Goal: Task Accomplishment & Management: Use online tool/utility

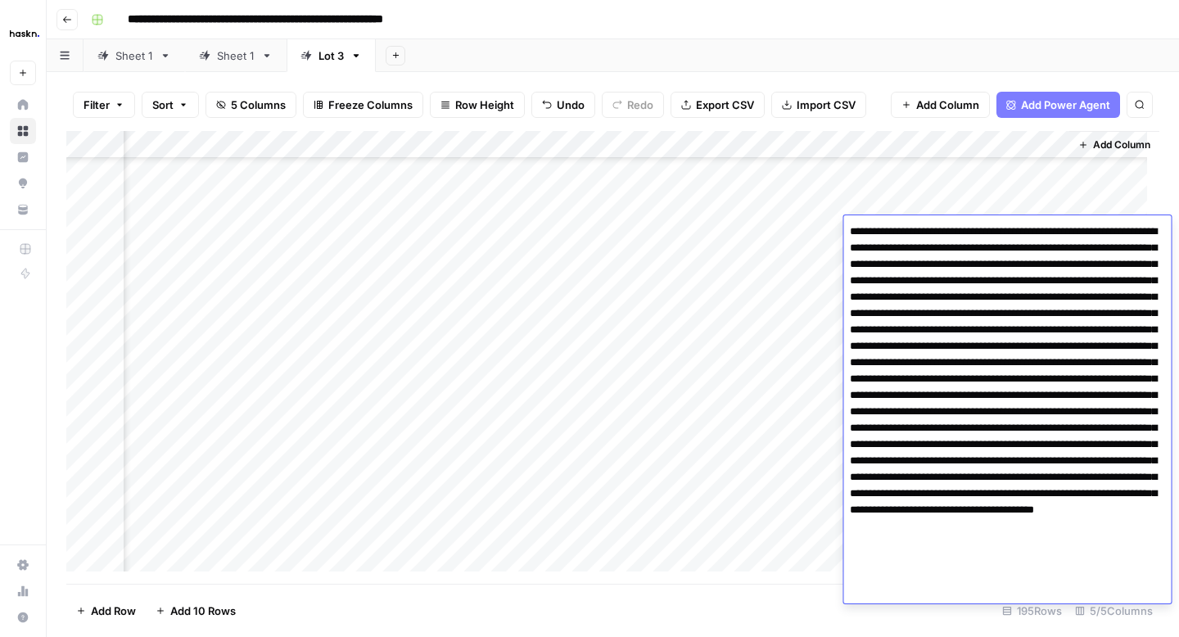
scroll to position [1806, 176]
click at [817, 237] on div "Add Column" at bounding box center [612, 357] width 1093 height 453
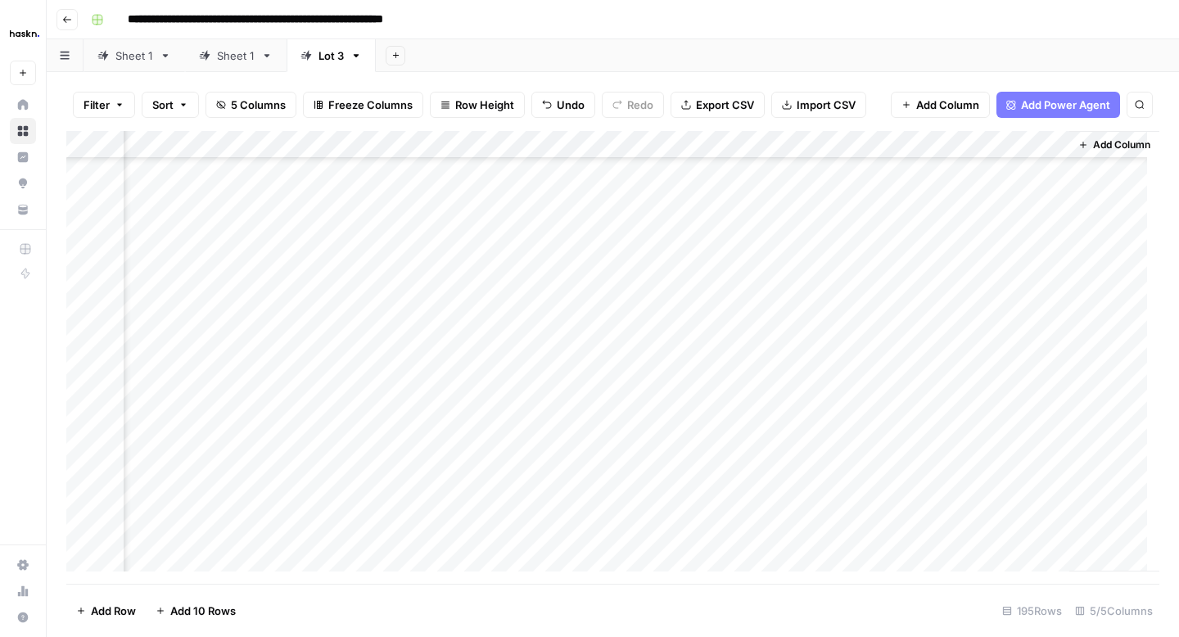
click at [947, 228] on div "Add Column" at bounding box center [612, 357] width 1093 height 453
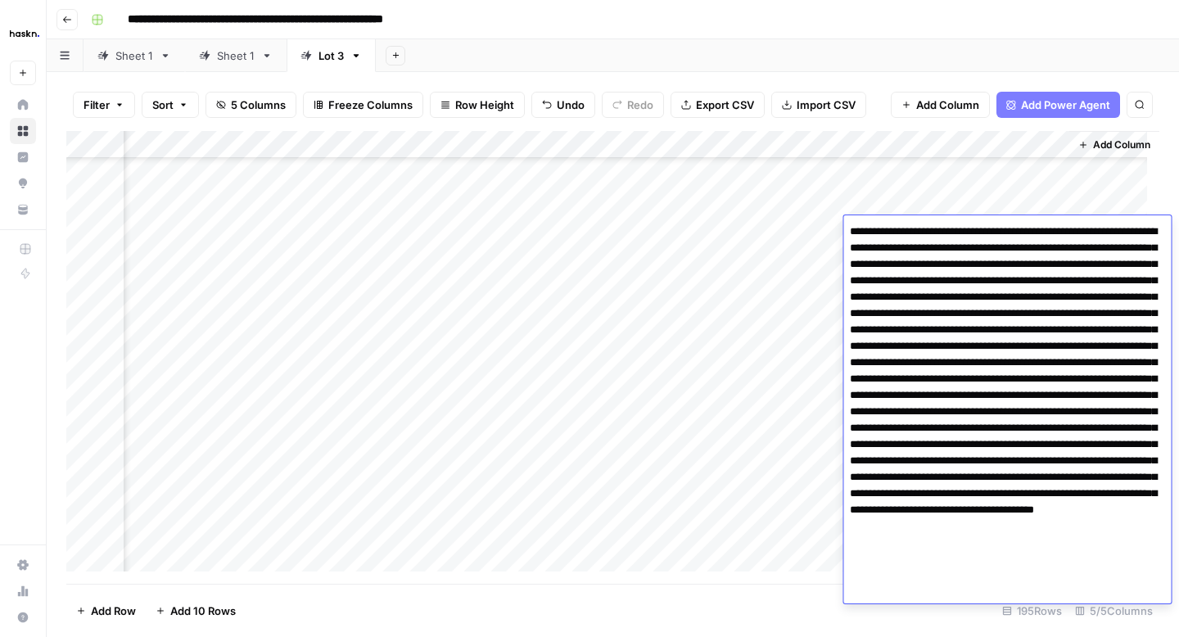
click at [883, 415] on textarea at bounding box center [1007, 411] width 328 height 383
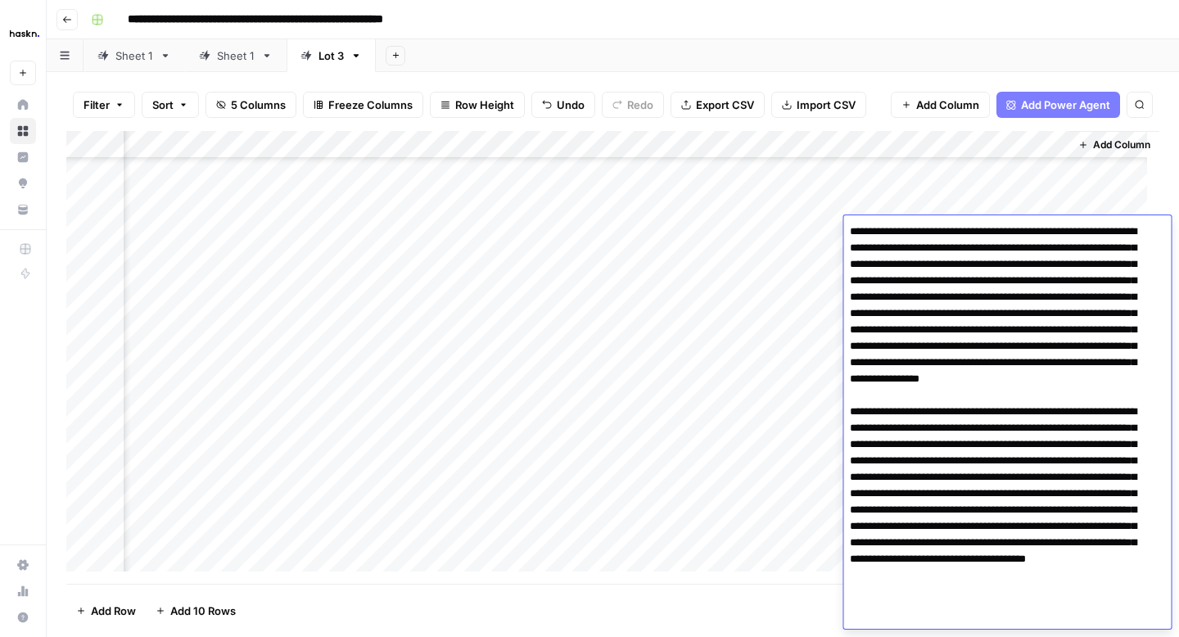
scroll to position [7, 0]
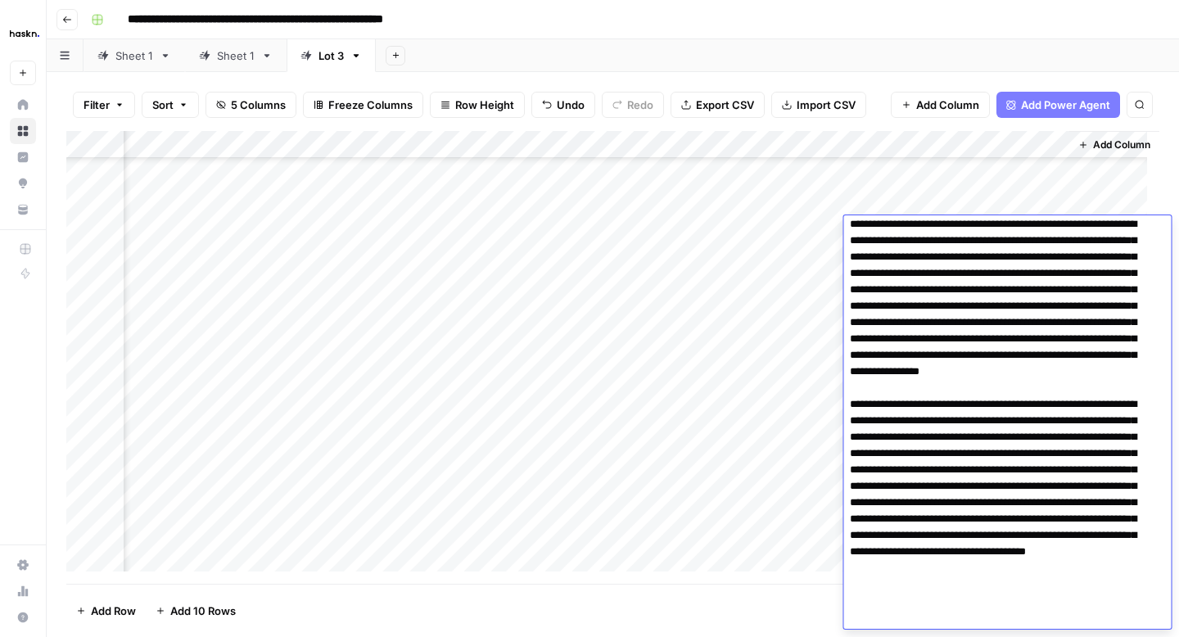
click at [1072, 555] on textarea at bounding box center [1000, 421] width 315 height 416
type textarea "**********"
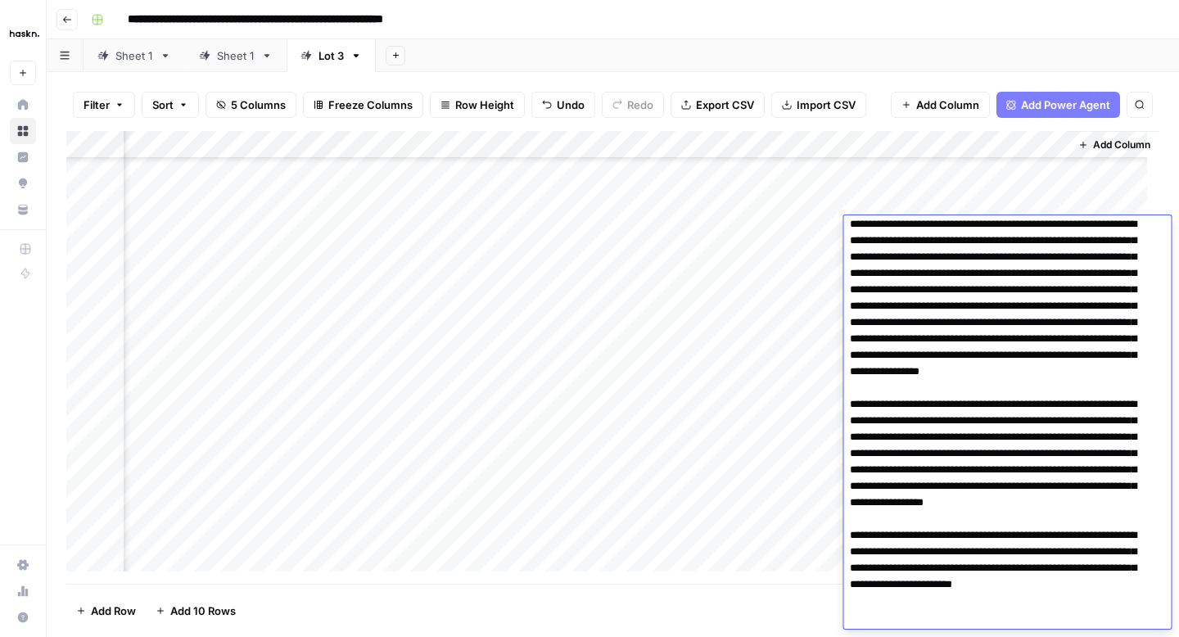
click at [811, 237] on div "Add Column" at bounding box center [612, 357] width 1093 height 453
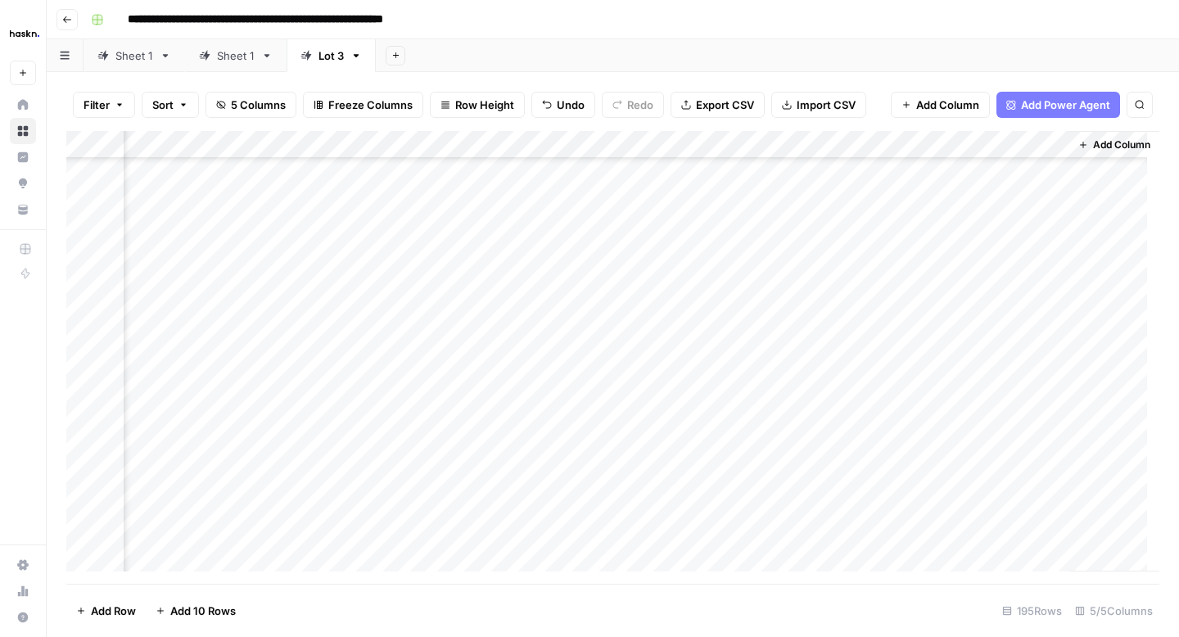
click at [986, 265] on div "Add Column" at bounding box center [612, 357] width 1093 height 453
click at [978, 264] on div "Add Column" at bounding box center [612, 357] width 1093 height 453
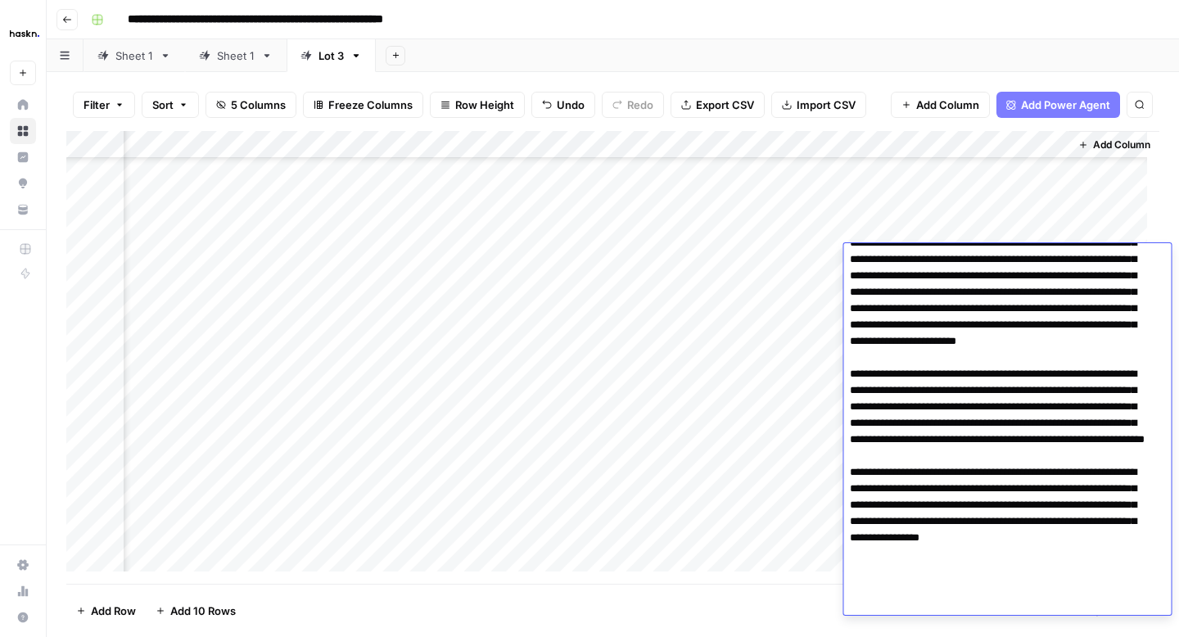
scroll to position [35, 0]
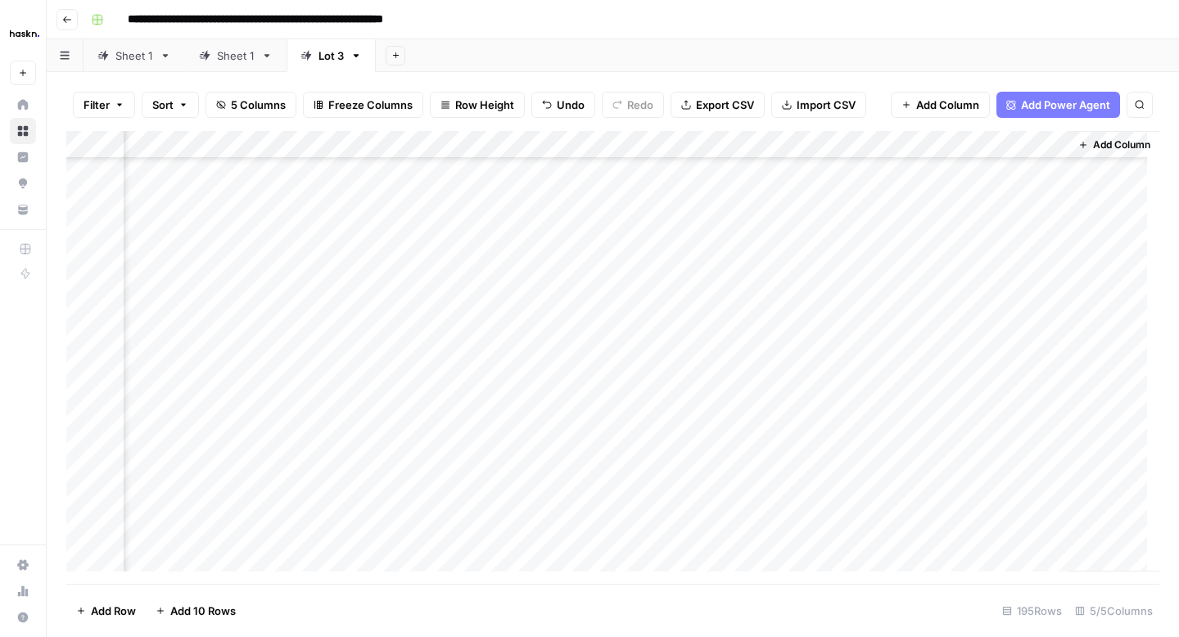
click at [815, 296] on div "Add Column" at bounding box center [612, 357] width 1093 height 453
click at [936, 302] on div "Add Column" at bounding box center [612, 357] width 1093 height 453
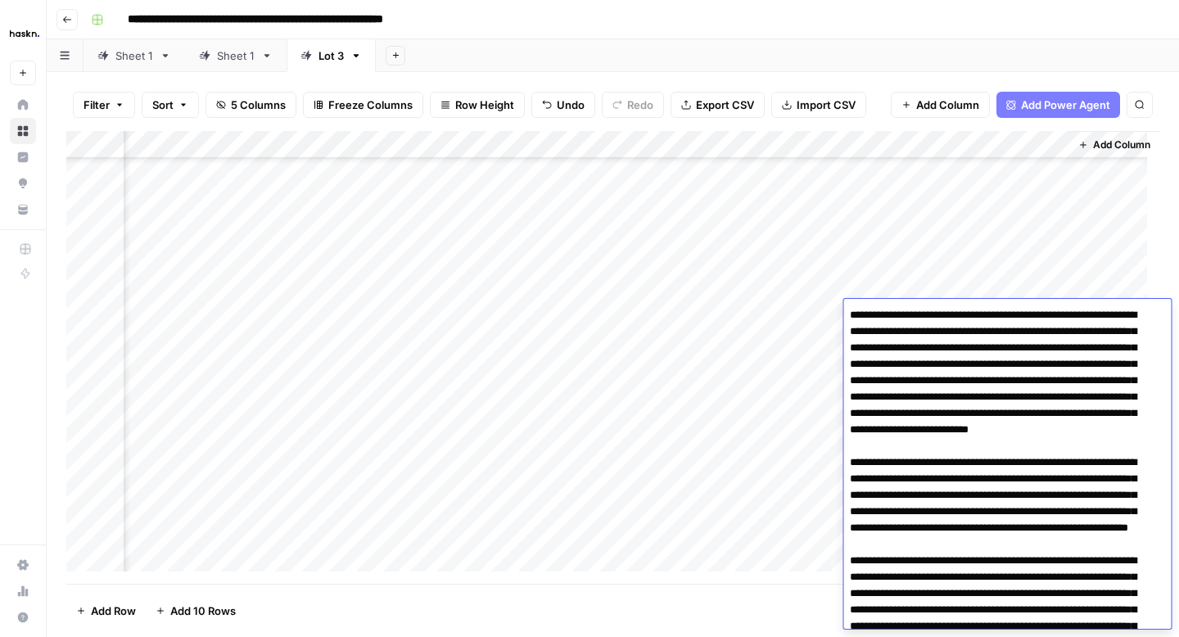
scroll to position [124, 0]
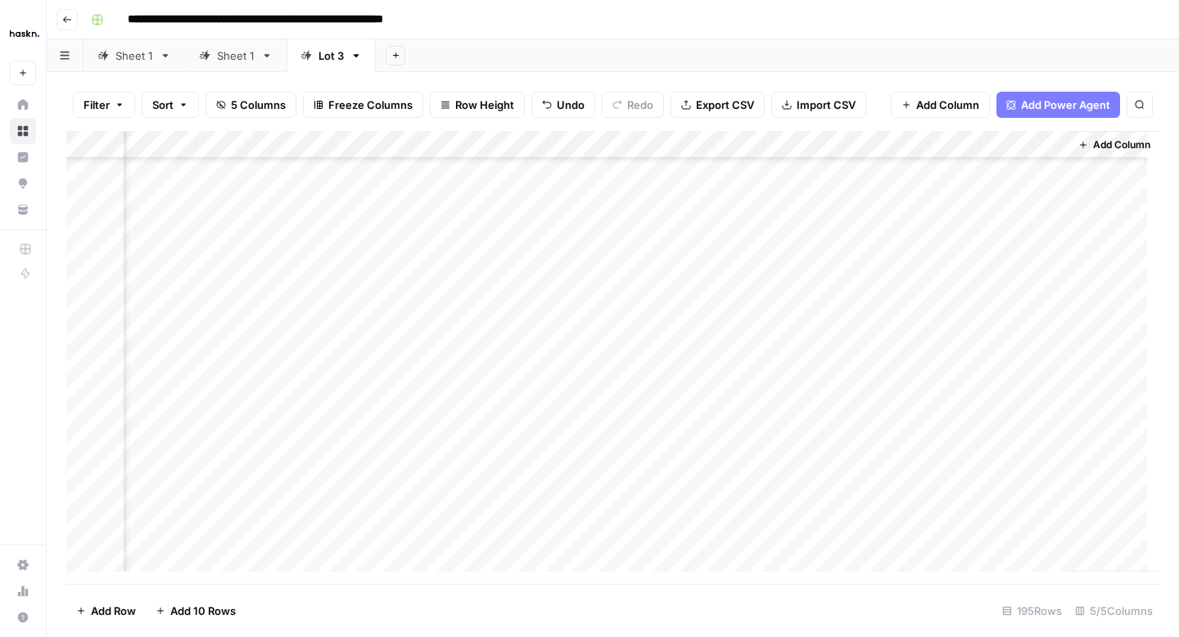
click at [937, 287] on div "Add Column" at bounding box center [612, 357] width 1093 height 453
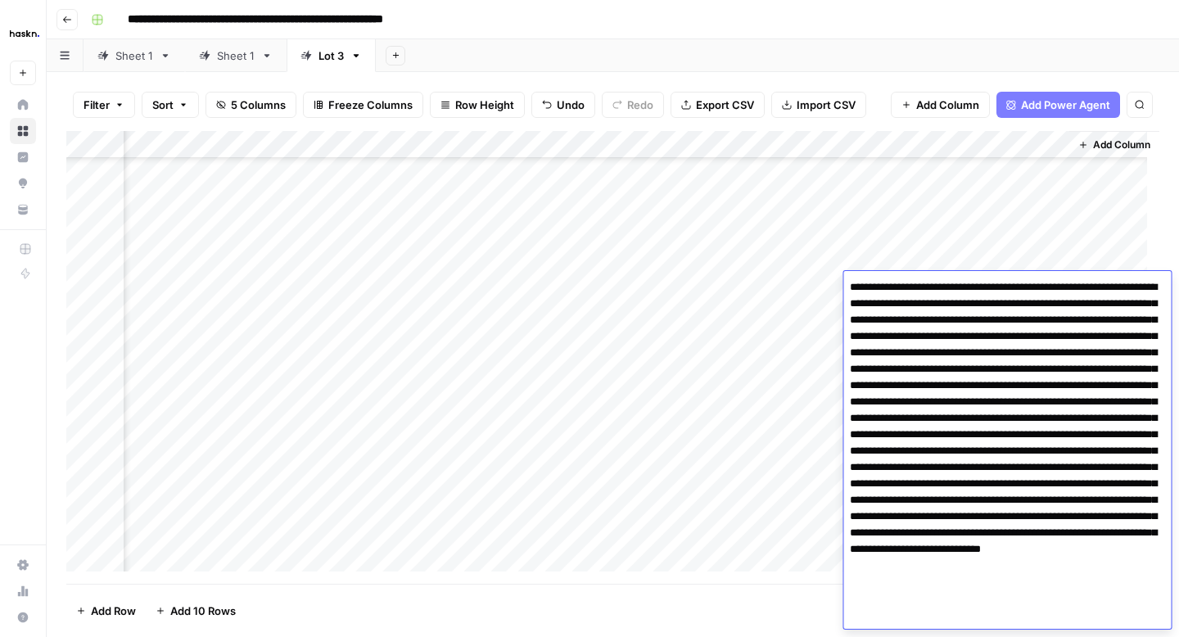
click at [1075, 471] on textarea at bounding box center [1007, 451] width 328 height 350
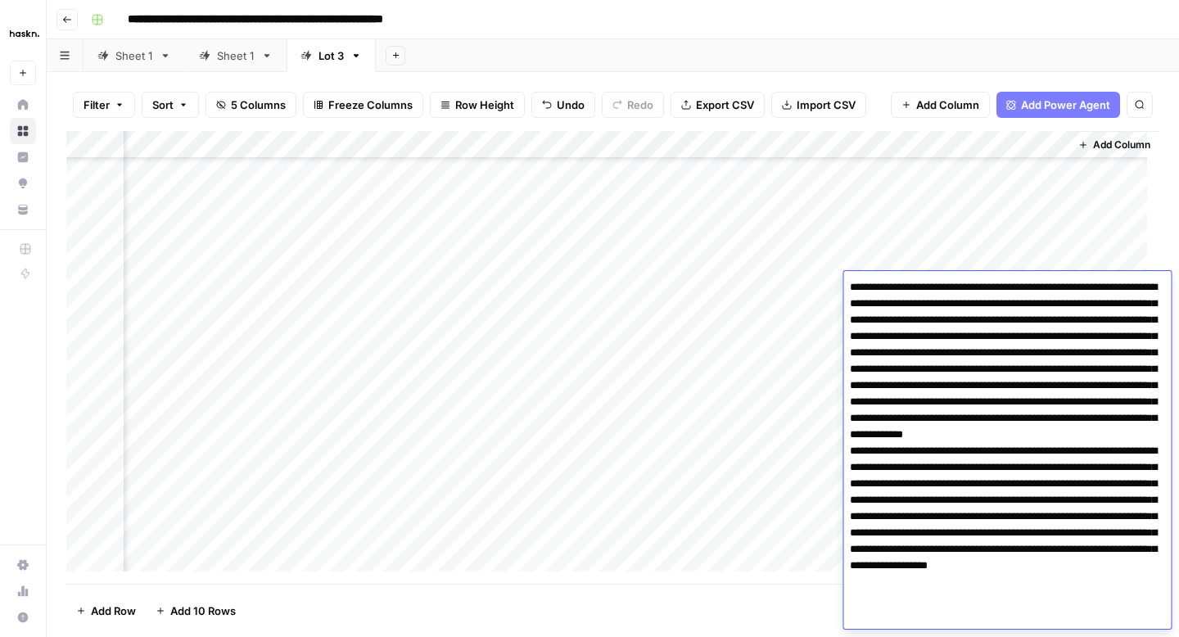
type textarea "**********"
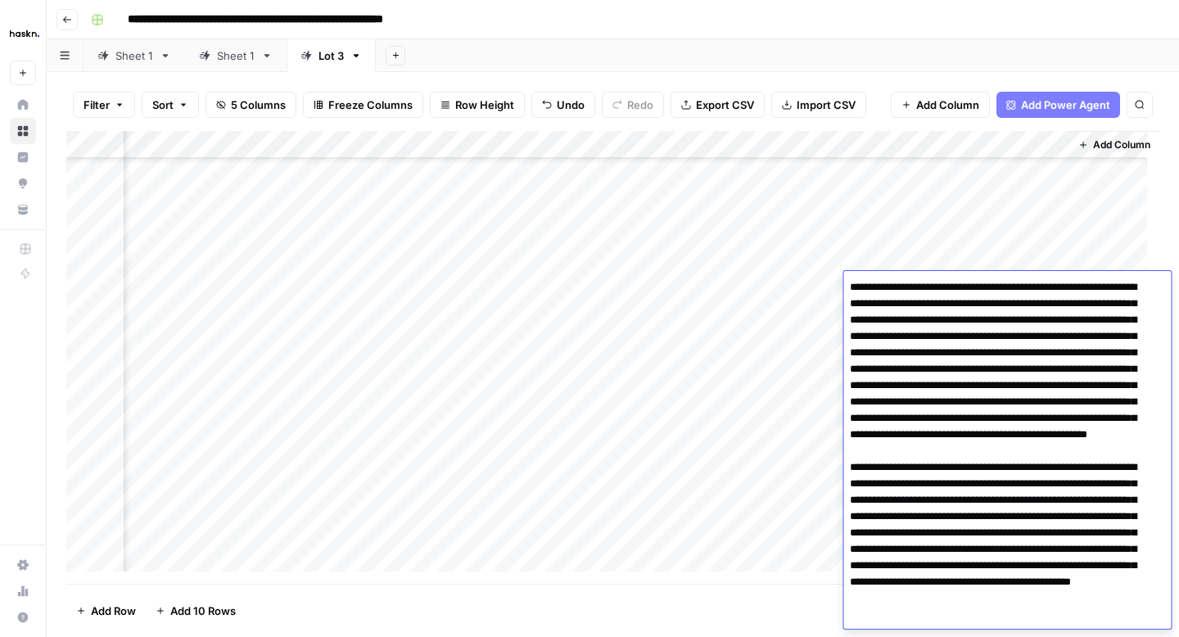
scroll to position [47, 0]
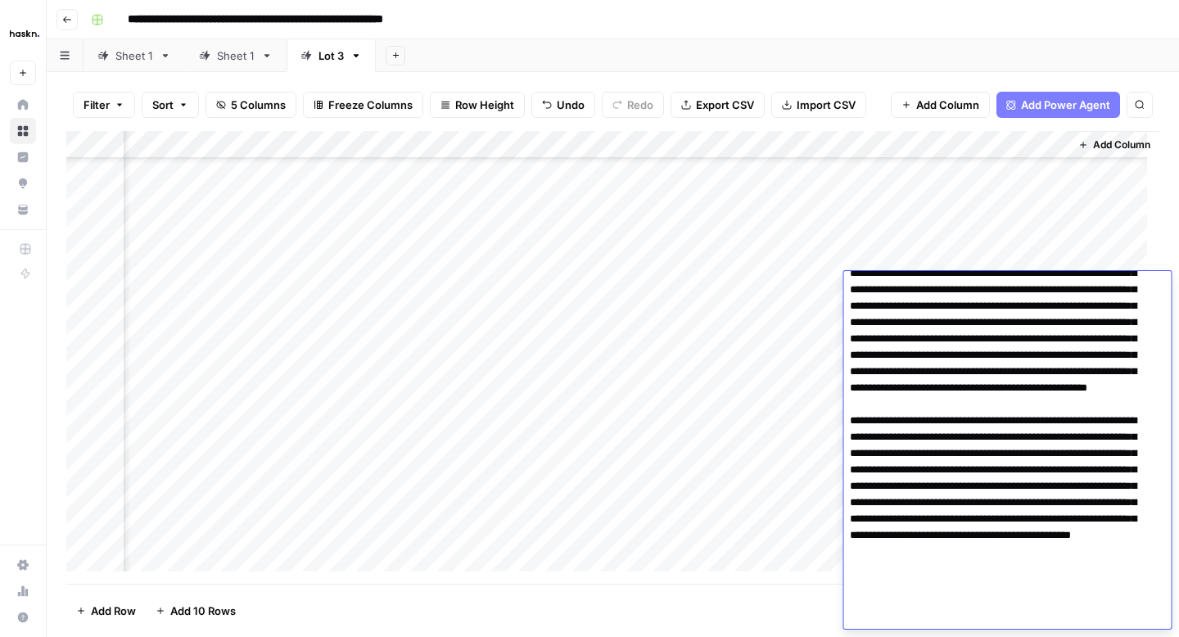
click at [825, 323] on div "Add Column" at bounding box center [612, 357] width 1093 height 453
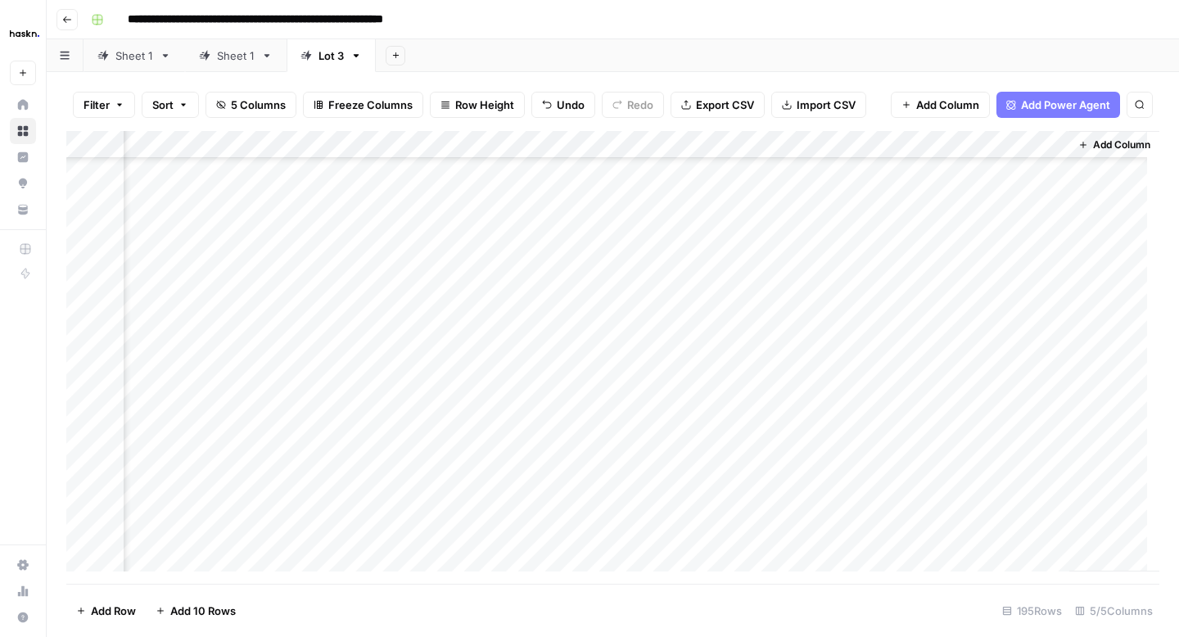
click at [934, 320] on div "Add Column" at bounding box center [612, 357] width 1093 height 453
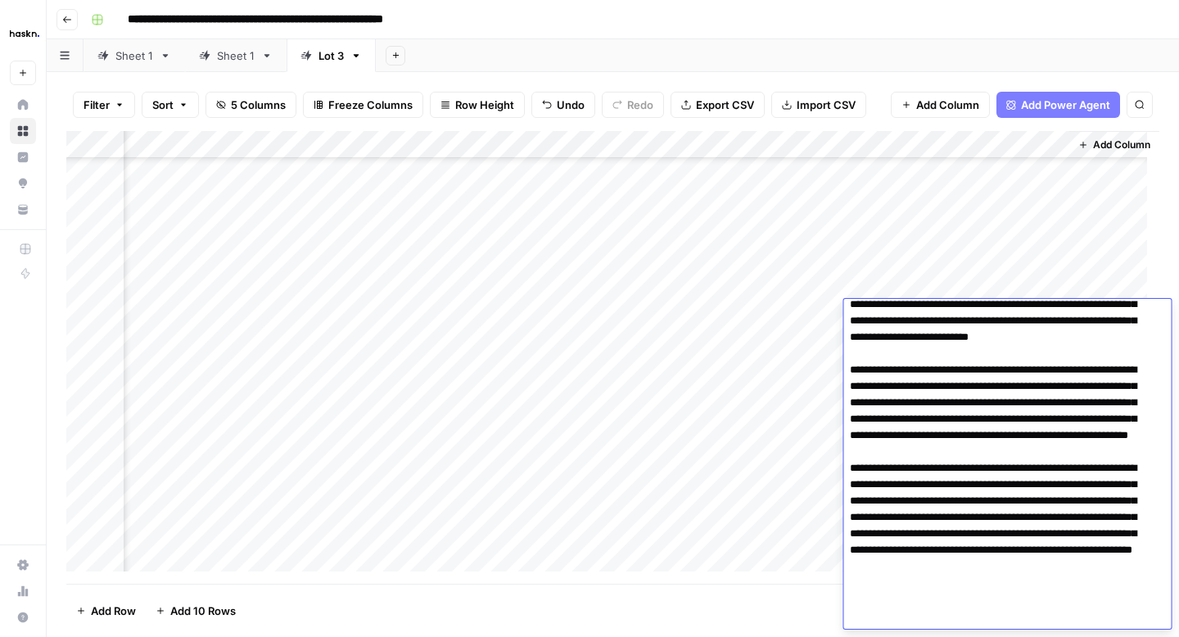
scroll to position [124, 0]
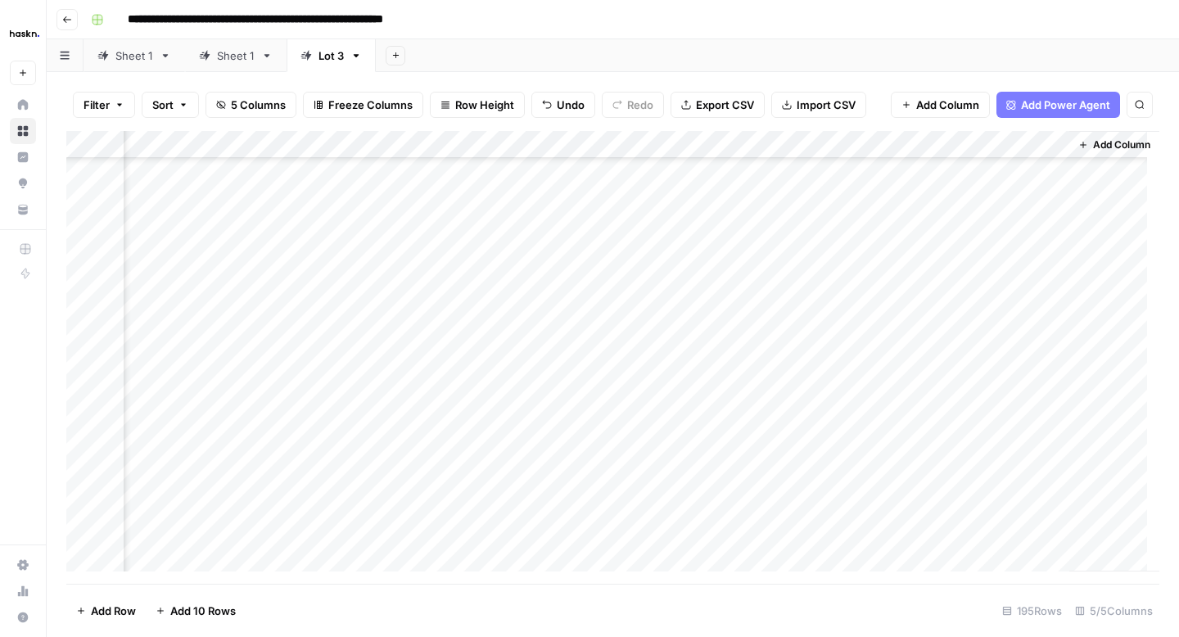
click at [817, 311] on div "Add Column" at bounding box center [612, 357] width 1093 height 453
click at [936, 335] on div "Add Column" at bounding box center [612, 357] width 1093 height 453
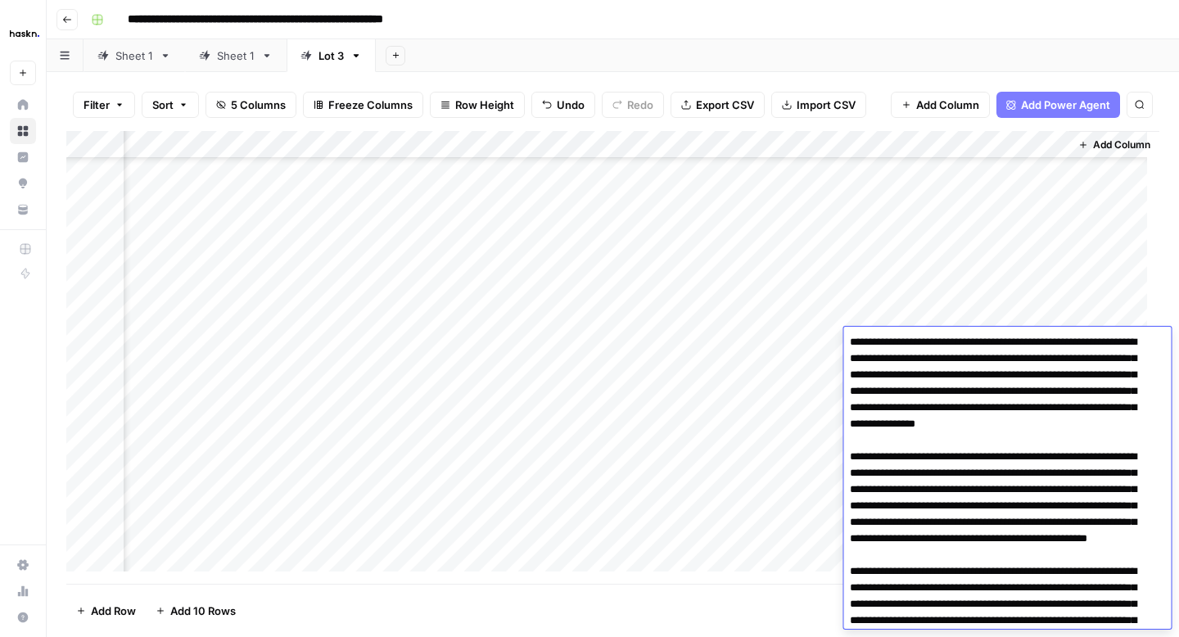
scroll to position [0, 0]
click at [826, 352] on div "Add Column" at bounding box center [612, 357] width 1093 height 453
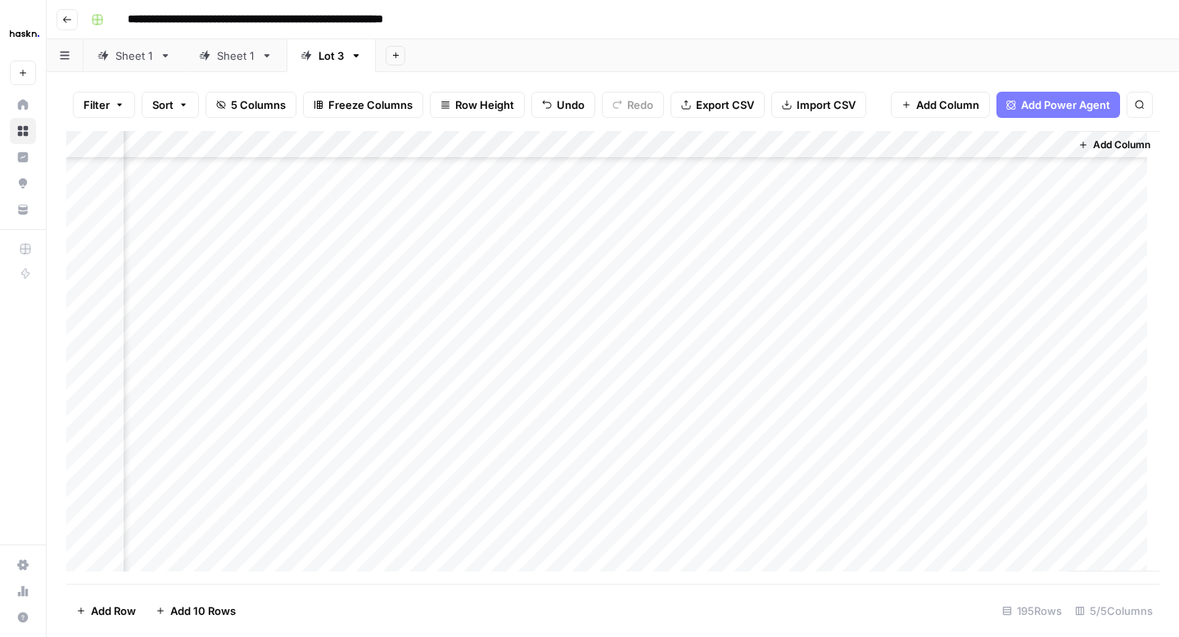
click at [918, 377] on div "Add Column" at bounding box center [612, 357] width 1093 height 453
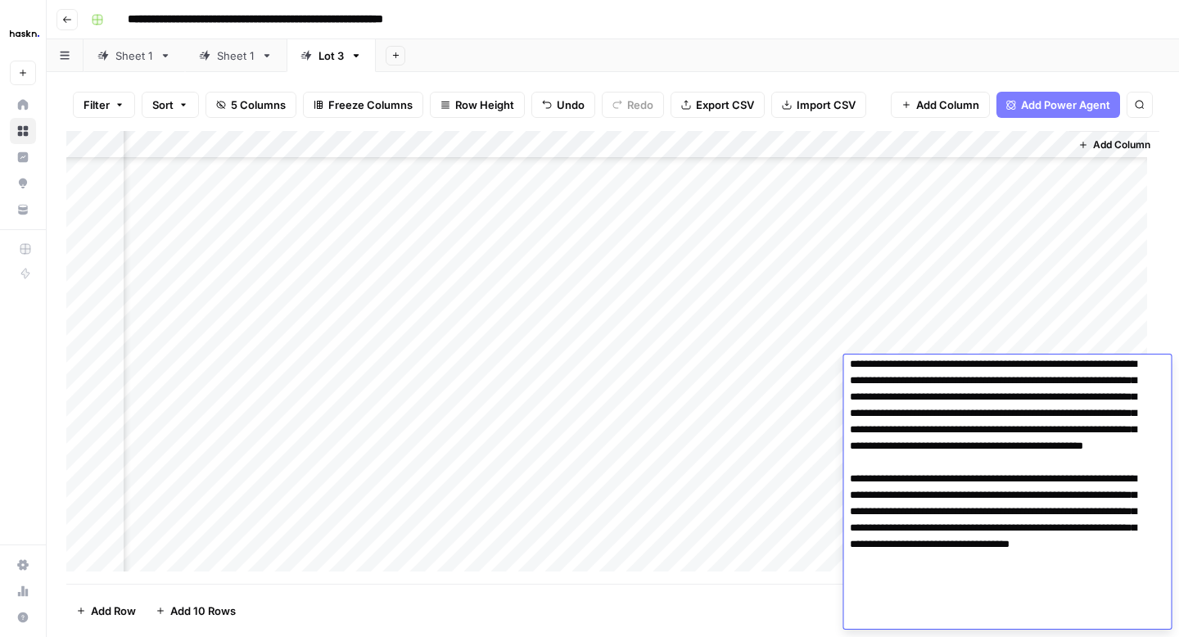
scroll to position [147, 0]
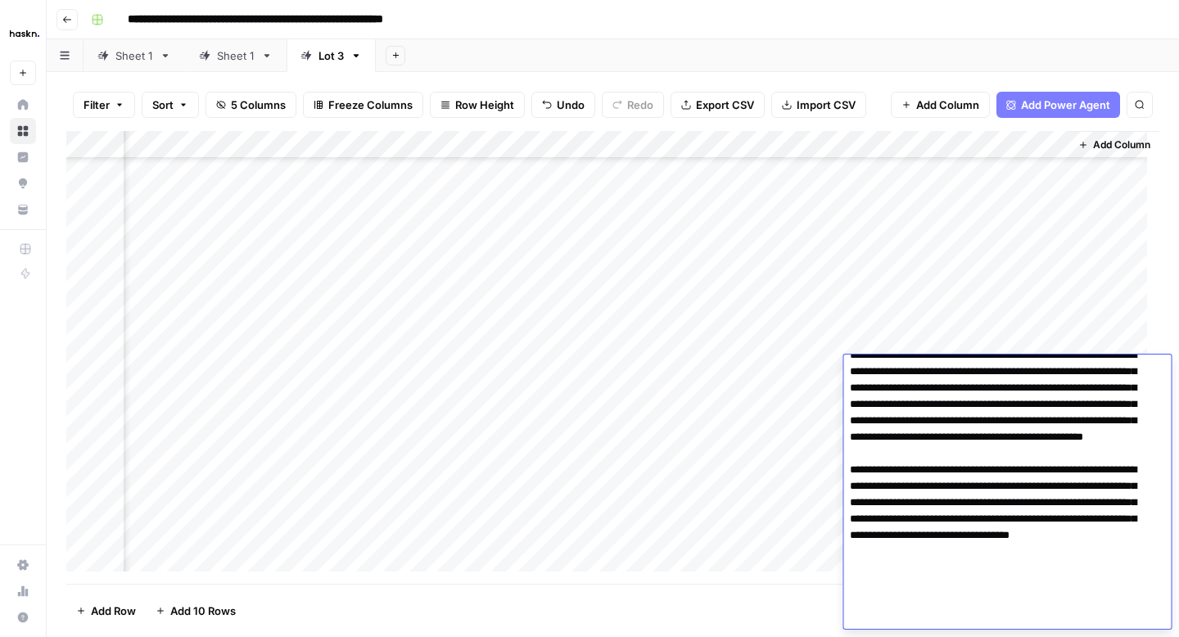
click at [802, 378] on div "Add Column" at bounding box center [612, 357] width 1093 height 453
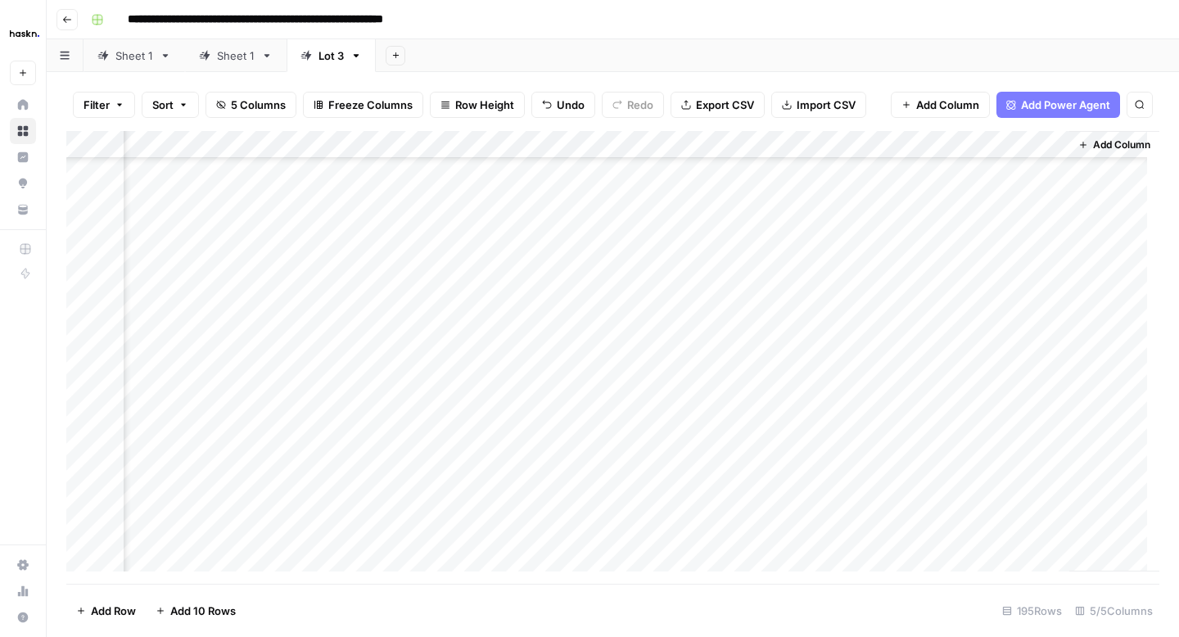
click at [925, 401] on div "Add Column" at bounding box center [612, 357] width 1093 height 453
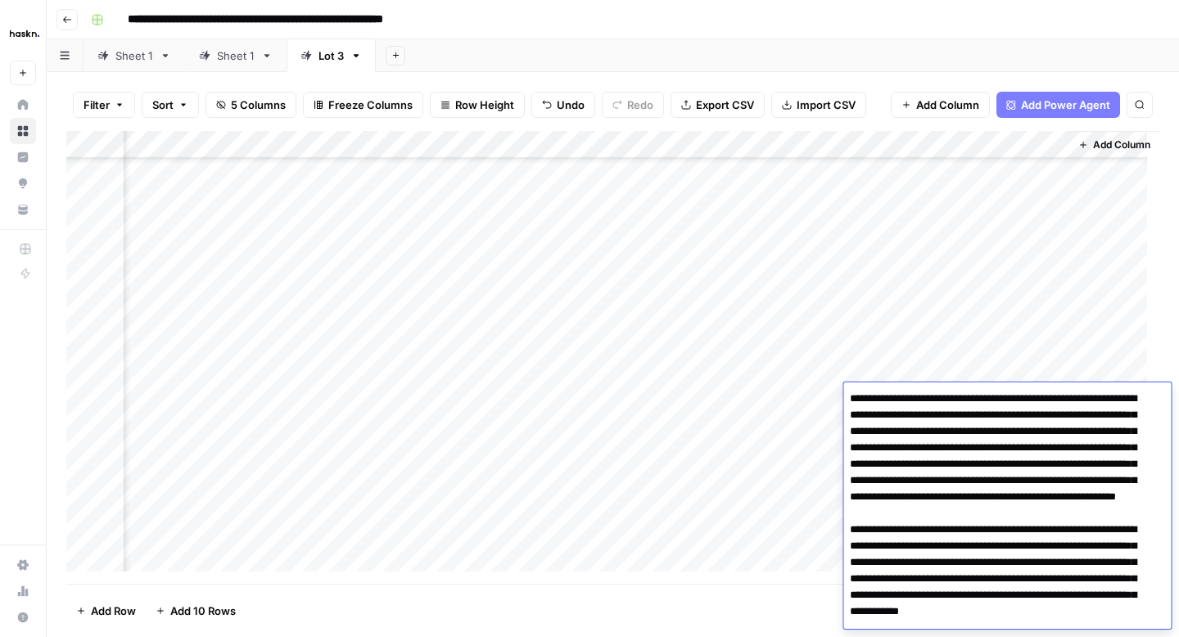
scroll to position [174, 0]
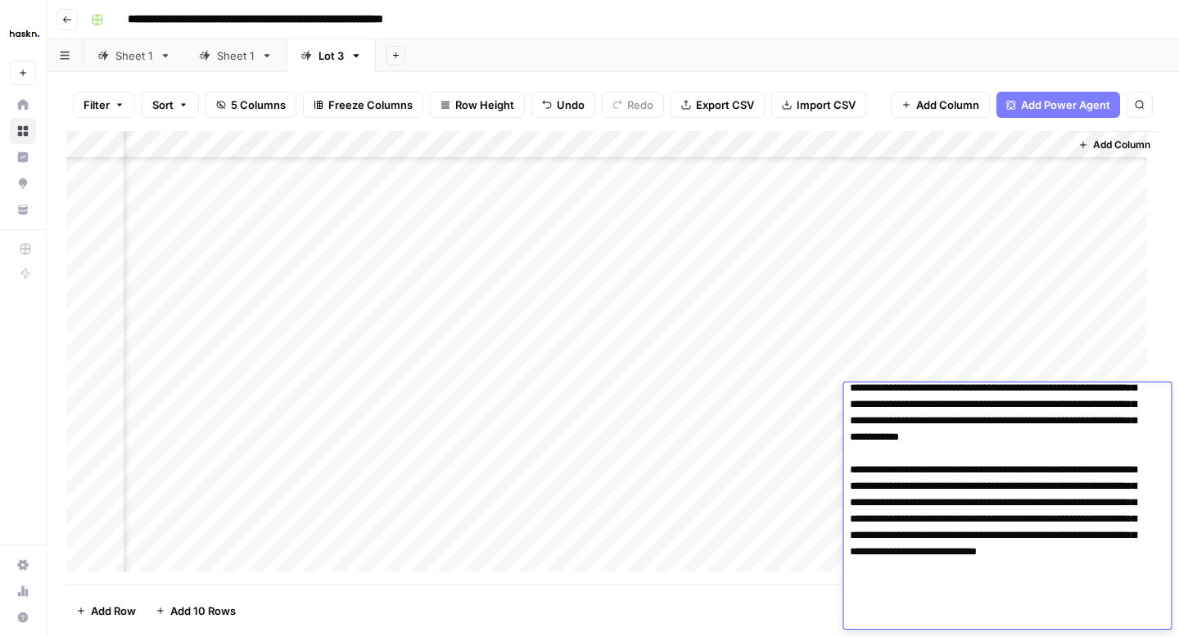
click at [838, 429] on div "Add Column" at bounding box center [612, 357] width 1093 height 453
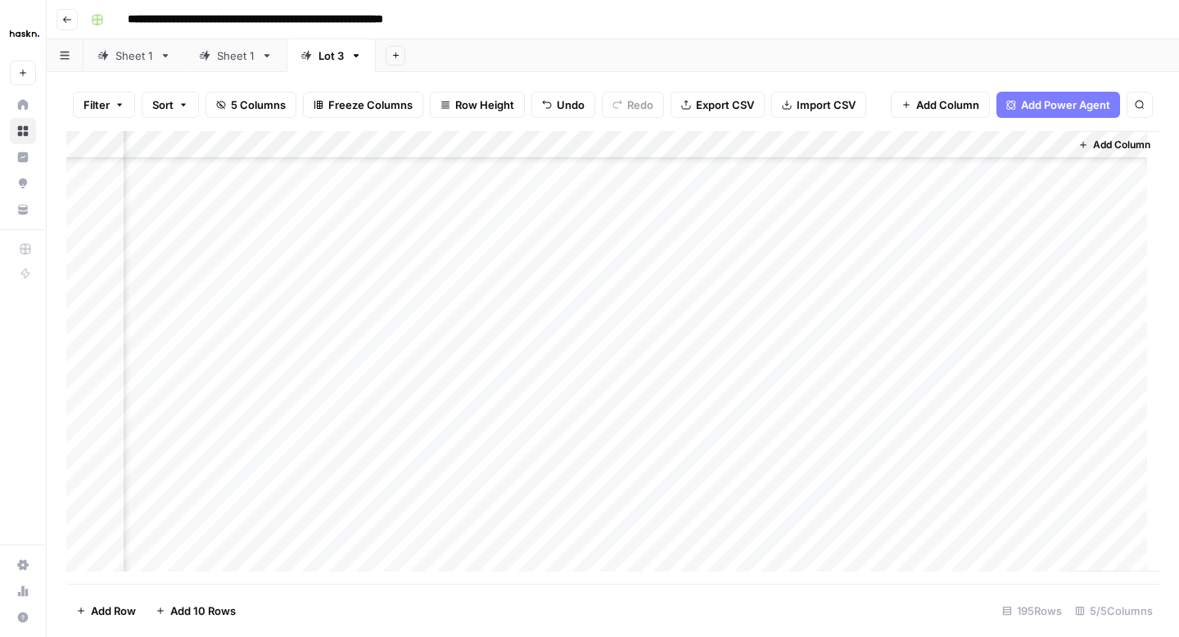
click at [963, 430] on div "Add Column" at bounding box center [612, 357] width 1093 height 453
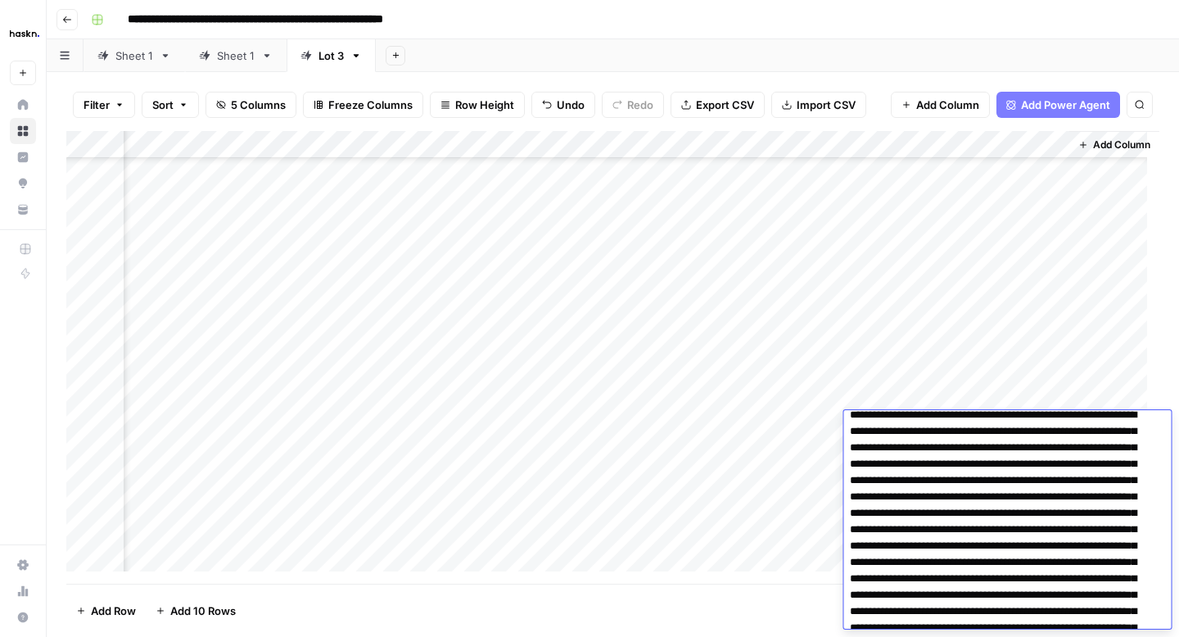
scroll to position [13, 0]
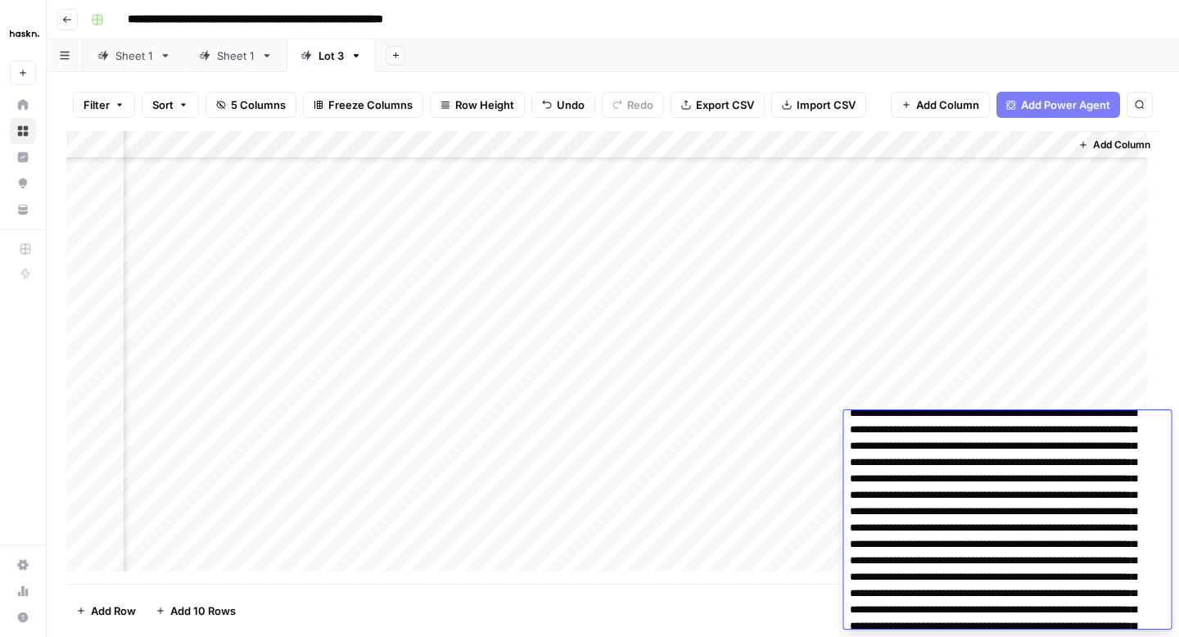
click at [852, 513] on textarea at bounding box center [1000, 577] width 315 height 350
type textarea "**********"
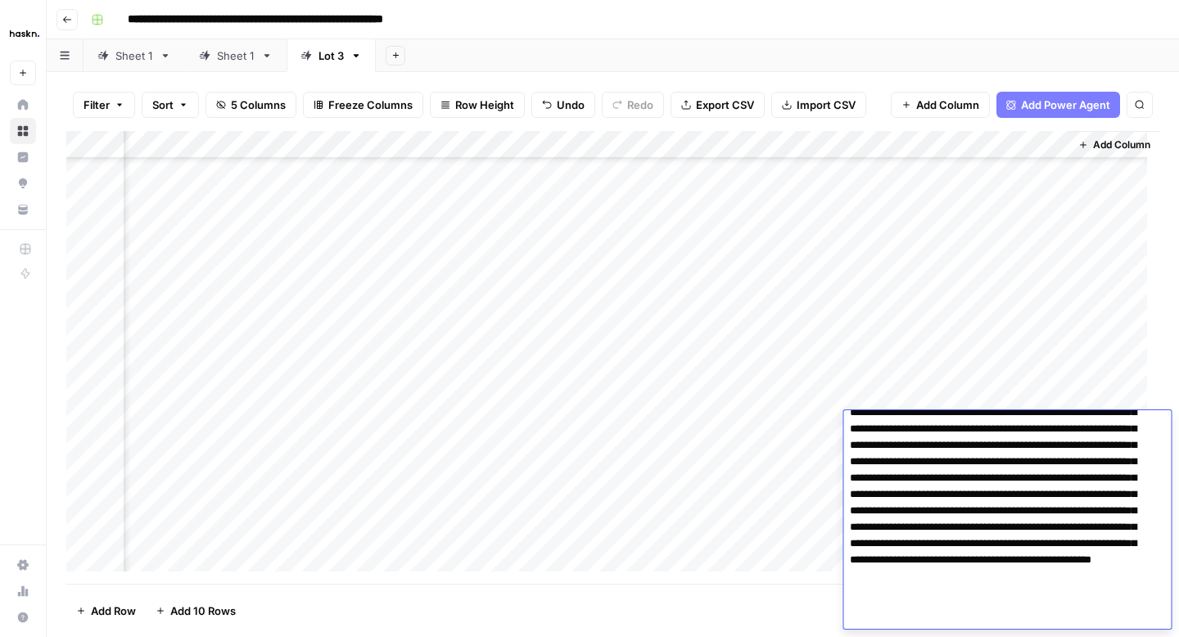
scroll to position [153, 0]
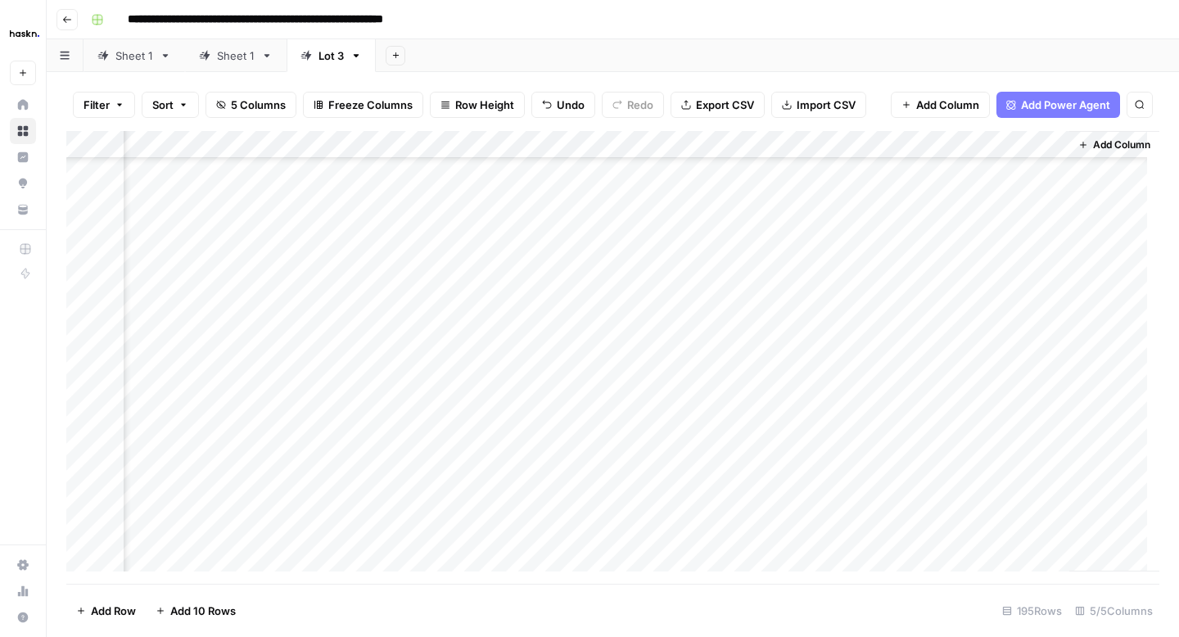
click at [821, 430] on div "Add Column" at bounding box center [612, 357] width 1093 height 453
click at [919, 450] on div "Add Column" at bounding box center [612, 357] width 1093 height 453
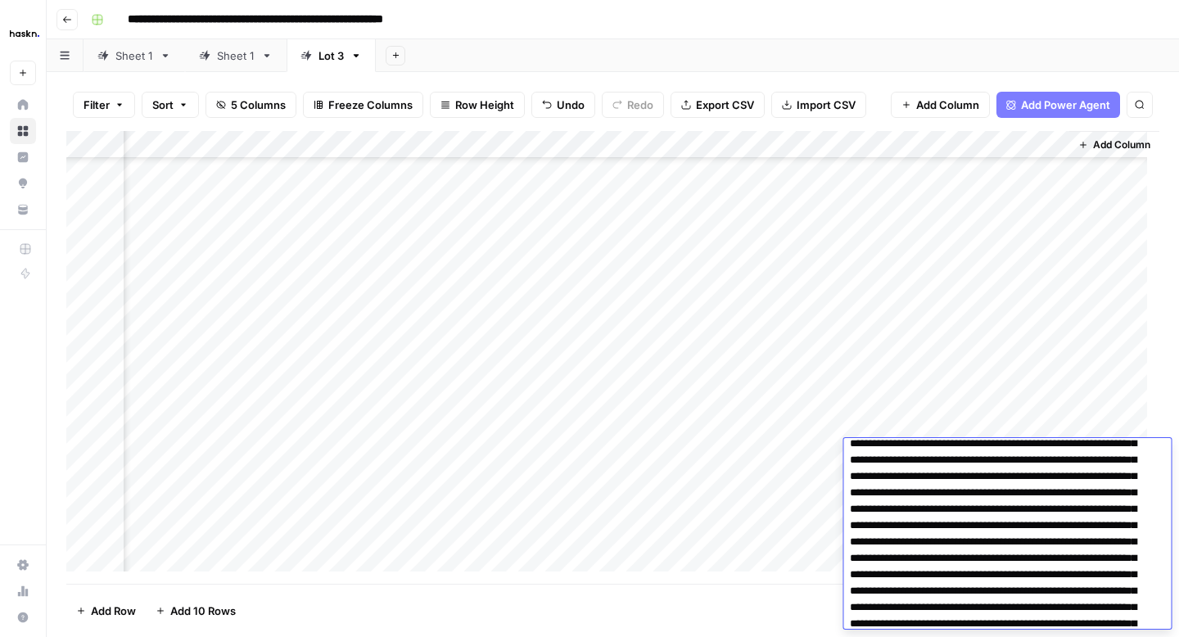
scroll to position [96, 0]
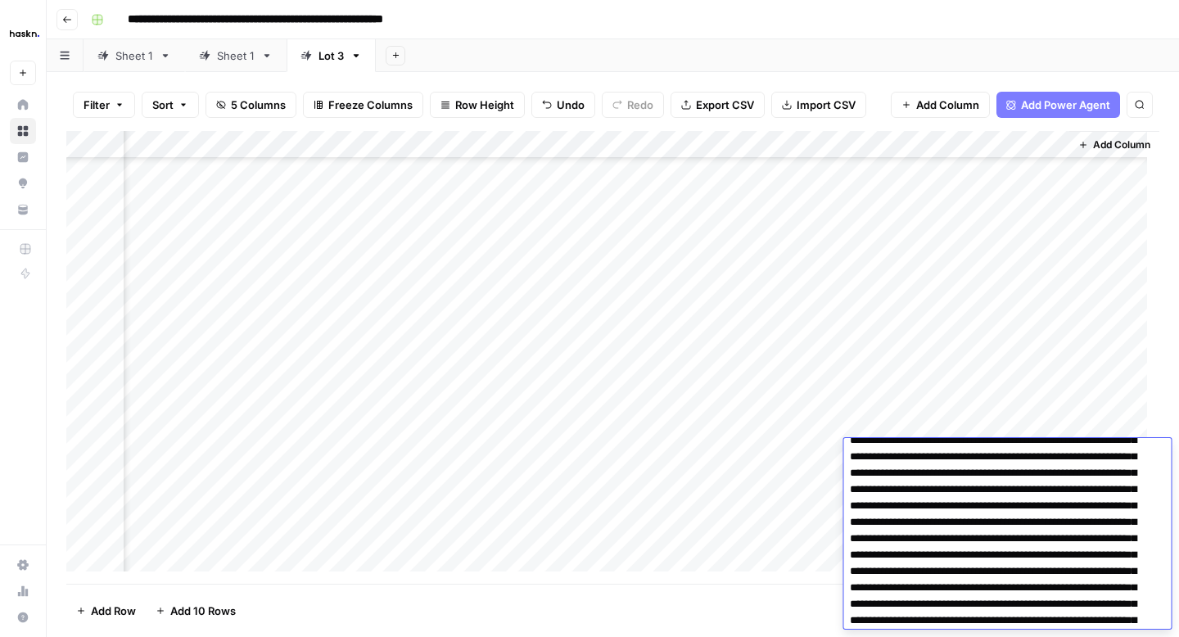
click at [963, 522] on textarea at bounding box center [1000, 530] width 315 height 367
type textarea "**********"
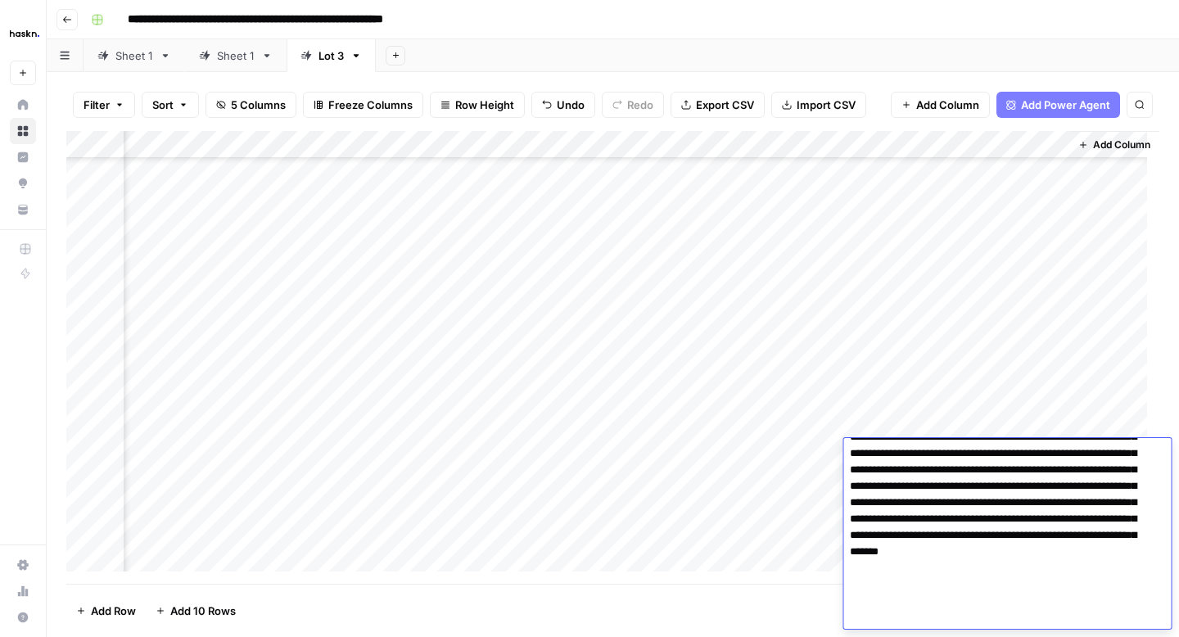
click at [816, 457] on div "Add Column" at bounding box center [612, 357] width 1093 height 453
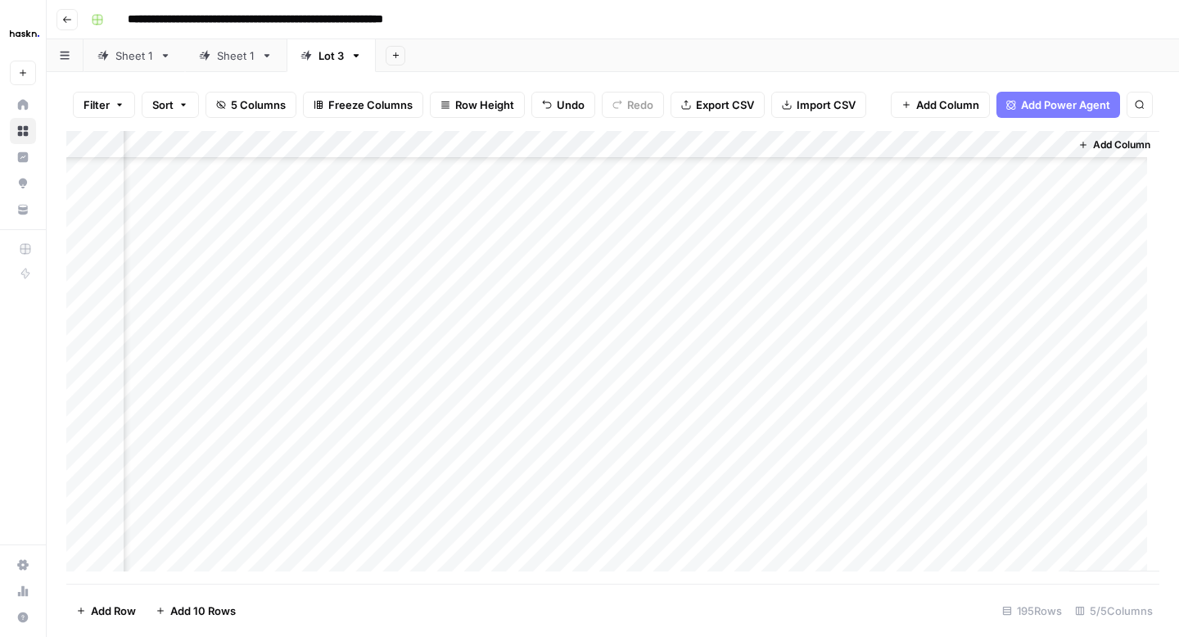
click at [927, 477] on div "Add Column" at bounding box center [612, 357] width 1093 height 453
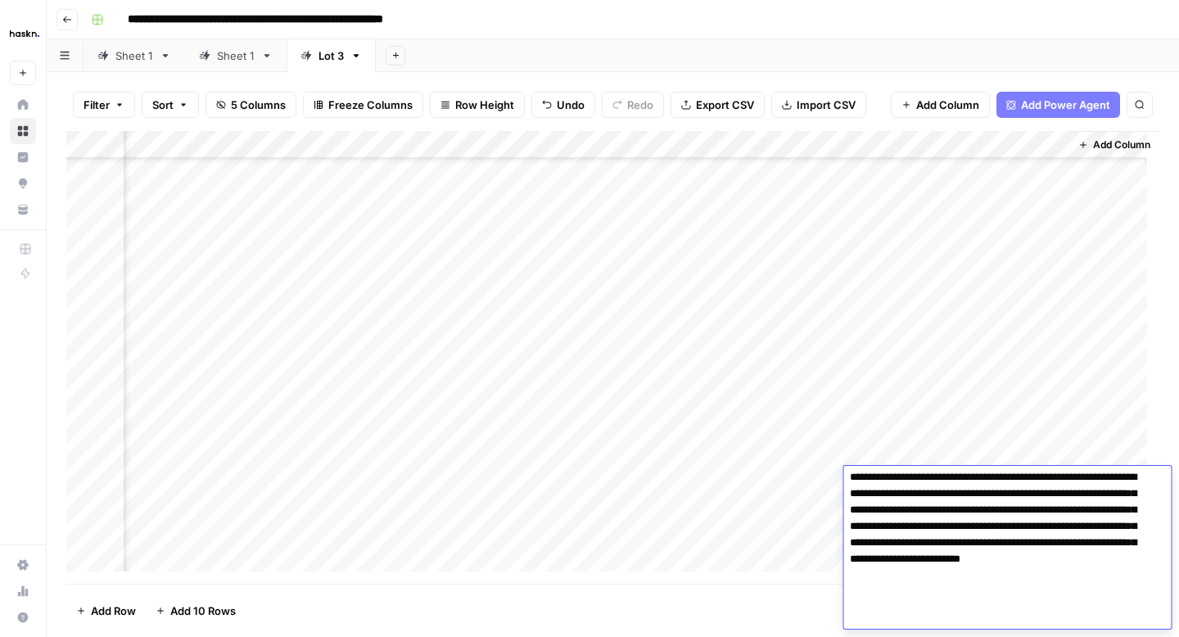
scroll to position [258, 0]
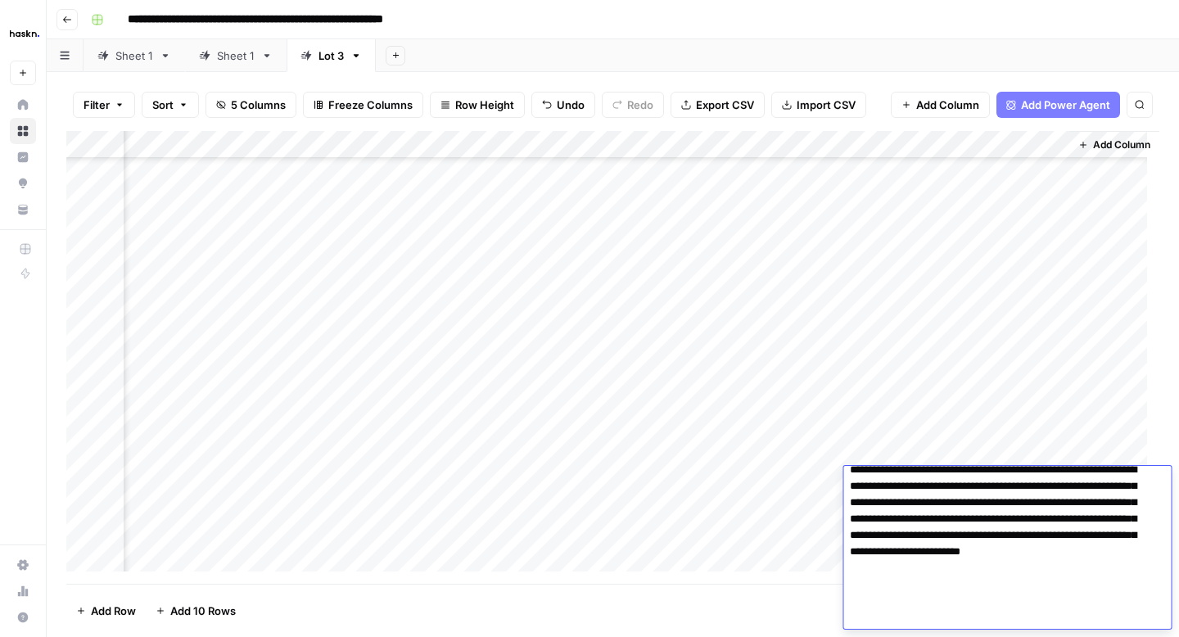
click at [824, 473] on div "Add Column" at bounding box center [612, 357] width 1093 height 453
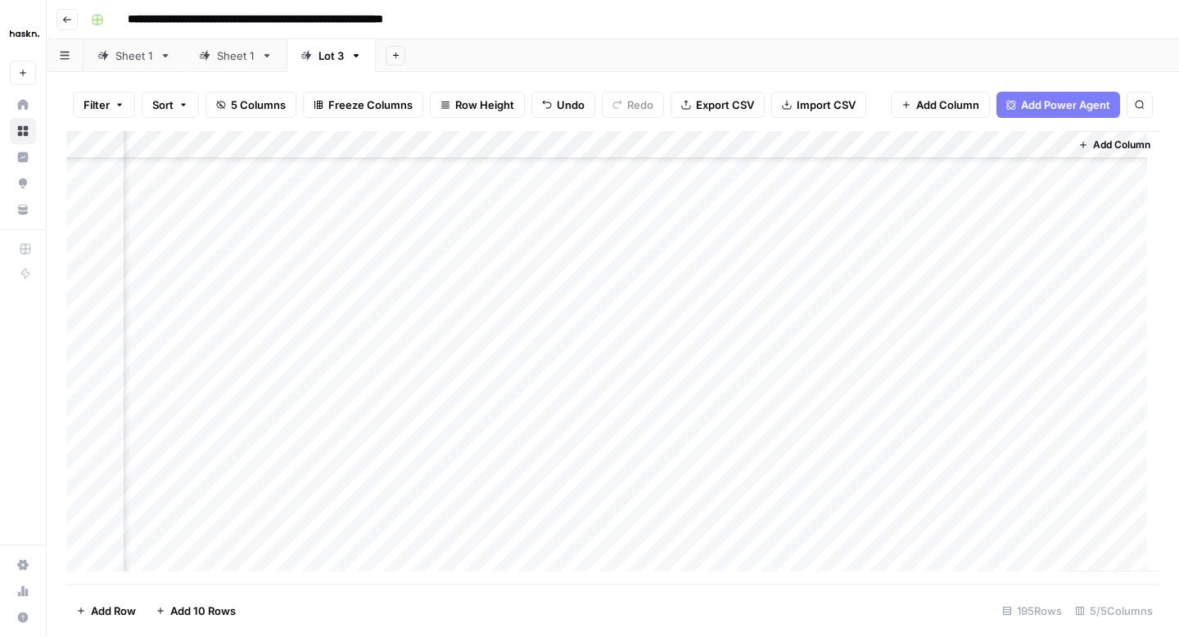
click at [833, 503] on div "Add Column" at bounding box center [612, 357] width 1093 height 453
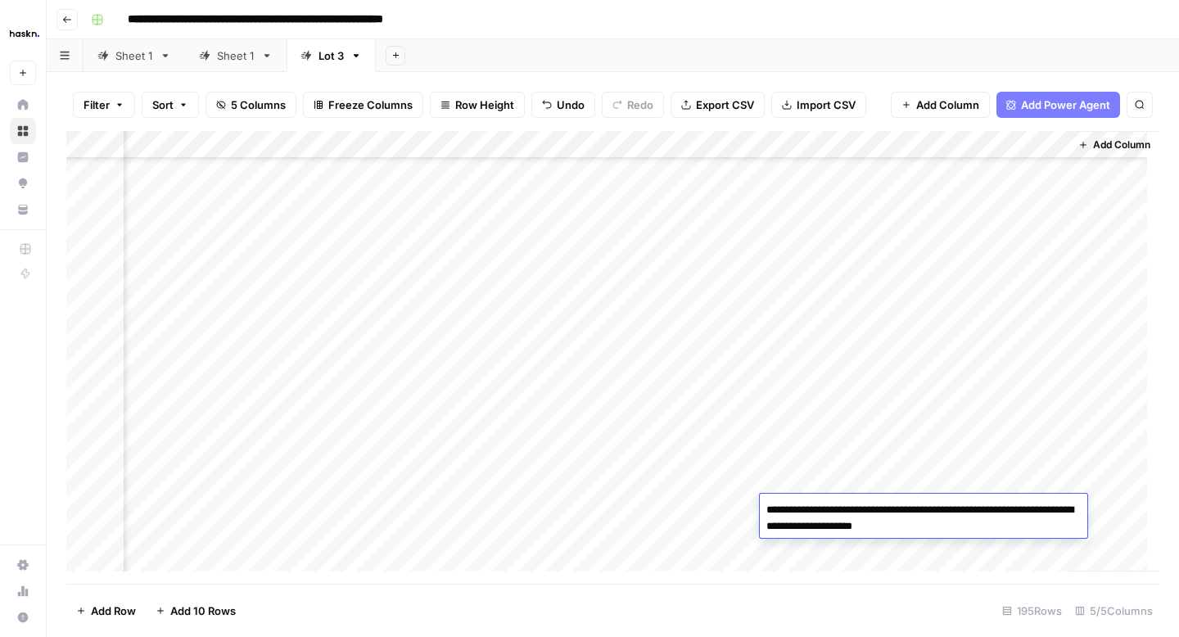
click at [784, 505] on textarea "**********" at bounding box center [924, 518] width 328 height 39
type textarea "**********"
click at [1118, 508] on div "Add Column" at bounding box center [1114, 351] width 90 height 441
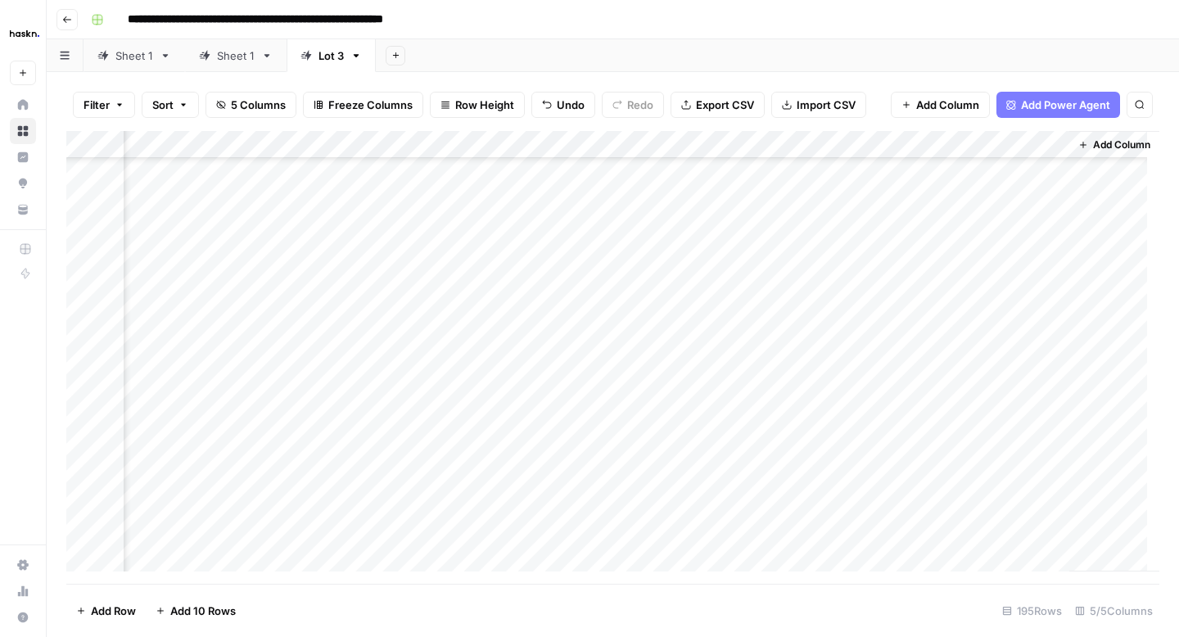
click at [988, 510] on div "Add Column" at bounding box center [612, 357] width 1093 height 453
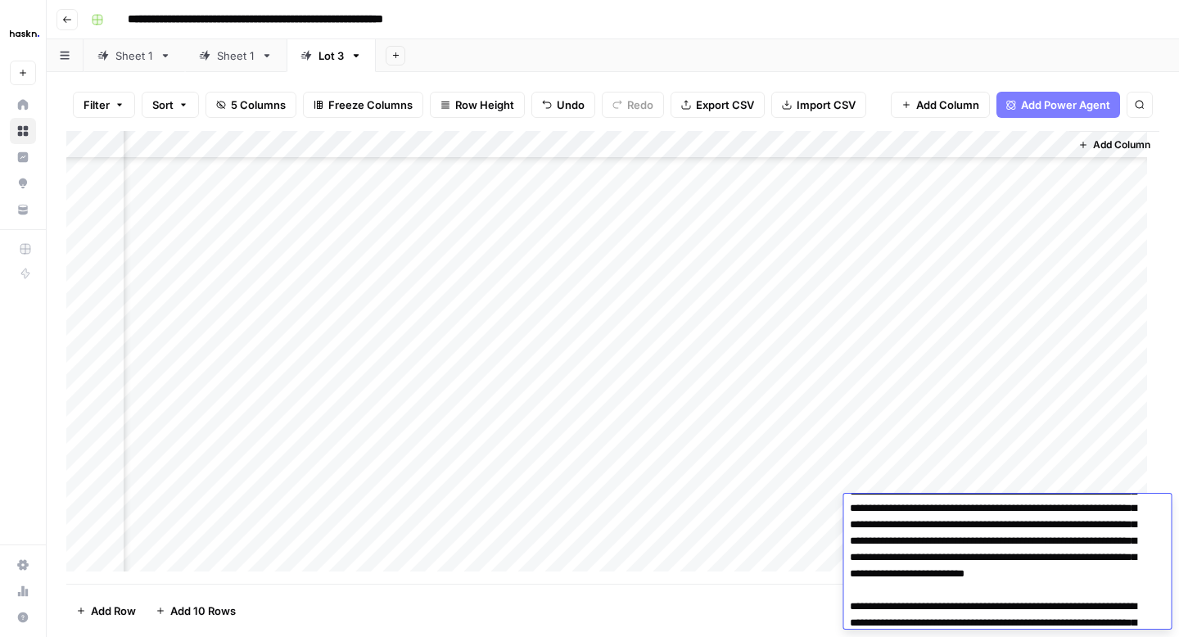
scroll to position [302, 0]
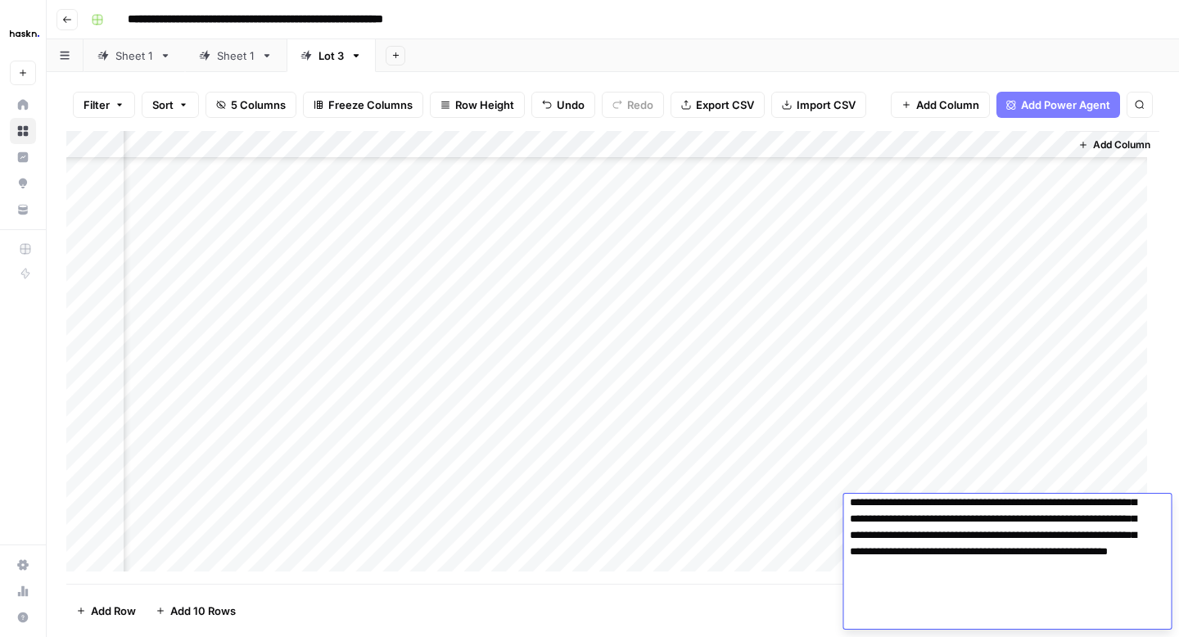
click at [826, 514] on div "Add Column" at bounding box center [612, 357] width 1093 height 453
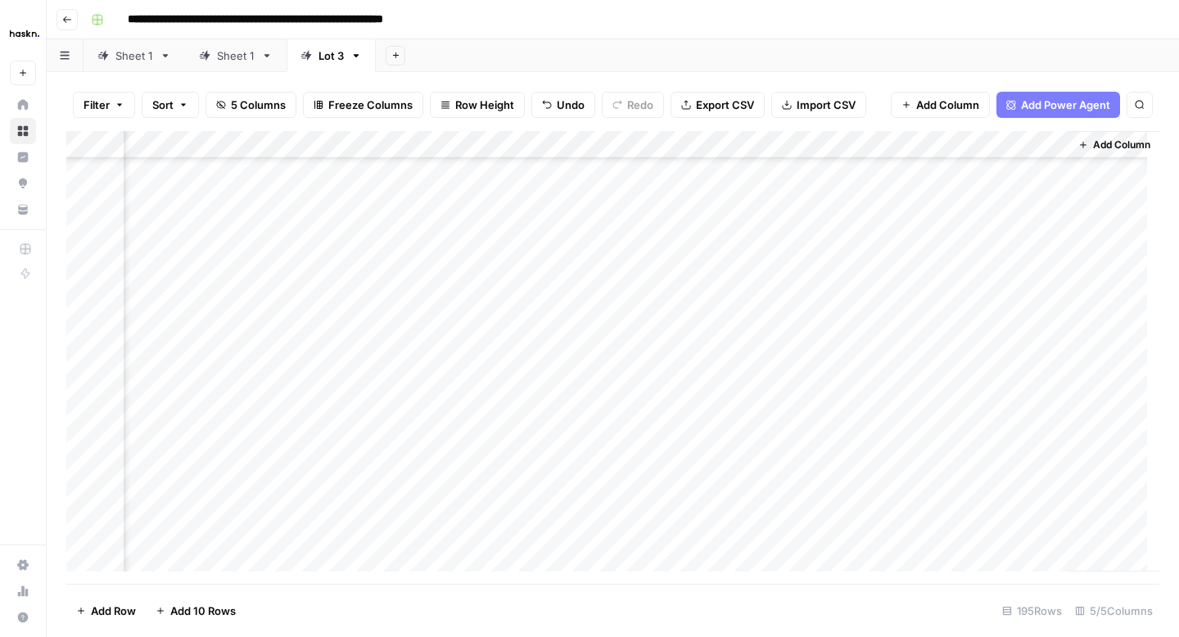
scroll to position [2006, 176]
click at [973, 338] on div "Add Column" at bounding box center [612, 357] width 1093 height 453
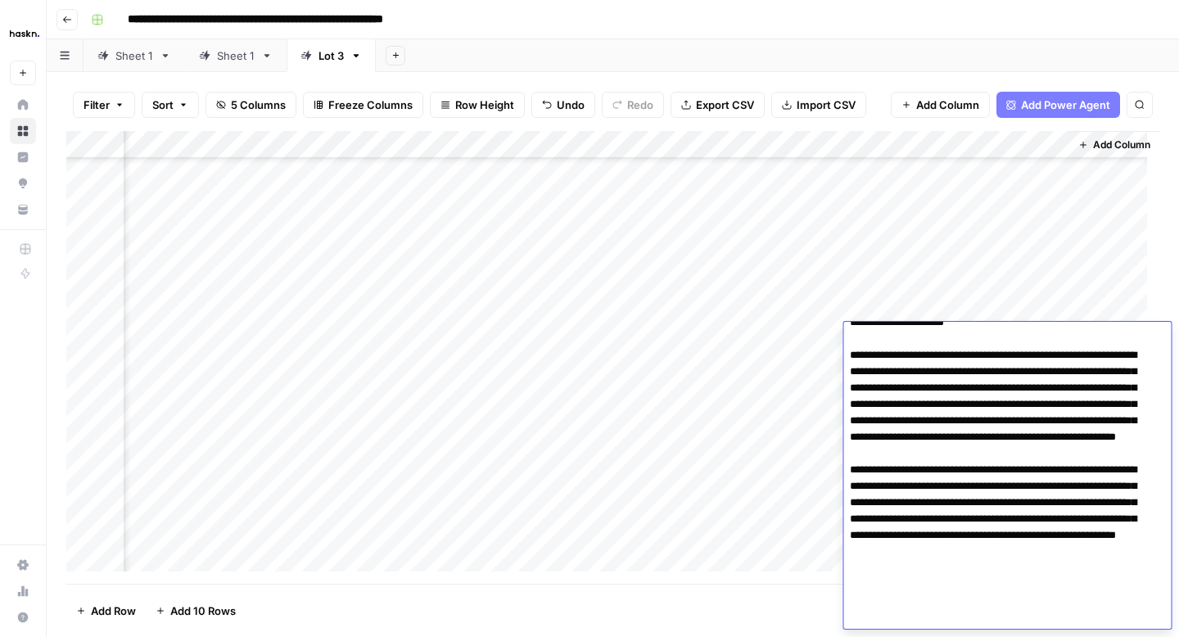
scroll to position [0, 0]
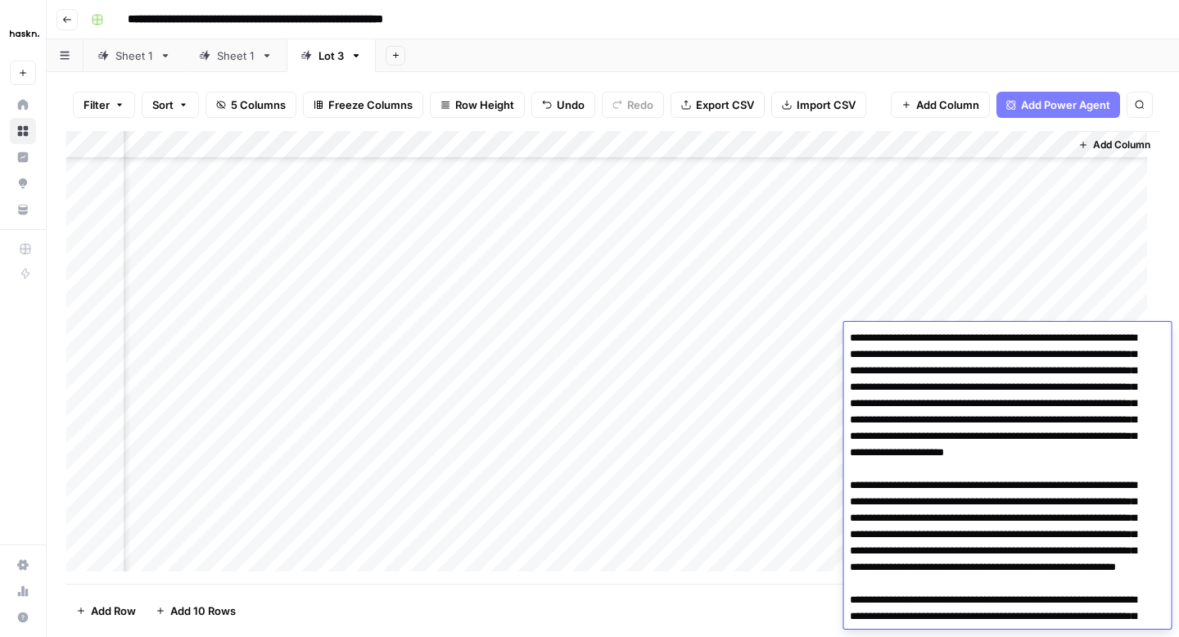
click at [1075, 305] on div "Add Column" at bounding box center [1114, 351] width 90 height 441
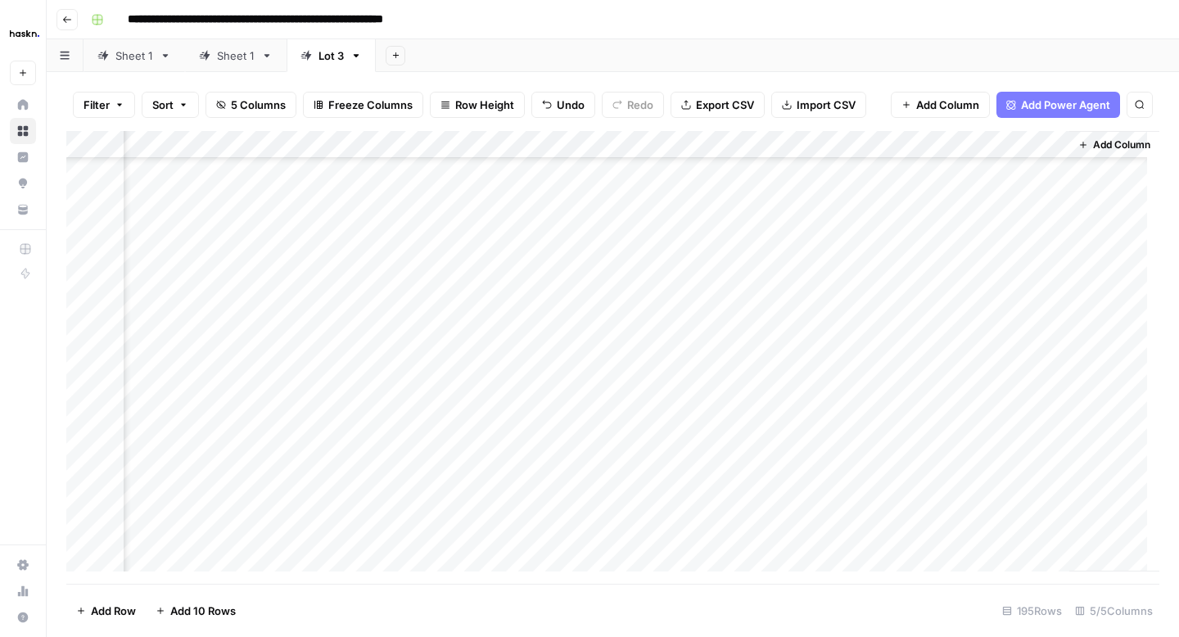
click at [945, 372] on div "Add Column" at bounding box center [612, 357] width 1093 height 453
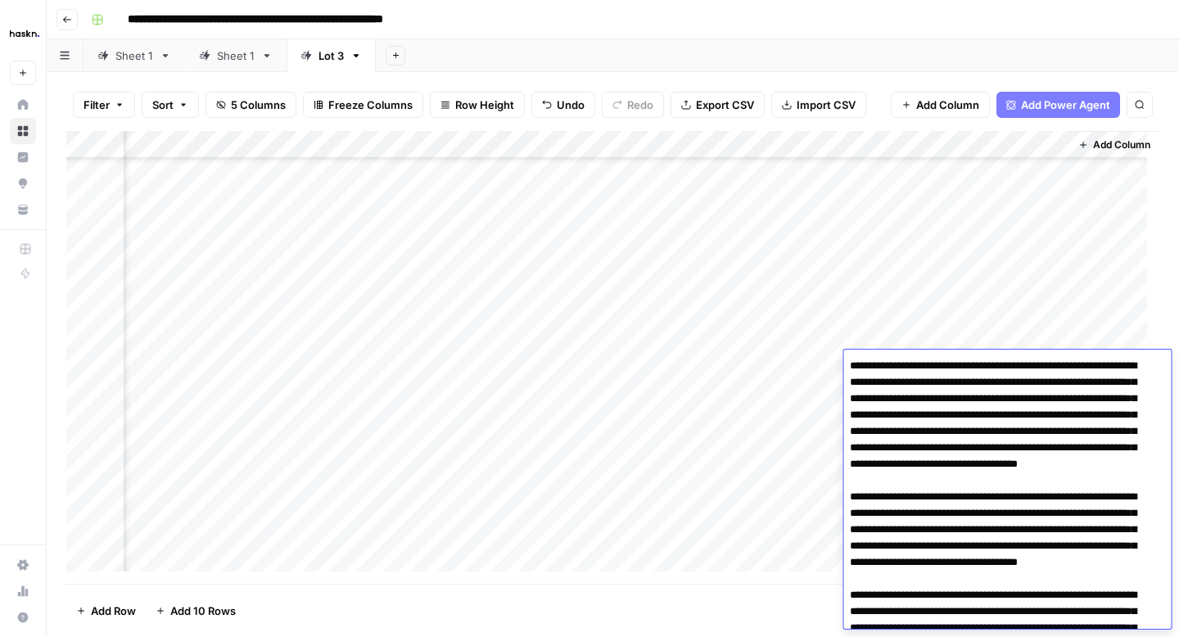
click at [1090, 337] on div "Add Column" at bounding box center [1114, 351] width 90 height 441
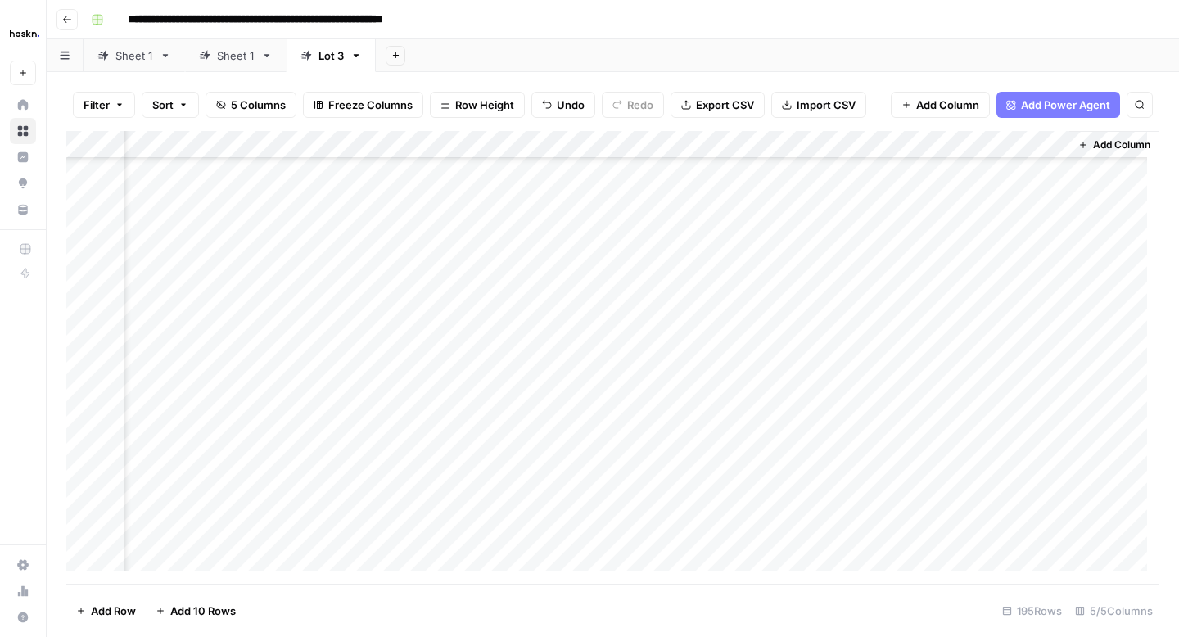
click at [972, 395] on div "Add Column" at bounding box center [612, 357] width 1093 height 453
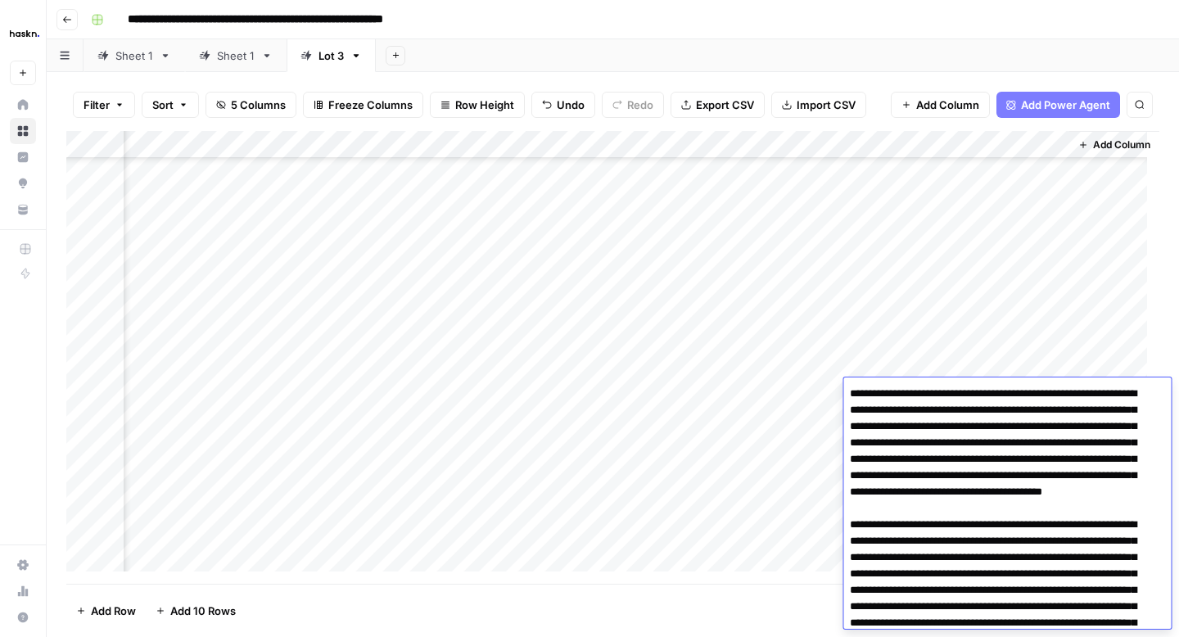
click at [1100, 366] on div "Add Column" at bounding box center [1114, 351] width 90 height 441
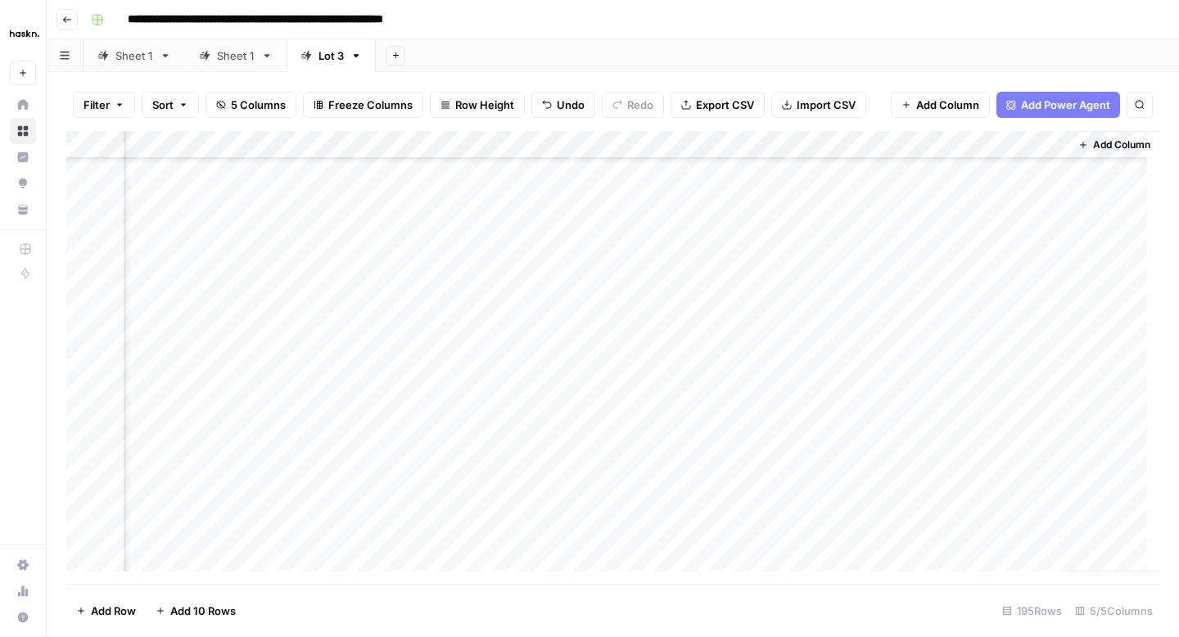
scroll to position [2206, 176]
click at [972, 219] on div "Add Column" at bounding box center [612, 357] width 1093 height 453
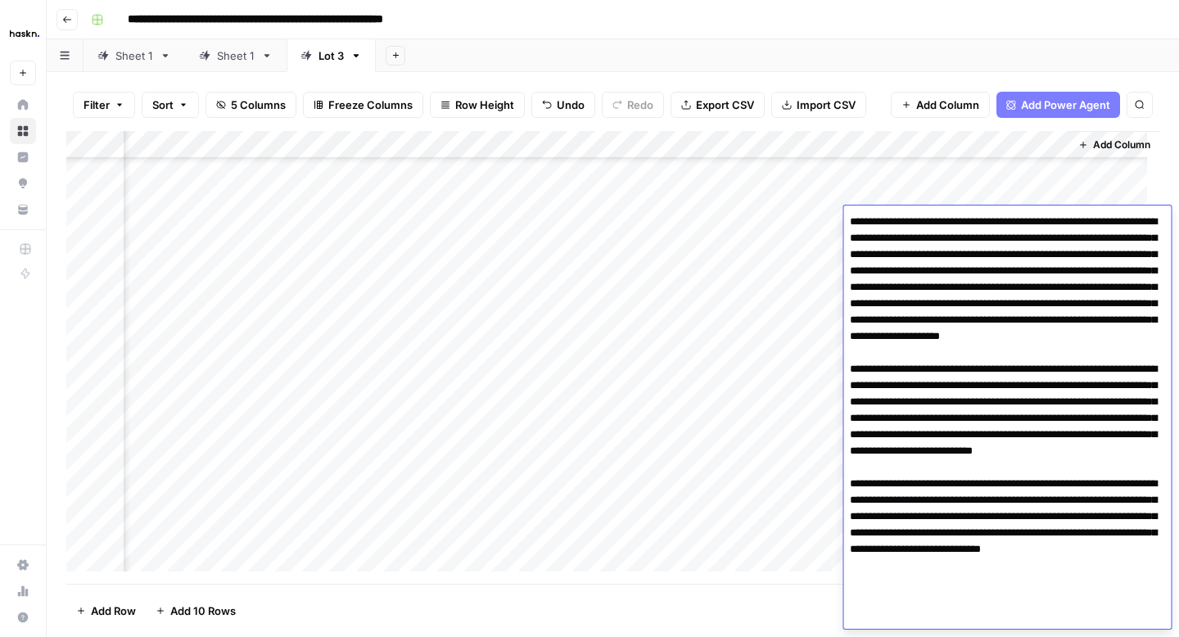
click at [1100, 189] on div "Add Column" at bounding box center [1114, 351] width 90 height 441
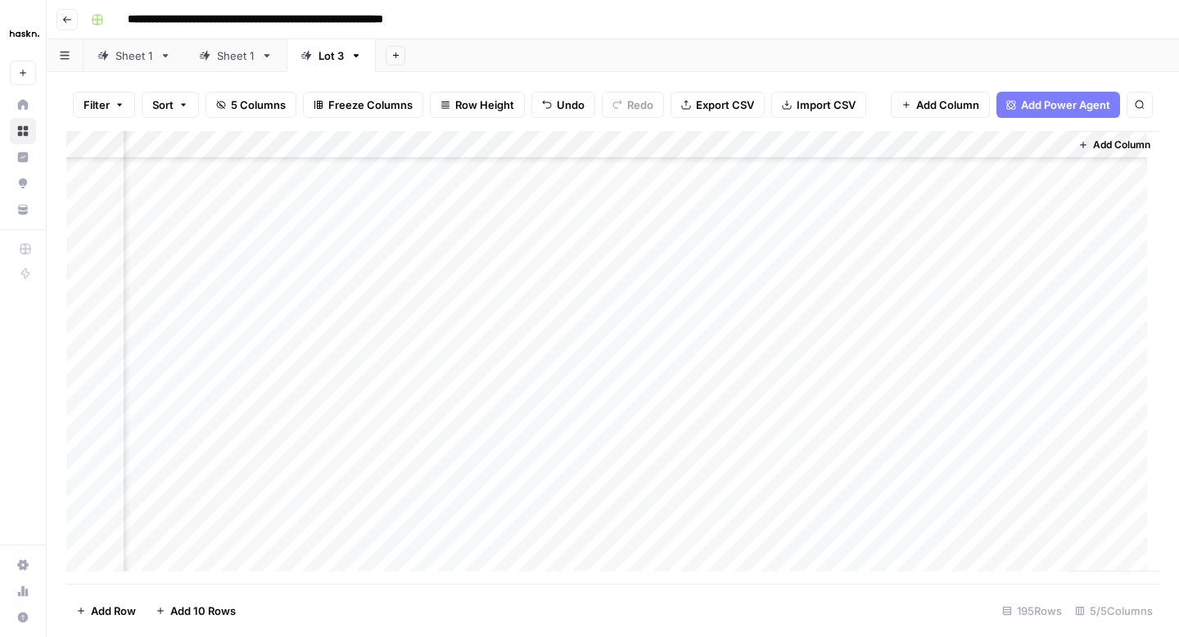
click at [956, 246] on div "Add Column" at bounding box center [612, 357] width 1093 height 453
click at [1110, 201] on div "Add Column" at bounding box center [1114, 351] width 90 height 441
click at [969, 285] on div "Add Column" at bounding box center [612, 357] width 1093 height 453
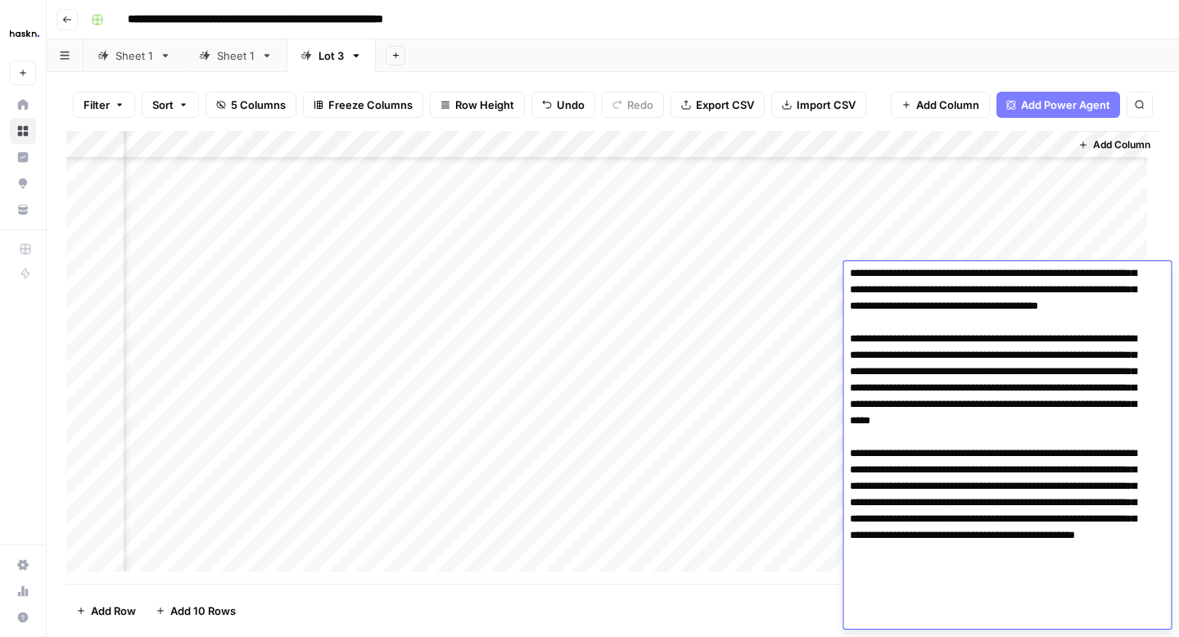
scroll to position [0, 0]
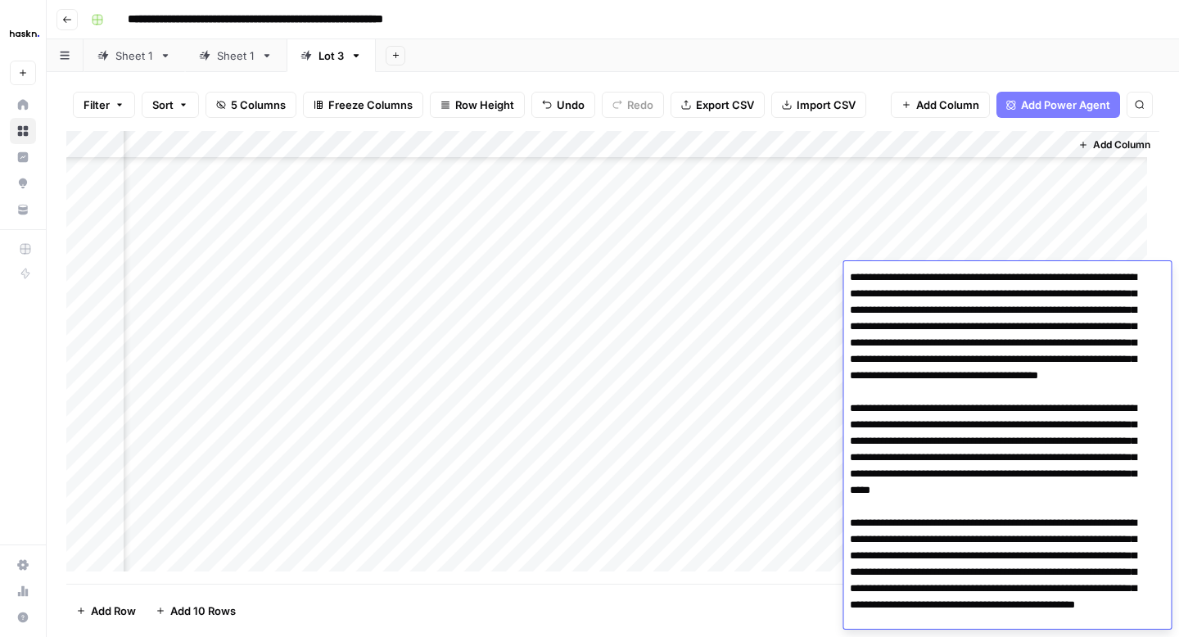
click at [1087, 235] on div "Add Column" at bounding box center [1114, 351] width 90 height 441
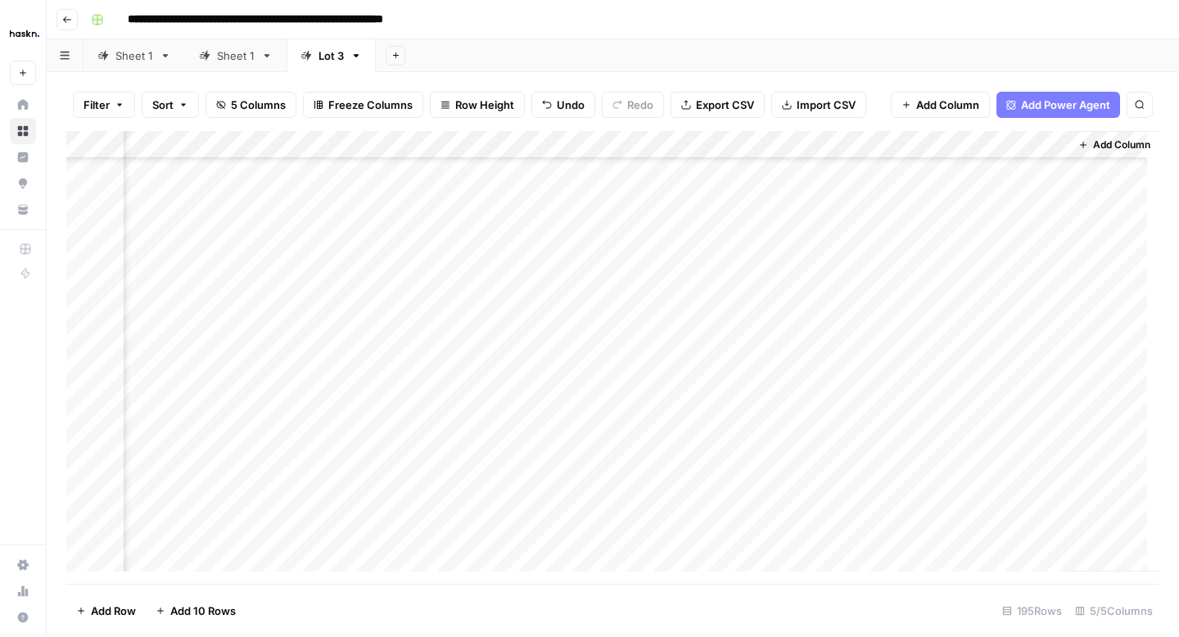
click at [937, 309] on div "Add Column" at bounding box center [612, 357] width 1093 height 453
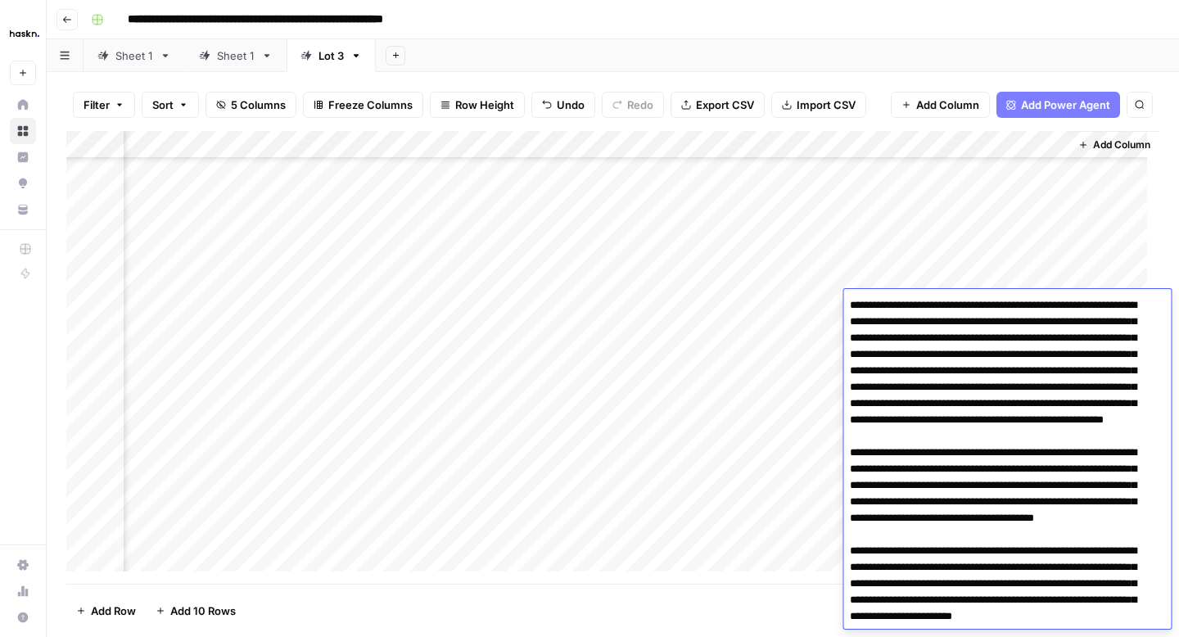
click at [1102, 268] on div "Add Column" at bounding box center [1114, 351] width 90 height 441
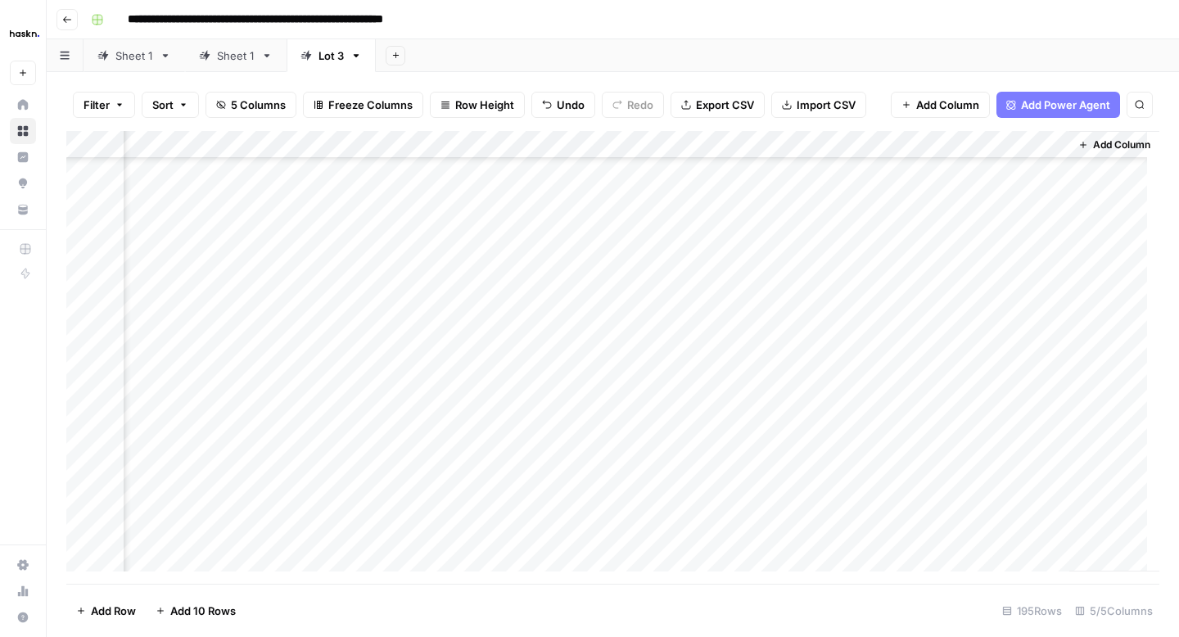
click at [951, 328] on div "Add Column" at bounding box center [612, 357] width 1093 height 453
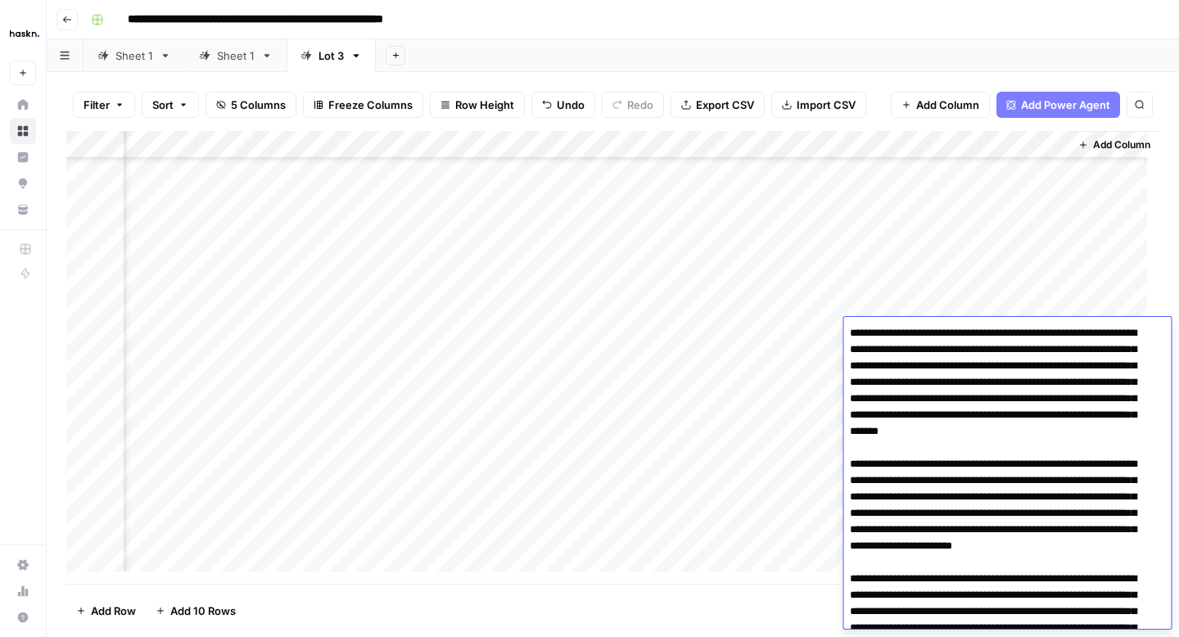
click at [1091, 306] on div "Add Column" at bounding box center [1114, 351] width 90 height 441
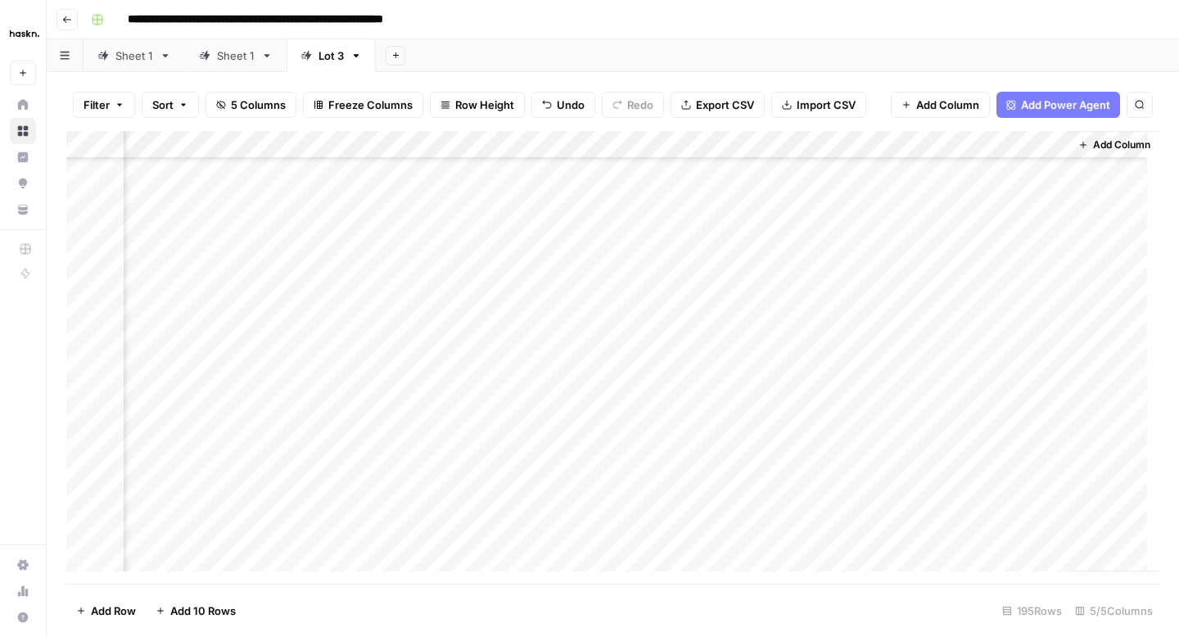
click at [969, 351] on div "Add Column" at bounding box center [612, 357] width 1093 height 453
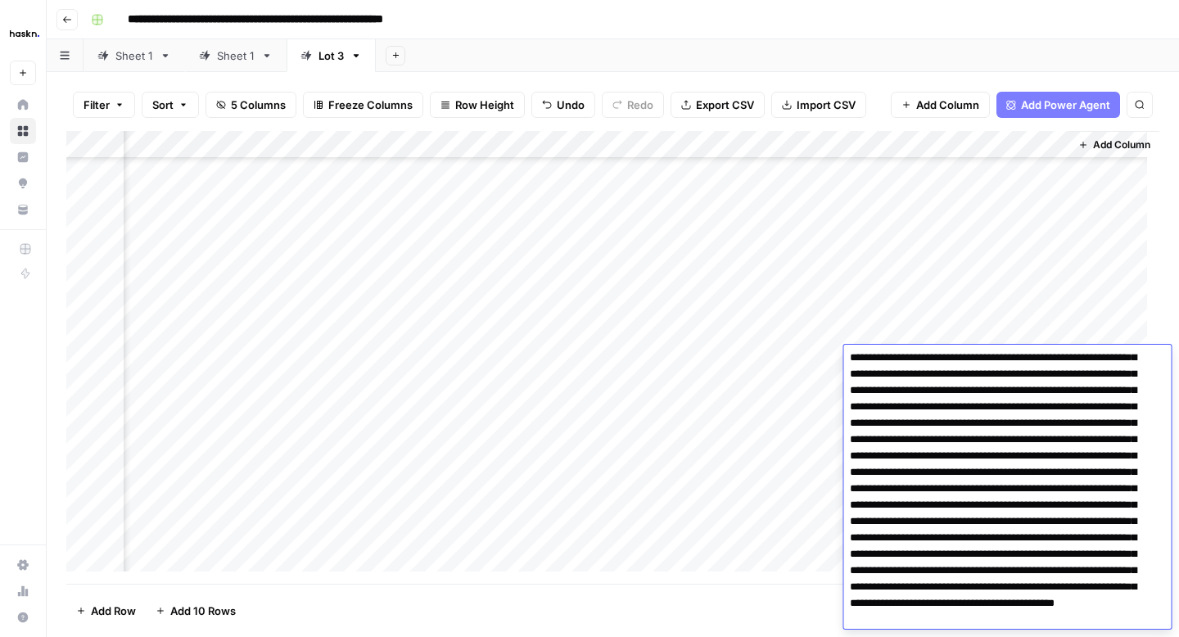
scroll to position [55, 0]
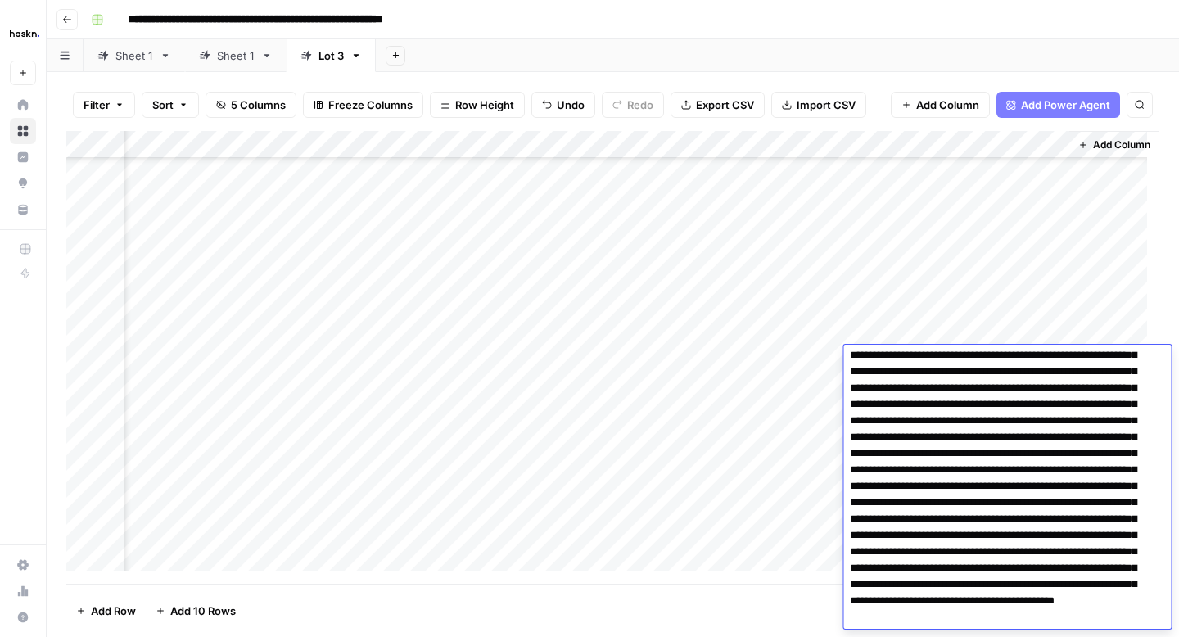
click at [956, 473] on textarea at bounding box center [1000, 495] width 315 height 400
type textarea "**********"
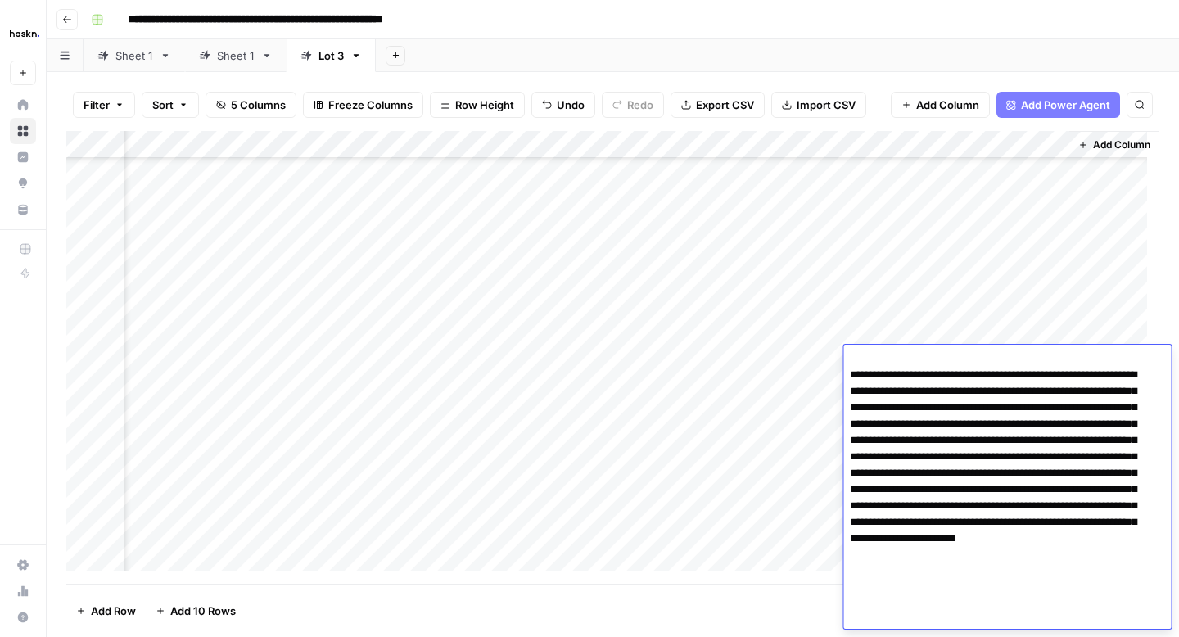
scroll to position [153, 0]
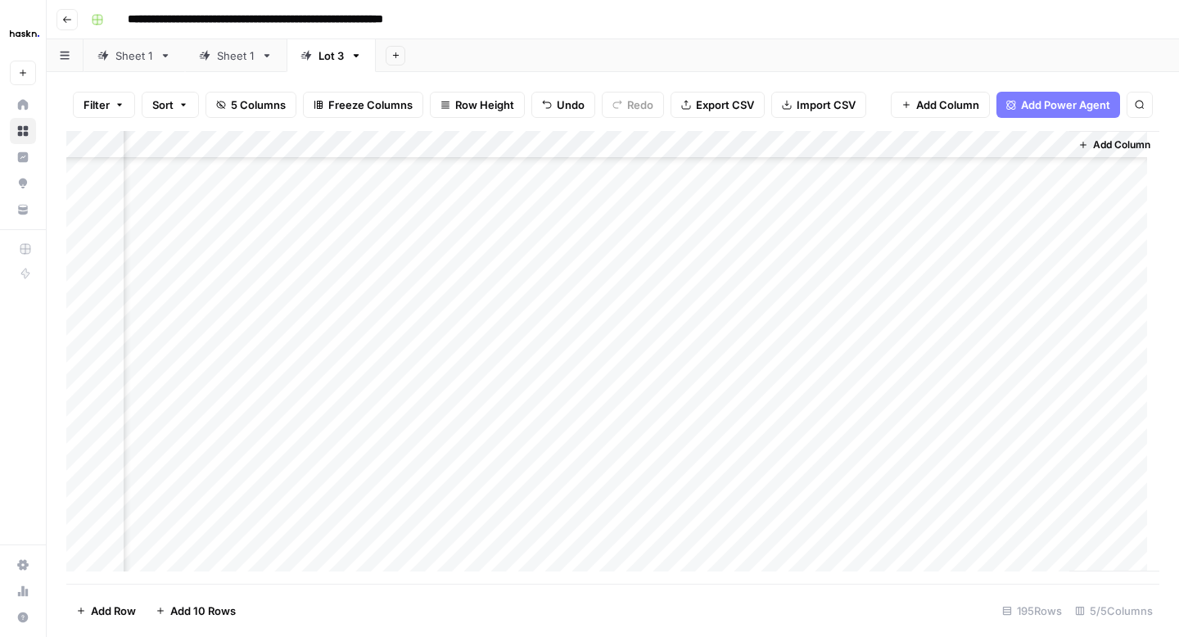
click at [1072, 327] on div "Add Column" at bounding box center [1114, 351] width 90 height 441
click at [944, 380] on div "Add Column" at bounding box center [612, 357] width 1093 height 453
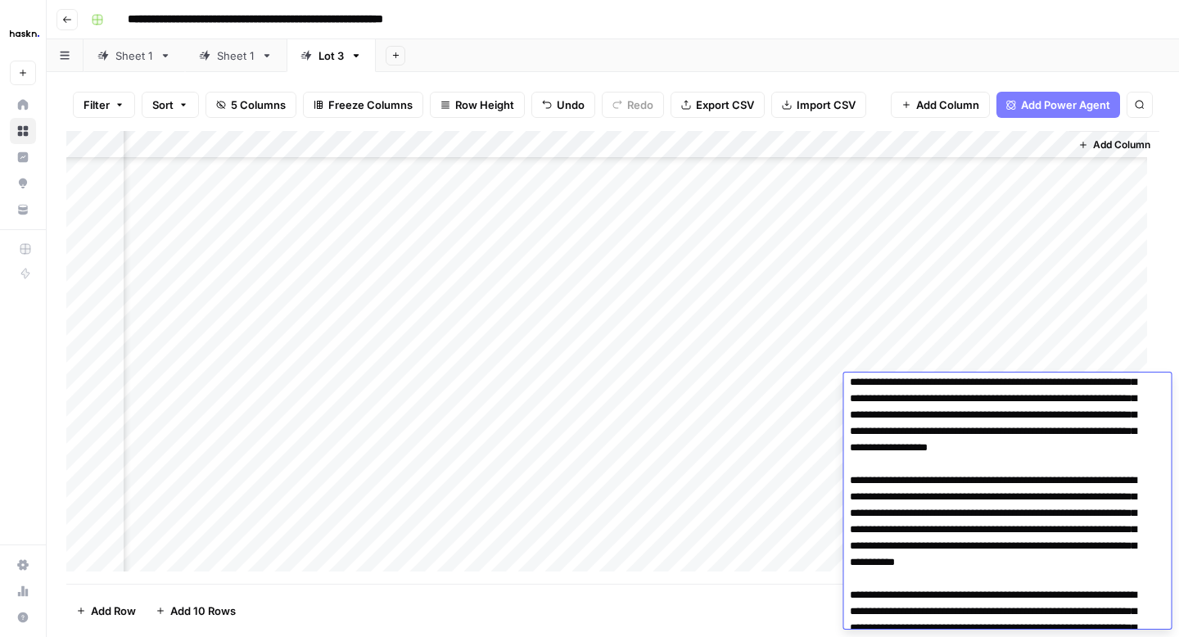
scroll to position [0, 0]
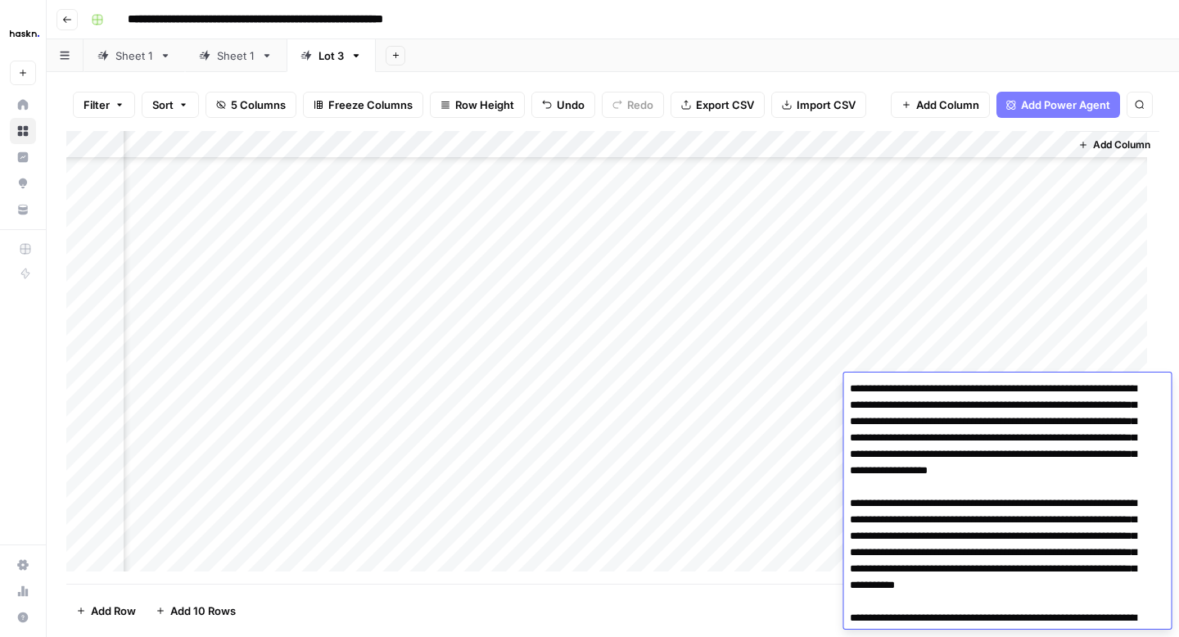
click at [1099, 343] on div "Add Column" at bounding box center [1114, 351] width 90 height 441
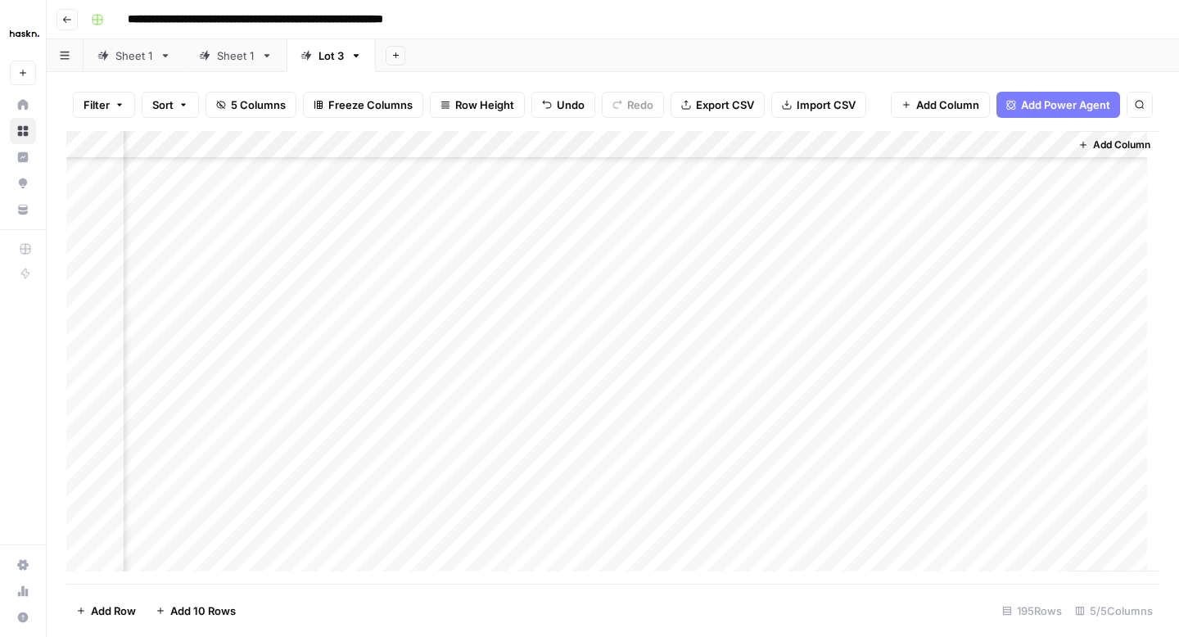
scroll to position [2386, 176]
click at [973, 241] on div "Add Column" at bounding box center [612, 357] width 1093 height 453
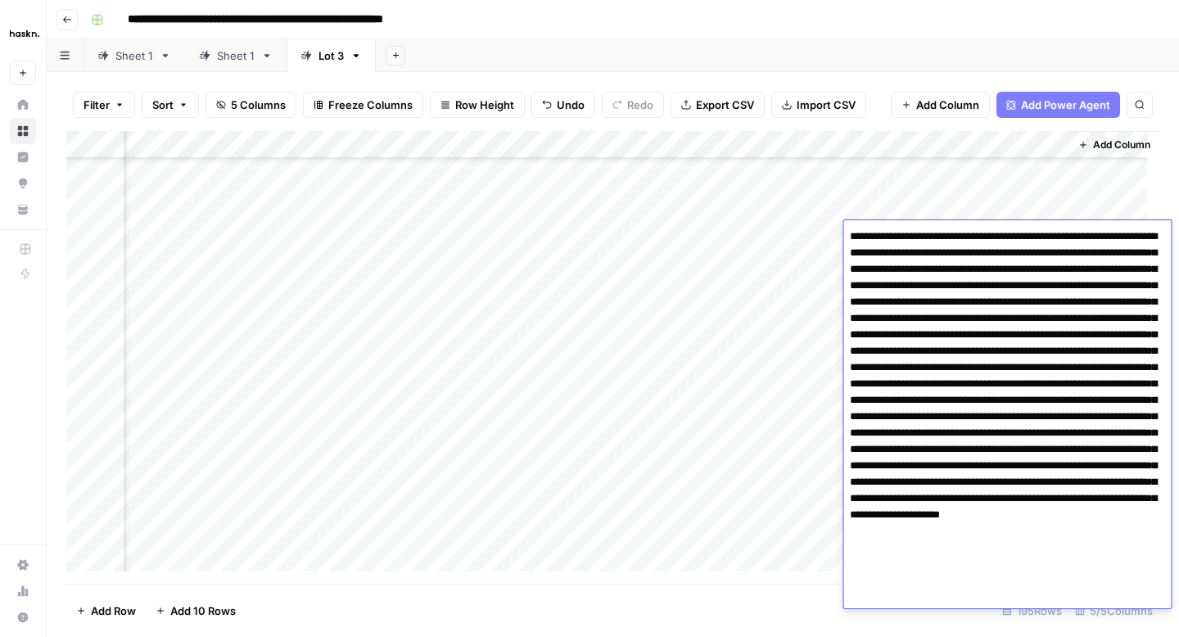
click at [1079, 366] on textarea at bounding box center [1007, 416] width 328 height 383
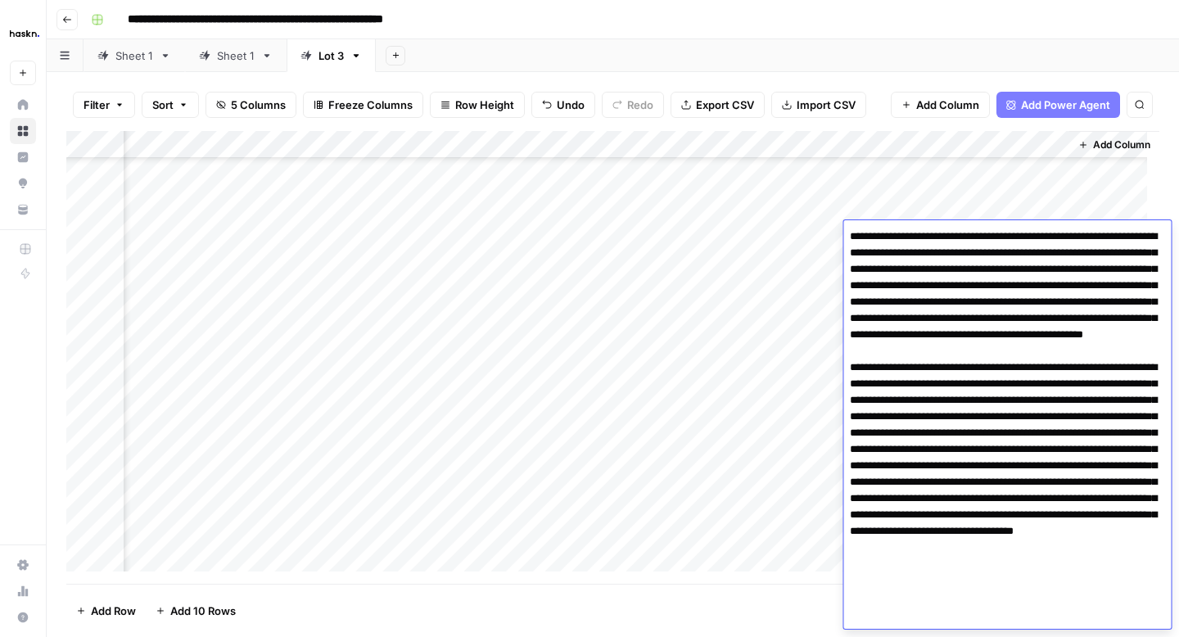
click at [1100, 544] on textarea at bounding box center [1007, 425] width 328 height 400
click at [1103, 544] on textarea at bounding box center [1007, 425] width 328 height 400
type textarea "**********"
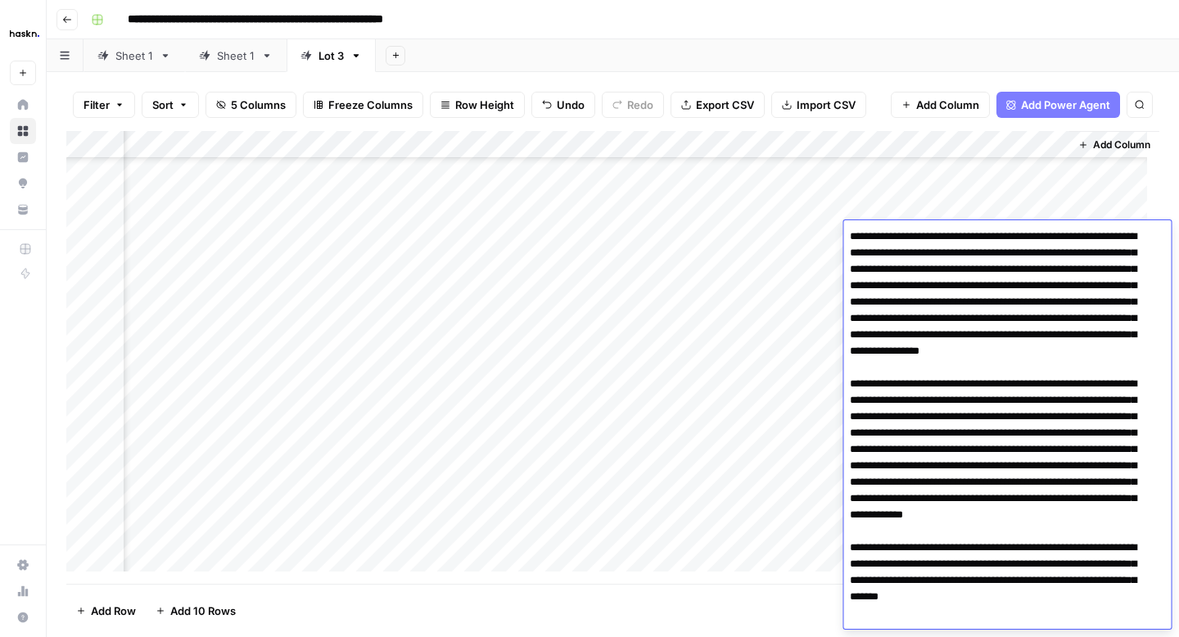
click at [815, 237] on div "Add Column" at bounding box center [612, 357] width 1093 height 453
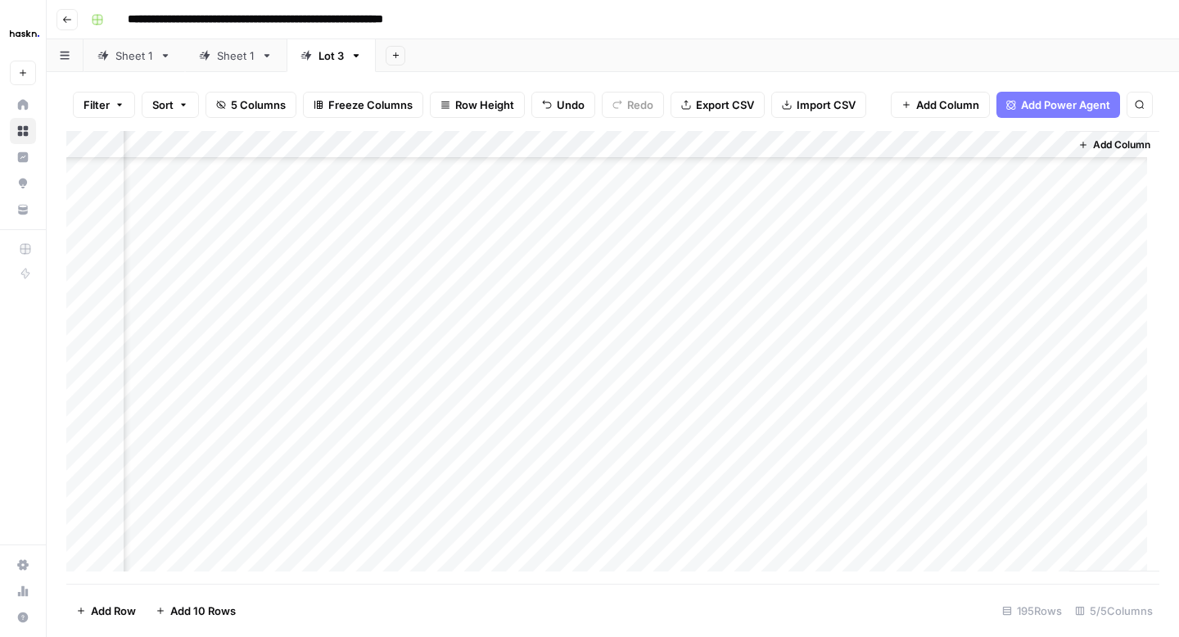
click at [969, 264] on div "Add Column" at bounding box center [612, 357] width 1093 height 453
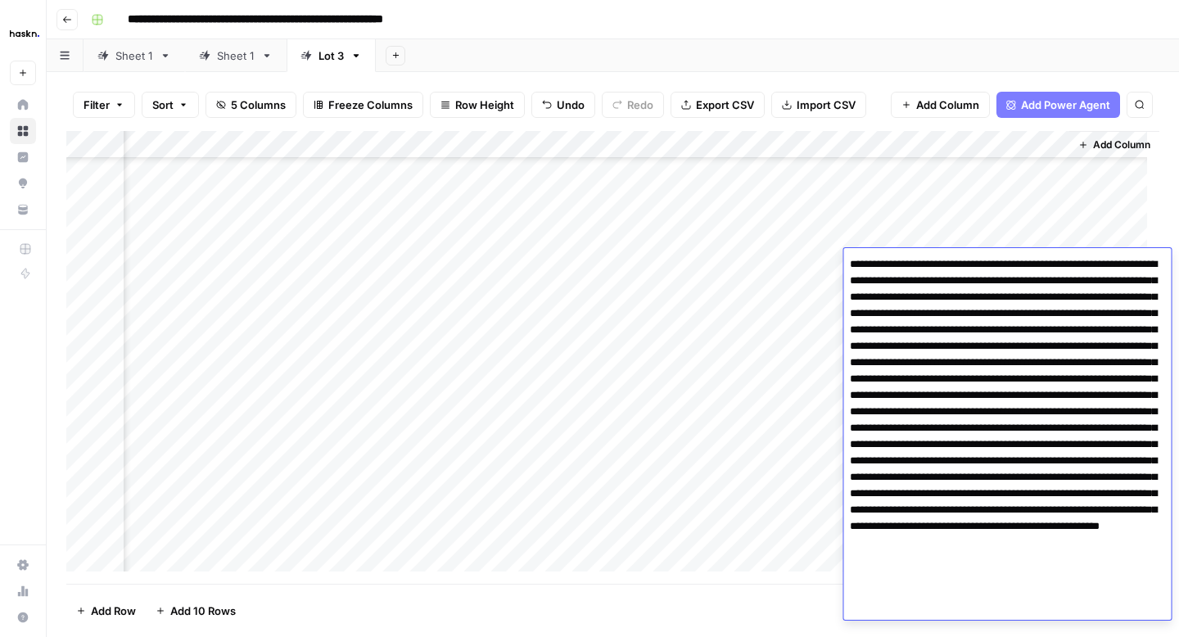
click at [969, 454] on textarea at bounding box center [1007, 436] width 328 height 367
type textarea "**********"
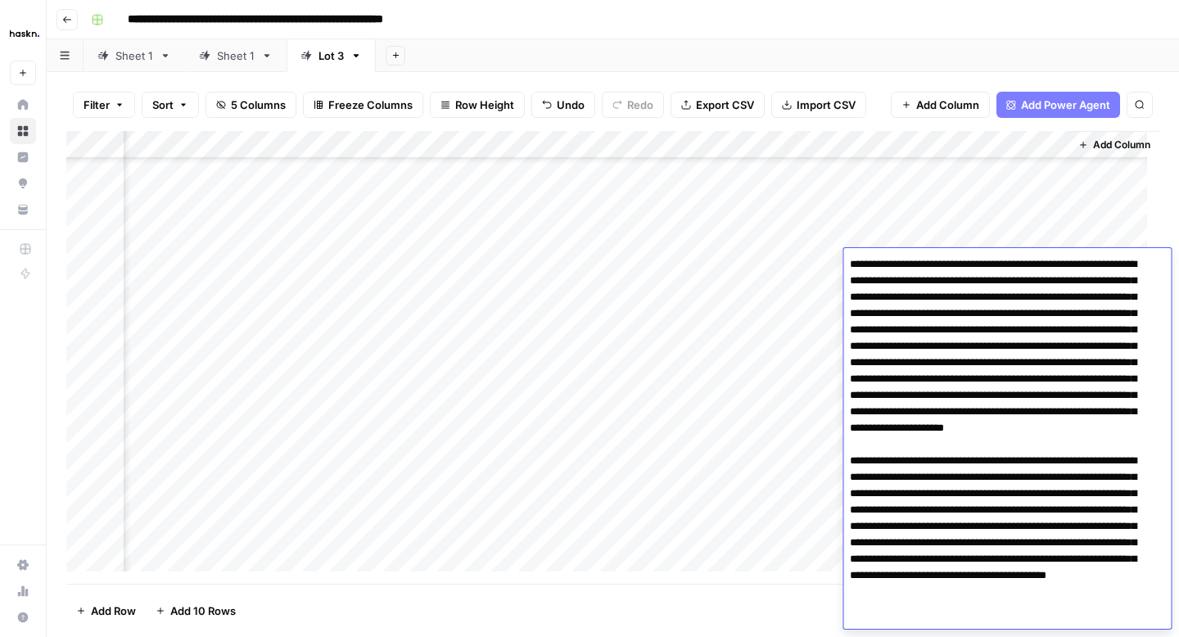
scroll to position [24, 0]
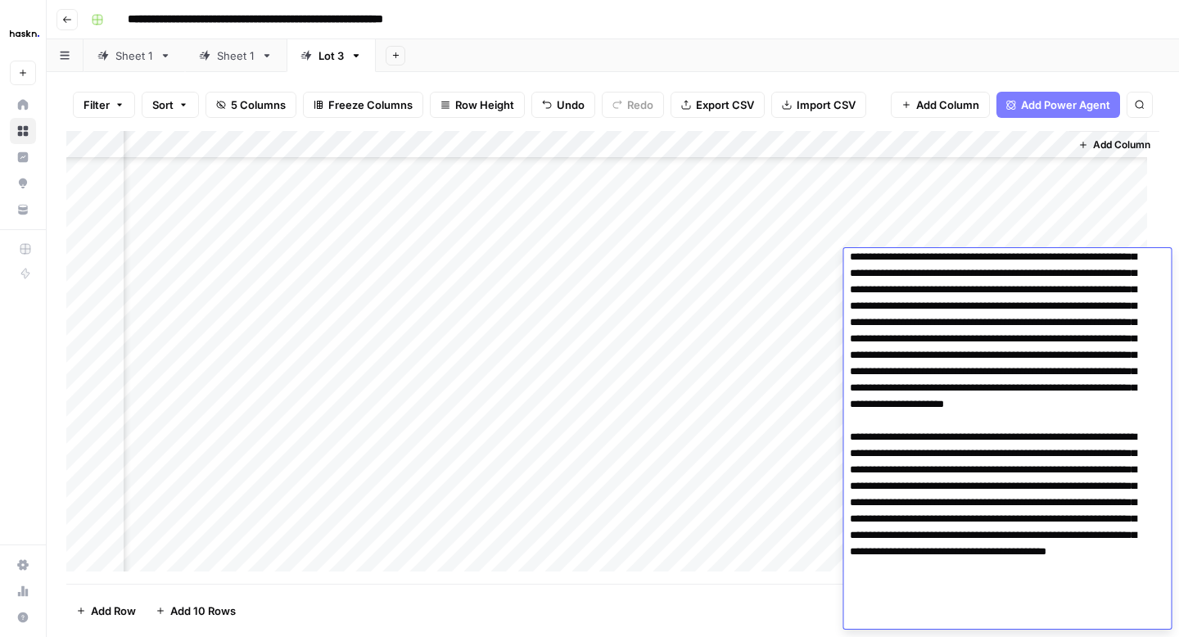
click at [813, 268] on div "Add Column" at bounding box center [612, 357] width 1093 height 453
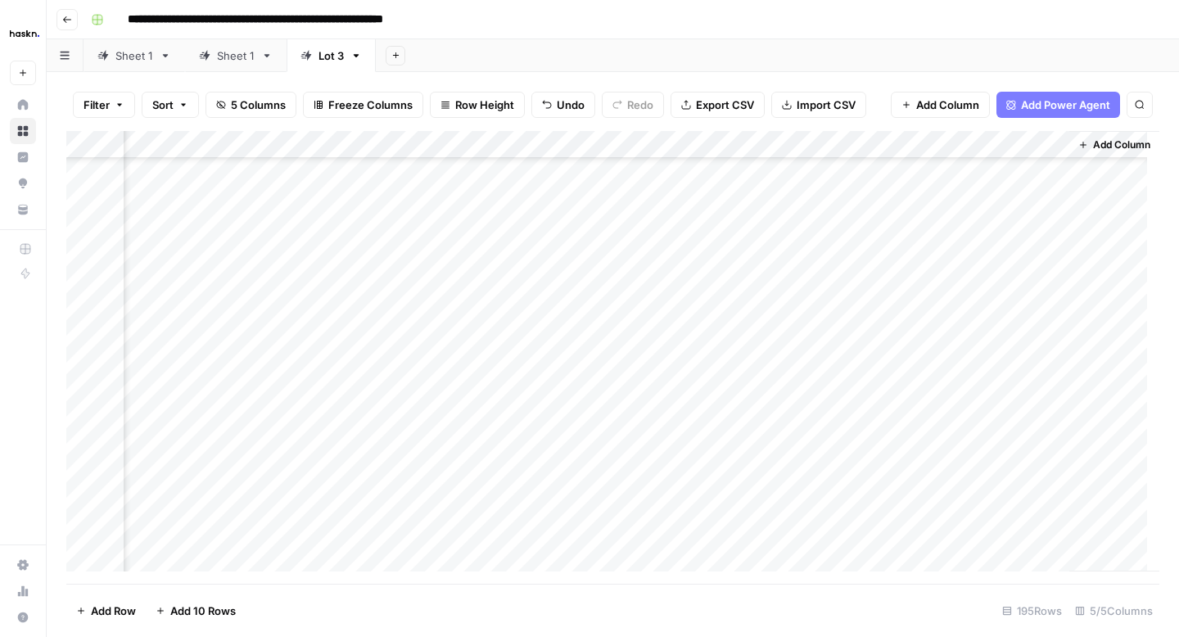
click at [944, 290] on div "Add Column" at bounding box center [612, 357] width 1093 height 453
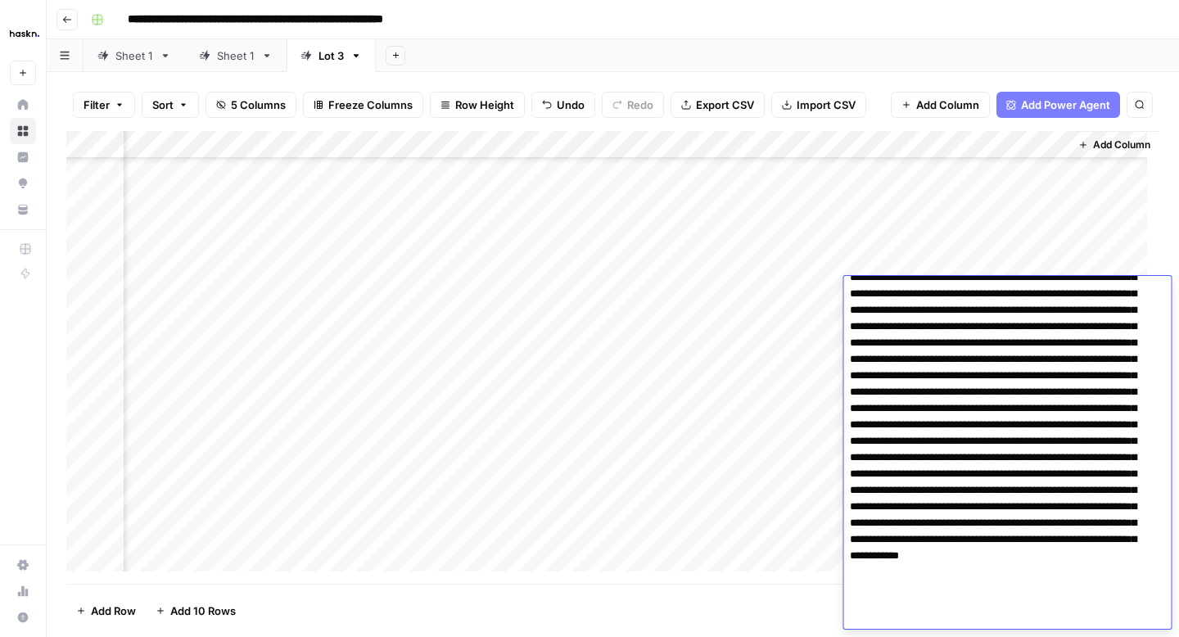
scroll to position [35, 0]
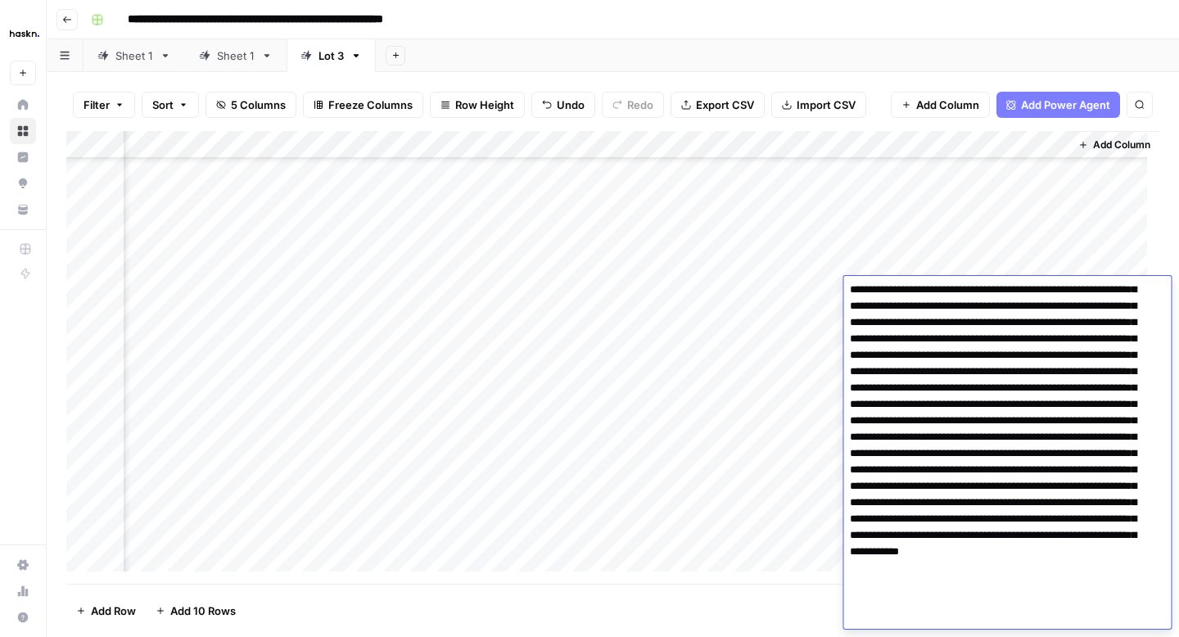
click at [1081, 500] on textarea at bounding box center [1000, 437] width 315 height 383
type textarea "**********"
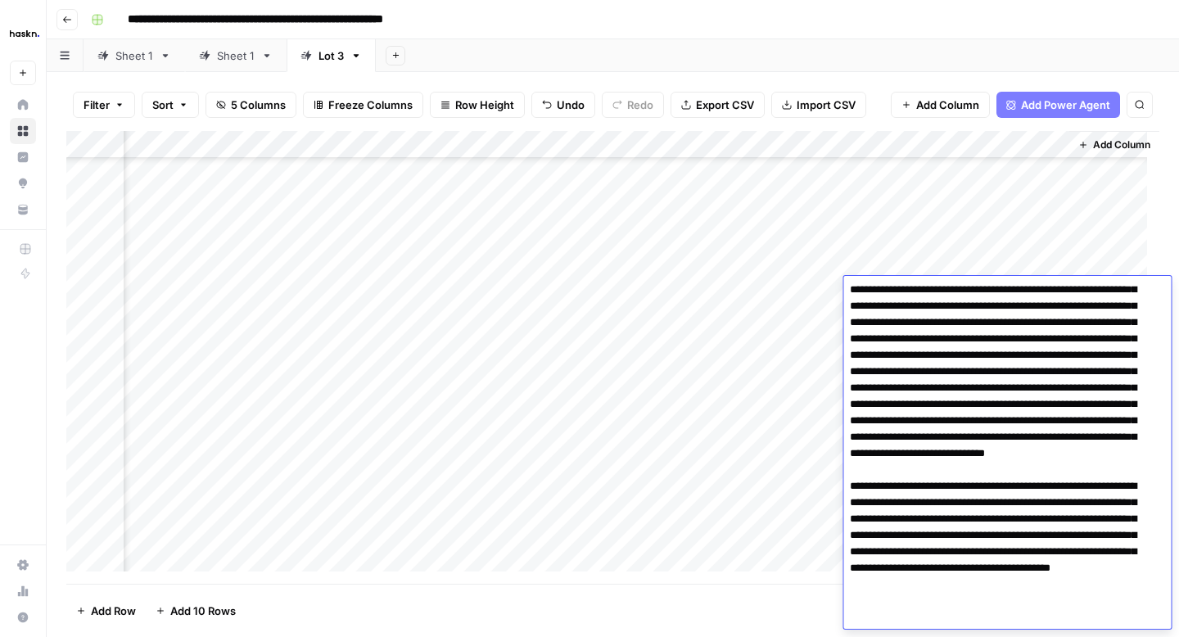
scroll to position [52, 0]
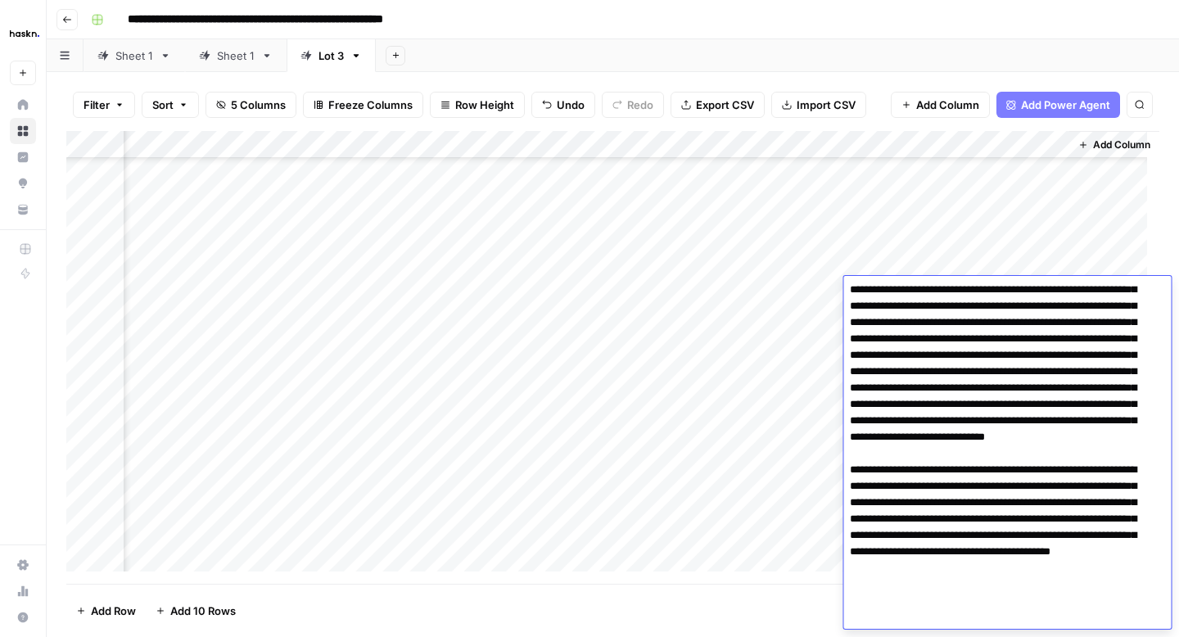
click at [820, 300] on div "Add Column" at bounding box center [612, 357] width 1093 height 453
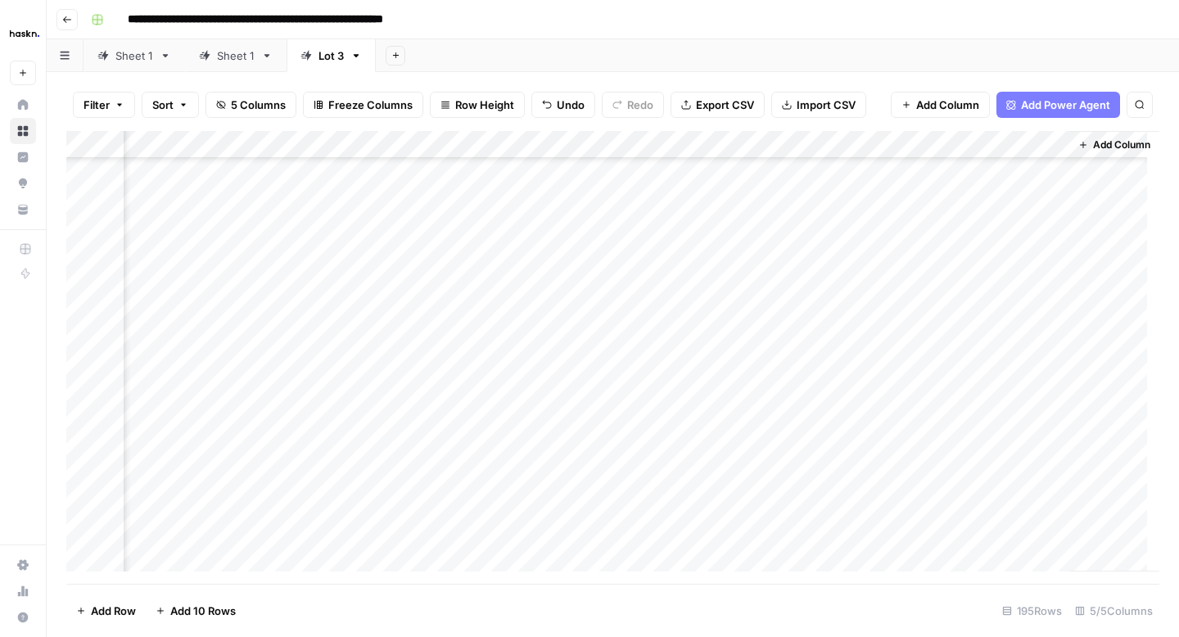
click at [948, 324] on div "Add Column" at bounding box center [612, 357] width 1093 height 453
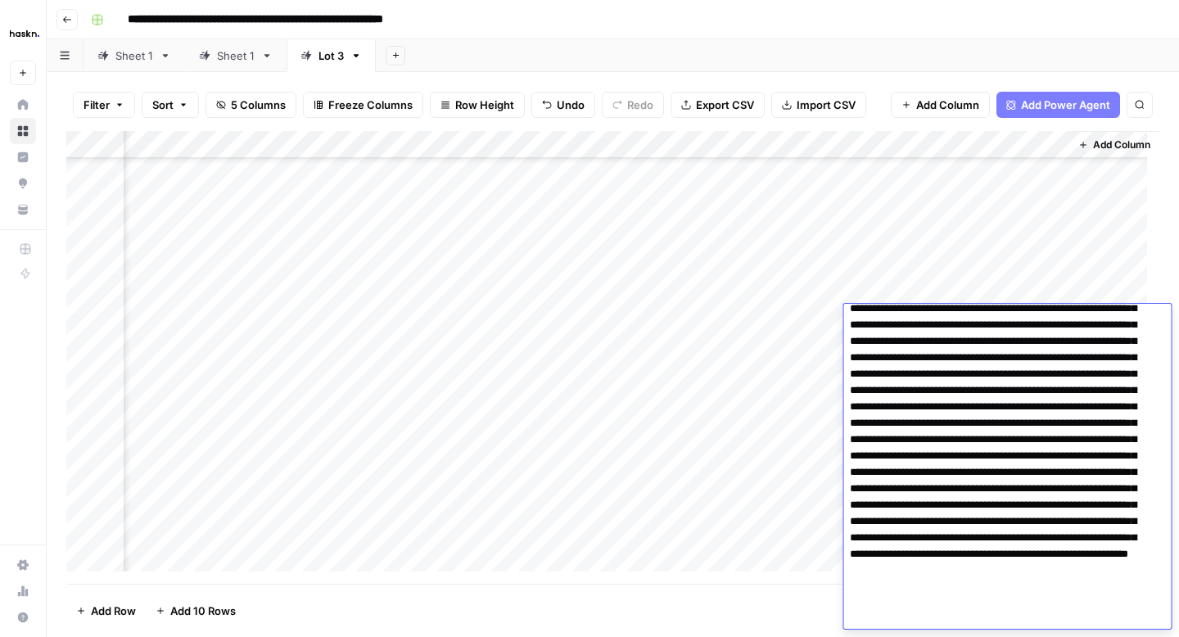
scroll to position [30, 0]
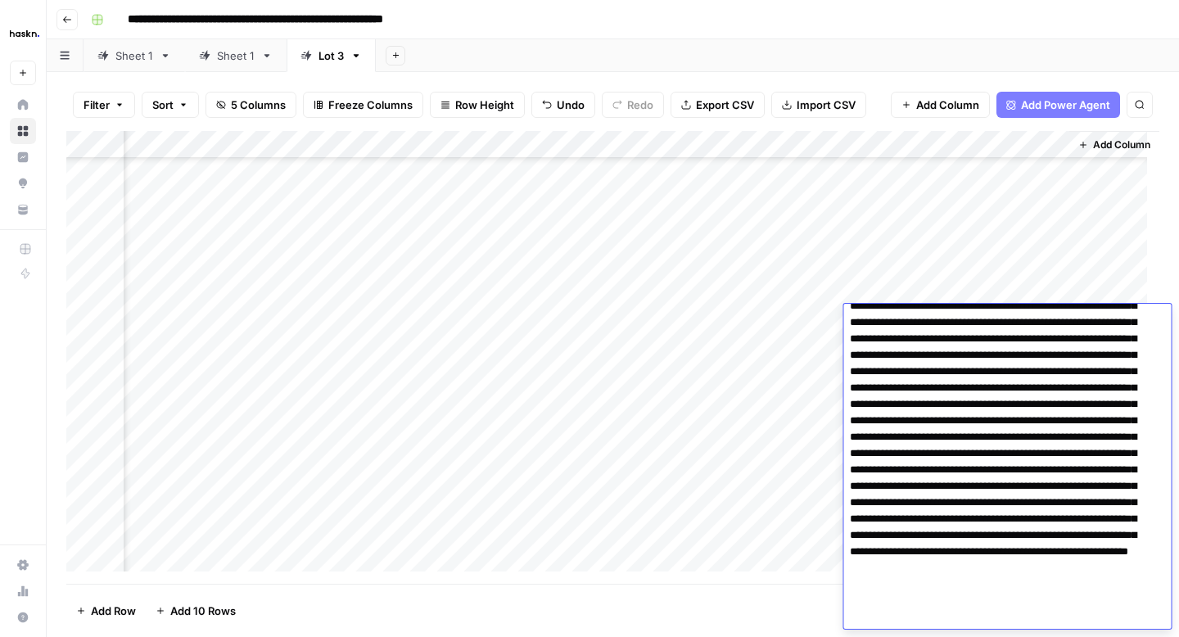
click at [924, 468] on textarea at bounding box center [1000, 453] width 315 height 350
type textarea "**********"
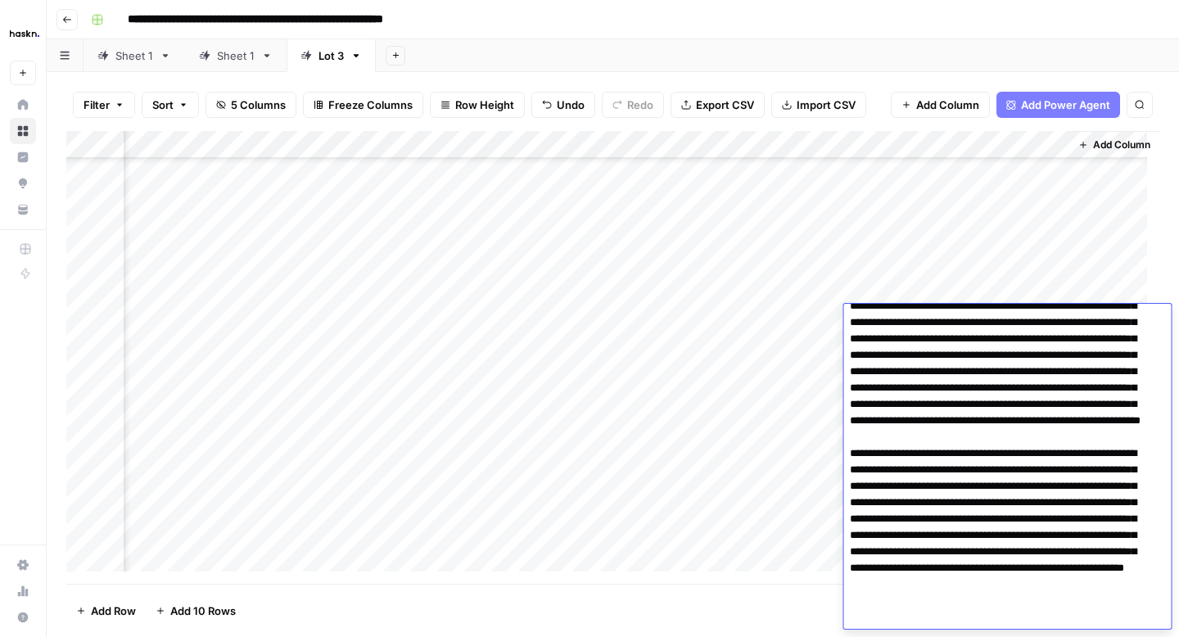
scroll to position [63, 0]
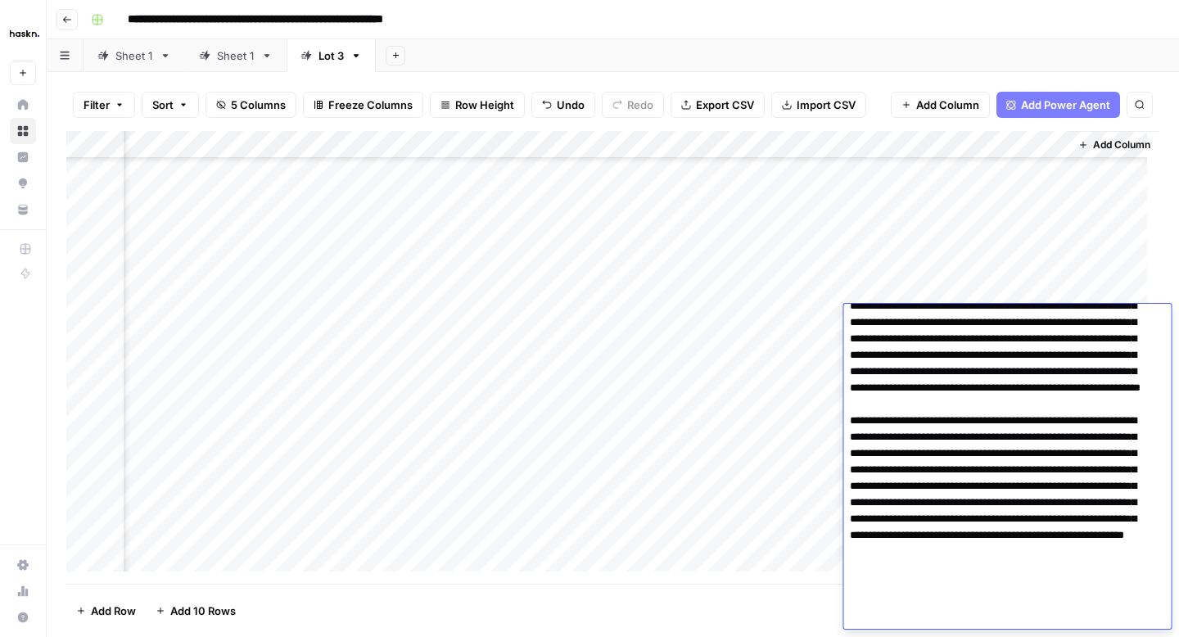
click at [816, 328] on div "Add Column" at bounding box center [612, 357] width 1093 height 453
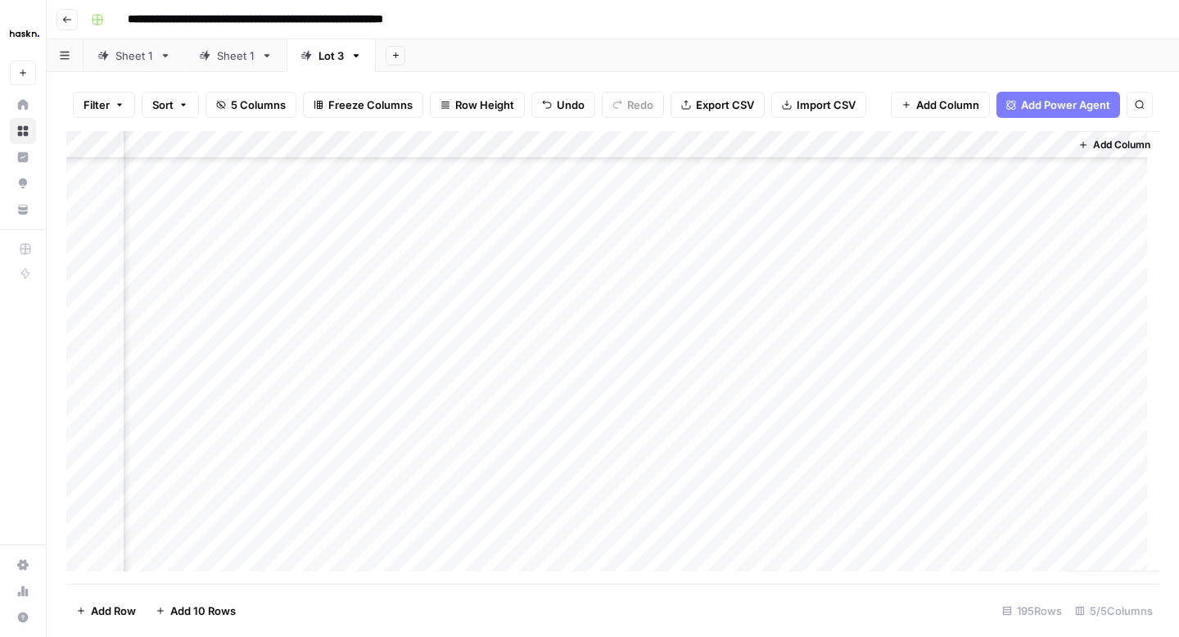
click at [918, 350] on div "Add Column" at bounding box center [612, 357] width 1093 height 453
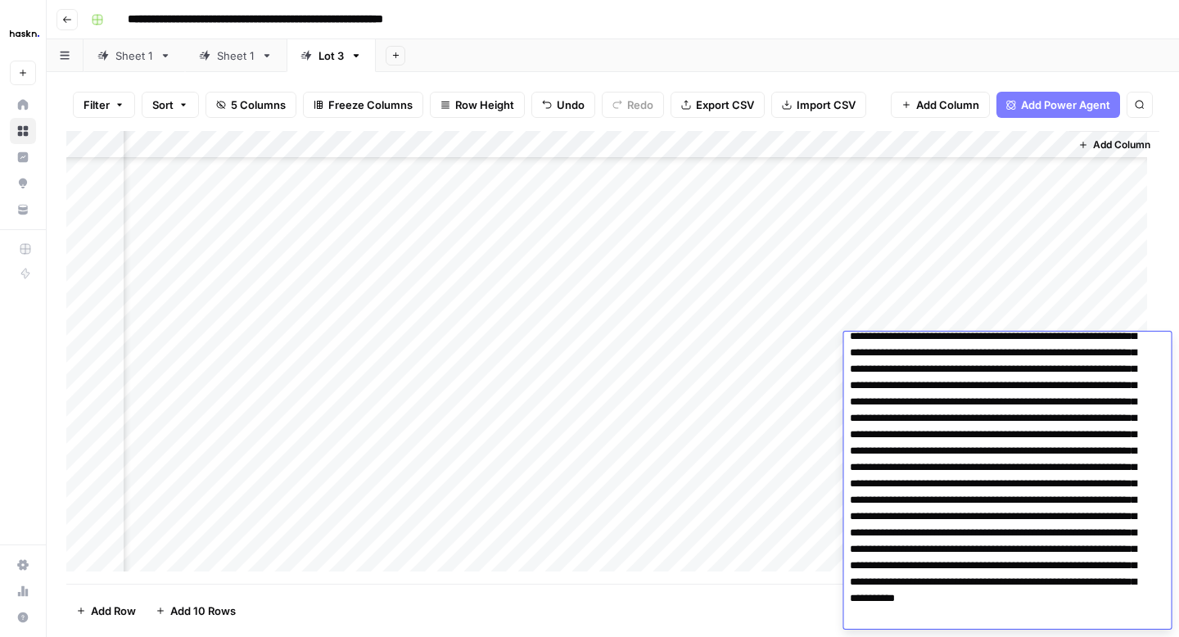
scroll to position [140, 0]
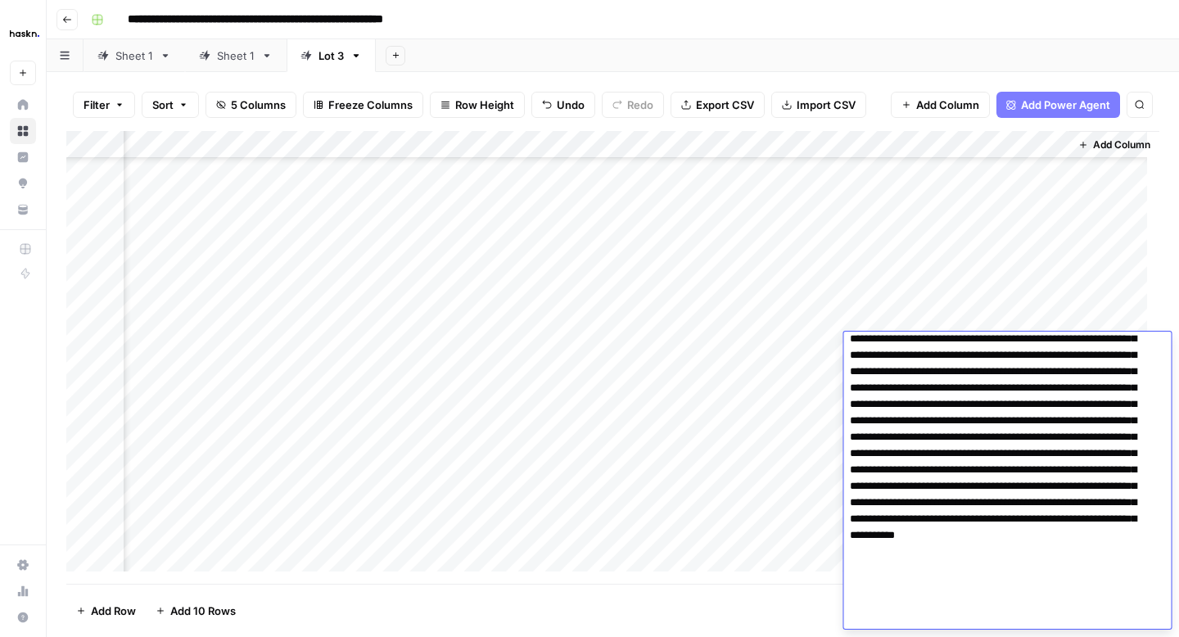
click at [977, 508] on textarea at bounding box center [1000, 413] width 315 height 432
type textarea "**********"
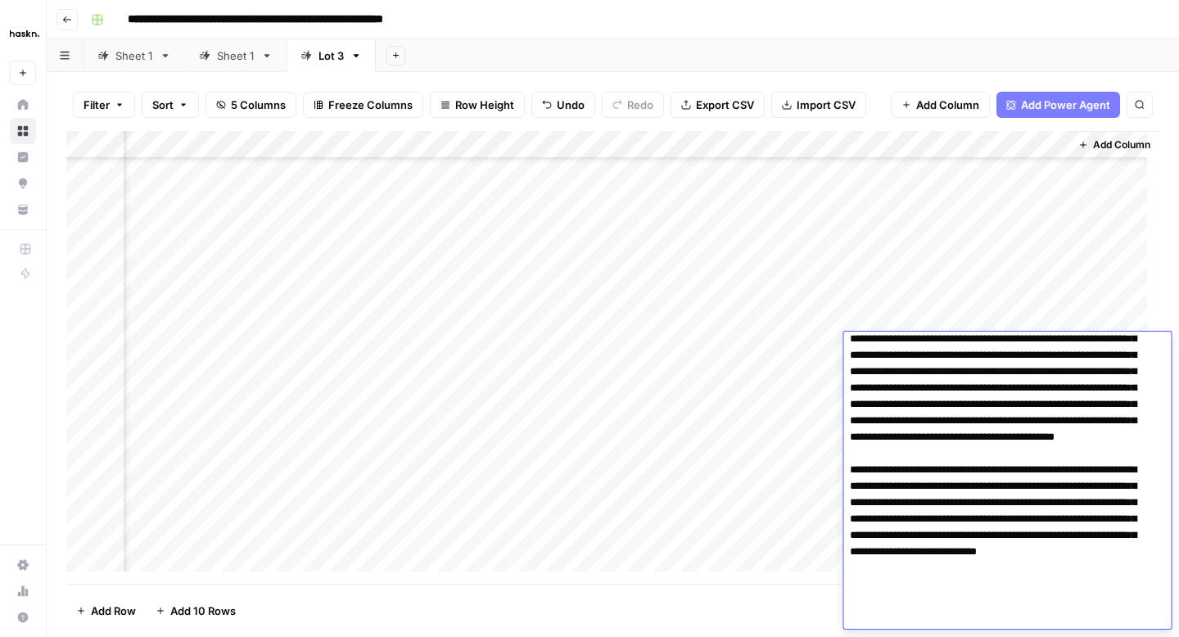
scroll to position [0, 0]
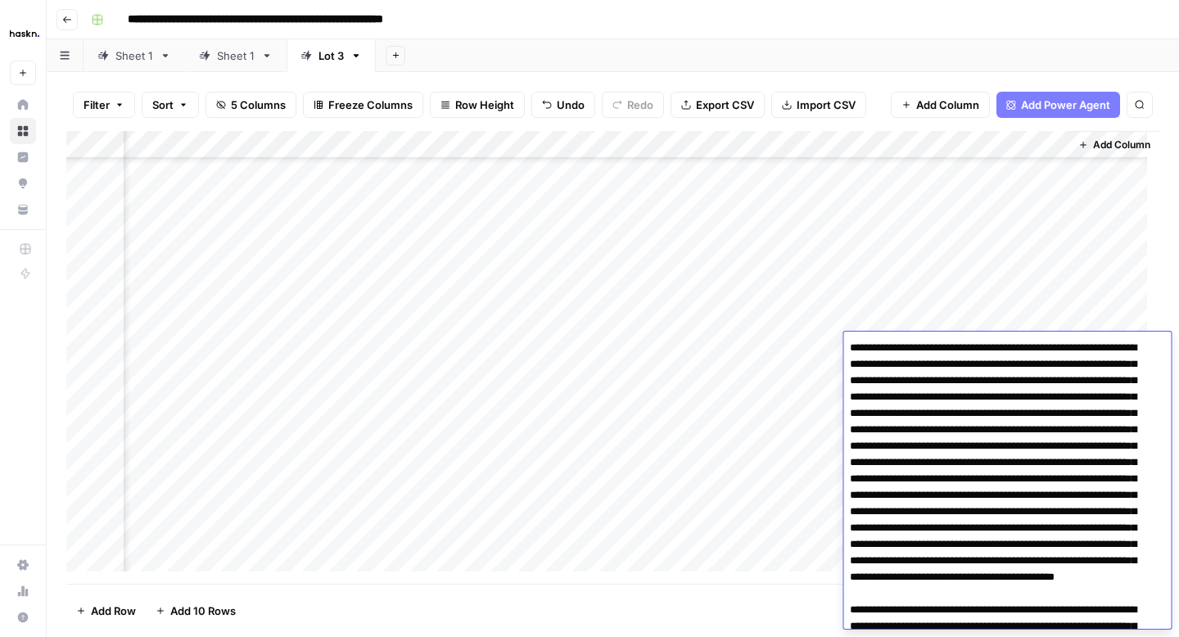
click at [809, 341] on div "Add Column" at bounding box center [612, 357] width 1093 height 453
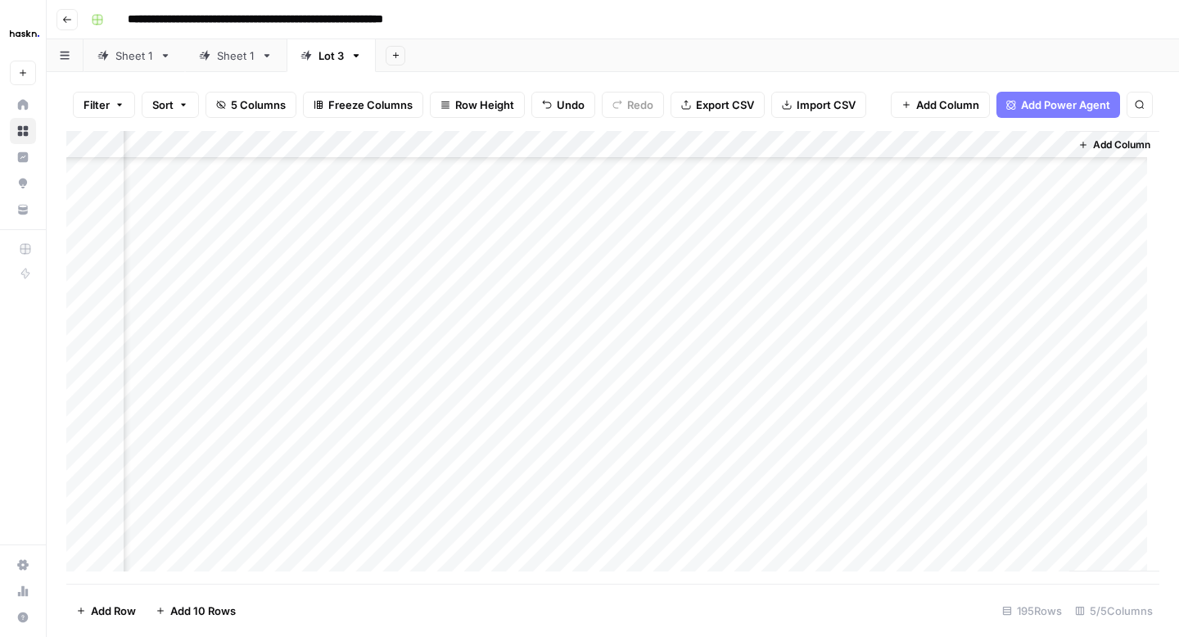
click at [947, 369] on div "Add Column" at bounding box center [612, 357] width 1093 height 453
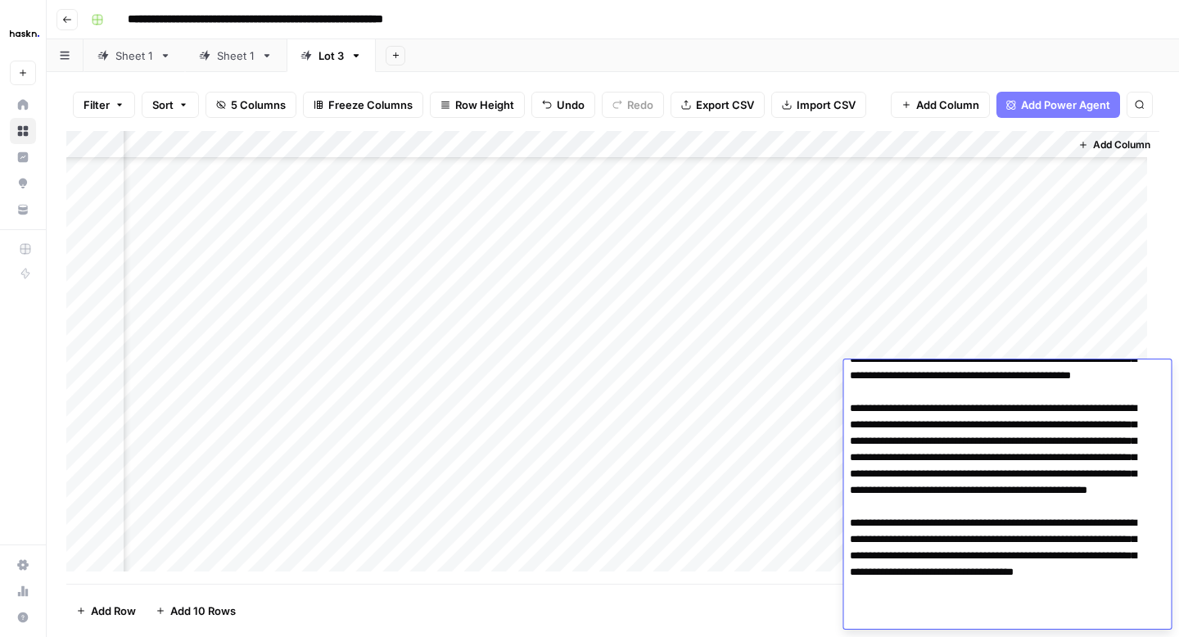
scroll to position [168, 0]
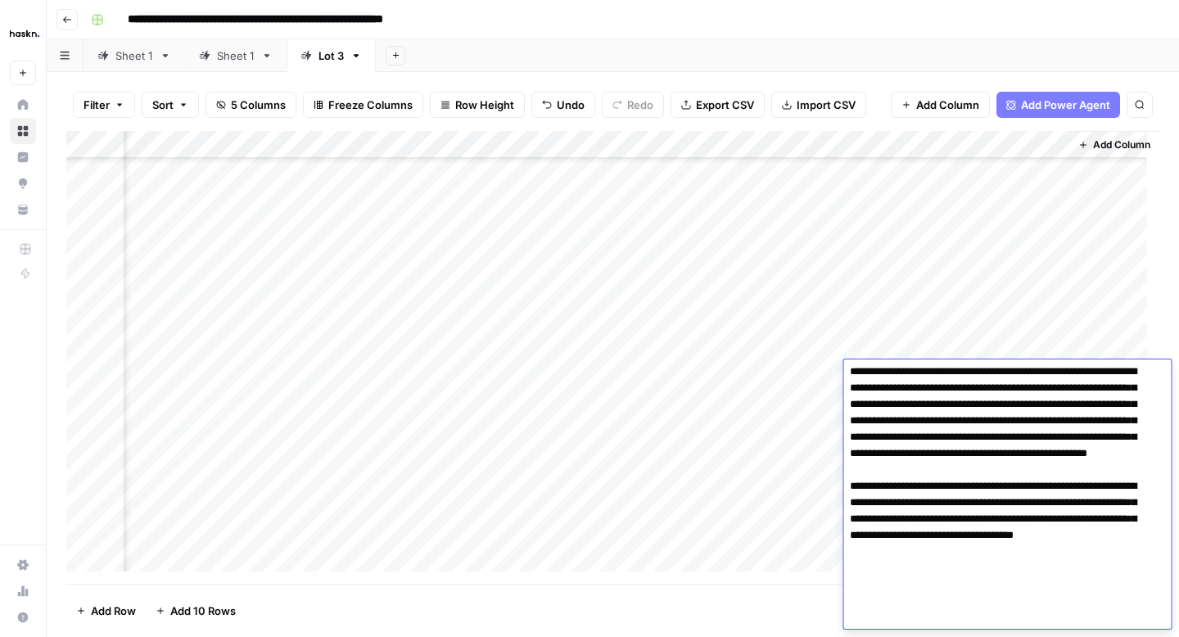
click at [830, 399] on div "Add Column" at bounding box center [612, 357] width 1093 height 453
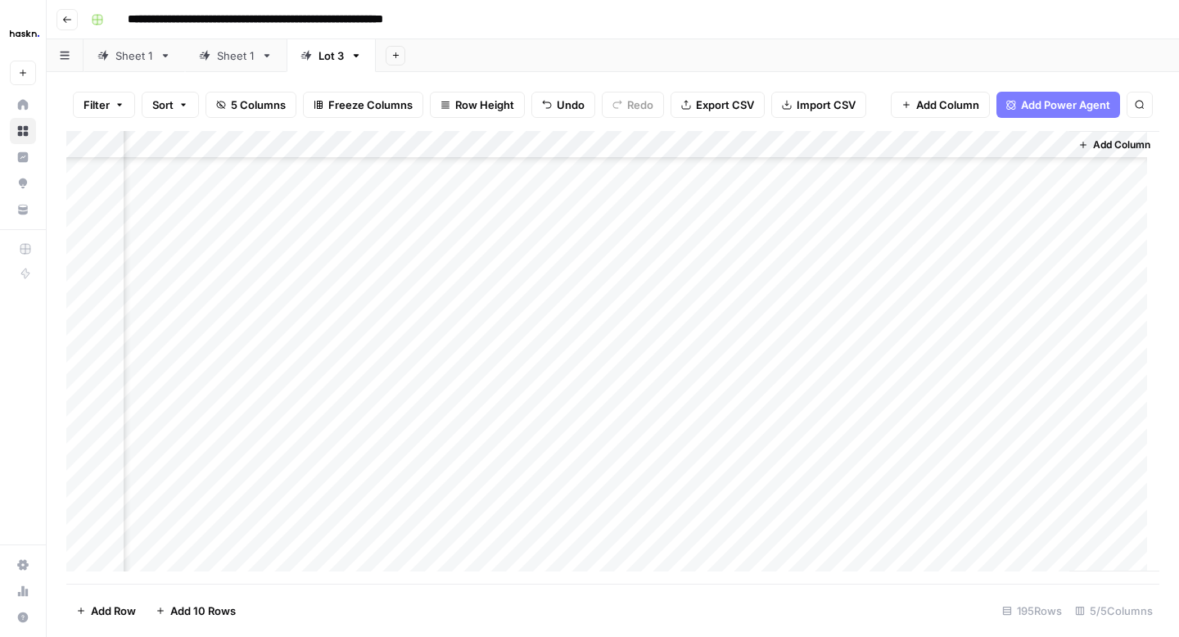
click at [944, 410] on div "Add Column" at bounding box center [612, 357] width 1093 height 453
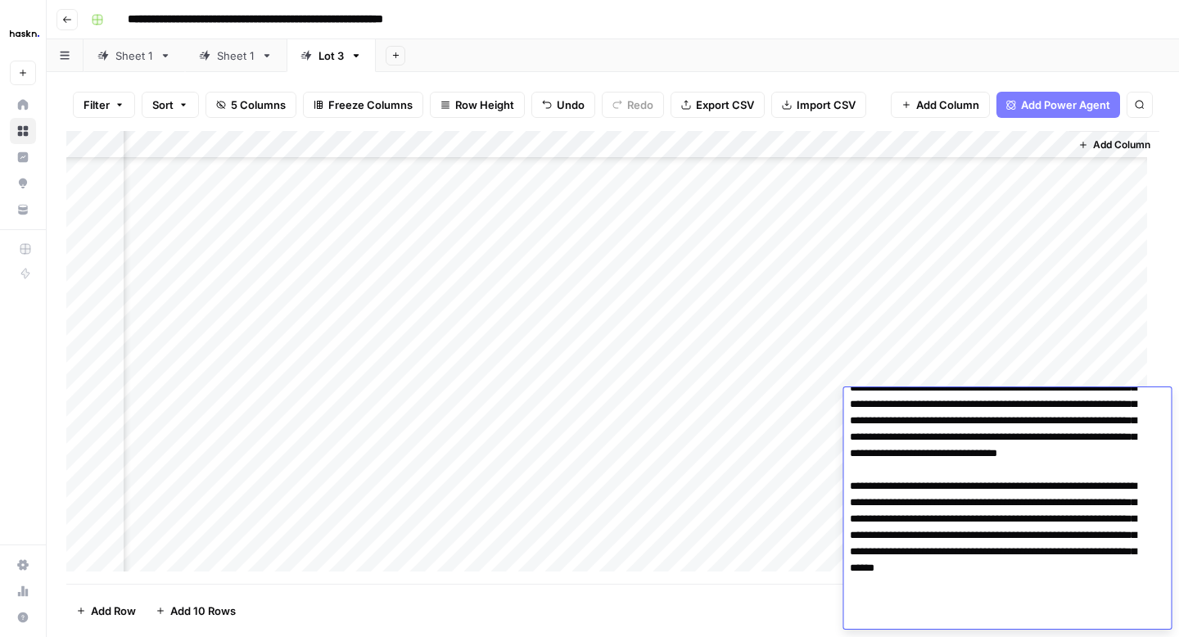
scroll to position [0, 0]
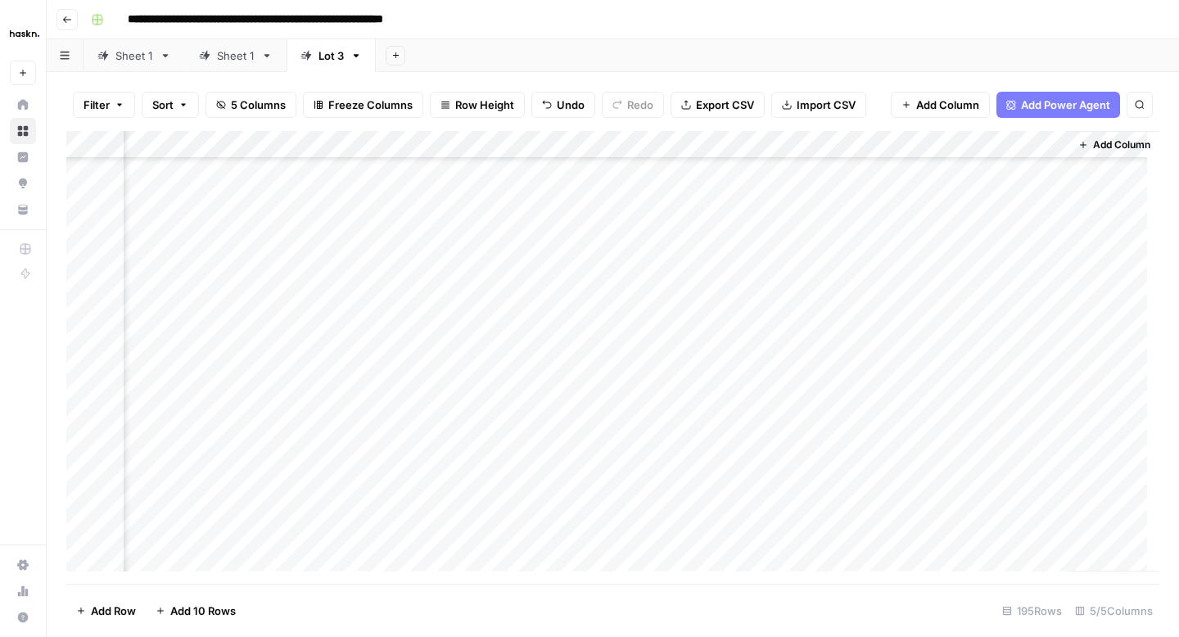
click at [833, 427] on div "Add Column" at bounding box center [612, 357] width 1093 height 453
click at [947, 426] on div "Add Column" at bounding box center [612, 357] width 1093 height 453
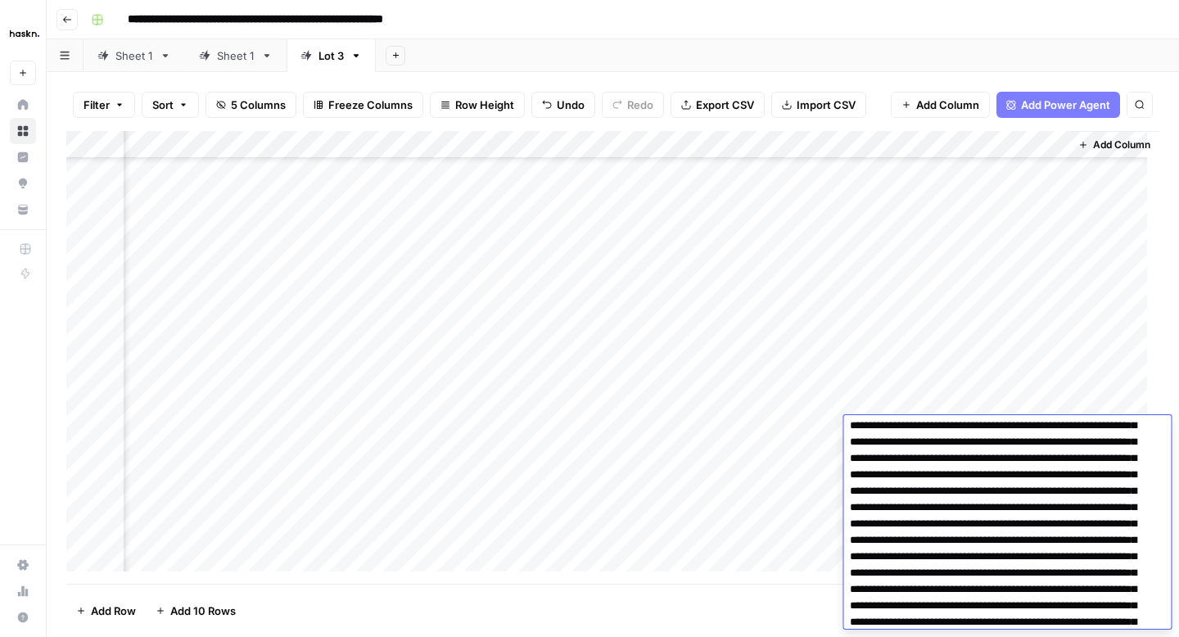
scroll to position [75, 0]
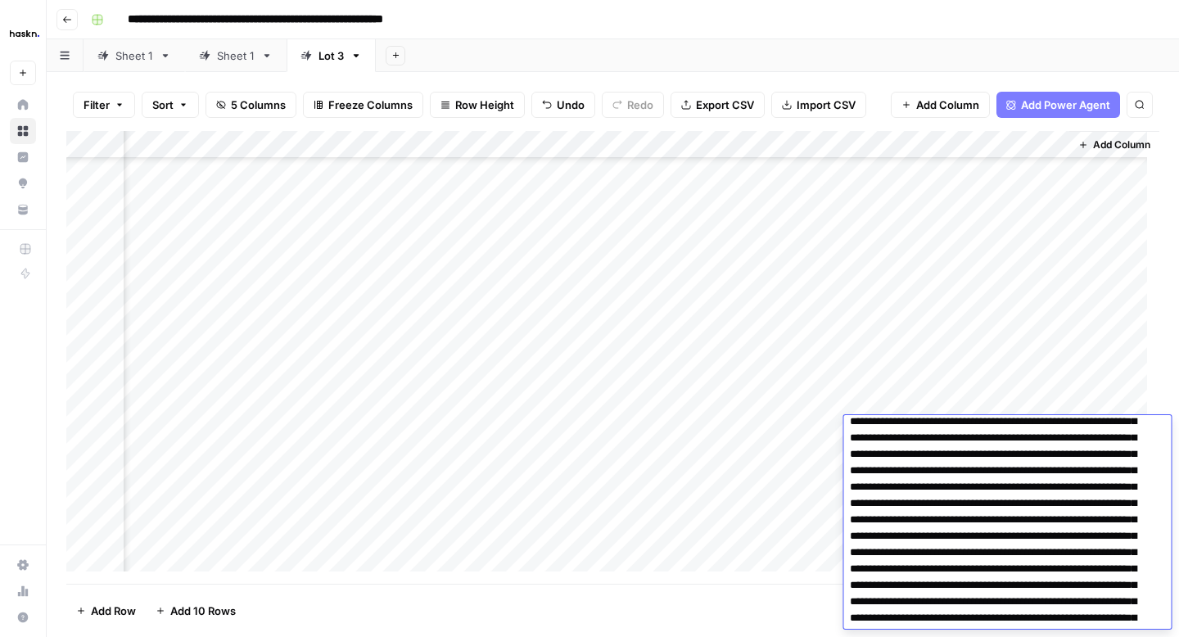
click at [1005, 490] on textarea at bounding box center [1000, 536] width 315 height 383
type textarea "**********"
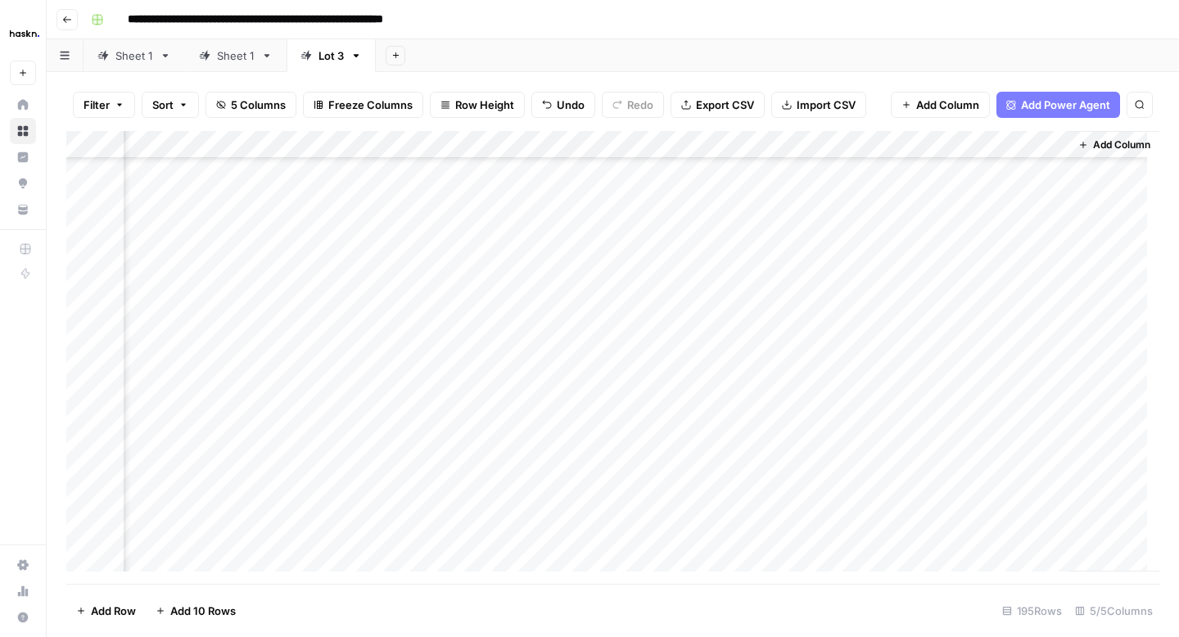
click at [833, 430] on div "Add Column" at bounding box center [612, 357] width 1093 height 453
click at [956, 183] on div "Add Column" at bounding box center [612, 357] width 1093 height 453
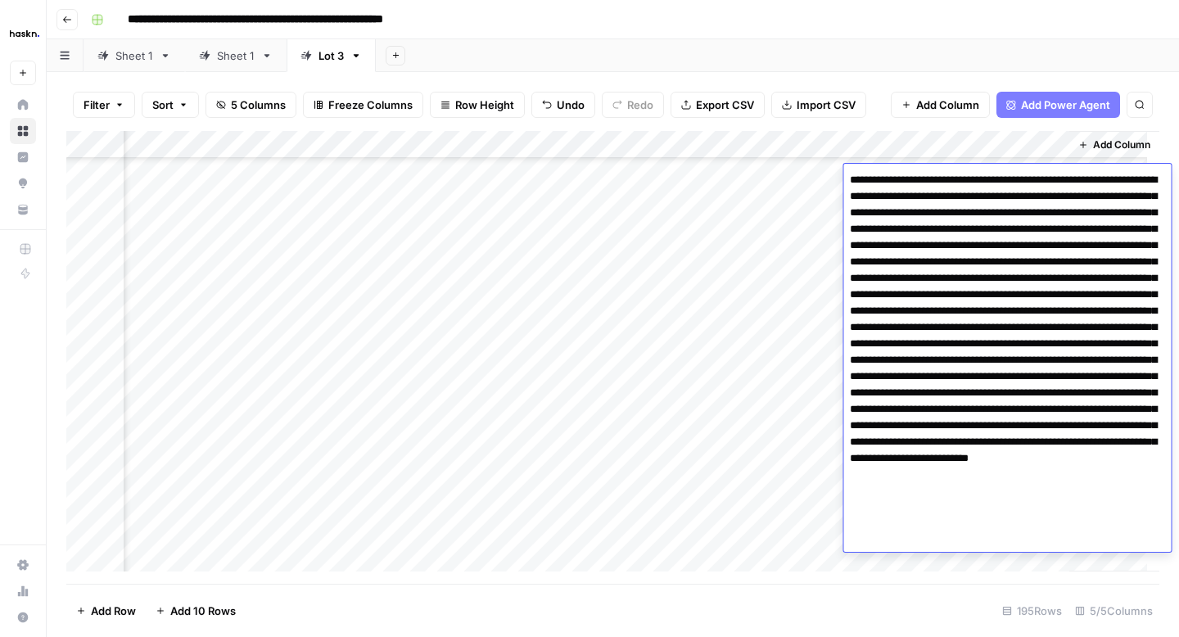
click at [959, 348] on textarea at bounding box center [1007, 360] width 328 height 383
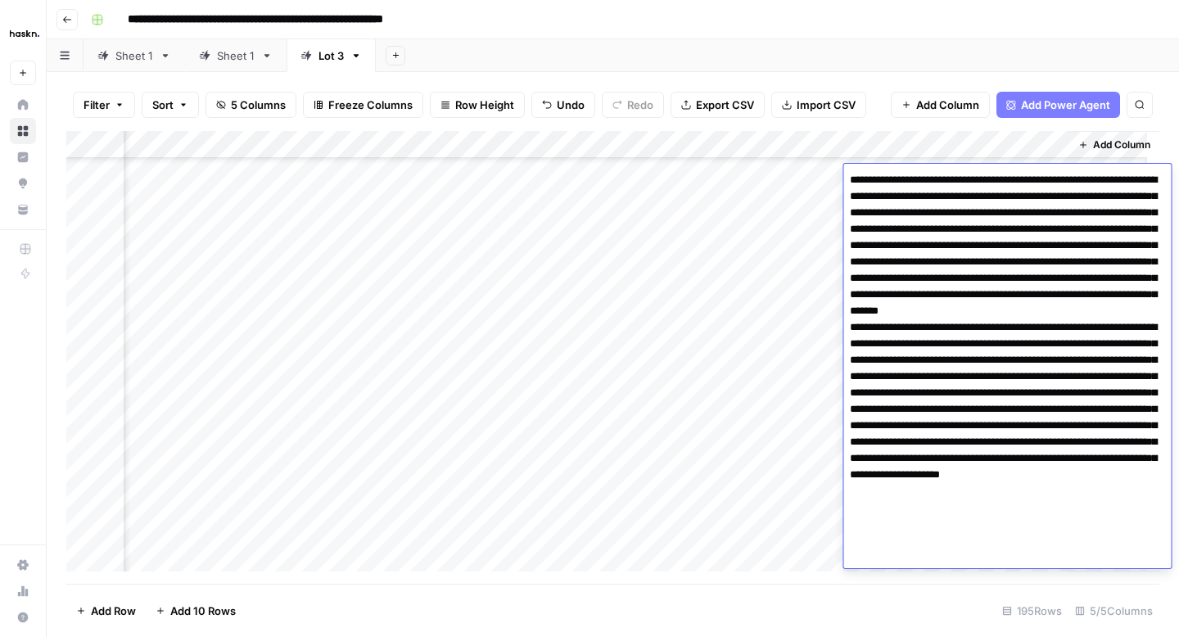
type textarea "**********"
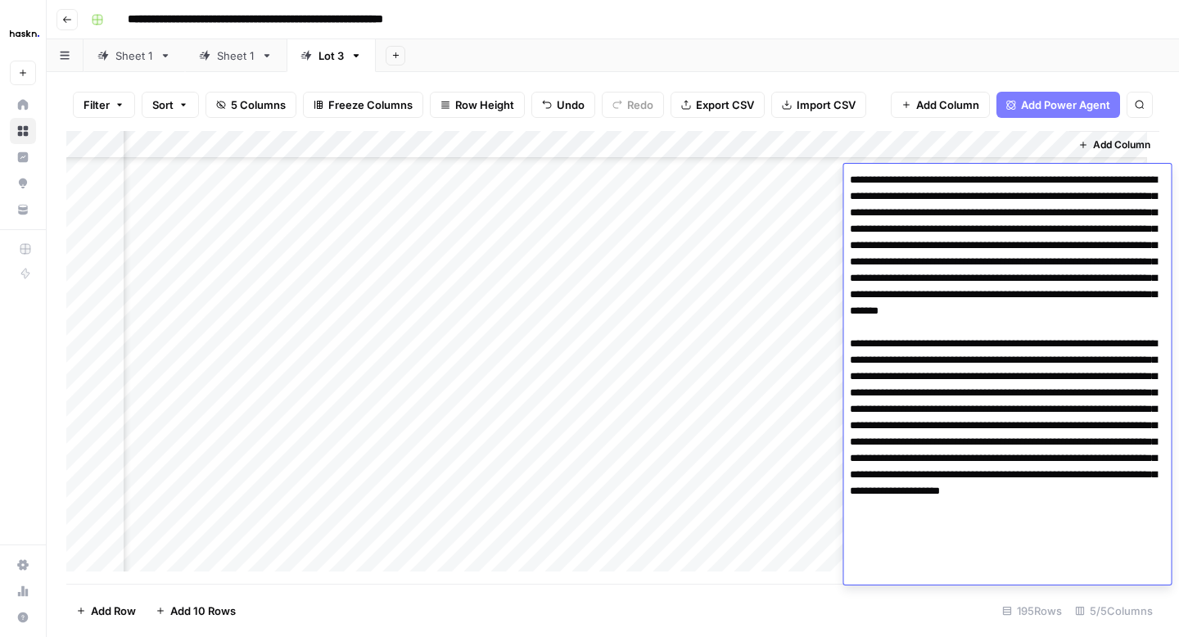
click at [826, 209] on div "Add Column" at bounding box center [612, 357] width 1093 height 453
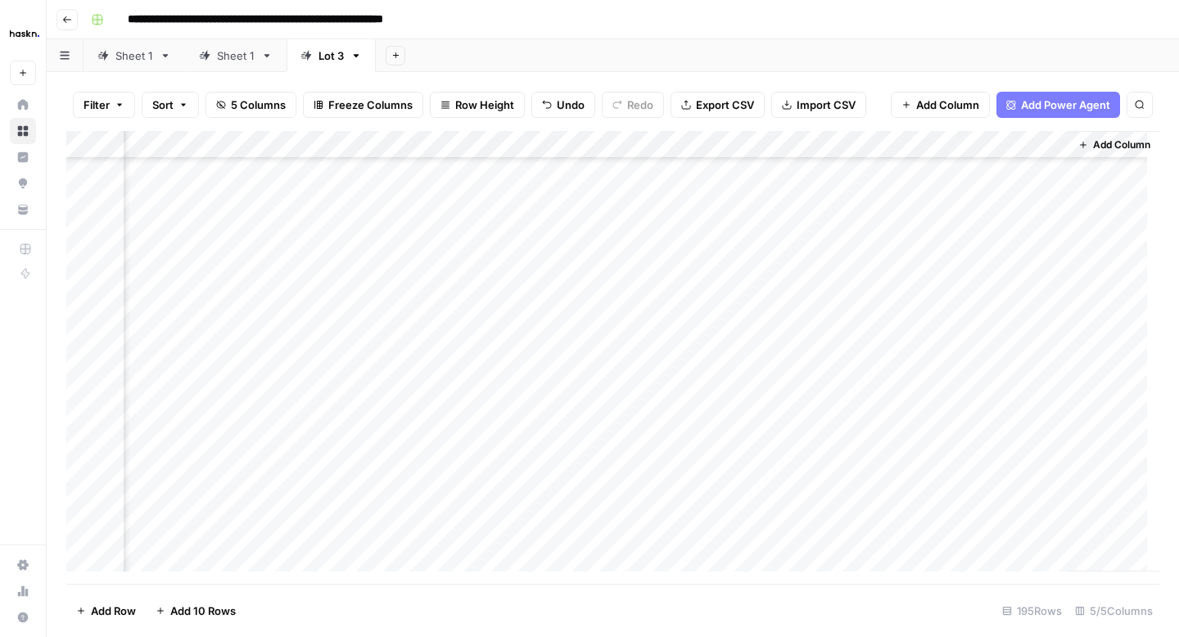
click at [945, 203] on div "Add Column" at bounding box center [612, 357] width 1093 height 453
click at [815, 234] on div "Add Column" at bounding box center [612, 357] width 1093 height 453
click at [942, 236] on div "Add Column" at bounding box center [612, 357] width 1093 height 453
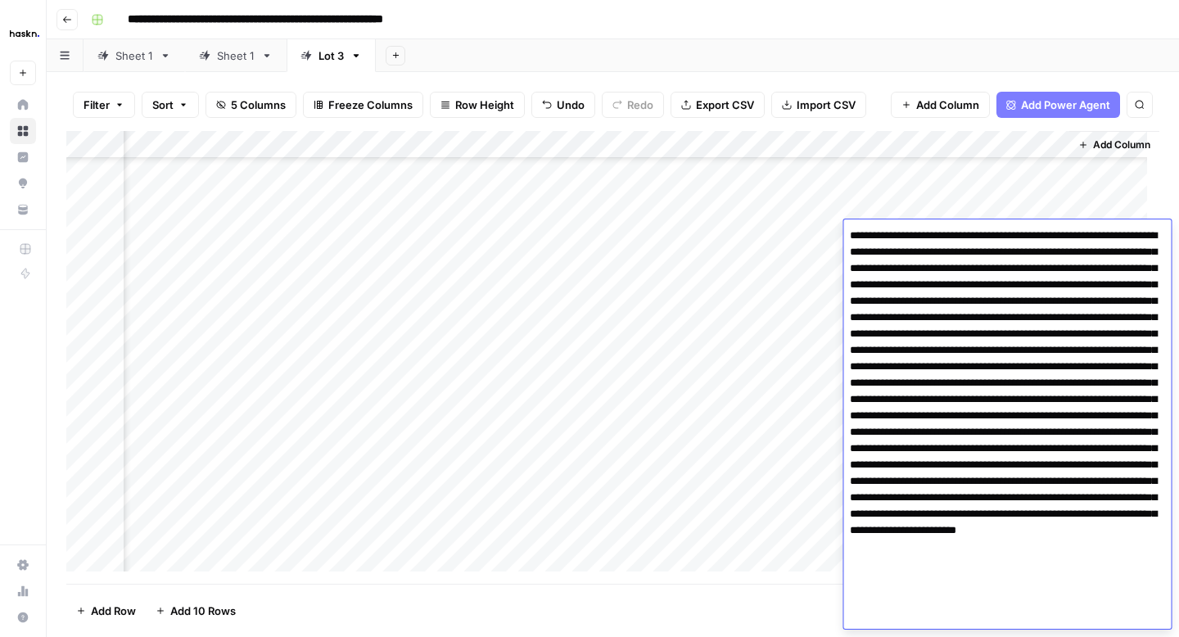
click at [897, 366] on textarea at bounding box center [1007, 424] width 328 height 400
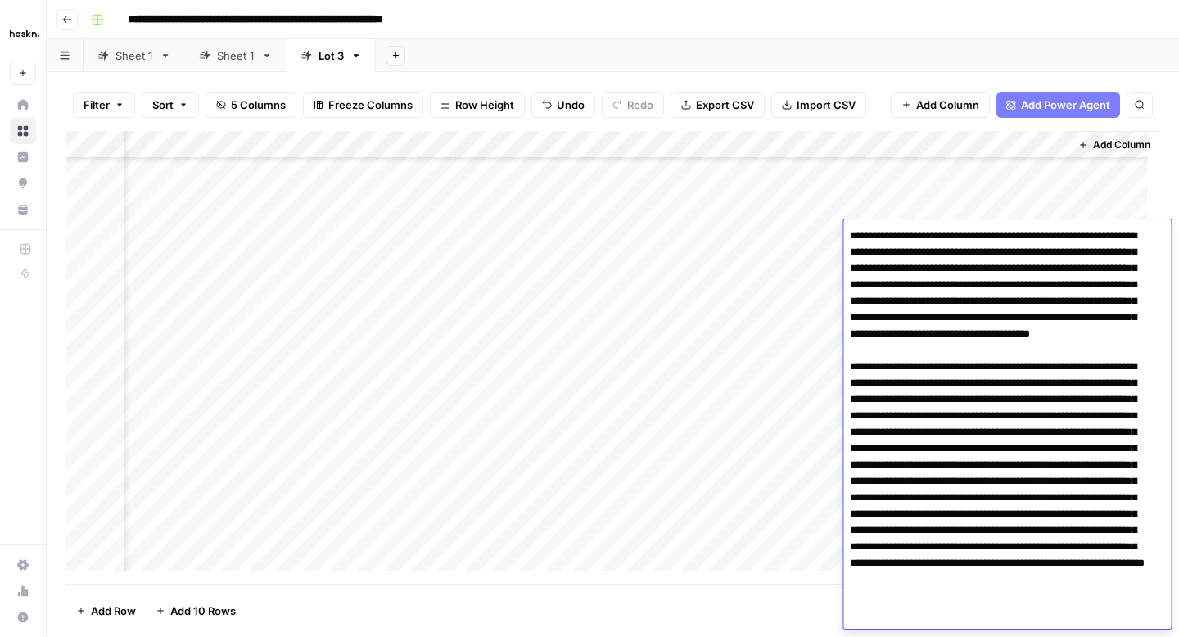
scroll to position [44, 0]
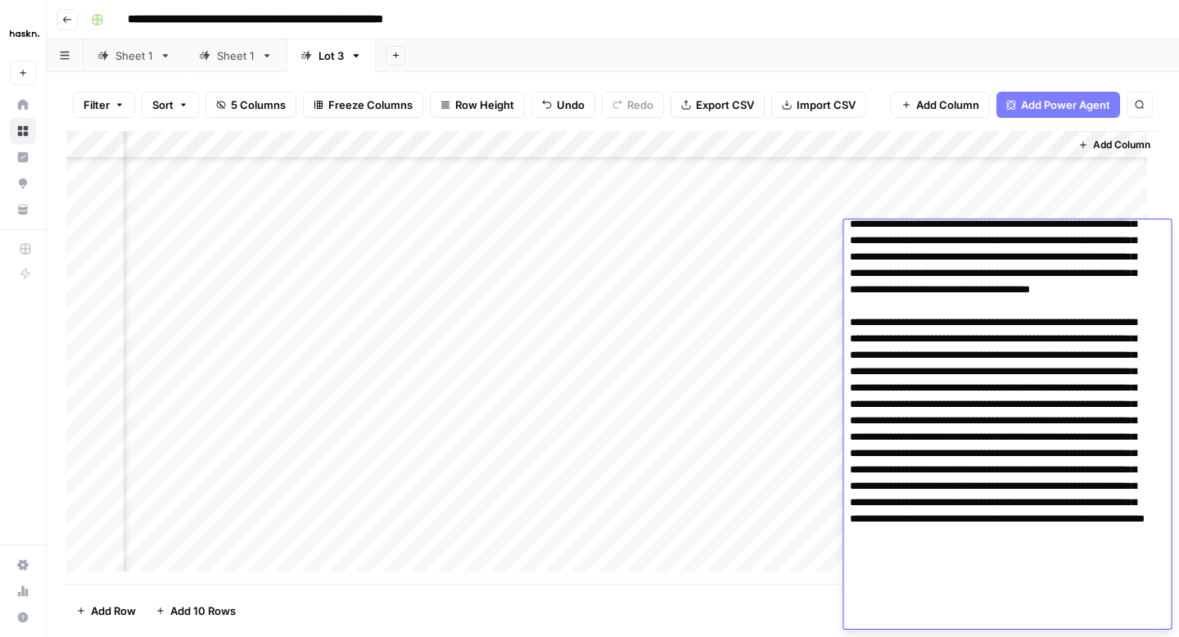
click at [1054, 501] on textarea at bounding box center [1000, 404] width 315 height 449
type textarea "**********"
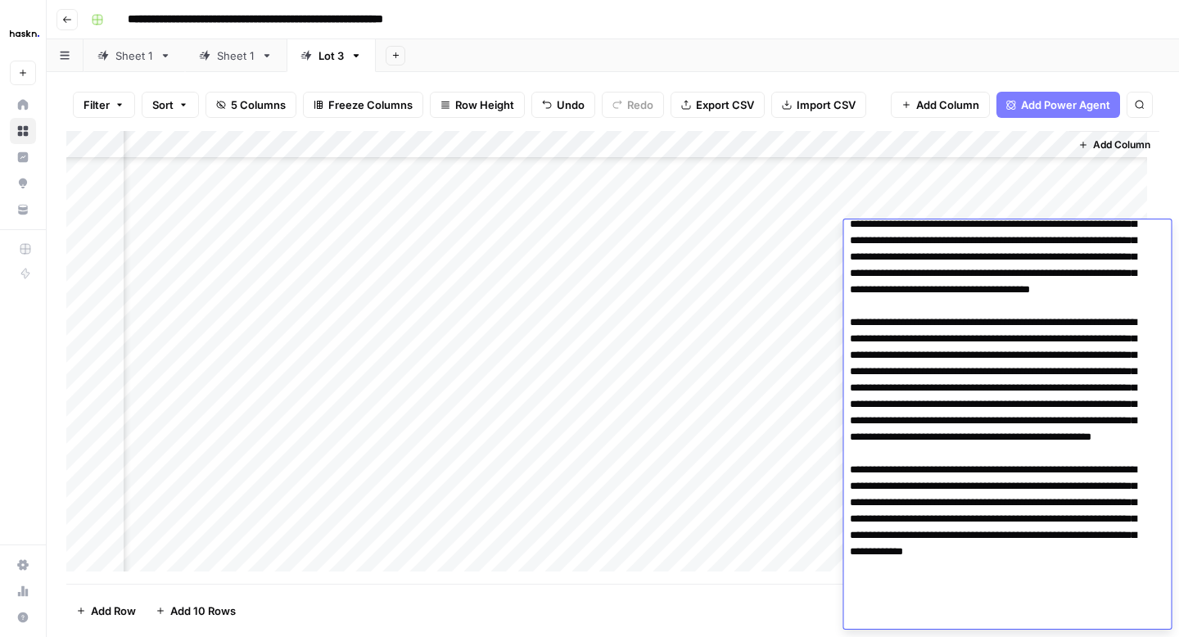
click at [822, 272] on div "Add Column" at bounding box center [612, 357] width 1093 height 453
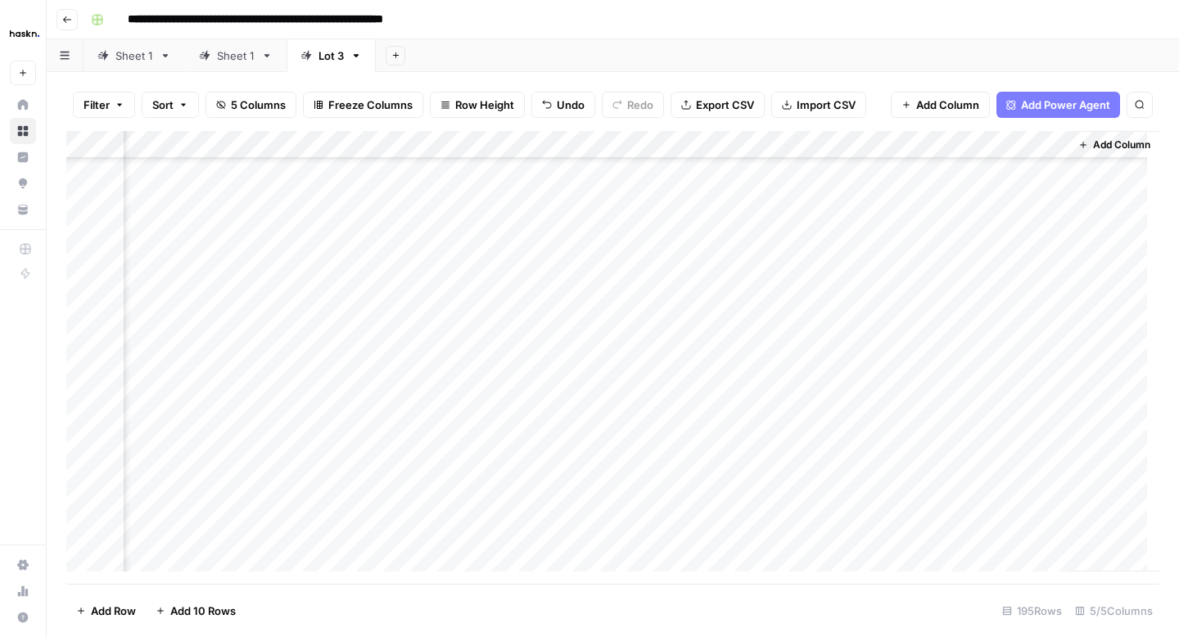
click at [945, 269] on div "Add Column" at bounding box center [612, 357] width 1093 height 453
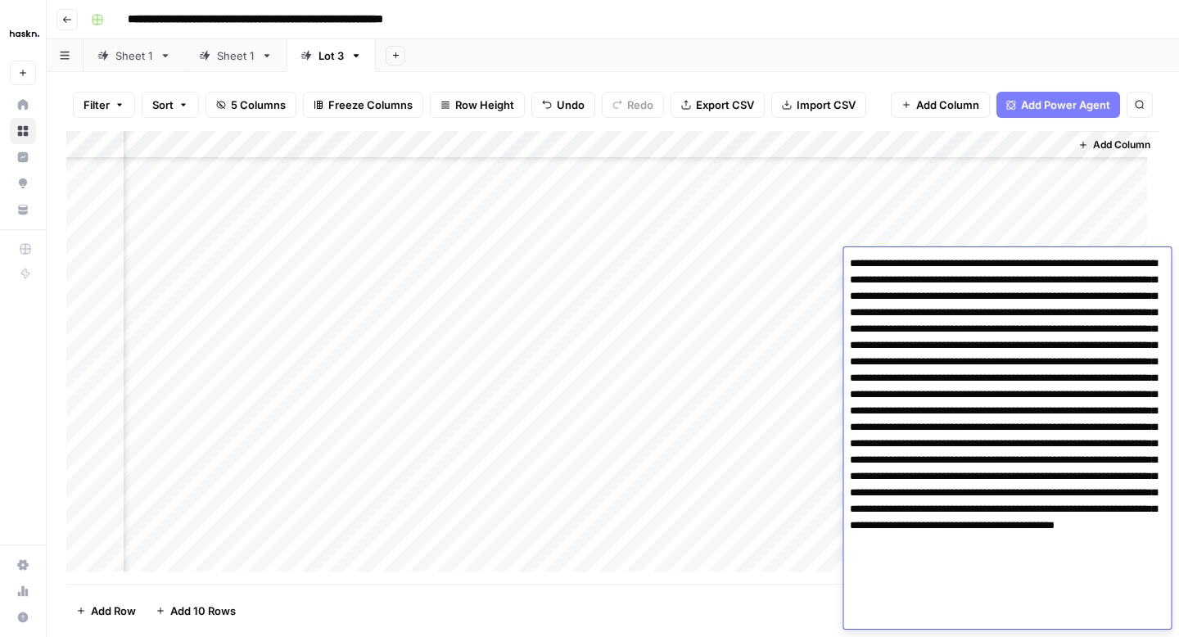
click at [1031, 374] on textarea at bounding box center [1007, 427] width 328 height 350
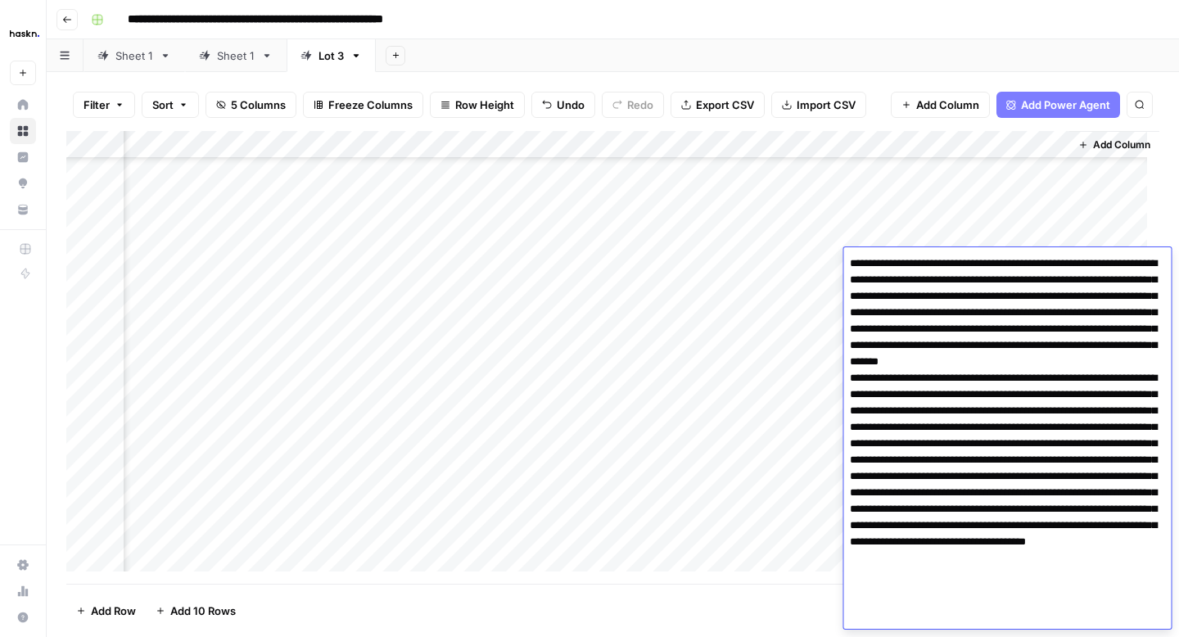
type textarea "**********"
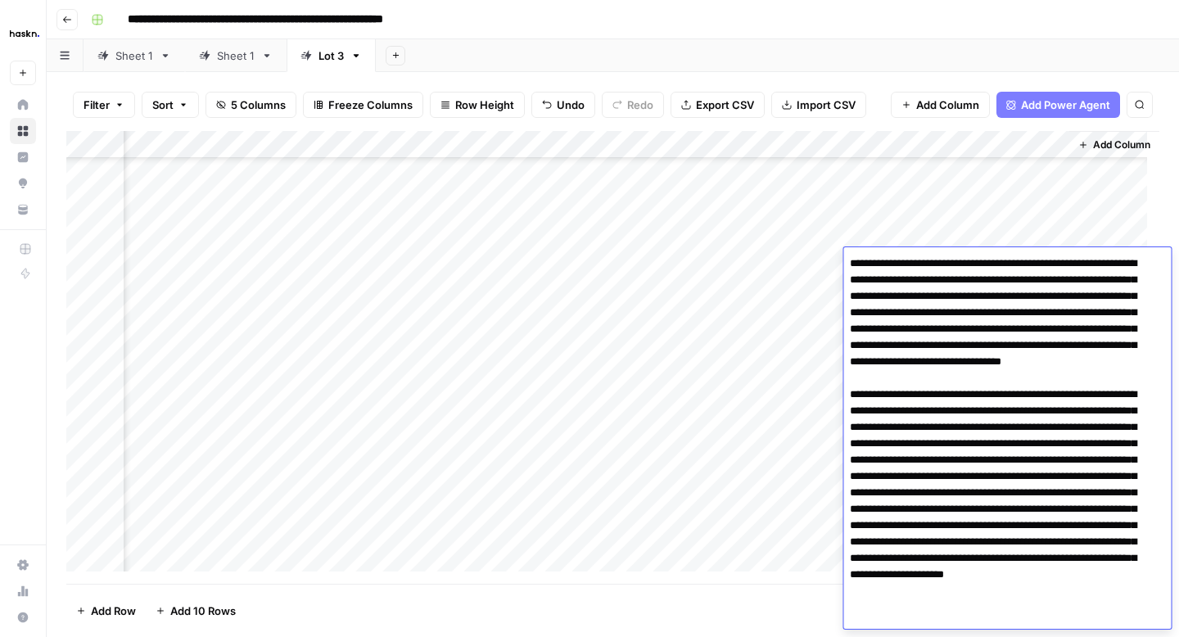
scroll to position [23, 0]
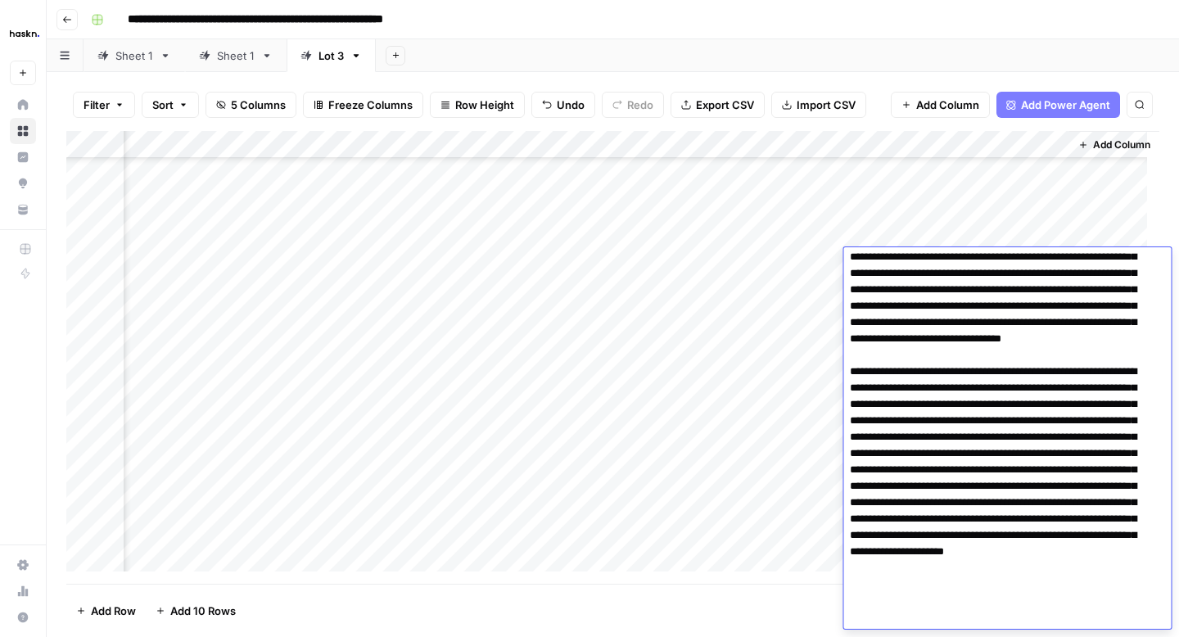
click at [814, 288] on div "Add Column" at bounding box center [612, 357] width 1093 height 453
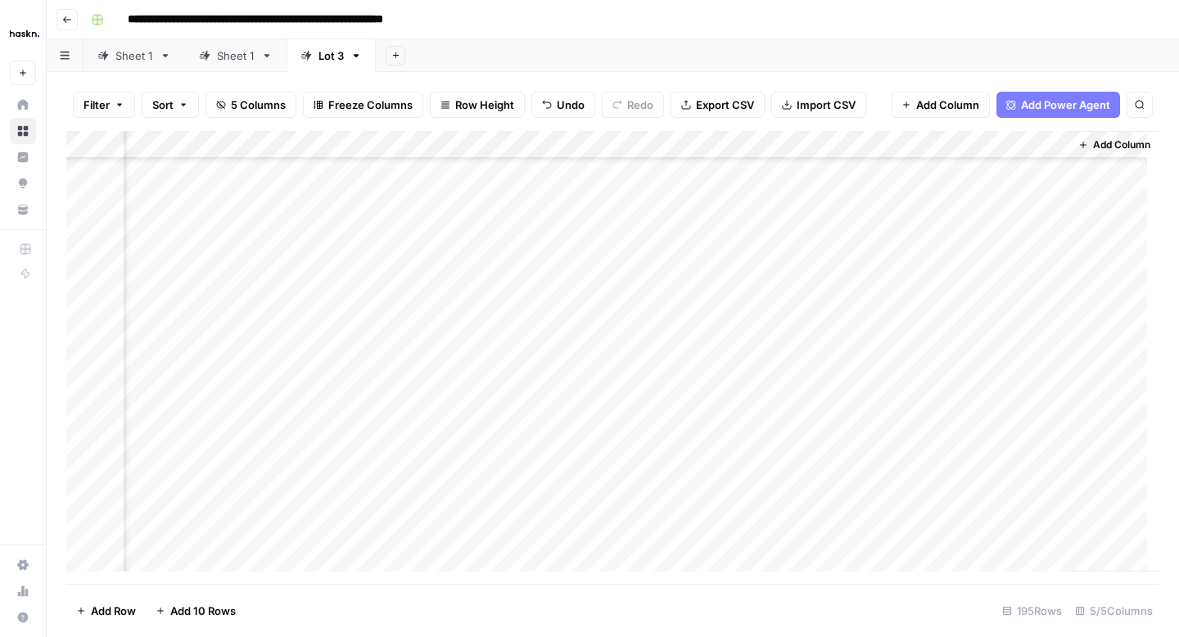
click at [942, 296] on div "Add Column" at bounding box center [612, 357] width 1093 height 453
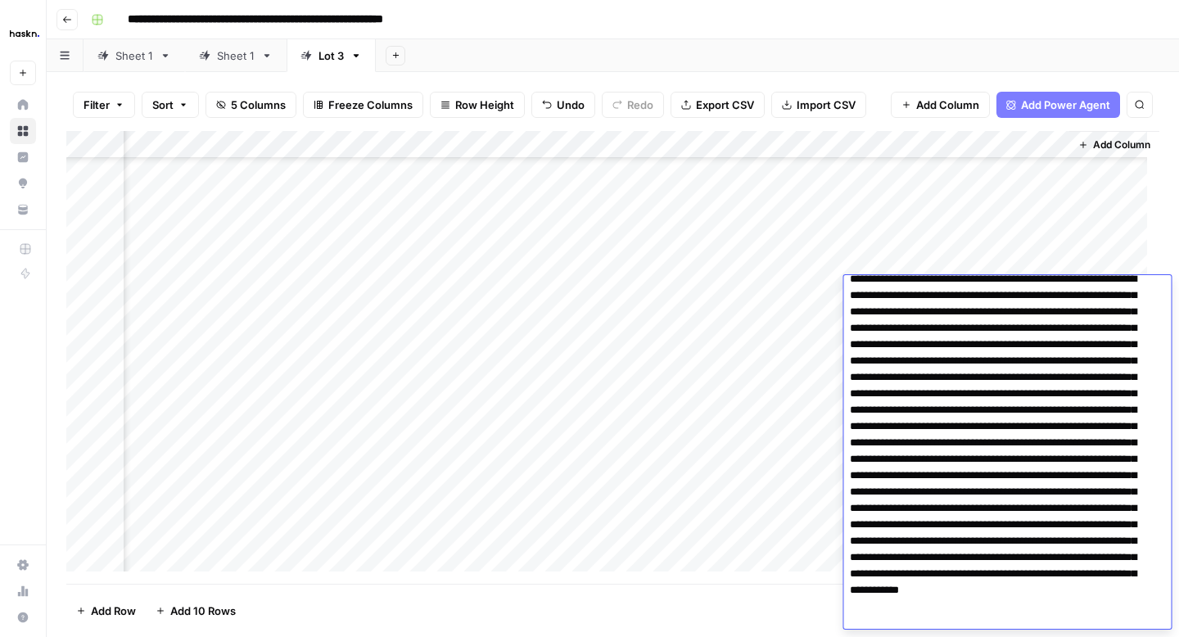
scroll to position [0, 0]
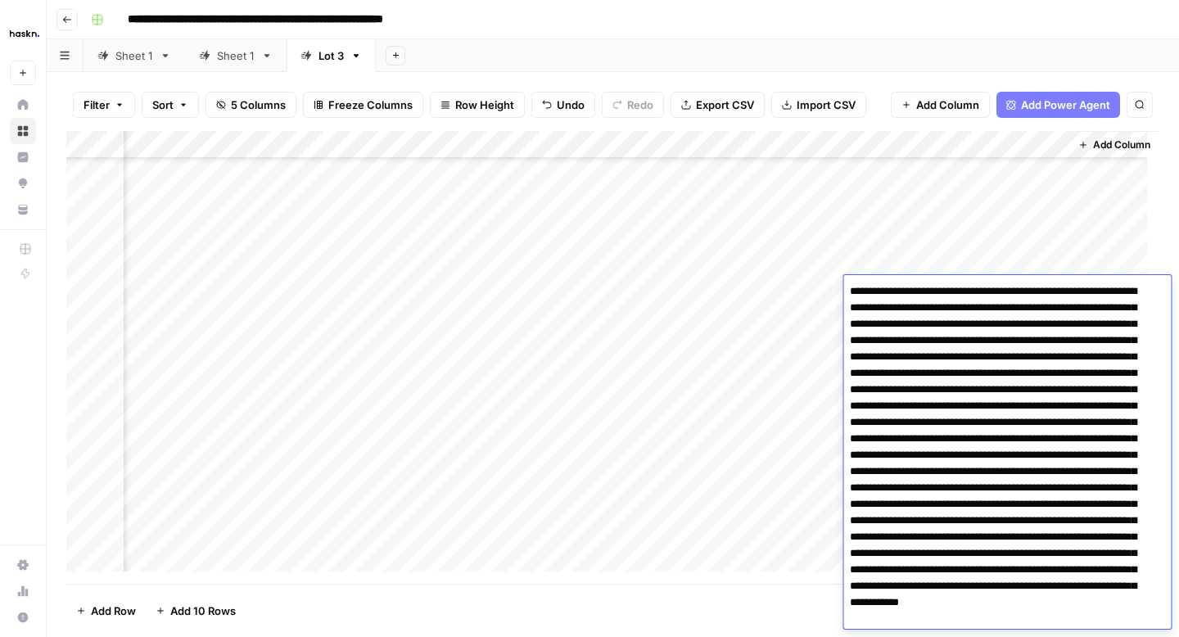
click at [912, 427] on textarea at bounding box center [1000, 488] width 315 height 416
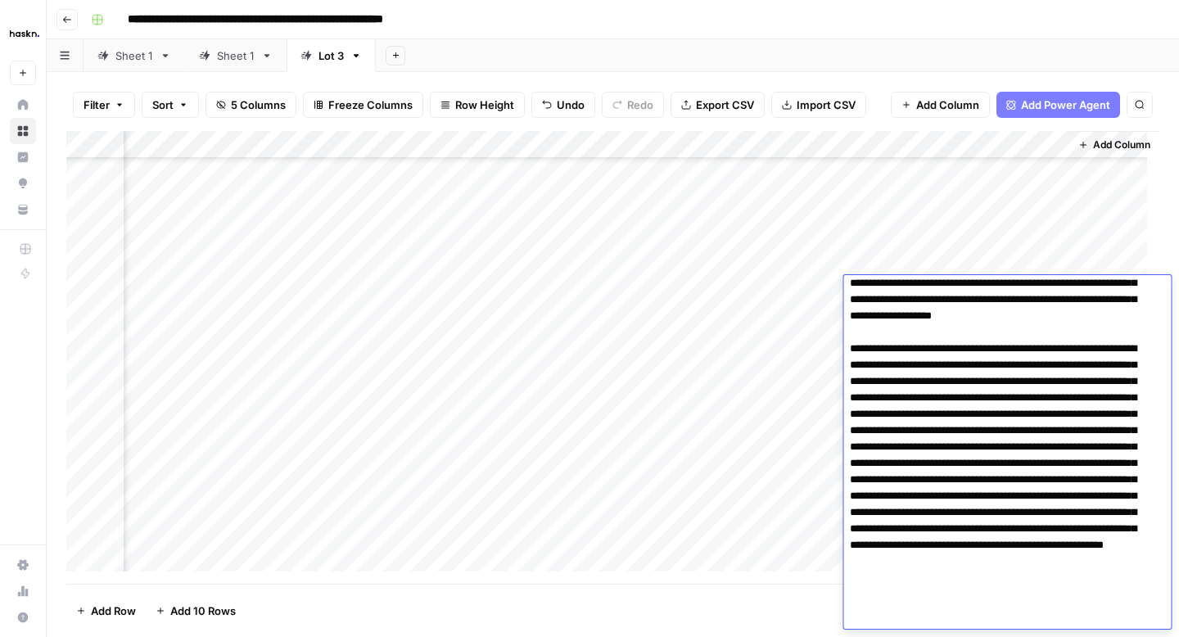
scroll to position [84, 0]
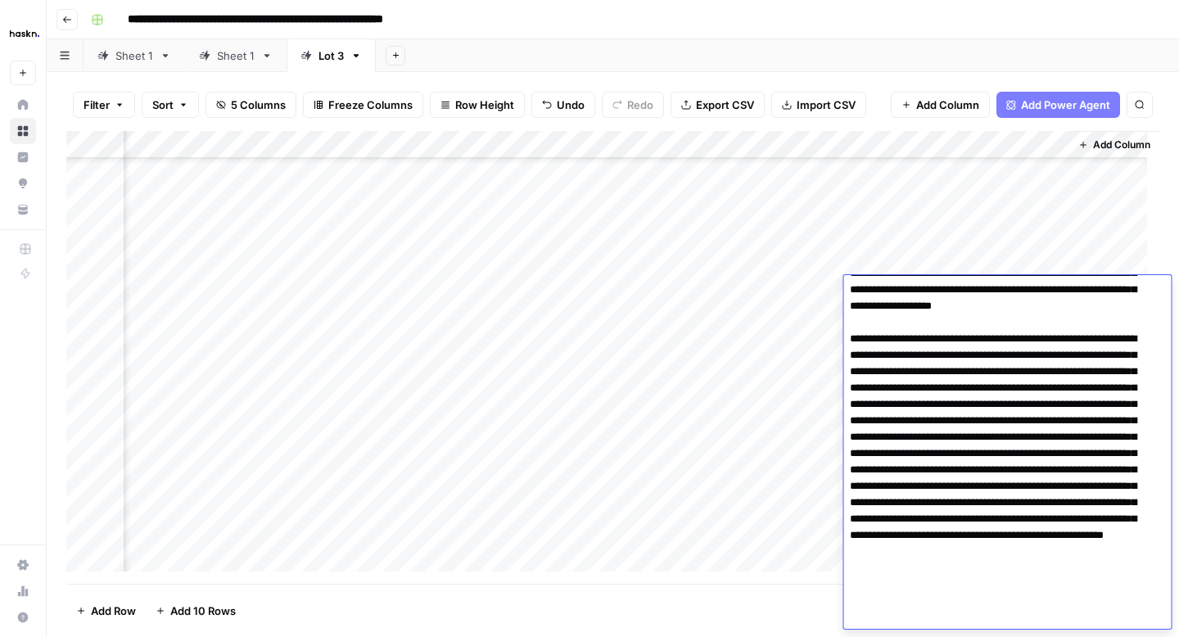
click at [921, 520] on textarea at bounding box center [1000, 413] width 315 height 432
type textarea "**********"
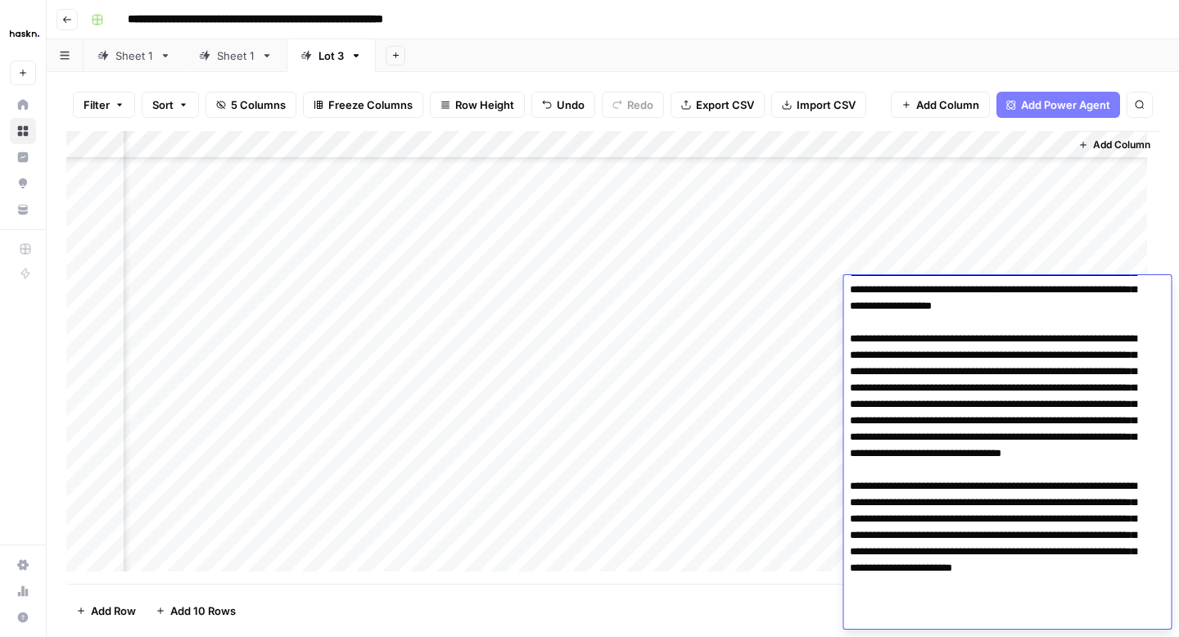
click at [811, 320] on div "Add Column" at bounding box center [612, 357] width 1093 height 453
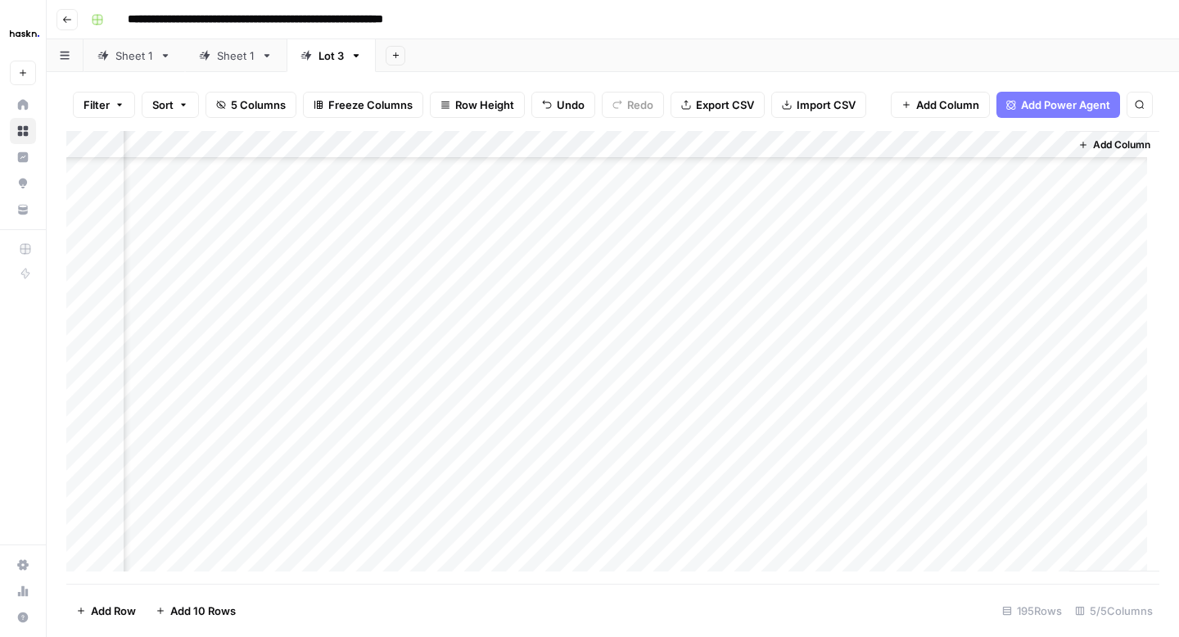
click at [950, 318] on div "Add Column" at bounding box center [612, 357] width 1093 height 453
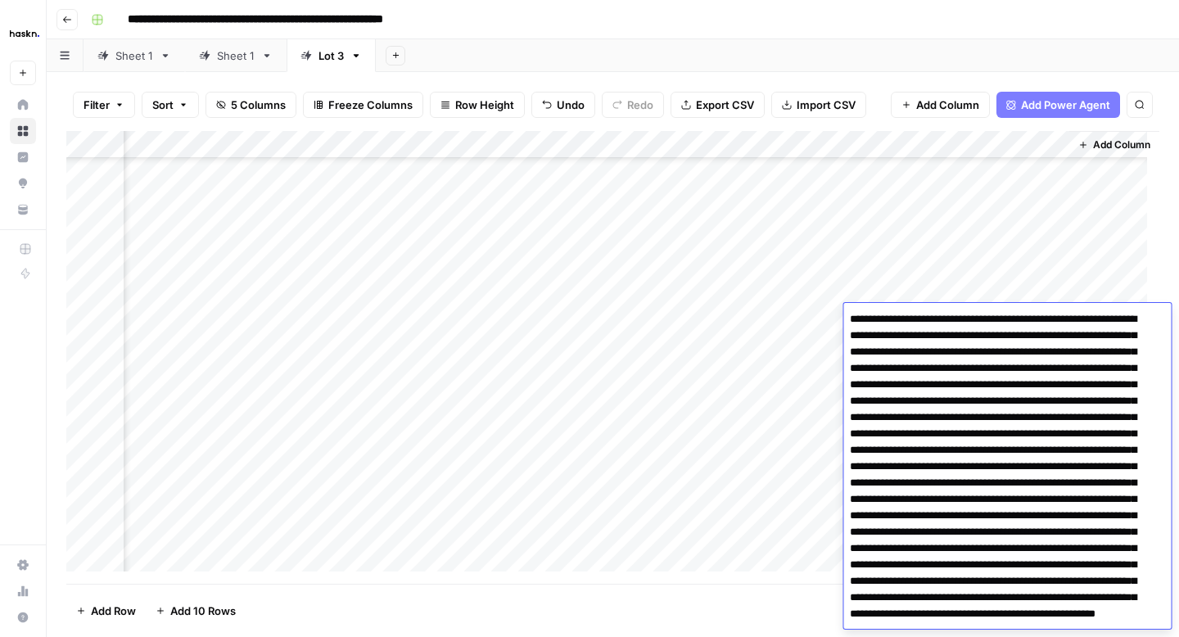
scroll to position [66, 0]
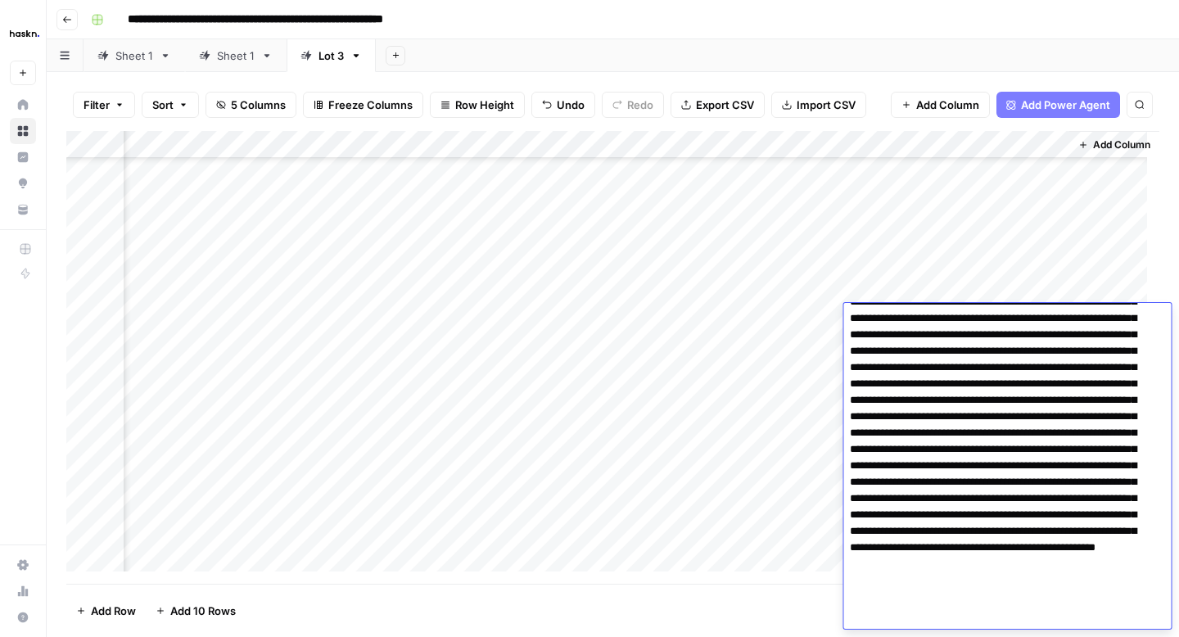
click at [953, 427] on textarea at bounding box center [1000, 442] width 315 height 400
type textarea "**********"
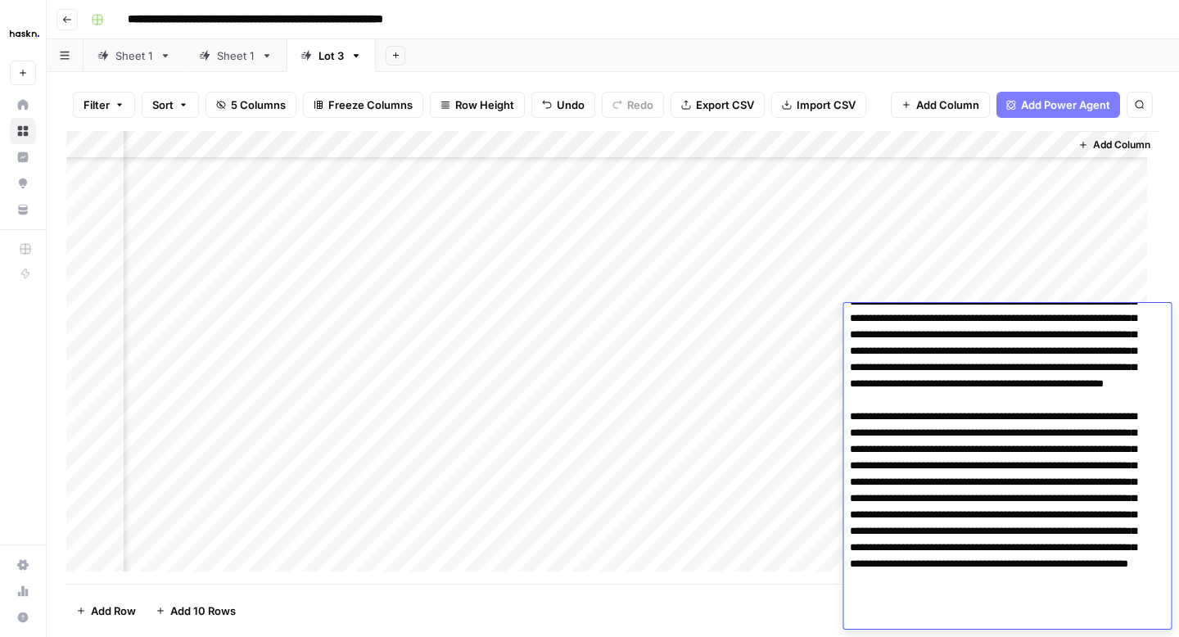
scroll to position [111, 0]
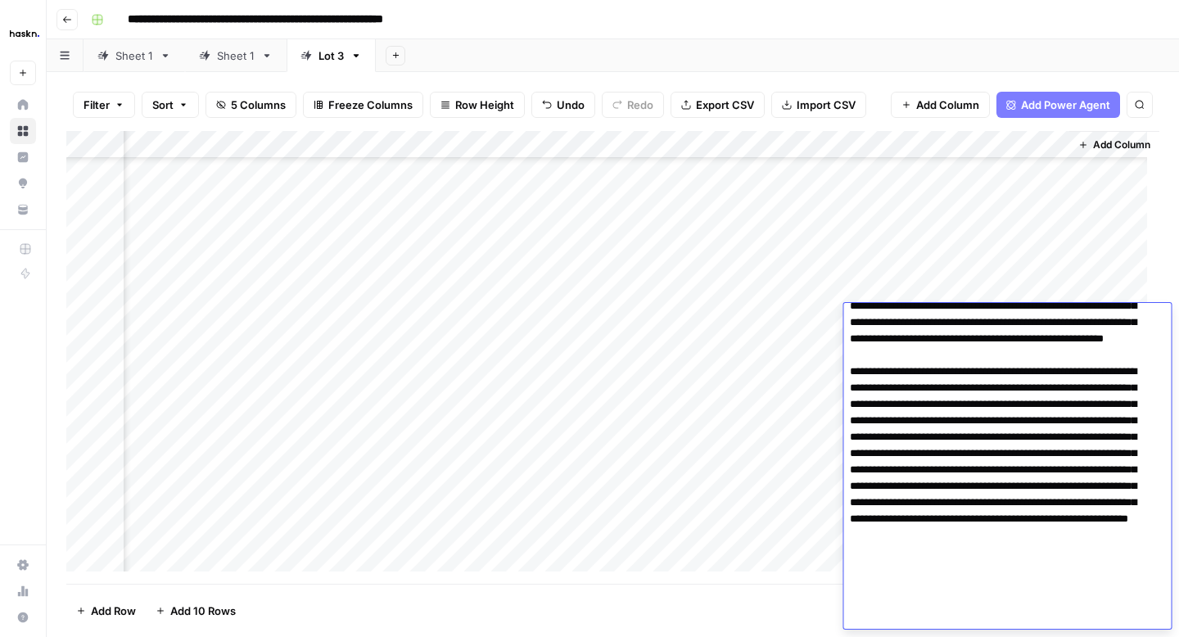
click at [819, 316] on div "Add Column" at bounding box center [612, 357] width 1093 height 453
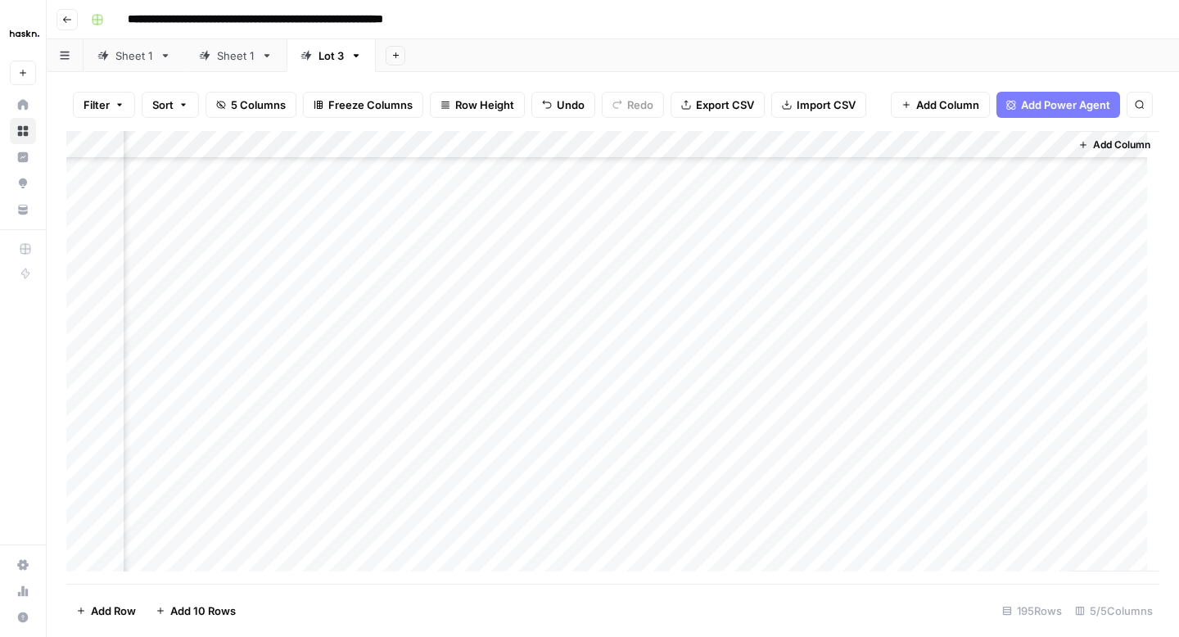
click at [954, 355] on div "Add Column" at bounding box center [612, 357] width 1093 height 453
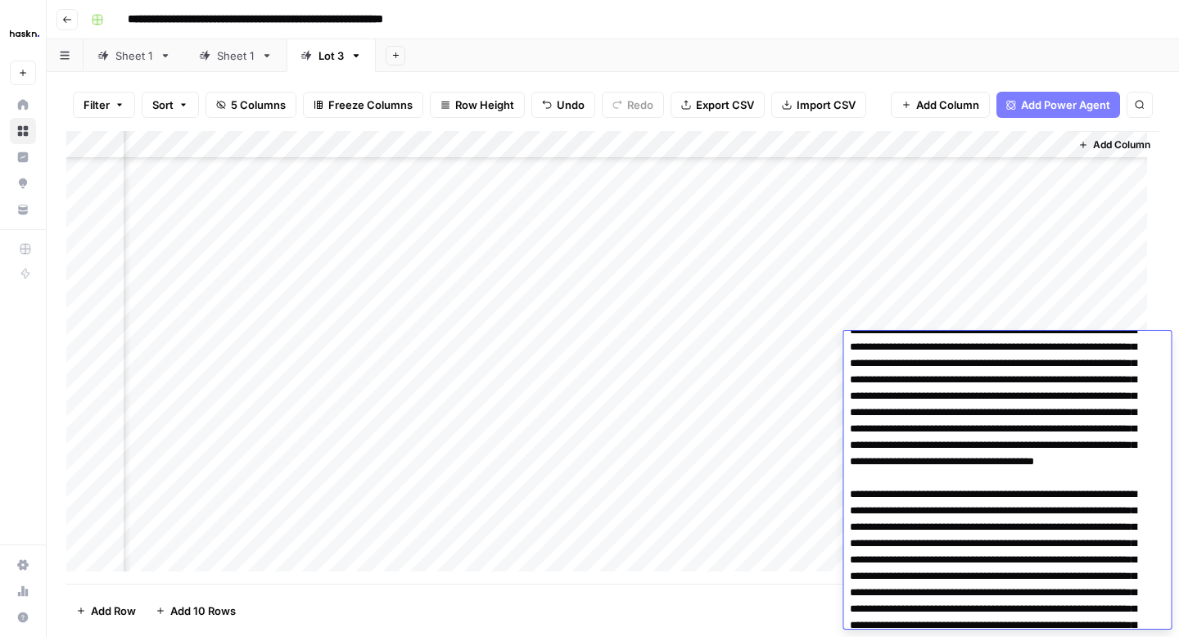
scroll to position [0, 0]
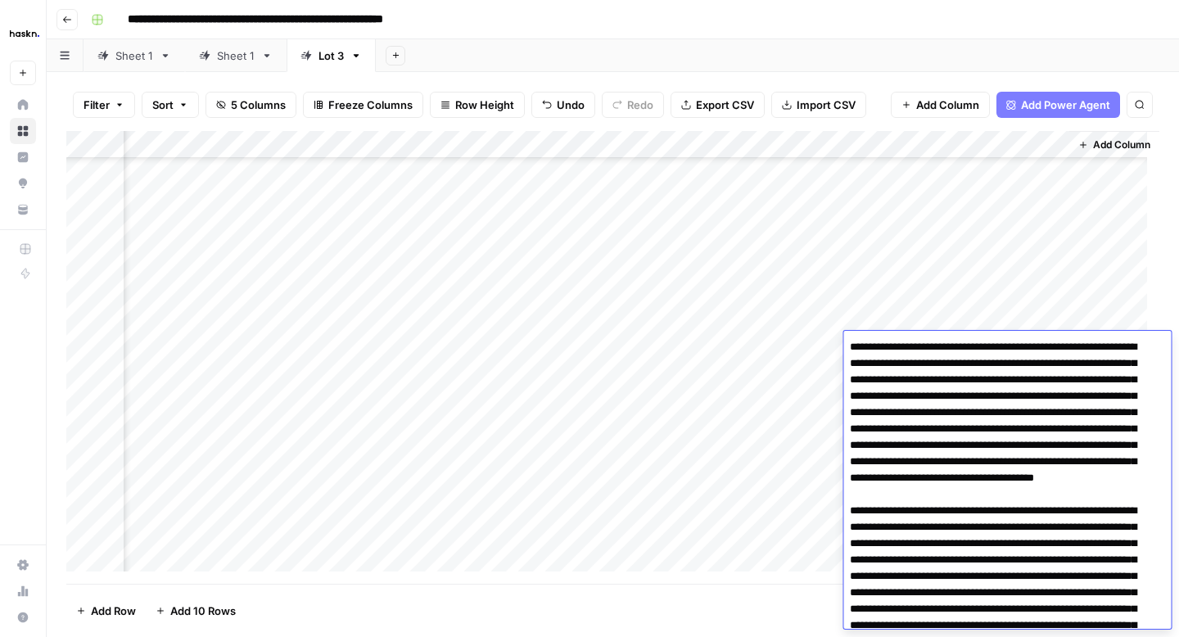
click at [818, 349] on div "Add Column" at bounding box center [612, 357] width 1093 height 453
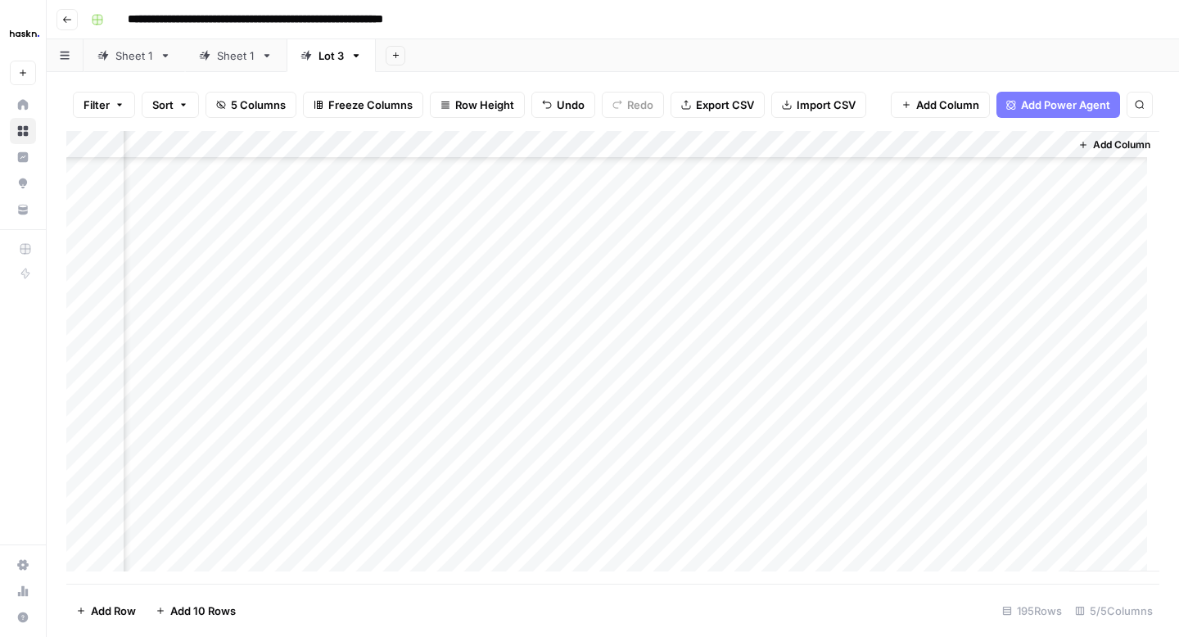
click at [925, 379] on div "Add Column" at bounding box center [612, 357] width 1093 height 453
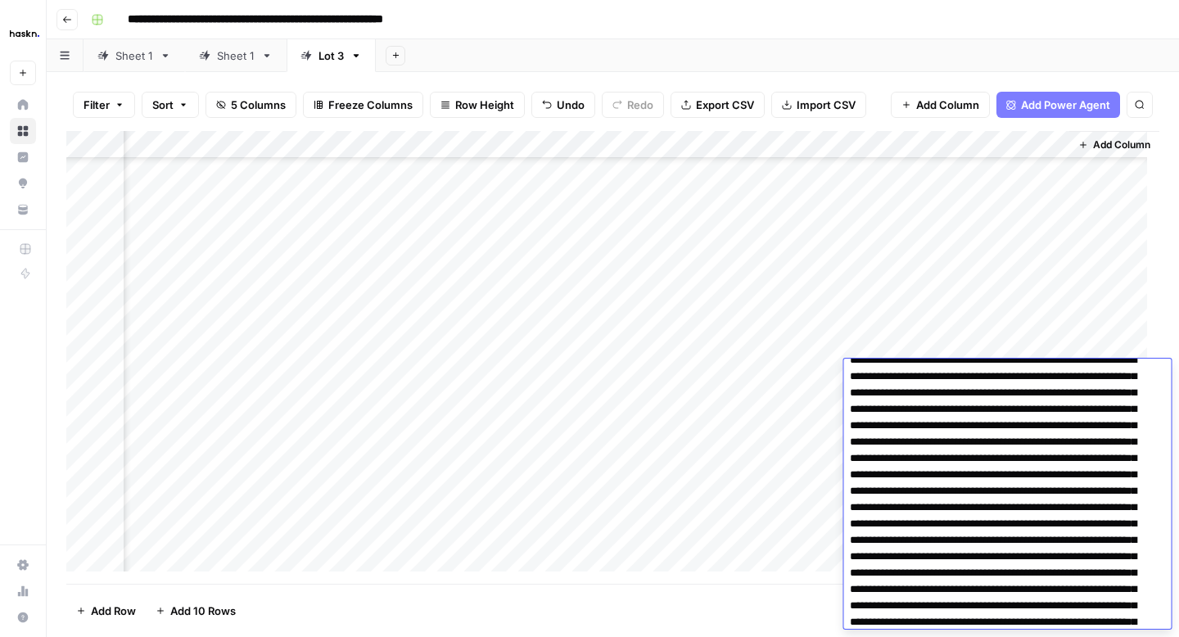
scroll to position [12, 0]
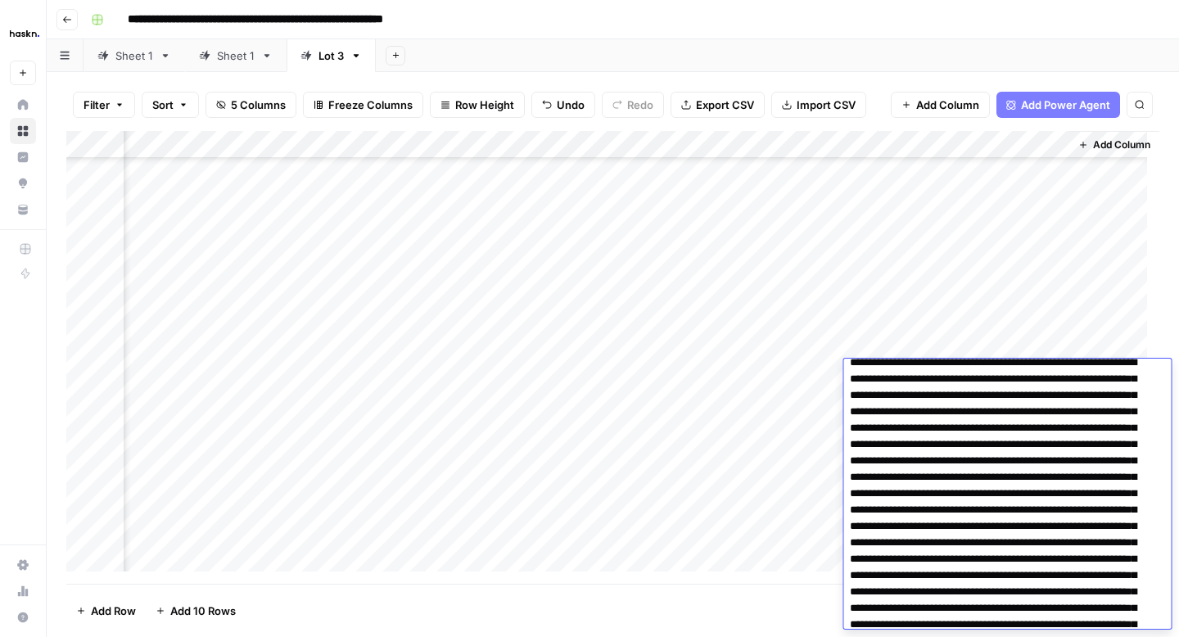
click at [1031, 462] on textarea at bounding box center [1000, 542] width 315 height 383
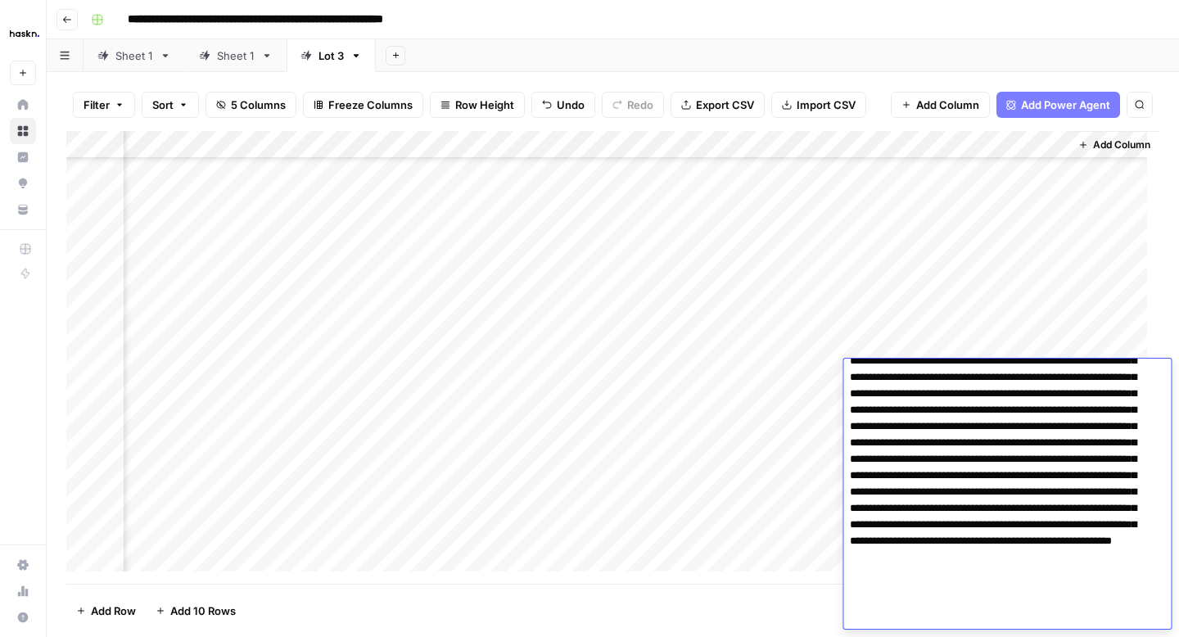
scroll to position [134, 0]
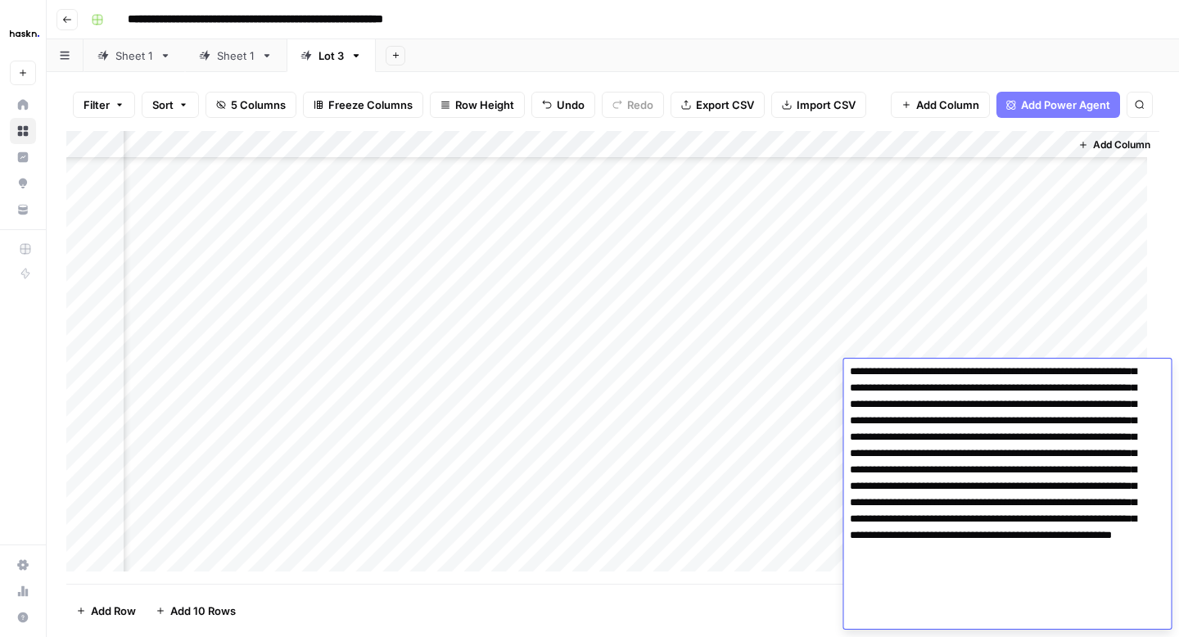
click at [851, 554] on textarea at bounding box center [1000, 429] width 315 height 400
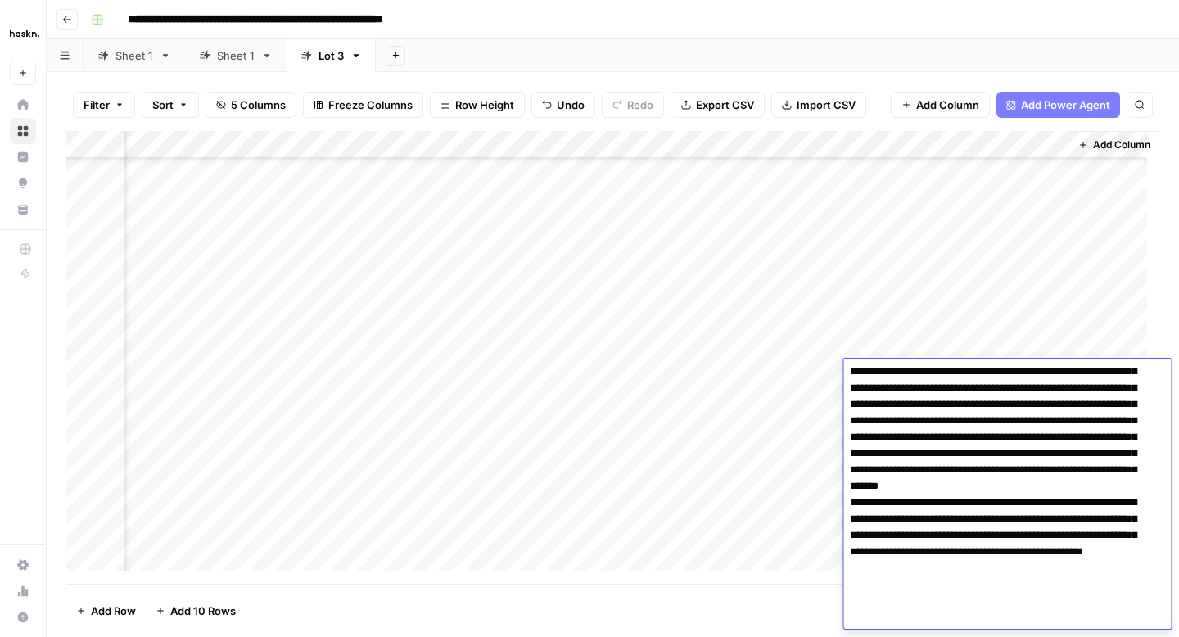
type textarea "**********"
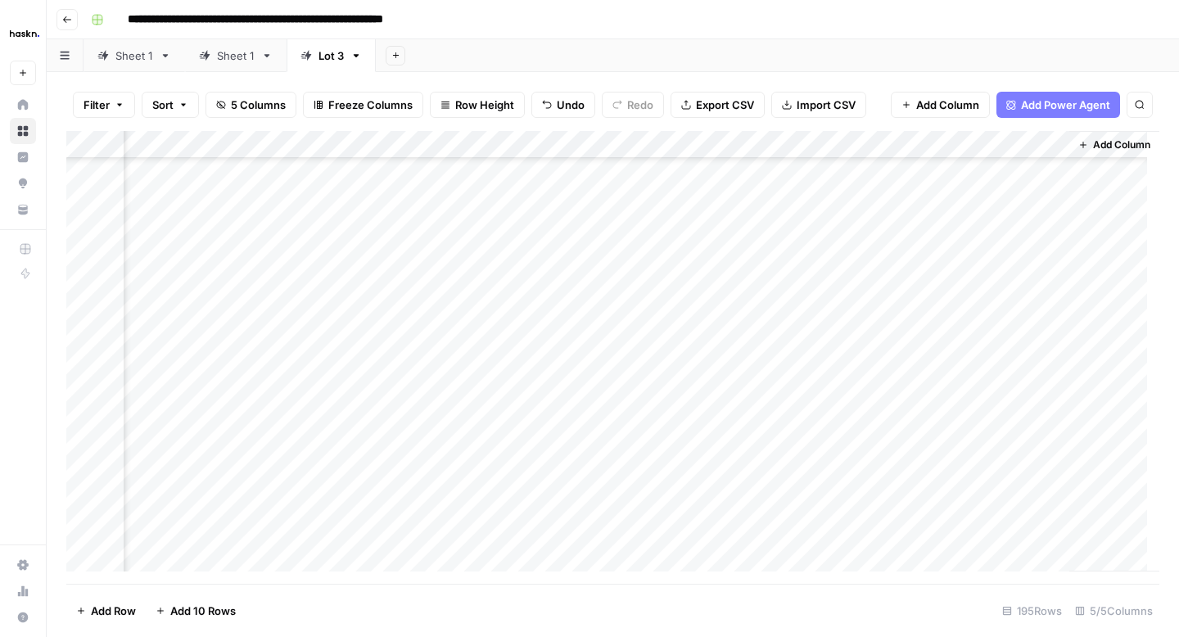
click at [814, 401] on div "Add Column" at bounding box center [612, 357] width 1093 height 453
click at [944, 393] on div "Add Column" at bounding box center [612, 357] width 1093 height 453
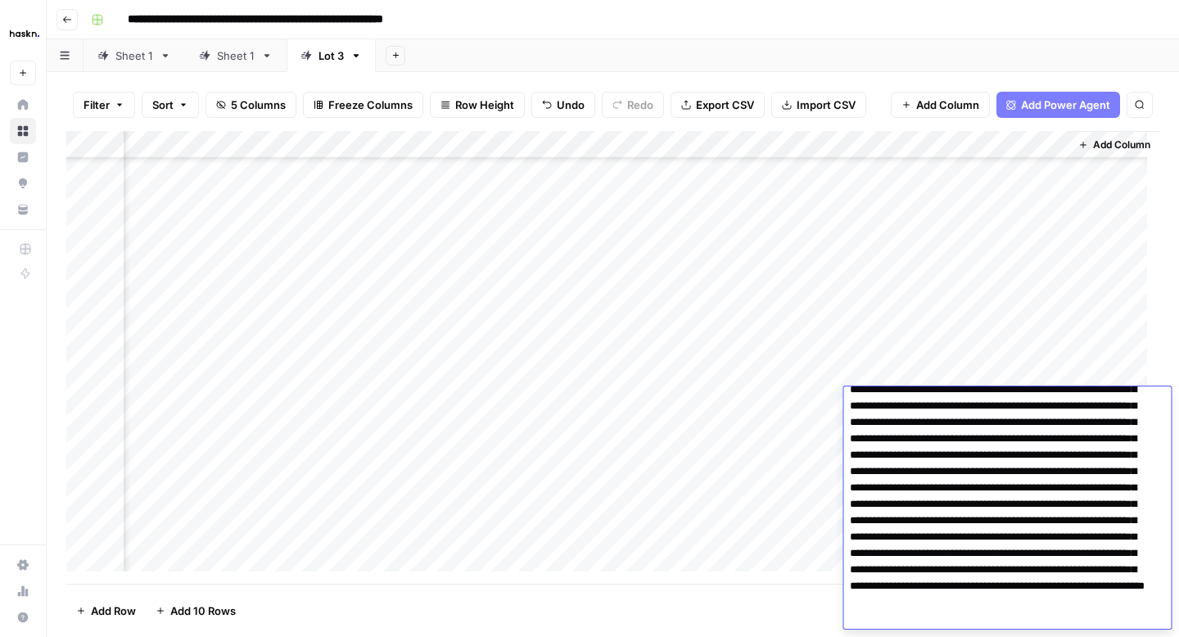
scroll to position [100, 0]
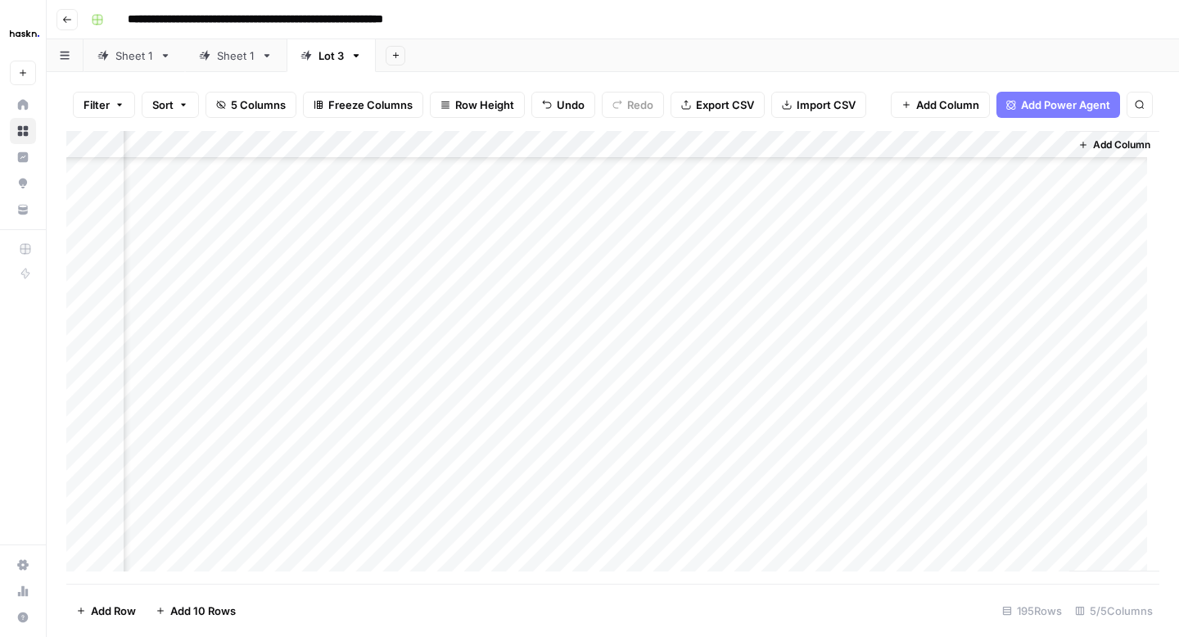
click at [829, 402] on div "Add Column" at bounding box center [612, 357] width 1093 height 453
click at [975, 394] on div "Add Column" at bounding box center [612, 357] width 1093 height 453
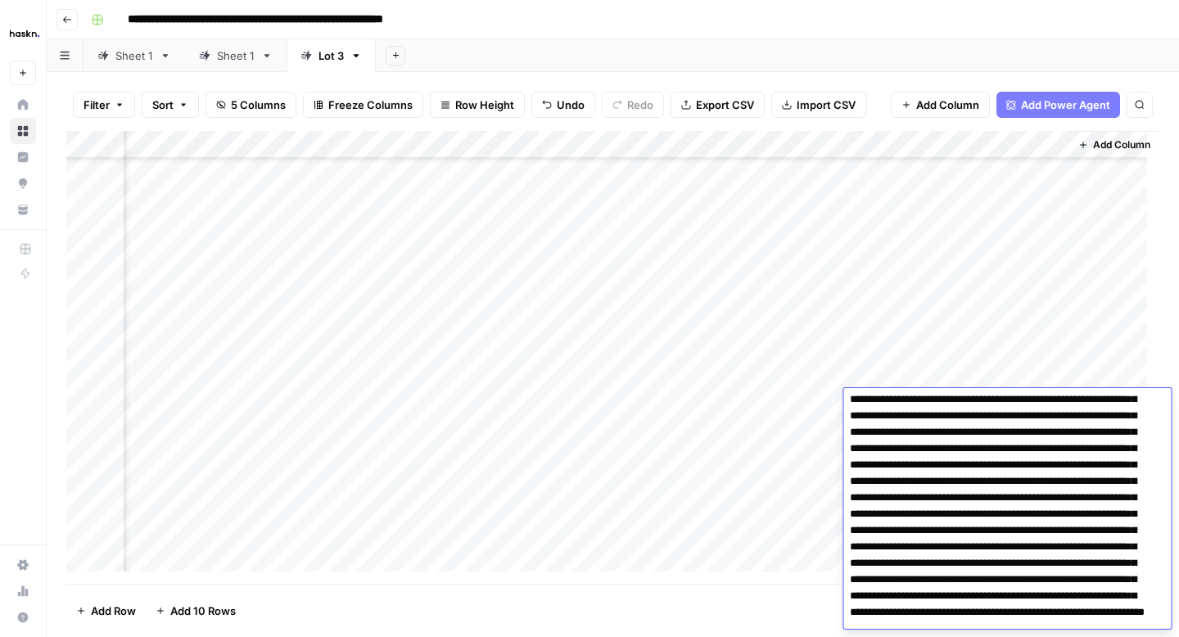
scroll to position [71, 0]
click at [1128, 450] on textarea at bounding box center [1000, 513] width 315 height 383
type textarea "**********"
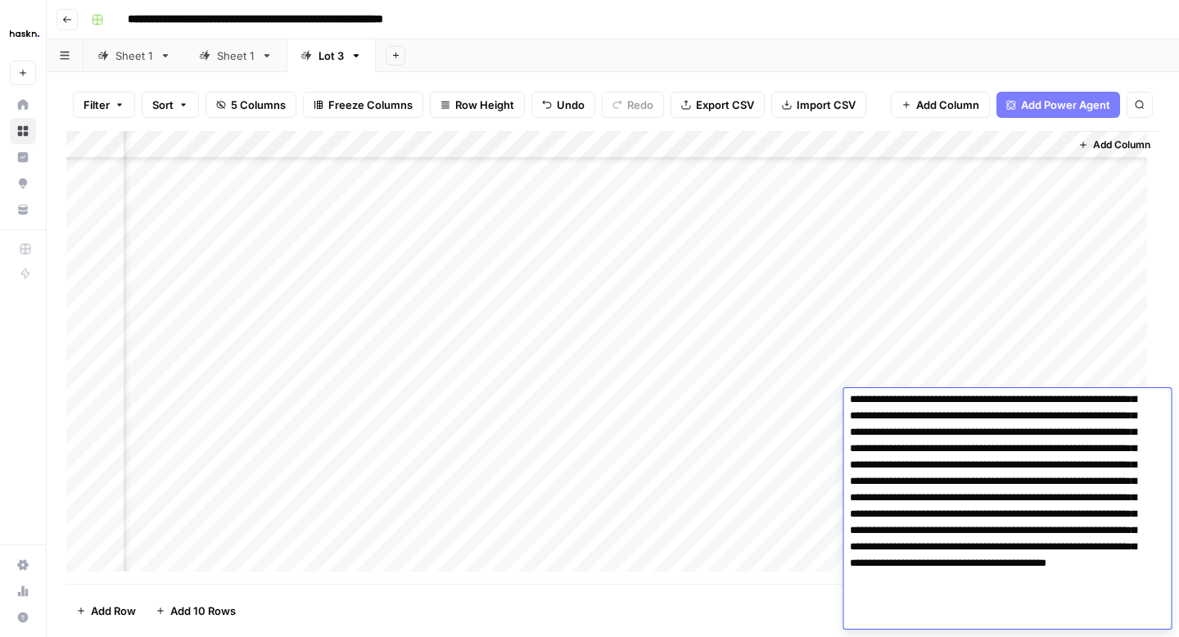
scroll to position [164, 0]
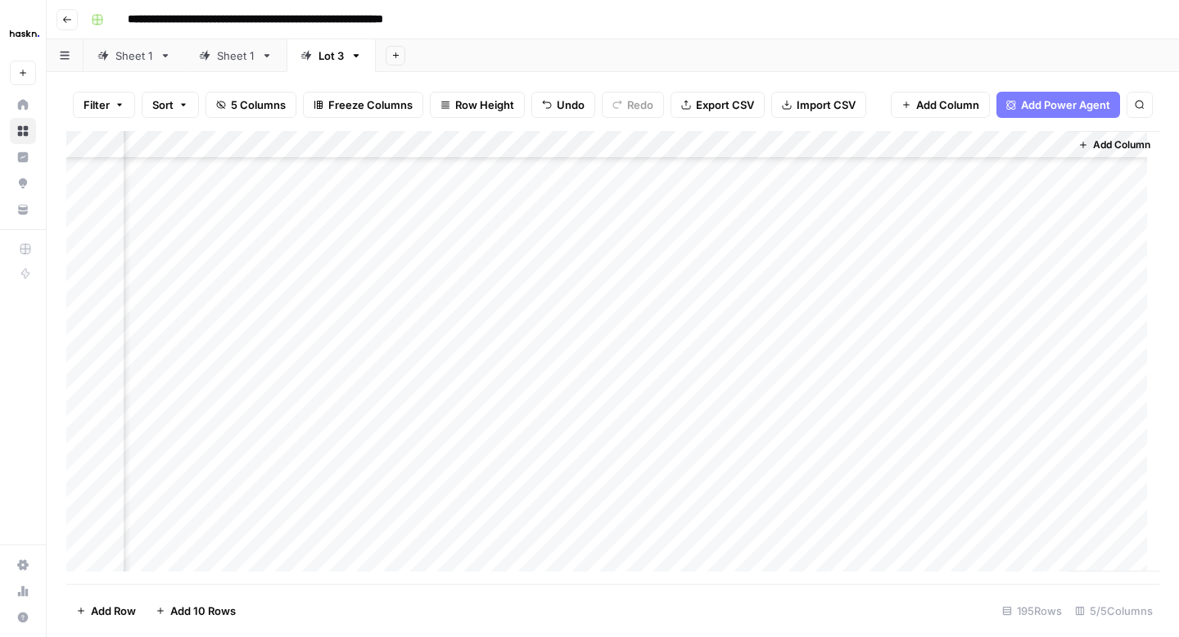
click at [824, 422] on div "Add Column" at bounding box center [612, 357] width 1093 height 453
click at [940, 423] on div "Add Column" at bounding box center [612, 357] width 1093 height 453
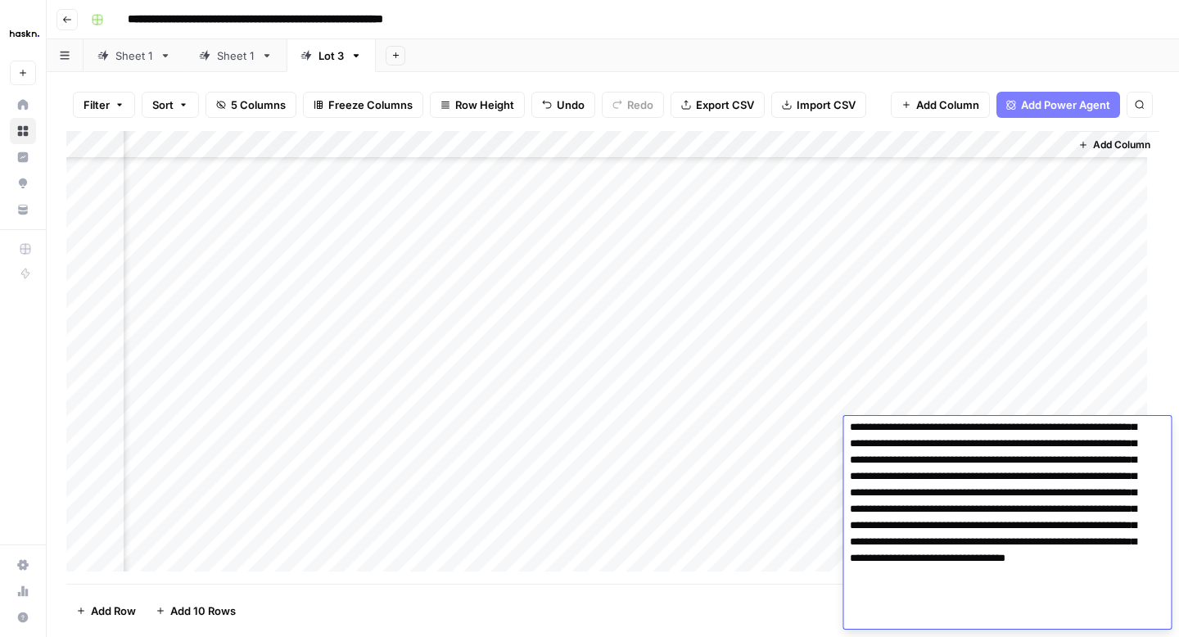
scroll to position [192, 0]
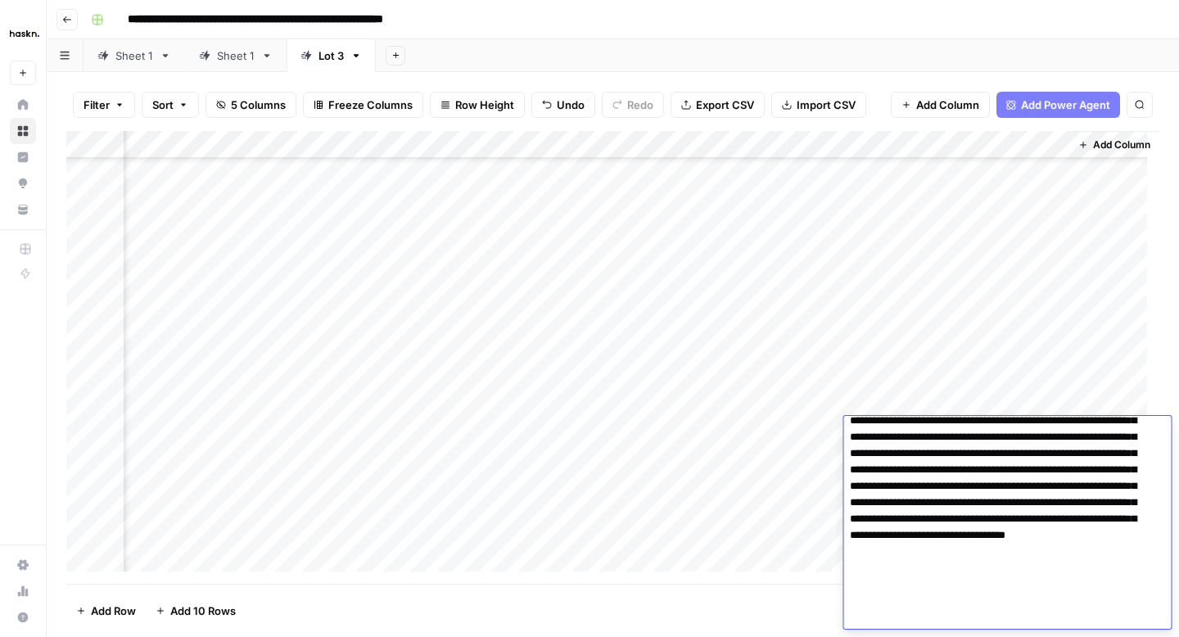
click at [920, 451] on textarea at bounding box center [1000, 429] width 315 height 400
type textarea "**********"
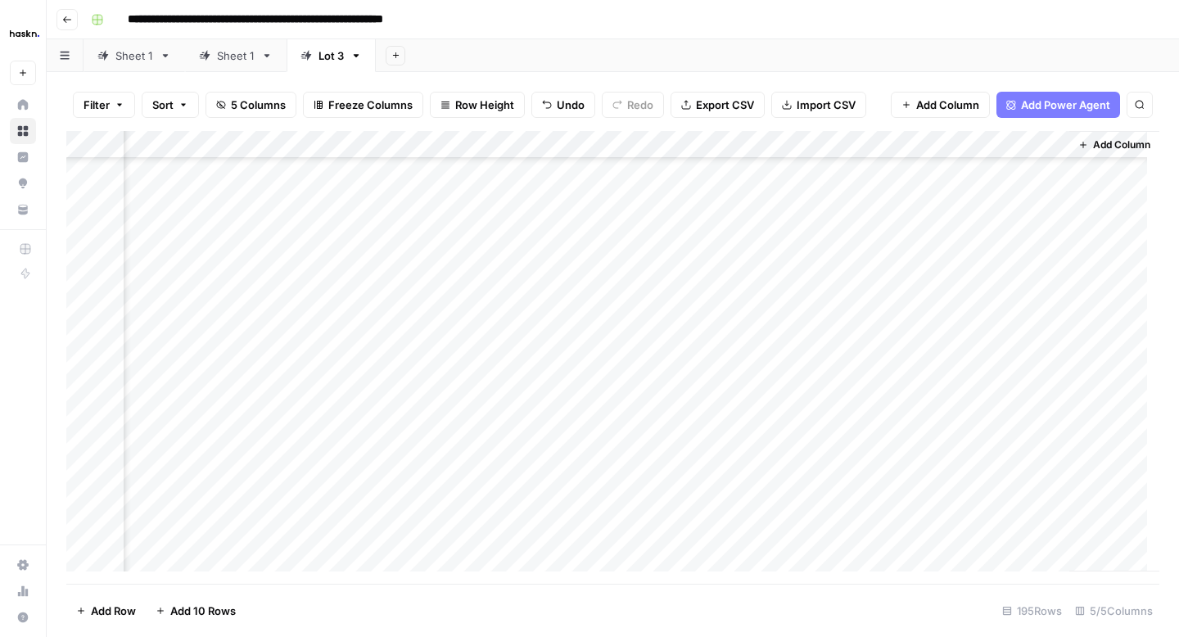
click at [829, 442] on div "Add Column" at bounding box center [612, 357] width 1093 height 453
click at [909, 459] on div "Add Column" at bounding box center [612, 357] width 1093 height 453
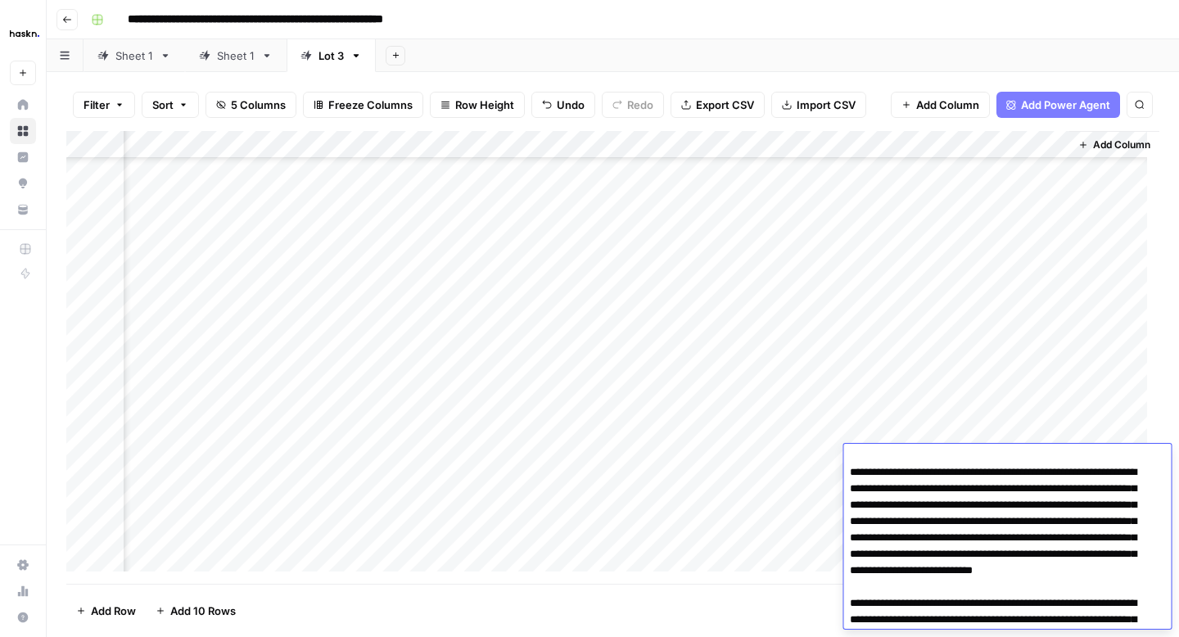
scroll to position [0, 0]
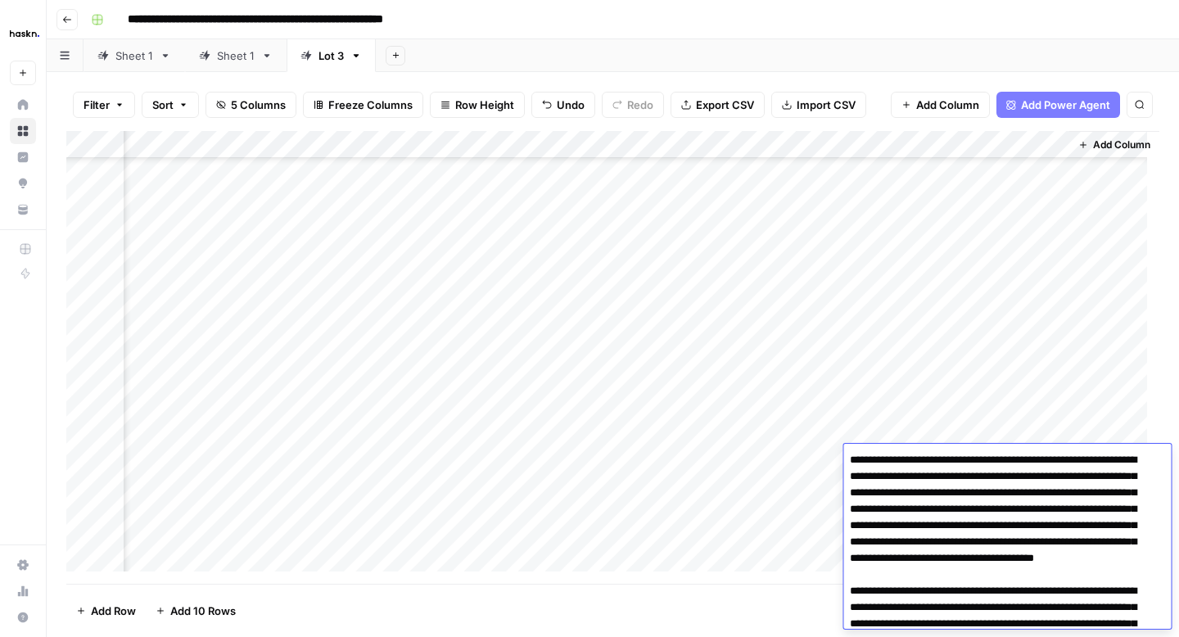
type textarea "**********"
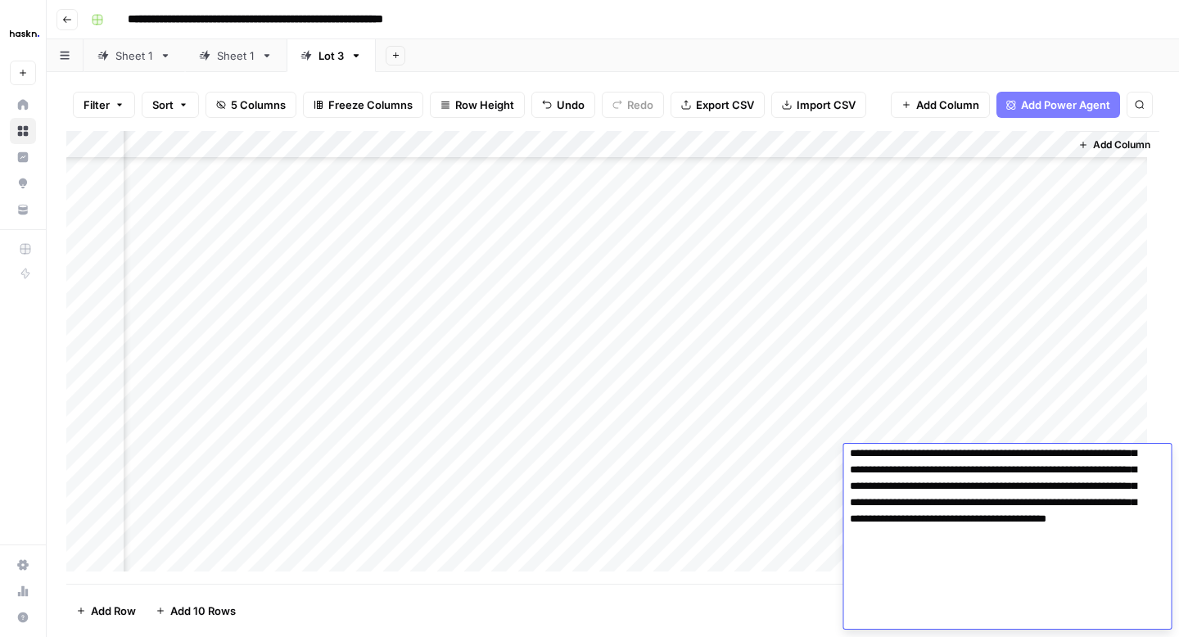
click at [818, 479] on div "Add Column" at bounding box center [612, 357] width 1093 height 453
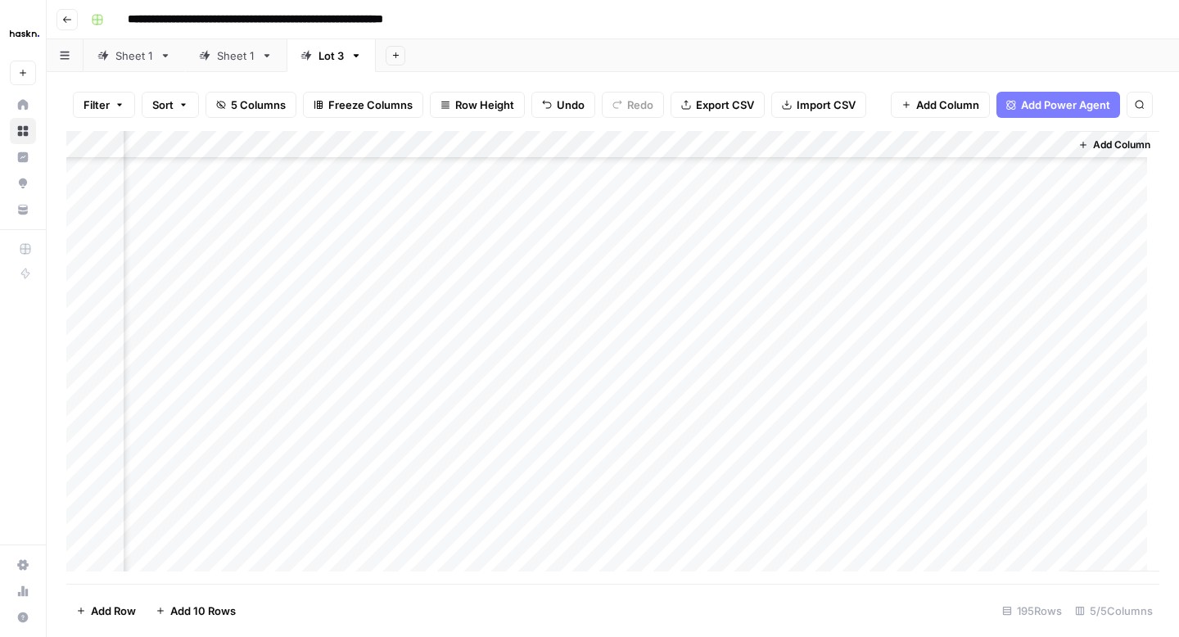
click at [936, 478] on div "Add Column" at bounding box center [612, 357] width 1093 height 453
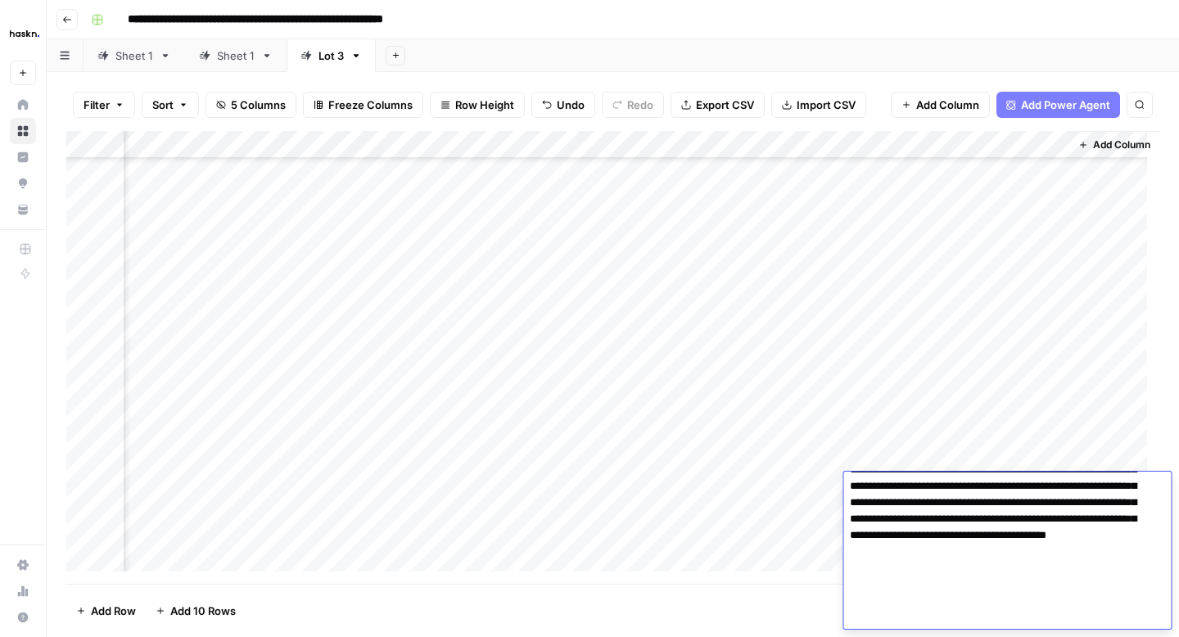
scroll to position [0, 0]
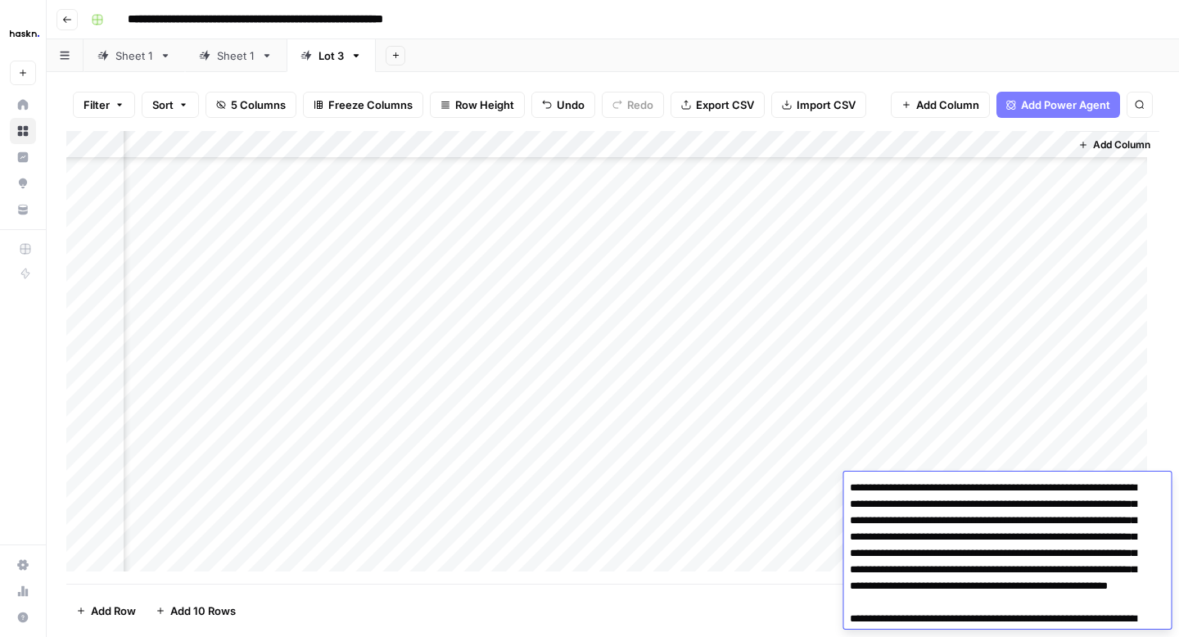
click at [831, 524] on div "Add Column" at bounding box center [612, 357] width 1093 height 453
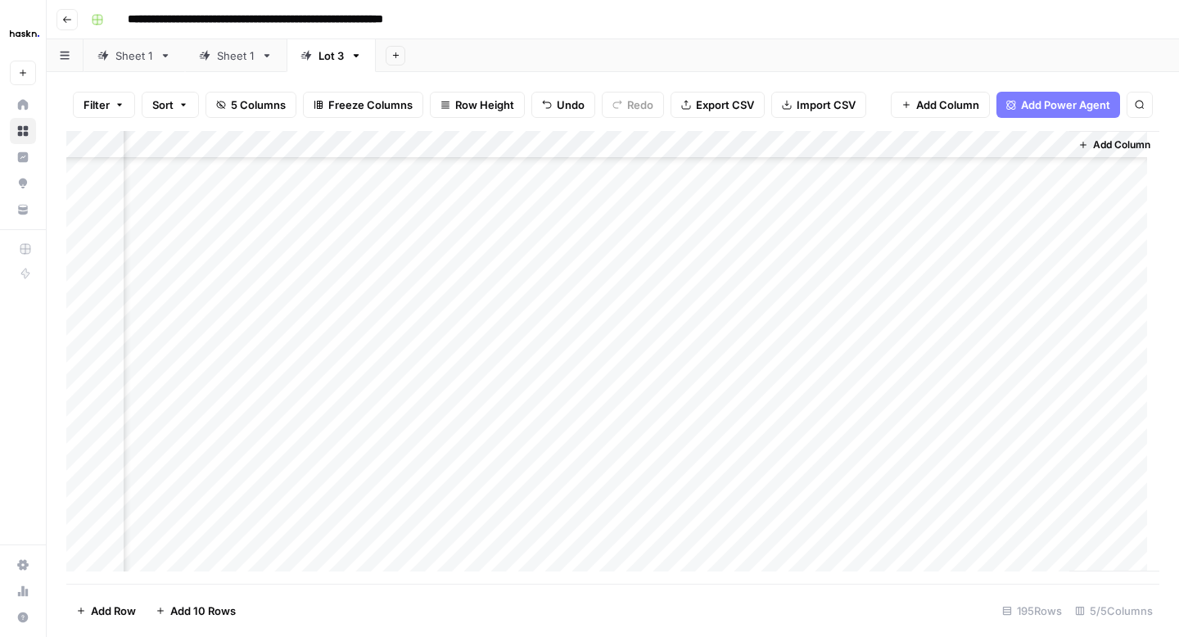
click at [950, 514] on div "Add Column" at bounding box center [612, 357] width 1093 height 453
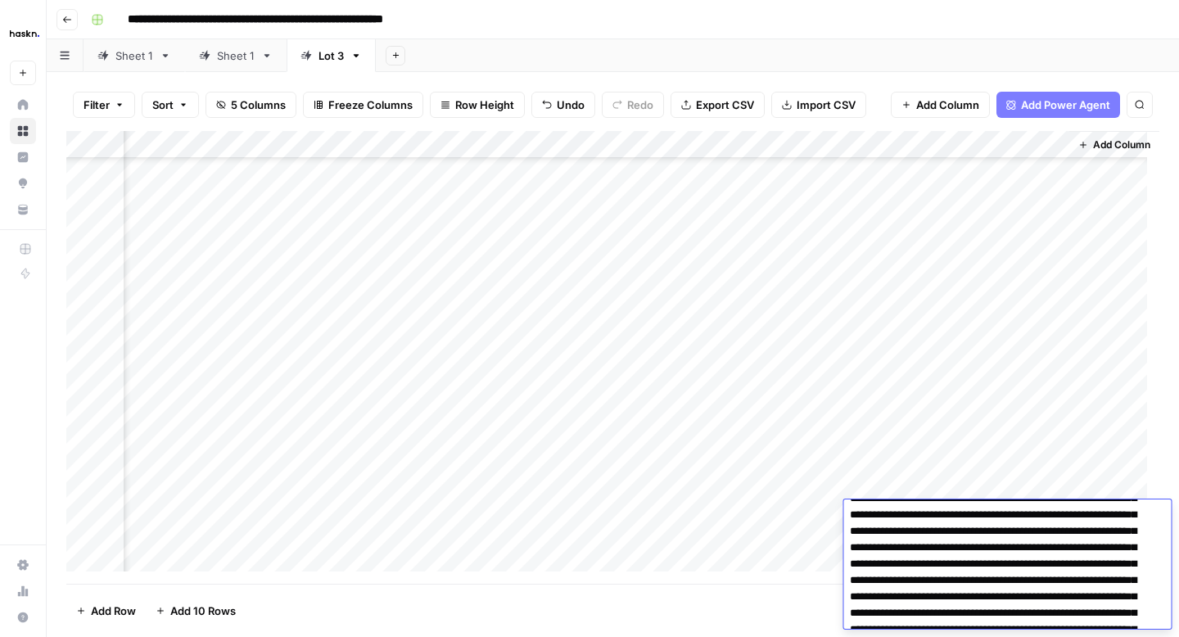
scroll to position [120, 0]
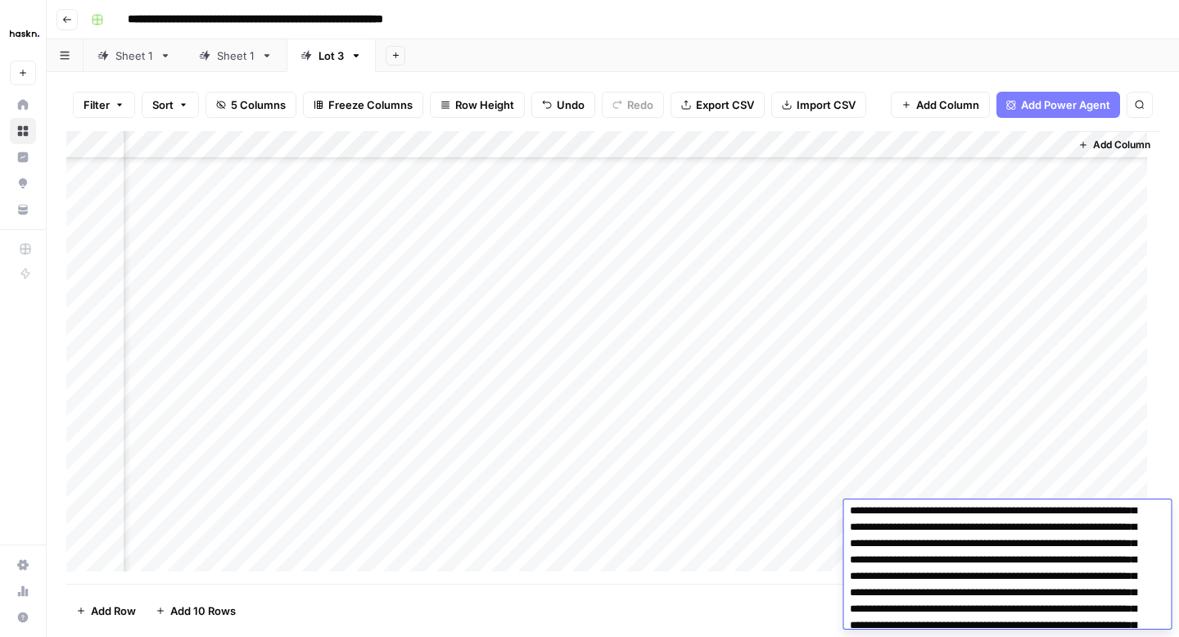
click at [896, 558] on textarea at bounding box center [1000, 576] width 315 height 383
type textarea "**********"
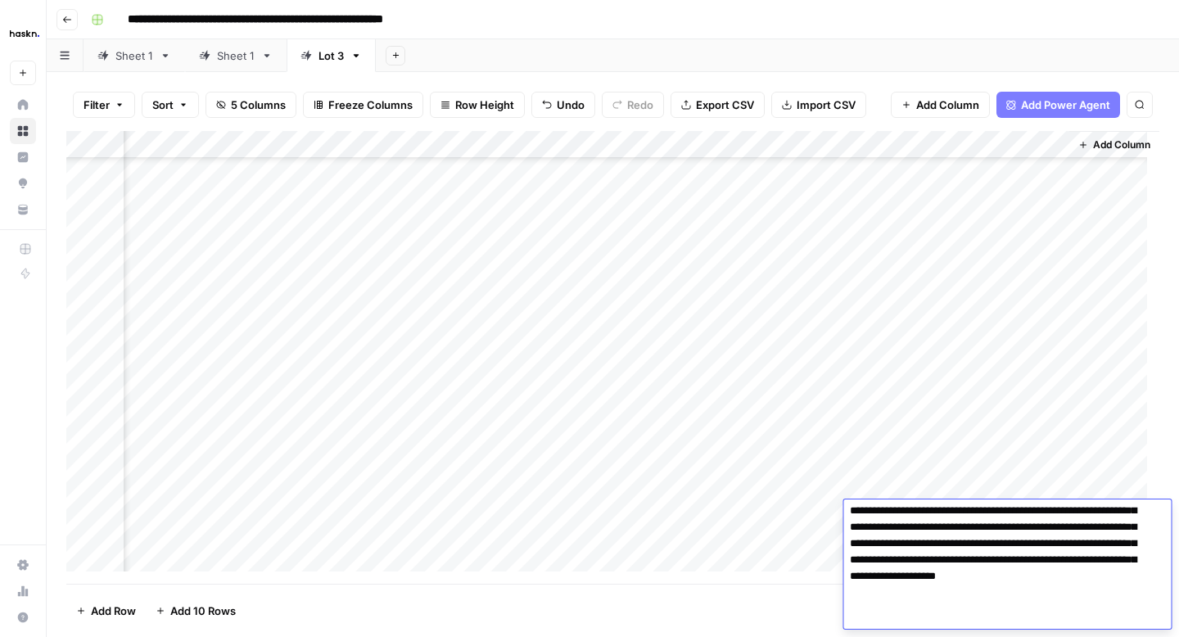
scroll to position [291, 0]
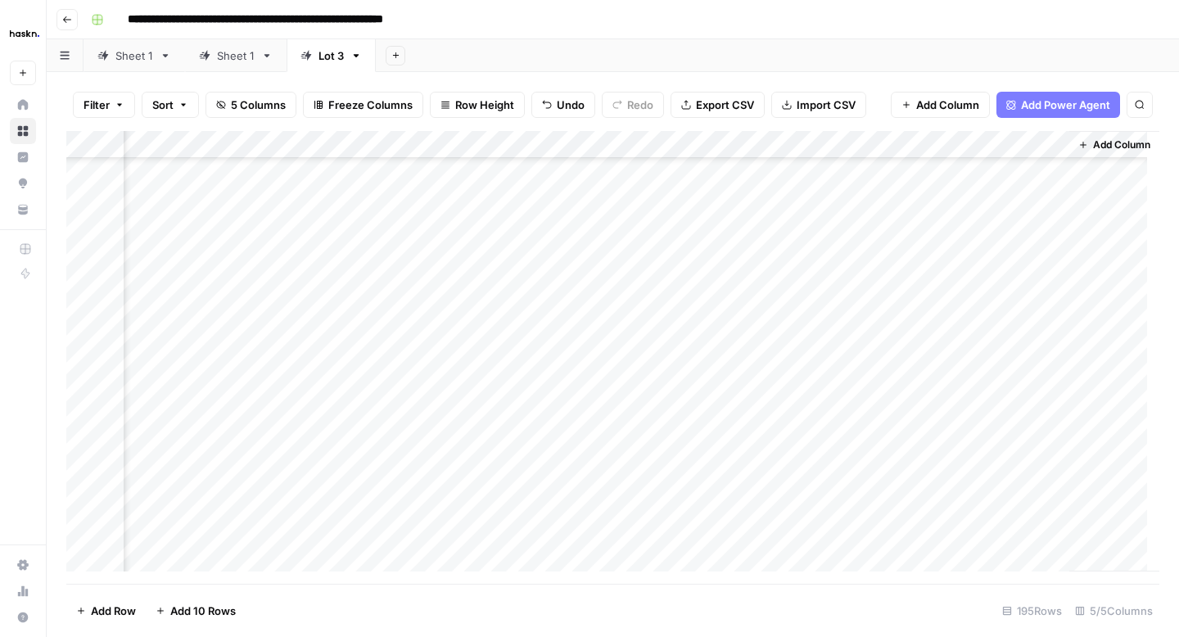
click at [816, 515] on div "Add Column" at bounding box center [612, 357] width 1093 height 453
click at [827, 315] on div "Add Column" at bounding box center [612, 357] width 1093 height 453
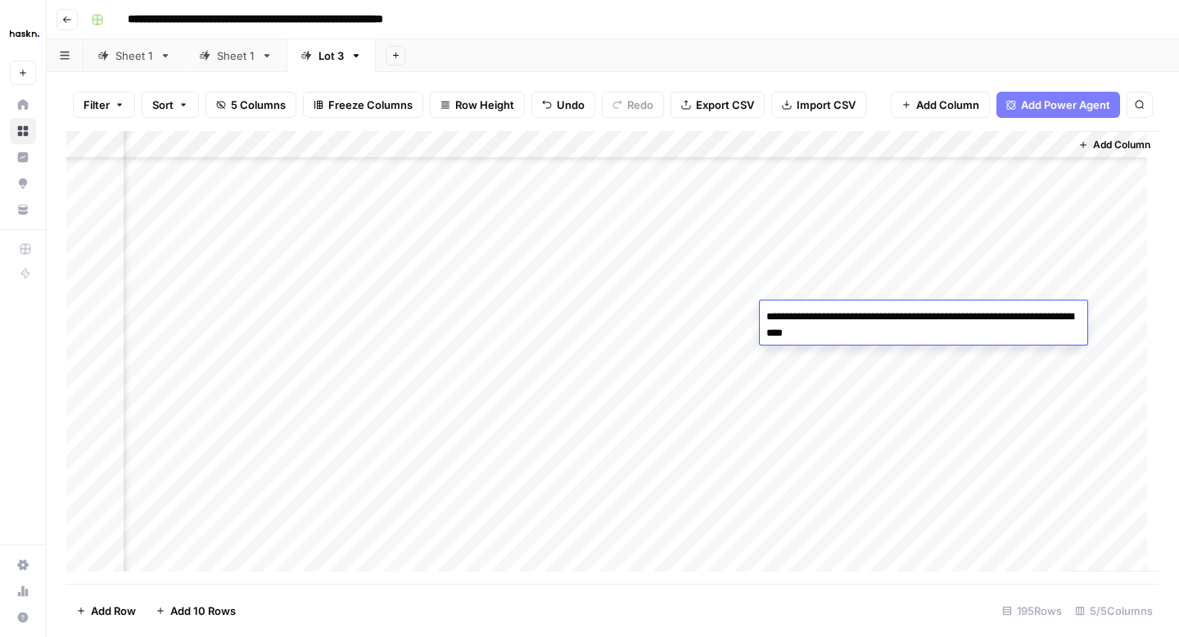
click at [827, 315] on textarea "**********" at bounding box center [924, 324] width 328 height 39
click at [1105, 306] on div "Add Column" at bounding box center [1114, 351] width 90 height 441
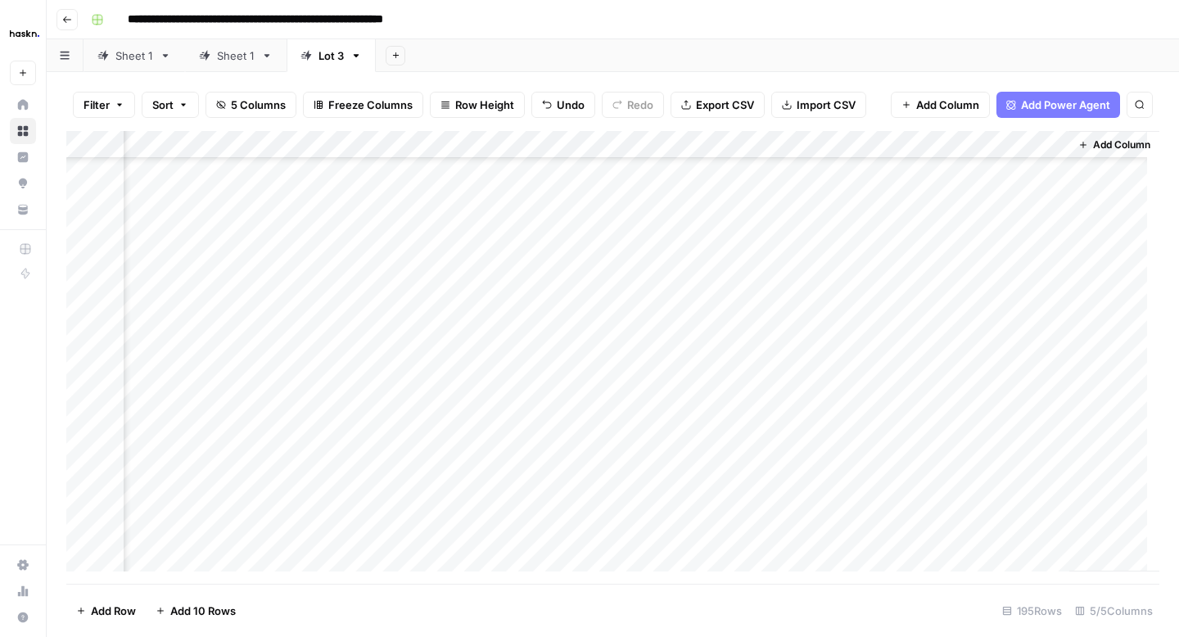
scroll to position [2998, 176]
click at [944, 209] on div "Add Column" at bounding box center [612, 357] width 1093 height 453
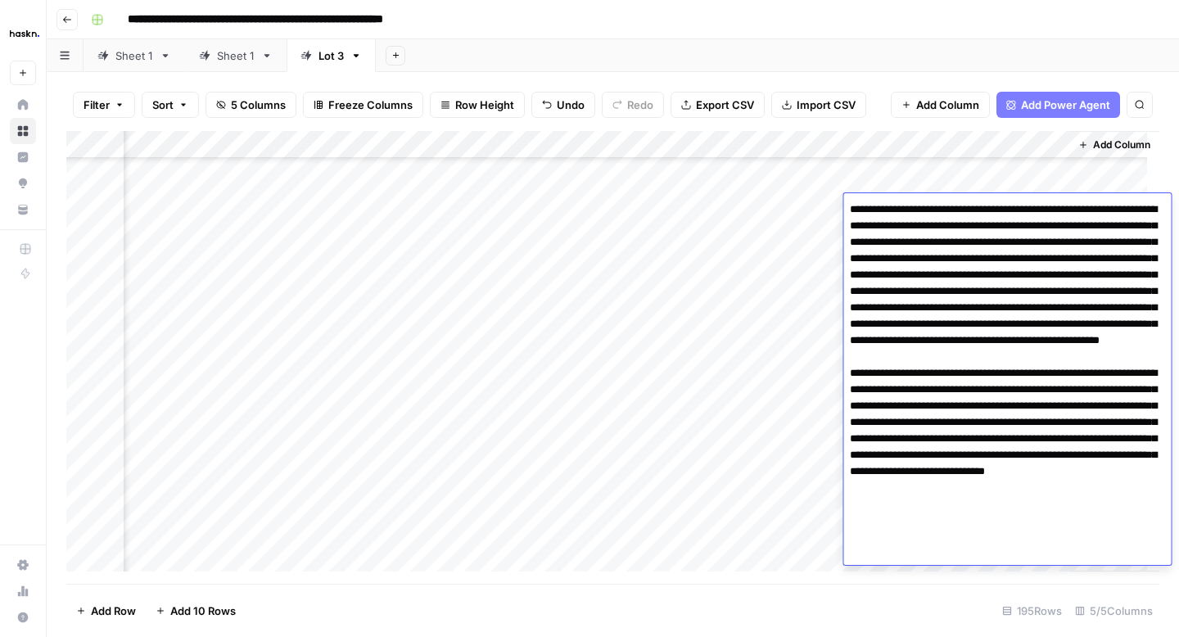
click at [811, 228] on div "Add Column" at bounding box center [612, 357] width 1093 height 453
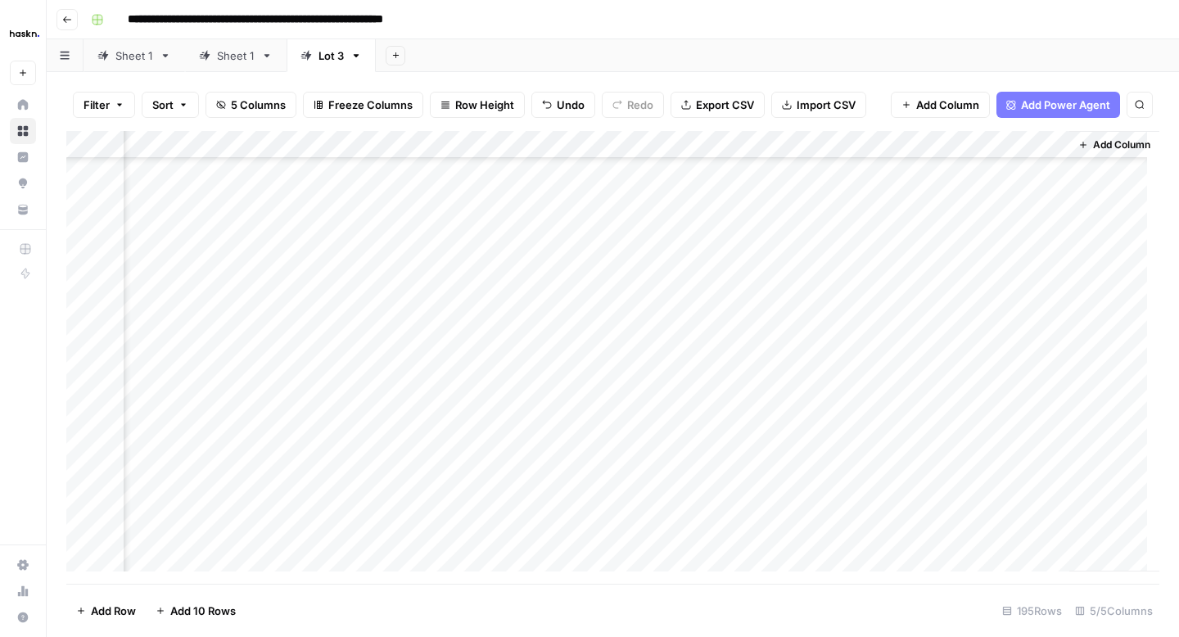
click at [929, 228] on div "Add Column" at bounding box center [612, 357] width 1093 height 453
click at [816, 271] on div "Add Column" at bounding box center [612, 357] width 1093 height 453
click at [963, 254] on div "Add Column" at bounding box center [612, 357] width 1093 height 453
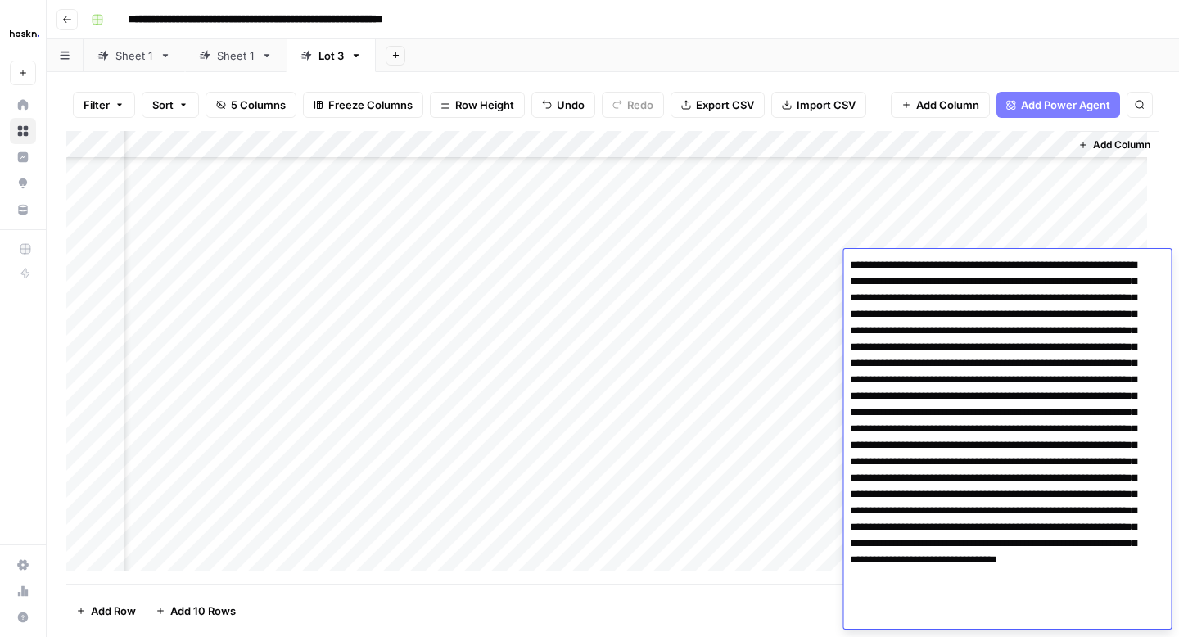
scroll to position [8, 0]
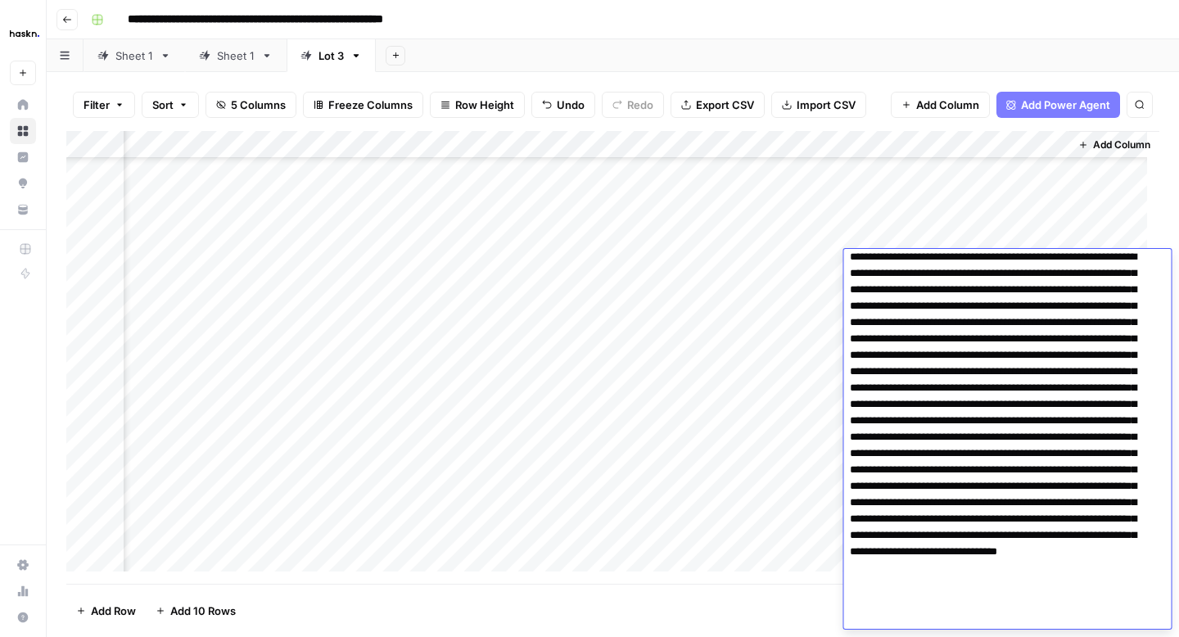
click at [978, 394] on textarea at bounding box center [1000, 437] width 315 height 383
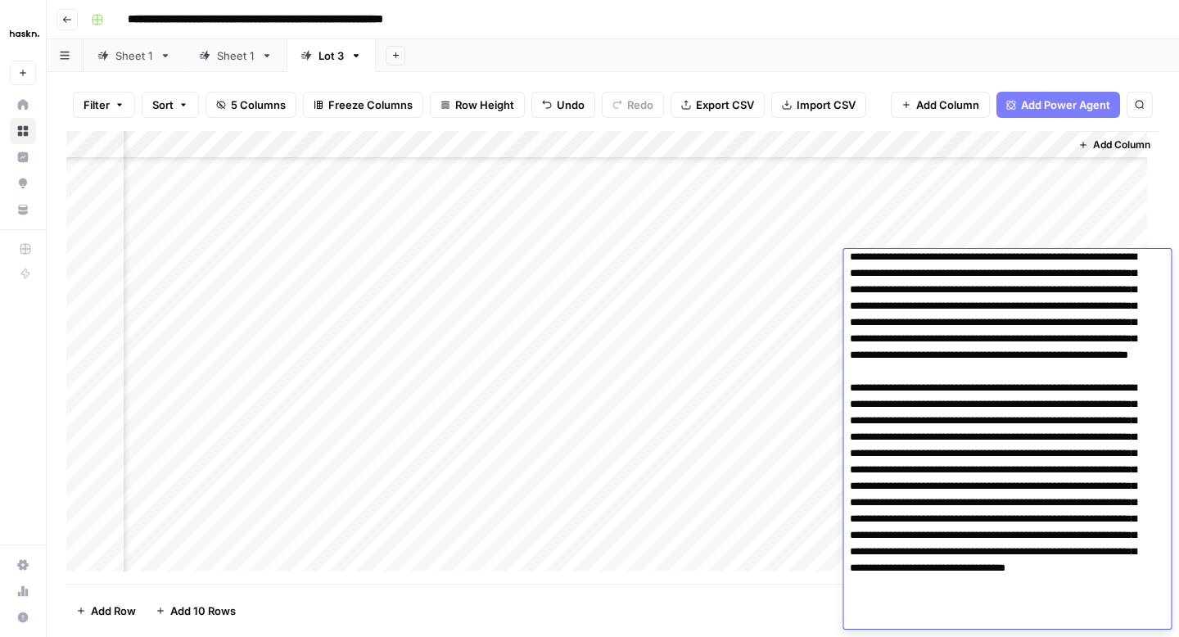
scroll to position [41, 0]
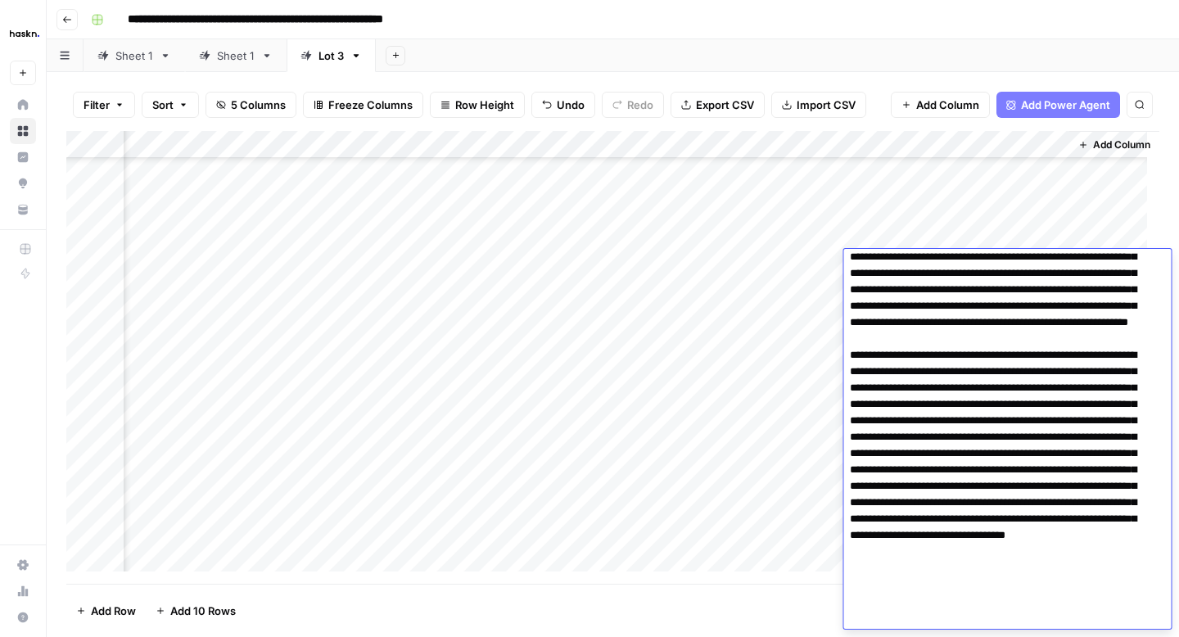
click at [1014, 522] on textarea at bounding box center [1000, 421] width 315 height 416
type textarea "**********"
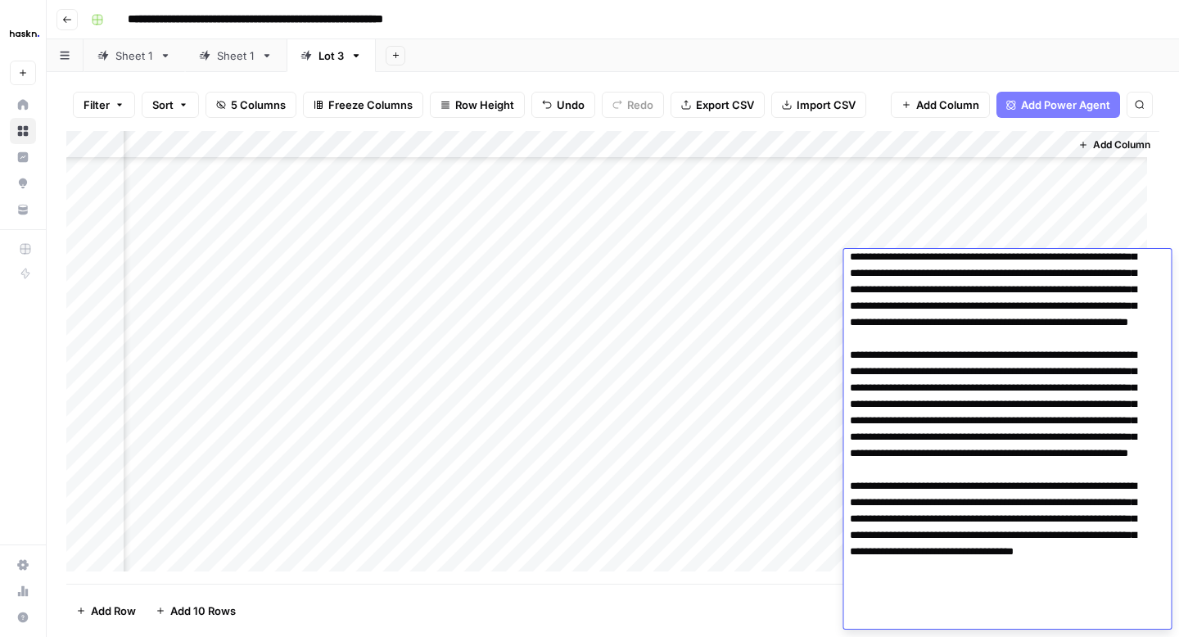
click at [816, 296] on div "Add Column" at bounding box center [612, 357] width 1093 height 453
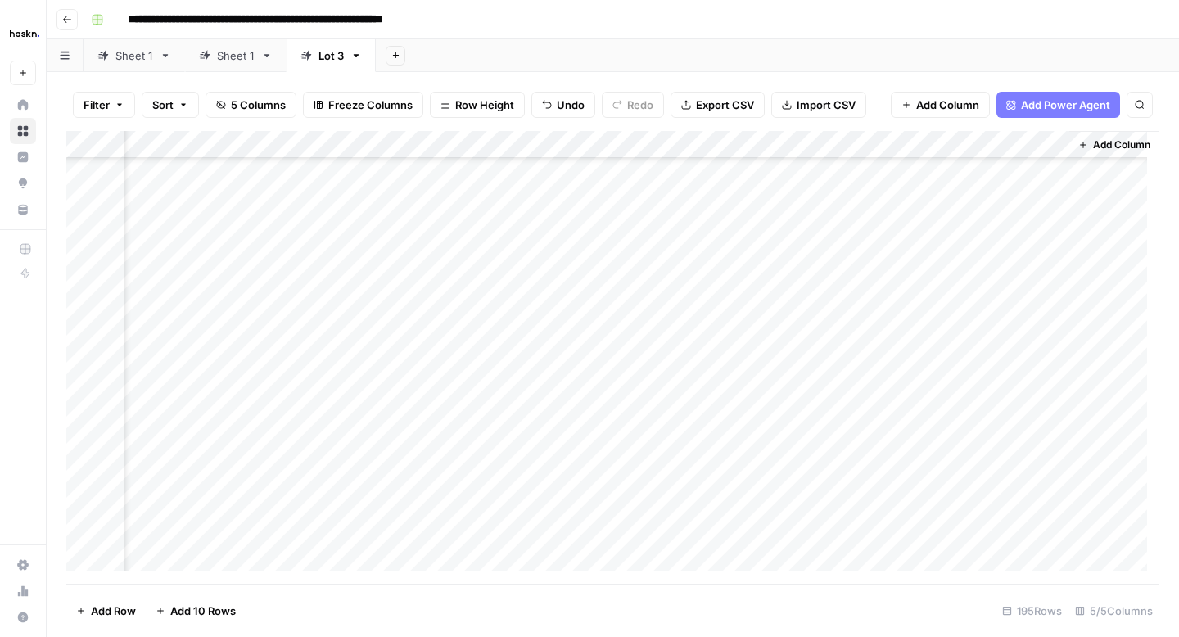
click at [816, 296] on div "Add Column" at bounding box center [612, 357] width 1093 height 453
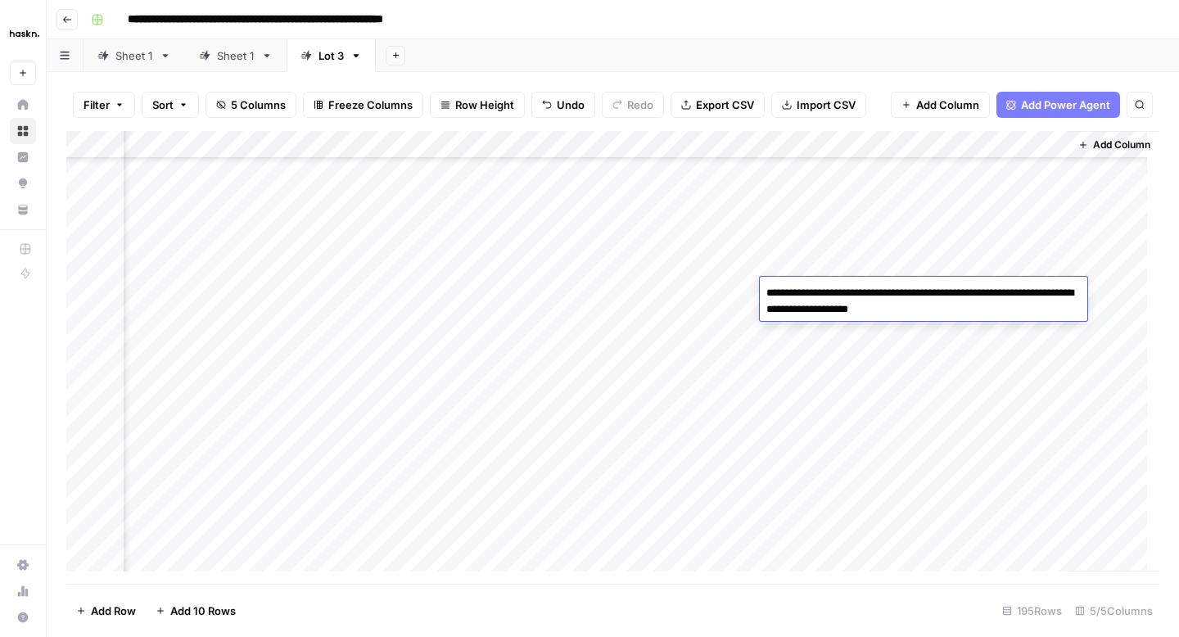
click at [782, 291] on textarea "**********" at bounding box center [924, 301] width 328 height 39
type textarea "**********"
click at [1113, 288] on div "Add Column" at bounding box center [1114, 351] width 90 height 441
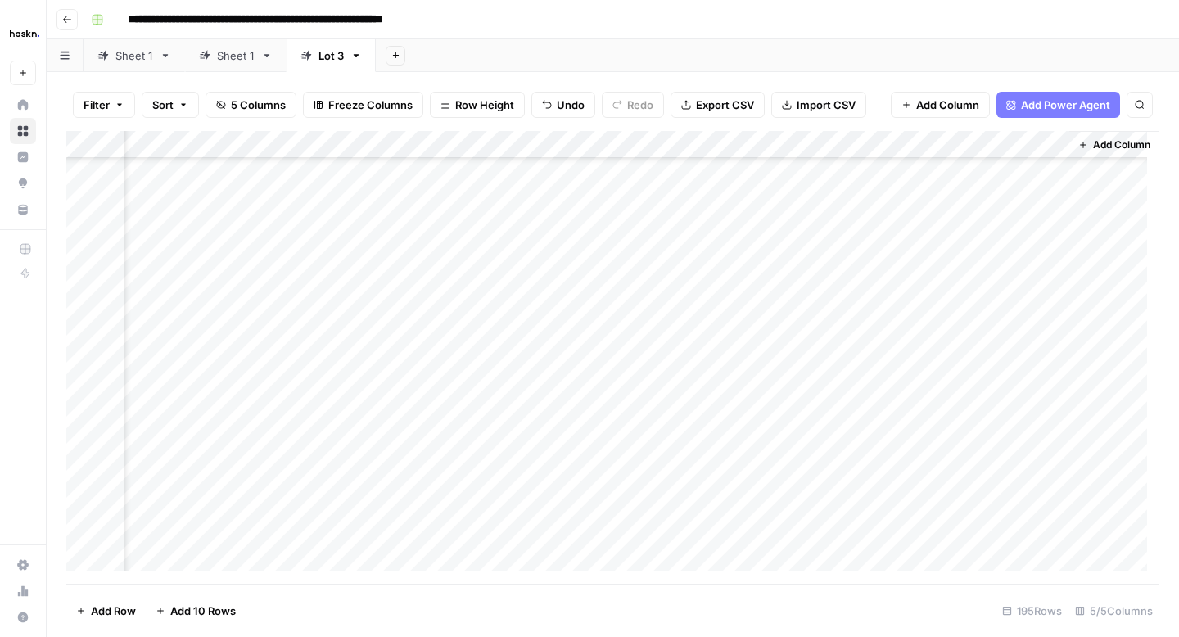
click at [982, 297] on div "Add Column" at bounding box center [612, 357] width 1093 height 453
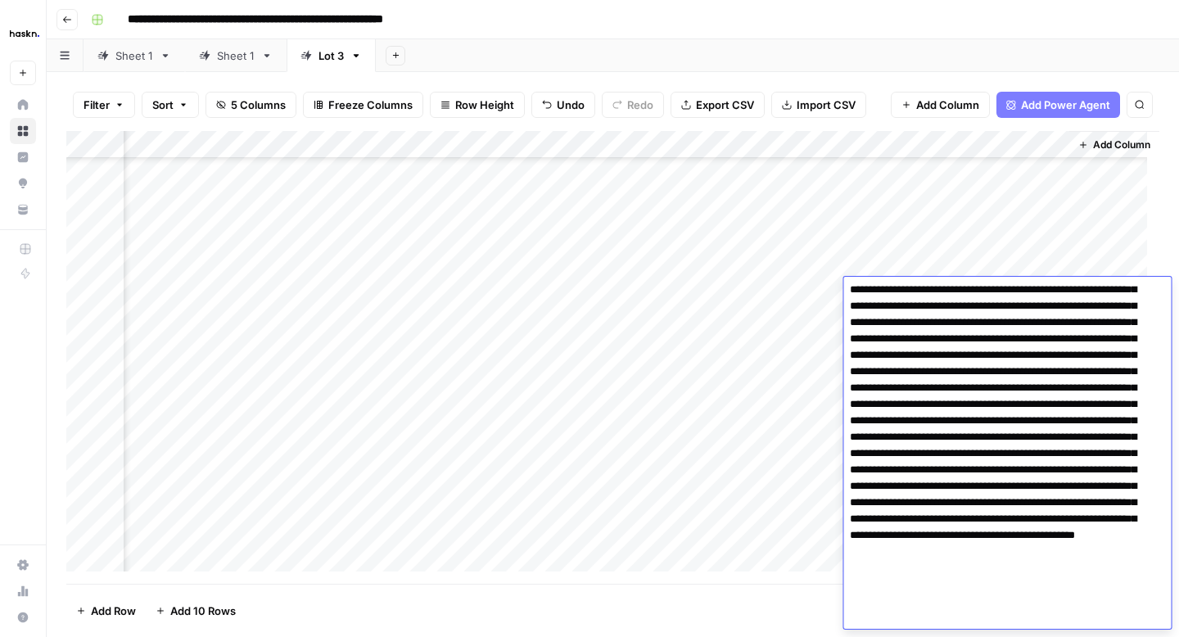
scroll to position [0, 0]
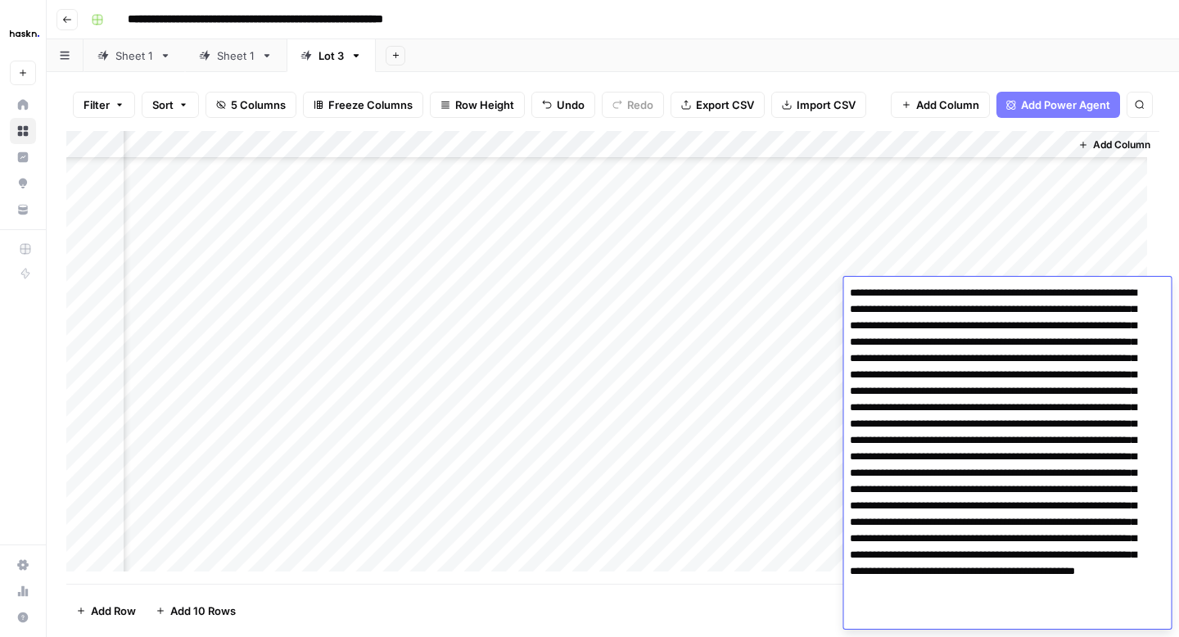
click at [1050, 454] on textarea at bounding box center [1000, 473] width 315 height 383
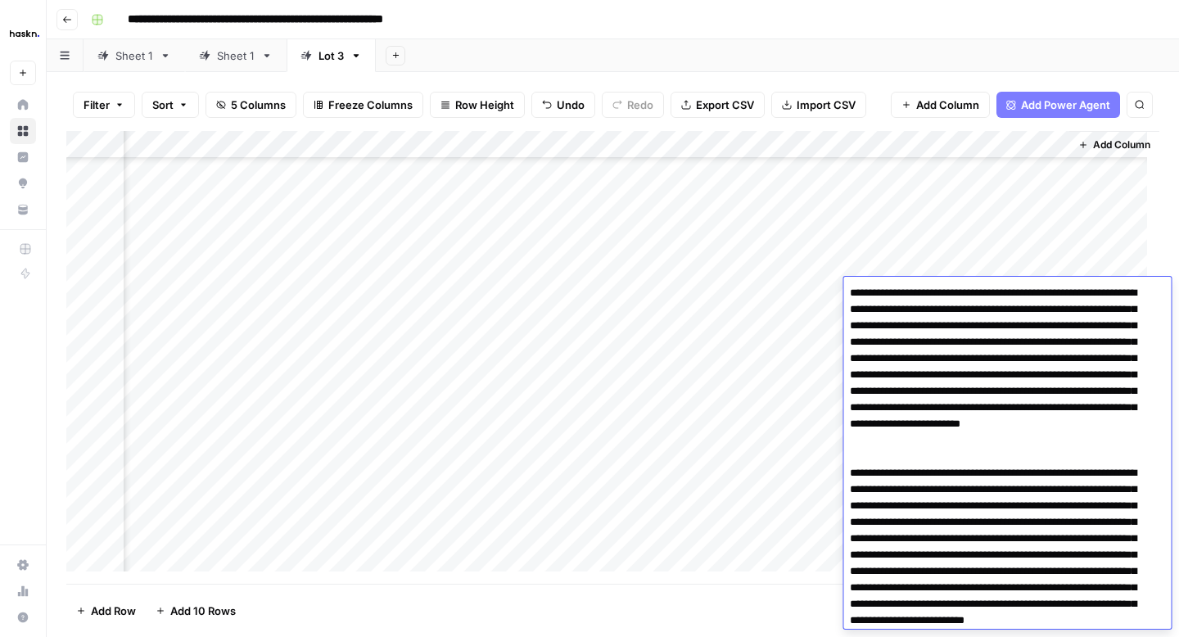
type textarea "**********"
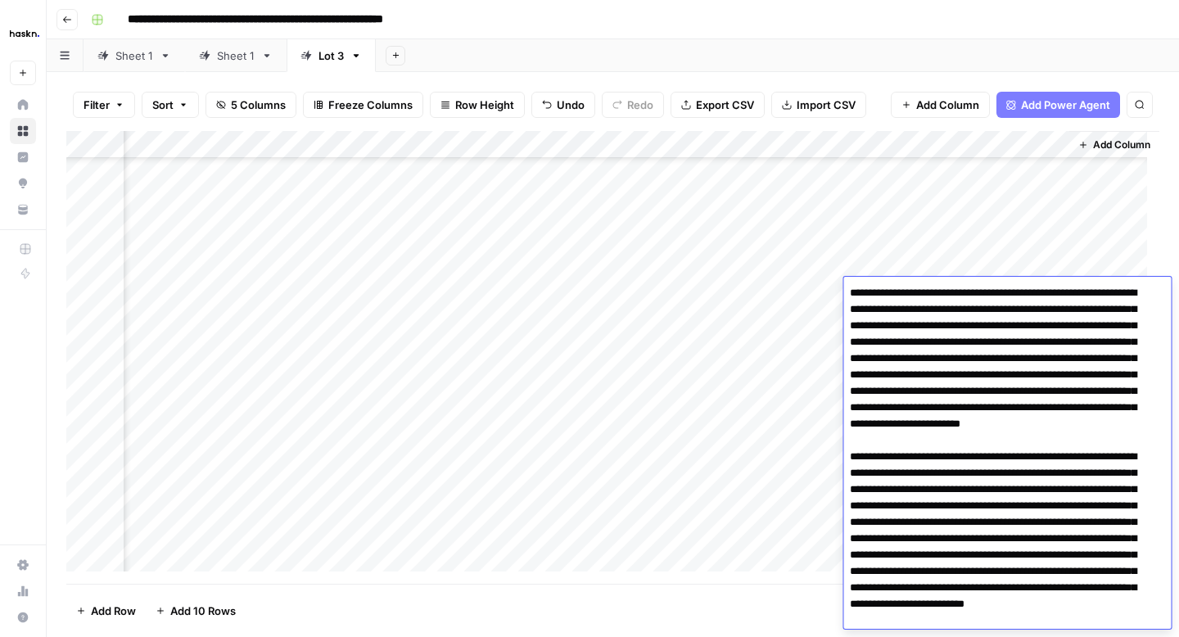
scroll to position [52, 0]
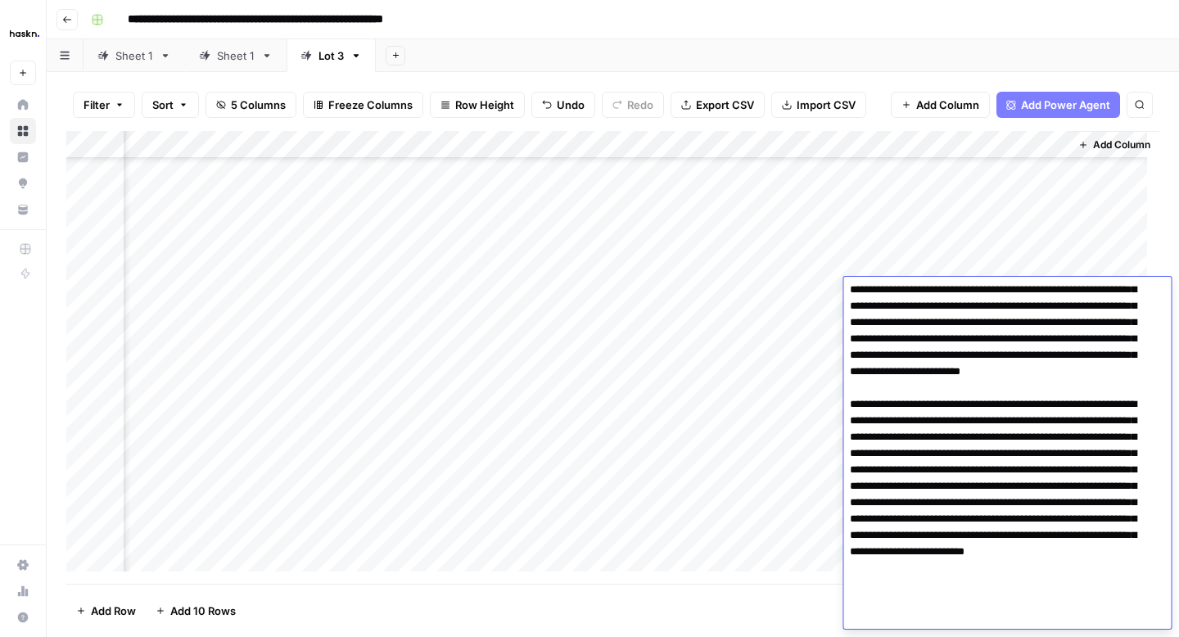
click at [820, 318] on div "Add Column" at bounding box center [612, 357] width 1093 height 453
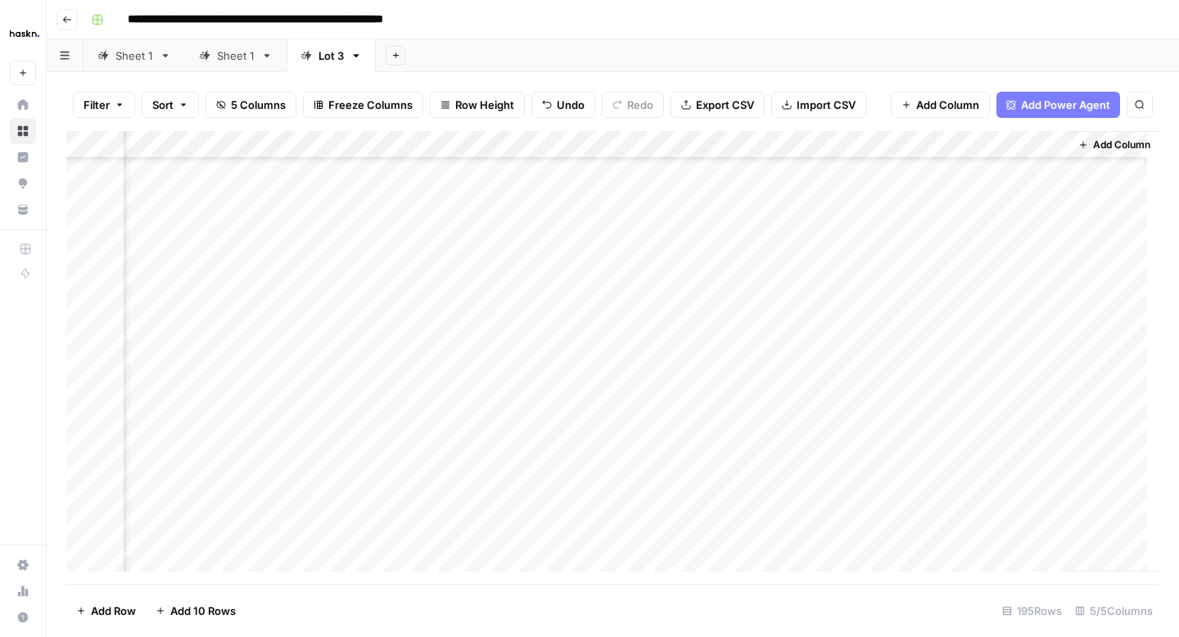
click at [933, 317] on div "Add Column" at bounding box center [612, 357] width 1093 height 453
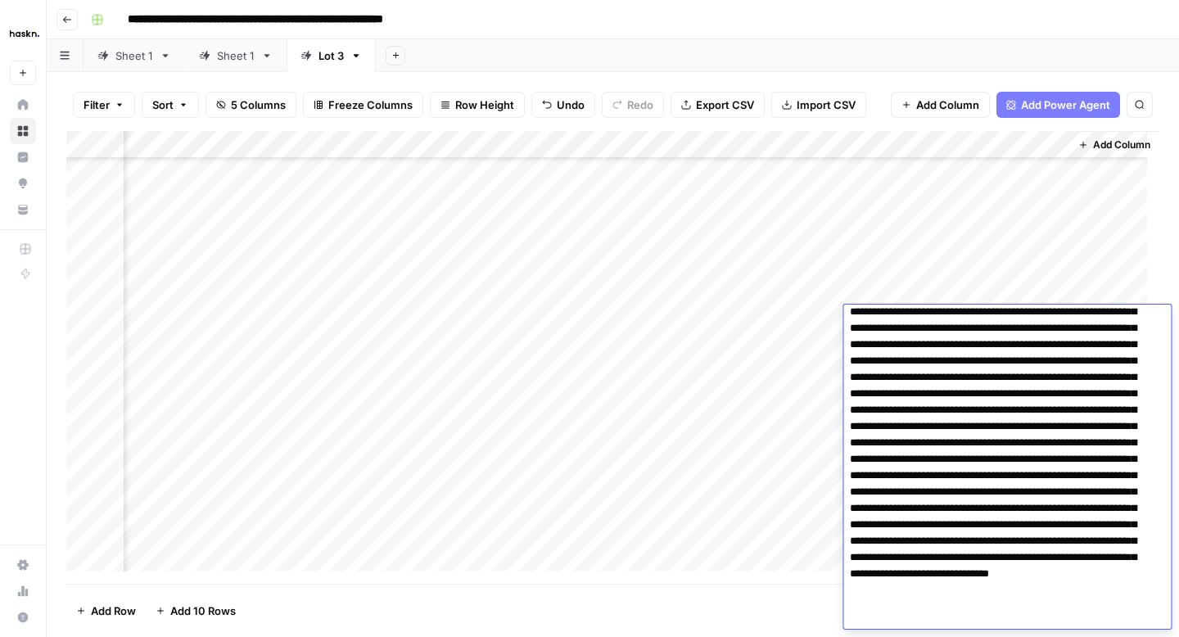
scroll to position [47, 0]
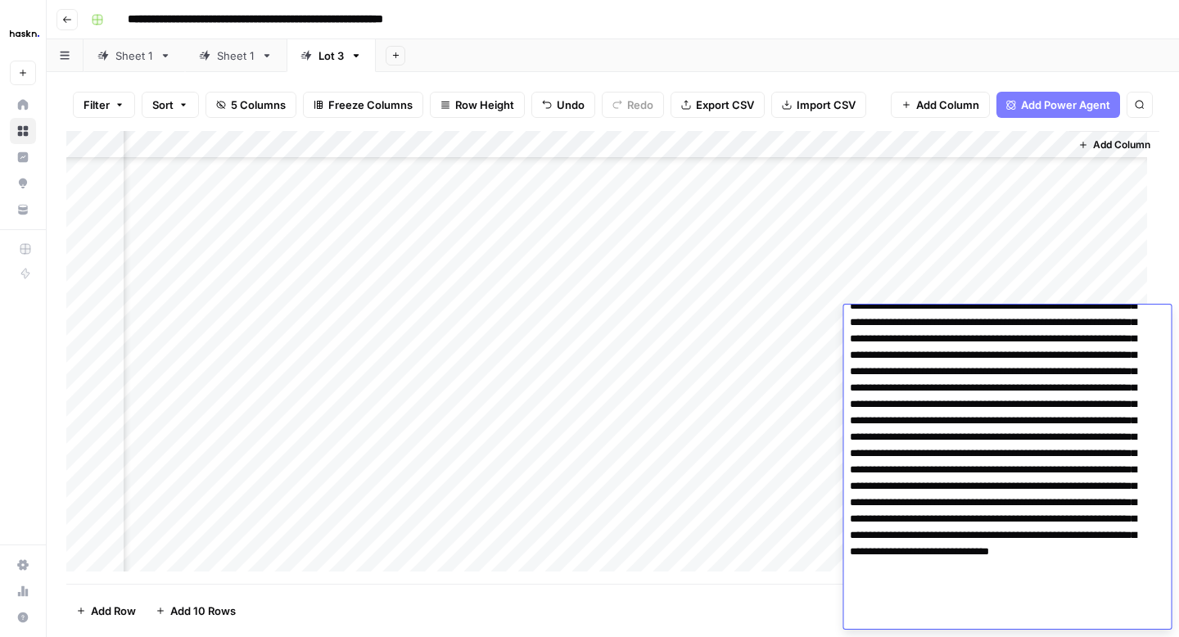
click at [1102, 450] on textarea at bounding box center [1000, 445] width 315 height 367
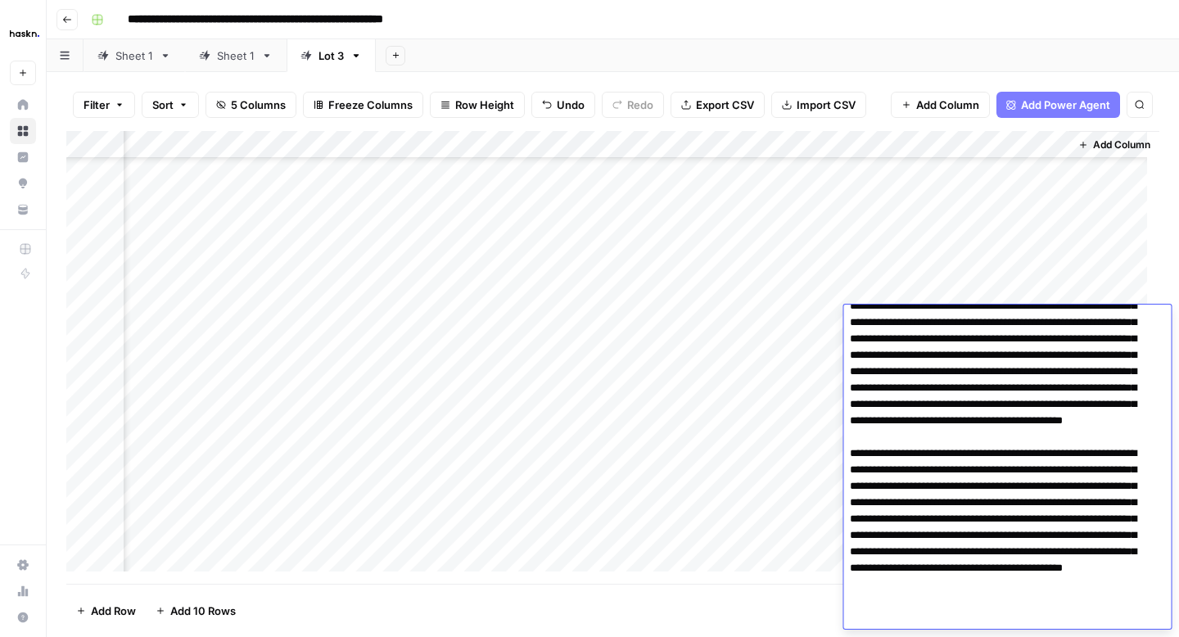
type textarea "**********"
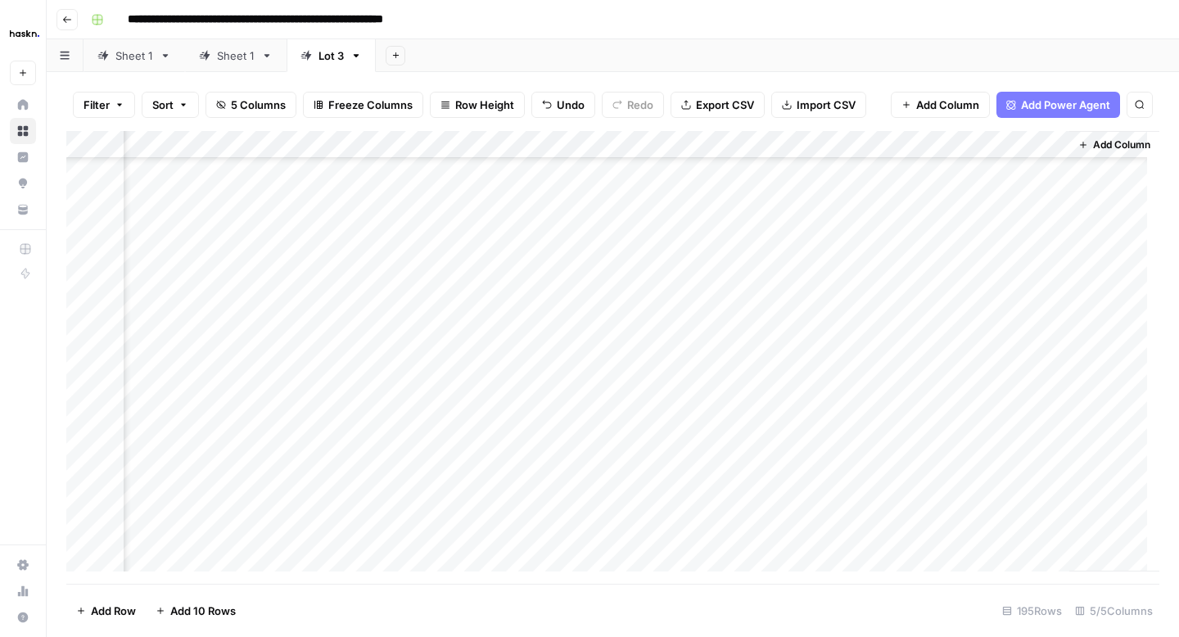
click at [814, 342] on div "Add Column" at bounding box center [612, 357] width 1093 height 453
click at [959, 343] on div "Add Column" at bounding box center [612, 357] width 1093 height 453
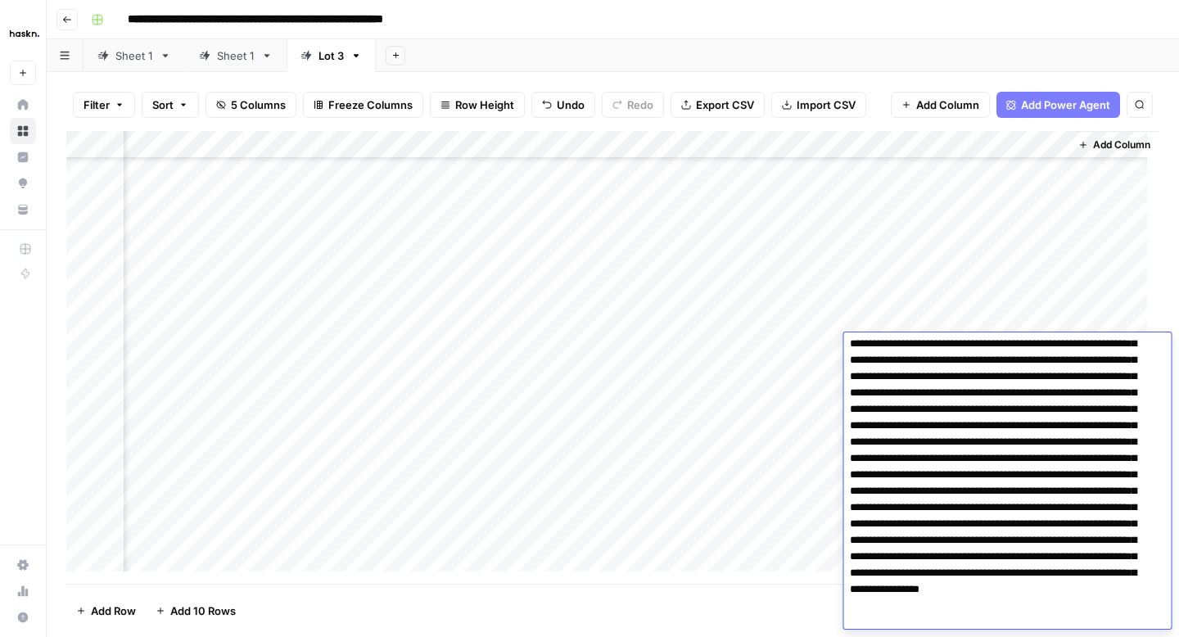
scroll to position [38, 0]
click at [1137, 441] on textarea at bounding box center [1000, 482] width 315 height 367
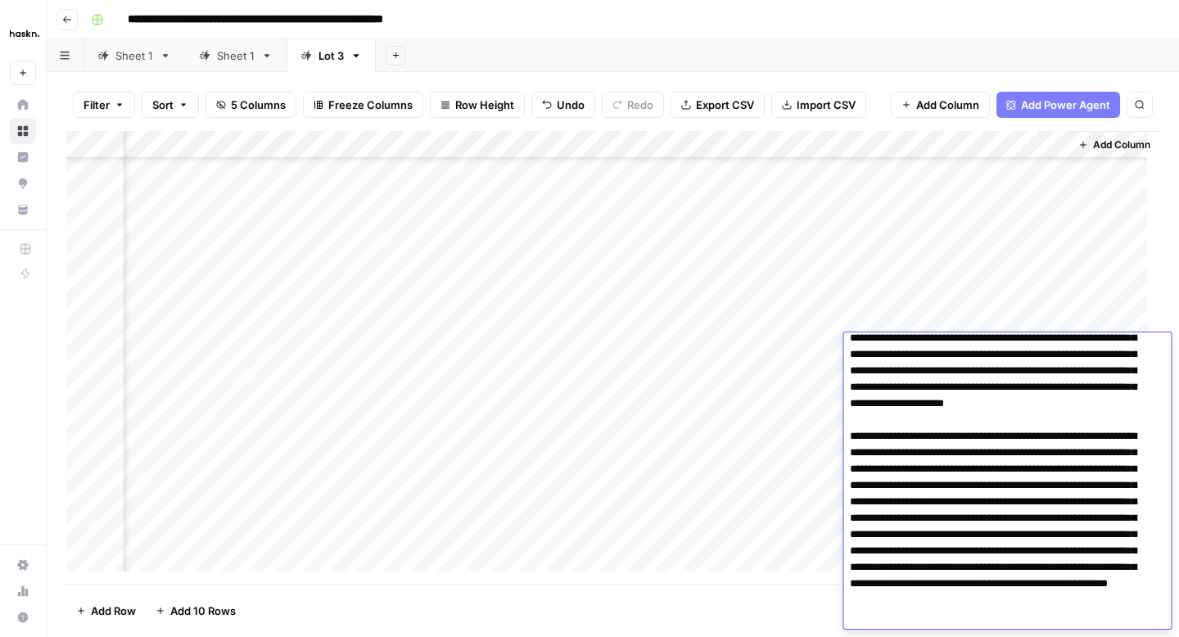
scroll to position [92, 0]
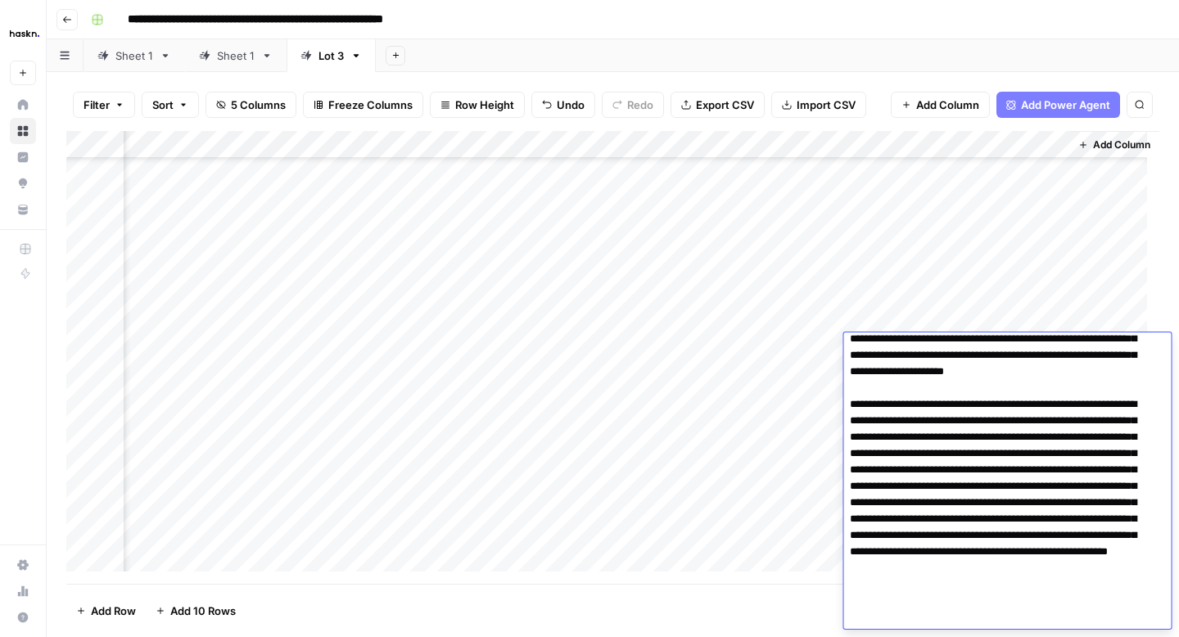
click at [852, 561] on textarea at bounding box center [1000, 437] width 315 height 383
type textarea "**********"
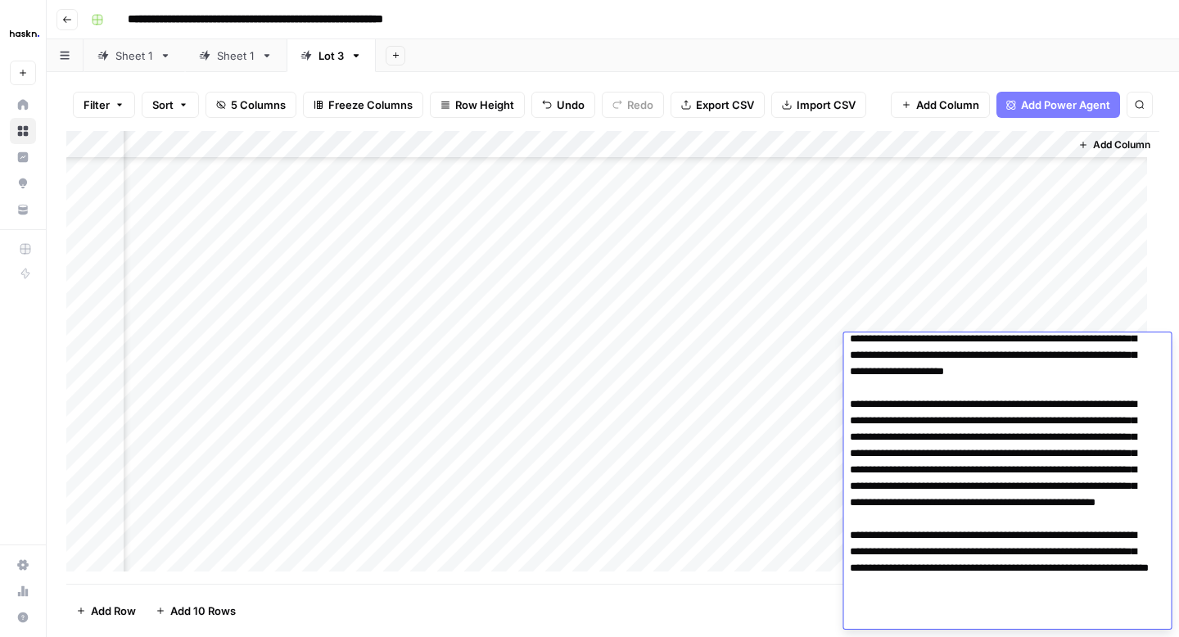
click at [829, 361] on div "Add Column" at bounding box center [612, 357] width 1093 height 453
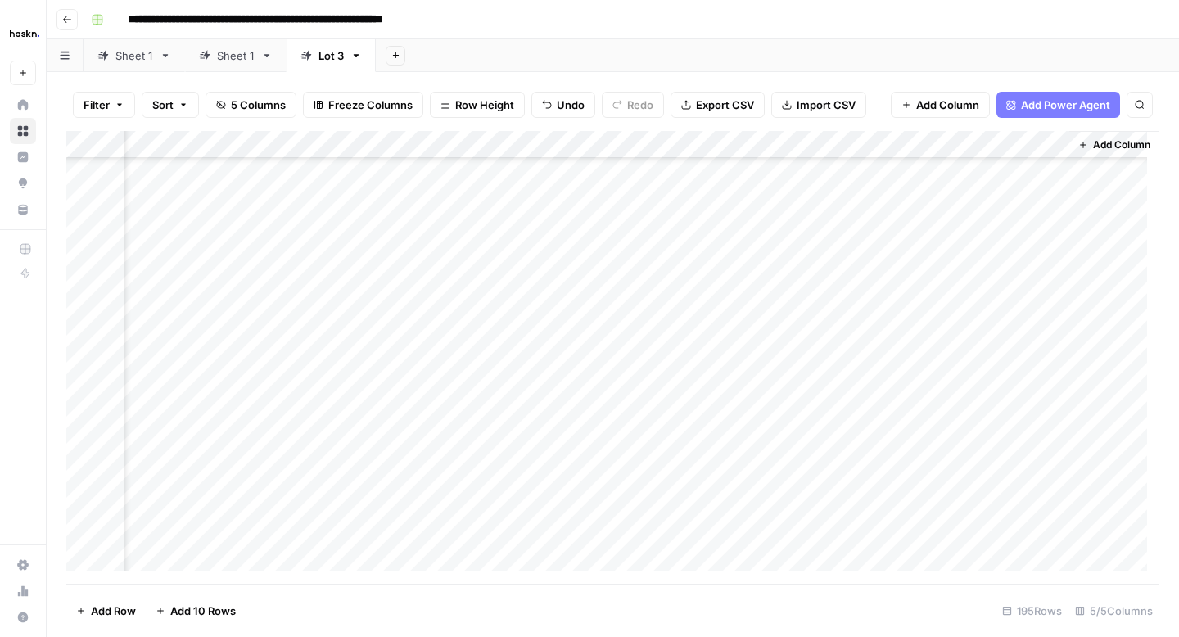
click at [946, 373] on div "Add Column" at bounding box center [612, 357] width 1093 height 453
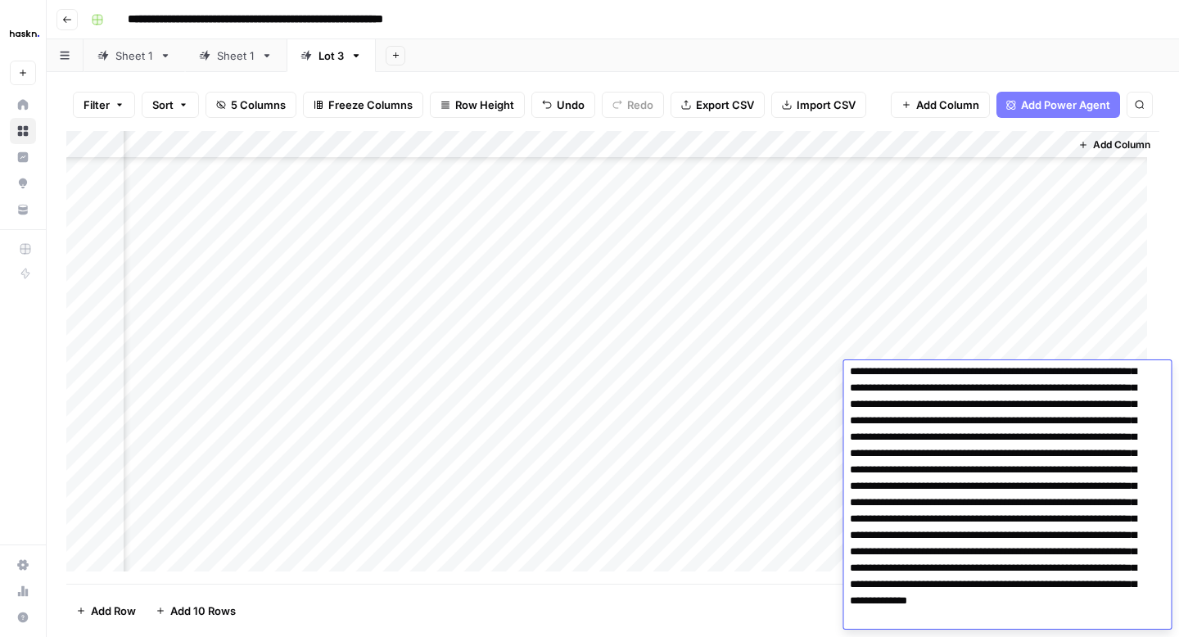
scroll to position [120, 0]
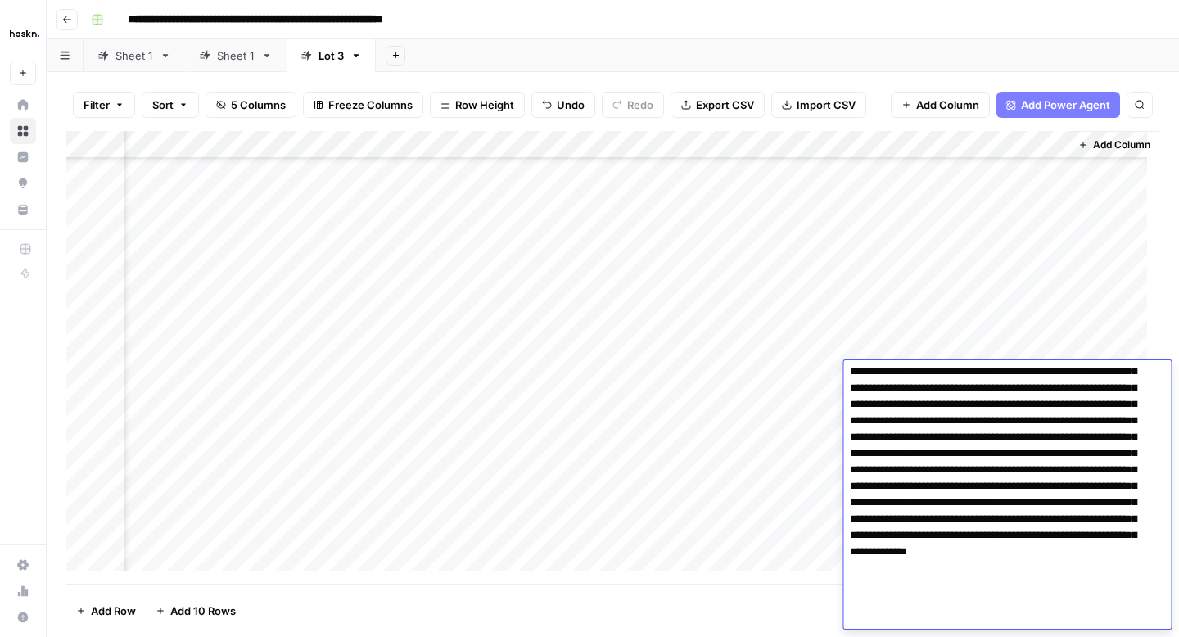
click at [920, 409] on textarea at bounding box center [1000, 437] width 315 height 383
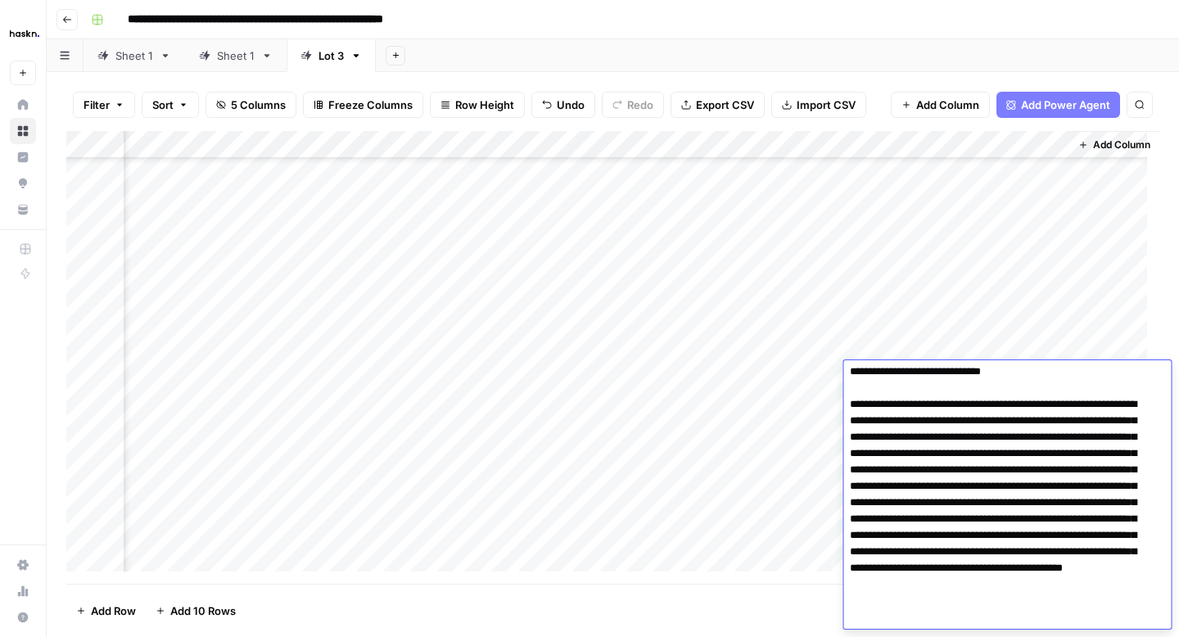
click at [888, 514] on textarea at bounding box center [1000, 454] width 315 height 416
type textarea "**********"
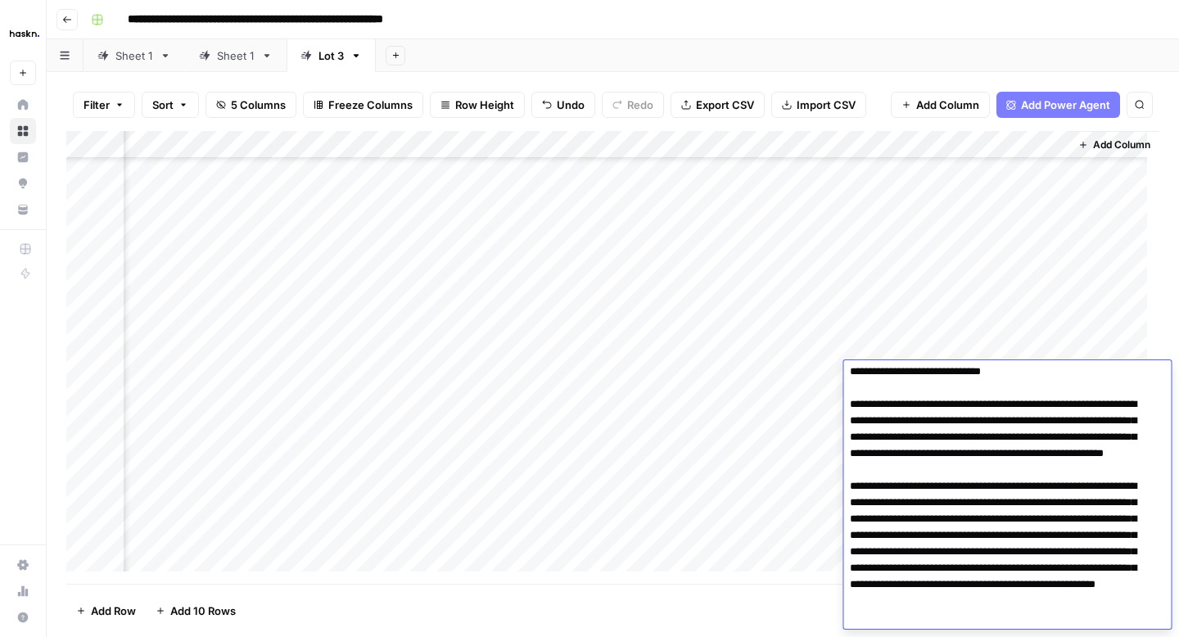
click at [805, 377] on div "Add Column" at bounding box center [612, 357] width 1093 height 453
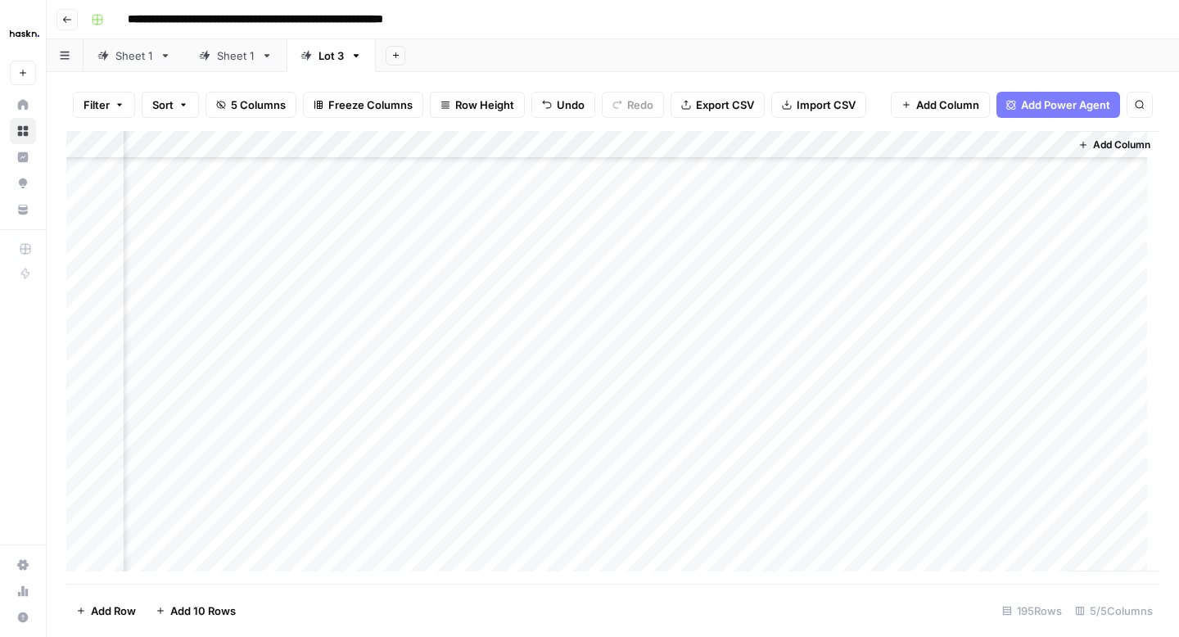
click at [924, 397] on div "Add Column" at bounding box center [612, 357] width 1093 height 453
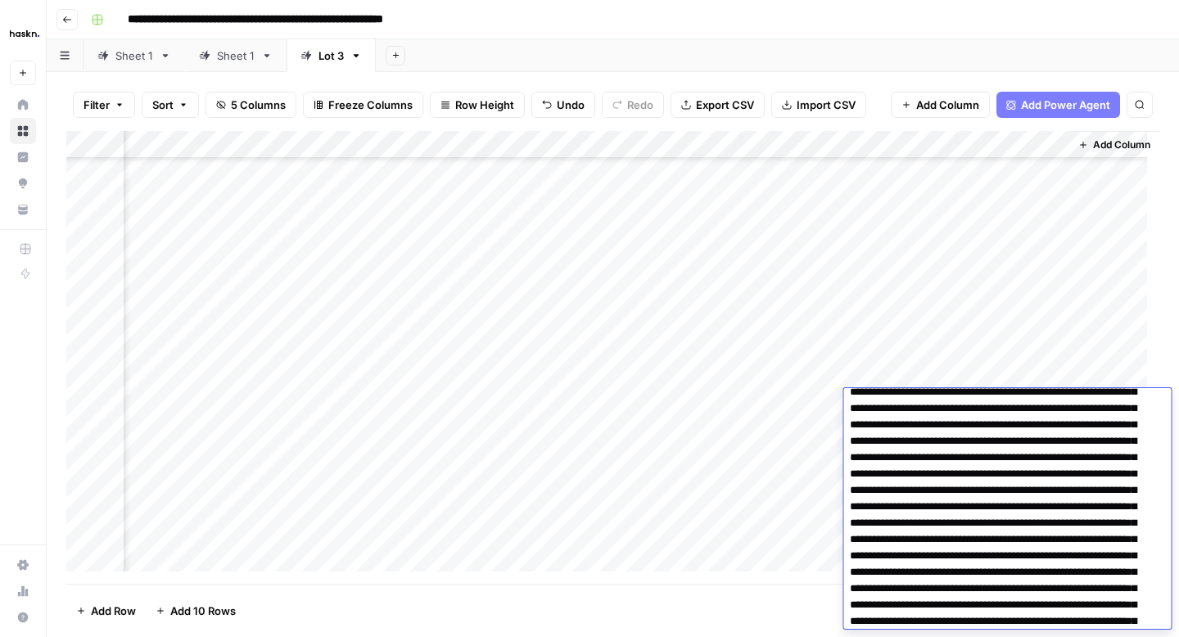
scroll to position [63, 0]
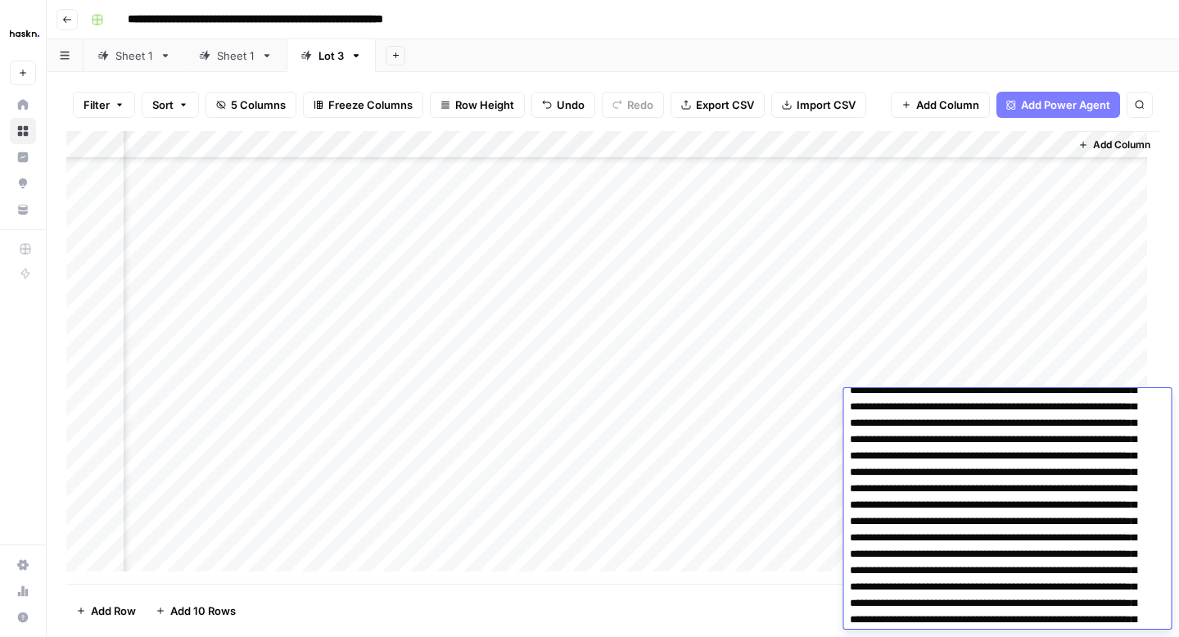
click at [1078, 488] on textarea at bounding box center [1000, 530] width 315 height 400
click at [908, 440] on textarea at bounding box center [1000, 530] width 315 height 400
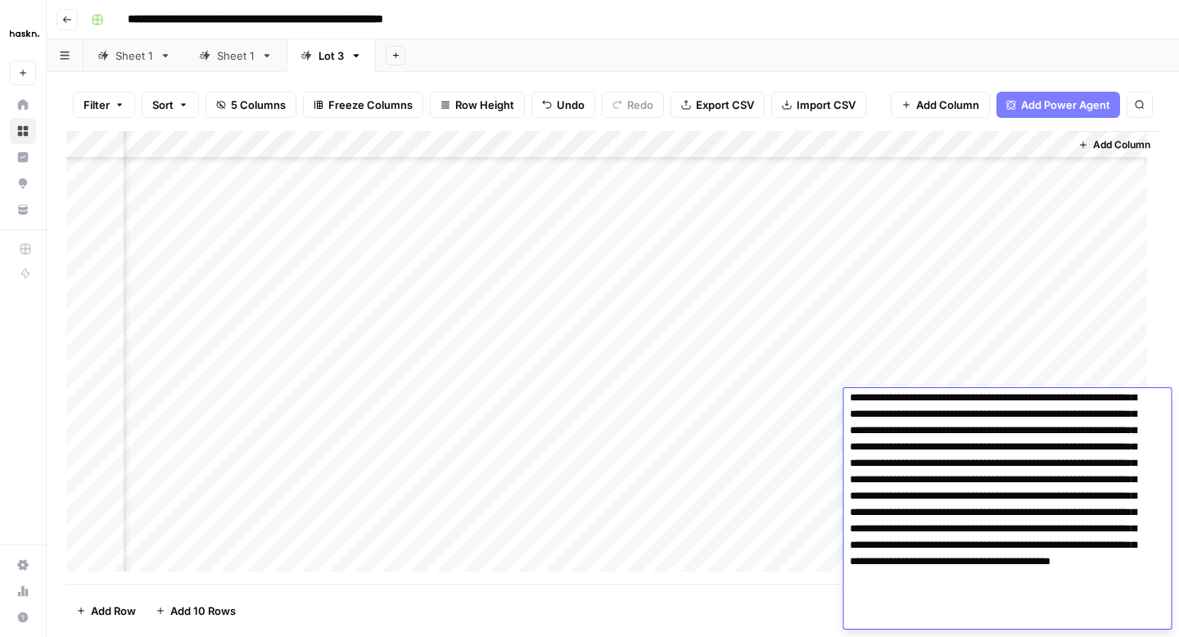
scroll to position [180, 0]
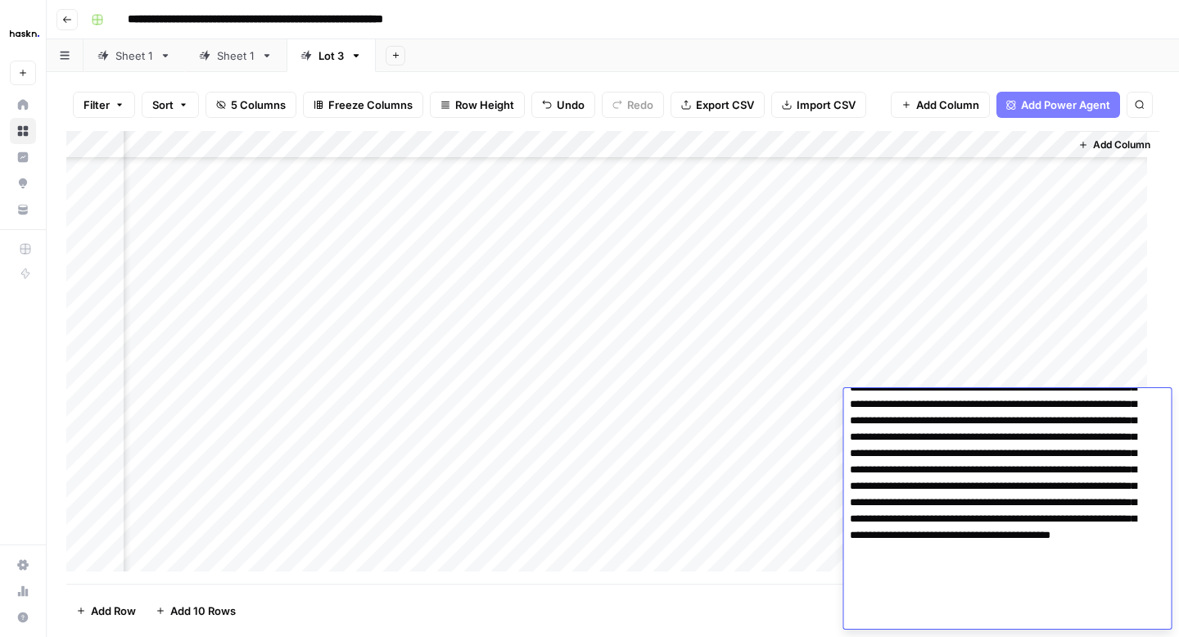
click at [958, 520] on textarea at bounding box center [1000, 421] width 315 height 416
type textarea "**********"
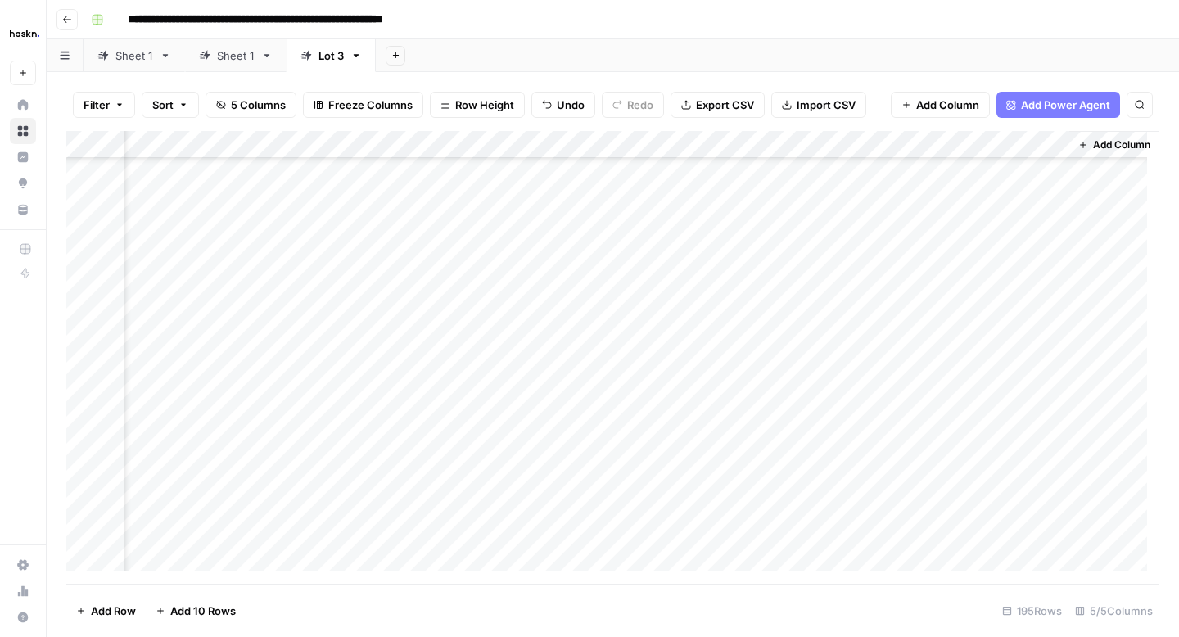
click at [812, 435] on div "Add Column" at bounding box center [612, 357] width 1093 height 453
click at [956, 380] on div "Add Column" at bounding box center [612, 357] width 1093 height 453
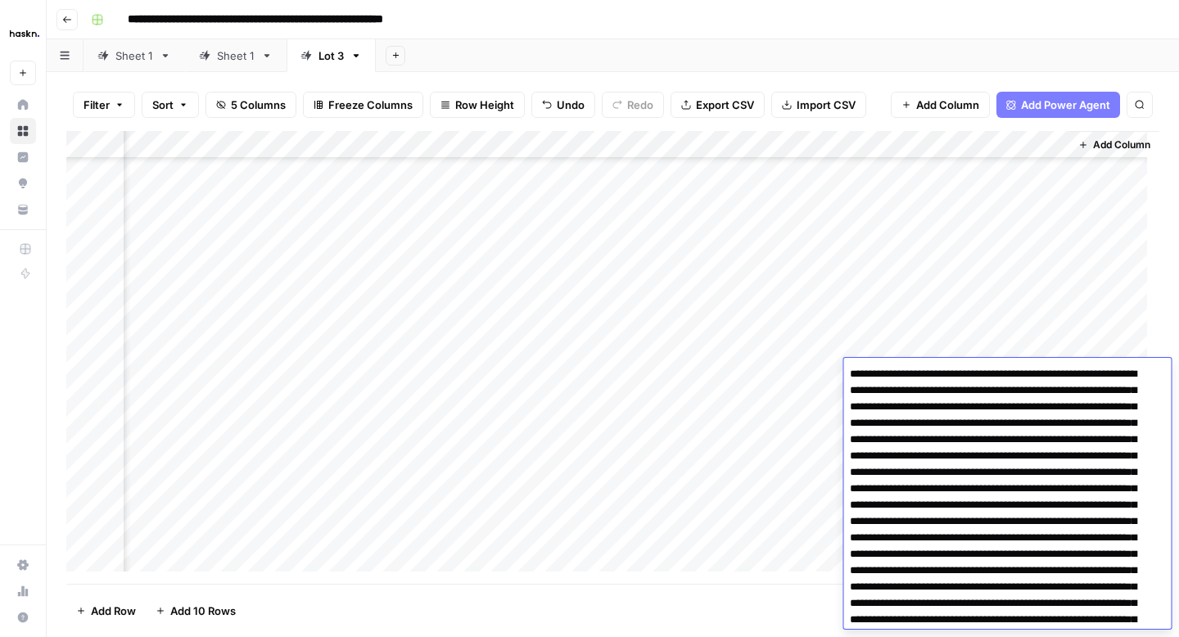
scroll to position [51, 0]
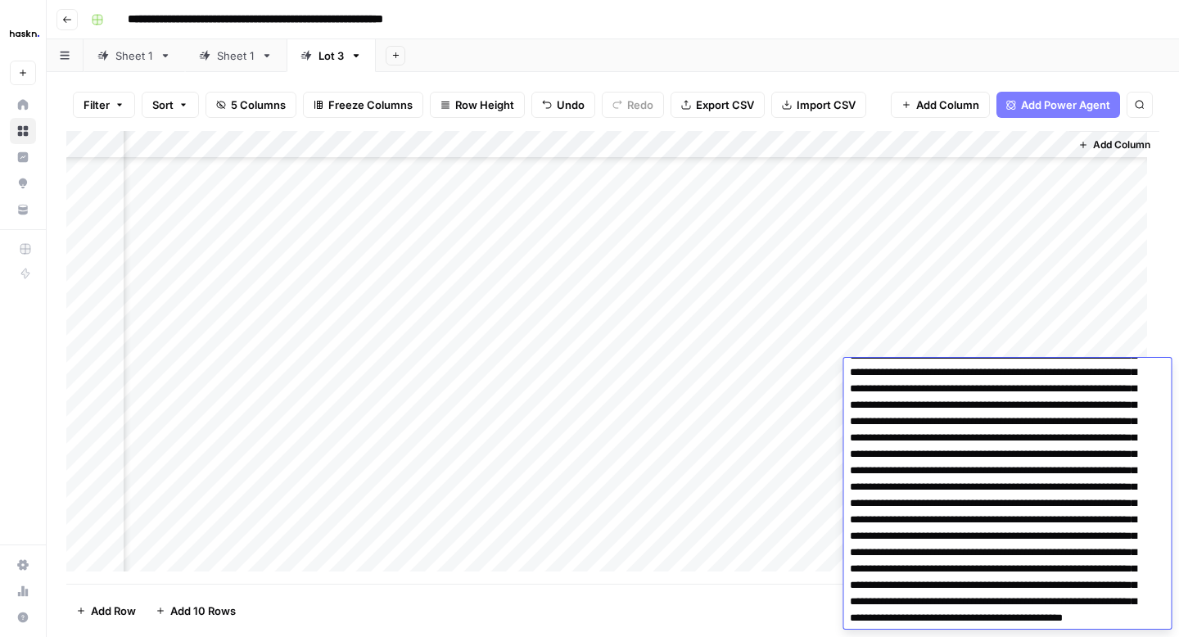
click at [917, 503] on textarea at bounding box center [1000, 512] width 315 height 400
type textarea "**********"
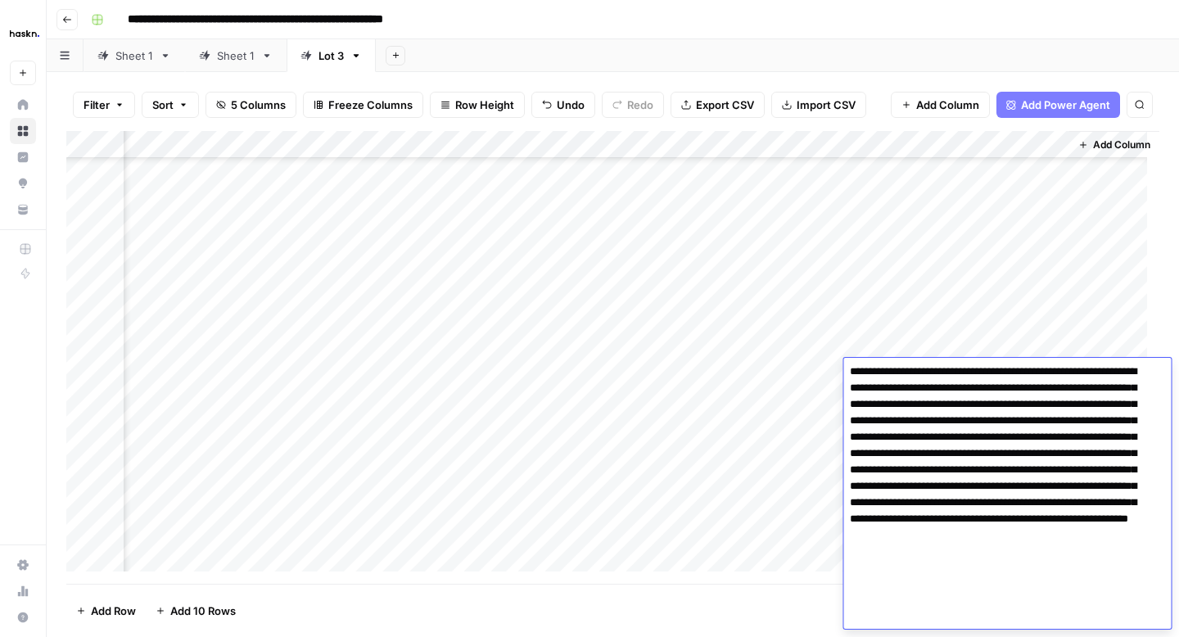
click at [815, 404] on div "Add Column" at bounding box center [612, 357] width 1093 height 453
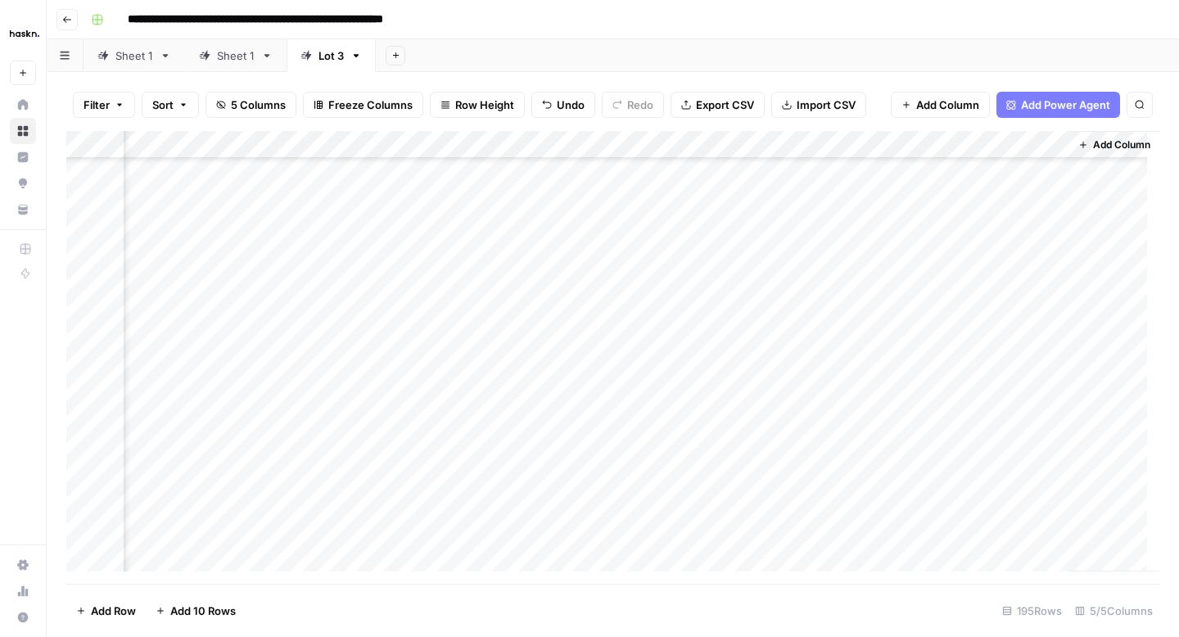
click at [951, 404] on div "Add Column" at bounding box center [612, 357] width 1093 height 453
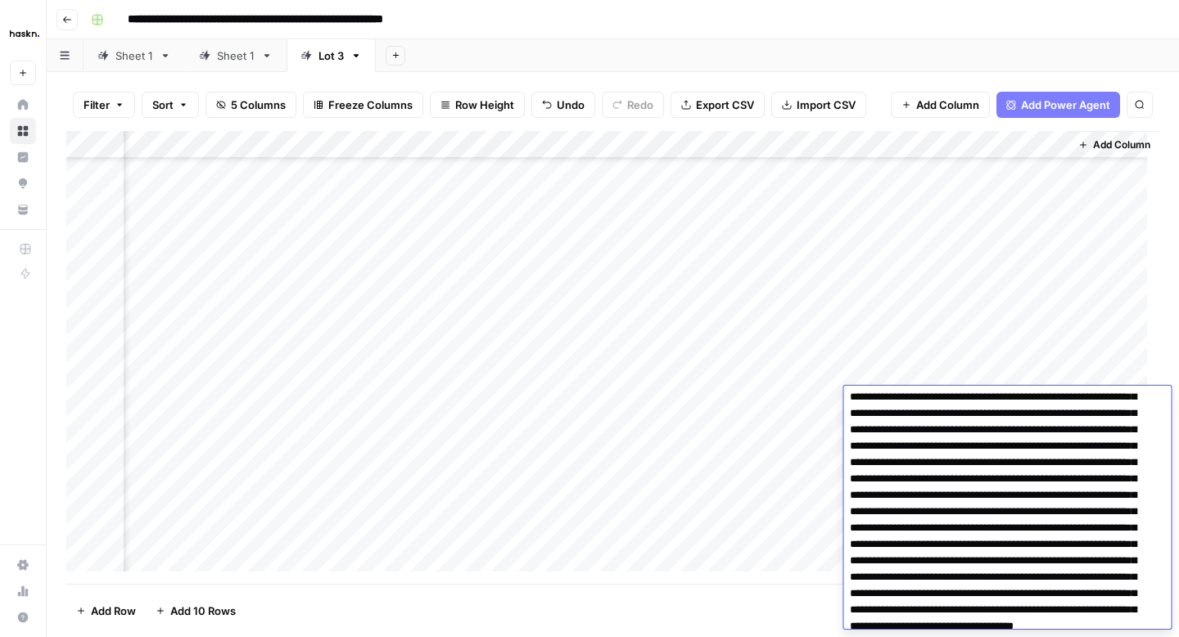
scroll to position [62, 0]
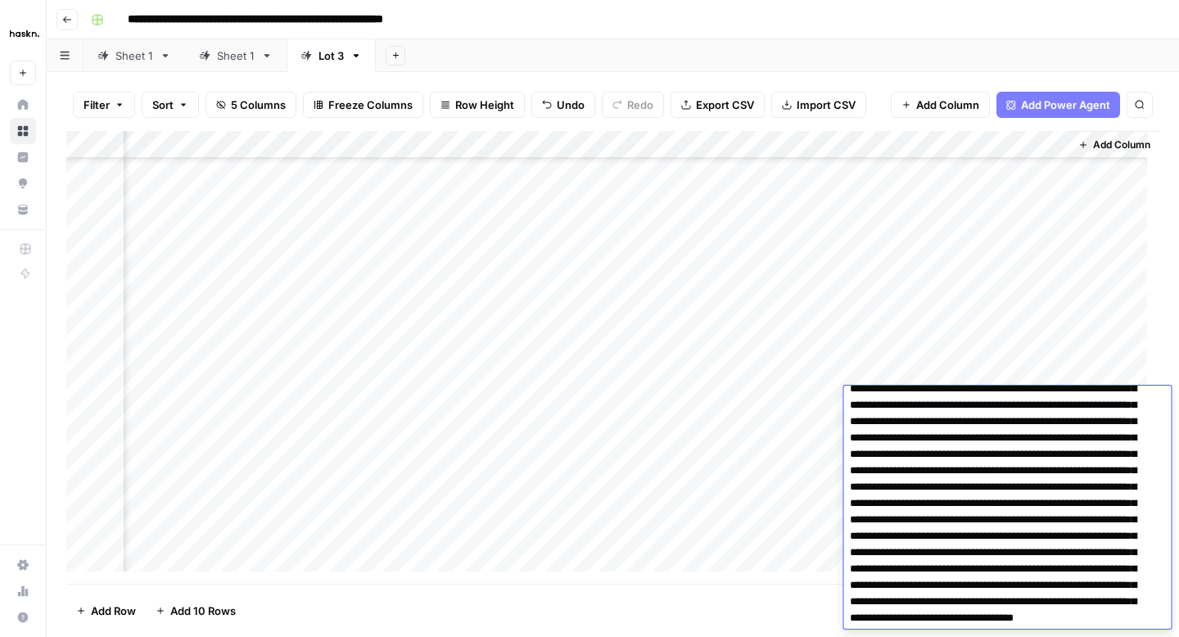
click at [1077, 479] on textarea at bounding box center [1000, 511] width 315 height 367
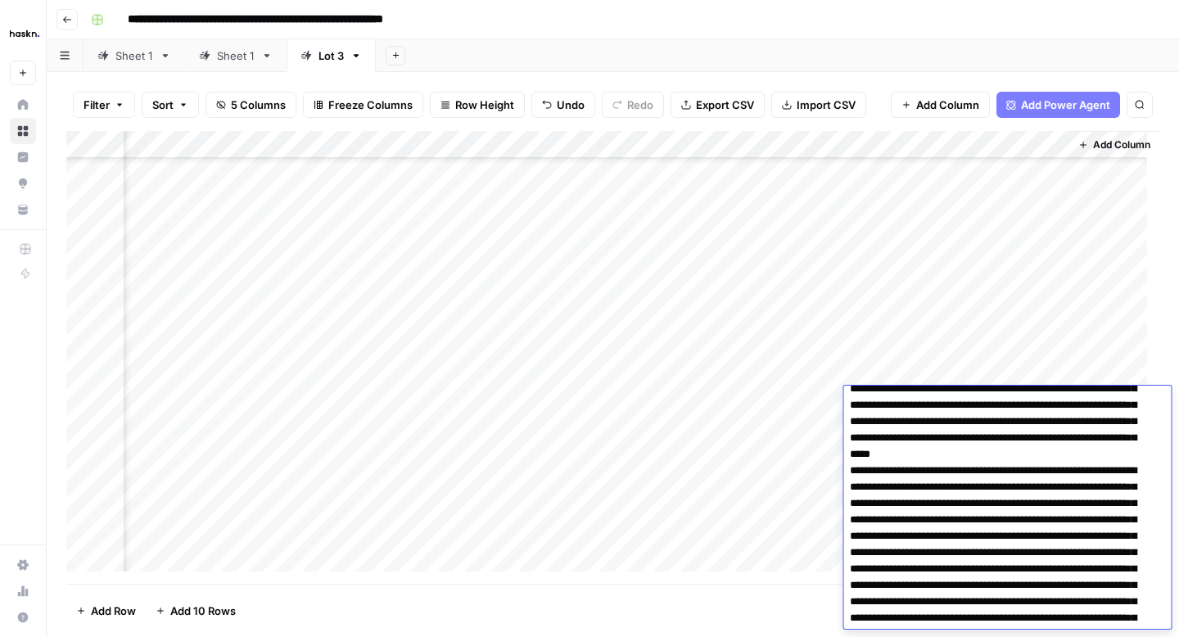
type textarea "**********"
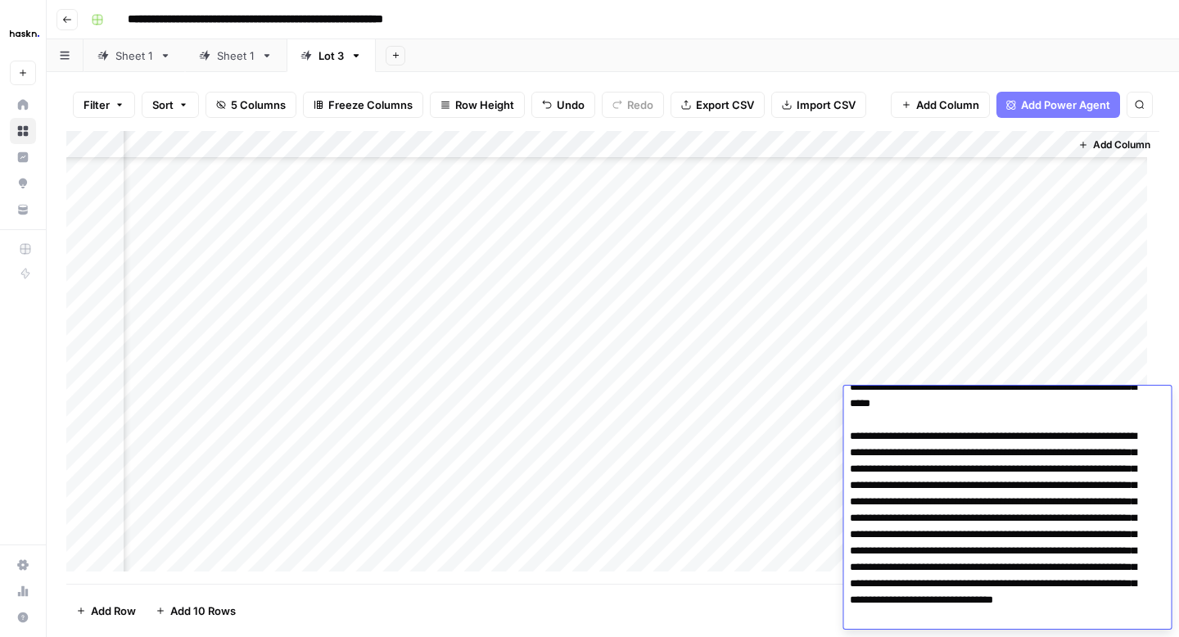
scroll to position [145, 0]
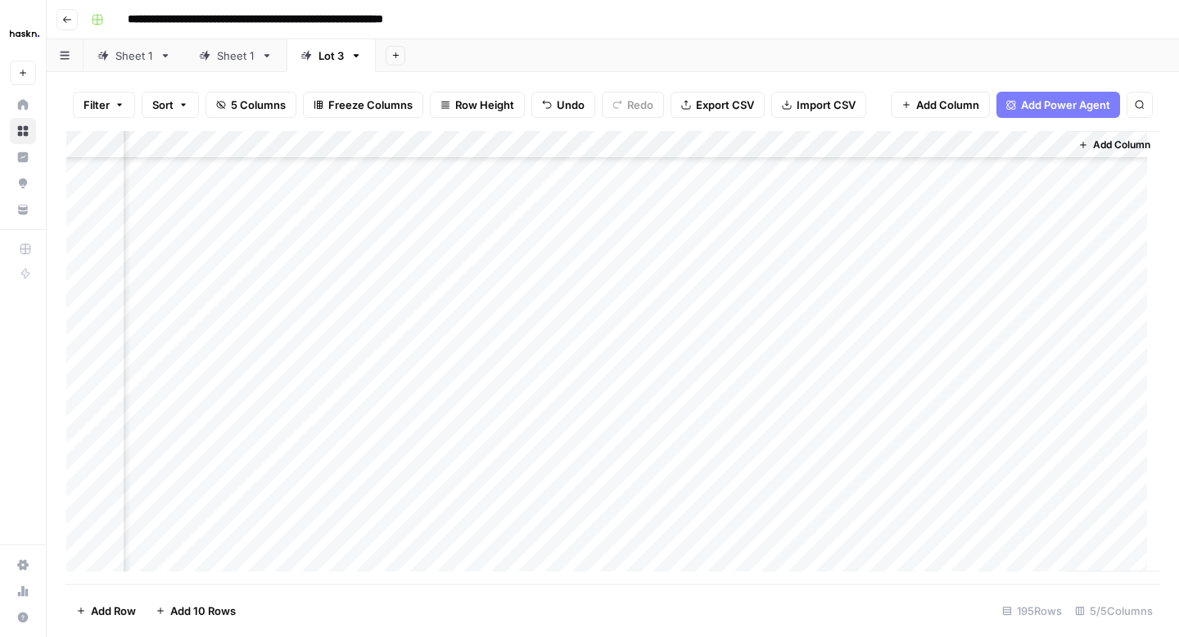
click at [807, 420] on div "Add Column" at bounding box center [612, 357] width 1093 height 453
click at [950, 429] on div "Add Column" at bounding box center [612, 357] width 1093 height 453
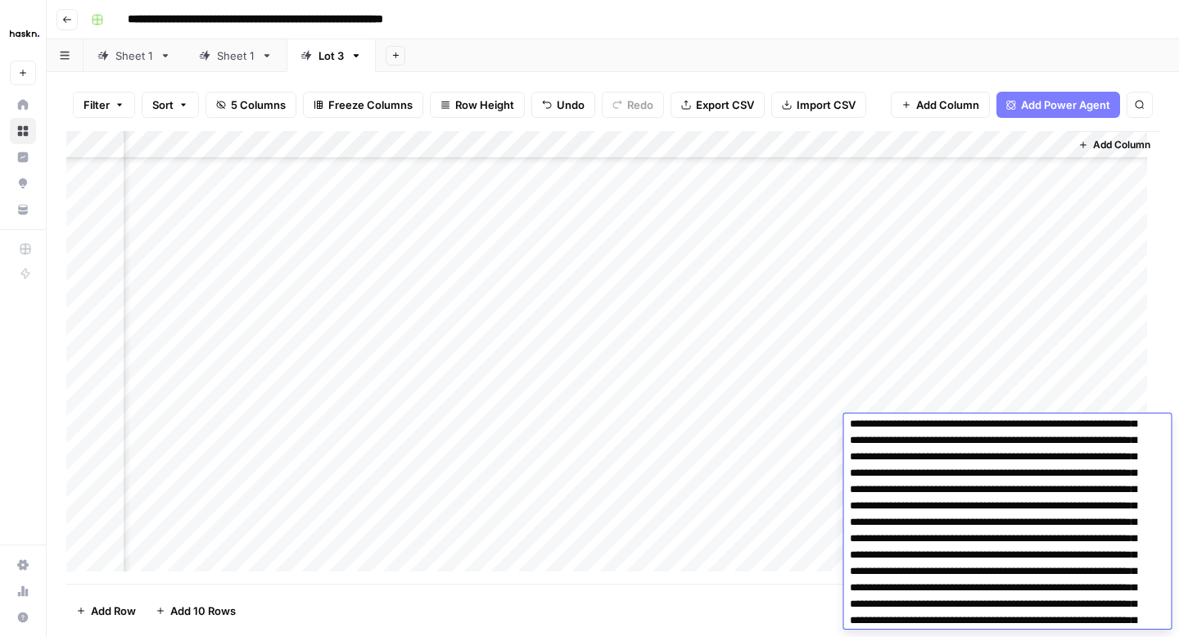
scroll to position [37, 0]
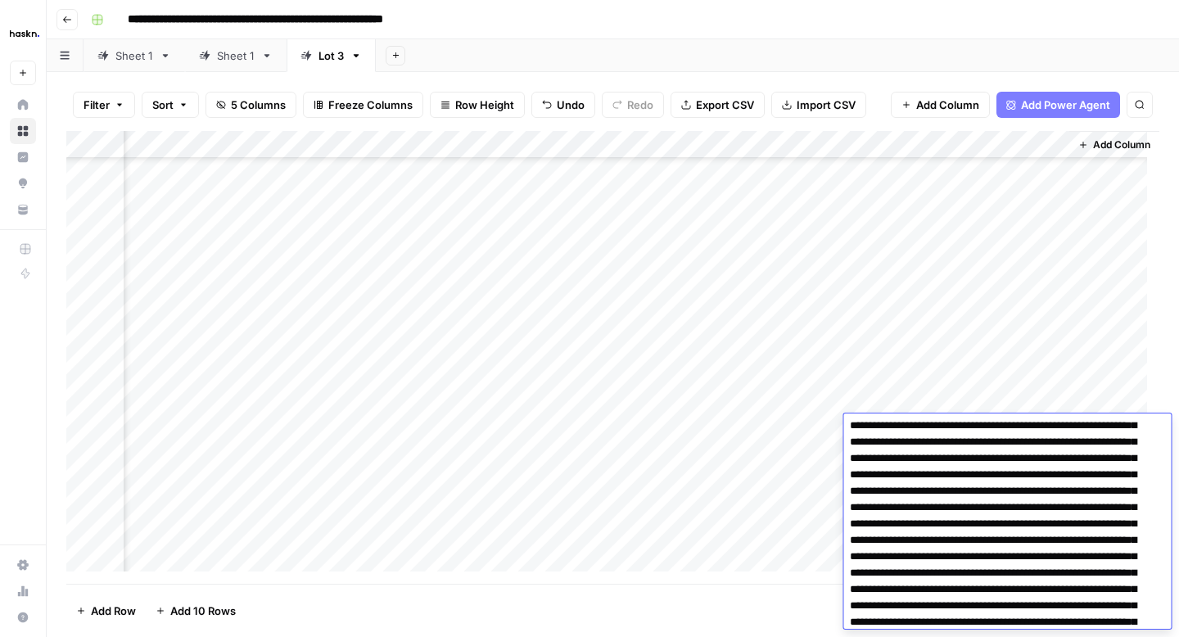
click at [1091, 530] on textarea at bounding box center [1000, 573] width 315 height 383
type textarea "**********"
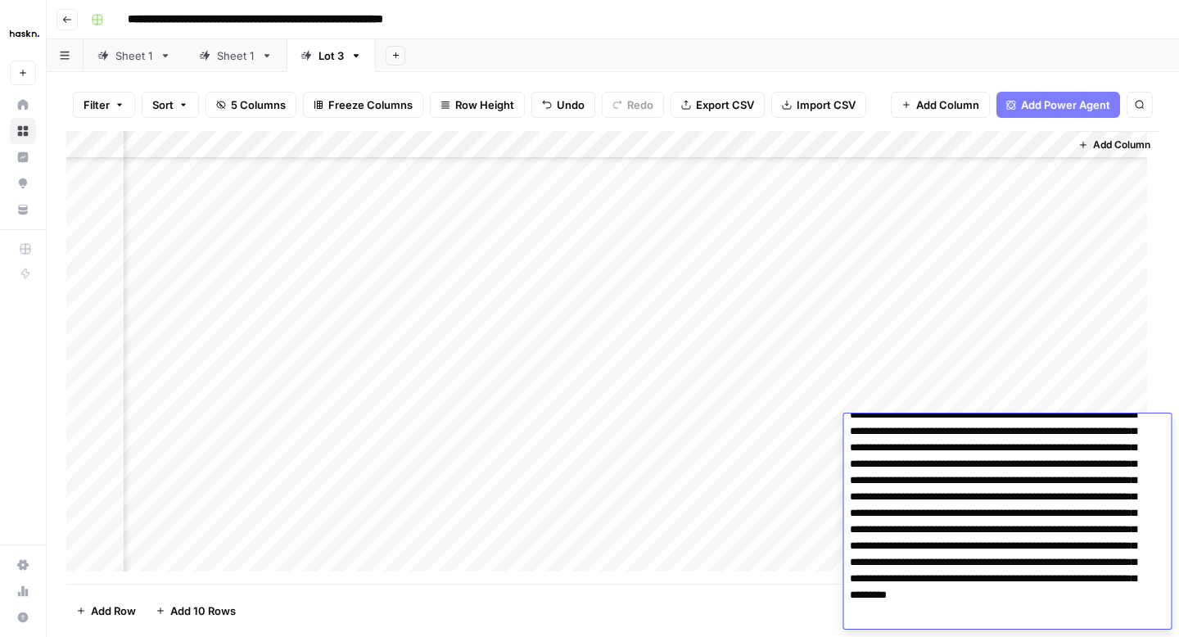
scroll to position [189, 0]
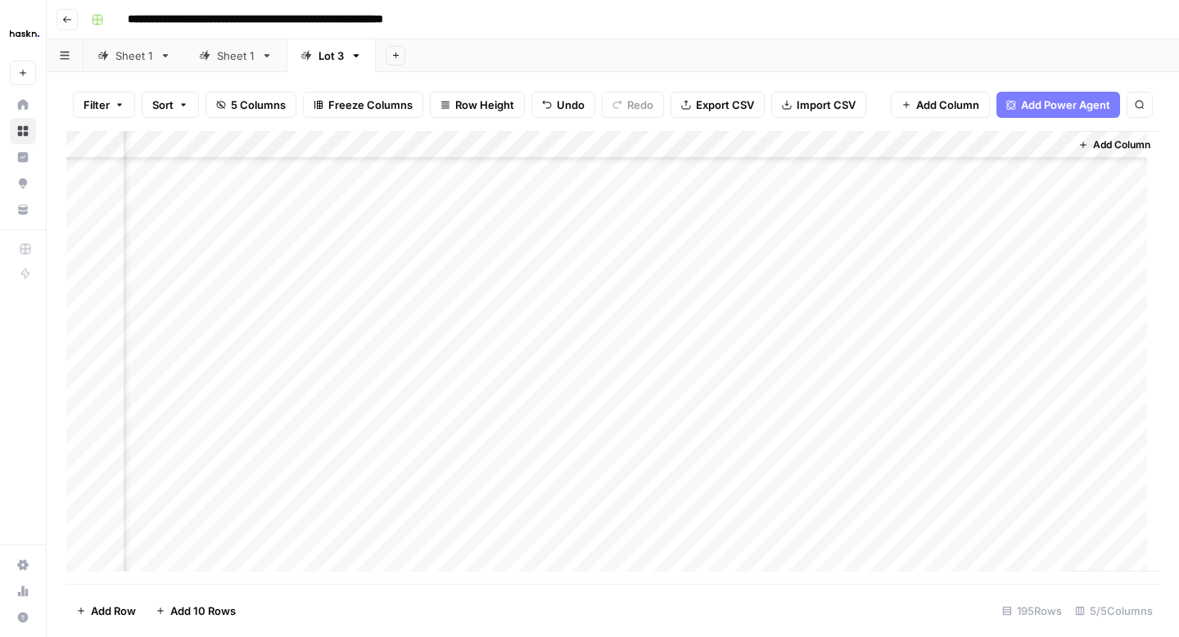
click at [822, 450] on div "Add Column" at bounding box center [612, 357] width 1093 height 453
click at [951, 459] on div "Add Column" at bounding box center [612, 357] width 1093 height 453
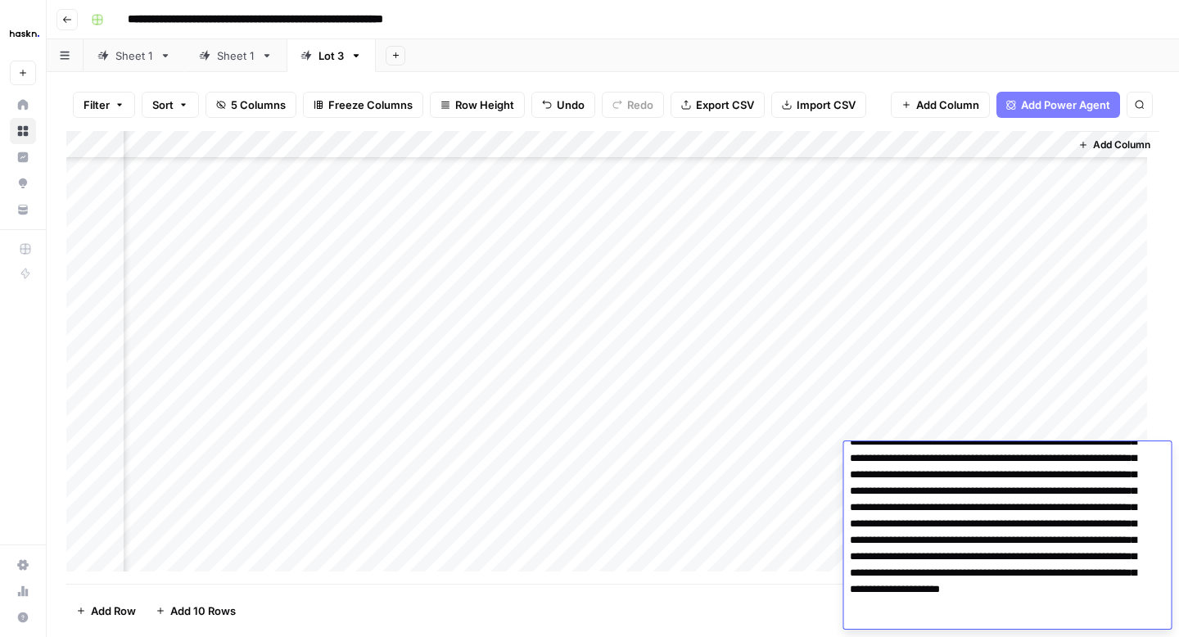
scroll to position [147, 0]
click at [974, 493] on textarea at bounding box center [1000, 482] width 315 height 367
type textarea "**********"
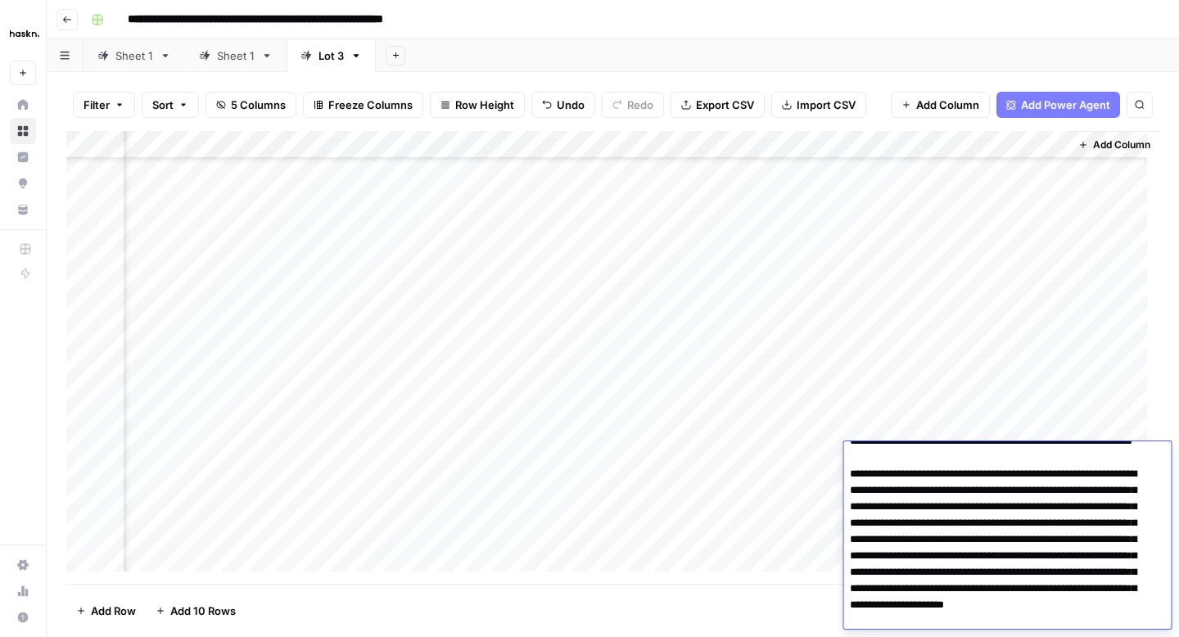
scroll to position [217, 0]
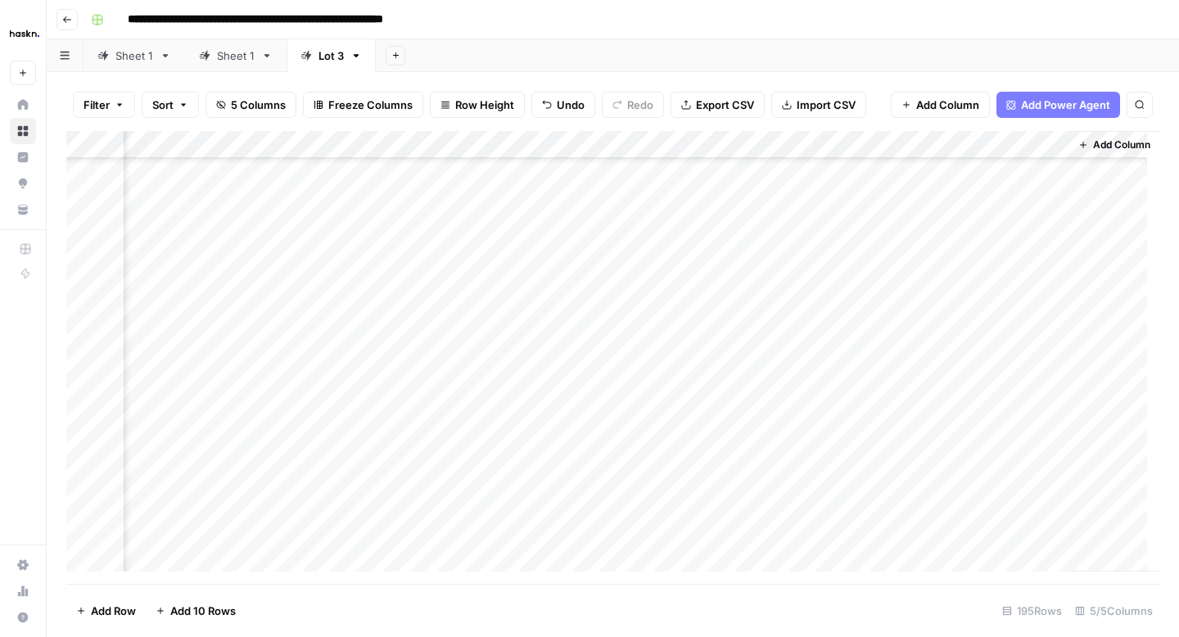
click at [823, 477] on div "Add Column" at bounding box center [612, 357] width 1093 height 453
click at [975, 215] on div "Add Column" at bounding box center [612, 357] width 1093 height 453
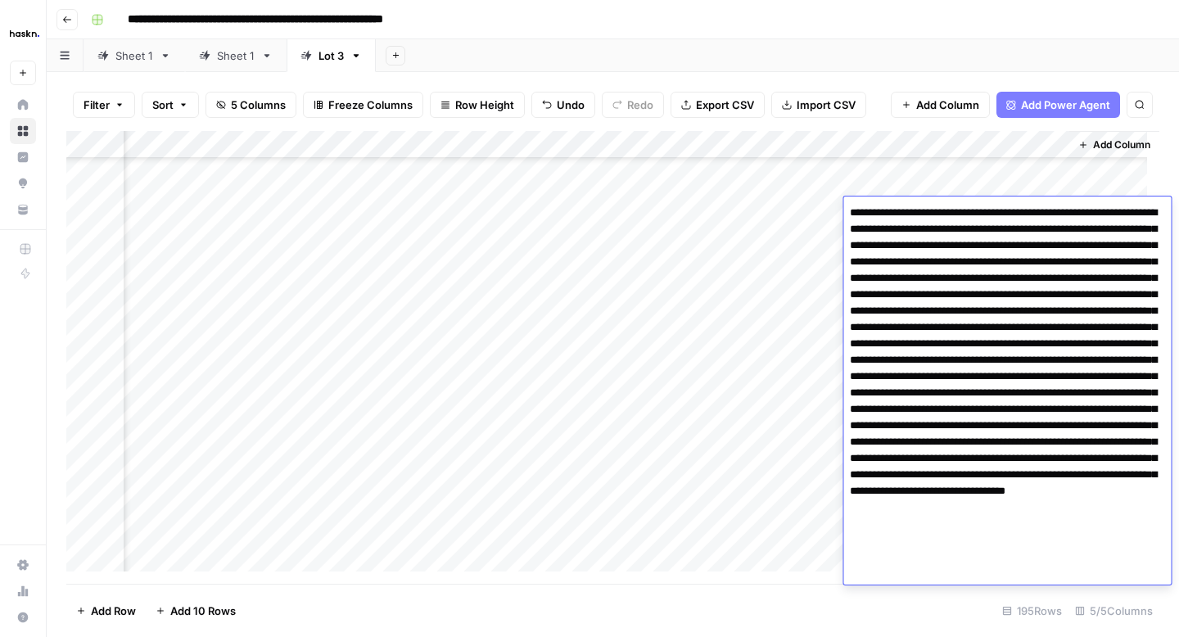
click at [941, 411] on textarea at bounding box center [1007, 392] width 328 height 383
type textarea "**********"
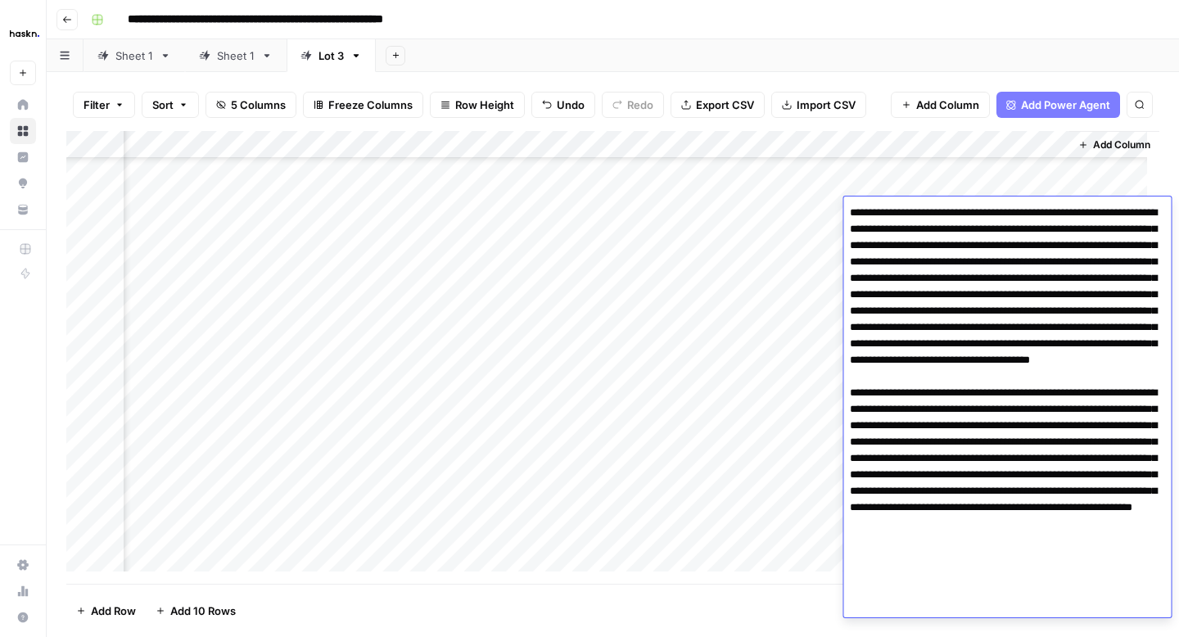
click at [823, 252] on div "Add Column" at bounding box center [612, 357] width 1093 height 453
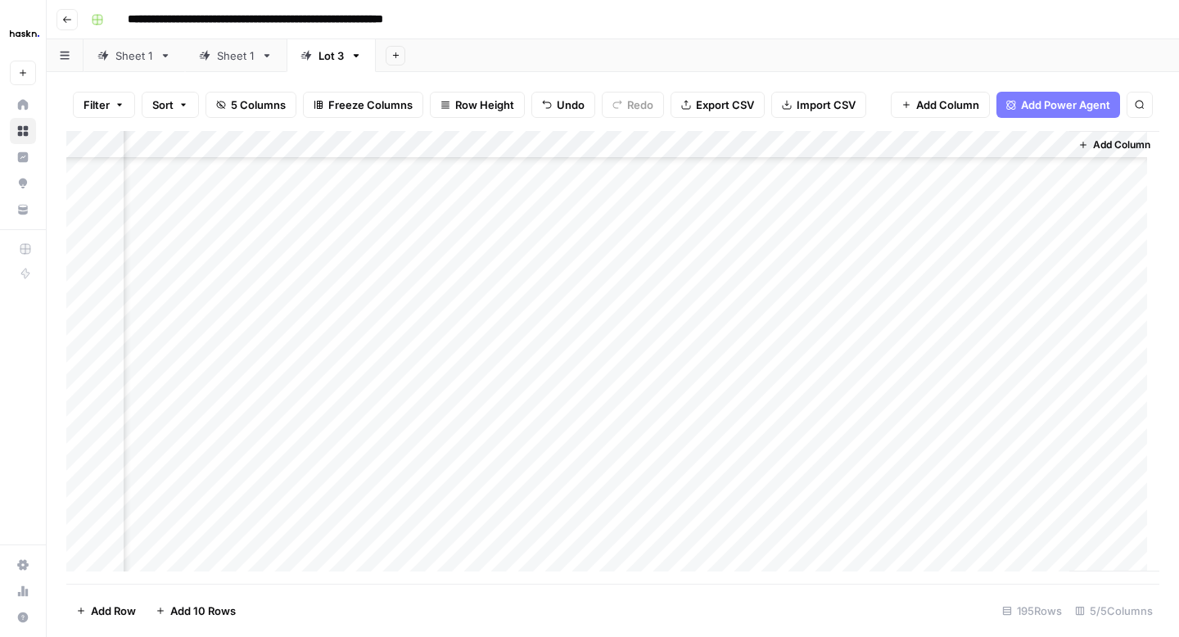
click at [928, 251] on div "Add Column" at bounding box center [612, 357] width 1093 height 453
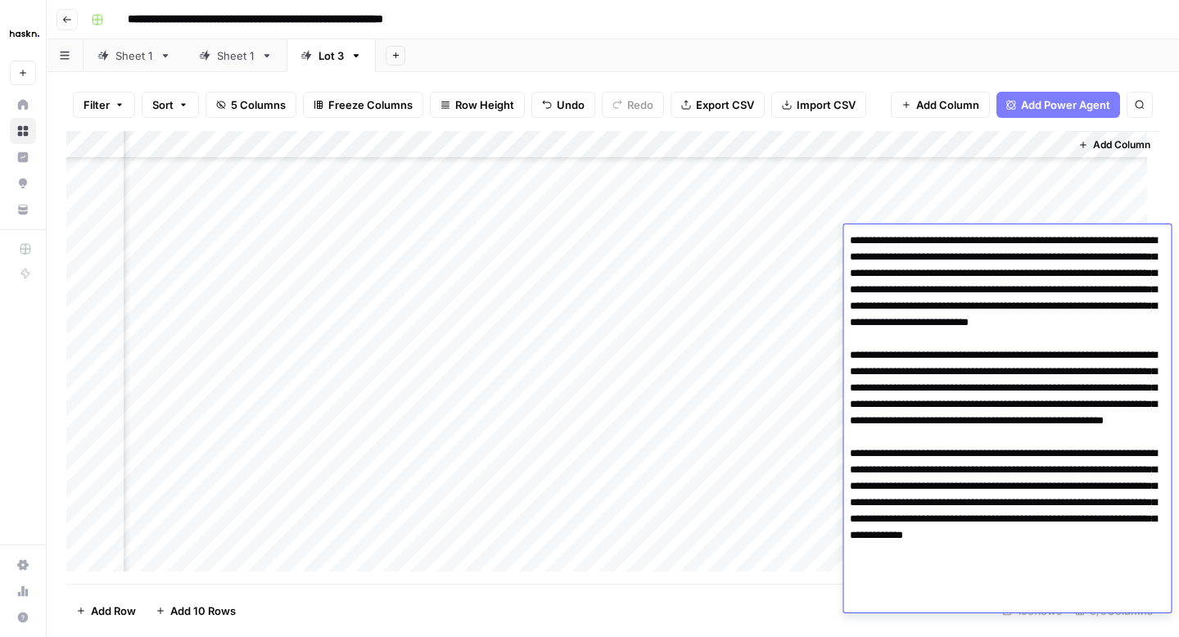
click at [1011, 277] on textarea at bounding box center [1007, 412] width 328 height 367
type textarea "**********"
click at [816, 266] on div "Add Column" at bounding box center [612, 357] width 1093 height 453
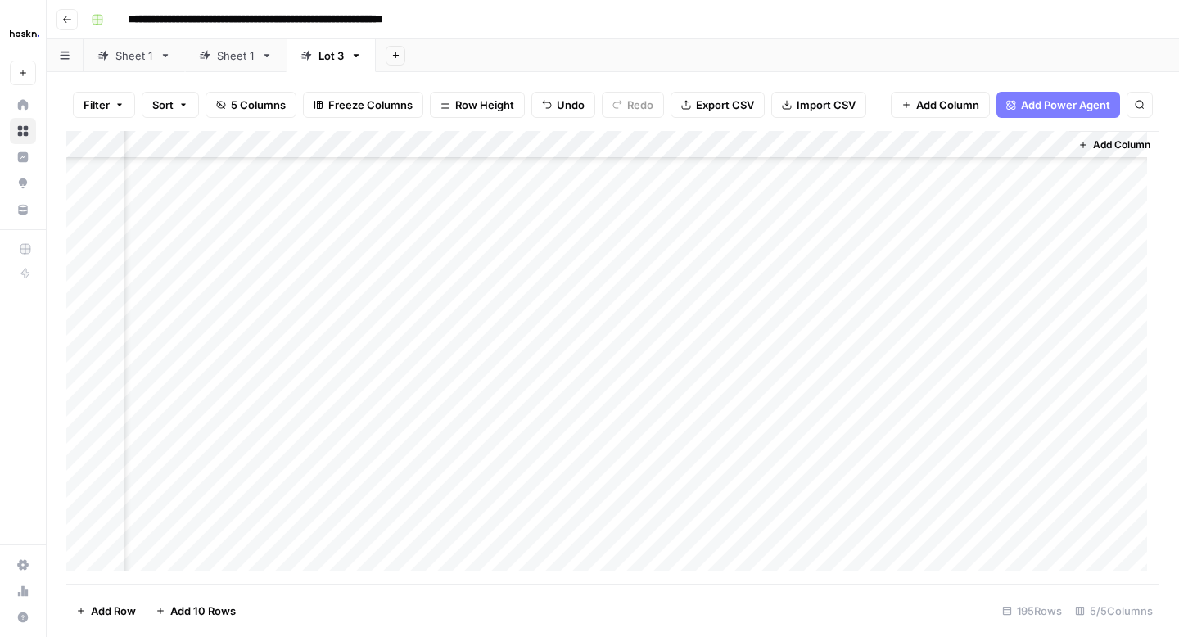
click at [942, 266] on div "Add Column" at bounding box center [612, 357] width 1093 height 453
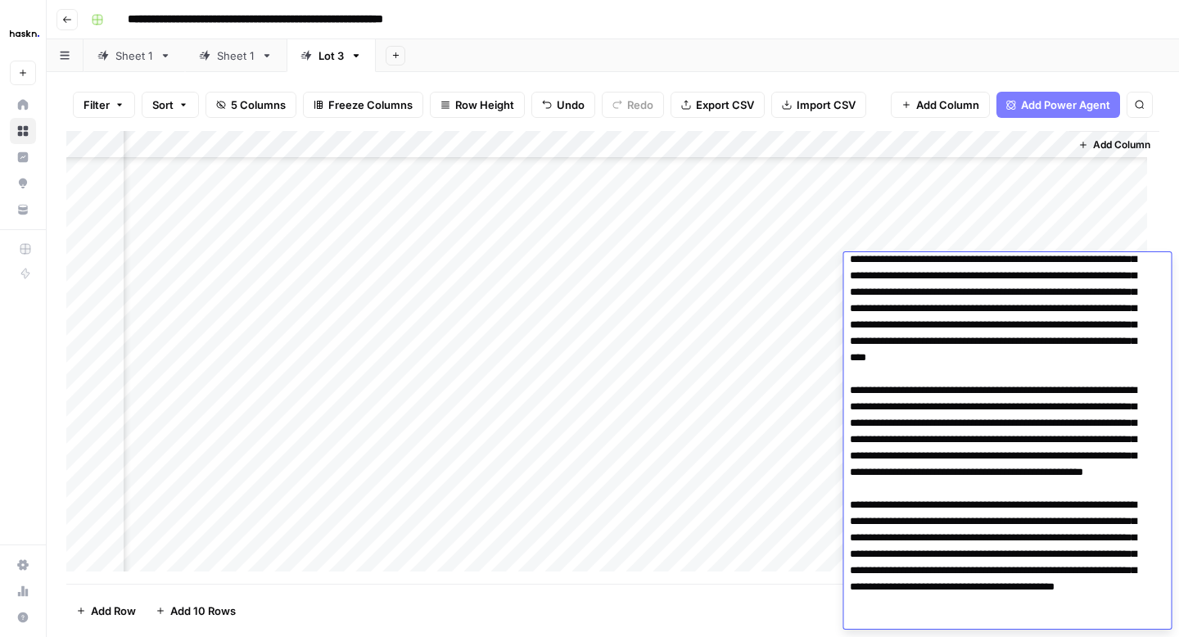
scroll to position [0, 0]
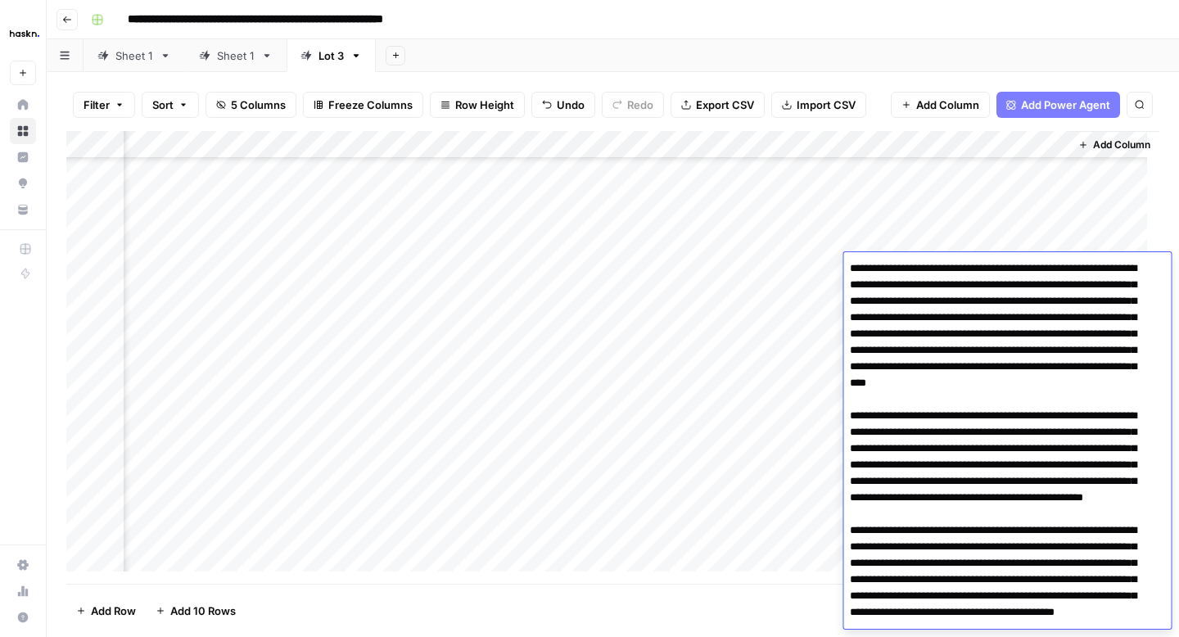
click at [890, 320] on textarea at bounding box center [1000, 473] width 315 height 432
type textarea "**********"
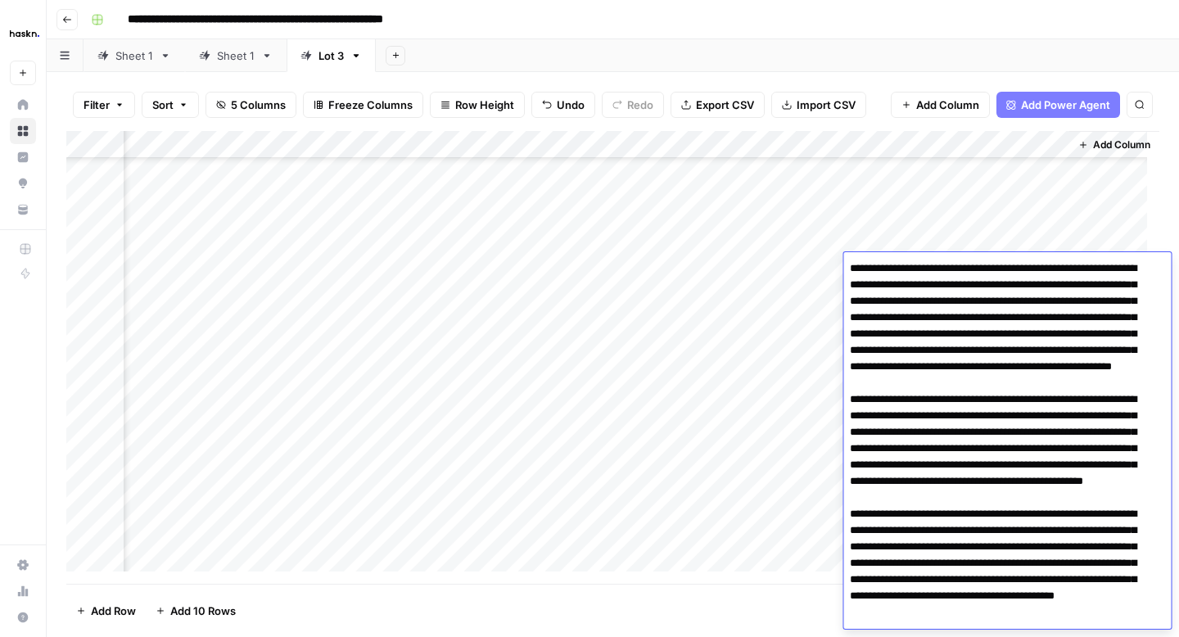
click at [795, 292] on div "Add Column" at bounding box center [612, 357] width 1093 height 453
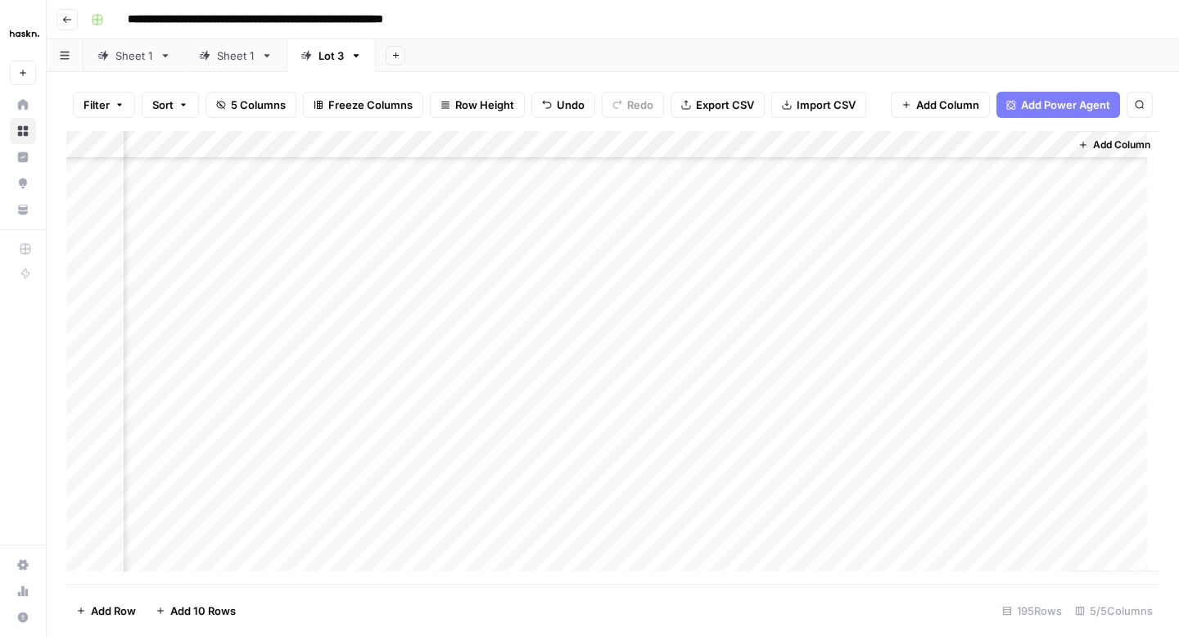
click at [956, 296] on div "Add Column" at bounding box center [612, 357] width 1093 height 453
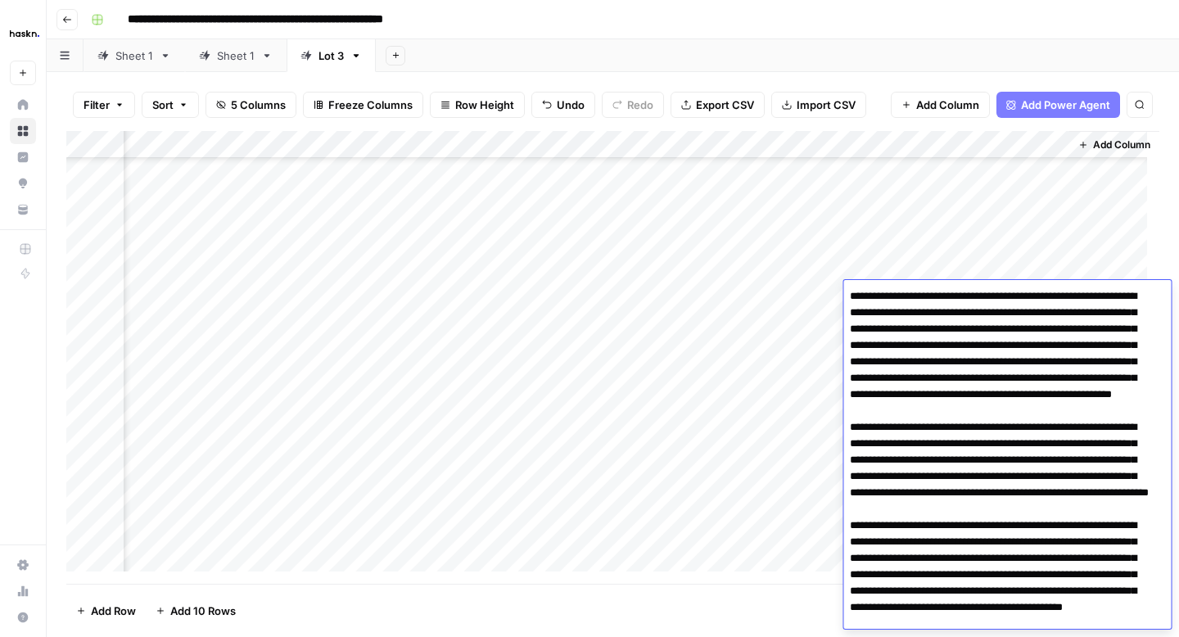
click at [957, 343] on textarea at bounding box center [1000, 493] width 315 height 416
type textarea "**********"
click at [822, 319] on div "Add Column" at bounding box center [612, 357] width 1093 height 453
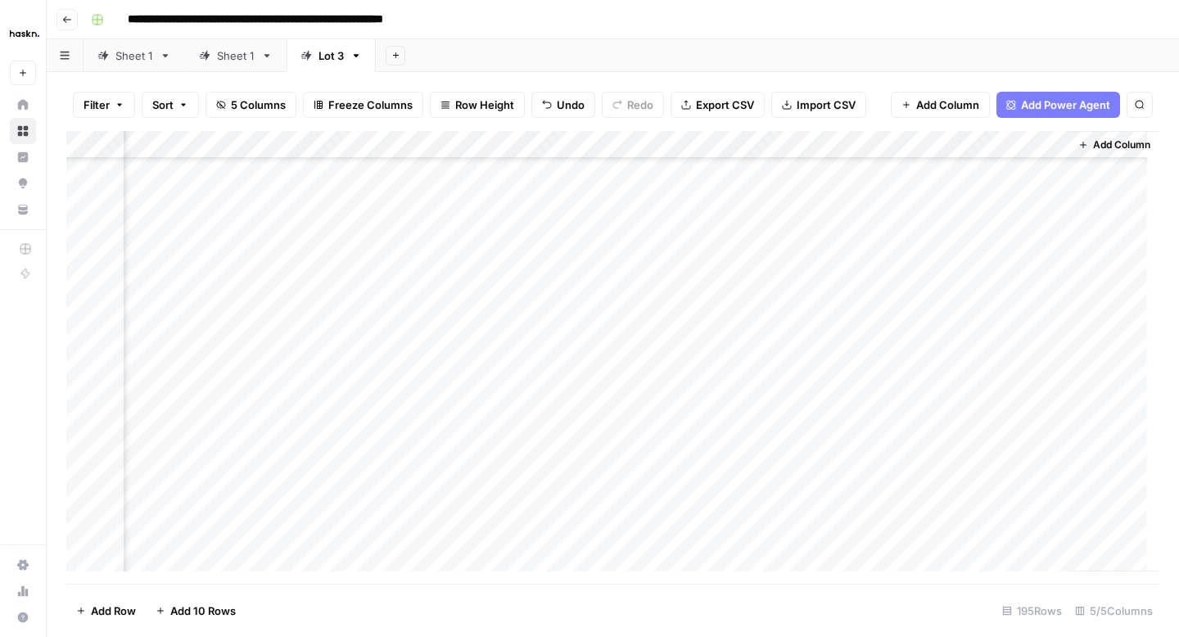
click at [951, 329] on div "Add Column" at bounding box center [612, 357] width 1093 height 453
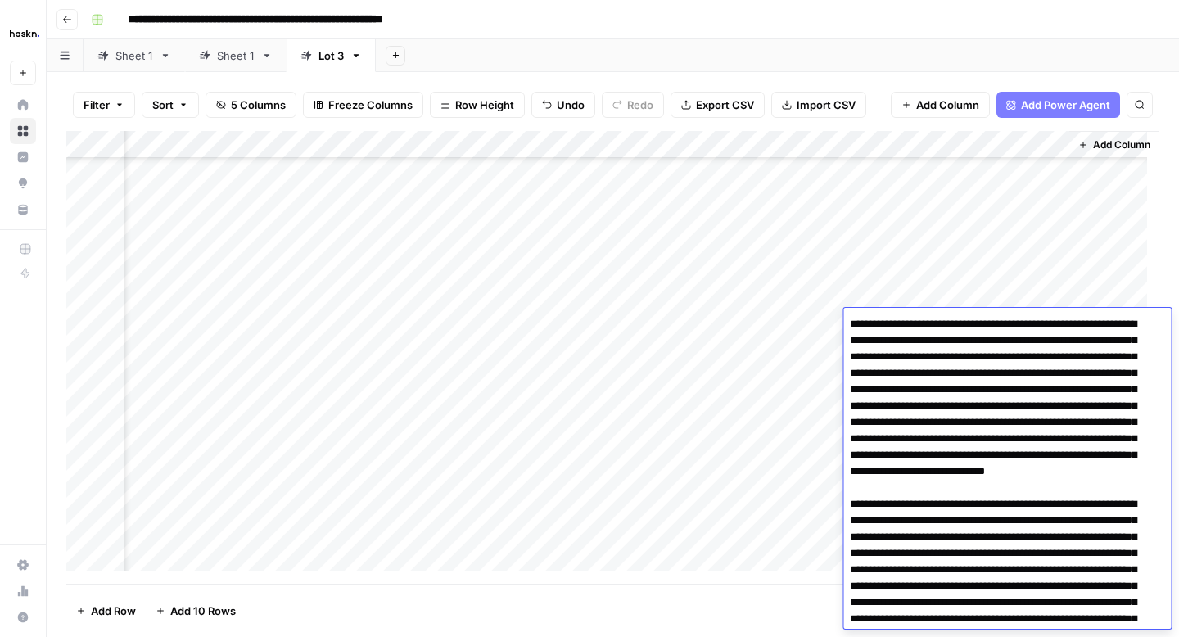
scroll to position [84, 0]
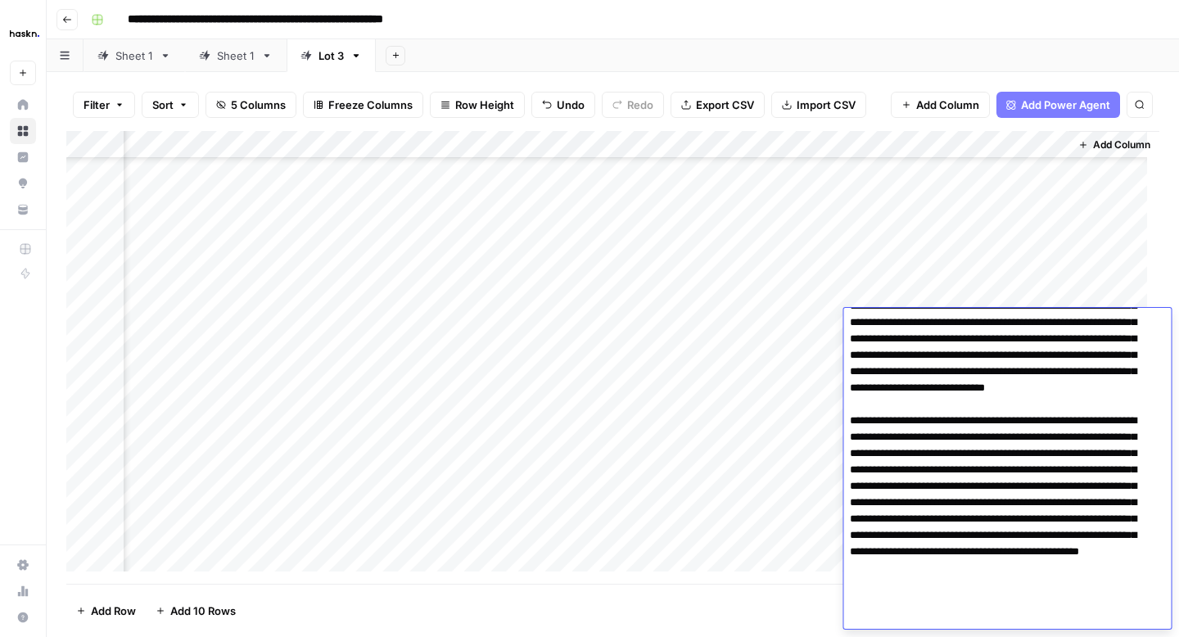
click at [818, 361] on div "Add Column" at bounding box center [612, 357] width 1093 height 453
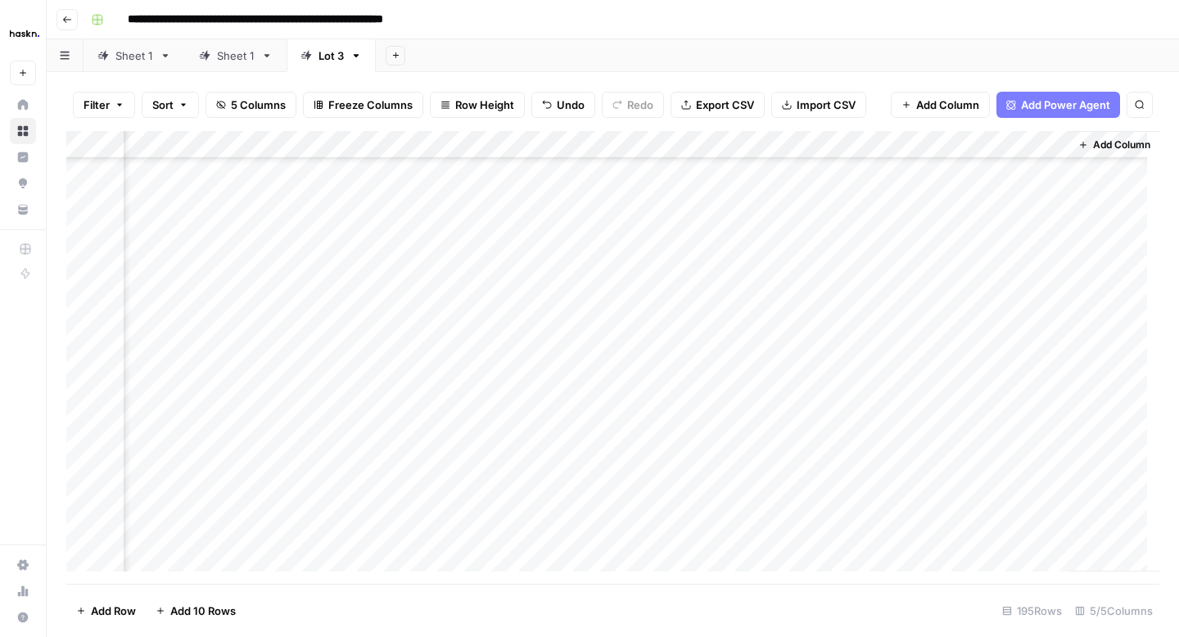
click at [924, 354] on div "Add Column" at bounding box center [612, 357] width 1093 height 453
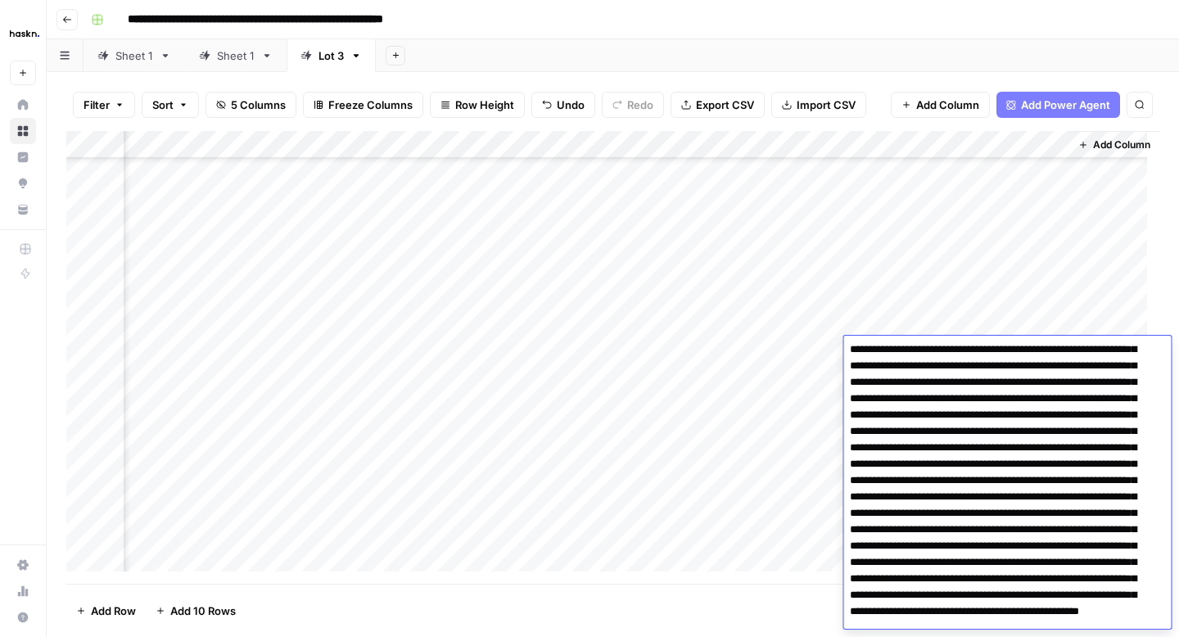
scroll to position [36, 0]
click at [906, 450] on textarea at bounding box center [1000, 505] width 315 height 400
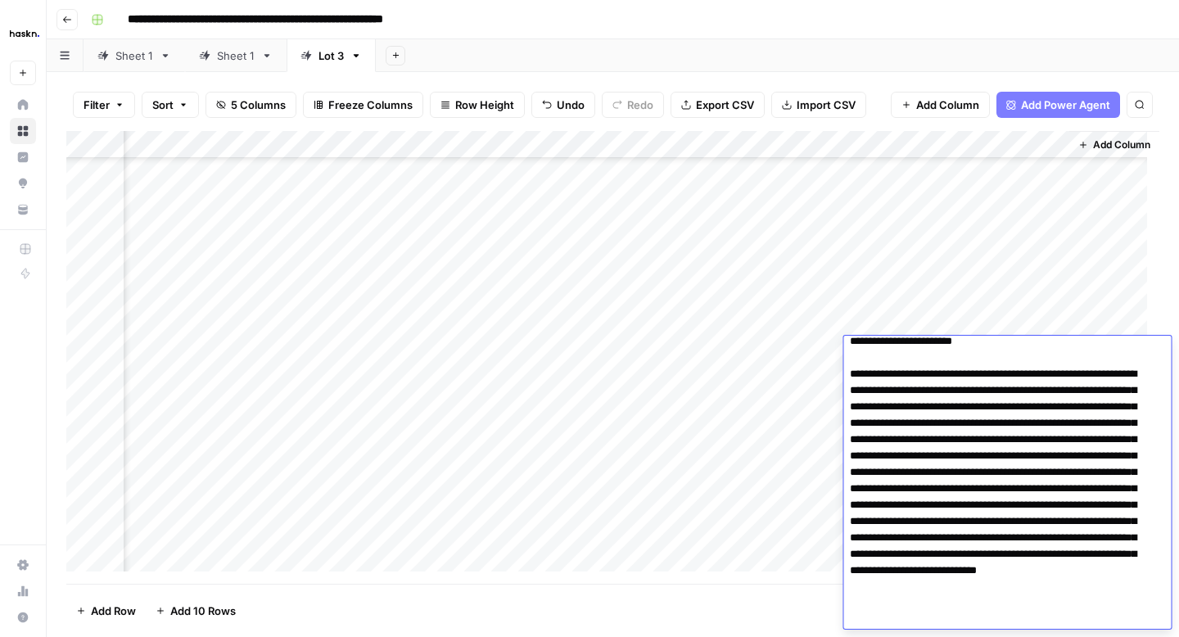
scroll to position [128, 0]
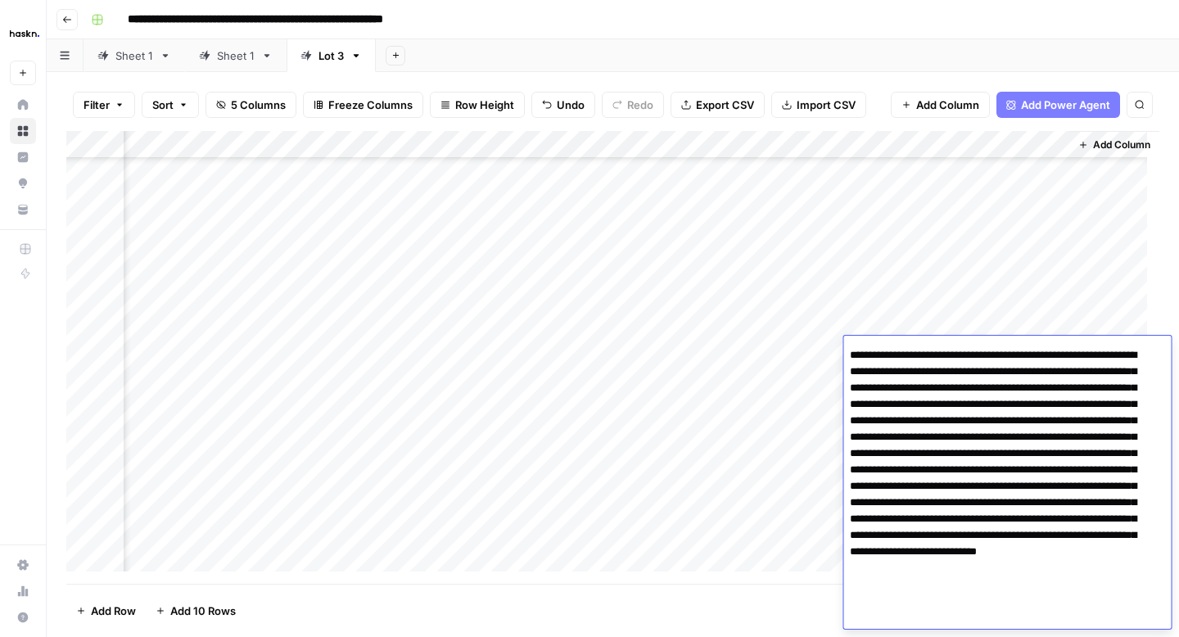
click at [898, 516] on textarea at bounding box center [1000, 421] width 315 height 416
type textarea "**********"
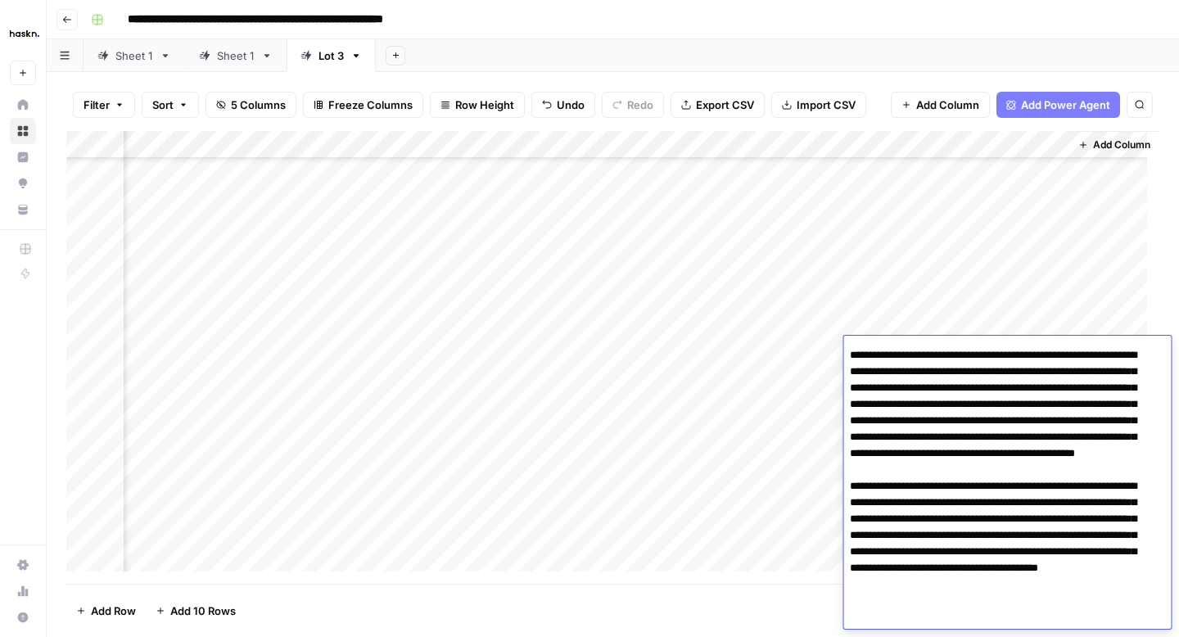
click at [800, 377] on div "Add Column" at bounding box center [612, 357] width 1093 height 453
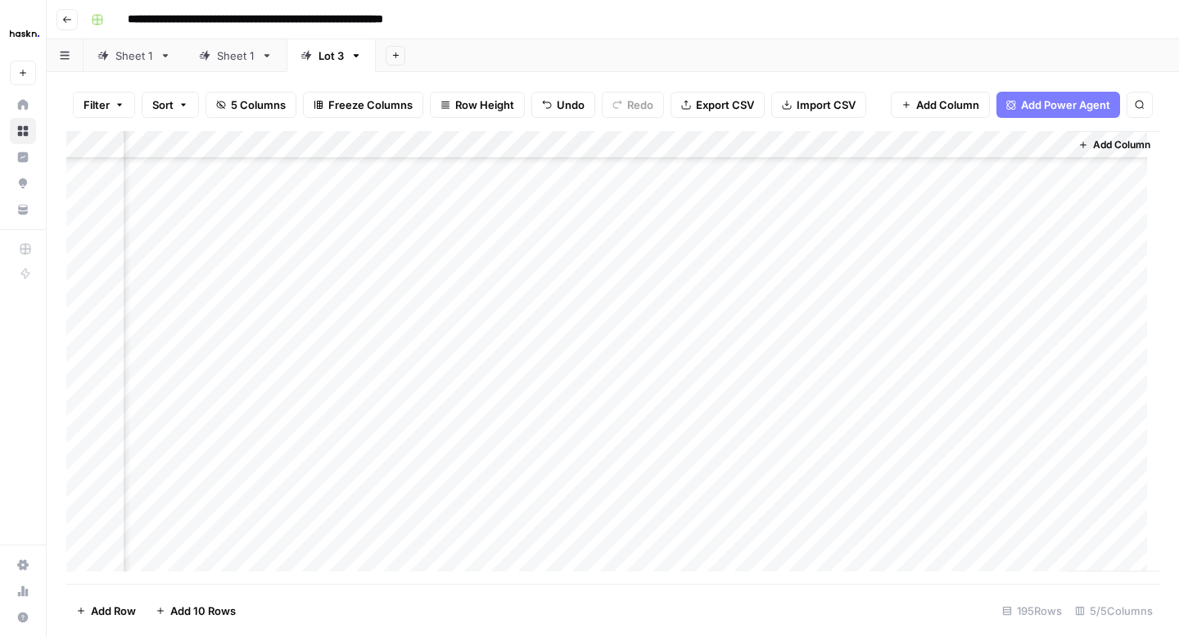
click at [948, 379] on div "Add Column" at bounding box center [612, 357] width 1093 height 453
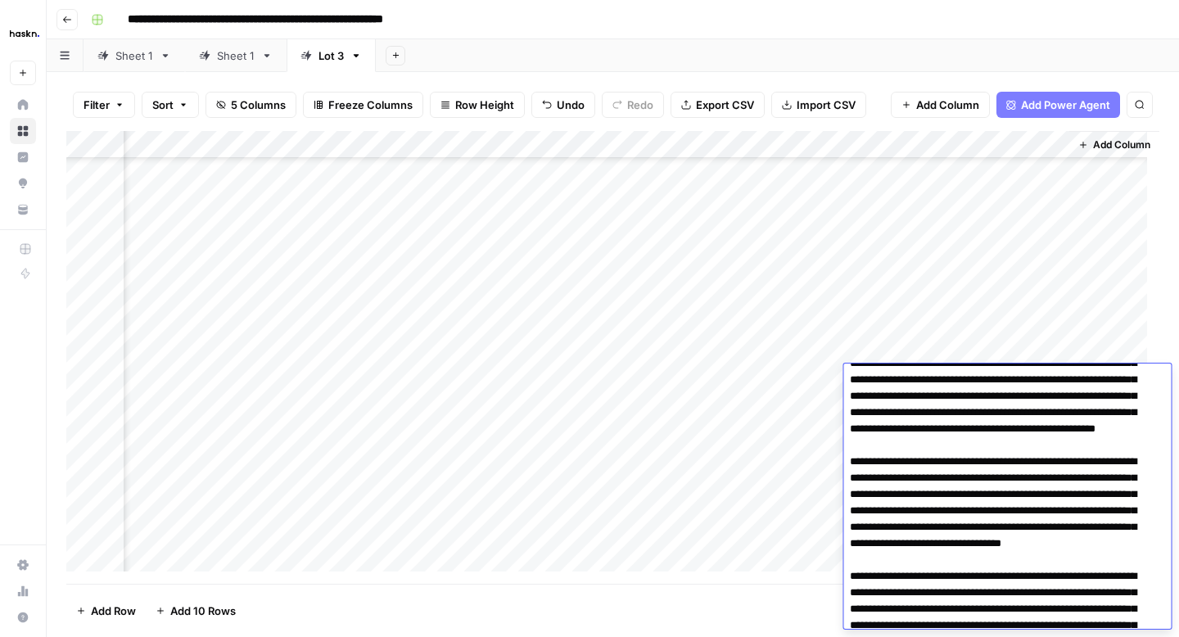
scroll to position [156, 0]
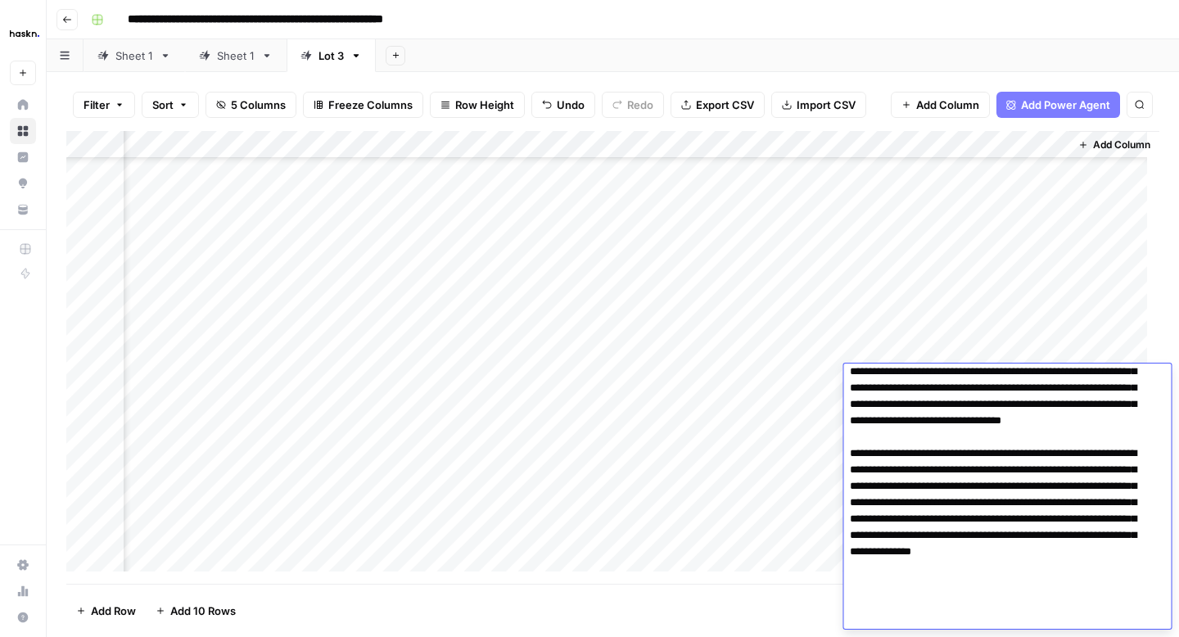
click at [831, 412] on div "Add Column" at bounding box center [612, 357] width 1093 height 453
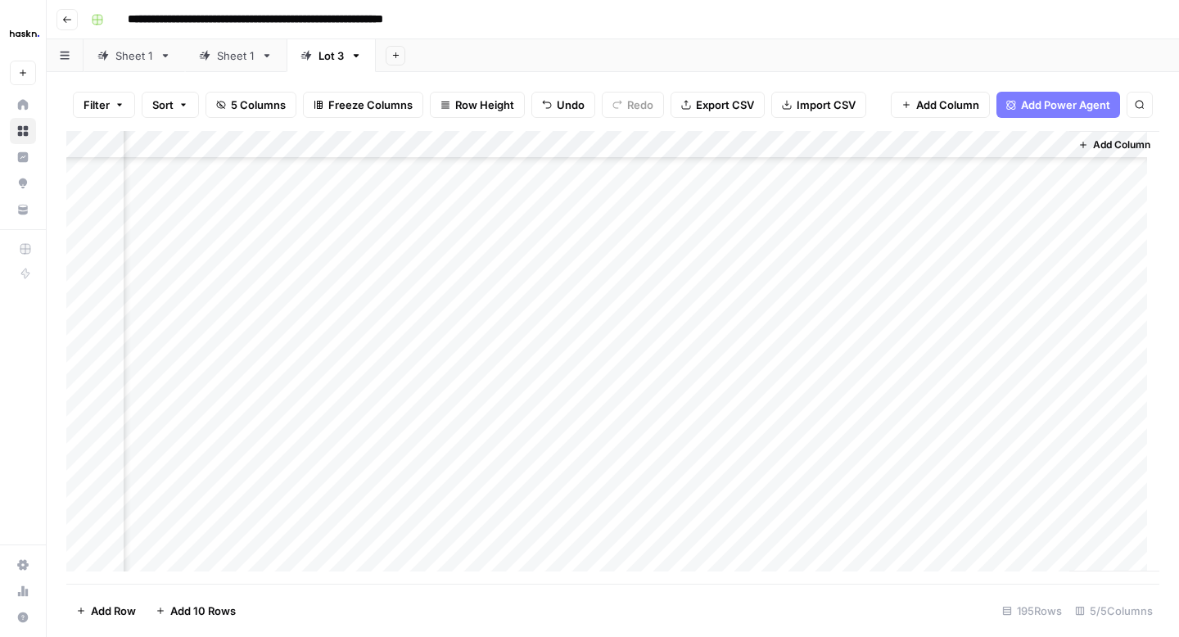
click at [947, 411] on div "Add Column" at bounding box center [612, 357] width 1093 height 453
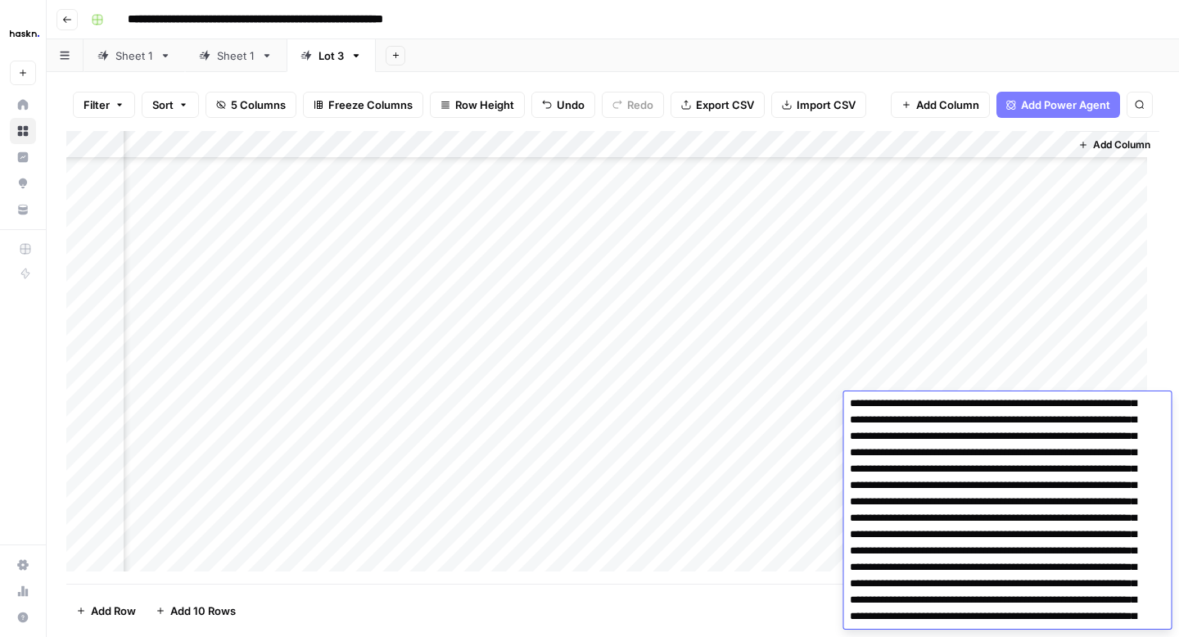
scroll to position [80, 0]
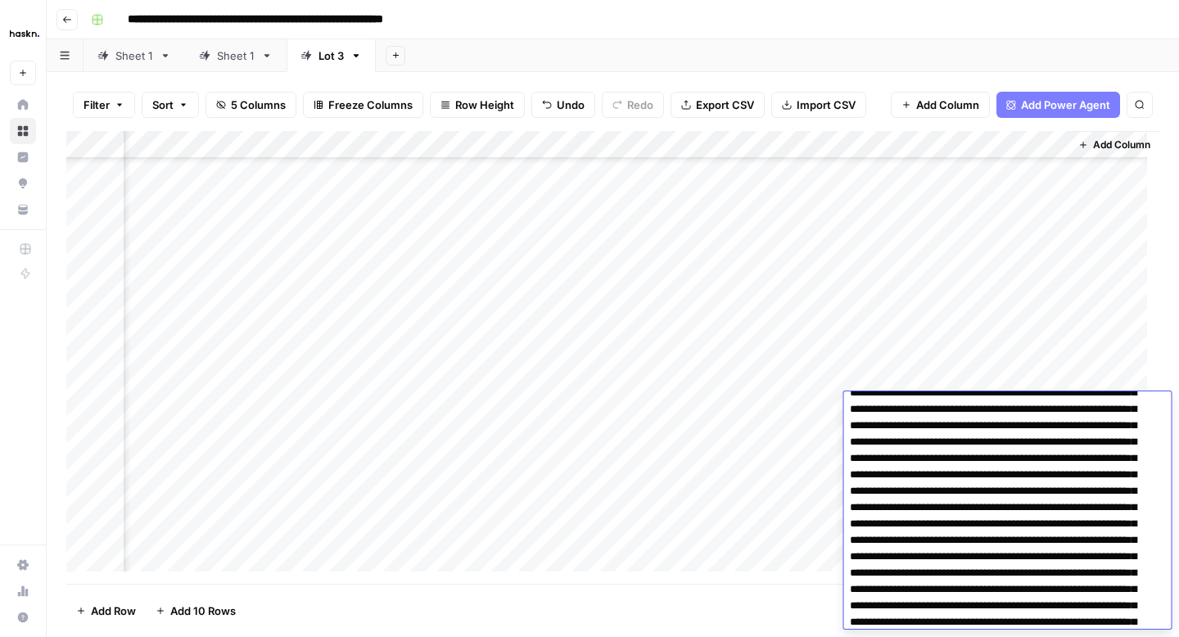
click at [933, 469] on textarea at bounding box center [1000, 524] width 315 height 416
click at [933, 462] on textarea at bounding box center [1000, 524] width 315 height 416
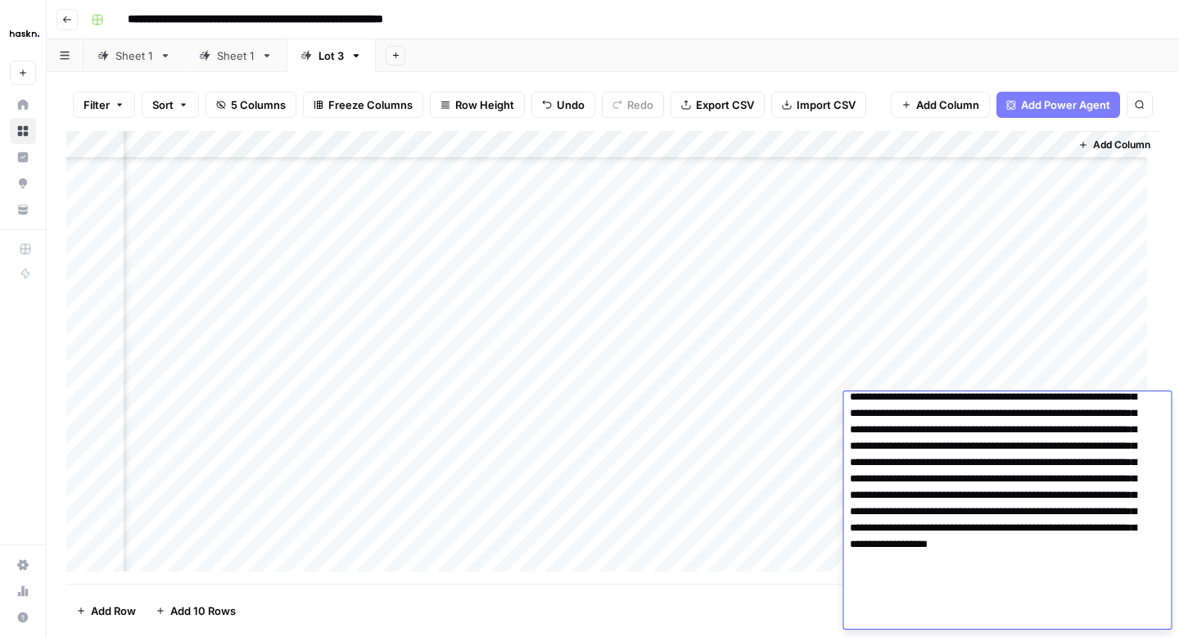
scroll to position [216, 0]
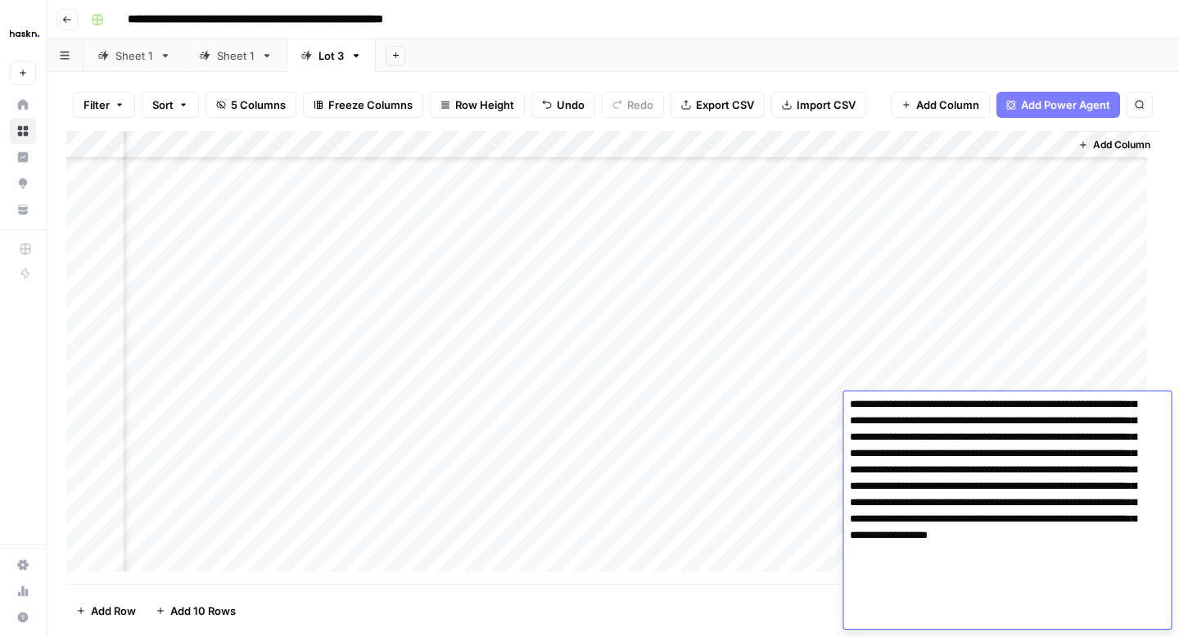
click at [913, 523] on textarea at bounding box center [1000, 404] width 315 height 449
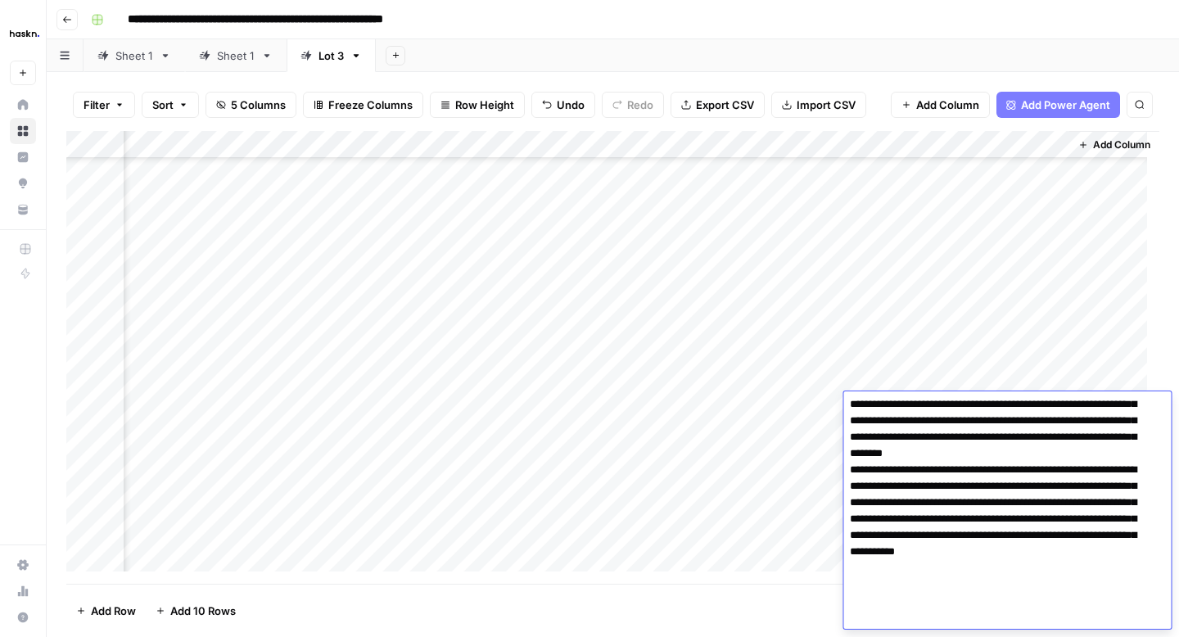
type textarea "**********"
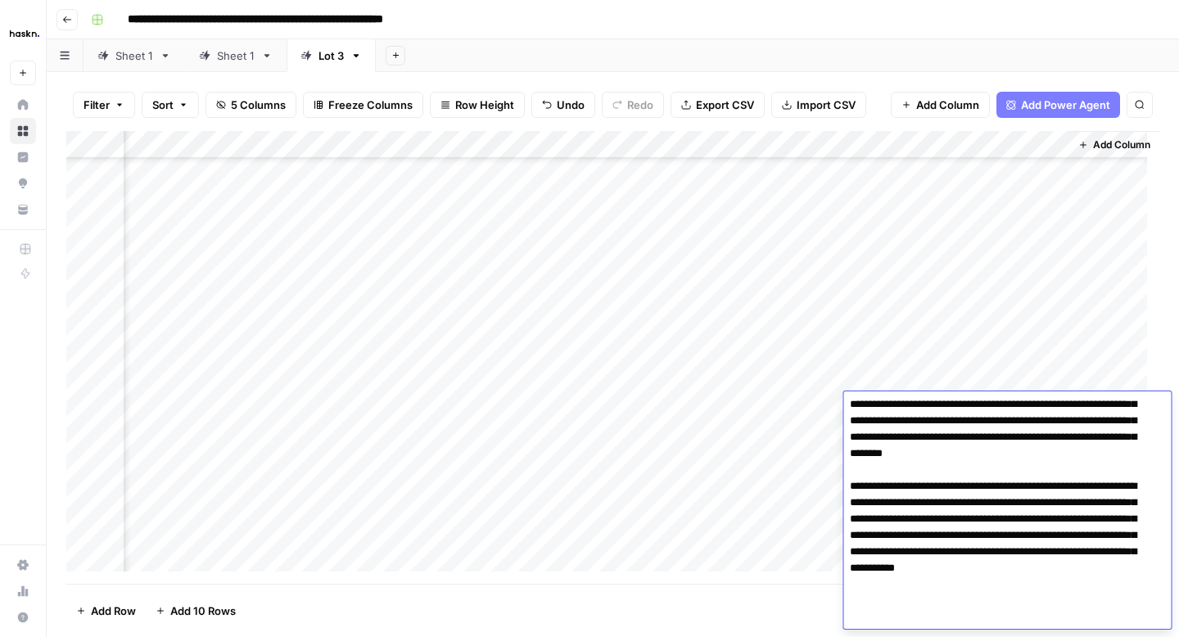
click at [810, 445] on div "Add Column" at bounding box center [612, 357] width 1093 height 453
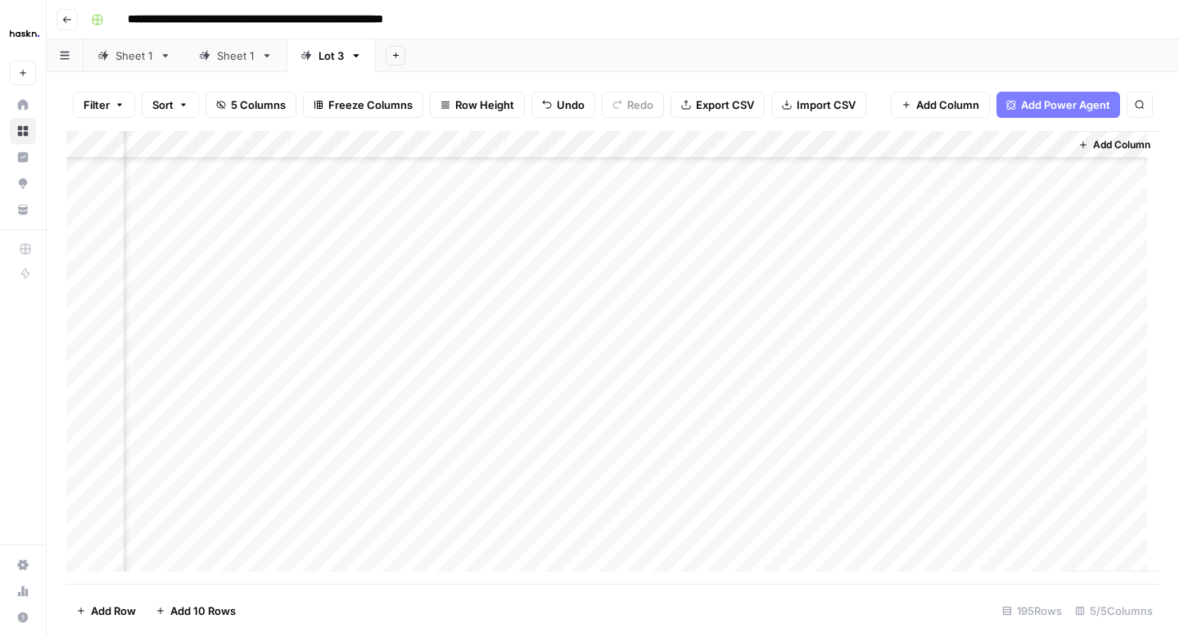
click at [942, 436] on div "Add Column" at bounding box center [612, 357] width 1093 height 453
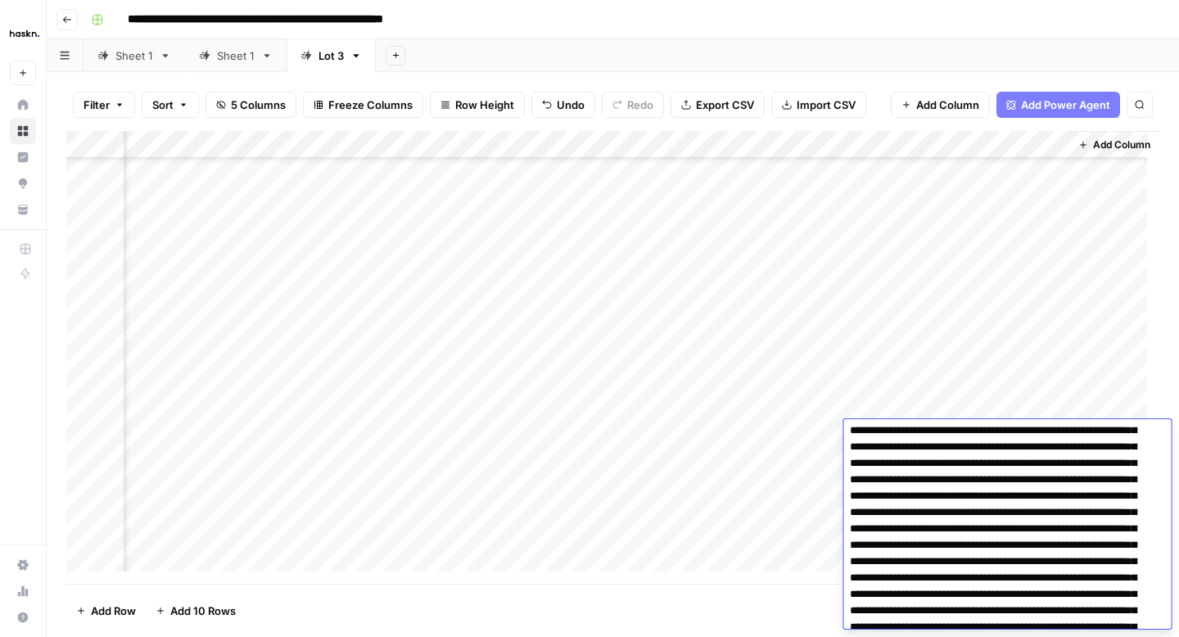
scroll to position [0, 0]
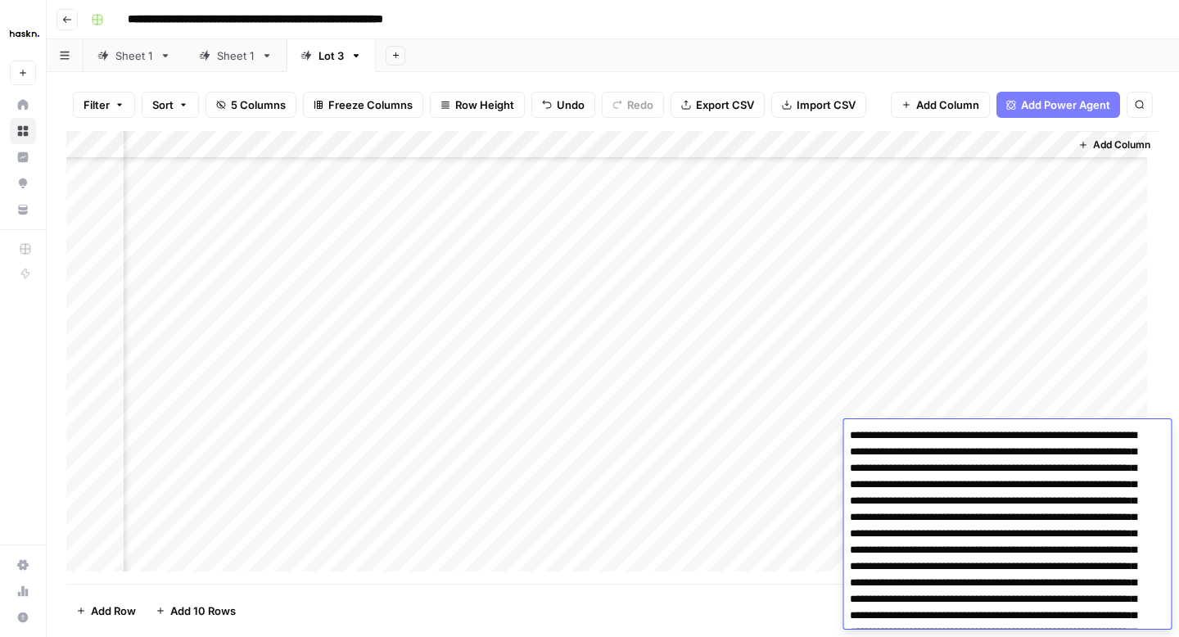
click at [908, 567] on textarea at bounding box center [1000, 615] width 315 height 383
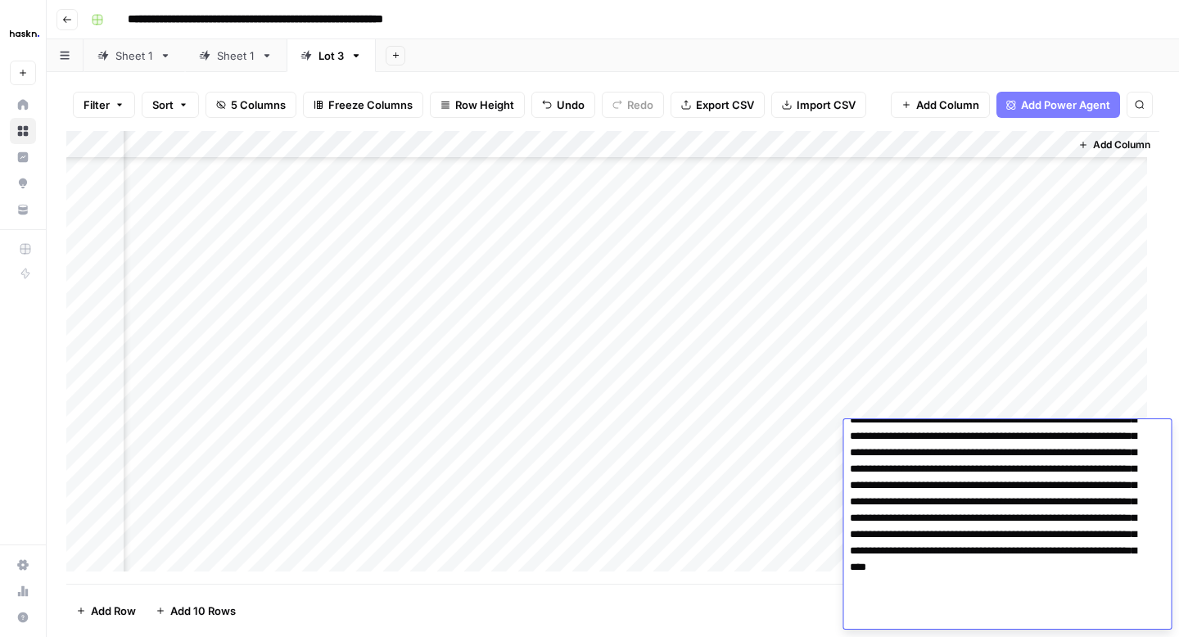
scroll to position [199, 0]
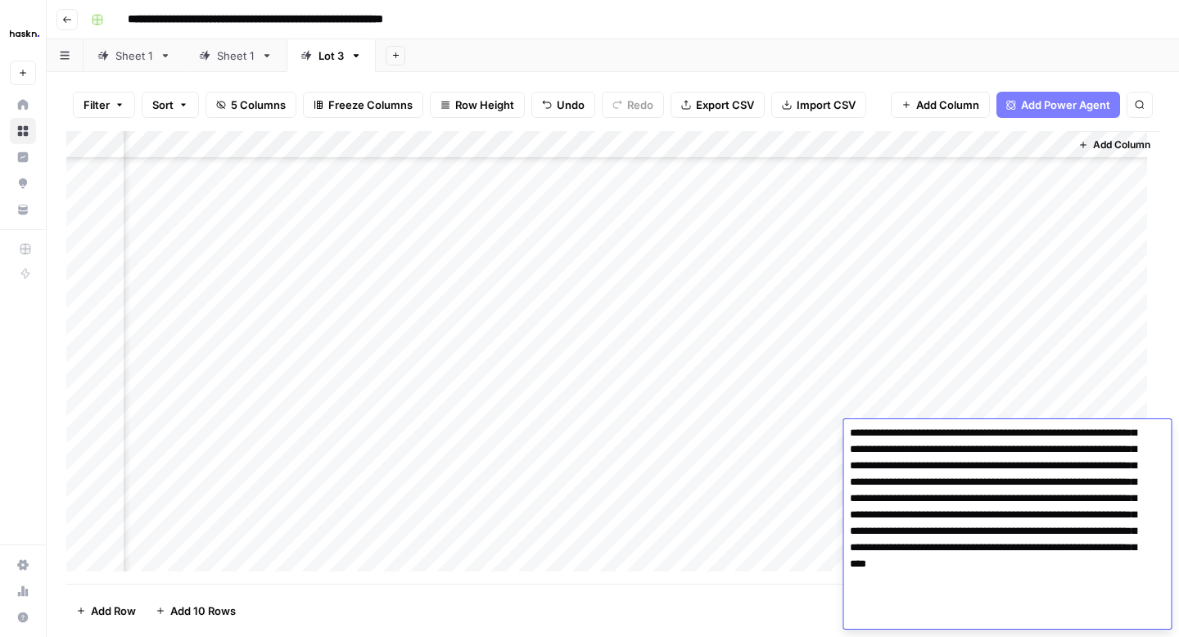
click at [1059, 496] on textarea at bounding box center [1000, 433] width 315 height 416
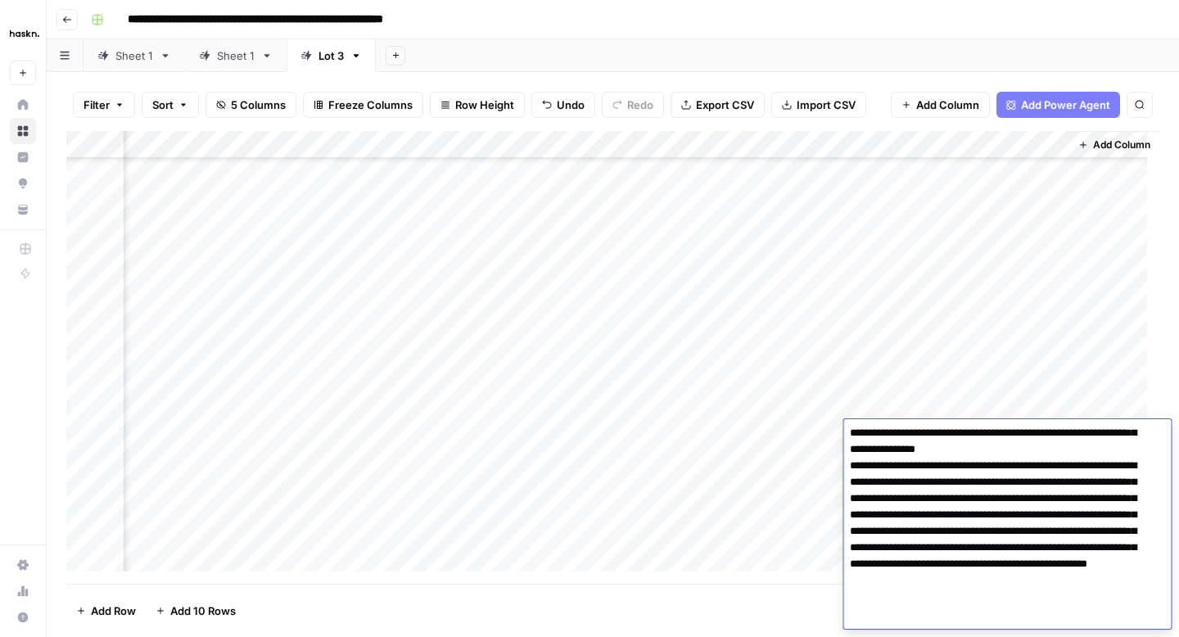
type textarea "**********"
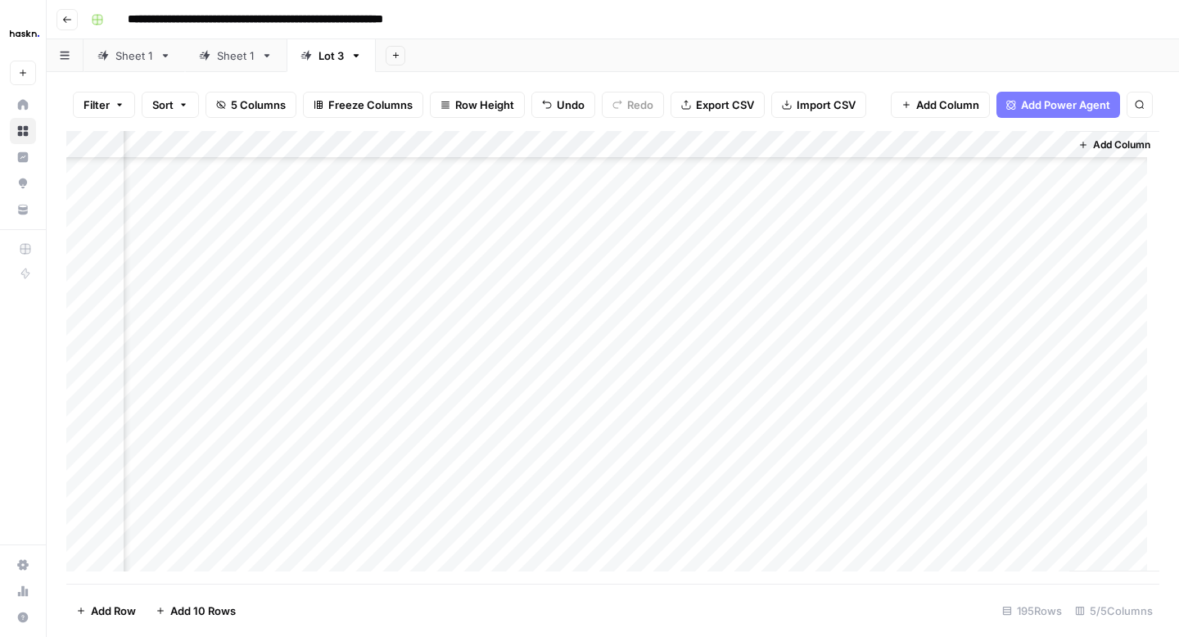
click at [803, 462] on div "Add Column" at bounding box center [612, 357] width 1093 height 453
click at [949, 463] on div "Add Column" at bounding box center [612, 357] width 1093 height 453
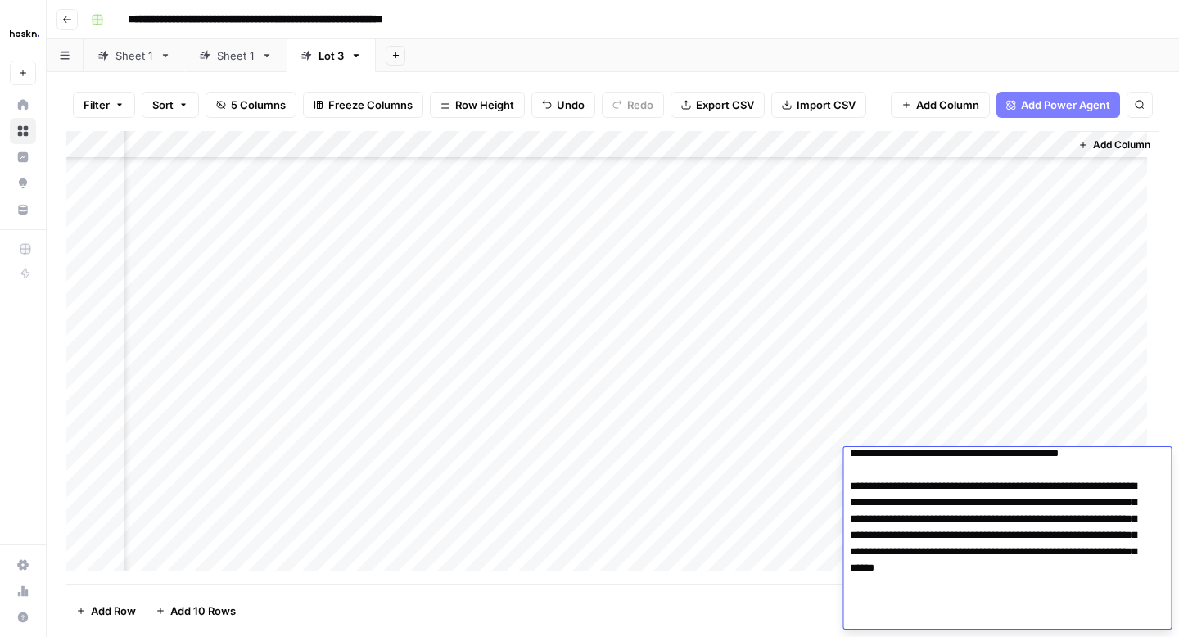
scroll to position [0, 0]
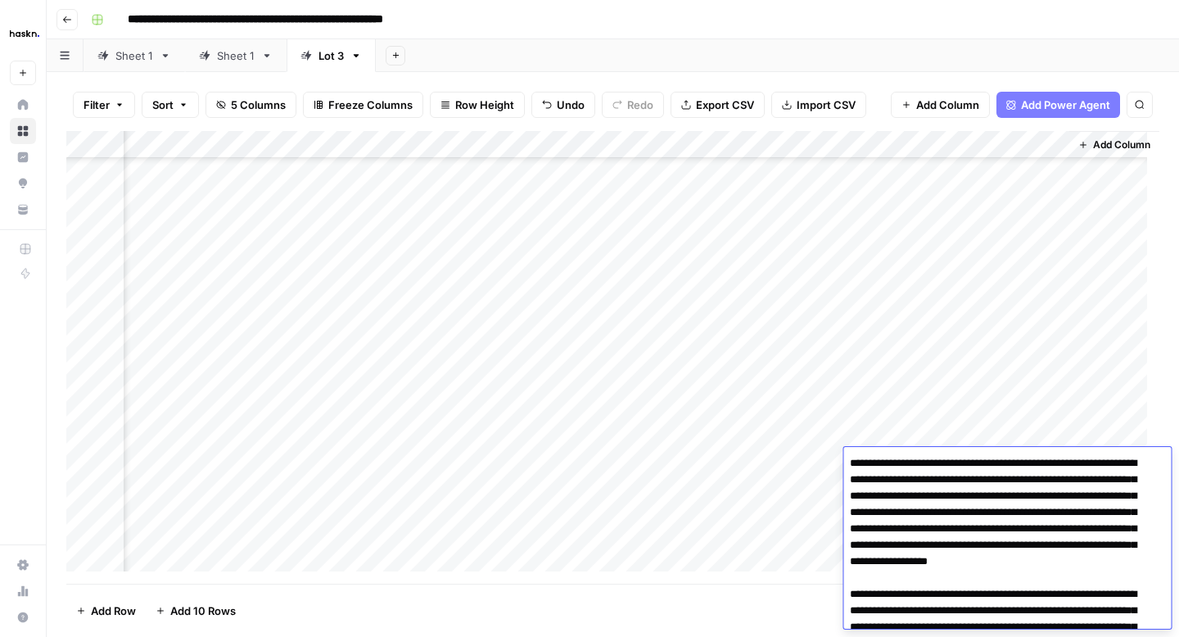
click at [822, 481] on div "Add Column" at bounding box center [612, 357] width 1093 height 453
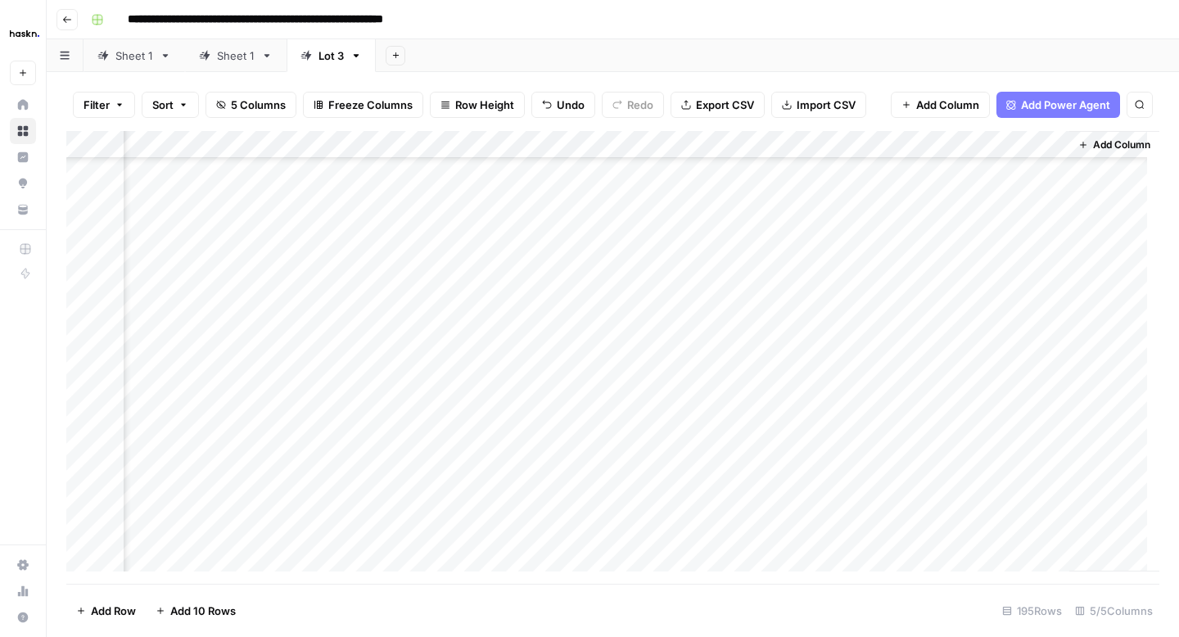
scroll to position [3563, 176]
click at [950, 259] on div "Add Column" at bounding box center [612, 357] width 1093 height 453
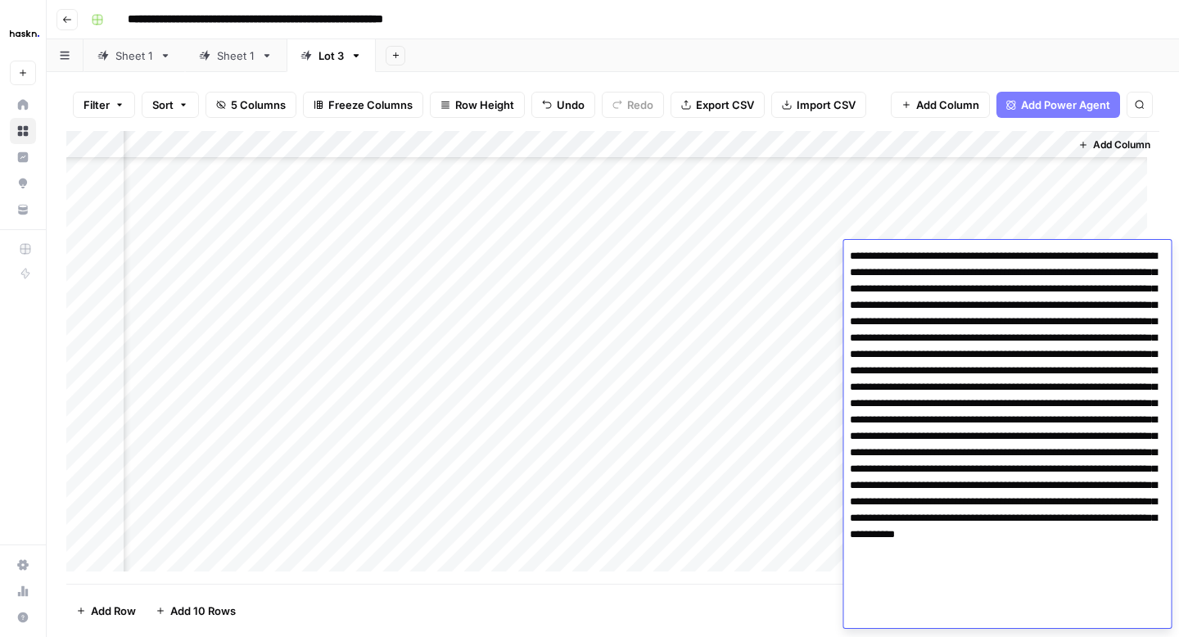
click at [848, 388] on textarea at bounding box center [1007, 436] width 328 height 383
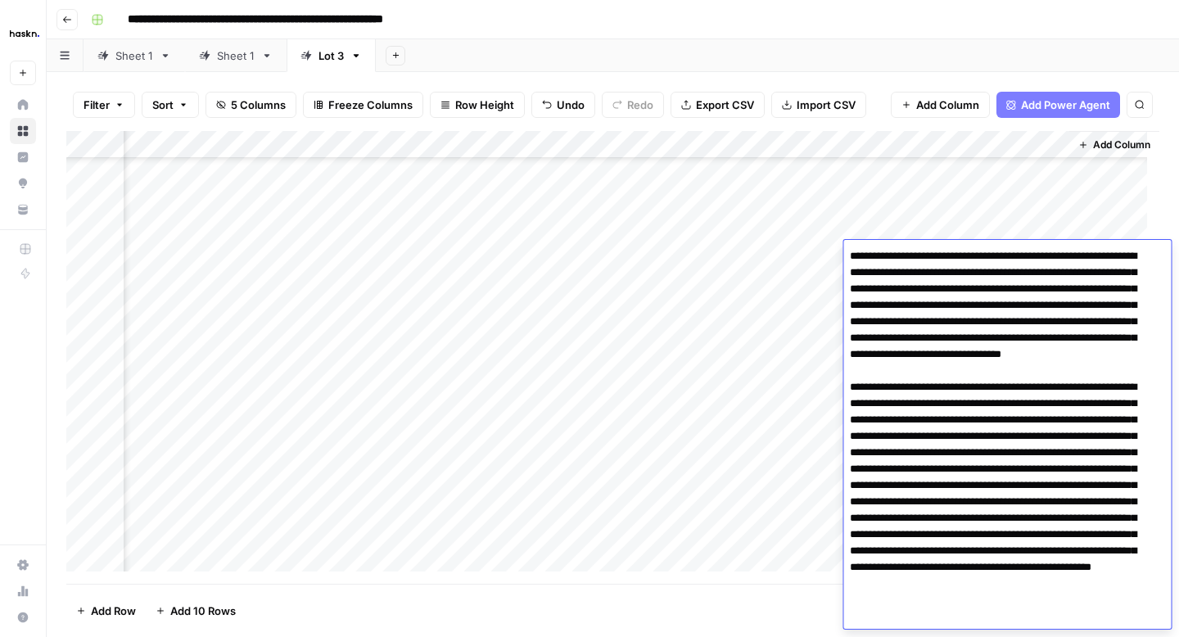
scroll to position [32, 0]
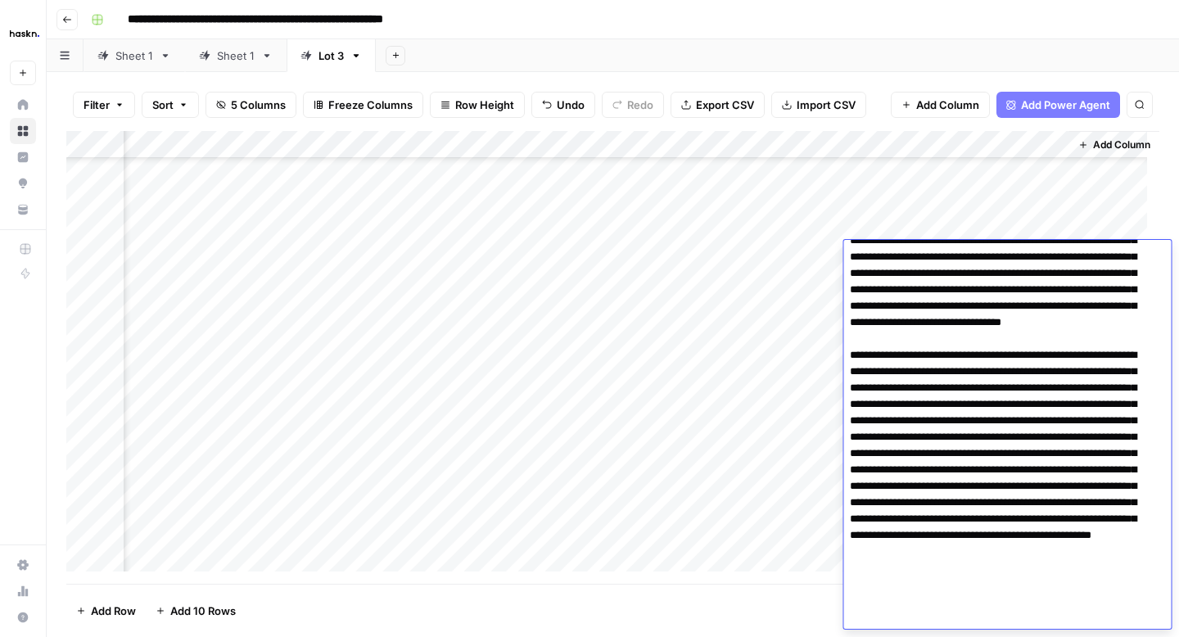
click at [976, 556] on textarea at bounding box center [1000, 421] width 315 height 416
type textarea "**********"
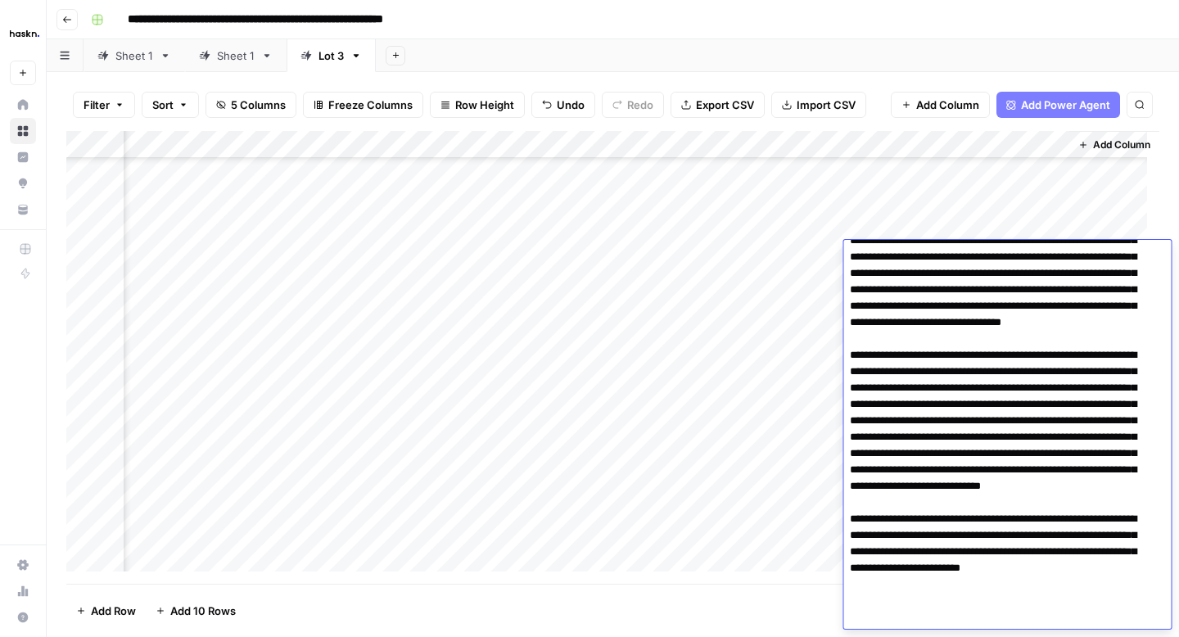
click at [820, 279] on div "Add Column" at bounding box center [612, 357] width 1093 height 453
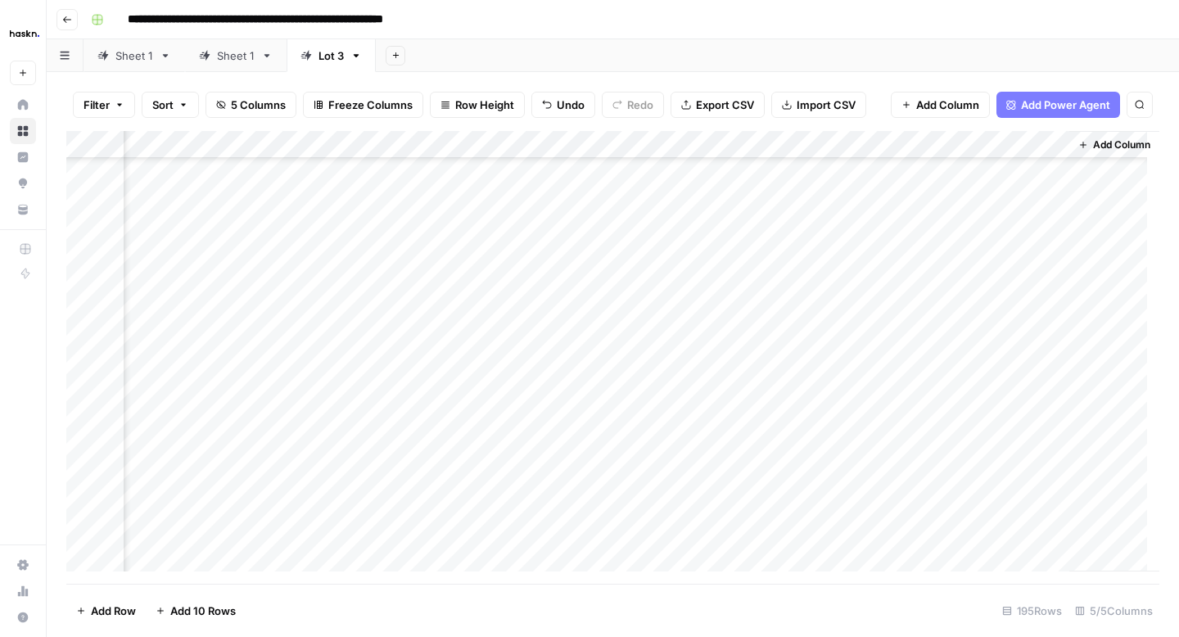
click at [924, 280] on div "Add Column" at bounding box center [612, 357] width 1093 height 453
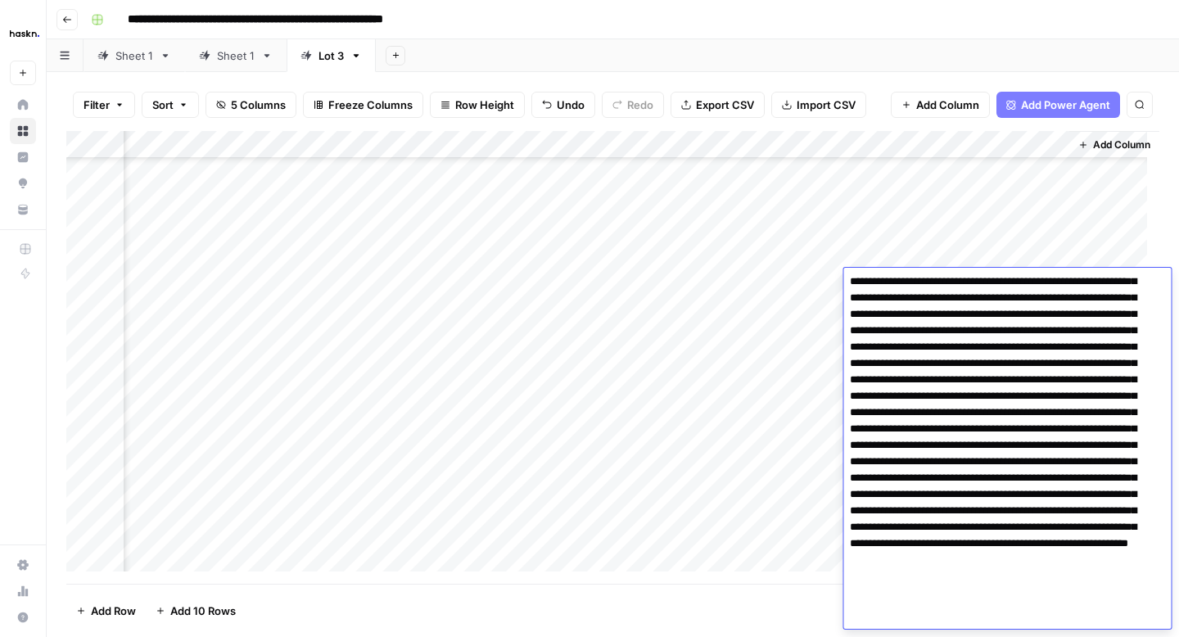
scroll to position [27, 0]
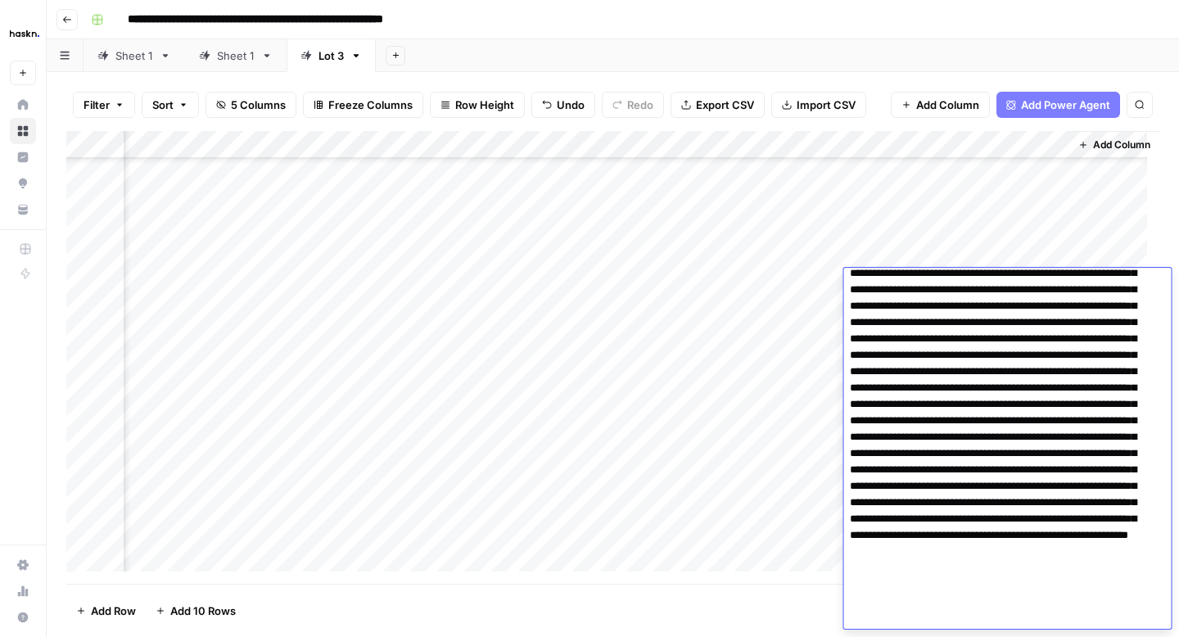
click at [1040, 424] on textarea at bounding box center [1000, 437] width 315 height 383
type textarea "**********"
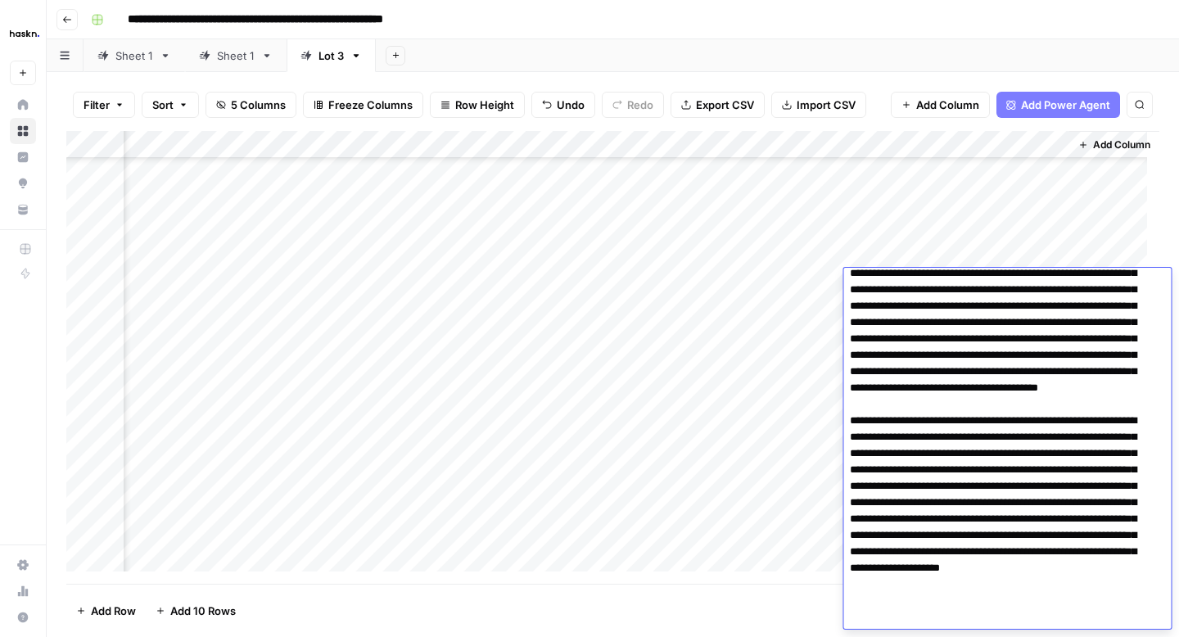
scroll to position [43, 0]
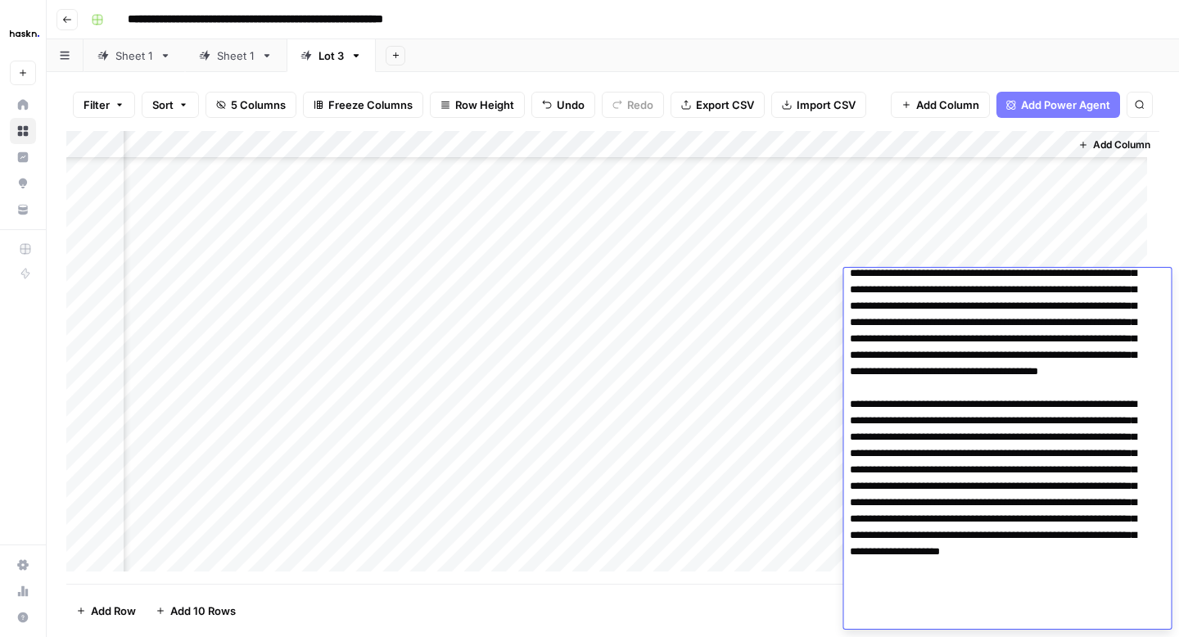
click at [823, 320] on div "Add Column" at bounding box center [612, 357] width 1093 height 453
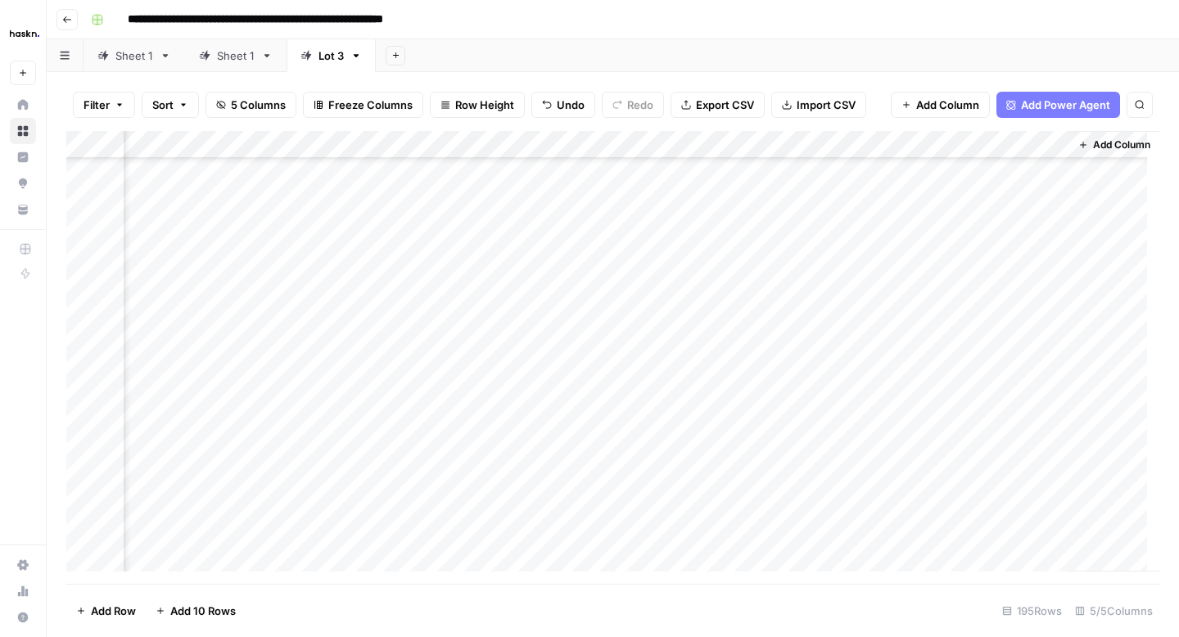
click at [939, 323] on div "Add Column" at bounding box center [612, 357] width 1093 height 453
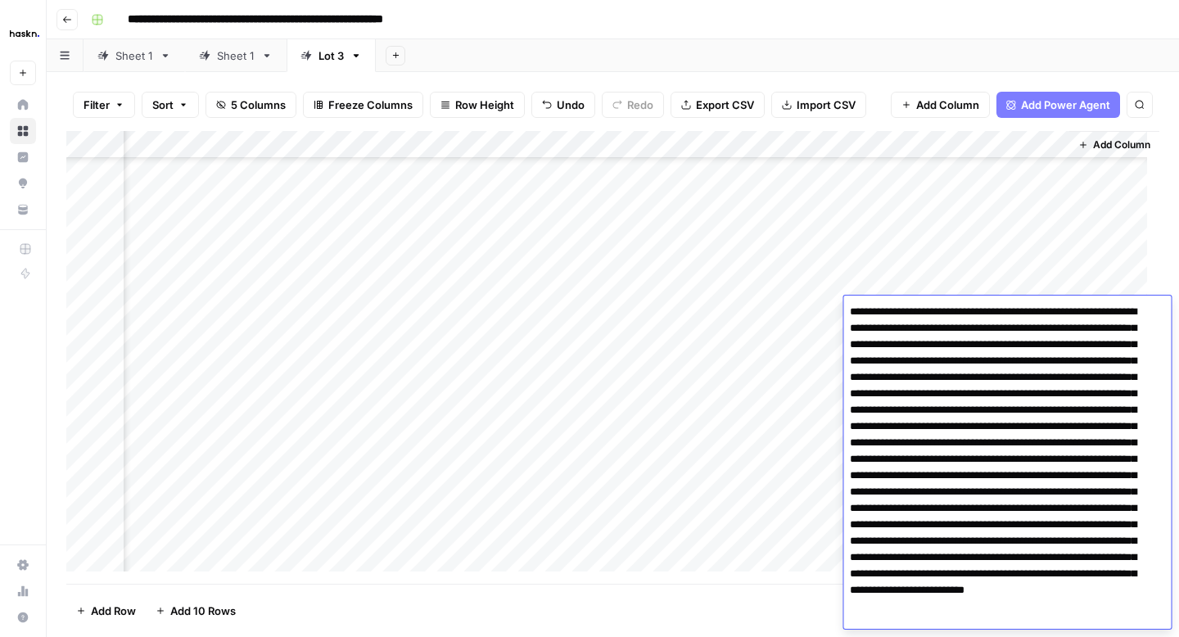
scroll to position [55, 0]
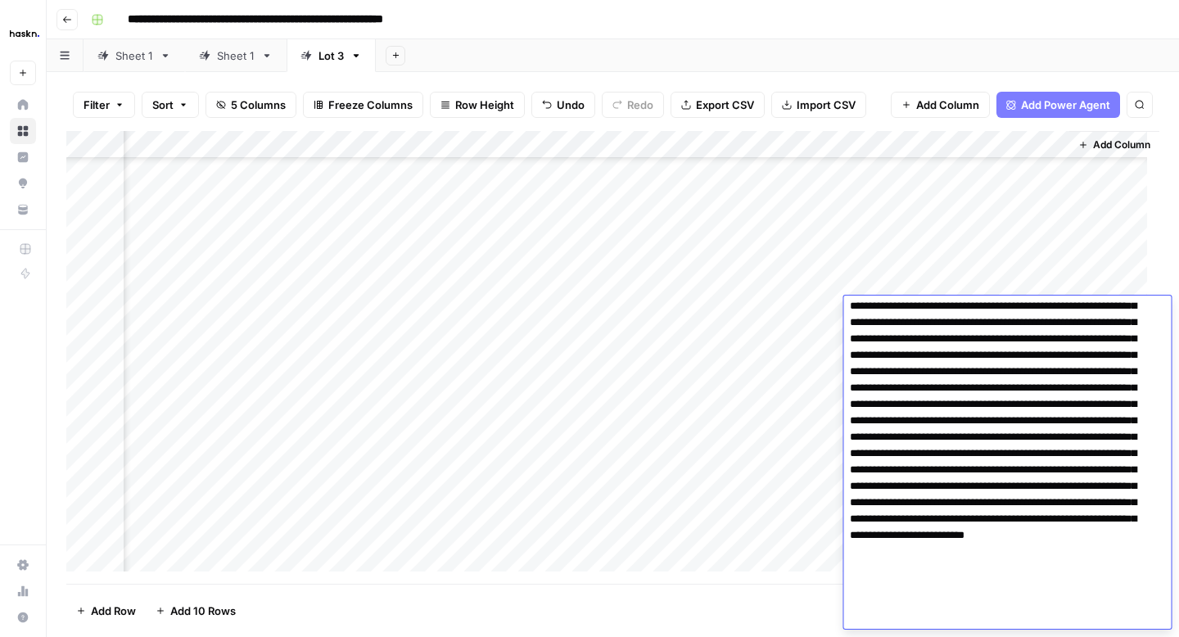
click at [850, 438] on textarea at bounding box center [1000, 437] width 315 height 383
type textarea "**********"
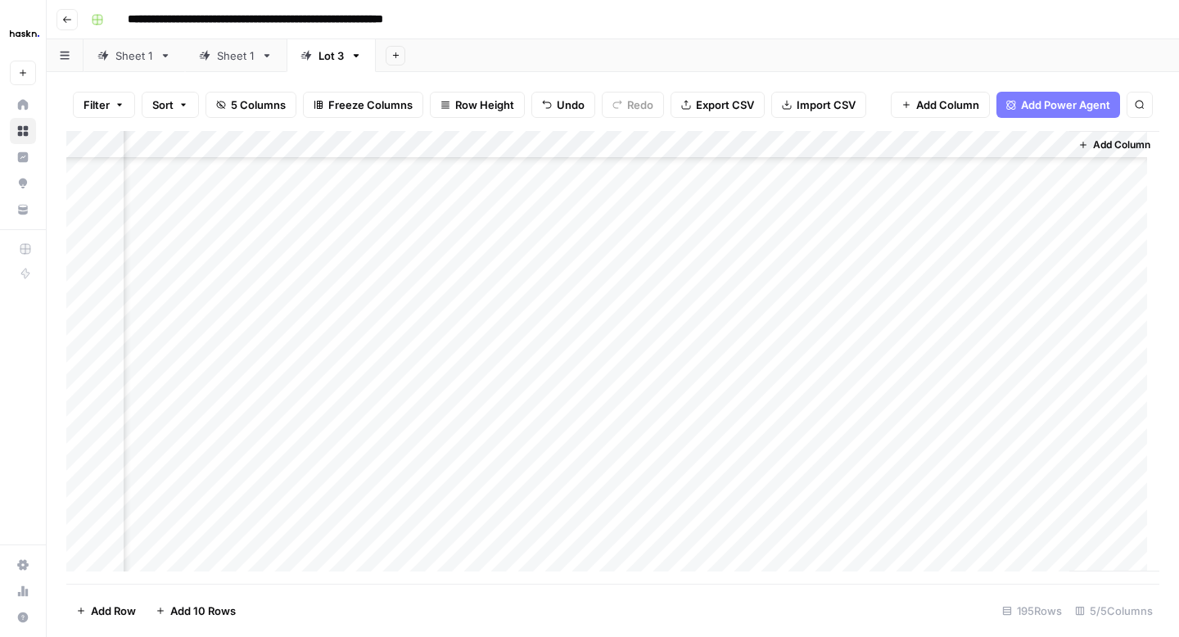
click at [816, 342] on div "Add Column" at bounding box center [612, 357] width 1093 height 453
click at [950, 327] on div "Add Column" at bounding box center [612, 357] width 1093 height 453
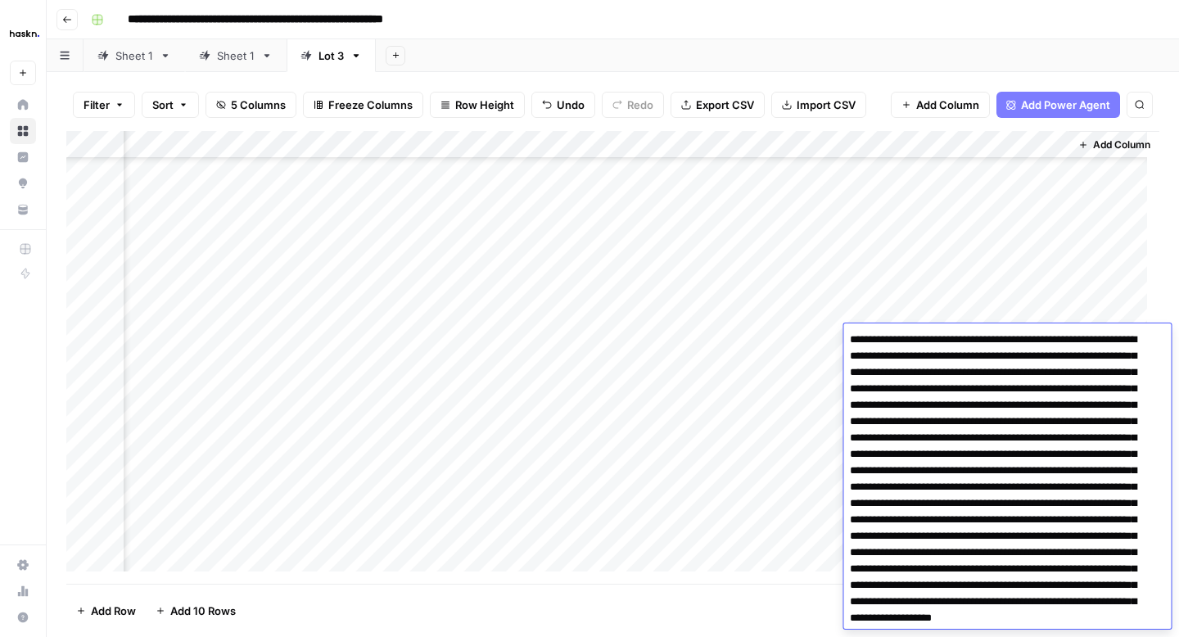
scroll to position [66, 0]
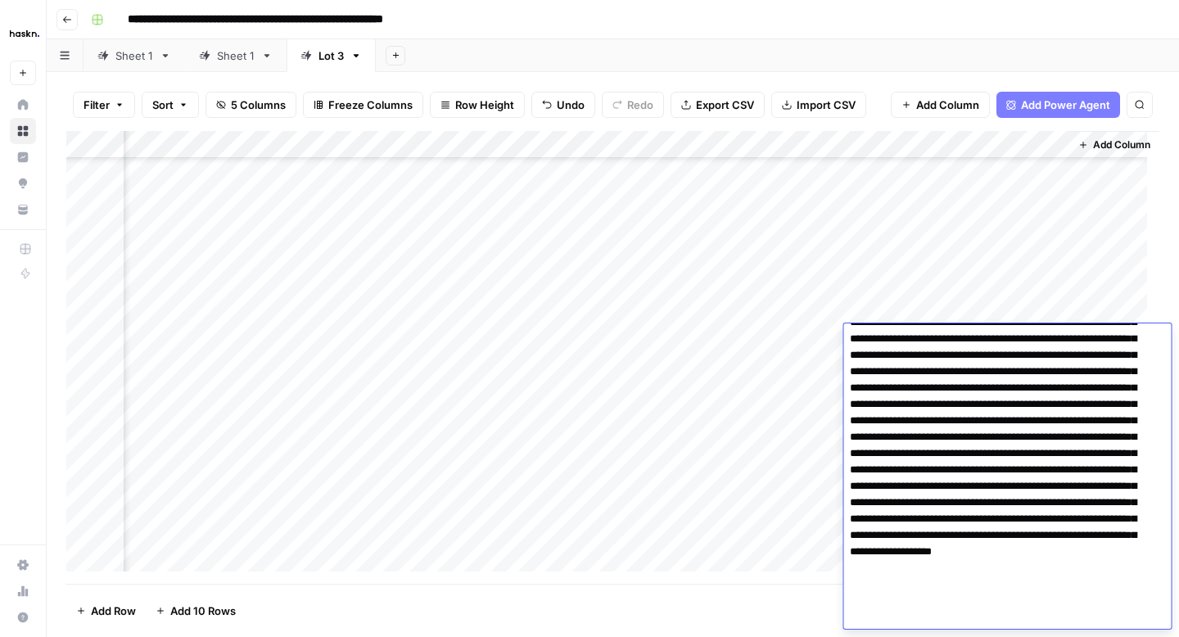
click at [1100, 434] on textarea at bounding box center [1000, 445] width 315 height 367
type textarea "**********"
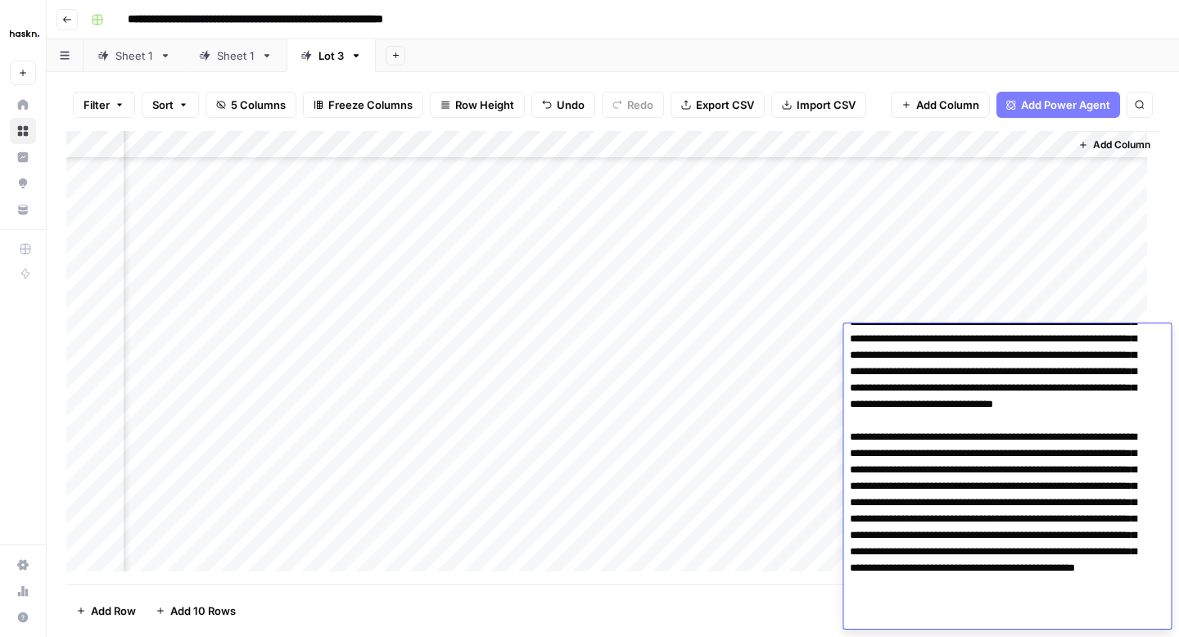
scroll to position [99, 0]
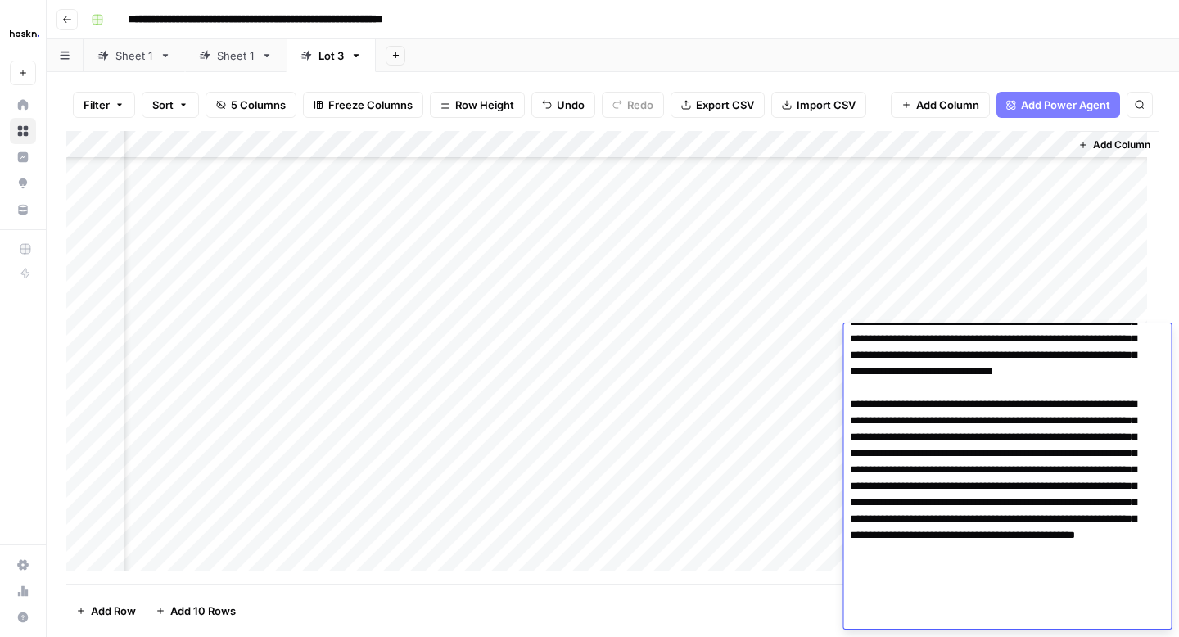
click at [825, 362] on div "Add Column" at bounding box center [612, 357] width 1093 height 453
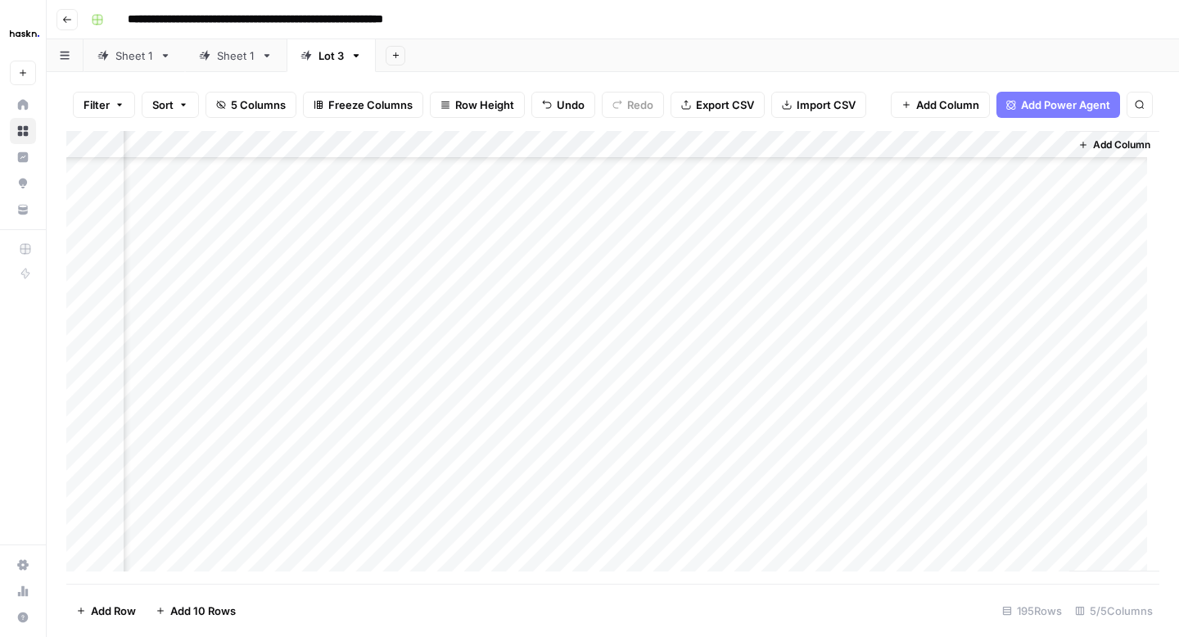
click at [951, 362] on div "Add Column" at bounding box center [612, 357] width 1093 height 453
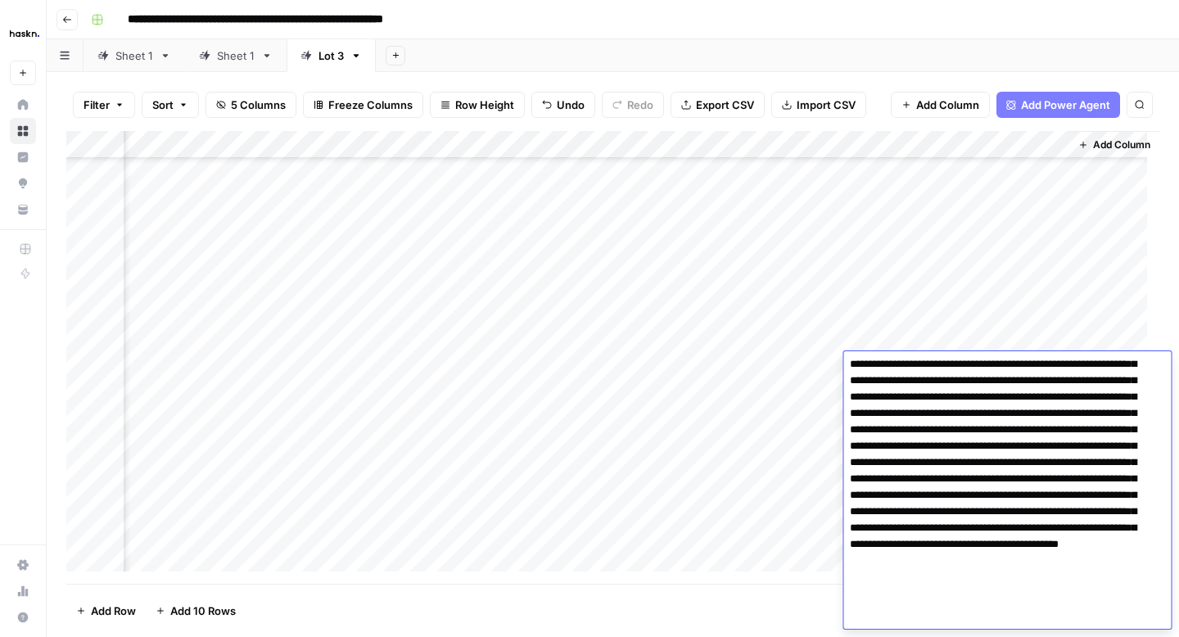
scroll to position [127, 0]
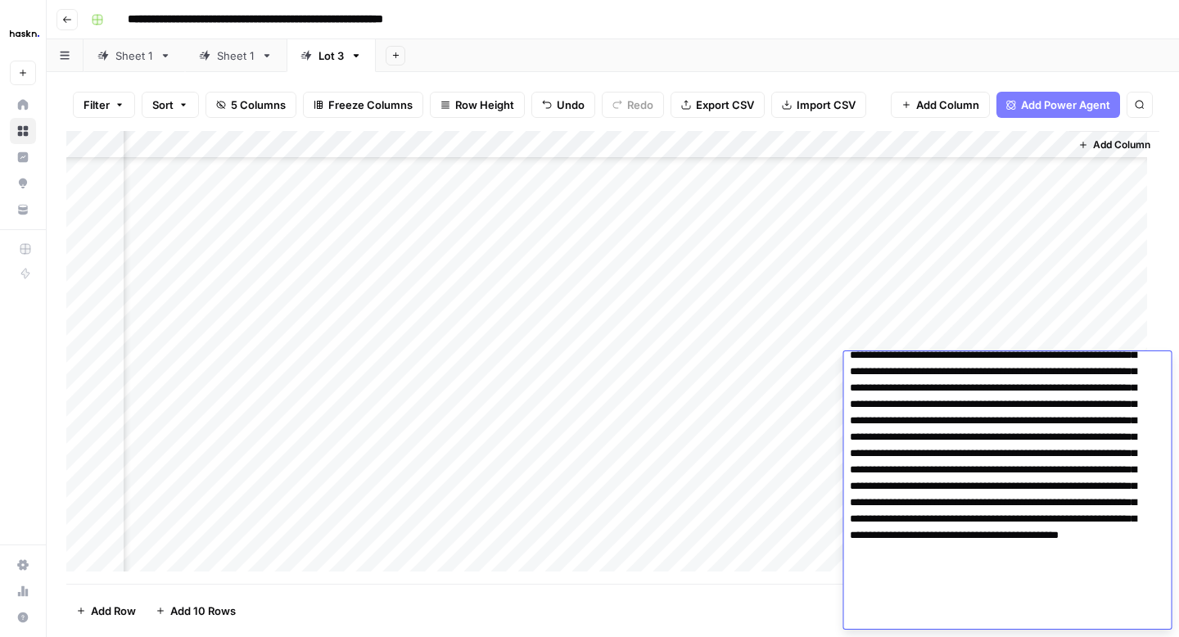
click at [828, 375] on div "Add Column" at bounding box center [612, 357] width 1093 height 453
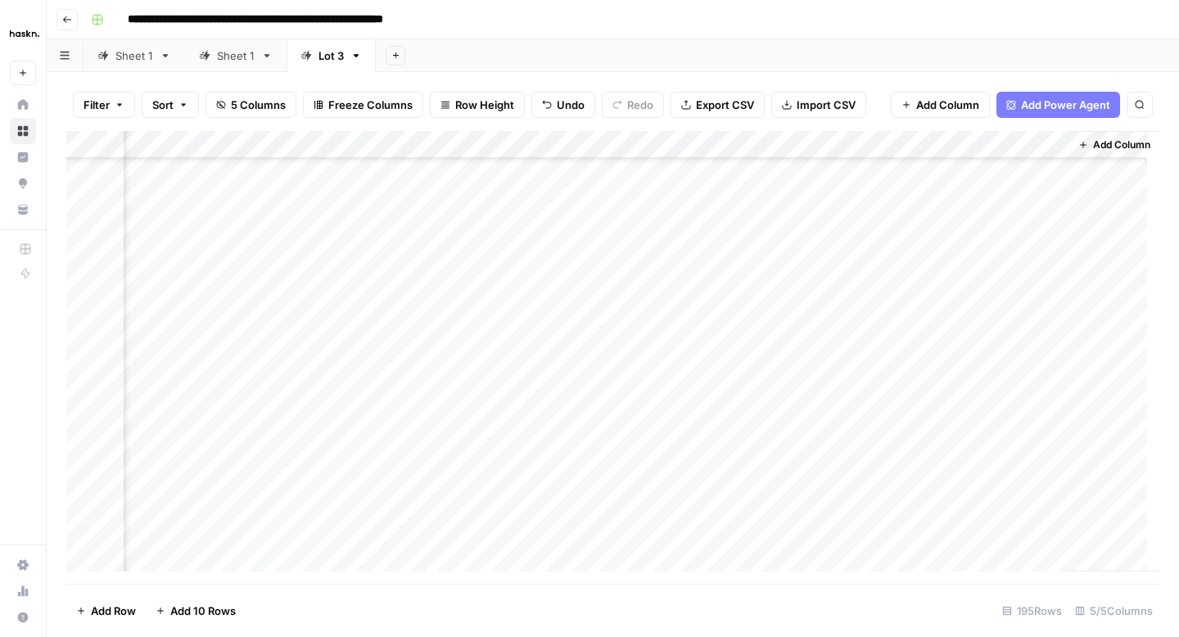
click at [948, 404] on div "Add Column" at bounding box center [612, 357] width 1093 height 453
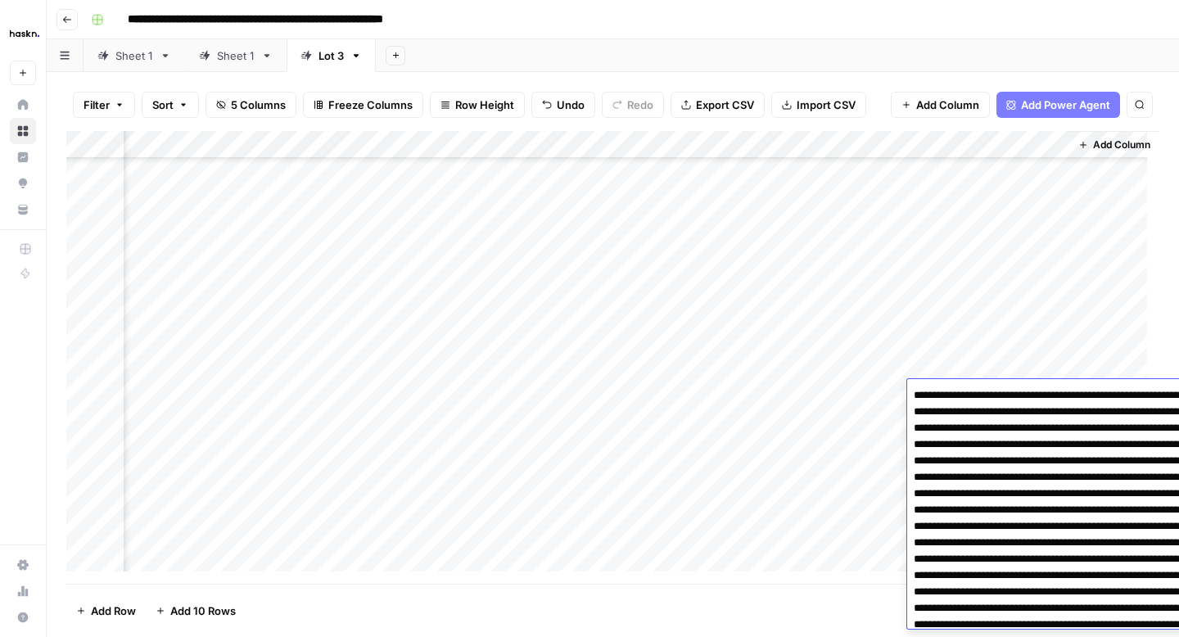
scroll to position [171, 0]
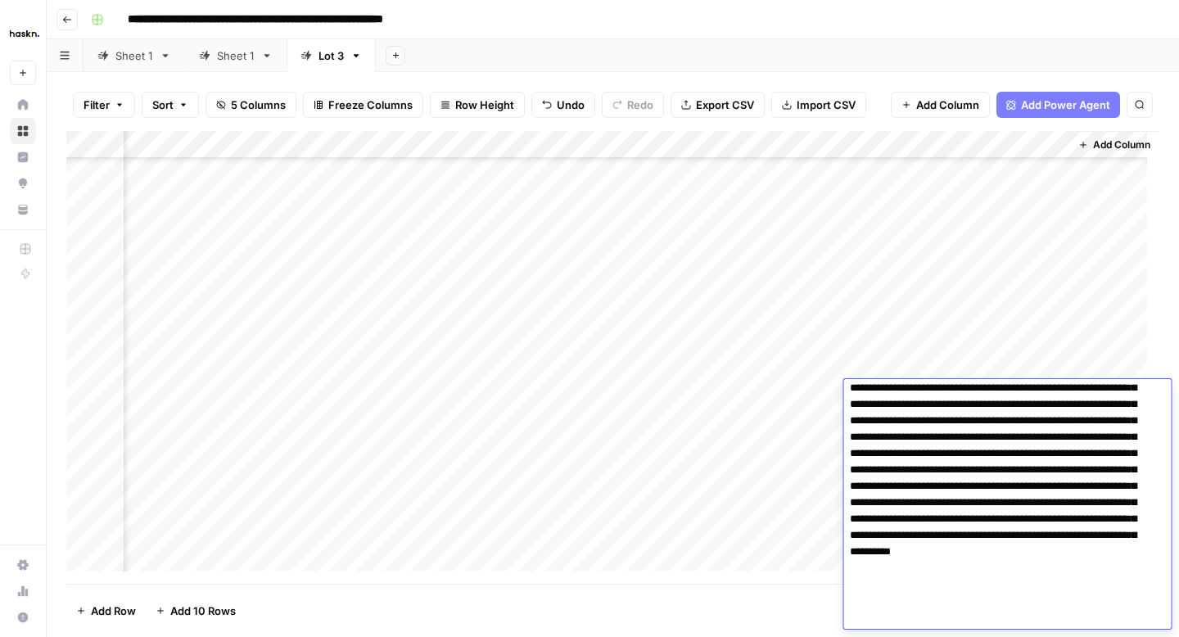
click at [1019, 491] on textarea at bounding box center [1000, 421] width 315 height 416
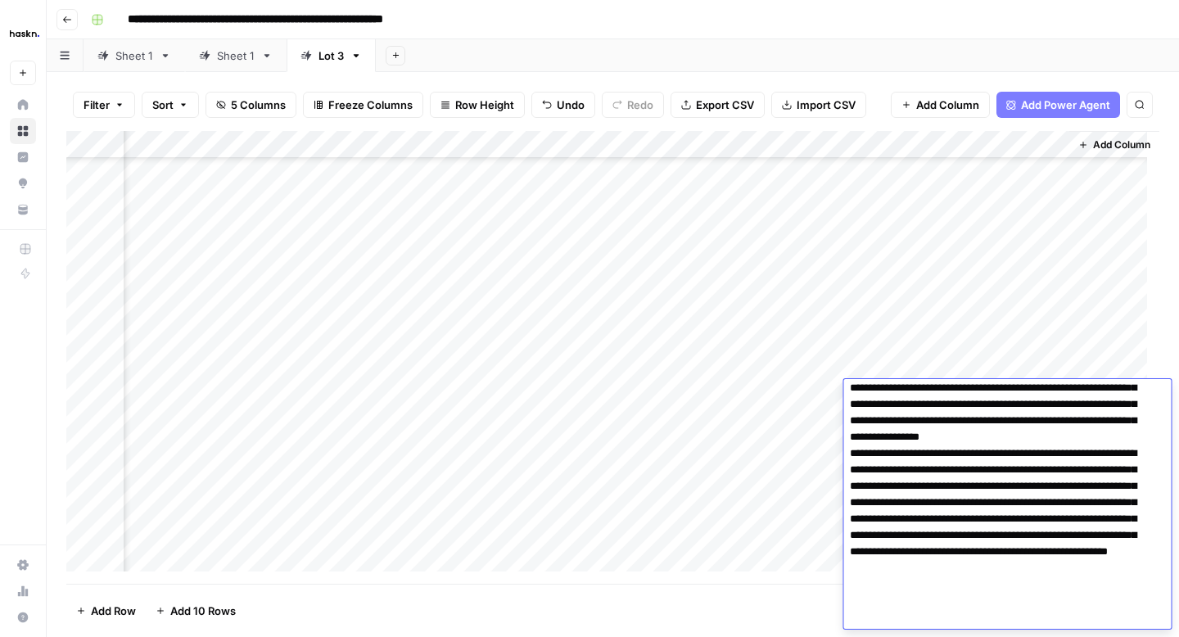
type textarea "**********"
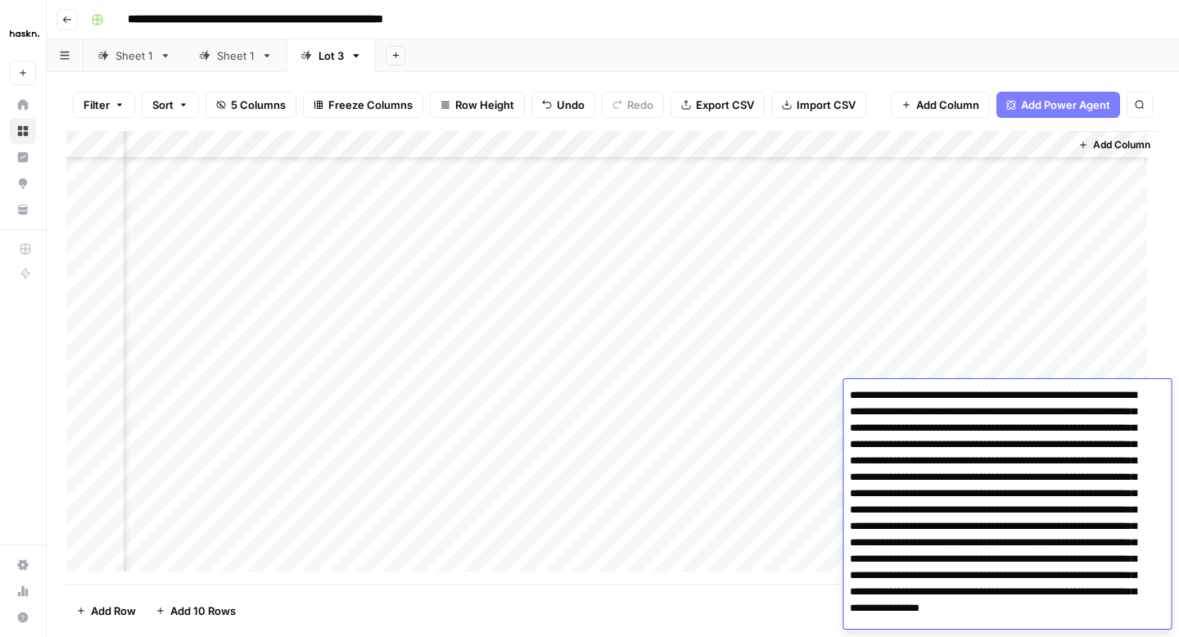
scroll to position [204, 0]
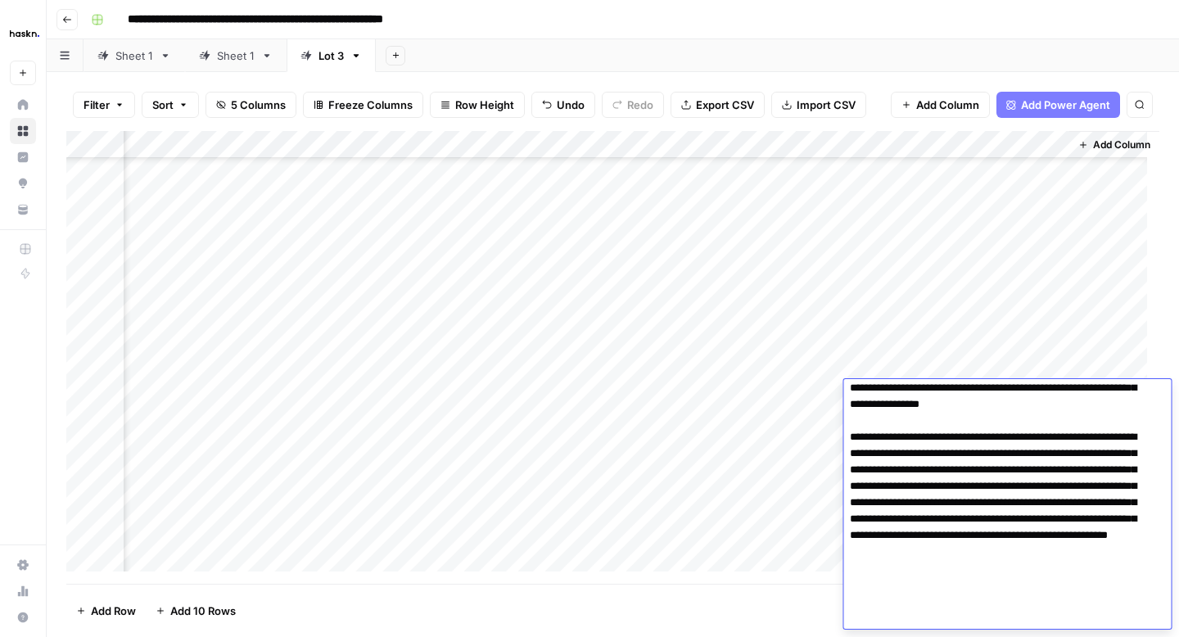
click at [828, 417] on div "Add Column" at bounding box center [612, 357] width 1093 height 453
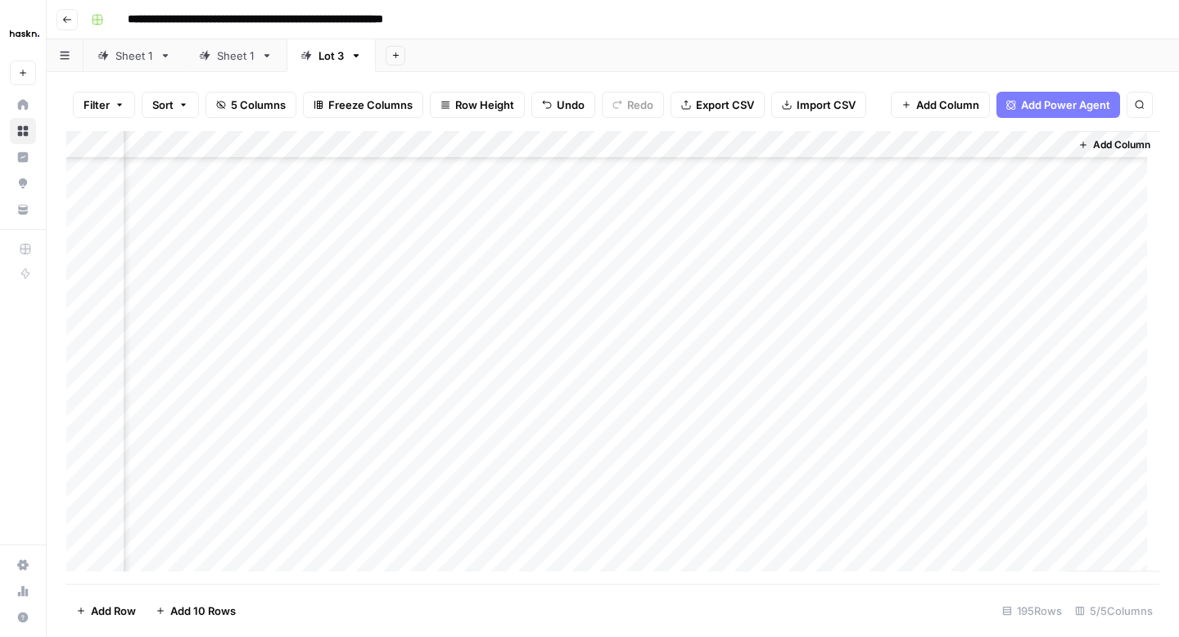
click at [938, 427] on div "Add Column" at bounding box center [612, 357] width 1093 height 453
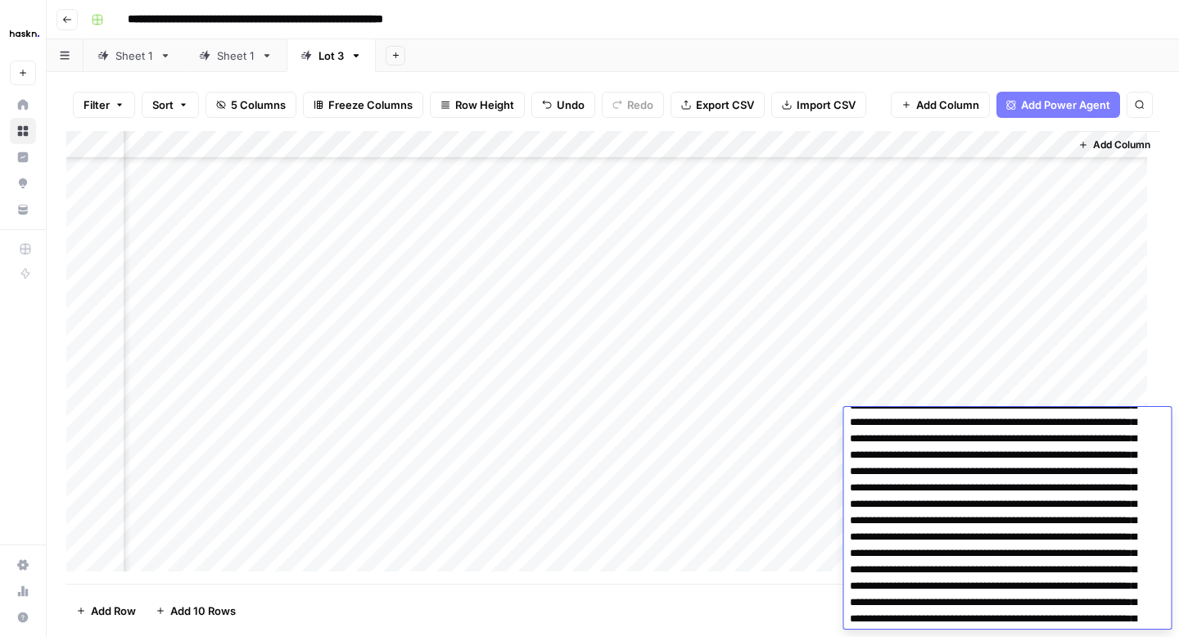
scroll to position [68, 0]
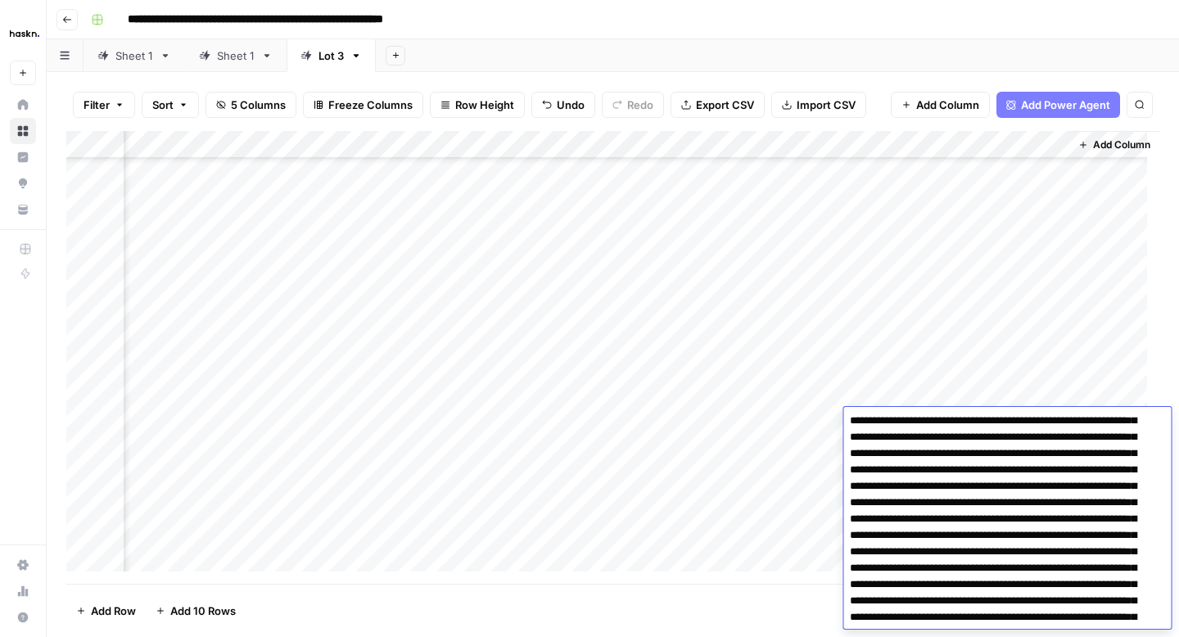
click at [1061, 486] on textarea at bounding box center [1000, 535] width 315 height 383
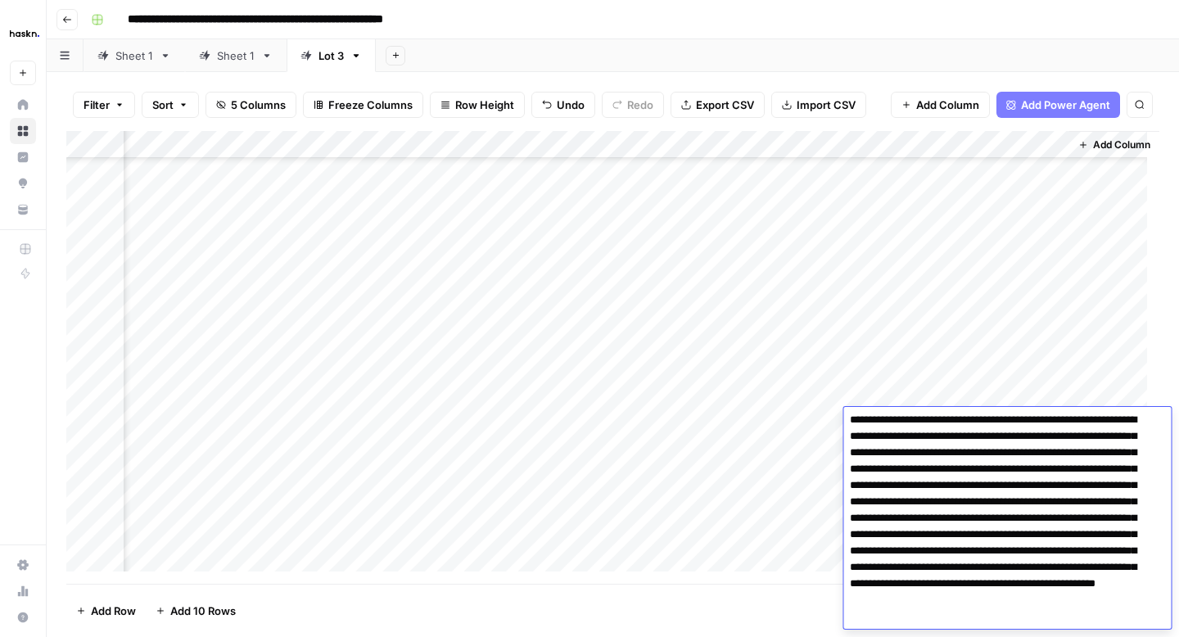
scroll to position [183, 0]
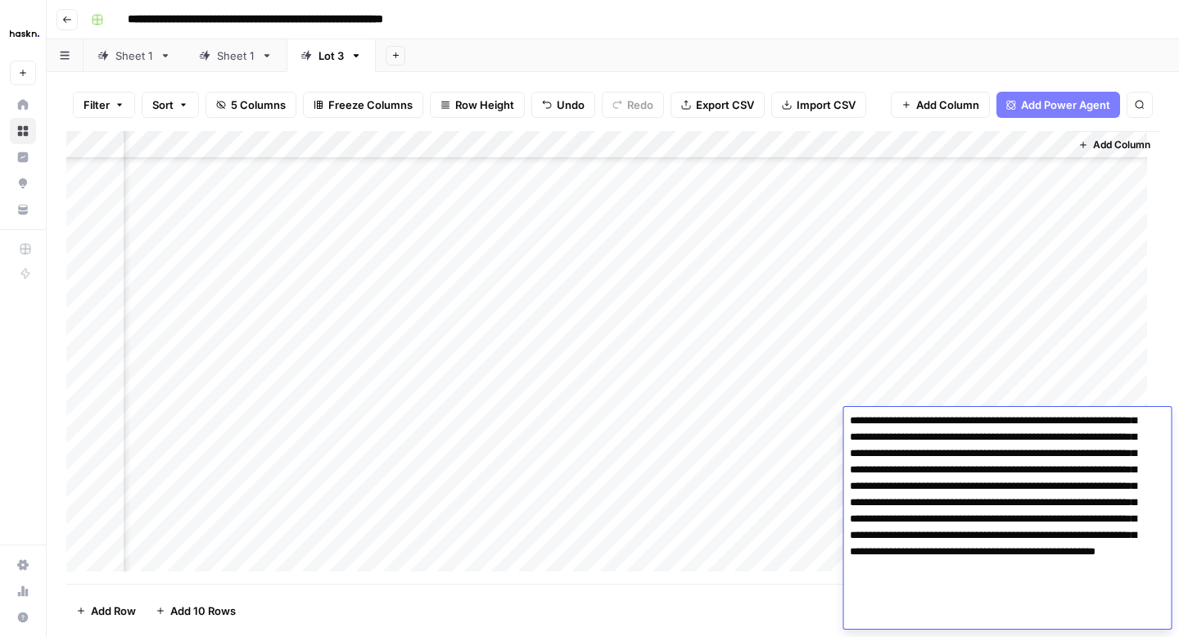
click at [973, 522] on textarea at bounding box center [1000, 429] width 315 height 400
type textarea "**********"
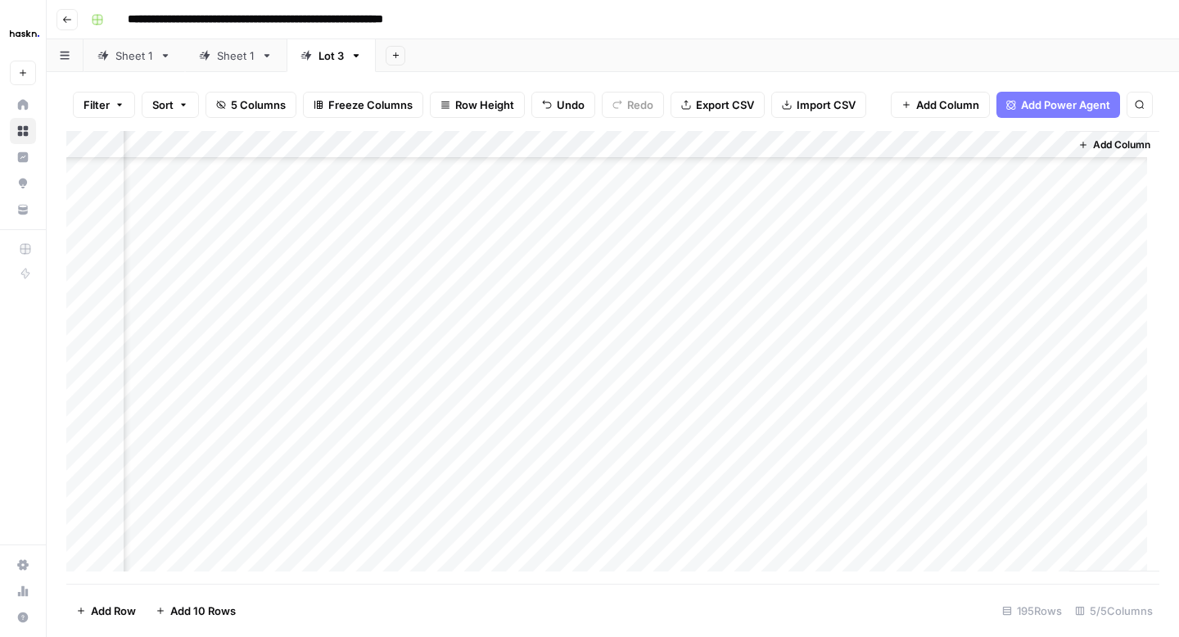
click at [823, 450] on div "Add Column" at bounding box center [612, 357] width 1093 height 453
click at [931, 455] on div "Add Column" at bounding box center [612, 357] width 1093 height 453
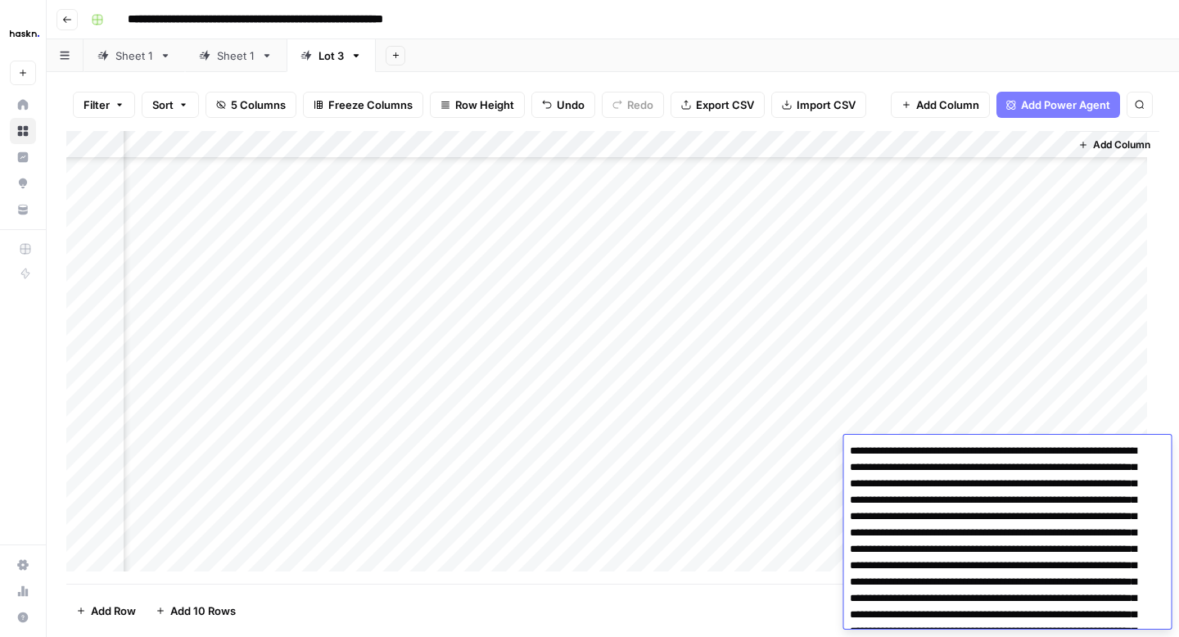
scroll to position [11, 0]
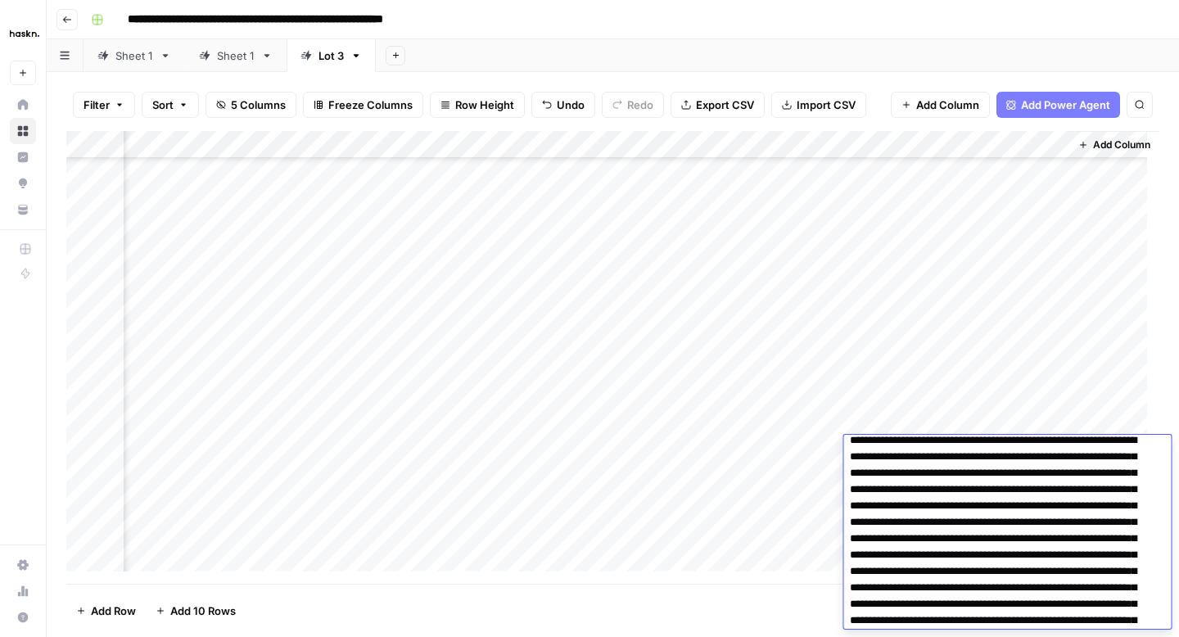
click at [913, 490] on textarea at bounding box center [1000, 620] width 315 height 383
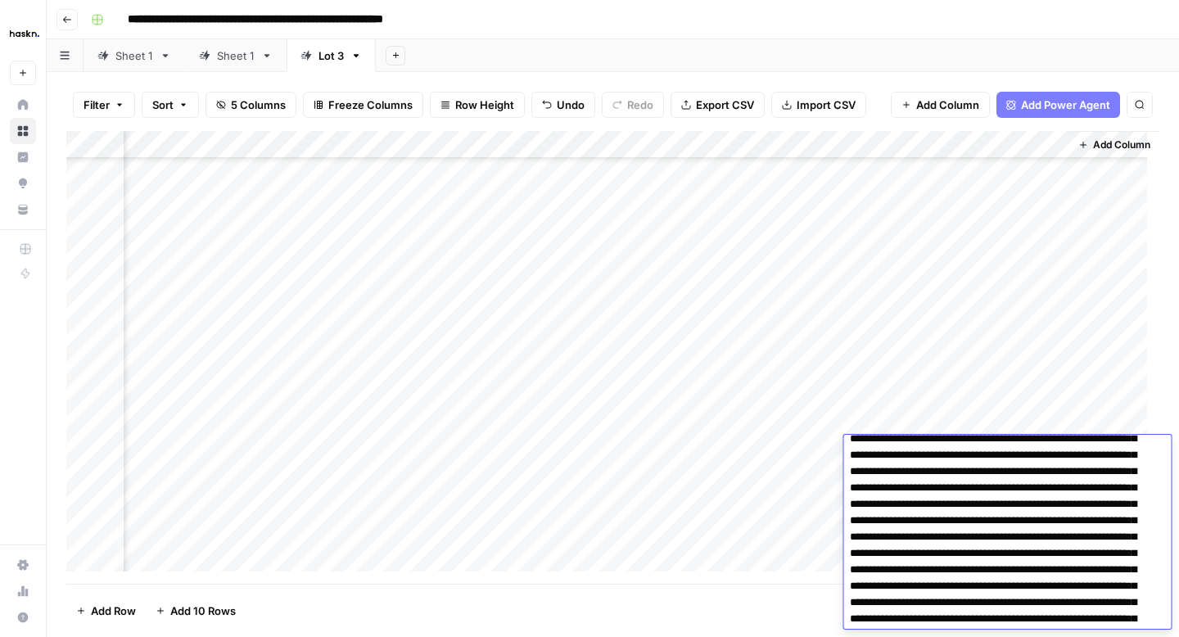
scroll to position [56, 0]
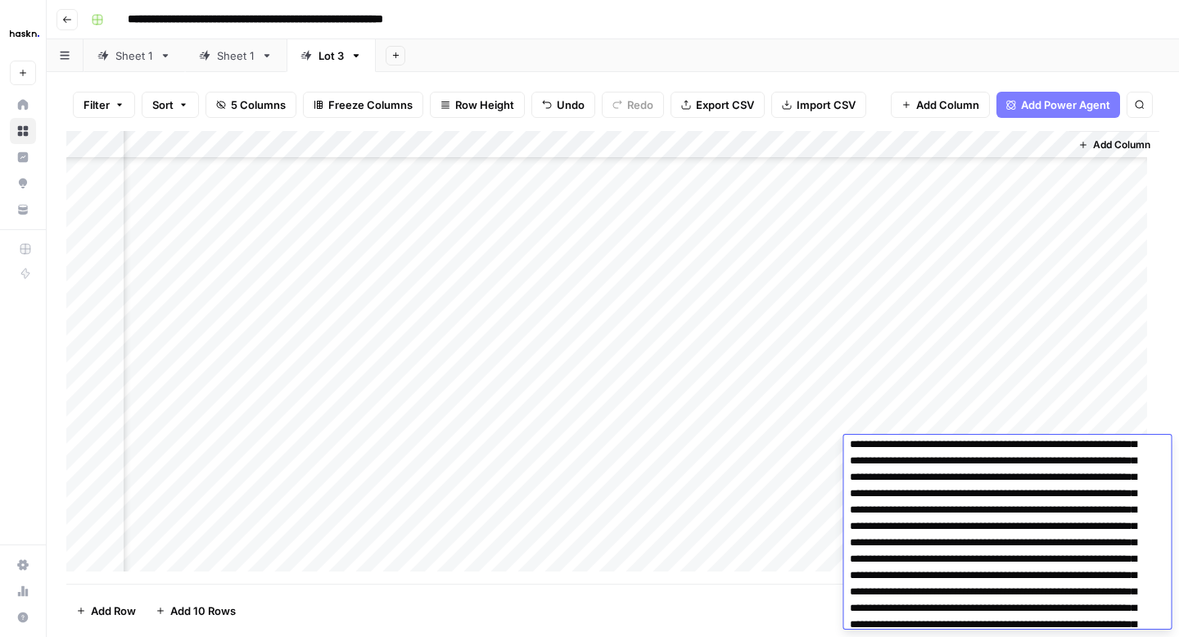
click at [880, 525] on textarea at bounding box center [1000, 567] width 315 height 367
type textarea "**********"
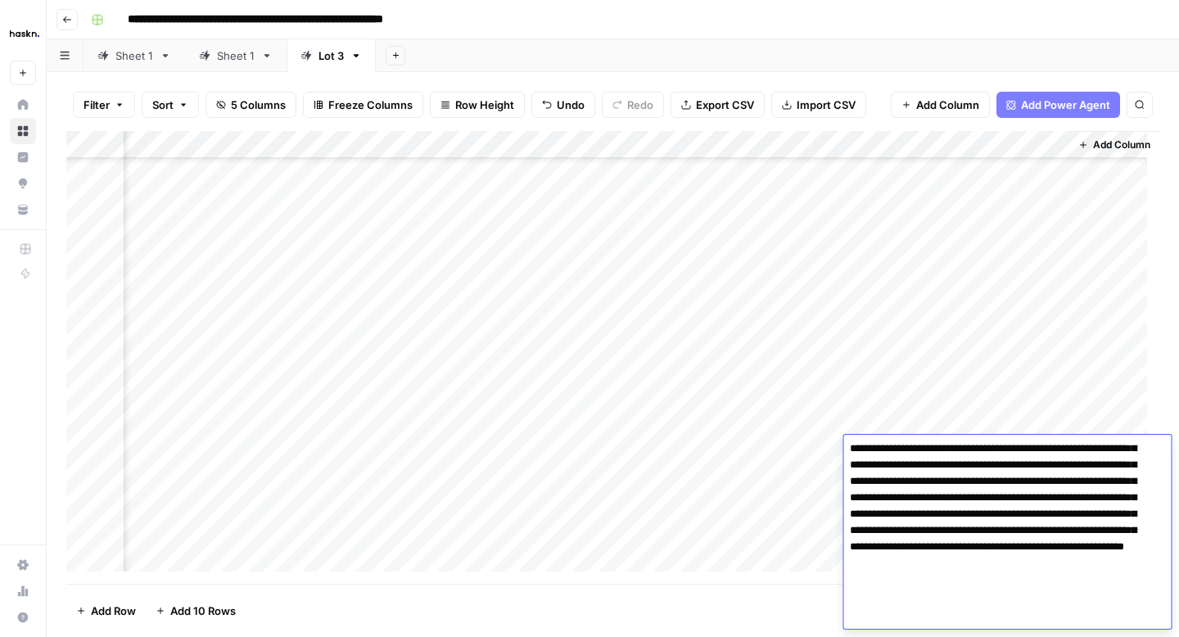
scroll to position [210, 0]
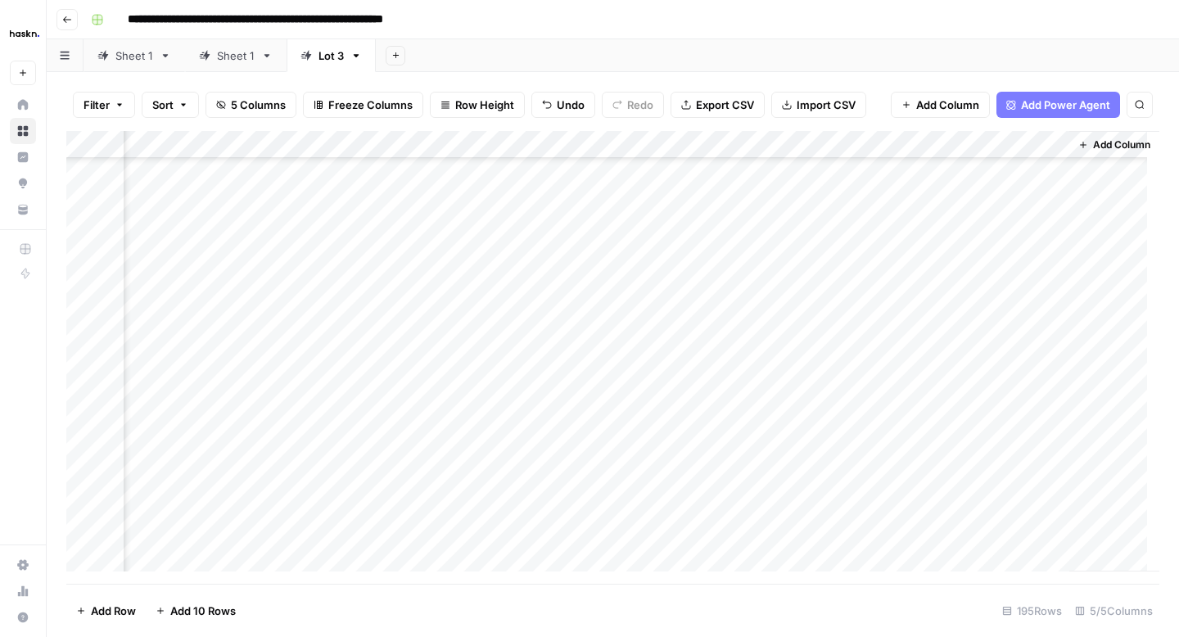
click at [810, 477] on div "Add Column" at bounding box center [612, 357] width 1093 height 453
click at [962, 174] on div "Add Column" at bounding box center [612, 357] width 1093 height 453
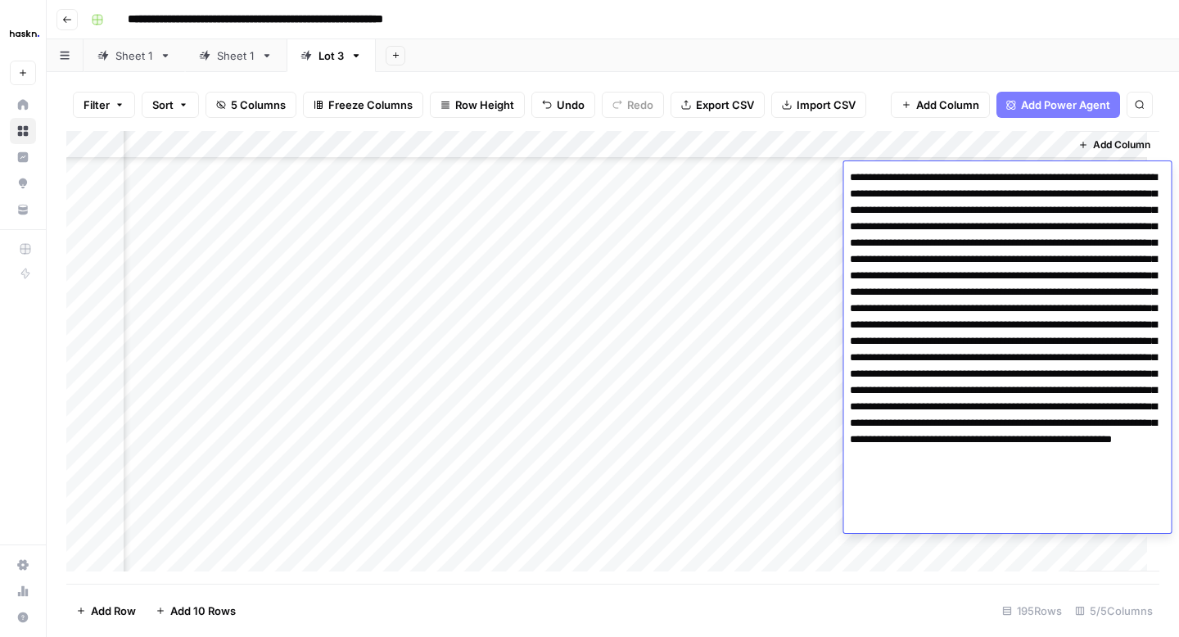
click at [1125, 392] on textarea at bounding box center [1007, 349] width 328 height 367
type textarea "**********"
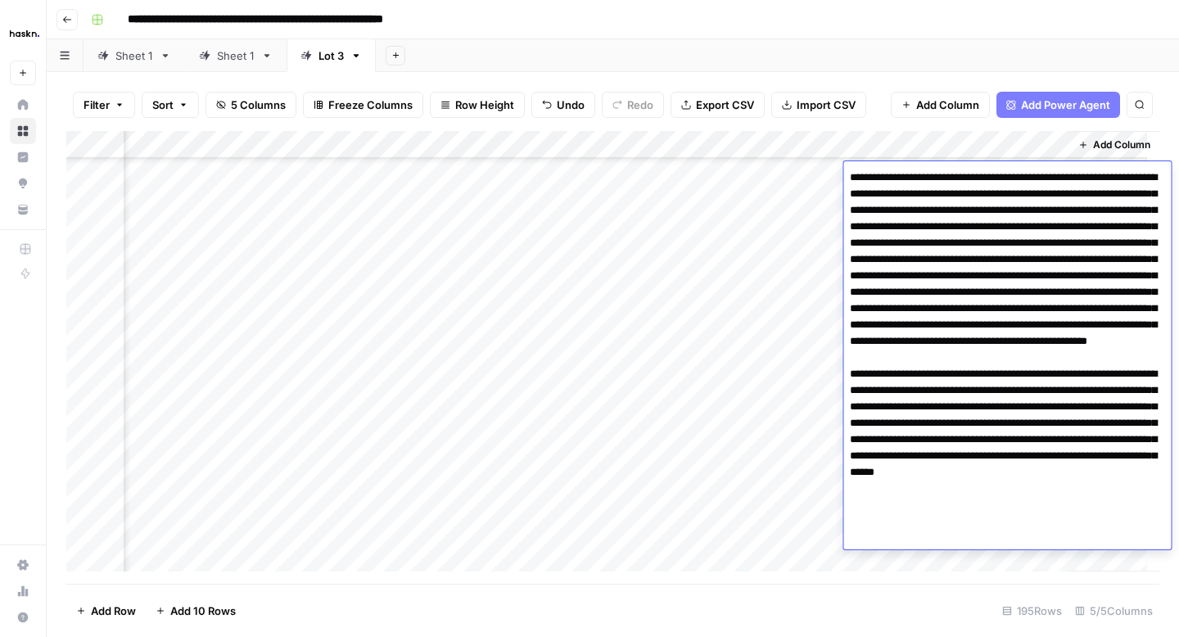
click at [820, 210] on div "Add Column" at bounding box center [612, 357] width 1093 height 453
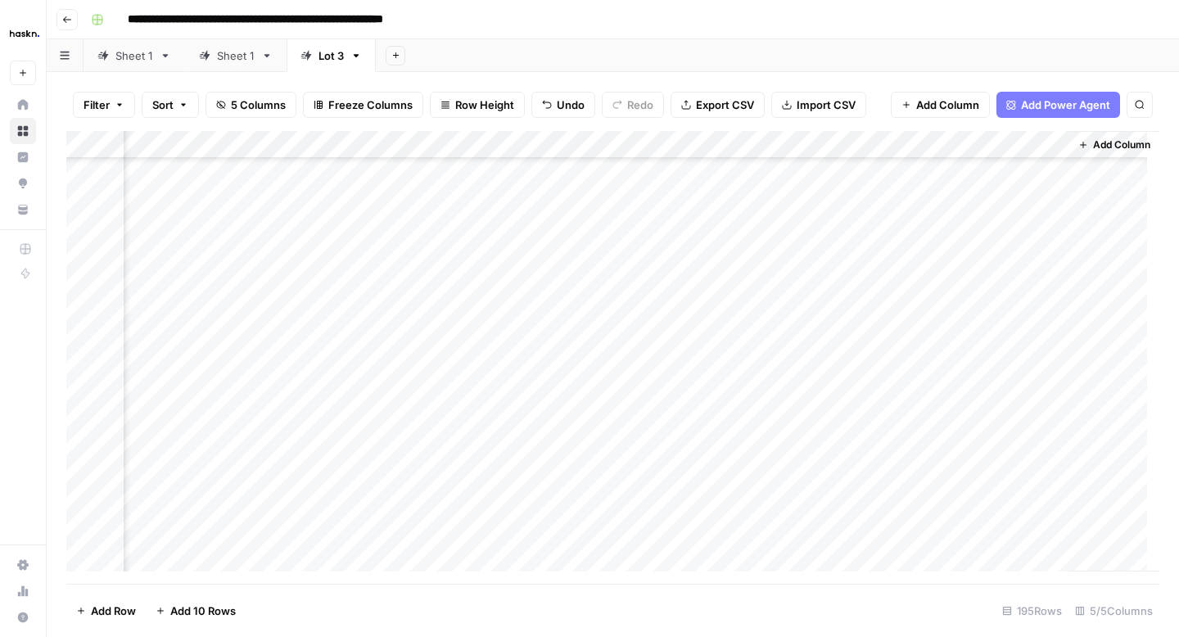
click at [994, 200] on div "Add Column" at bounding box center [612, 357] width 1093 height 453
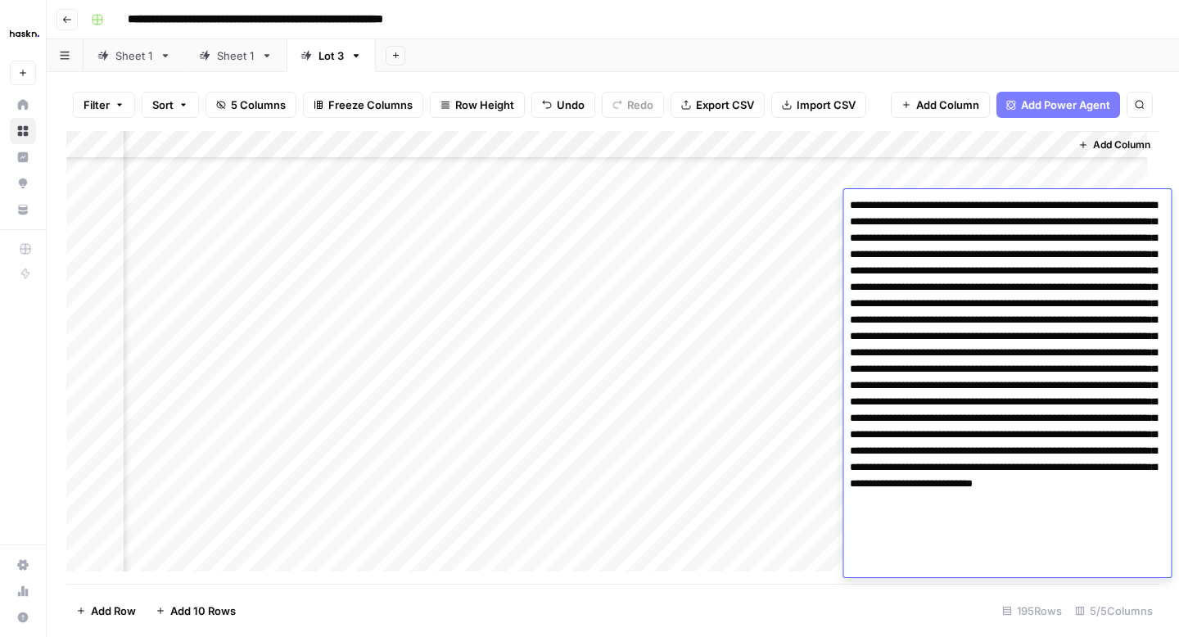
click at [1048, 320] on textarea at bounding box center [1007, 385] width 328 height 383
click at [939, 398] on textarea at bounding box center [1007, 385] width 328 height 383
type textarea "**********"
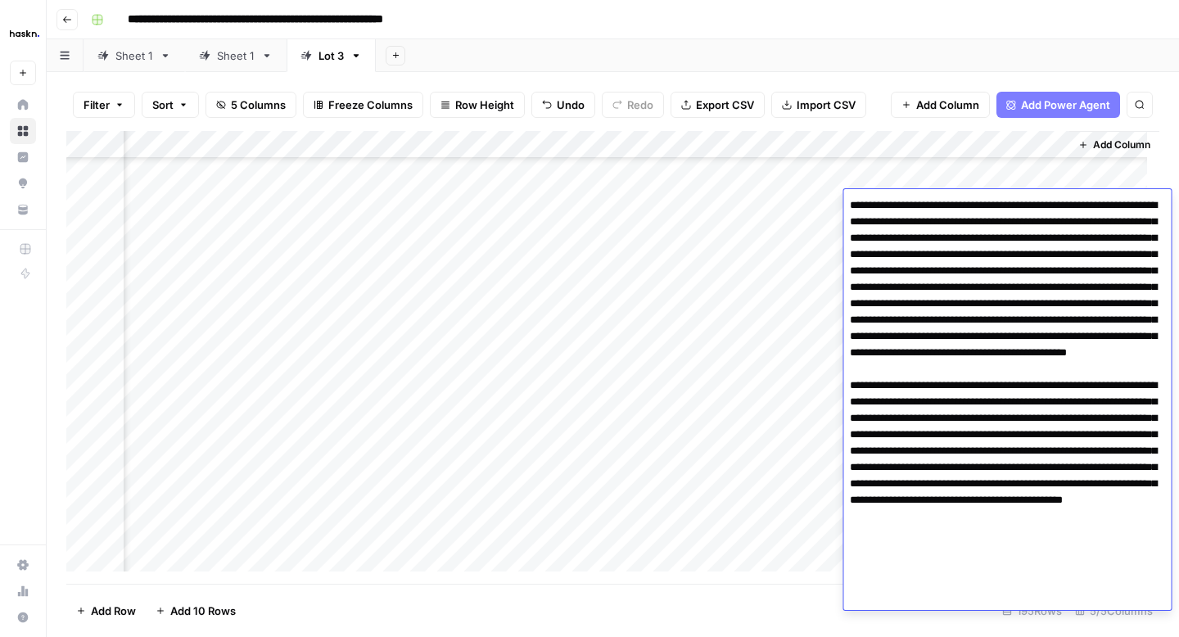
click at [816, 226] on div "Add Column" at bounding box center [612, 357] width 1093 height 453
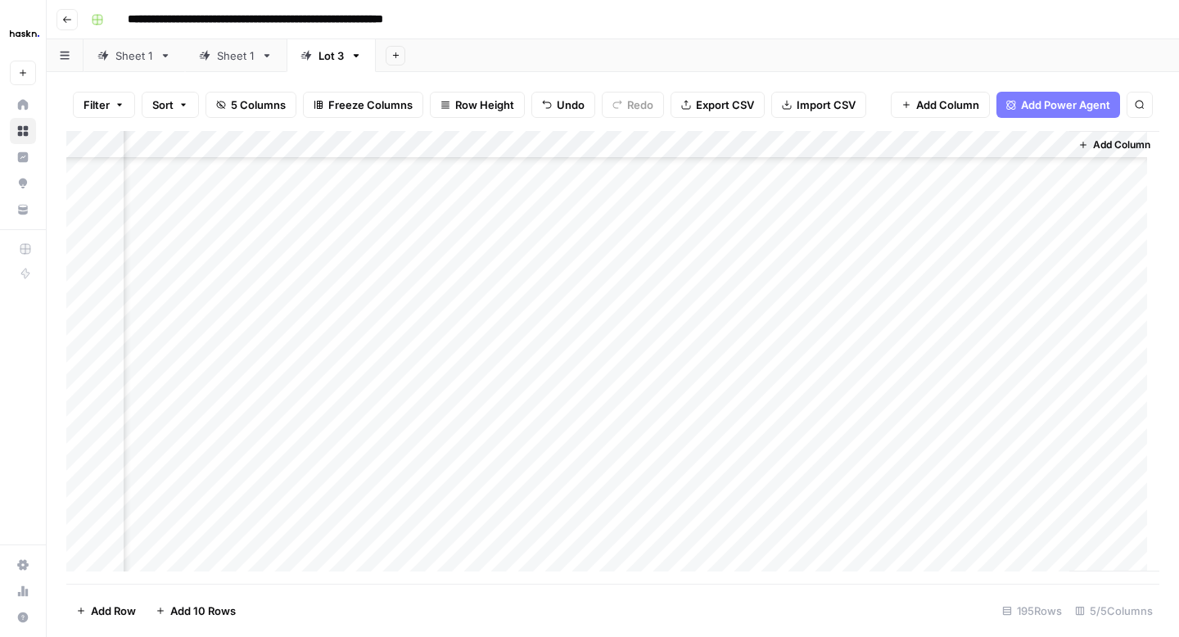
click at [960, 237] on div "Add Column" at bounding box center [612, 357] width 1093 height 453
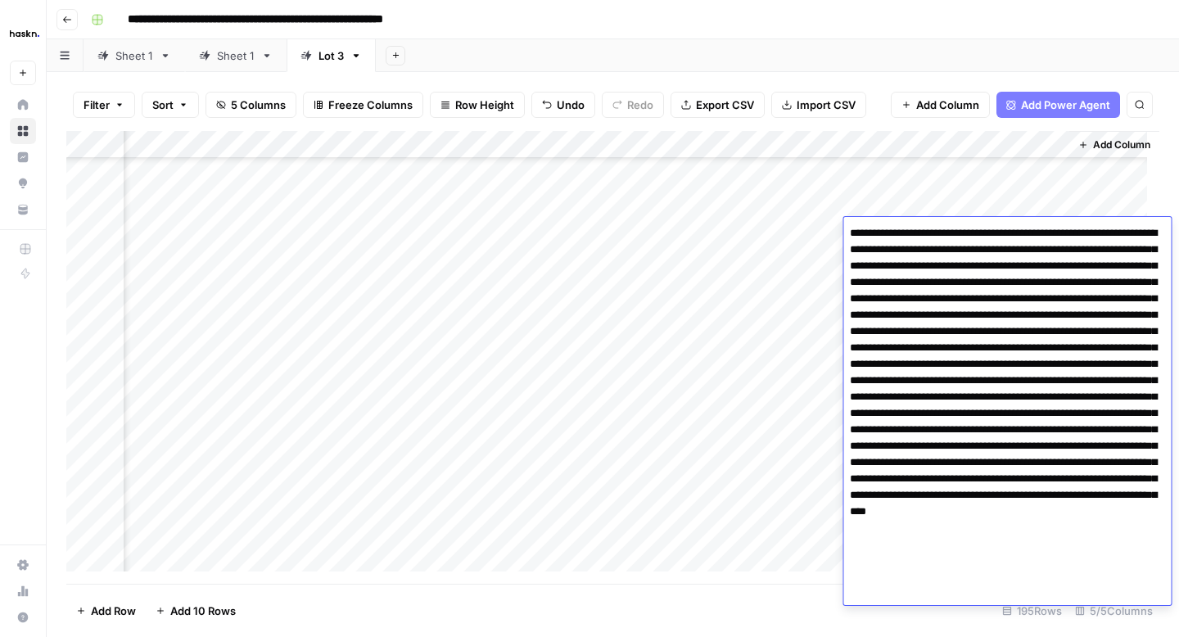
click at [1073, 394] on textarea at bounding box center [1007, 413] width 328 height 383
type textarea "**********"
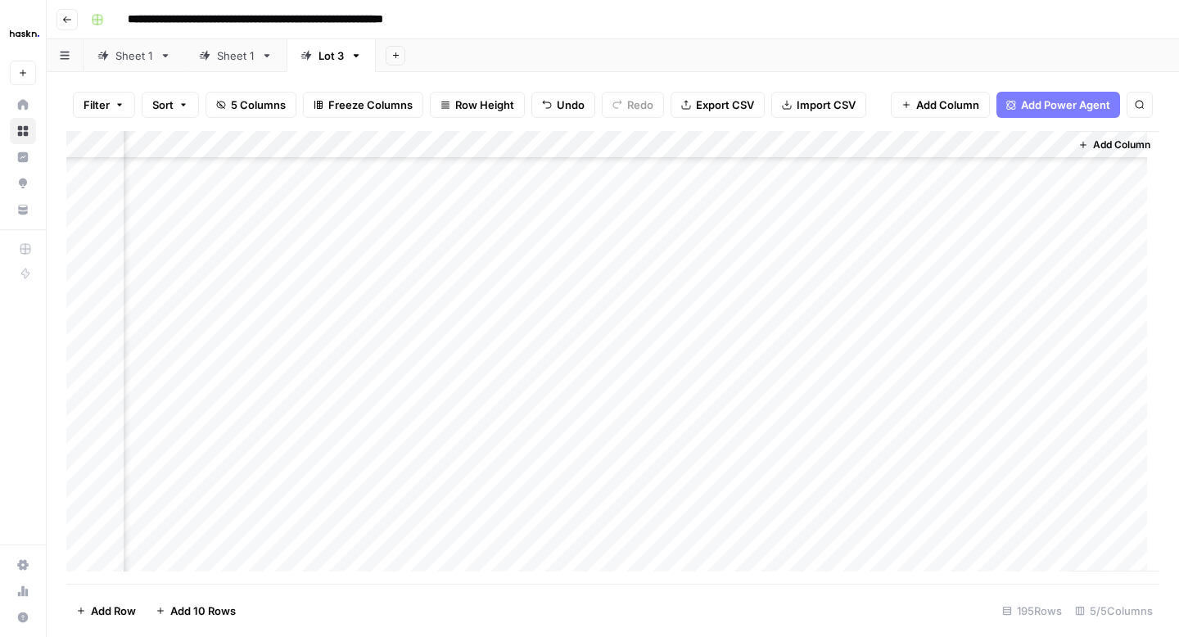
click at [821, 265] on div "Add Column" at bounding box center [612, 357] width 1093 height 453
click at [964, 266] on div "Add Column" at bounding box center [612, 357] width 1093 height 453
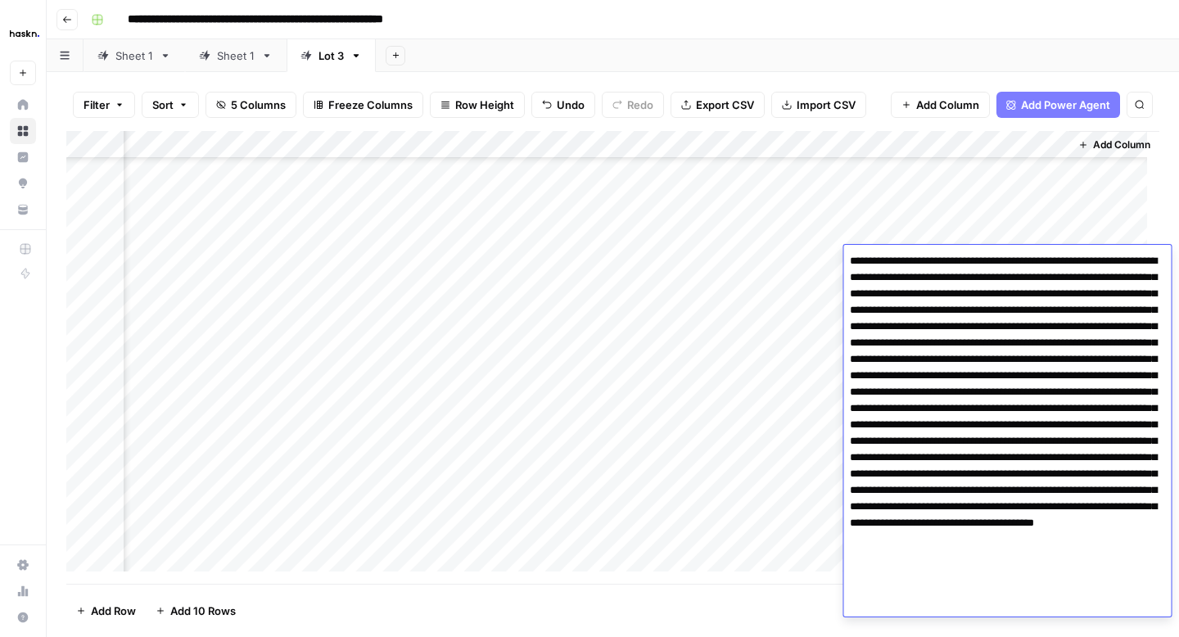
click at [895, 423] on textarea at bounding box center [1007, 425] width 328 height 350
type textarea "**********"
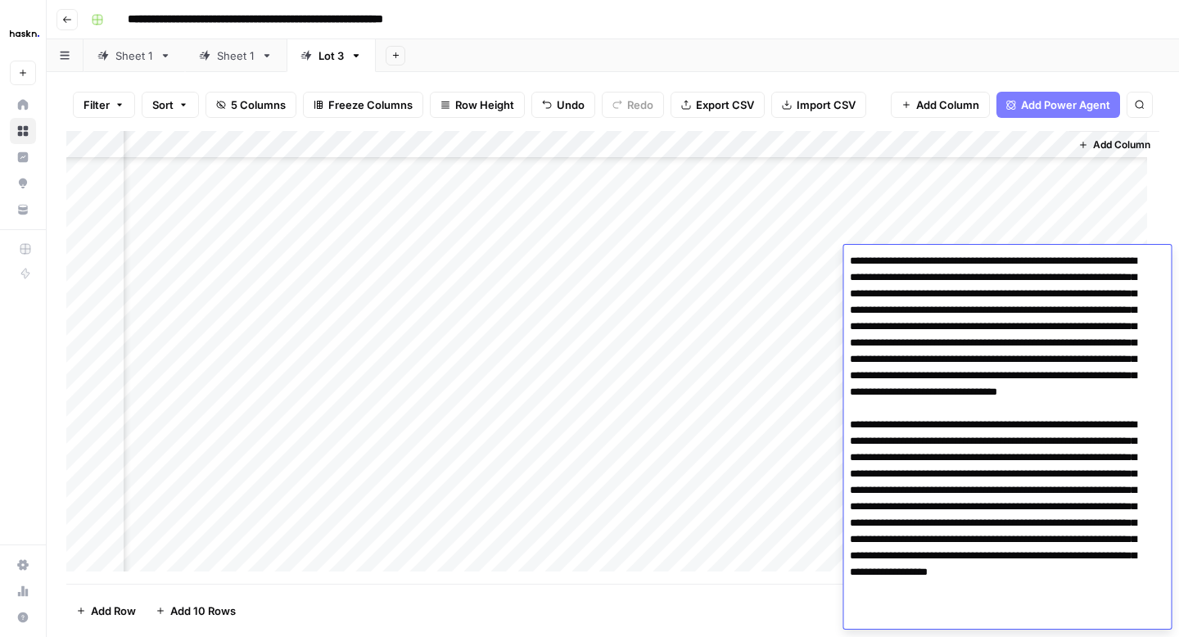
click at [793, 292] on div "Add Column" at bounding box center [612, 357] width 1093 height 453
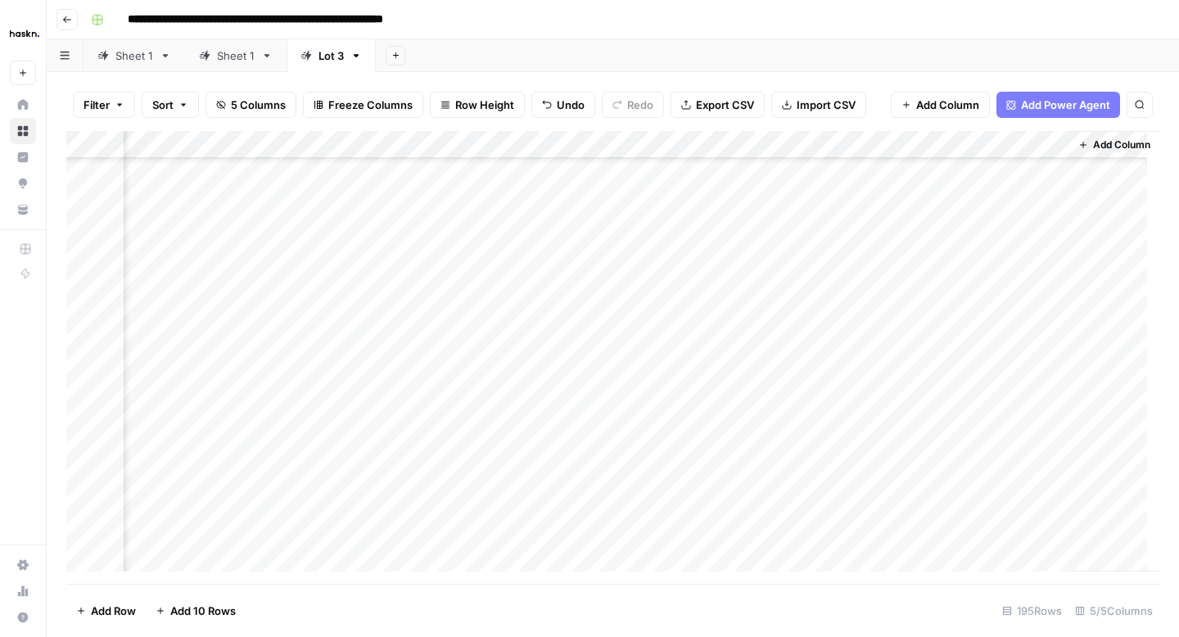
click at [974, 273] on div "Add Column" at bounding box center [612, 357] width 1093 height 453
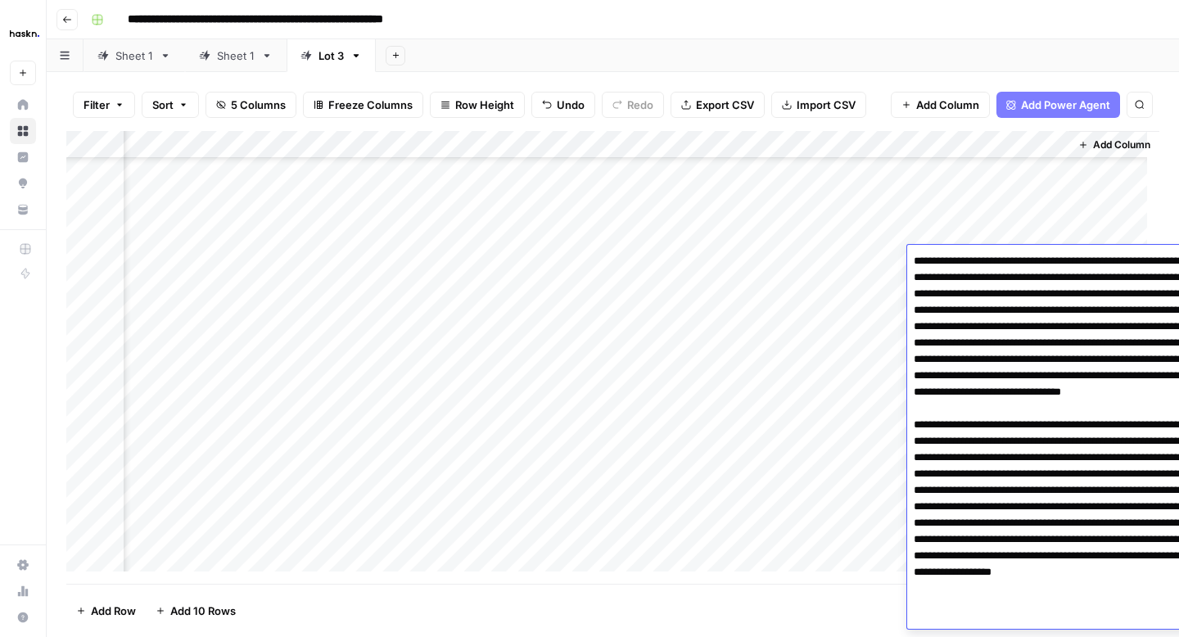
scroll to position [20, 0]
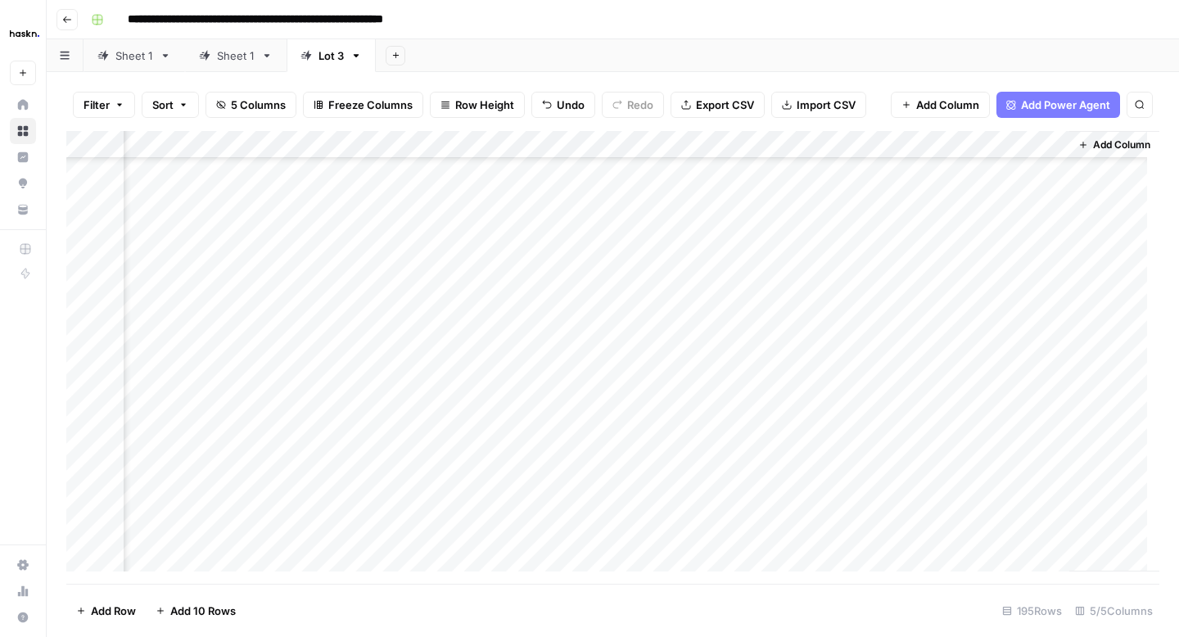
click at [824, 300] on div "Add Column" at bounding box center [612, 357] width 1093 height 453
click at [969, 300] on div "Add Column" at bounding box center [612, 357] width 1093 height 453
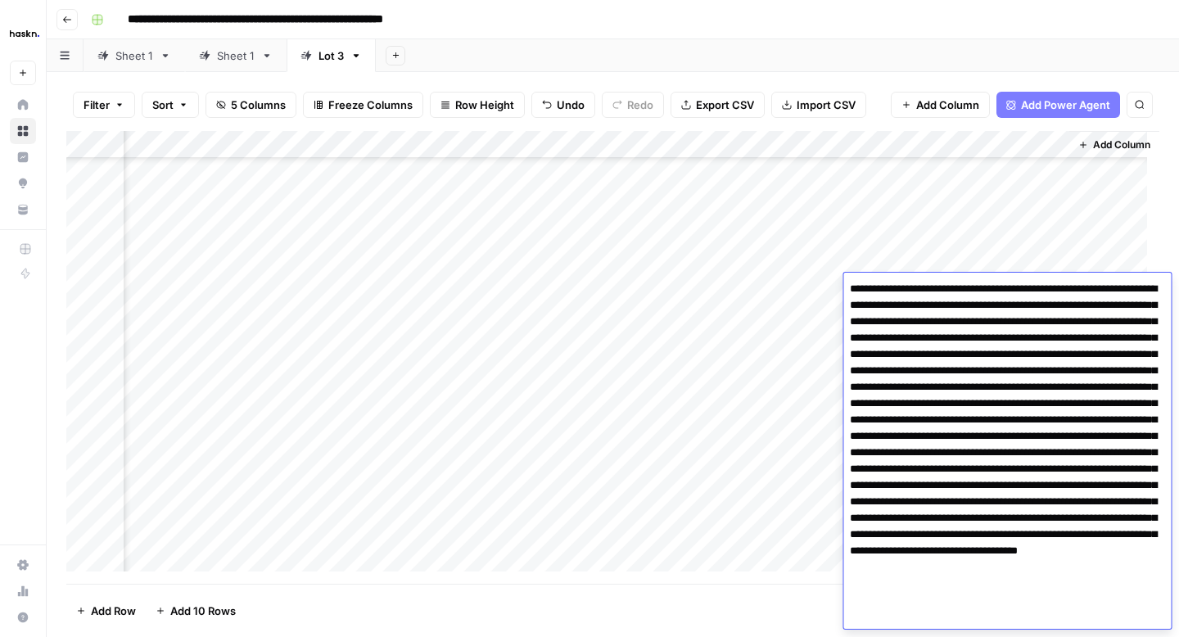
click at [906, 453] on textarea at bounding box center [1007, 453] width 328 height 350
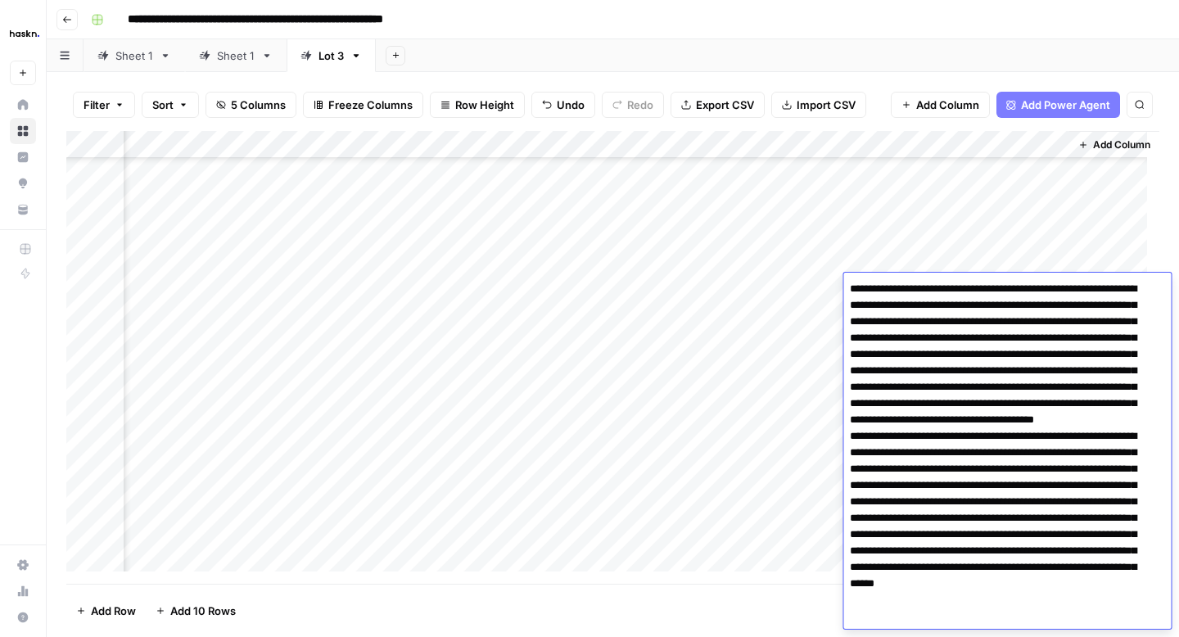
type textarea "**********"
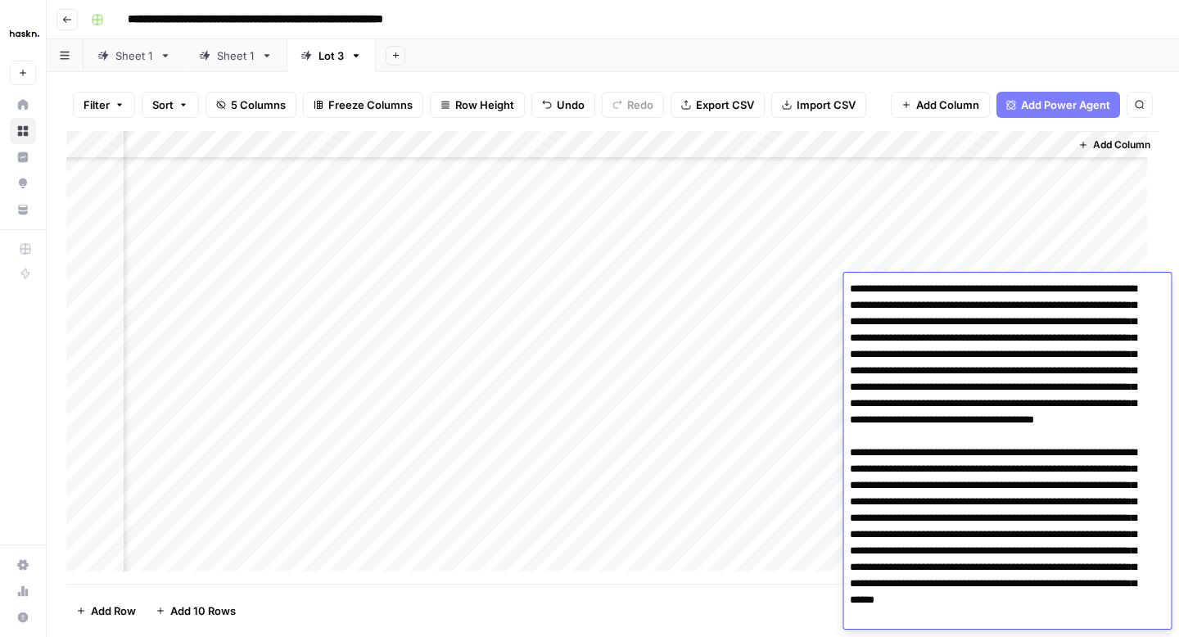
click at [815, 324] on div "Add Column" at bounding box center [612, 357] width 1093 height 453
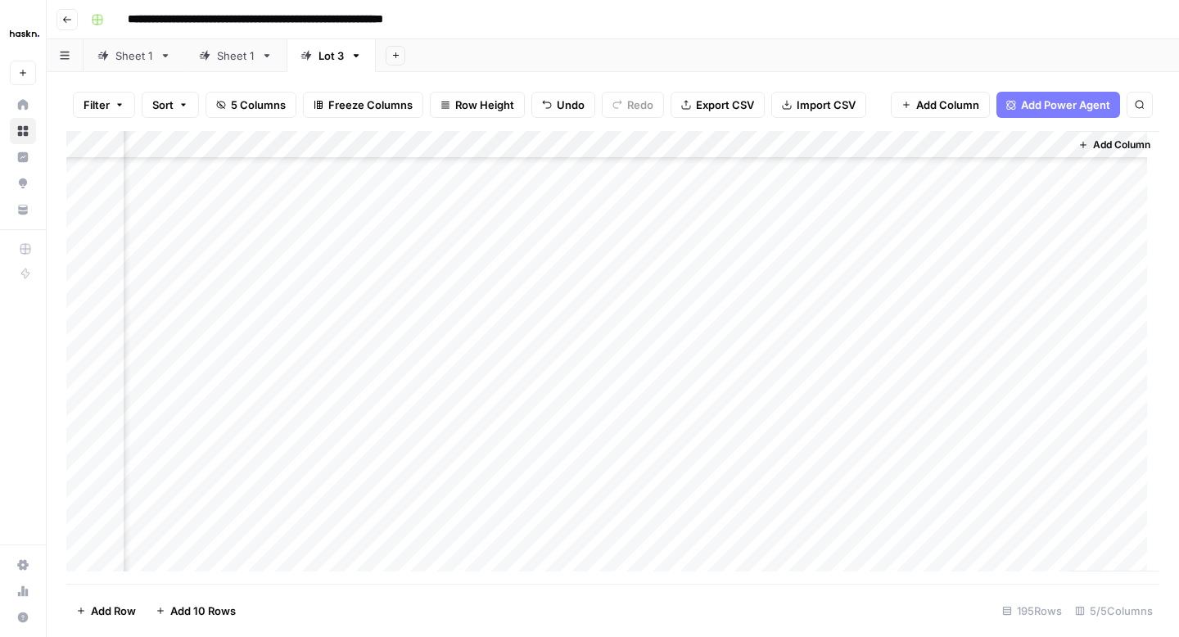
click at [909, 321] on div "Add Column" at bounding box center [612, 357] width 1093 height 453
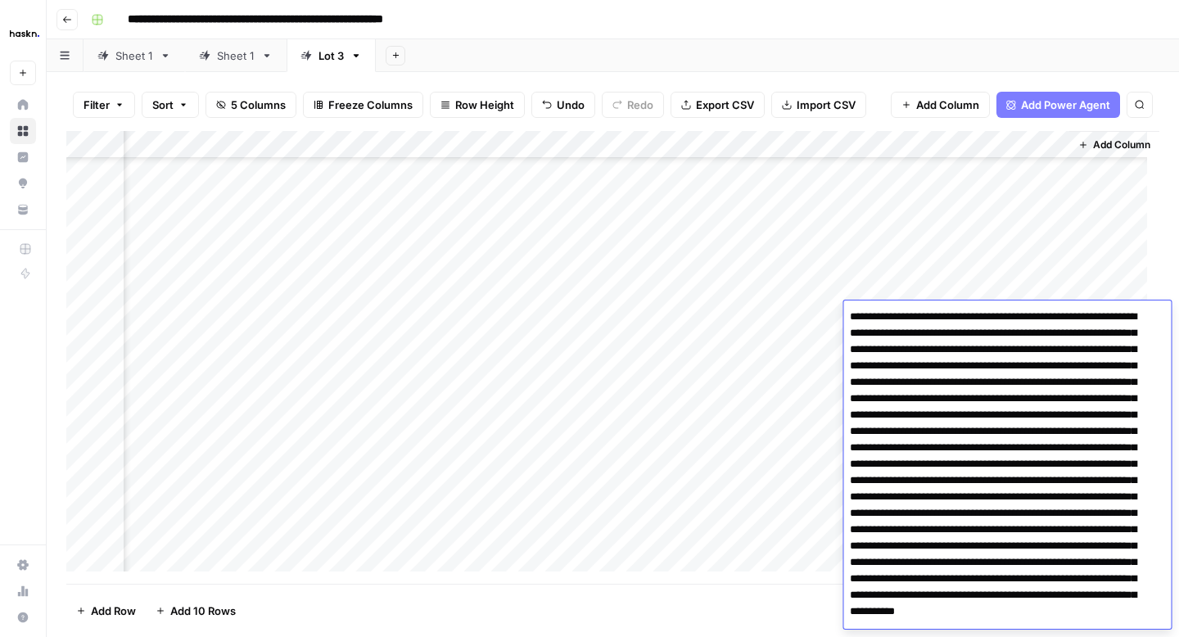
scroll to position [60, 0]
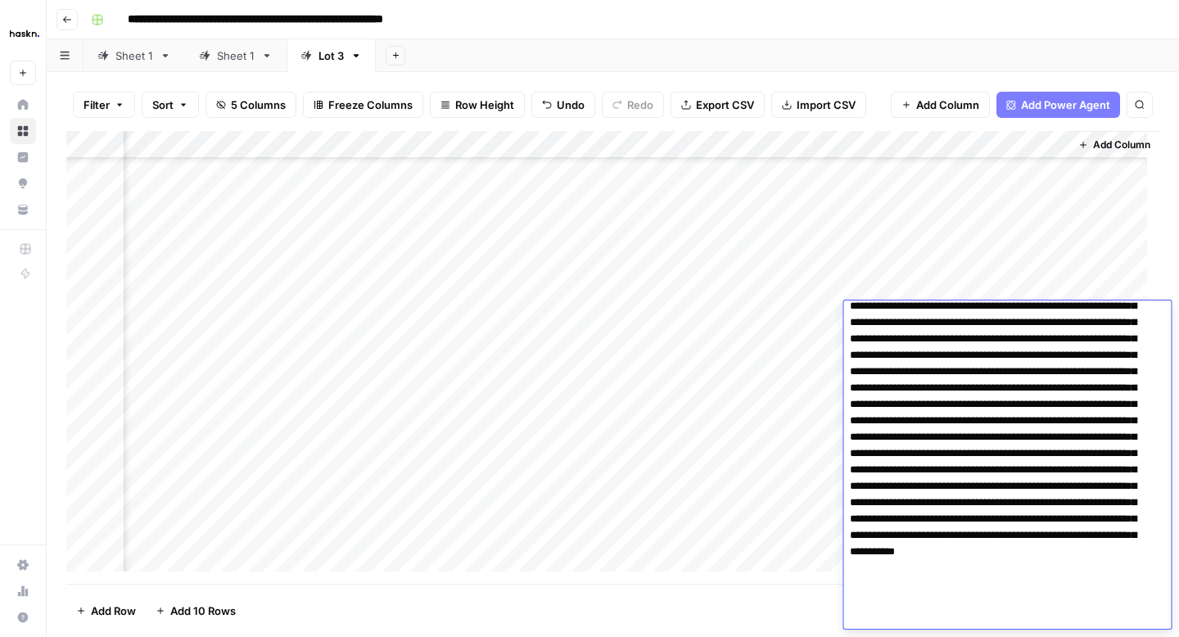
click at [954, 401] on textarea at bounding box center [1000, 437] width 315 height 383
type textarea "**********"
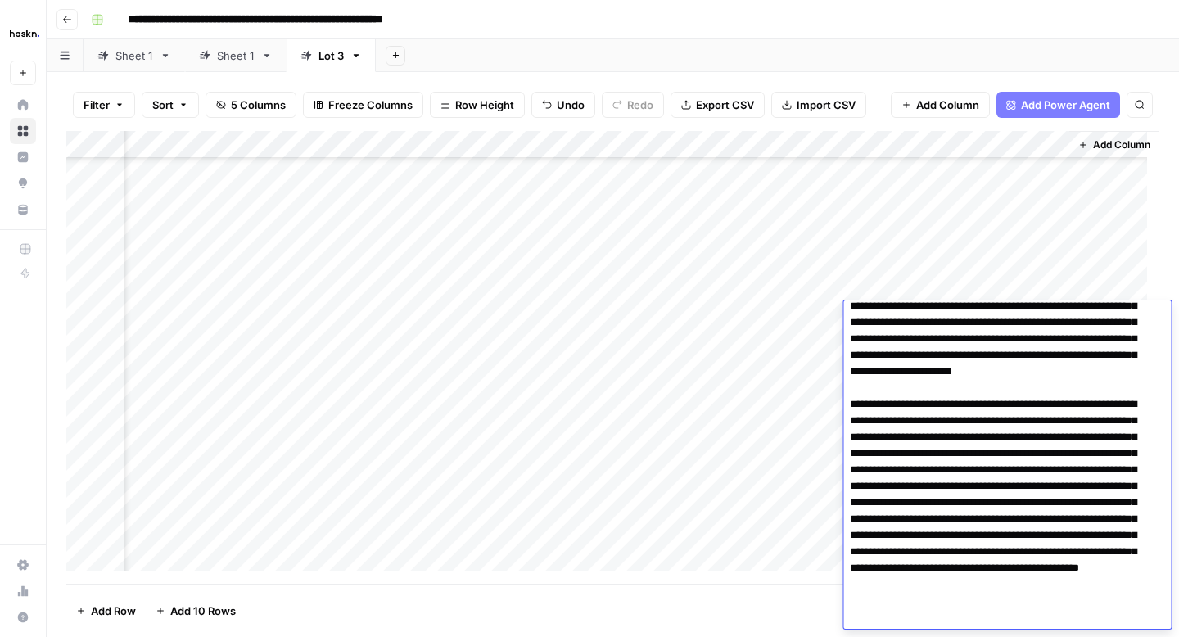
scroll to position [93, 0]
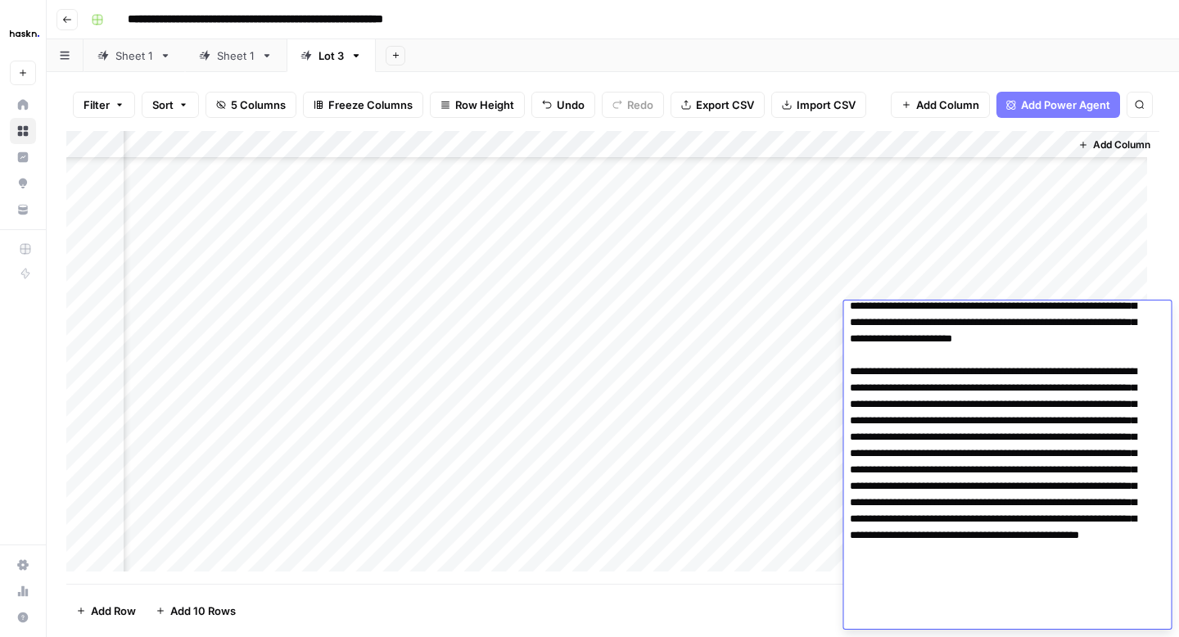
click at [820, 352] on div "Add Column" at bounding box center [612, 357] width 1093 height 453
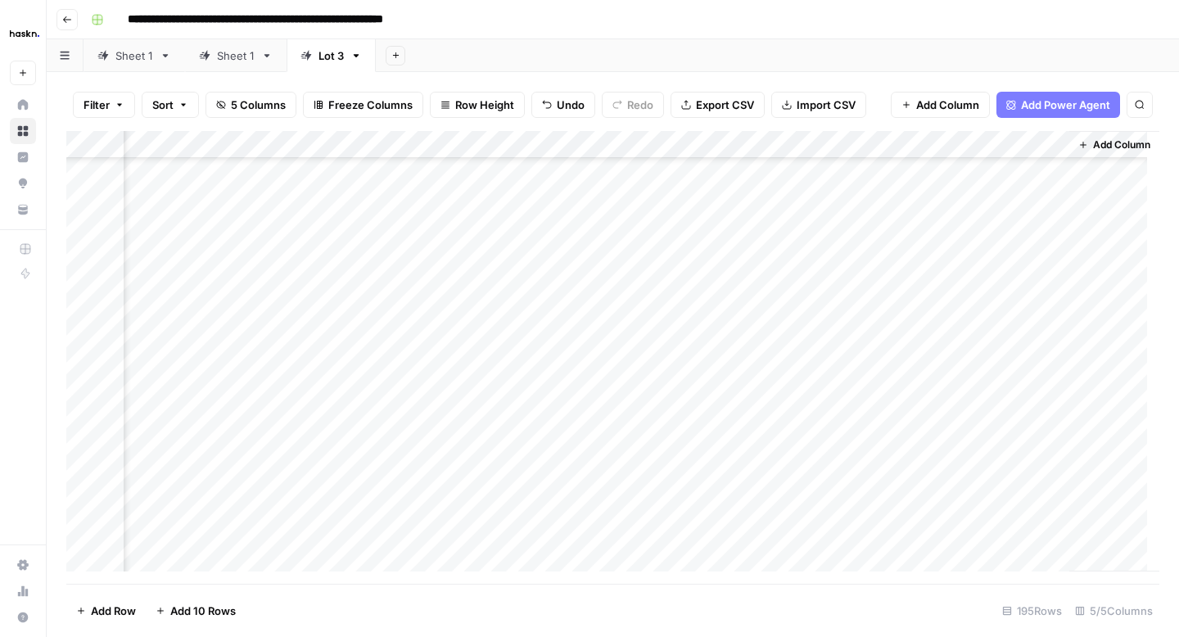
click at [926, 348] on div "Add Column" at bounding box center [612, 357] width 1093 height 453
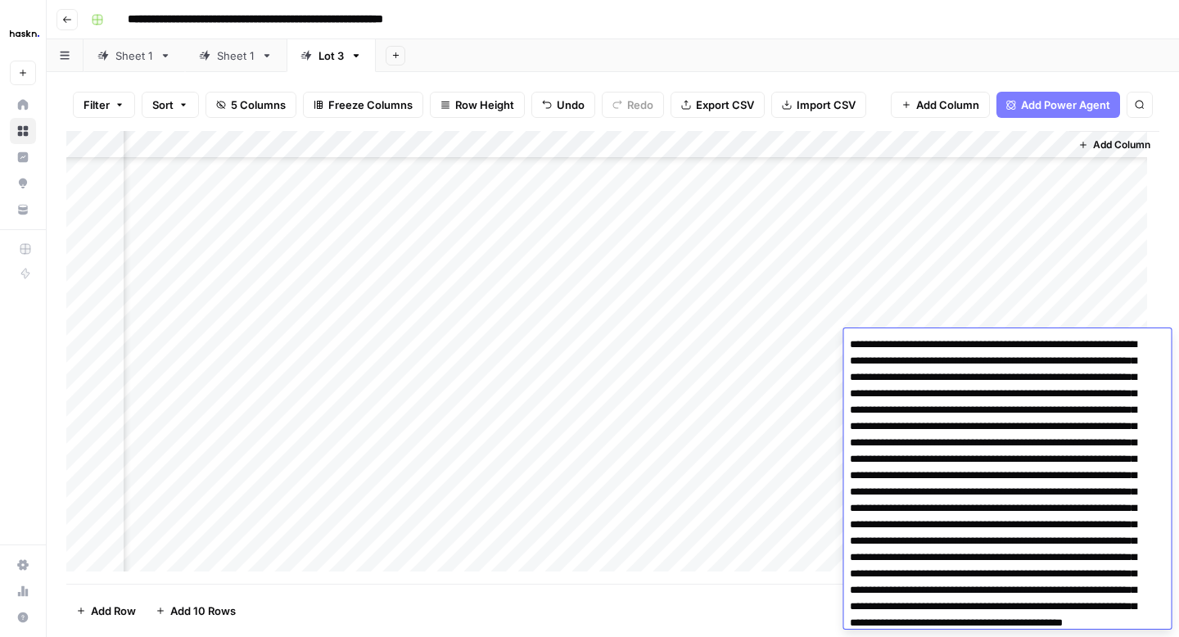
scroll to position [88, 0]
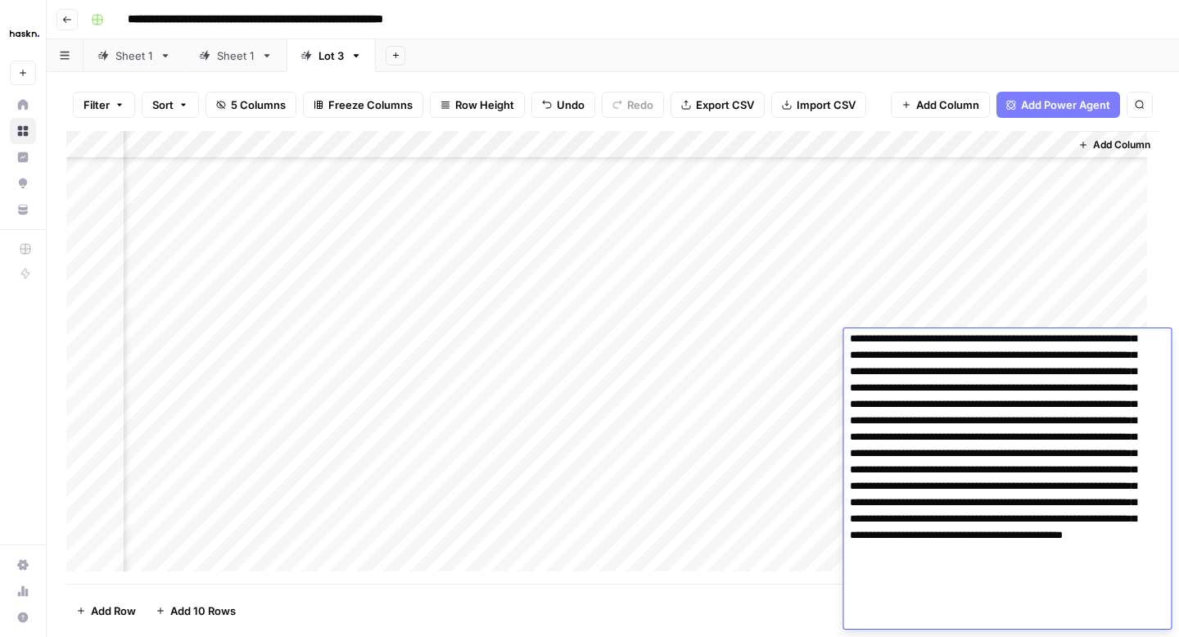
click at [912, 394] on textarea at bounding box center [1000, 437] width 315 height 383
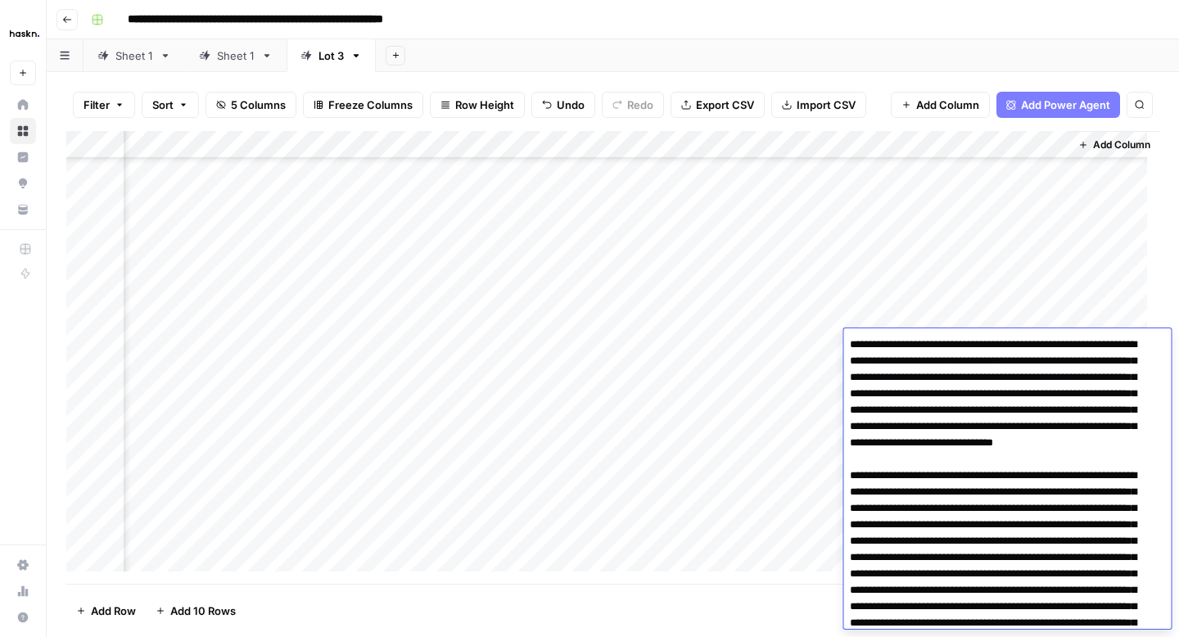
scroll to position [104, 0]
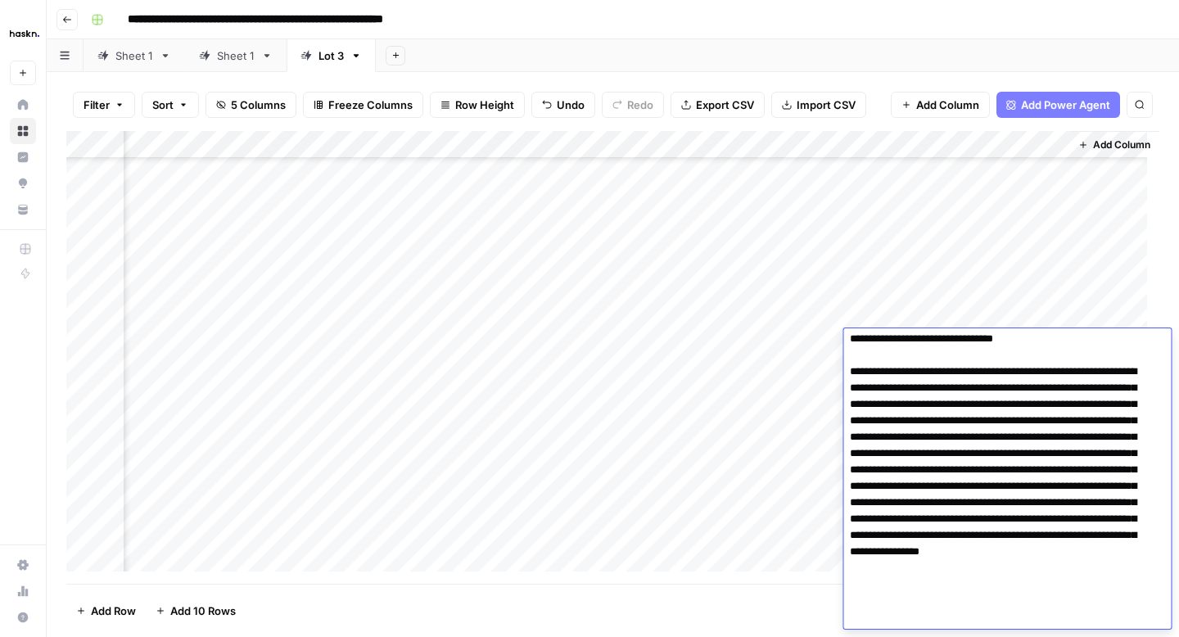
click at [1105, 567] on textarea at bounding box center [1000, 429] width 315 height 400
type textarea "**********"
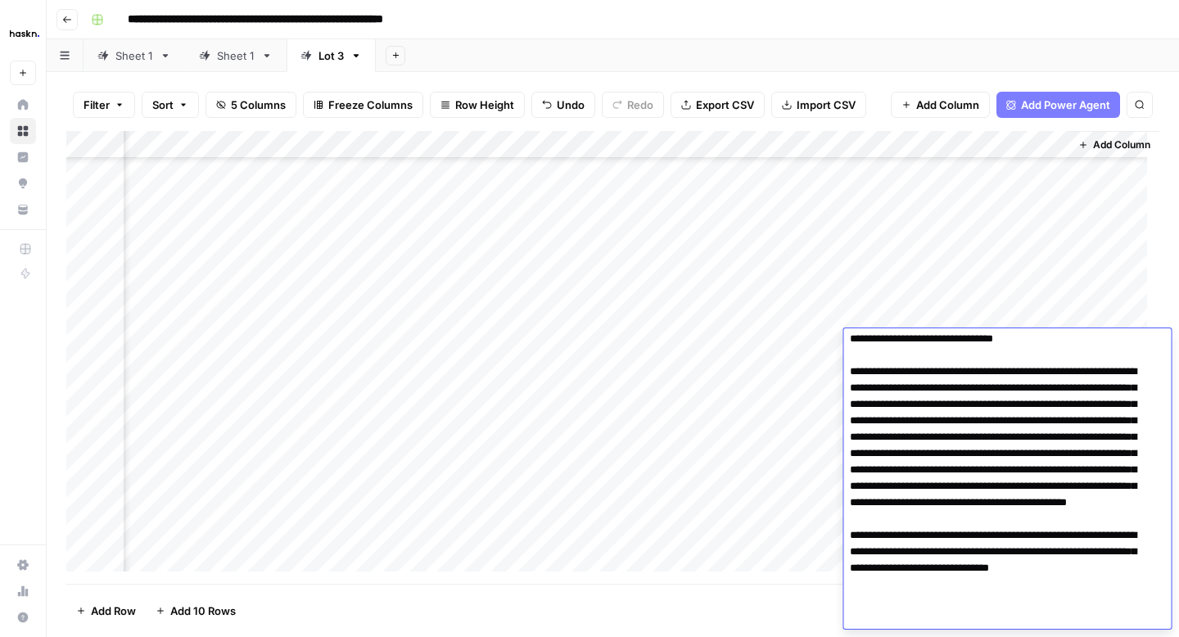
click at [798, 368] on div "Add Column" at bounding box center [612, 357] width 1093 height 453
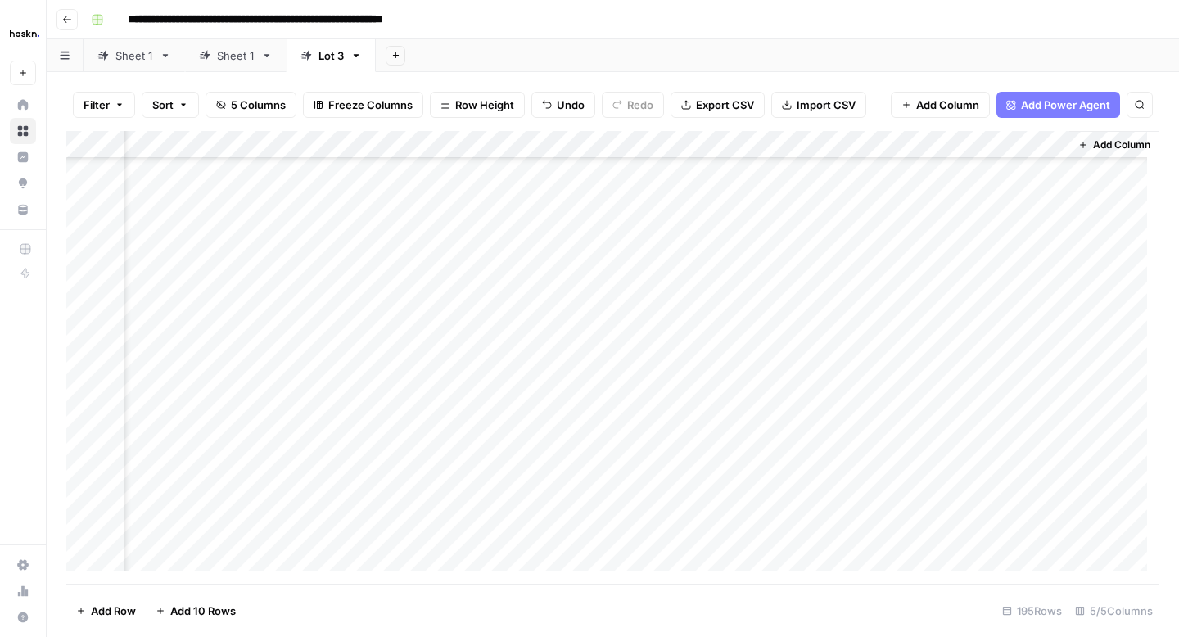
click at [975, 361] on div "Add Column" at bounding box center [612, 357] width 1093 height 453
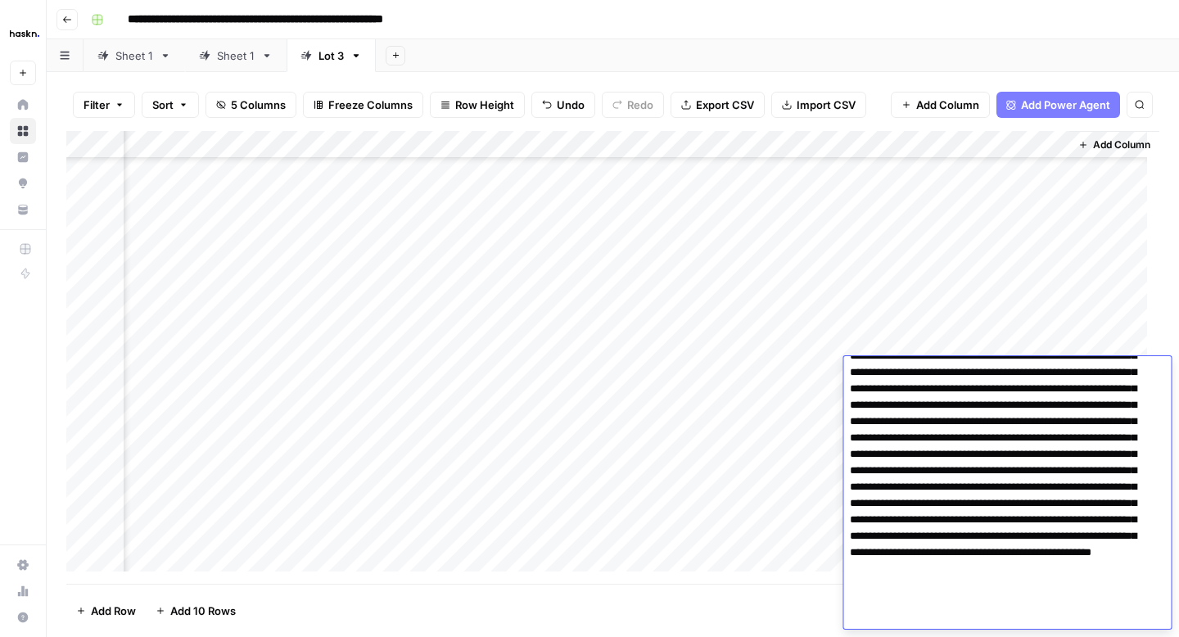
scroll to position [152, 0]
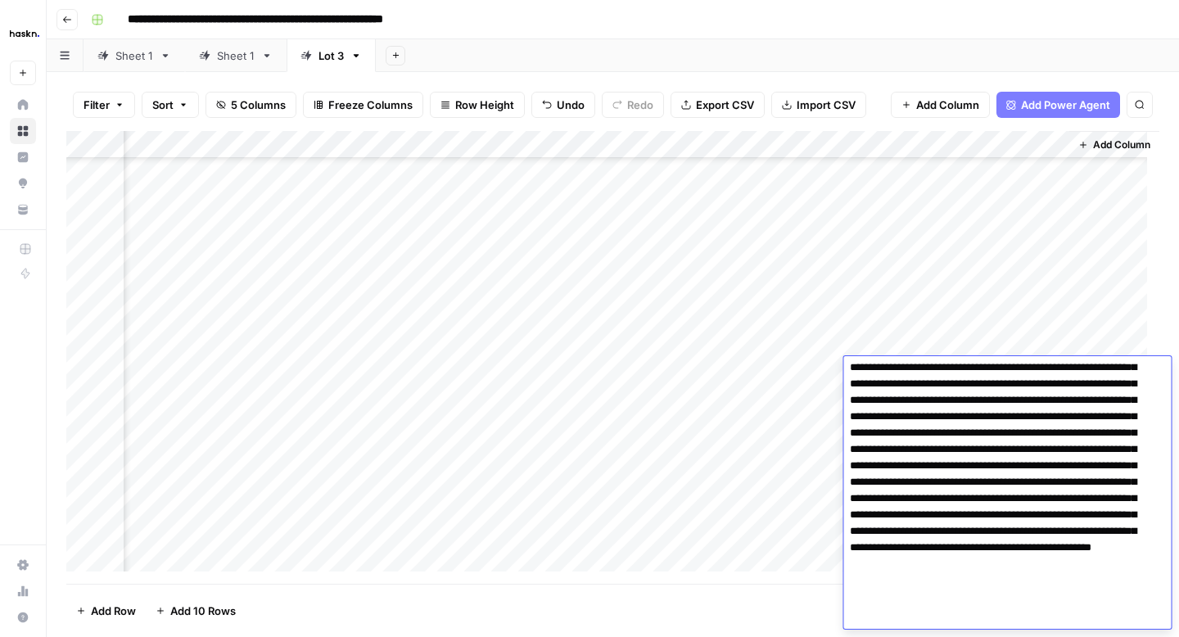
click at [793, 395] on div "Add Column" at bounding box center [612, 357] width 1093 height 453
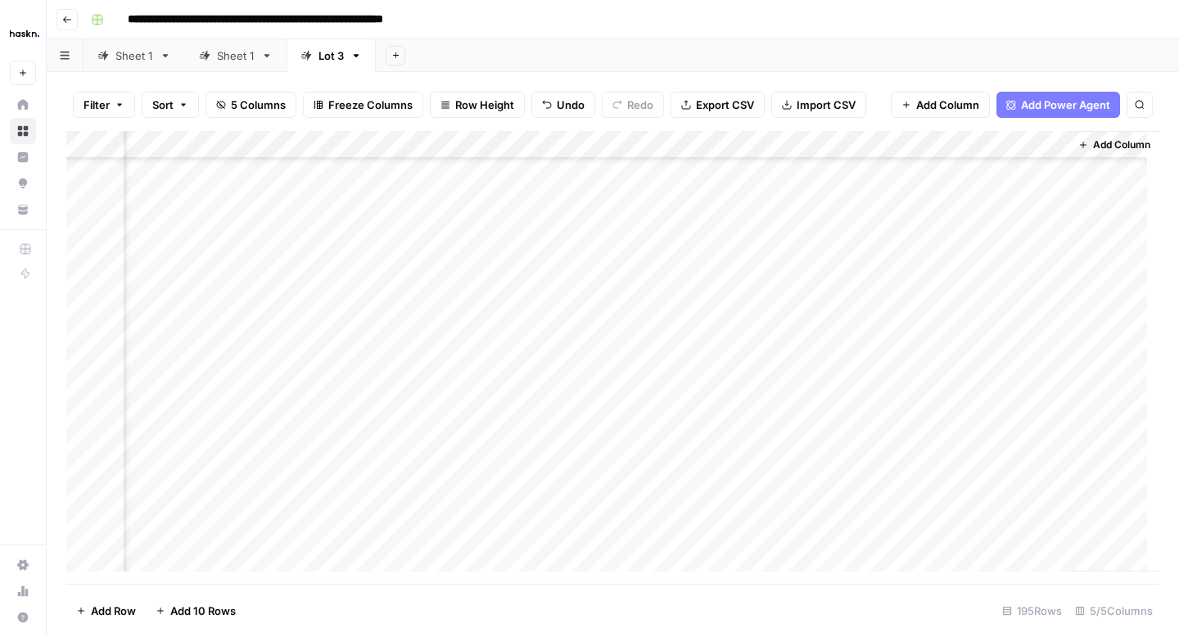
click at [1010, 395] on div "Add Column" at bounding box center [612, 357] width 1093 height 453
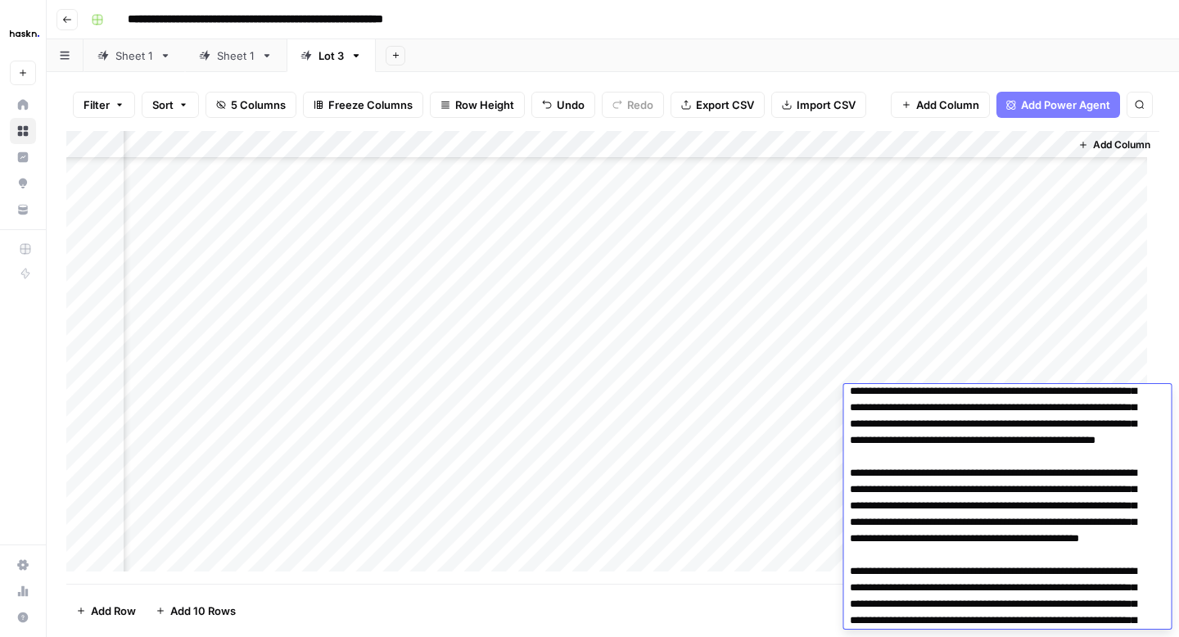
scroll to position [0, 0]
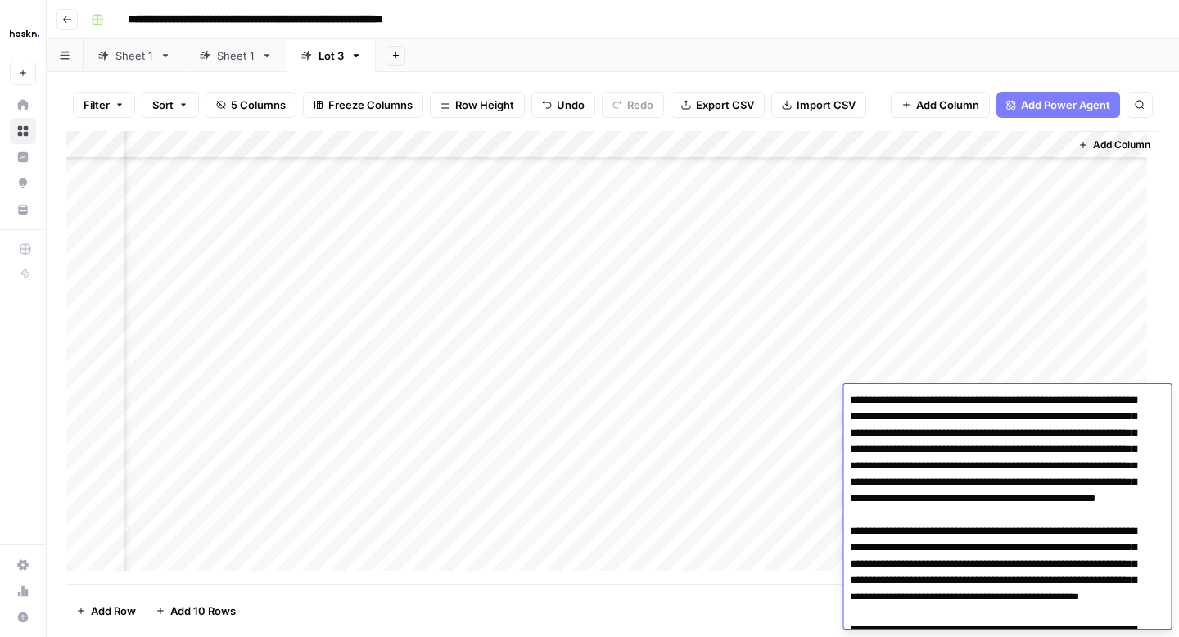
click at [789, 438] on div "Add Column" at bounding box center [612, 357] width 1093 height 453
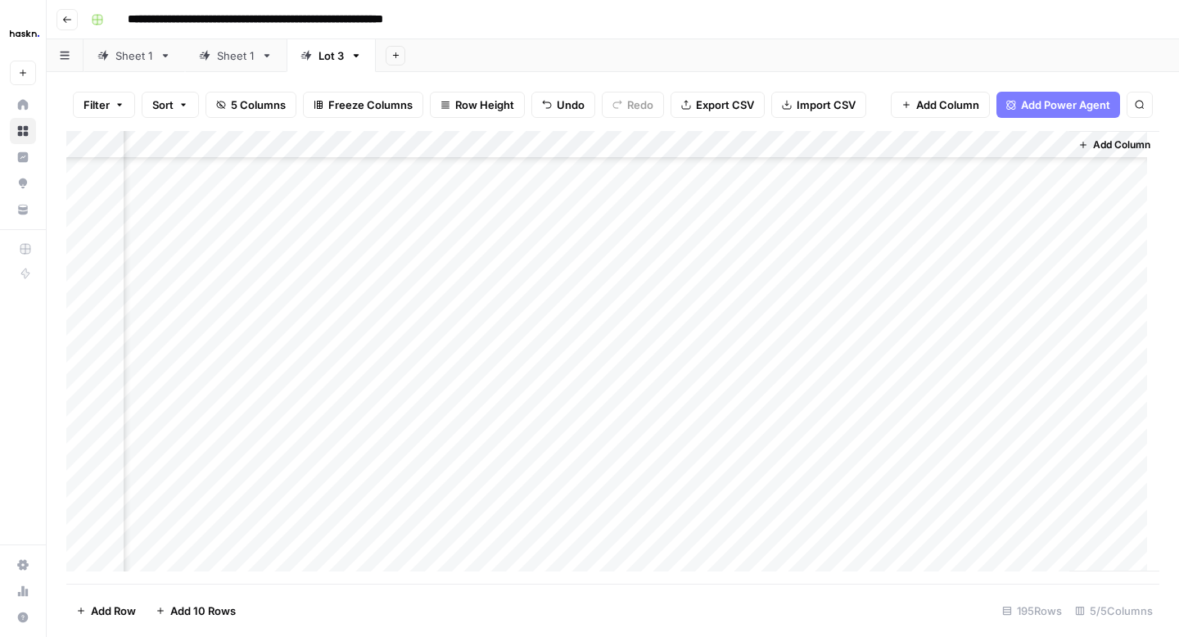
click at [931, 433] on div "Add Column" at bounding box center [612, 357] width 1093 height 453
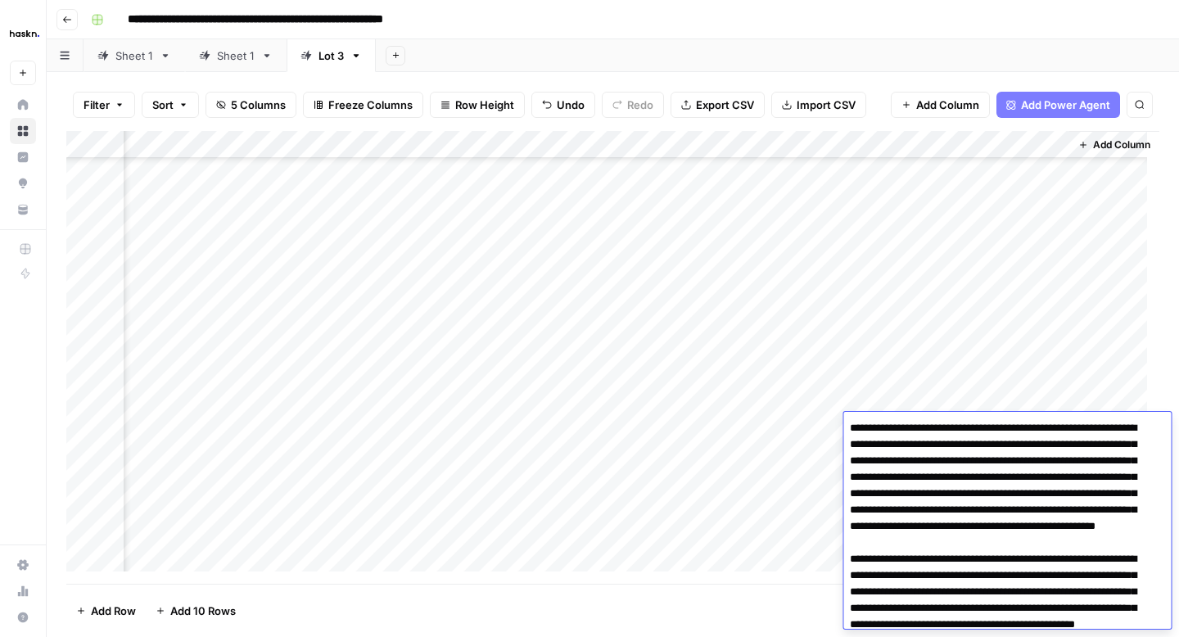
click at [816, 467] on div "Add Column" at bounding box center [612, 357] width 1093 height 453
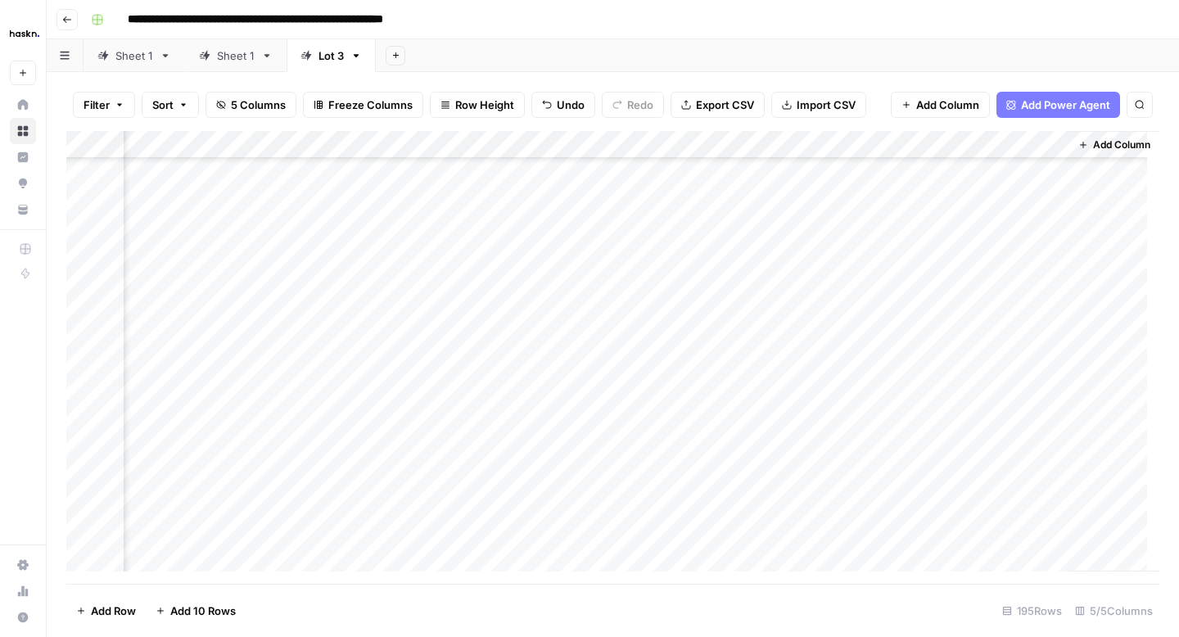
scroll to position [4086, 176]
click at [955, 240] on div "Add Column" at bounding box center [612, 357] width 1093 height 453
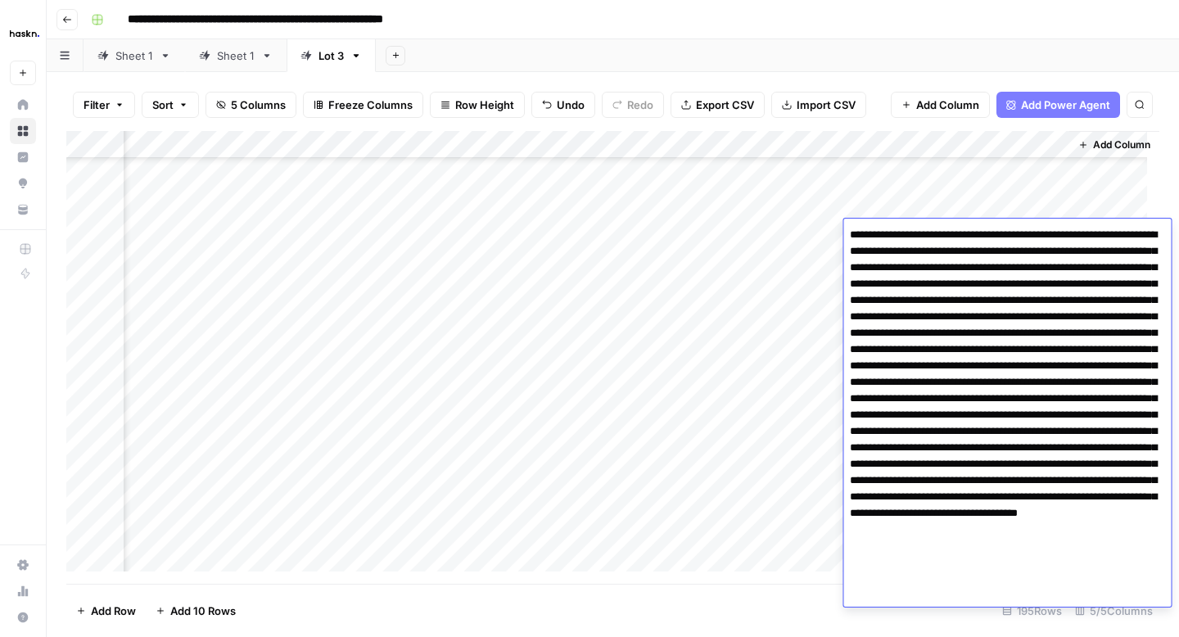
click at [905, 398] on textarea at bounding box center [1007, 415] width 328 height 383
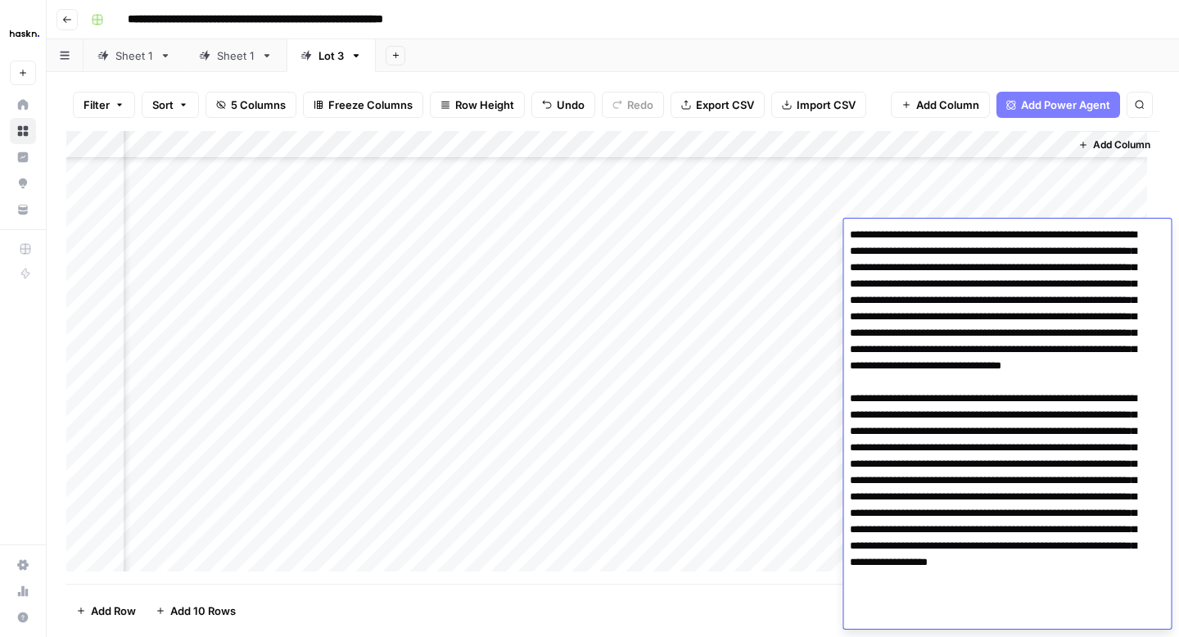
scroll to position [27, 0]
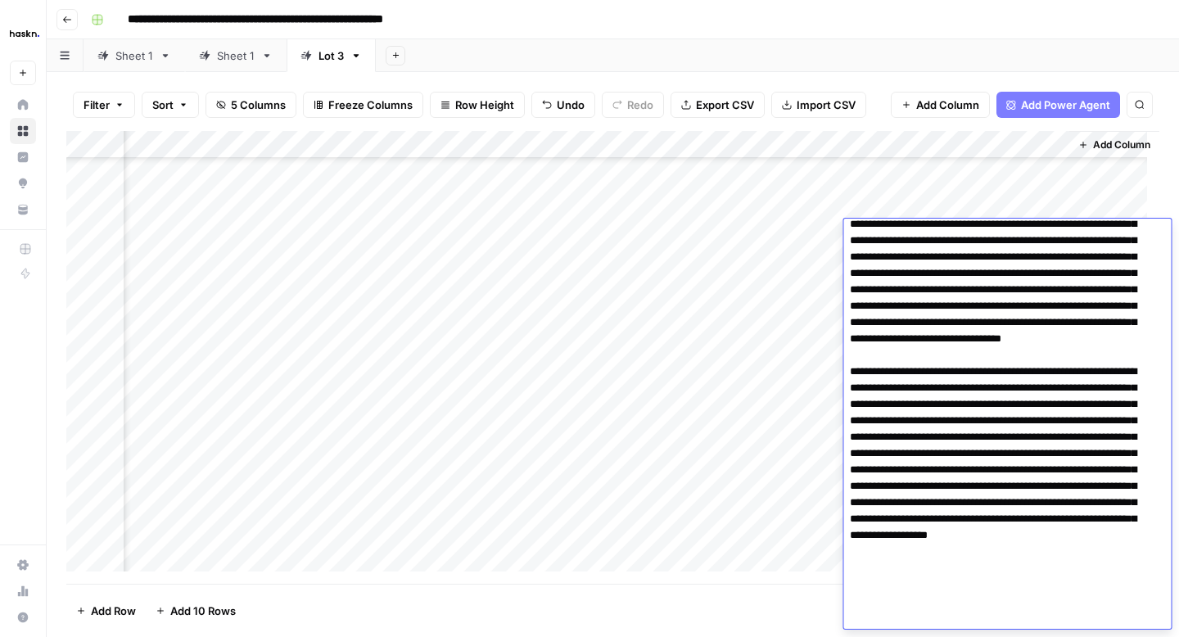
click at [913, 534] on textarea at bounding box center [1000, 413] width 315 height 432
type textarea "**********"
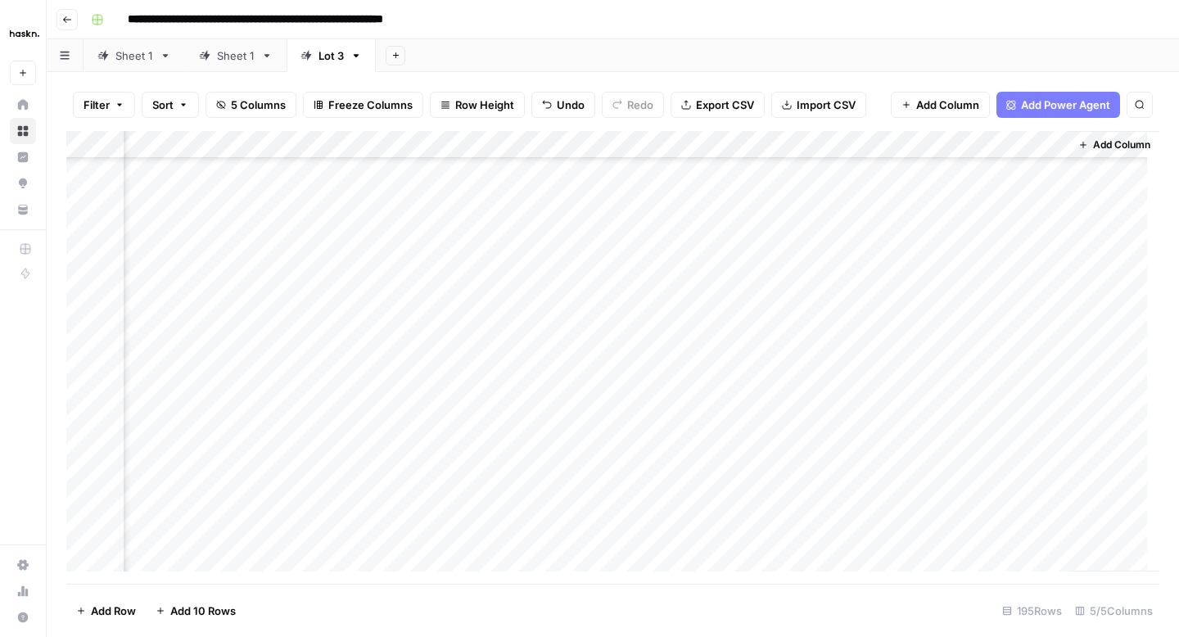
click at [819, 256] on div "Add Column" at bounding box center [612, 357] width 1093 height 453
click at [933, 268] on div "Add Column" at bounding box center [612, 357] width 1093 height 453
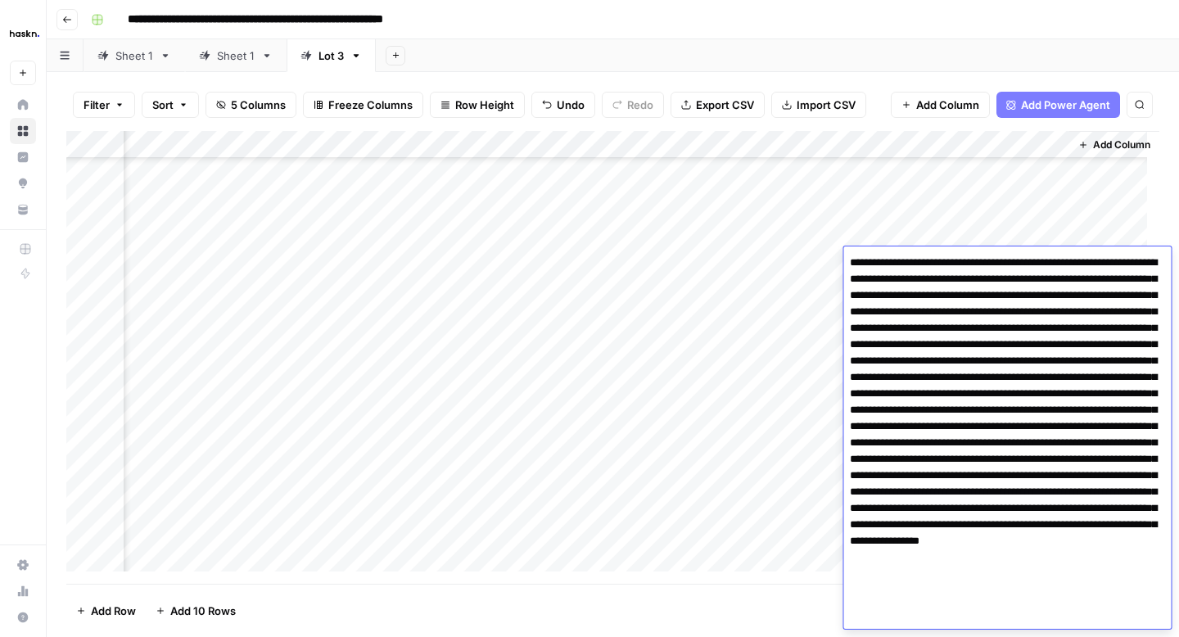
click at [1150, 456] on textarea at bounding box center [1007, 434] width 328 height 367
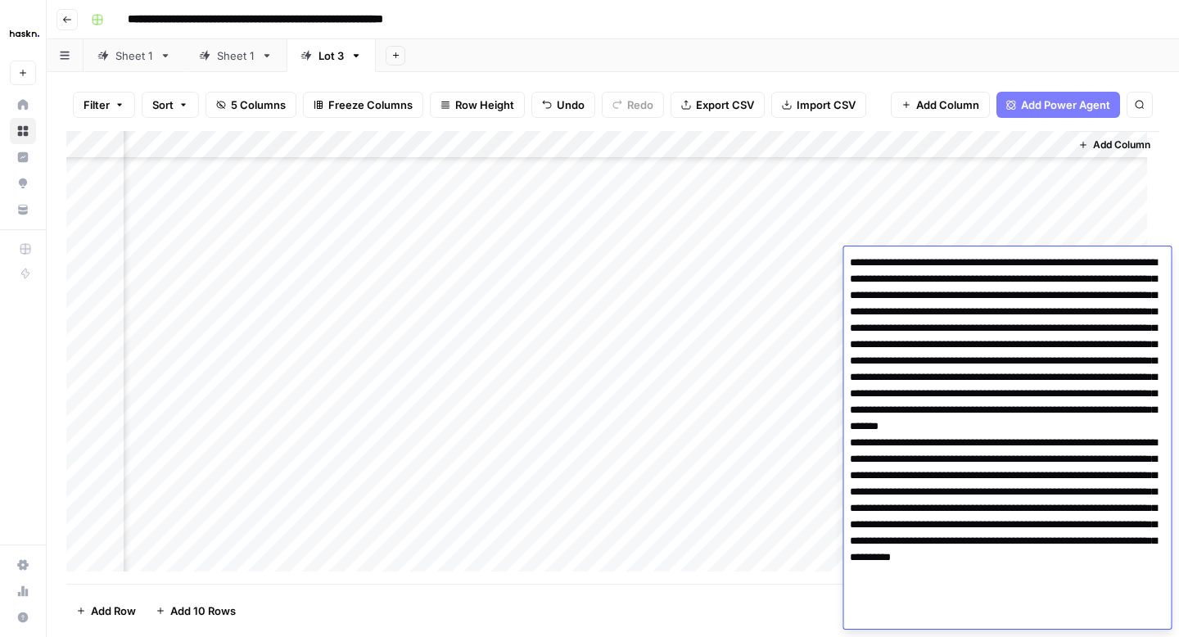
type textarea "**********"
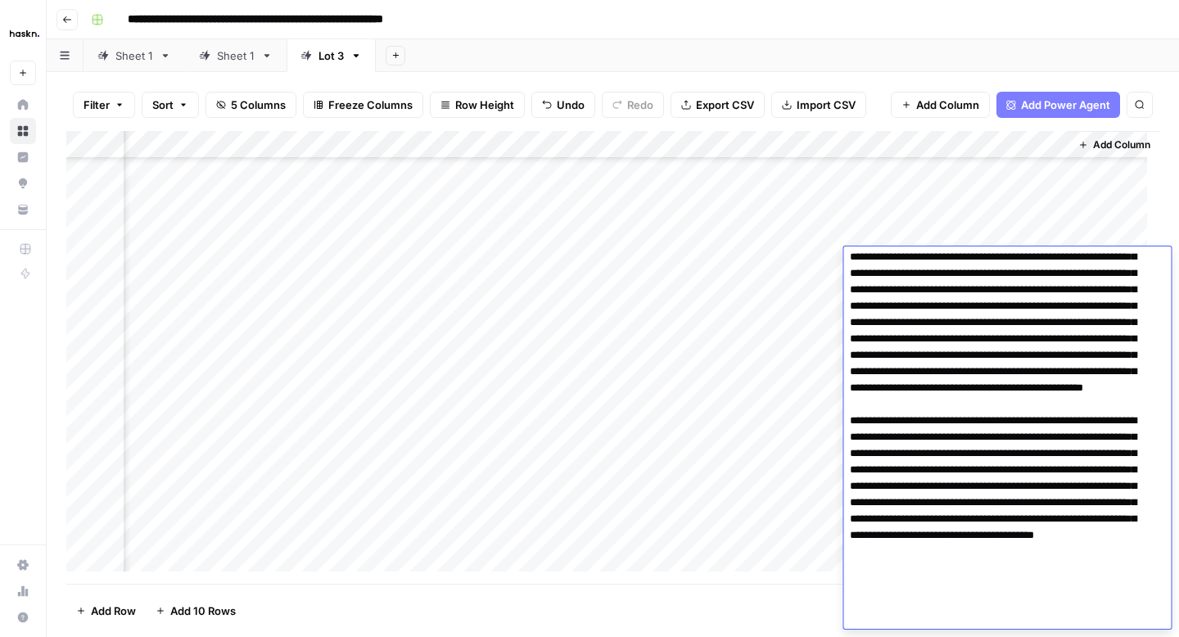
scroll to position [0, 0]
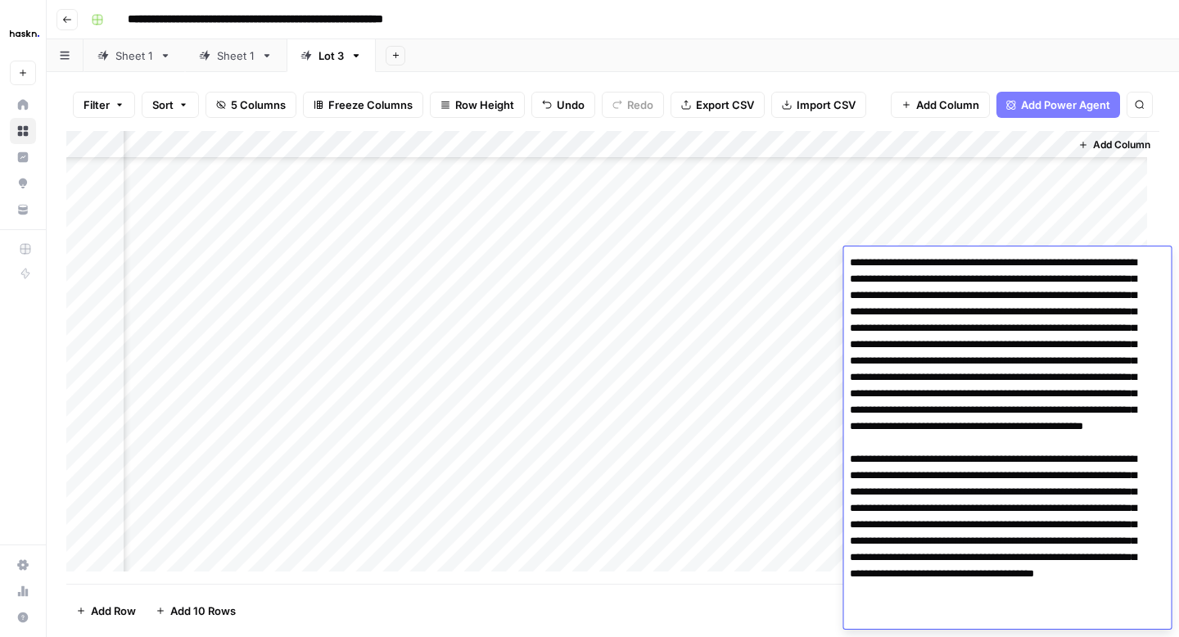
click at [810, 291] on div "Add Column" at bounding box center [612, 357] width 1093 height 453
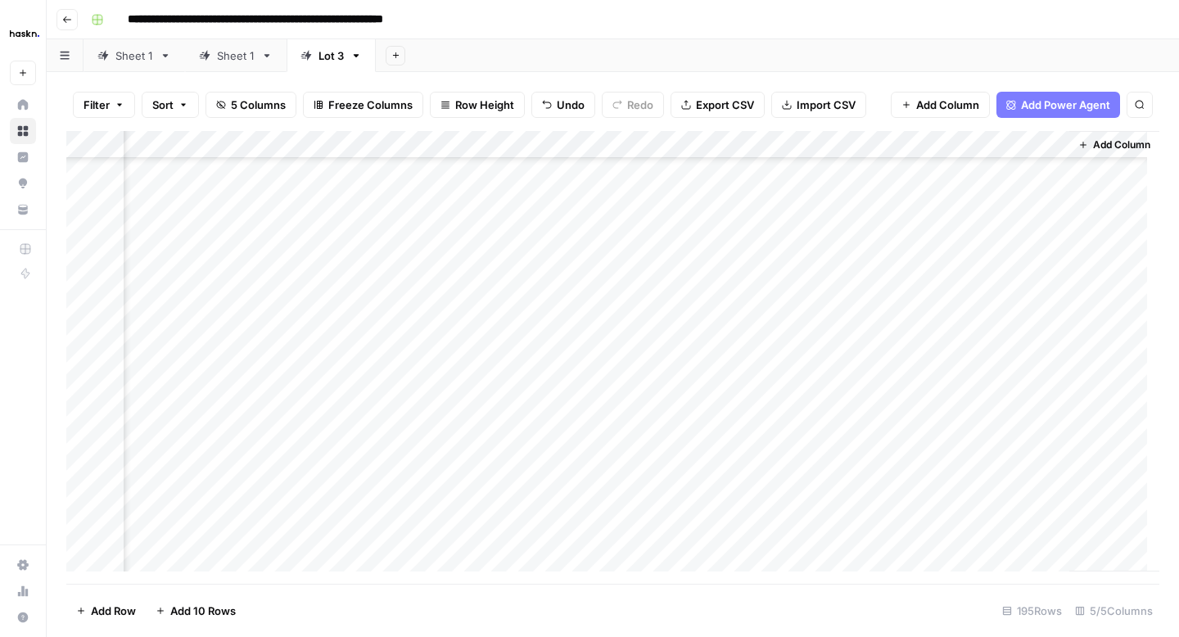
click at [942, 297] on div "Add Column" at bounding box center [612, 357] width 1093 height 453
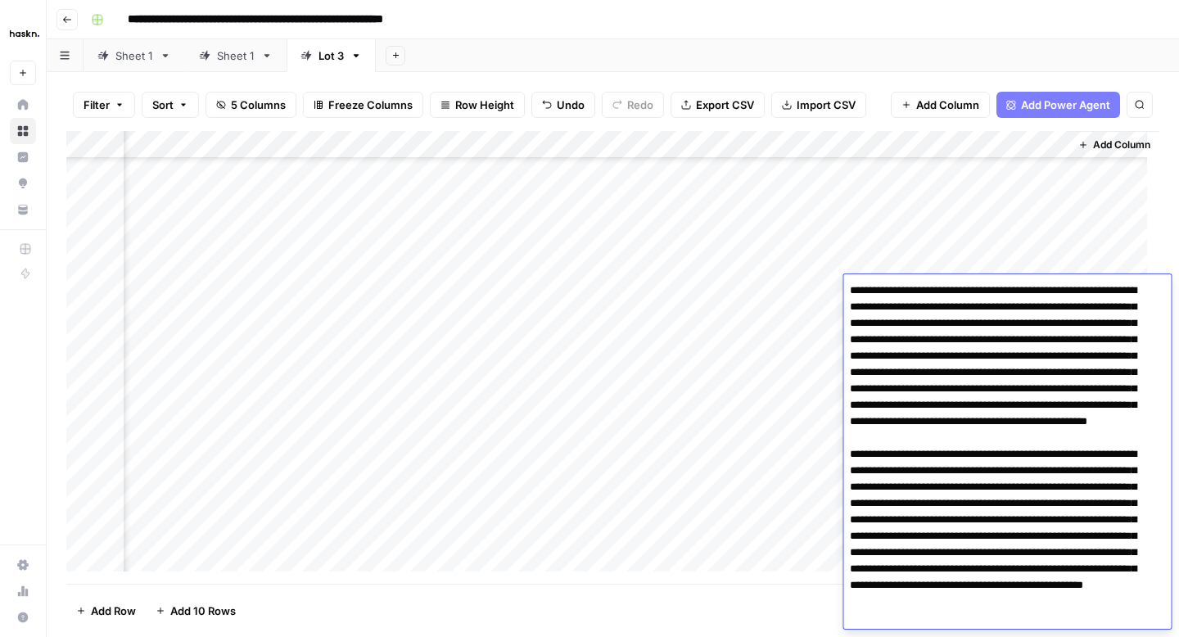
scroll to position [66, 0]
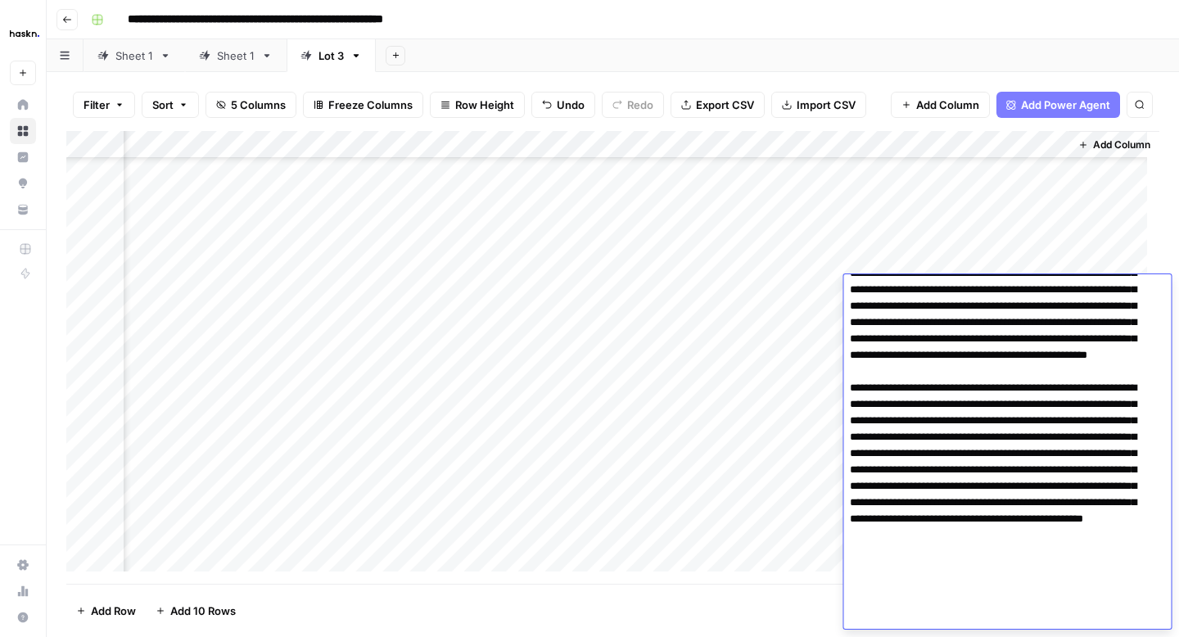
click at [829, 323] on div "Add Column" at bounding box center [612, 357] width 1093 height 453
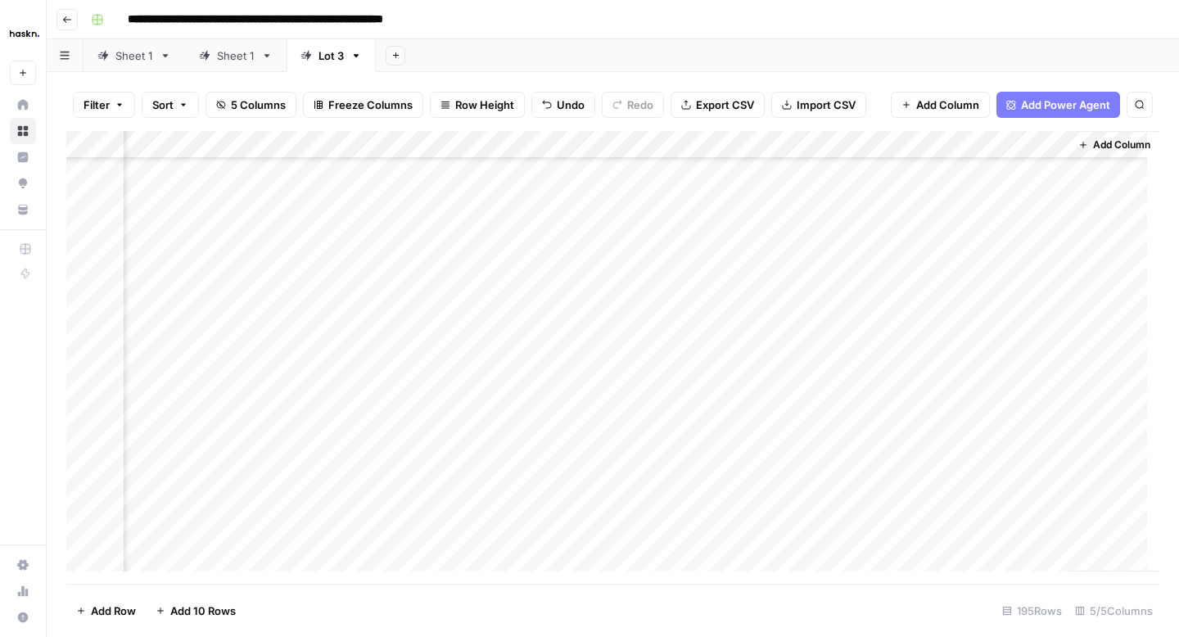
click at [938, 324] on div "Add Column" at bounding box center [612, 357] width 1093 height 453
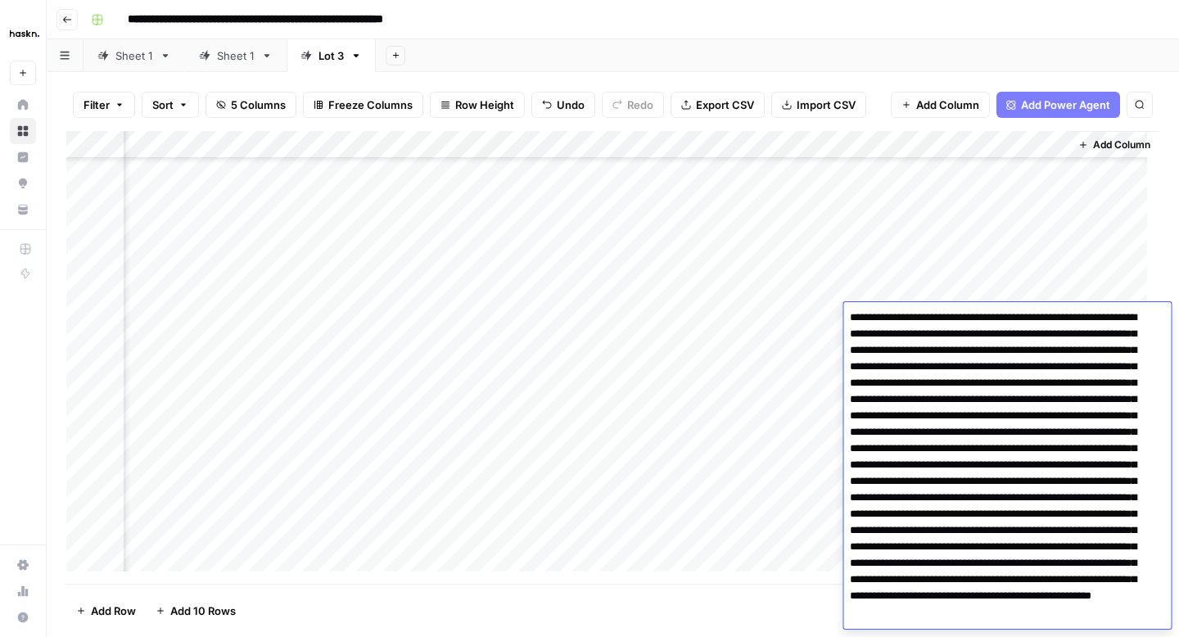
scroll to position [0, 0]
click at [967, 432] on textarea at bounding box center [1000, 498] width 315 height 383
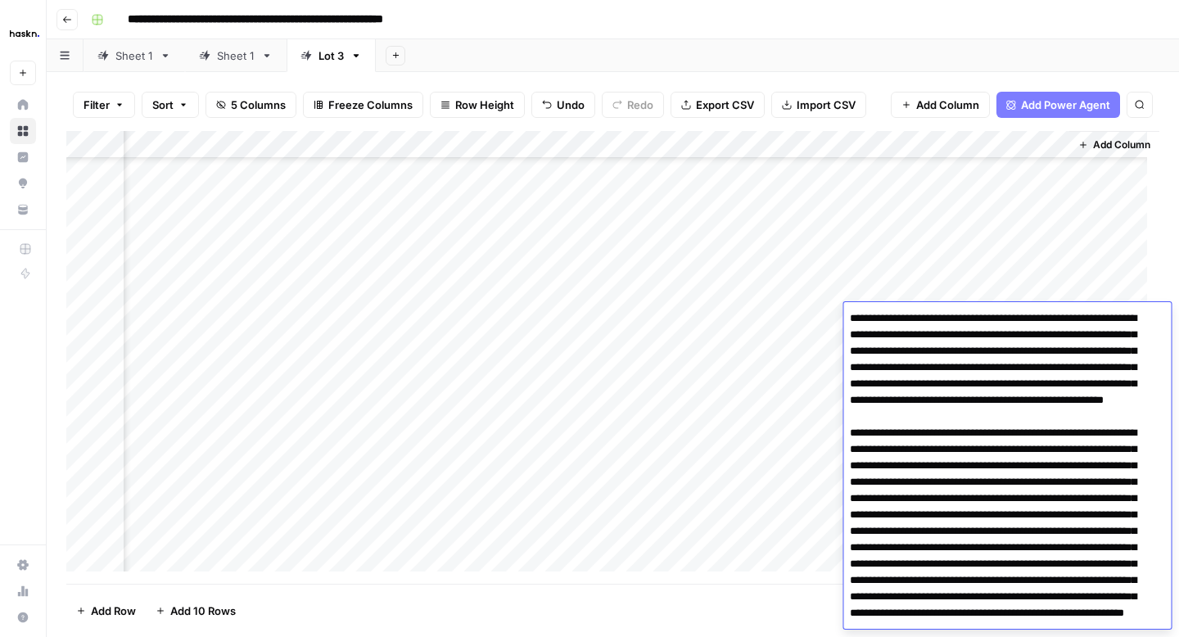
scroll to position [78, 0]
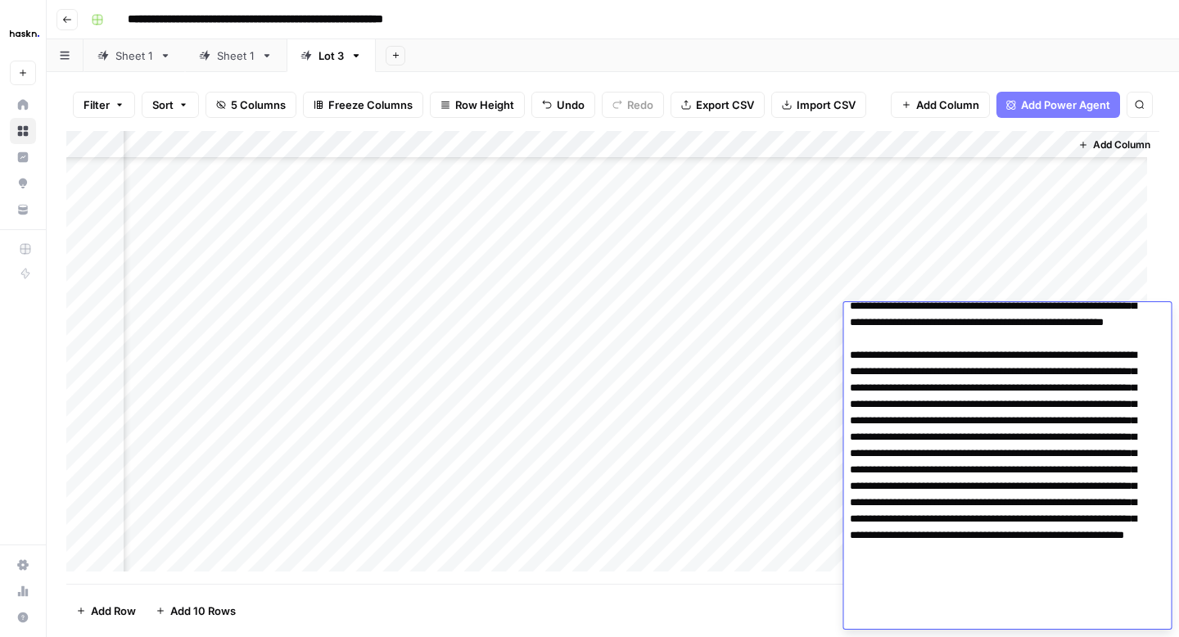
click at [950, 529] on textarea at bounding box center [1000, 429] width 315 height 400
type textarea "**********"
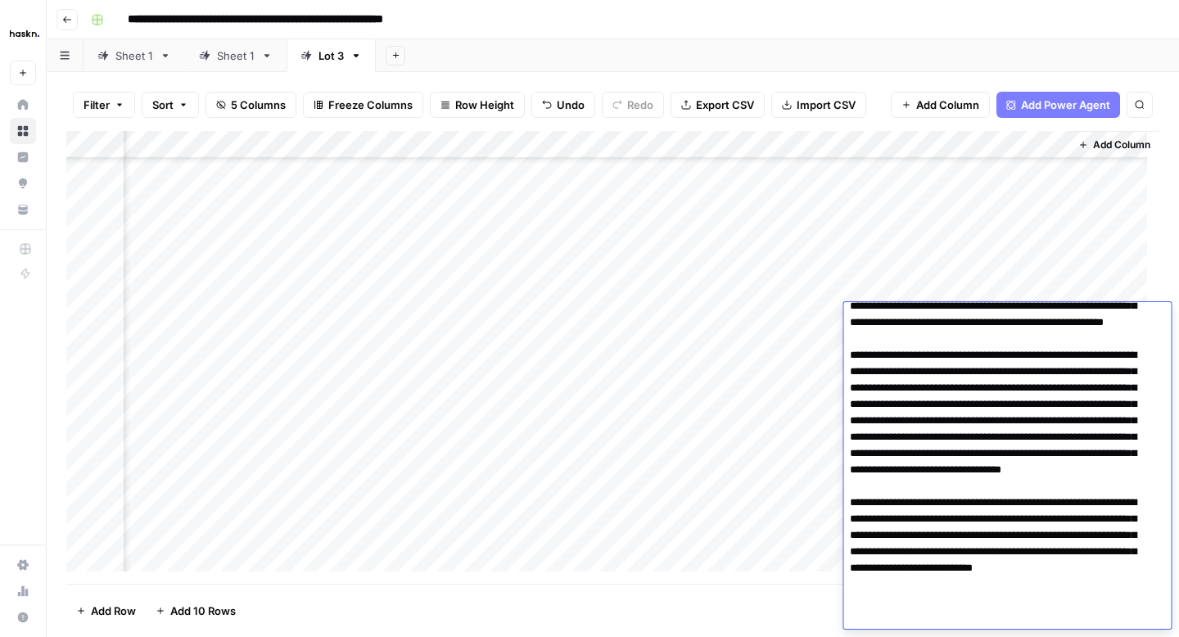
click at [821, 355] on div "Add Column" at bounding box center [612, 357] width 1093 height 453
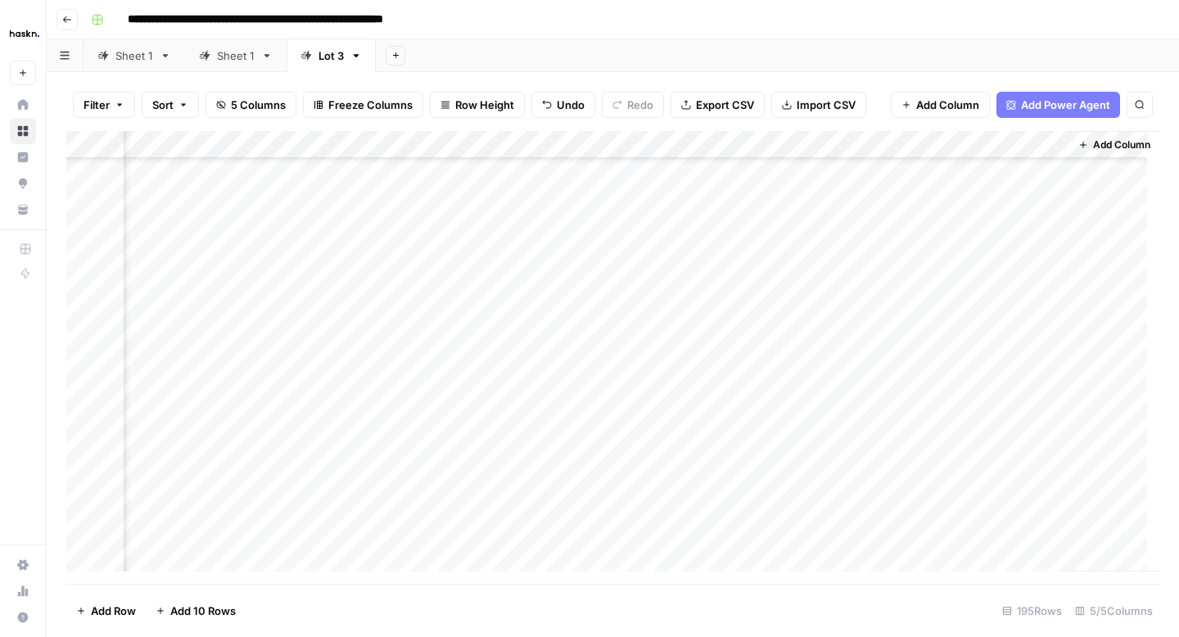
click at [921, 353] on div "Add Column" at bounding box center [612, 357] width 1093 height 453
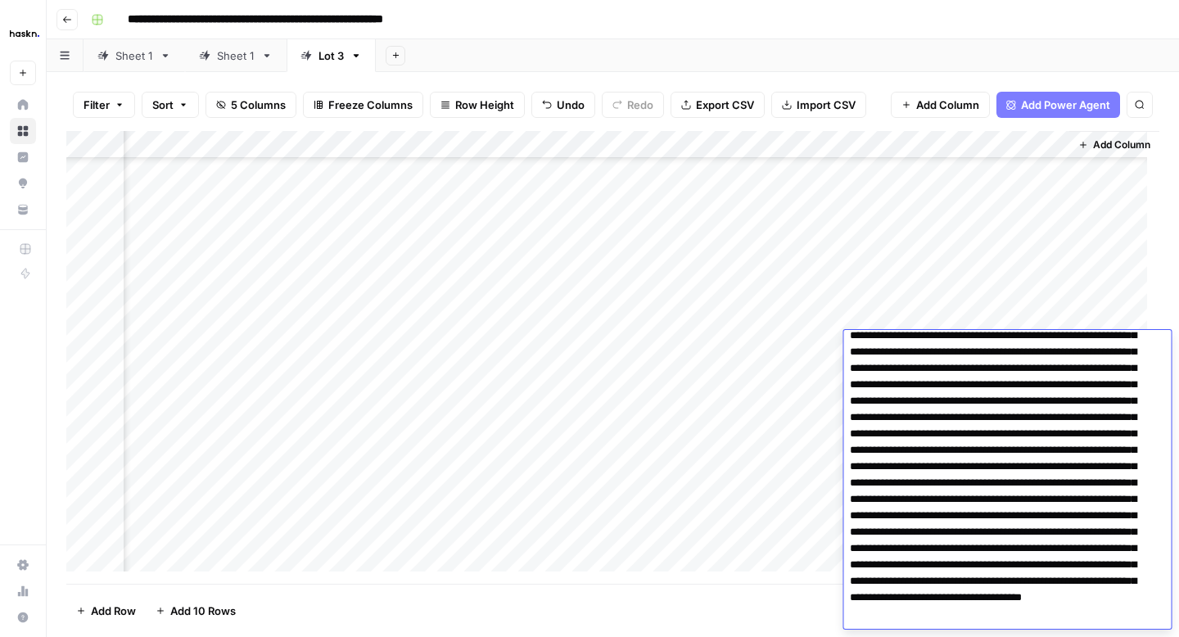
scroll to position [0, 0]
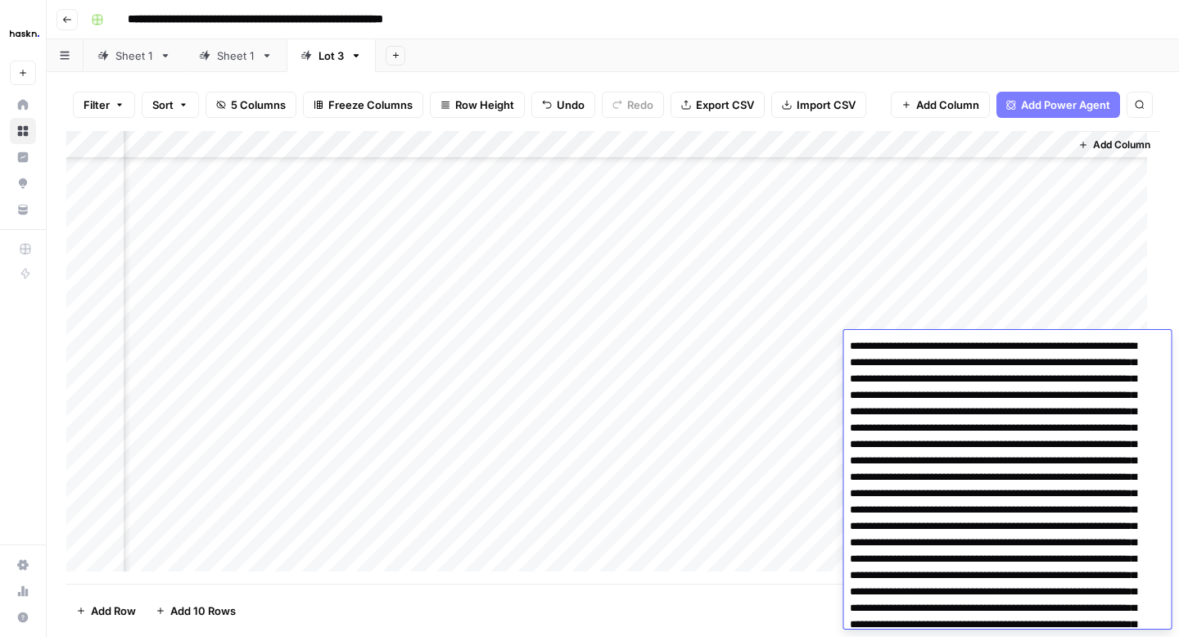
click at [847, 542] on textarea at bounding box center [1000, 535] width 315 height 400
type textarea "**********"
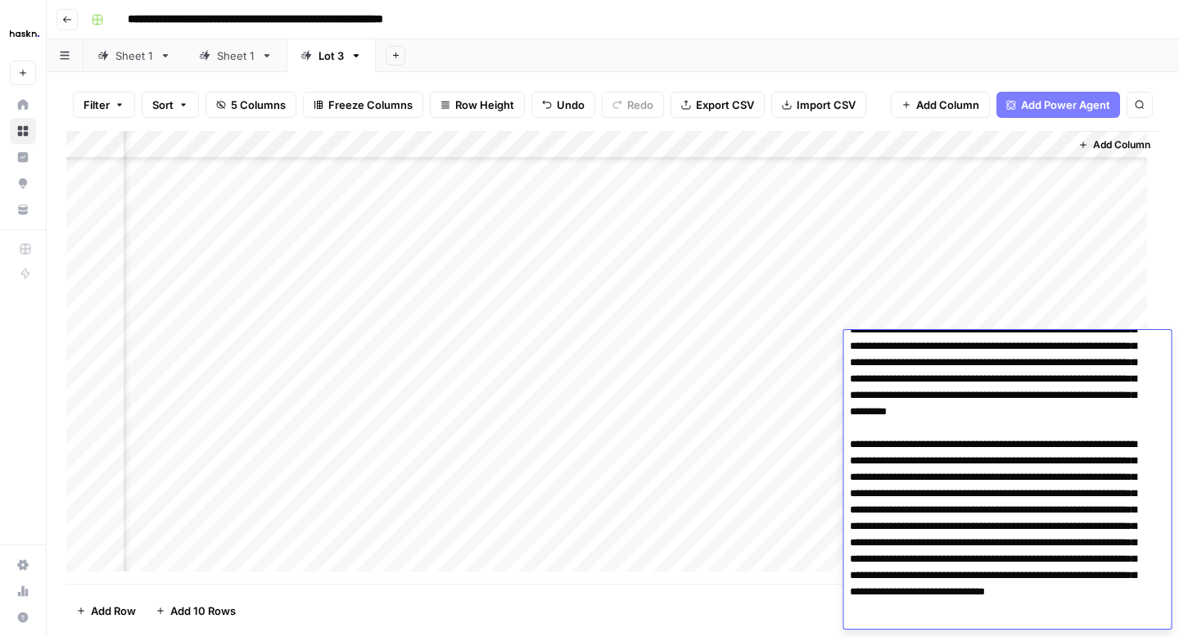
scroll to position [122, 0]
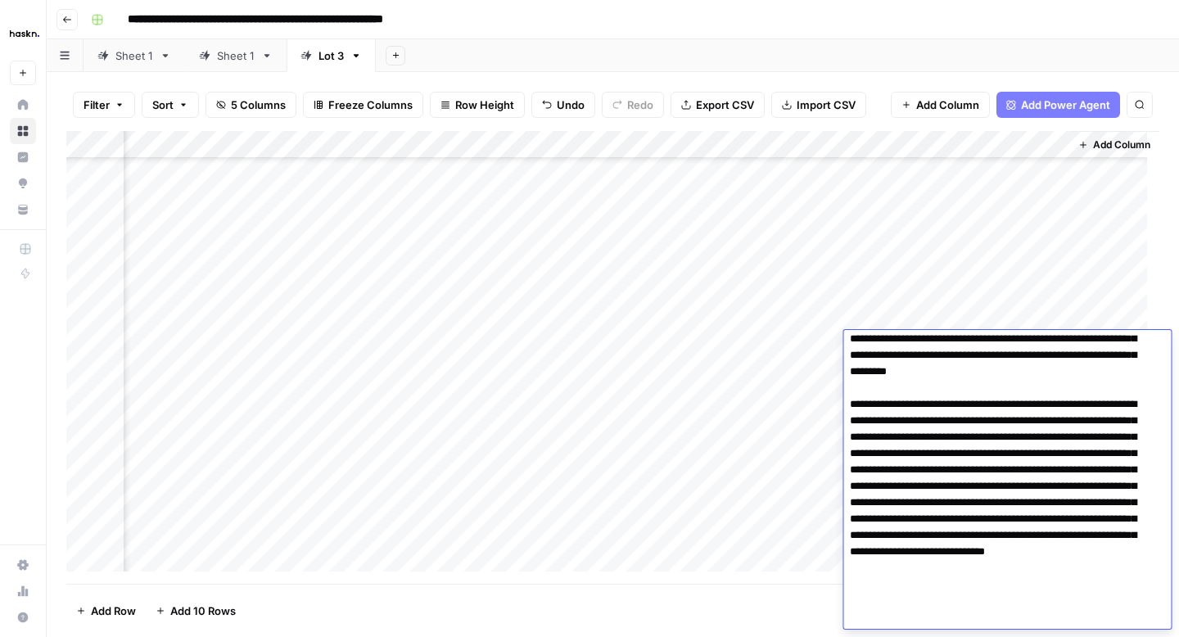
click at [807, 365] on div "Add Column" at bounding box center [612, 357] width 1093 height 453
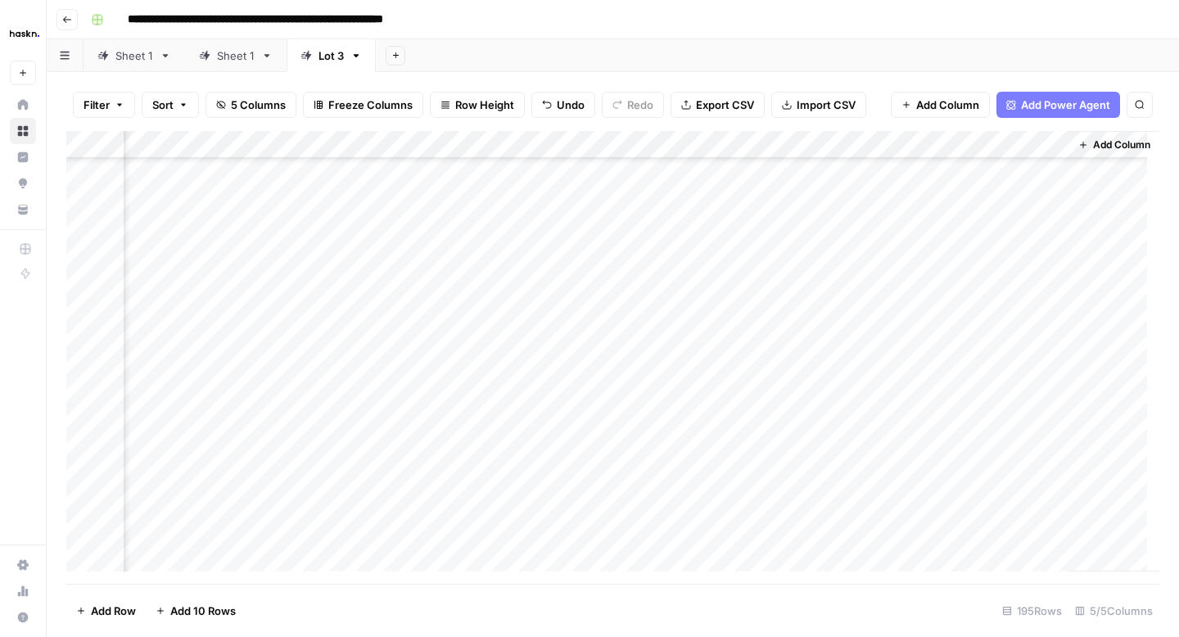
click at [961, 370] on div "Add Column" at bounding box center [612, 357] width 1093 height 453
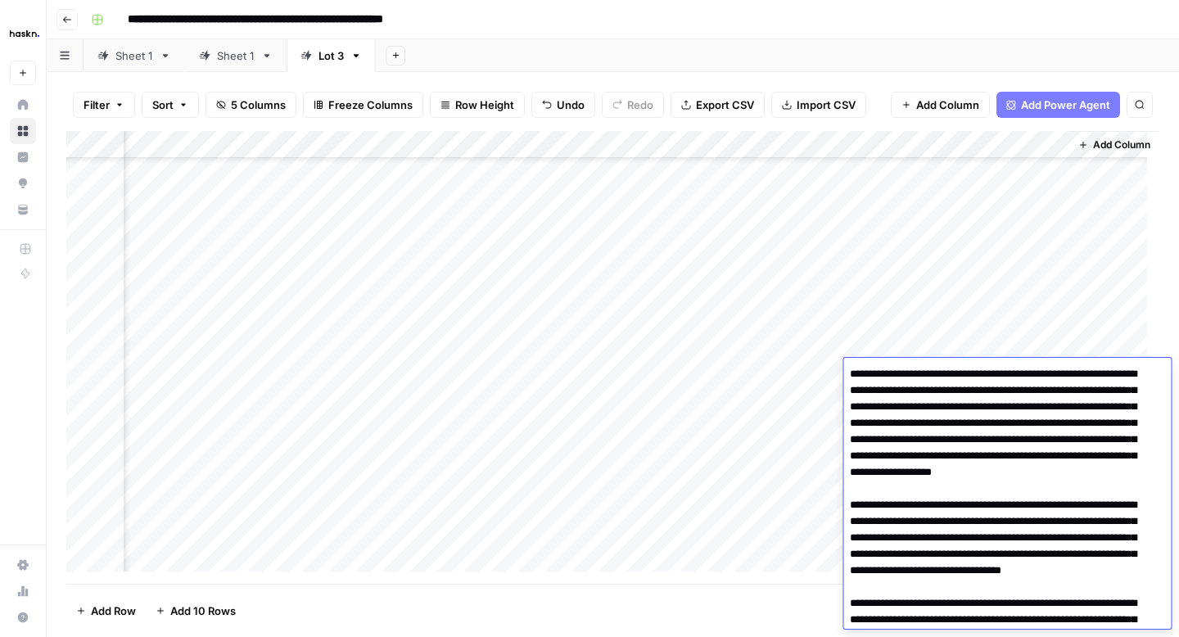
scroll to position [150, 0]
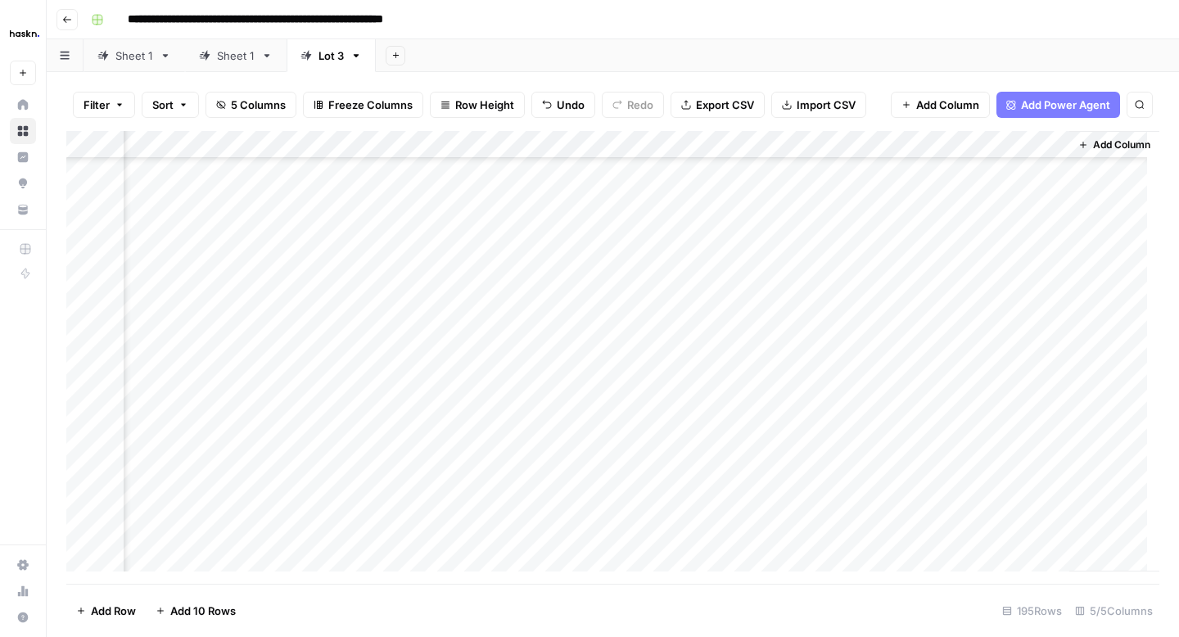
click at [826, 400] on div "Add Column" at bounding box center [612, 357] width 1093 height 453
click at [956, 400] on div "Add Column" at bounding box center [612, 357] width 1093 height 453
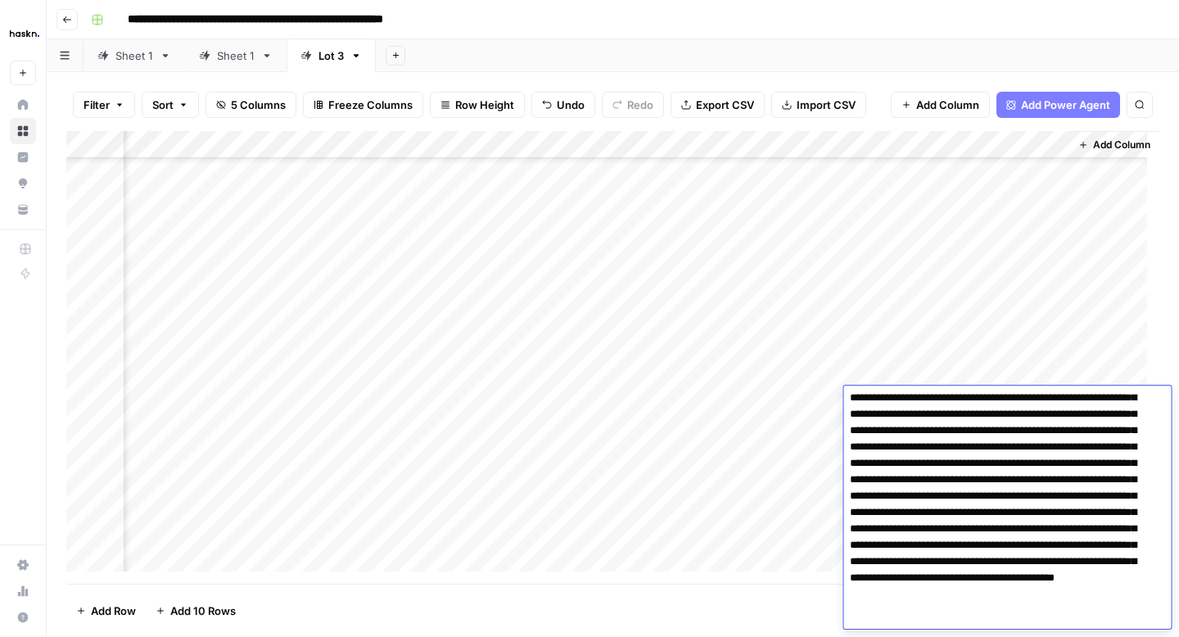
scroll to position [0, 0]
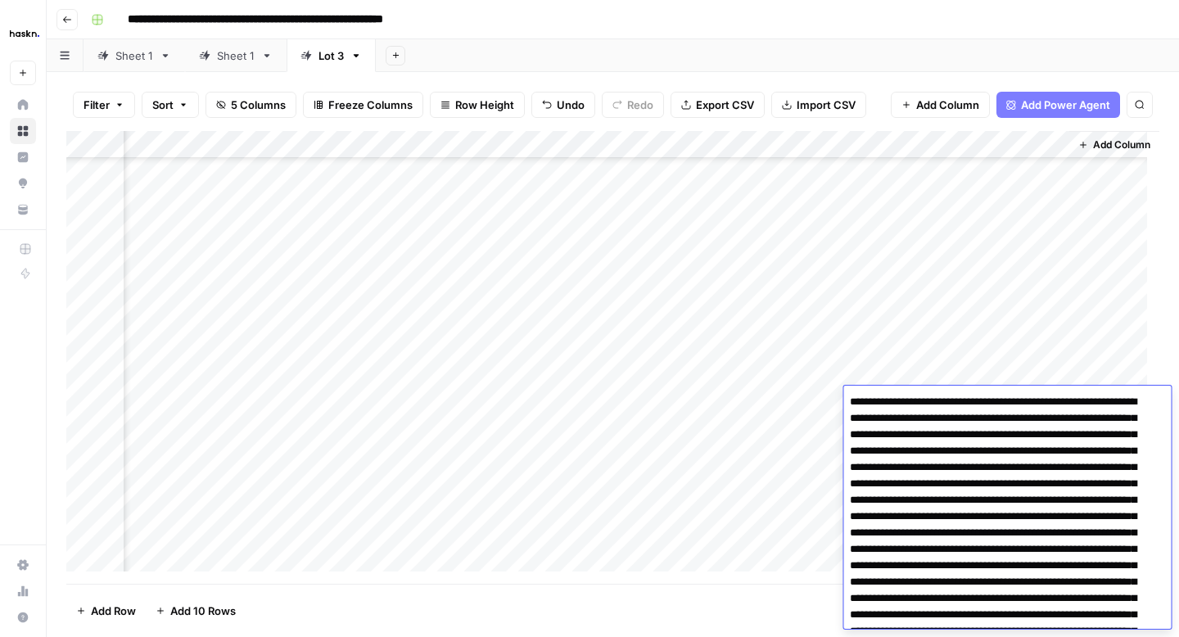
click at [958, 535] on textarea at bounding box center [1000, 599] width 315 height 416
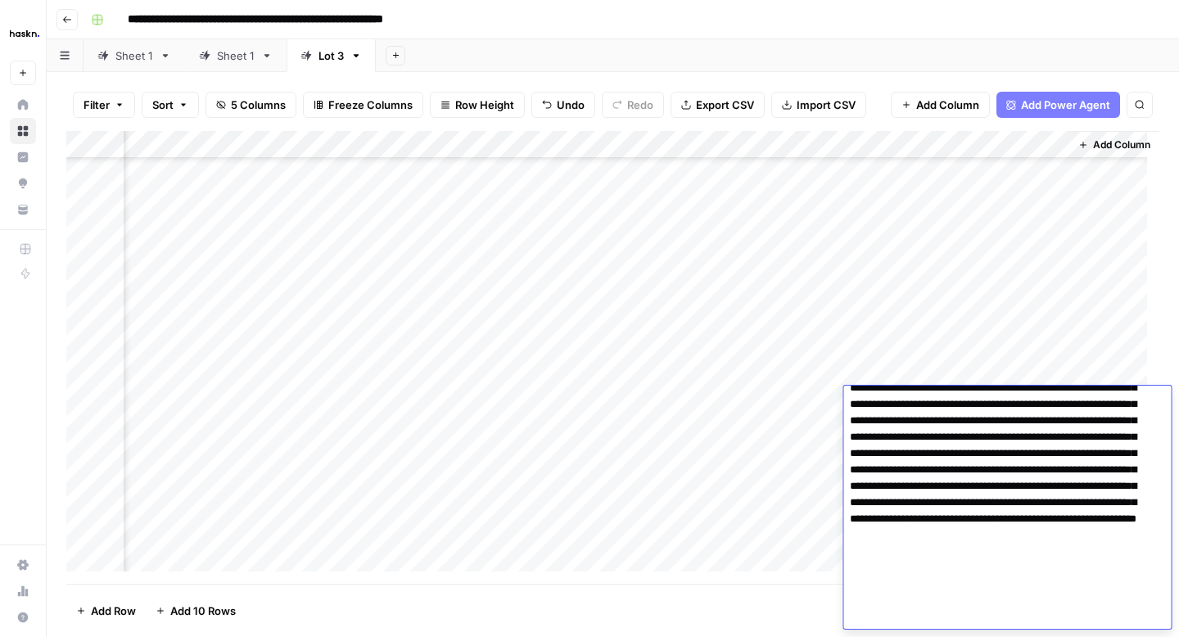
click at [1066, 535] on textarea at bounding box center [1000, 404] width 315 height 449
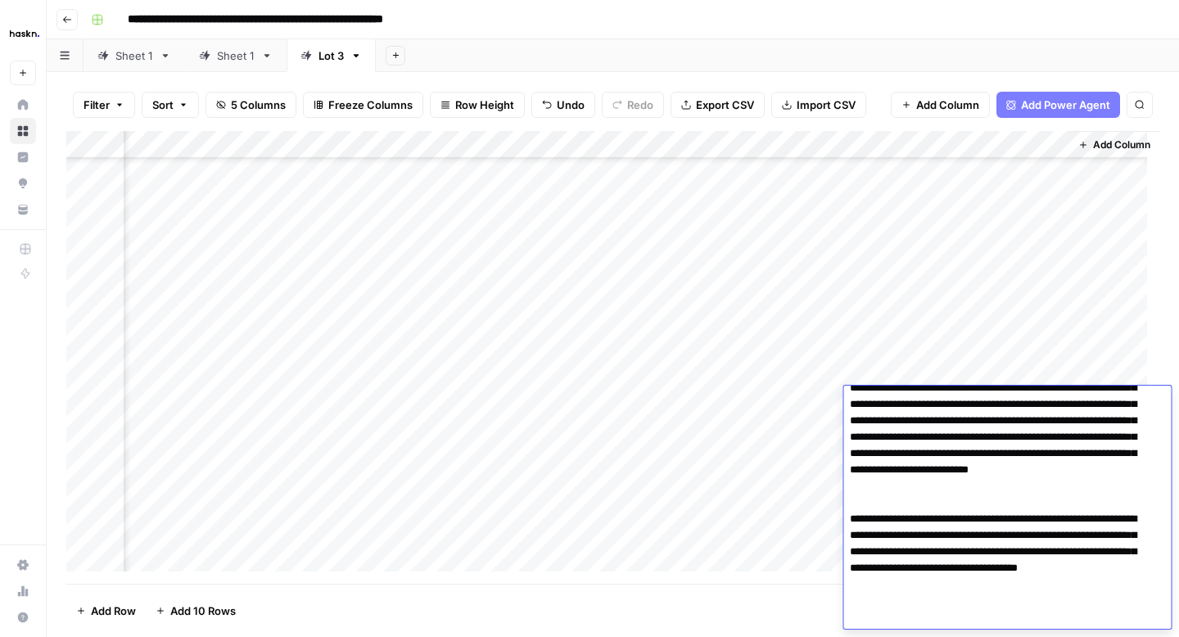
type textarea "**********"
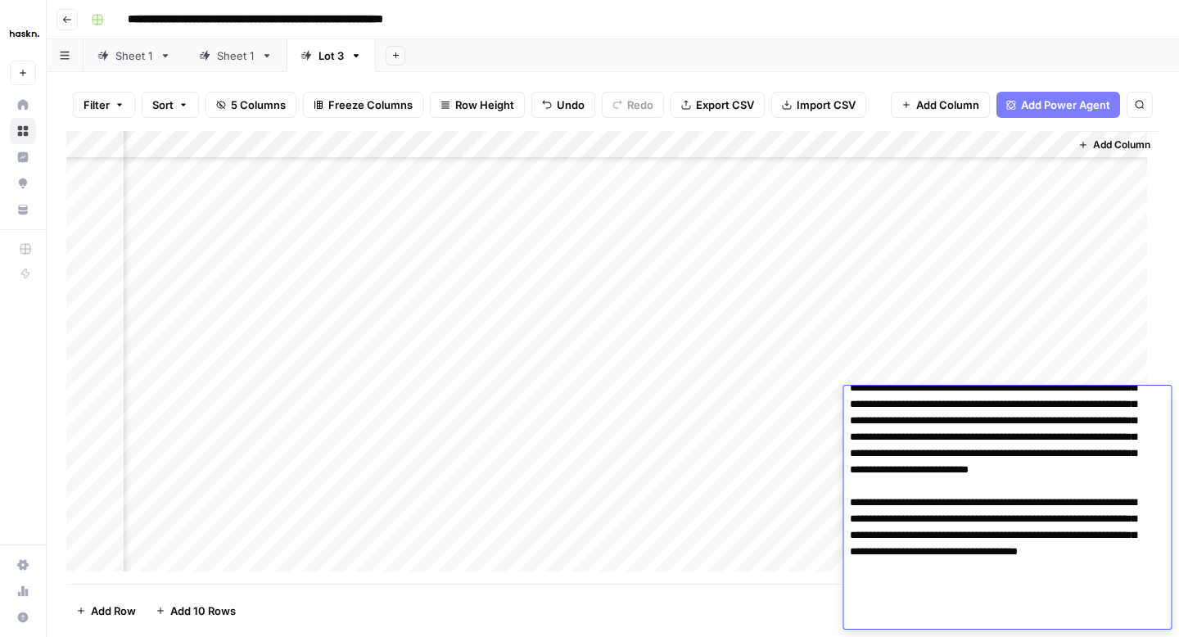
click at [833, 432] on div "Add Column" at bounding box center [612, 357] width 1093 height 453
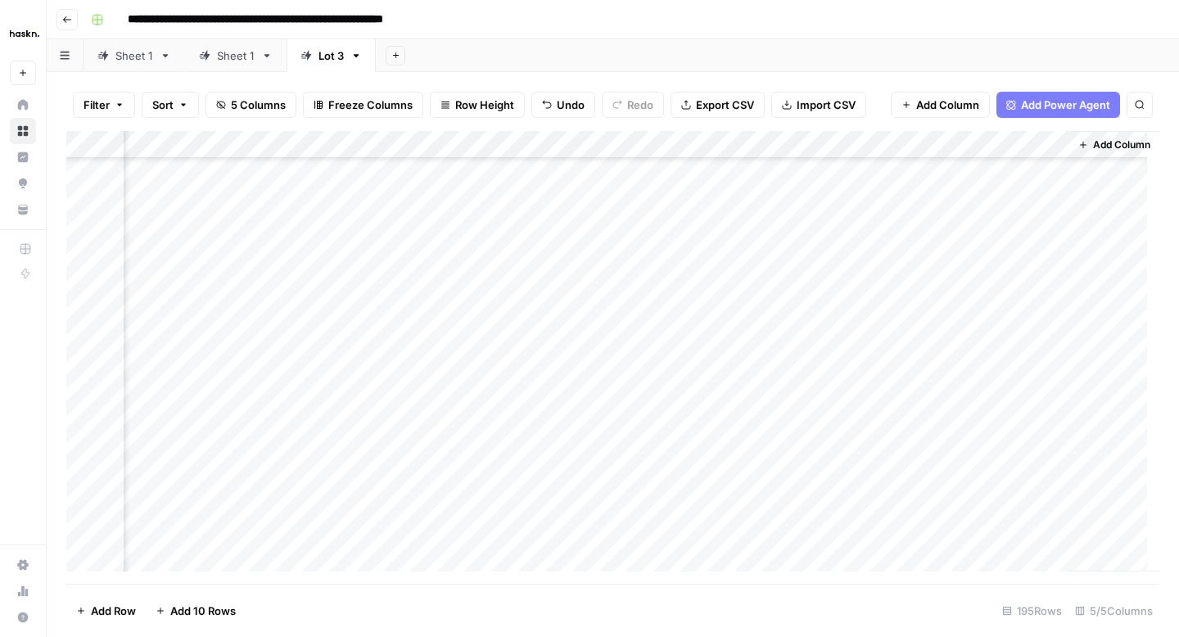
click at [991, 433] on div "Add Column" at bounding box center [612, 357] width 1093 height 453
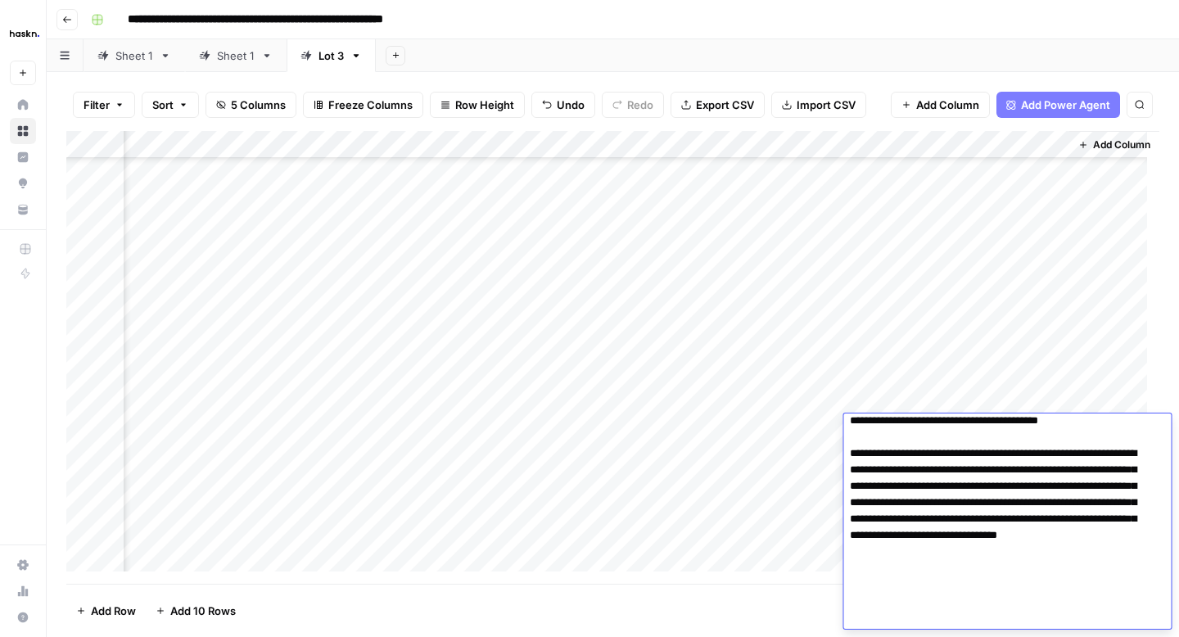
scroll to position [0, 0]
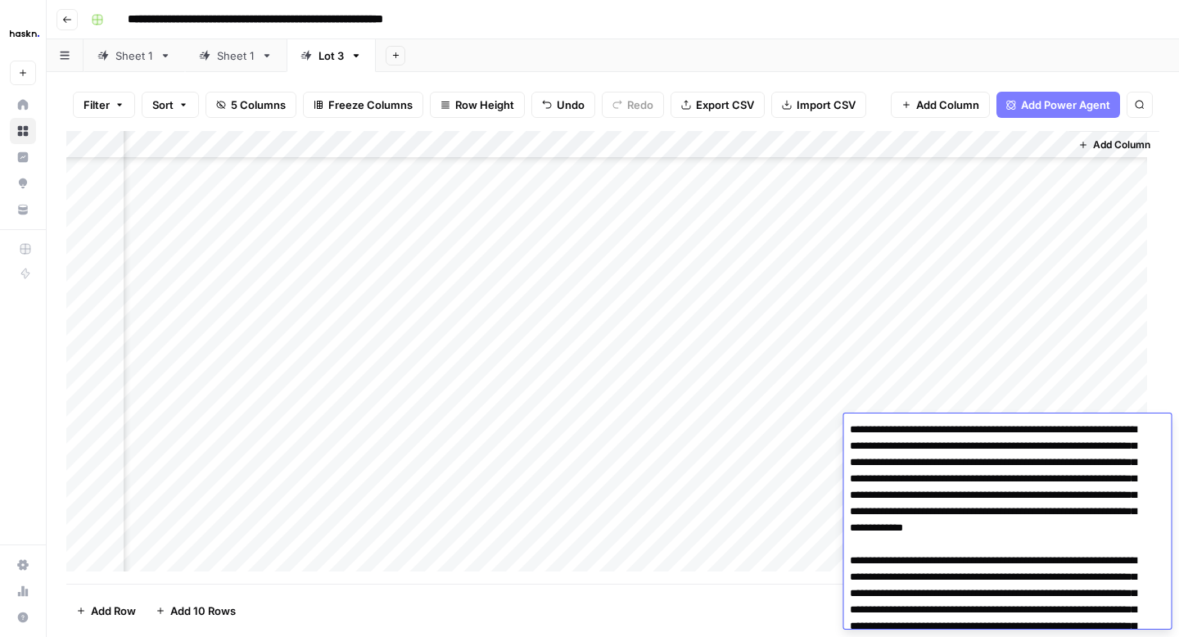
click at [784, 456] on div "Add Column" at bounding box center [612, 357] width 1093 height 453
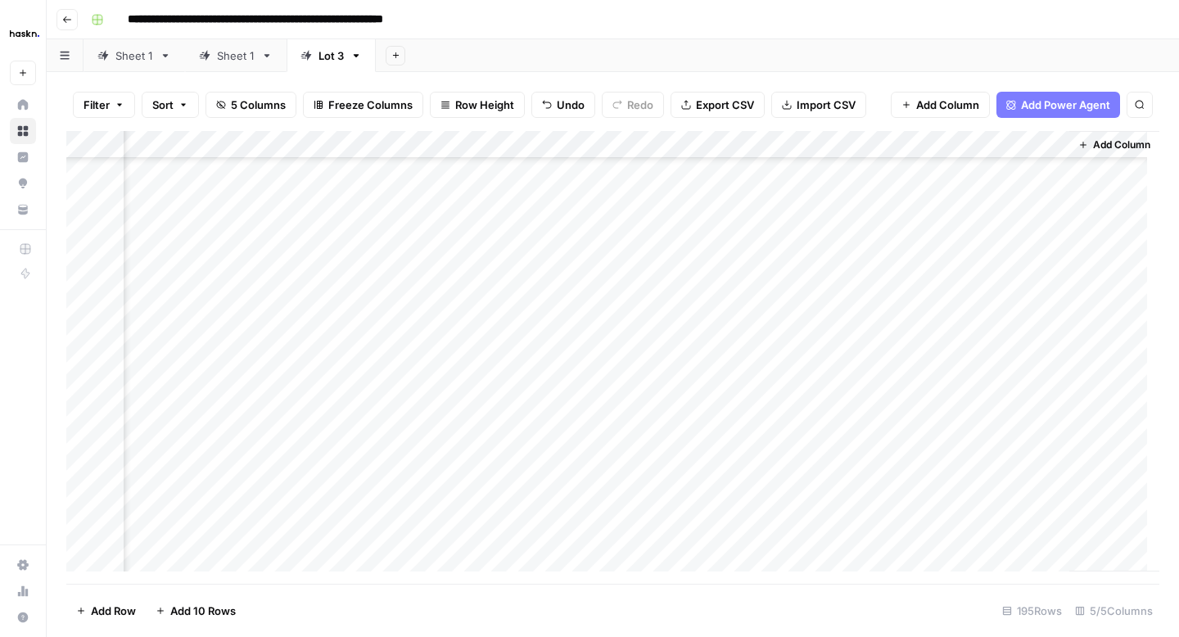
click at [945, 441] on div "Add Column" at bounding box center [612, 357] width 1093 height 453
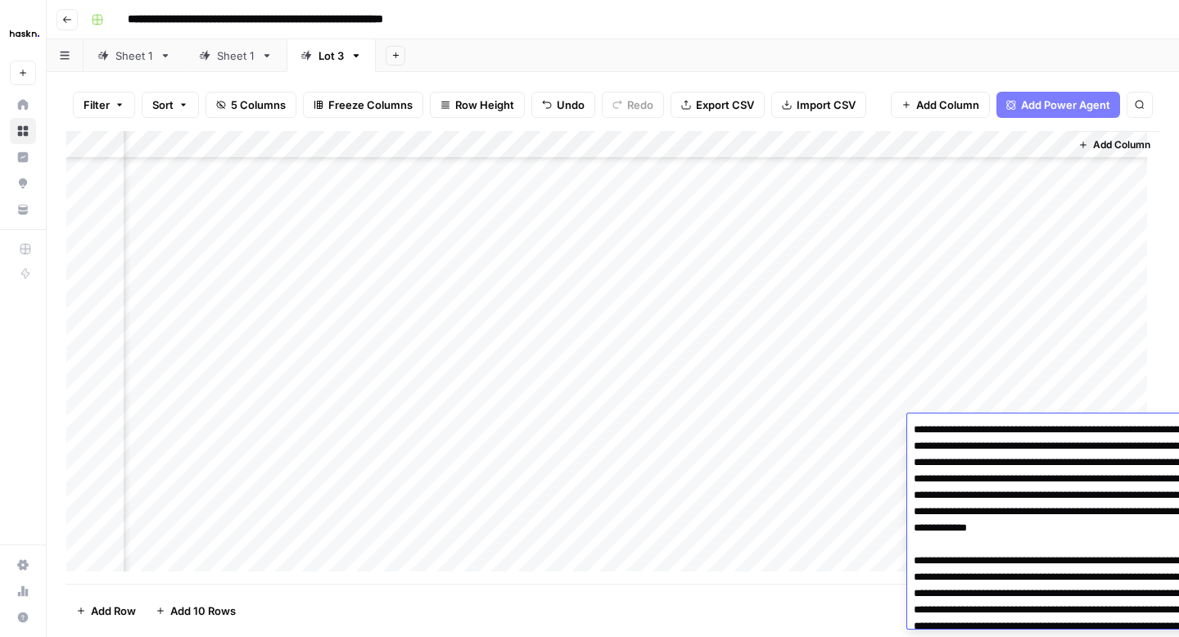
scroll to position [222, 0]
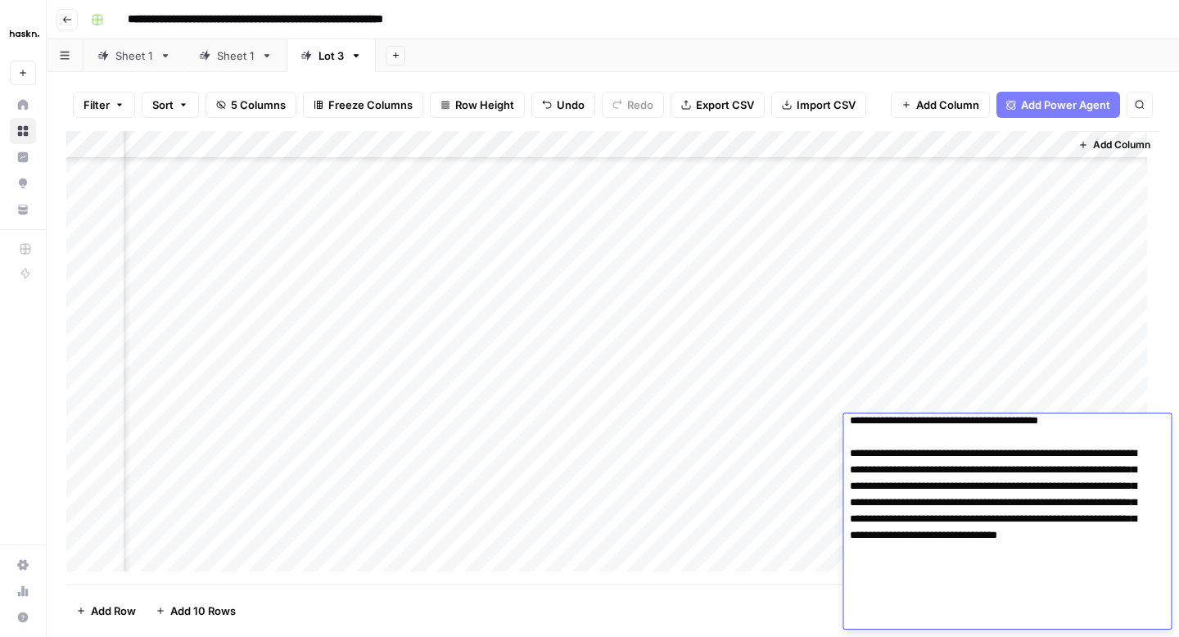
click at [803, 459] on div "Add Column" at bounding box center [612, 357] width 1093 height 453
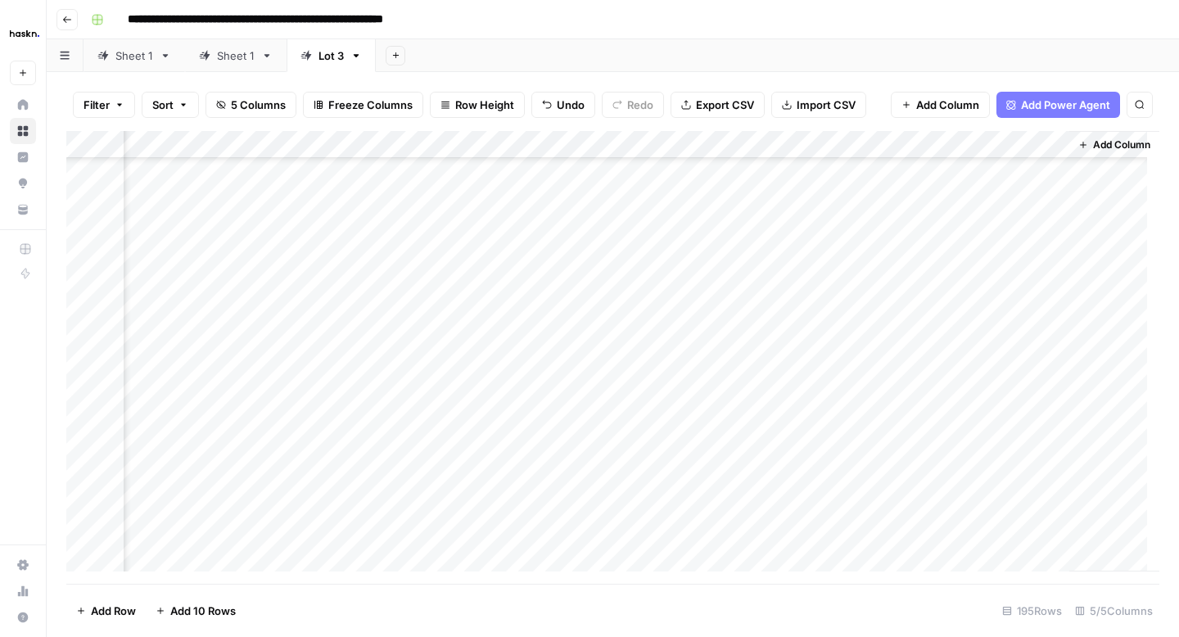
click at [943, 461] on div "Add Column" at bounding box center [612, 357] width 1093 height 453
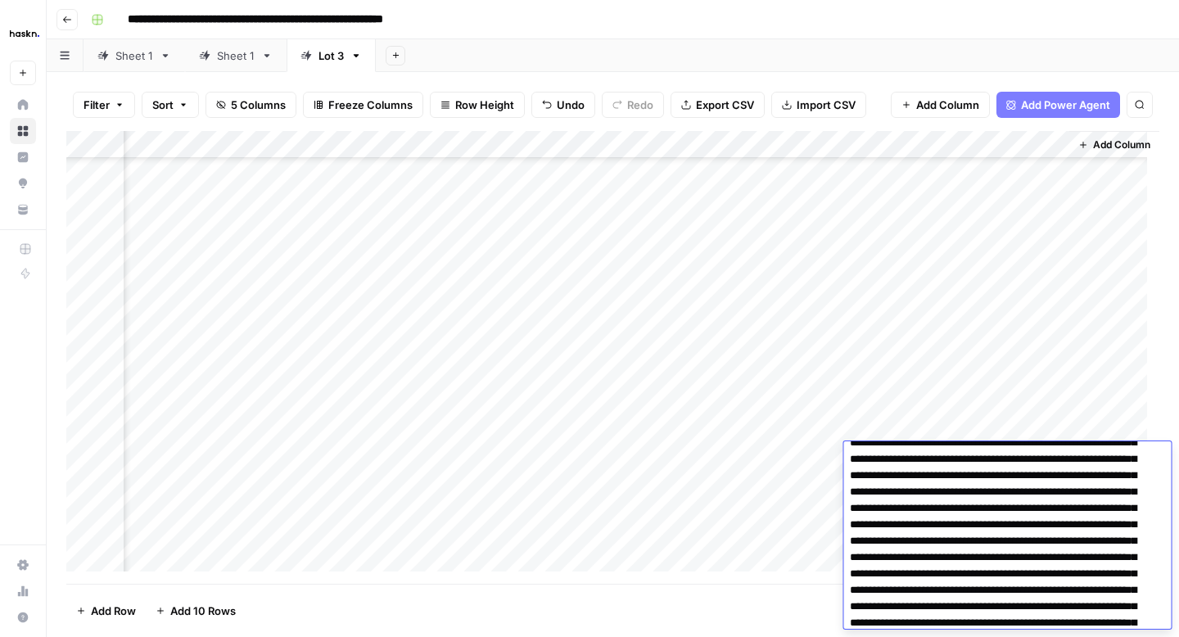
scroll to position [103, 0]
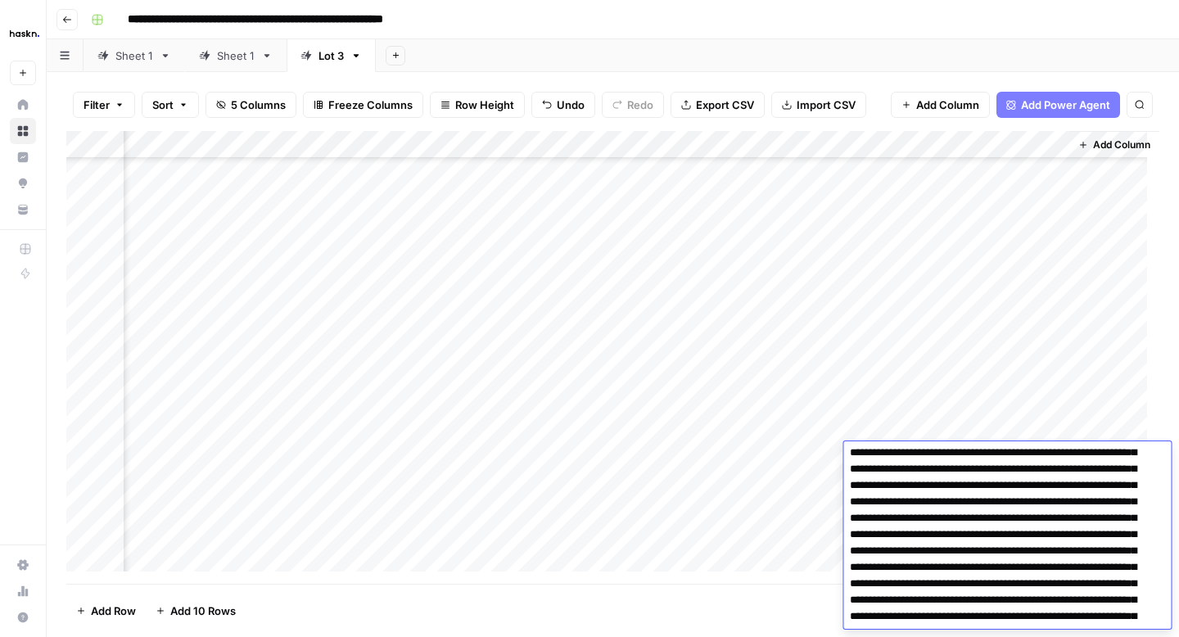
click at [1043, 554] on textarea at bounding box center [1000, 534] width 315 height 383
type textarea "**********"
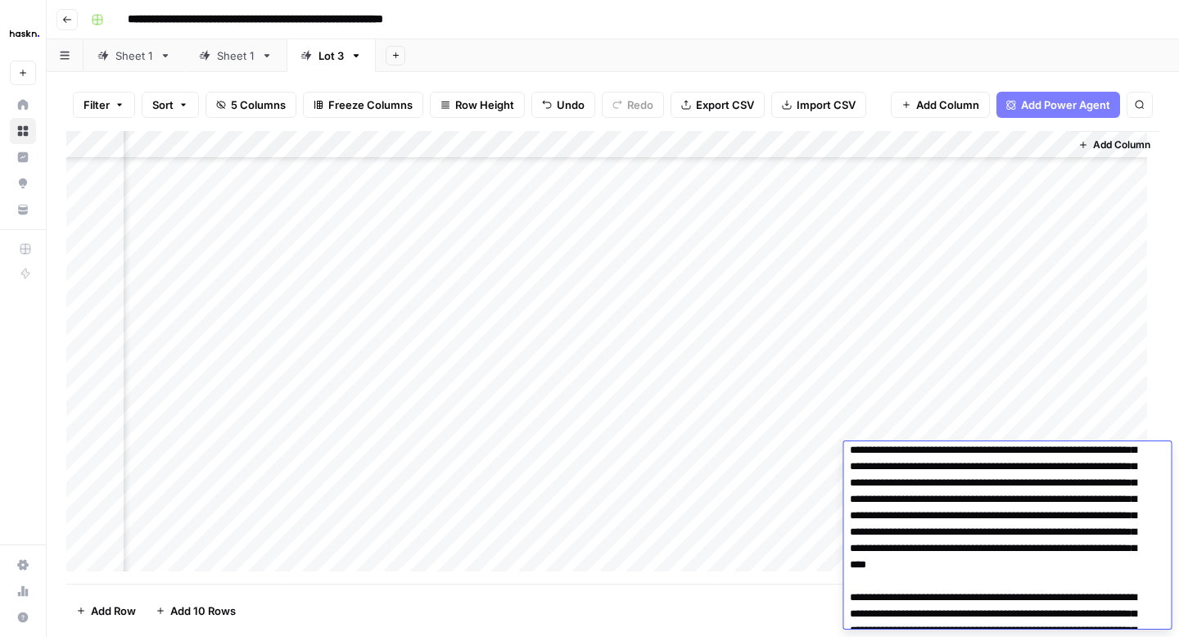
scroll to position [65, 0]
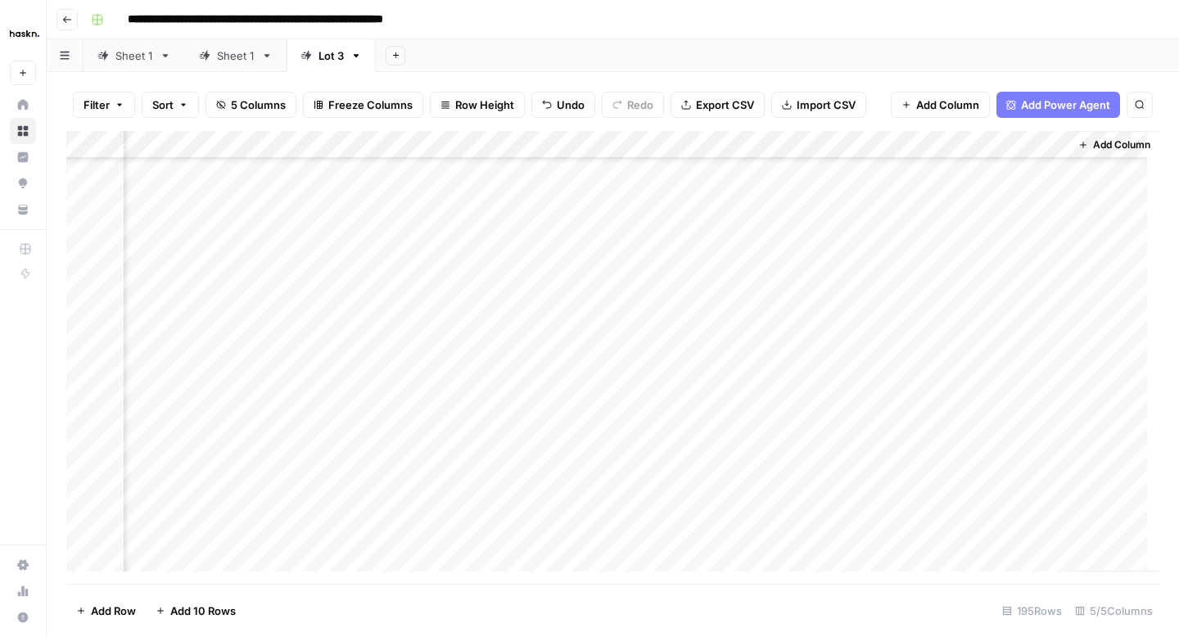
click at [813, 487] on div "Add Column" at bounding box center [612, 357] width 1093 height 453
click at [956, 232] on div "Add Column" at bounding box center [612, 357] width 1093 height 453
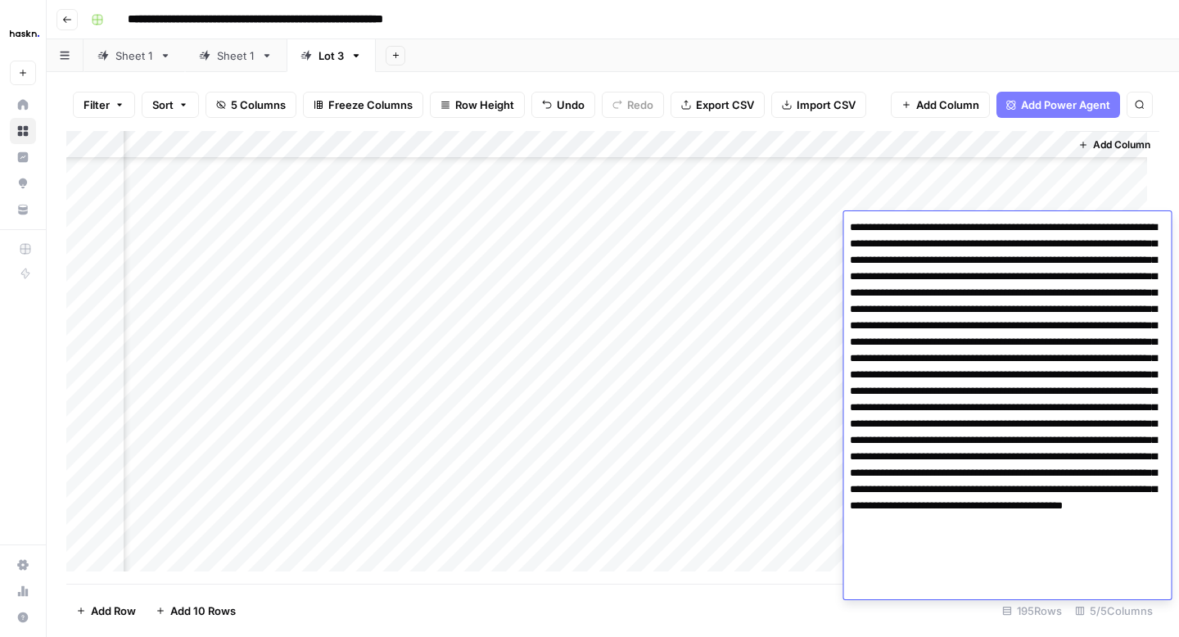
click at [1018, 358] on textarea at bounding box center [1007, 407] width 328 height 383
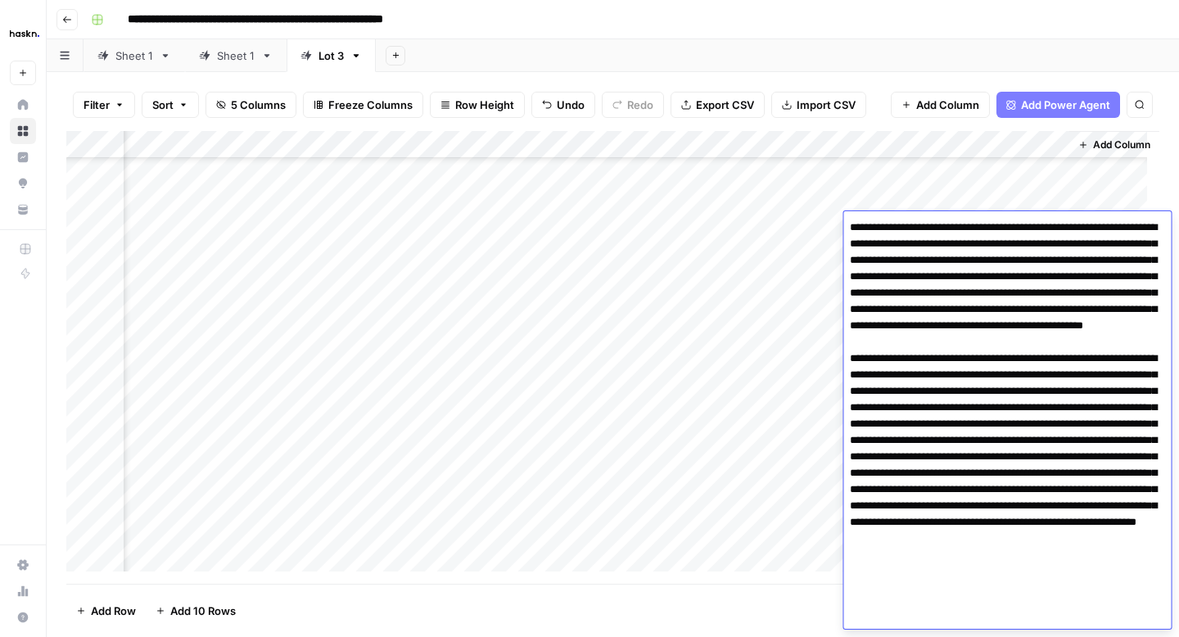
click at [1024, 539] on textarea at bounding box center [1007, 416] width 328 height 400
type textarea "**********"
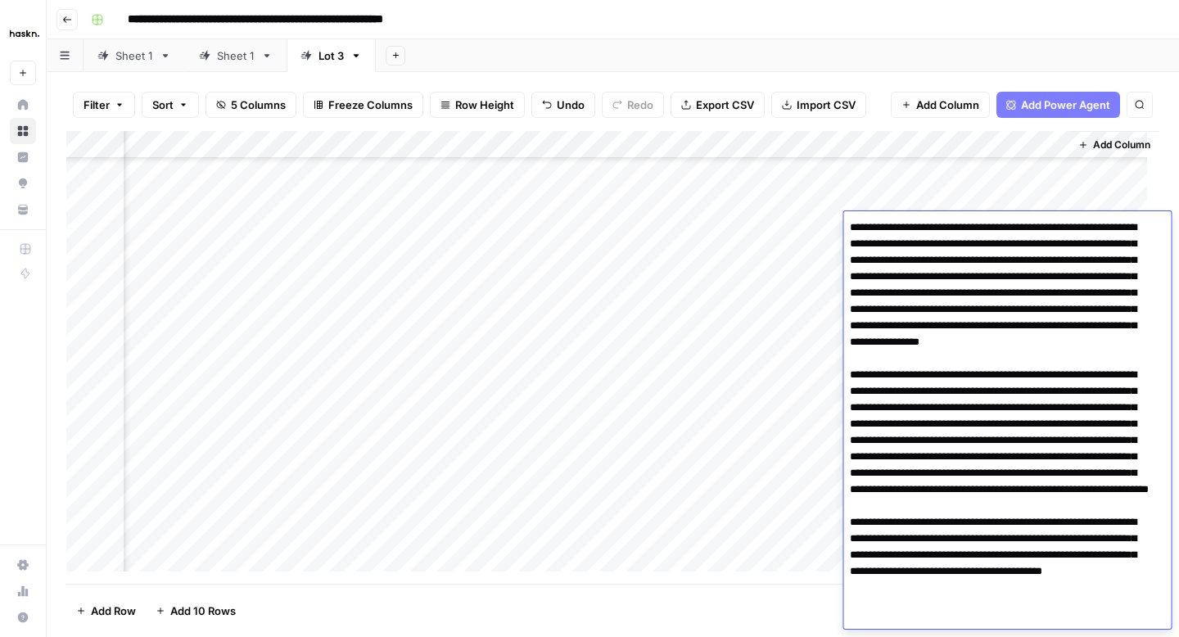
click at [814, 264] on div "Add Column" at bounding box center [612, 357] width 1093 height 453
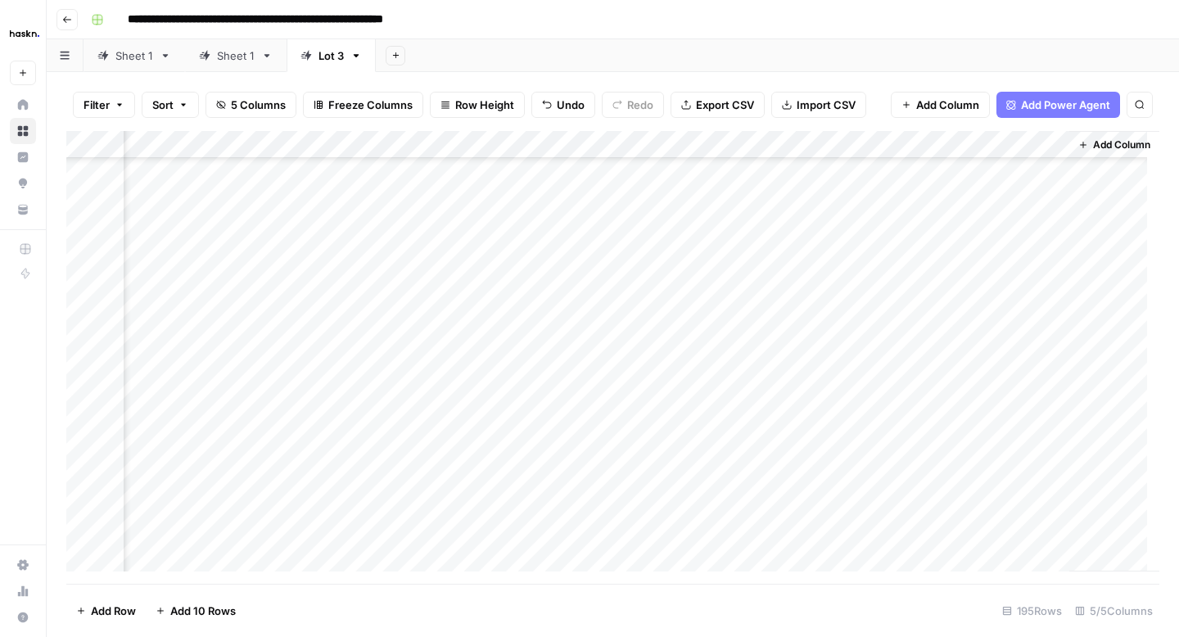
click at [922, 268] on div "Add Column" at bounding box center [612, 357] width 1093 height 453
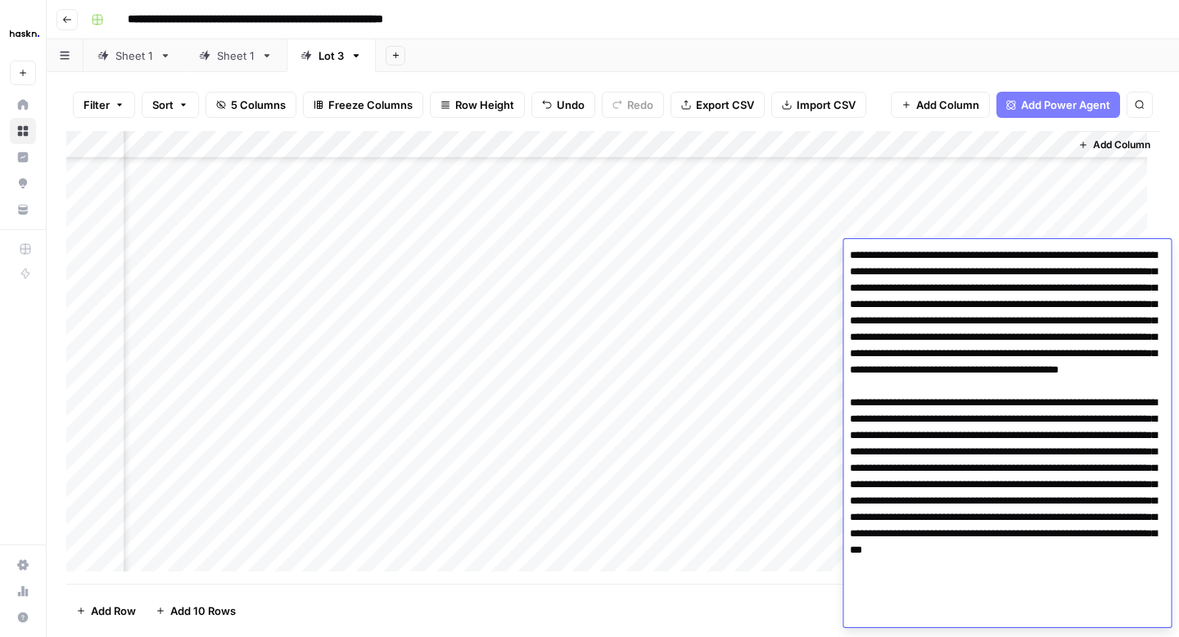
click at [806, 288] on div "Add Column" at bounding box center [612, 357] width 1093 height 453
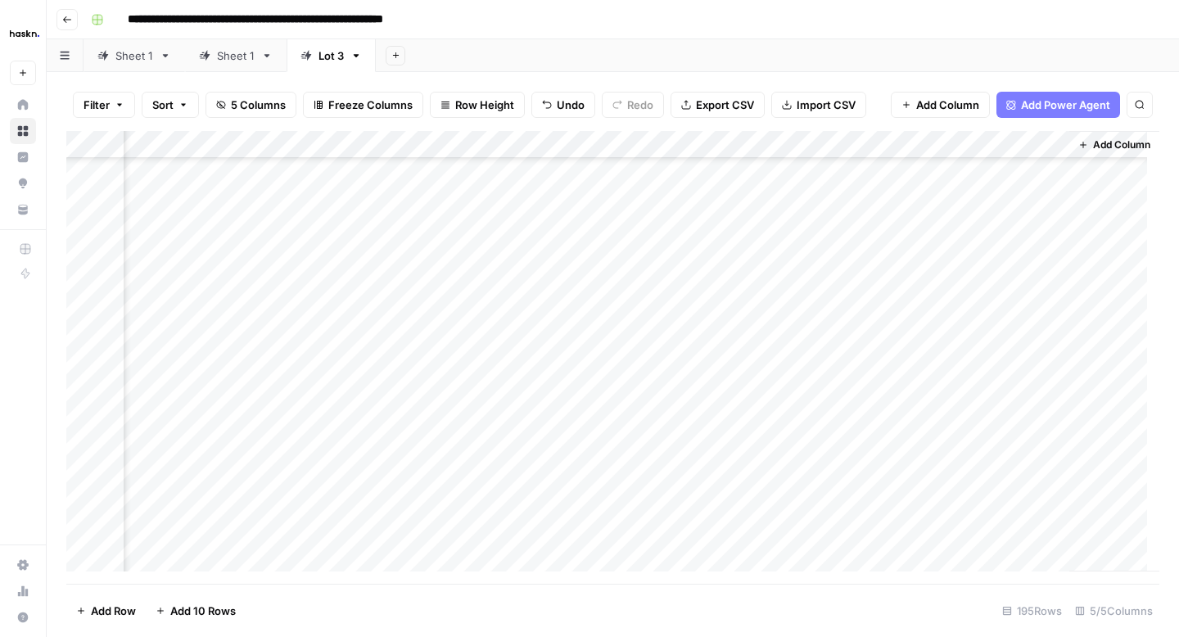
click at [939, 282] on div "Add Column" at bounding box center [612, 357] width 1093 height 453
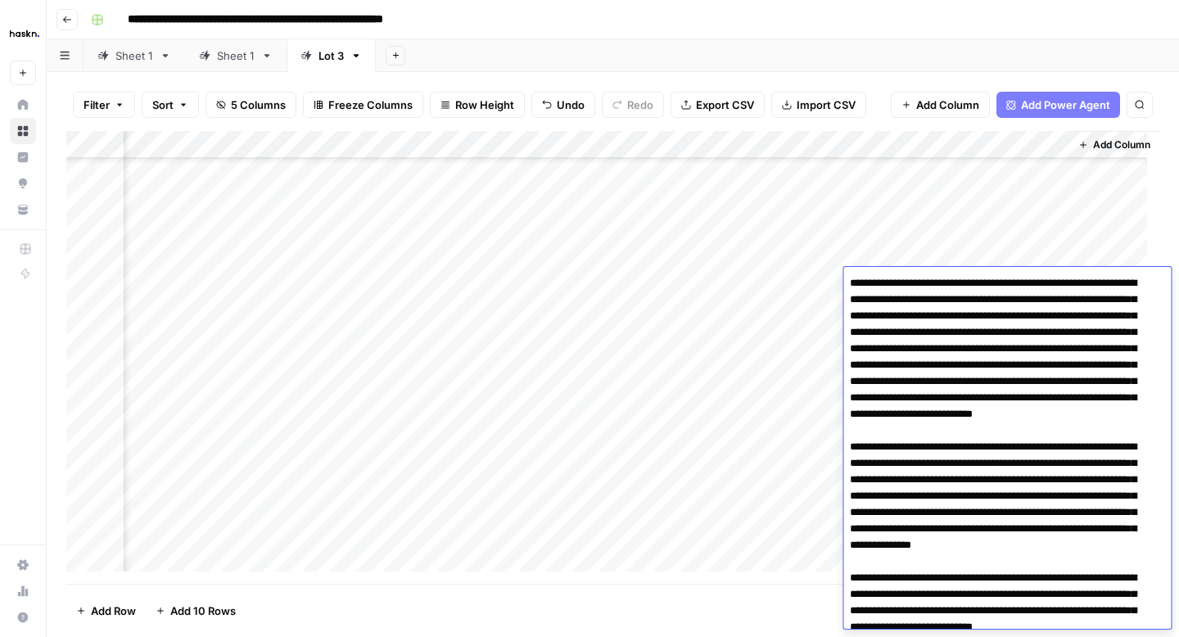
scroll to position [75, 0]
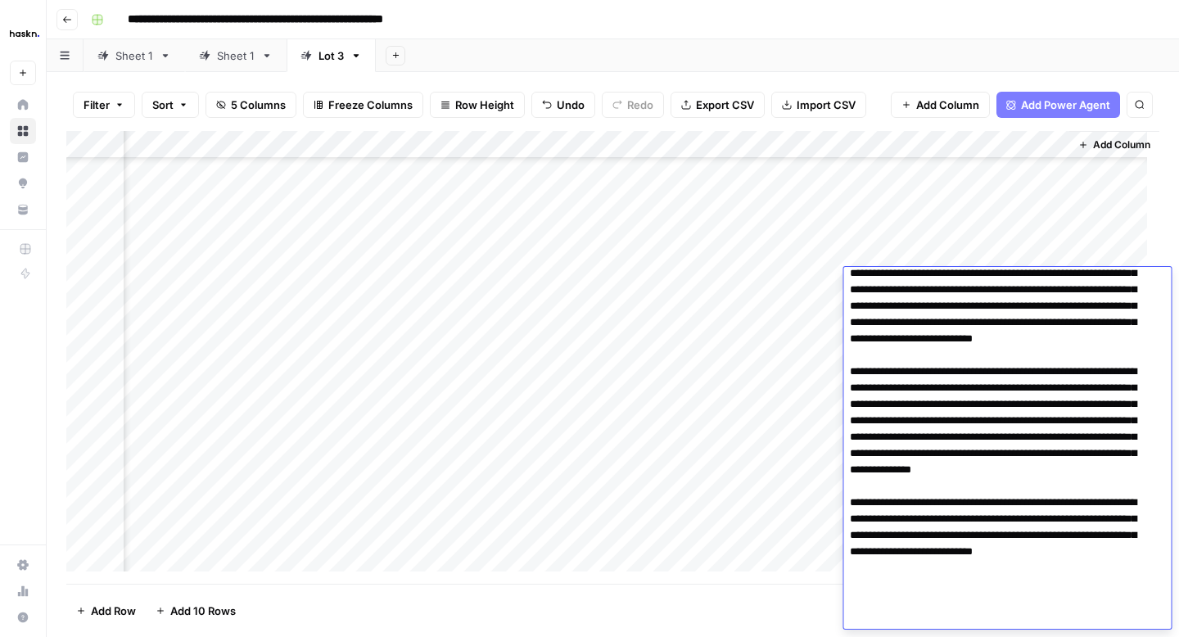
click at [777, 345] on div "Add Column" at bounding box center [612, 357] width 1093 height 453
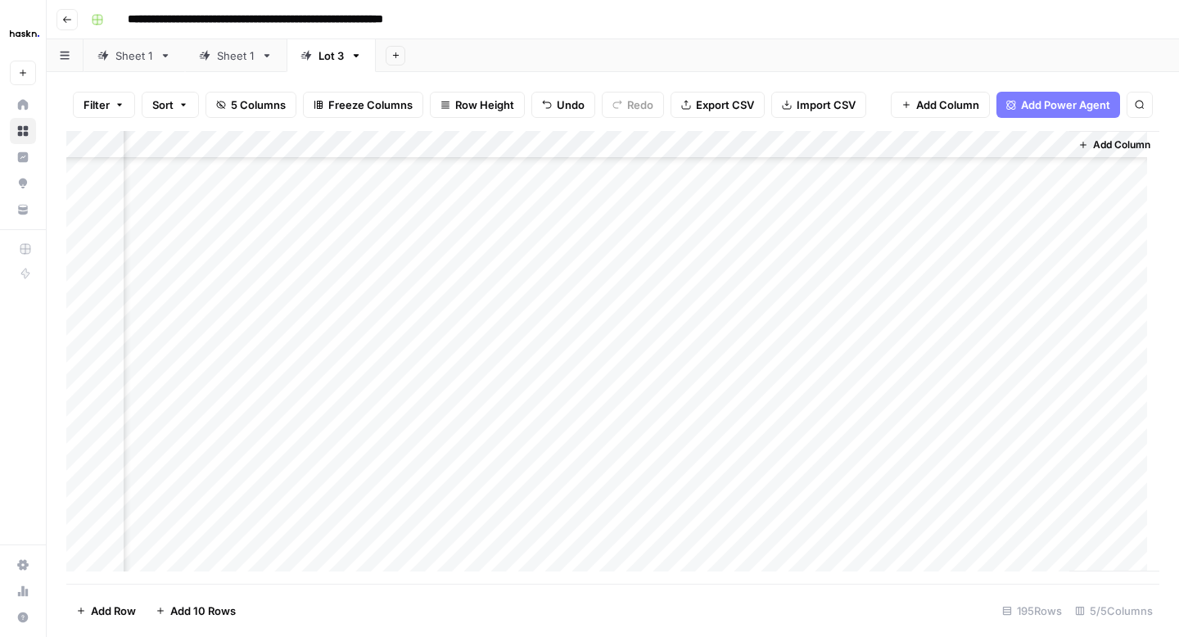
click at [925, 339] on div "Add Column" at bounding box center [612, 357] width 1093 height 453
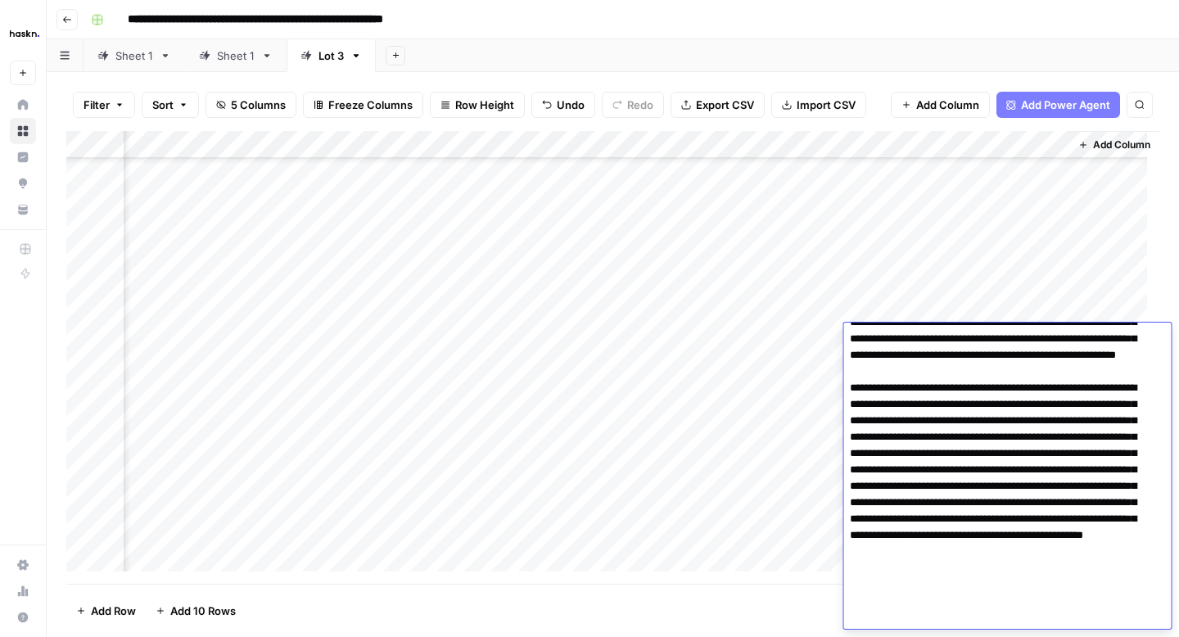
scroll to position [0, 0]
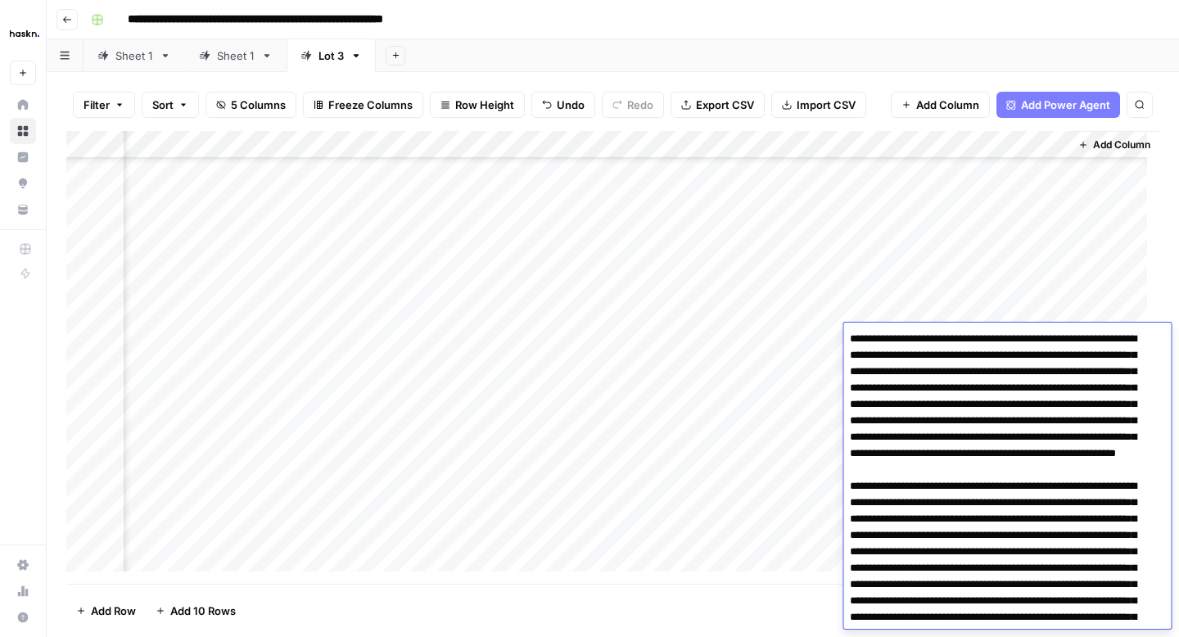
click at [796, 361] on div "Add Column" at bounding box center [612, 357] width 1093 height 453
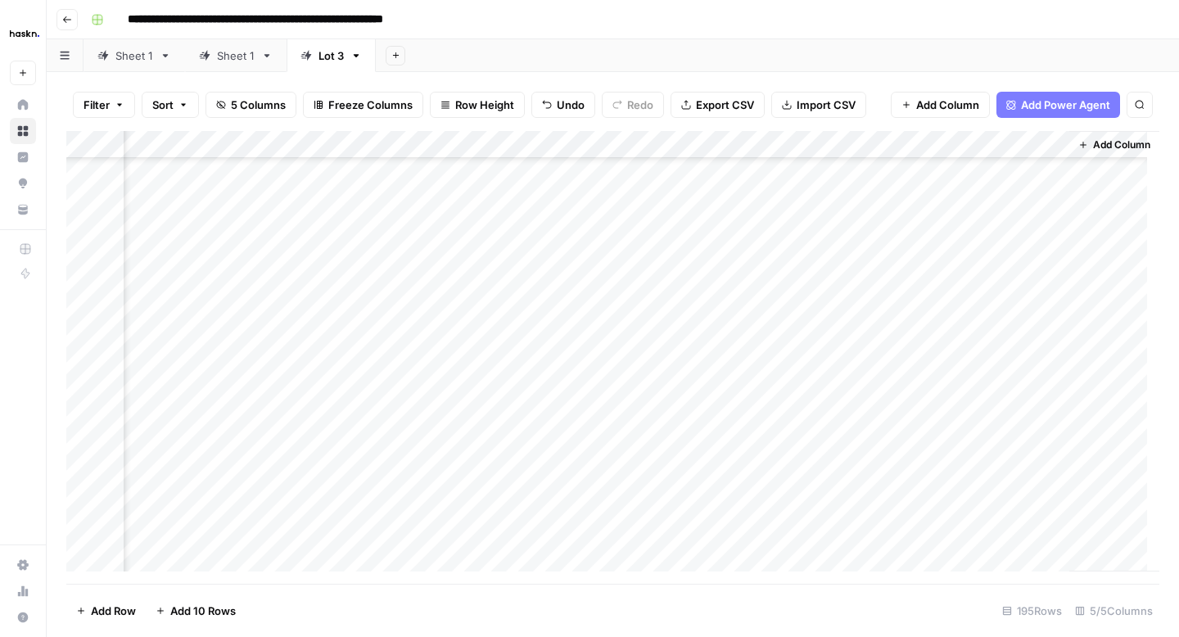
click at [930, 374] on div "Add Column" at bounding box center [612, 357] width 1093 height 453
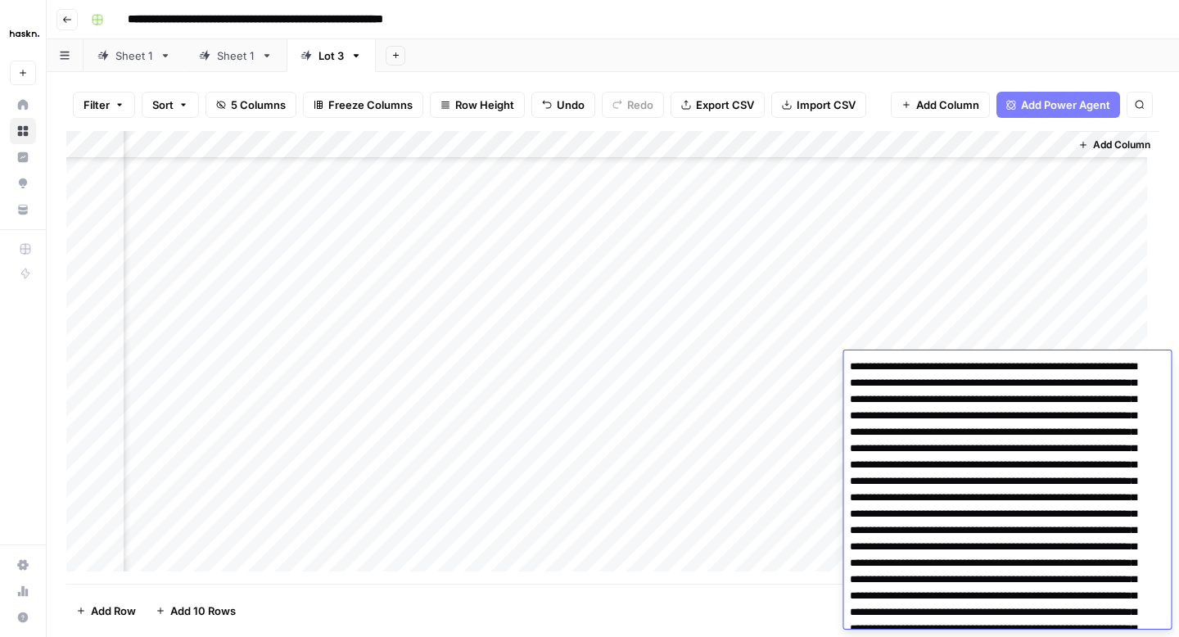
click at [929, 546] on textarea at bounding box center [1000, 555] width 315 height 400
type textarea "**********"
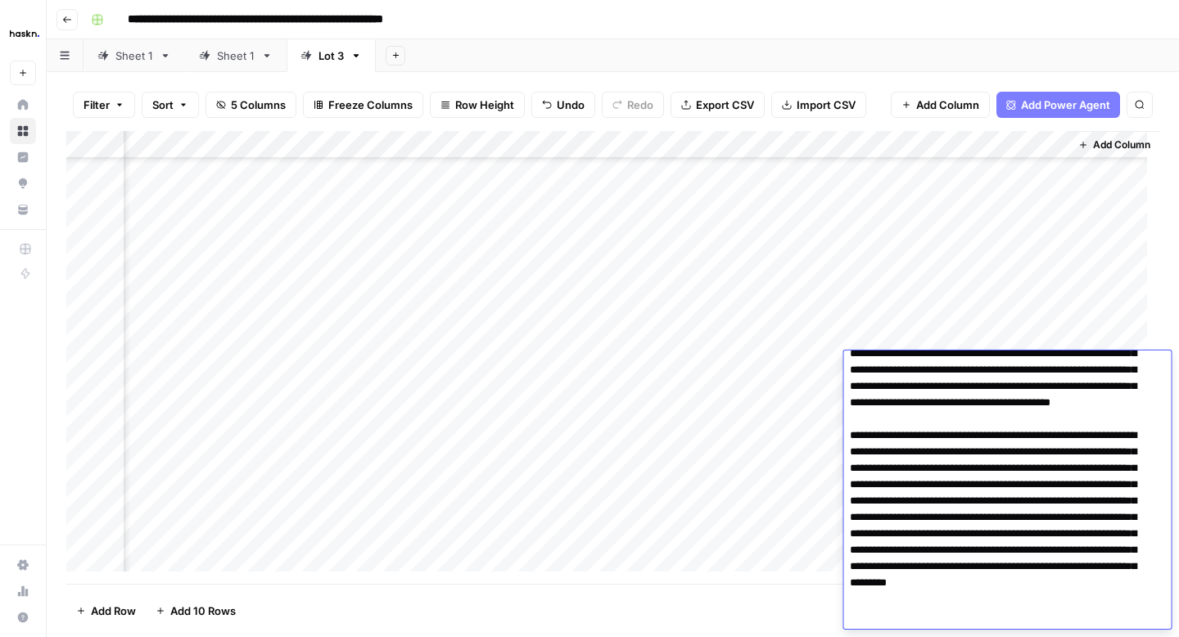
scroll to position [142, 0]
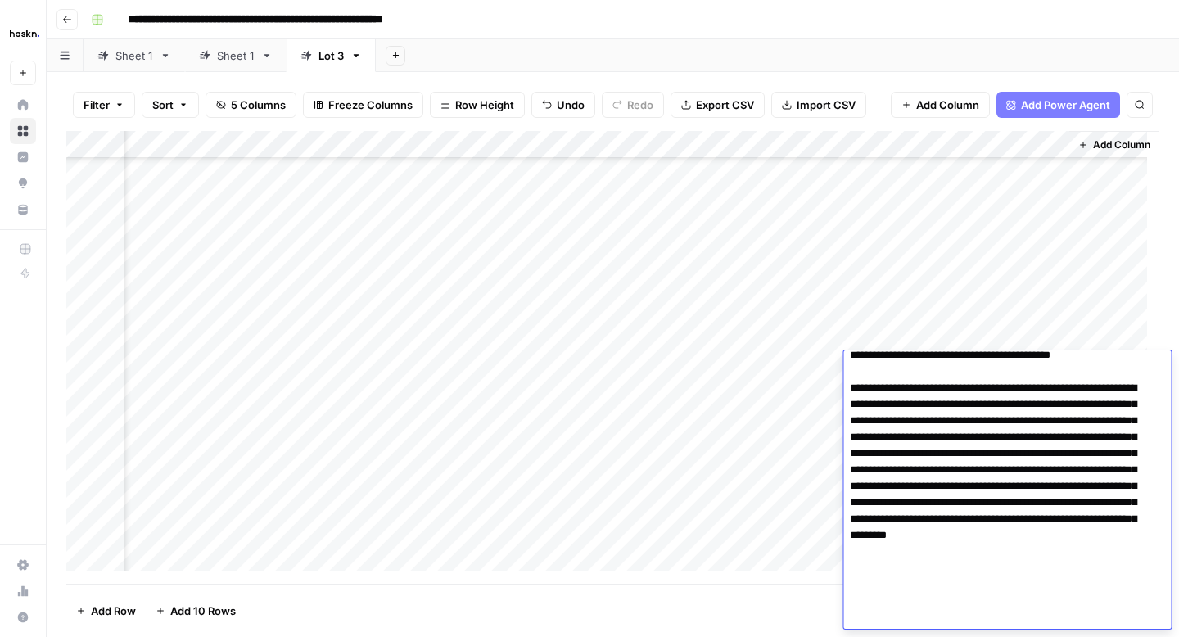
click at [810, 398] on div "Add Column" at bounding box center [612, 357] width 1093 height 453
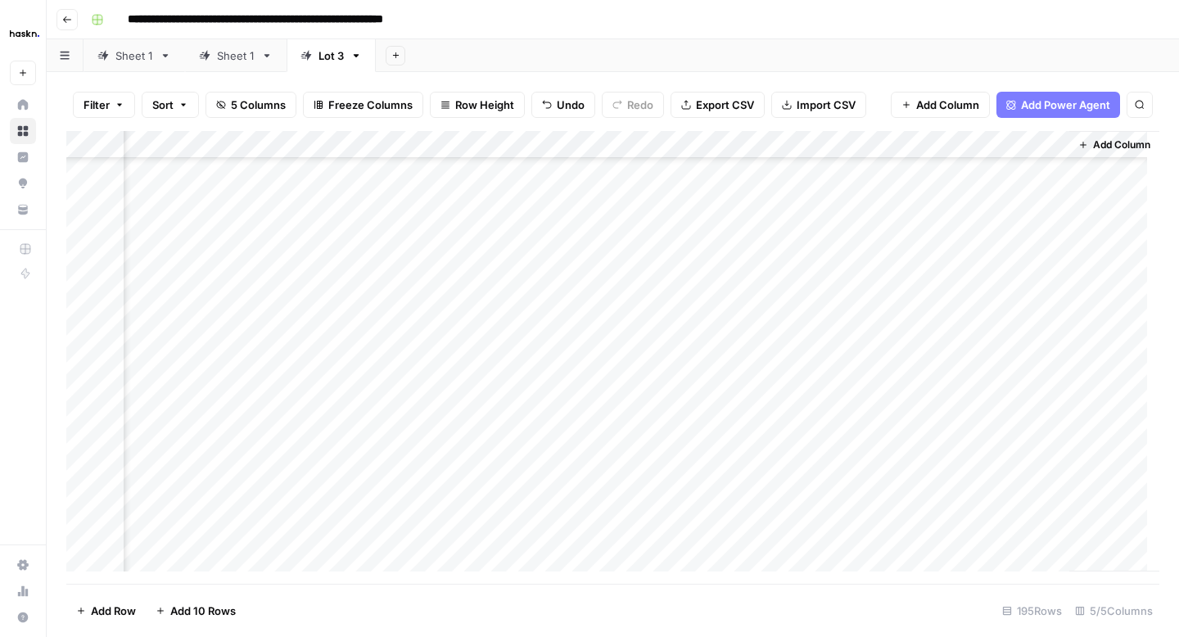
click at [949, 403] on div "Add Column" at bounding box center [612, 357] width 1093 height 453
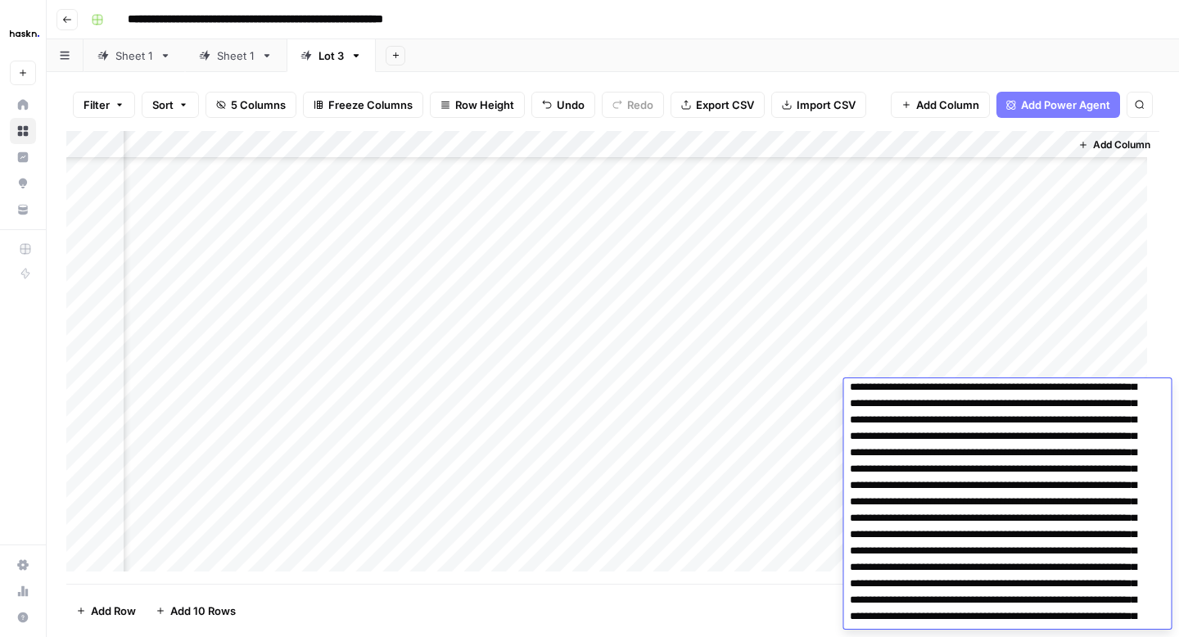
scroll to position [0, 0]
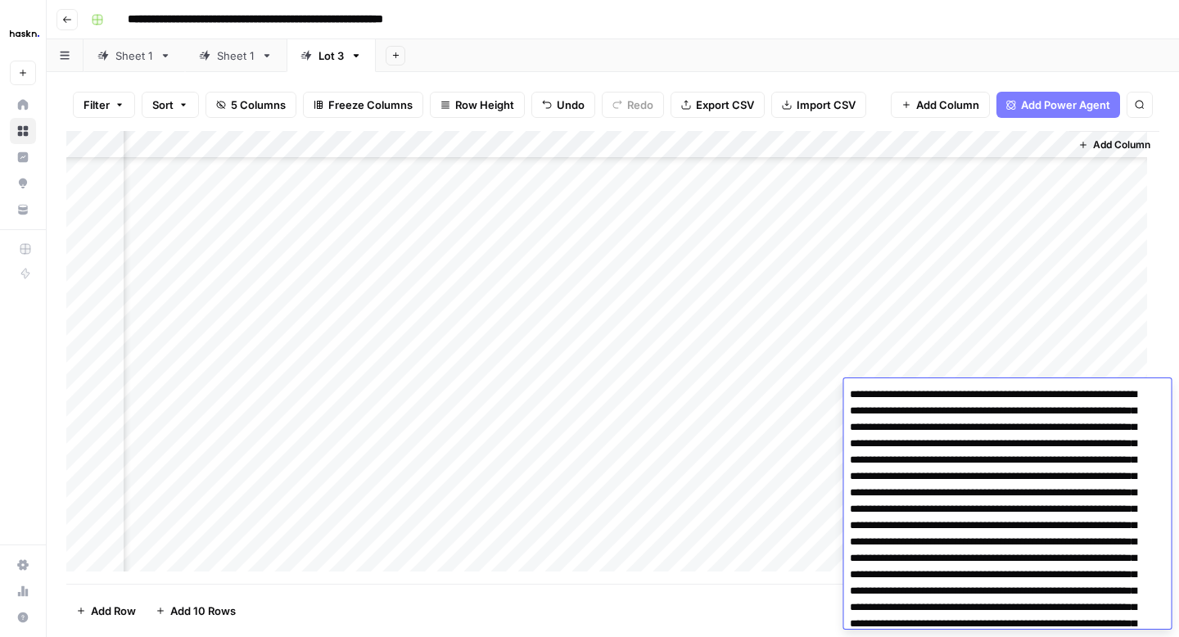
click at [1099, 523] on textarea at bounding box center [1000, 574] width 315 height 383
type textarea "**********"
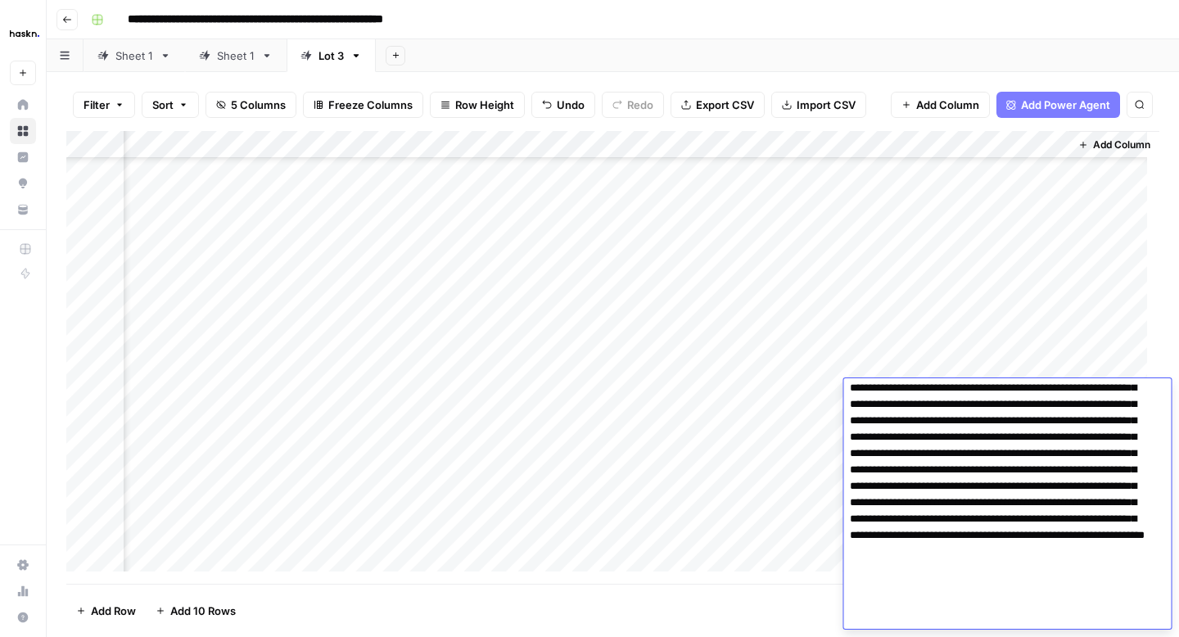
click at [803, 422] on div "Add Column" at bounding box center [612, 357] width 1093 height 453
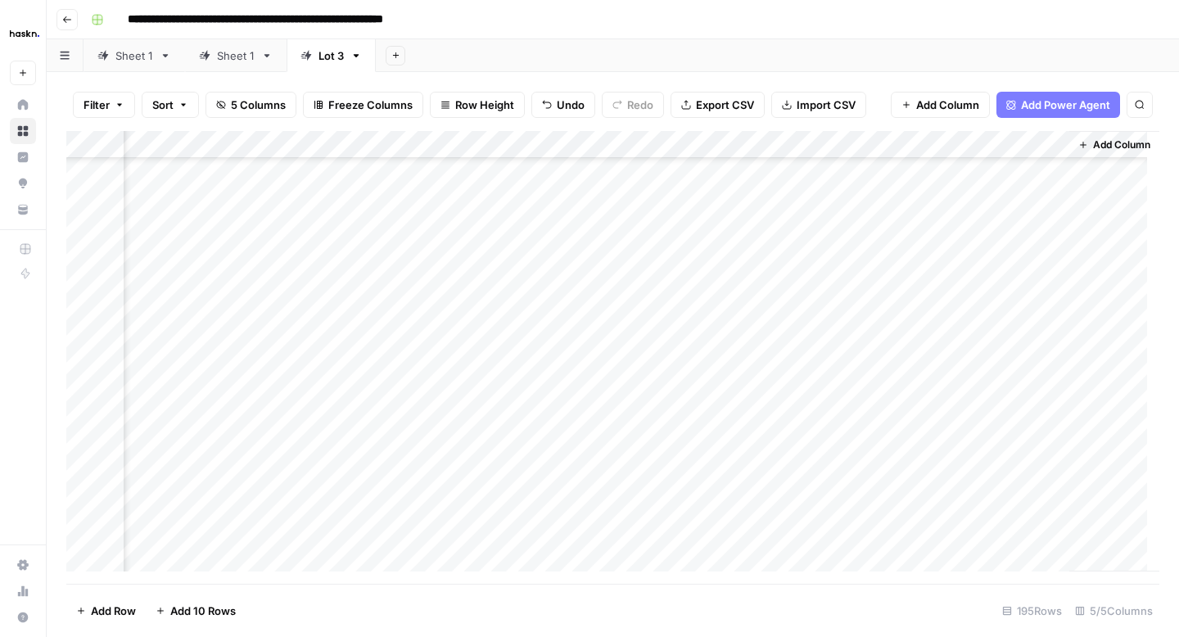
scroll to position [4514, 176]
click at [956, 246] on div "Add Column" at bounding box center [612, 357] width 1093 height 453
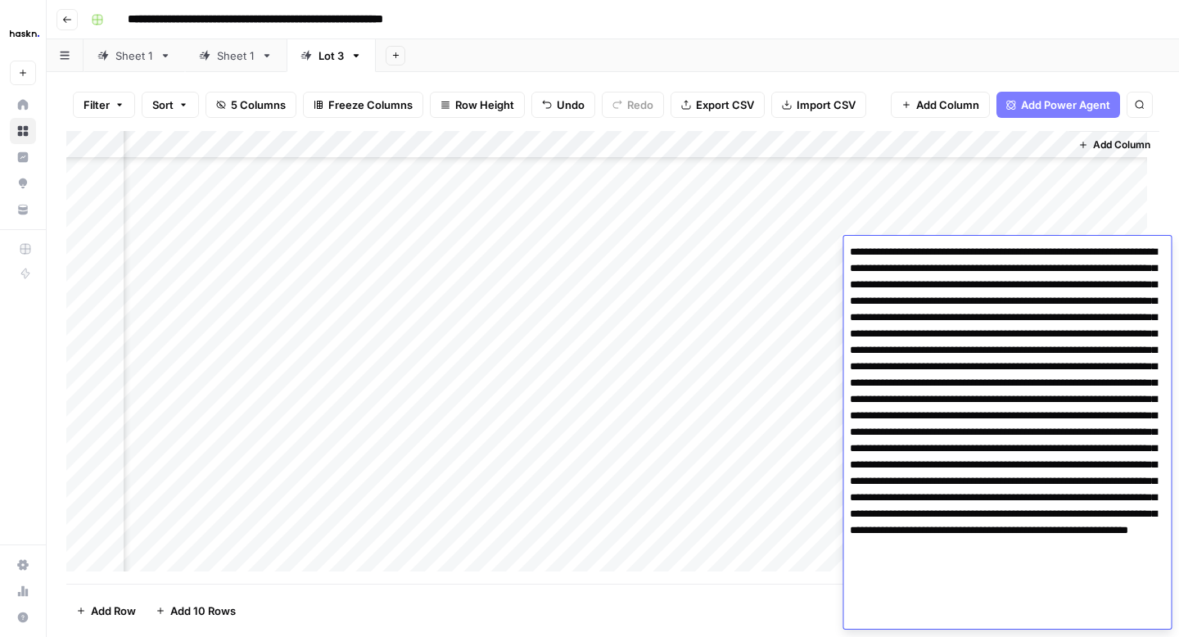
click at [1006, 427] on textarea at bounding box center [1007, 432] width 328 height 383
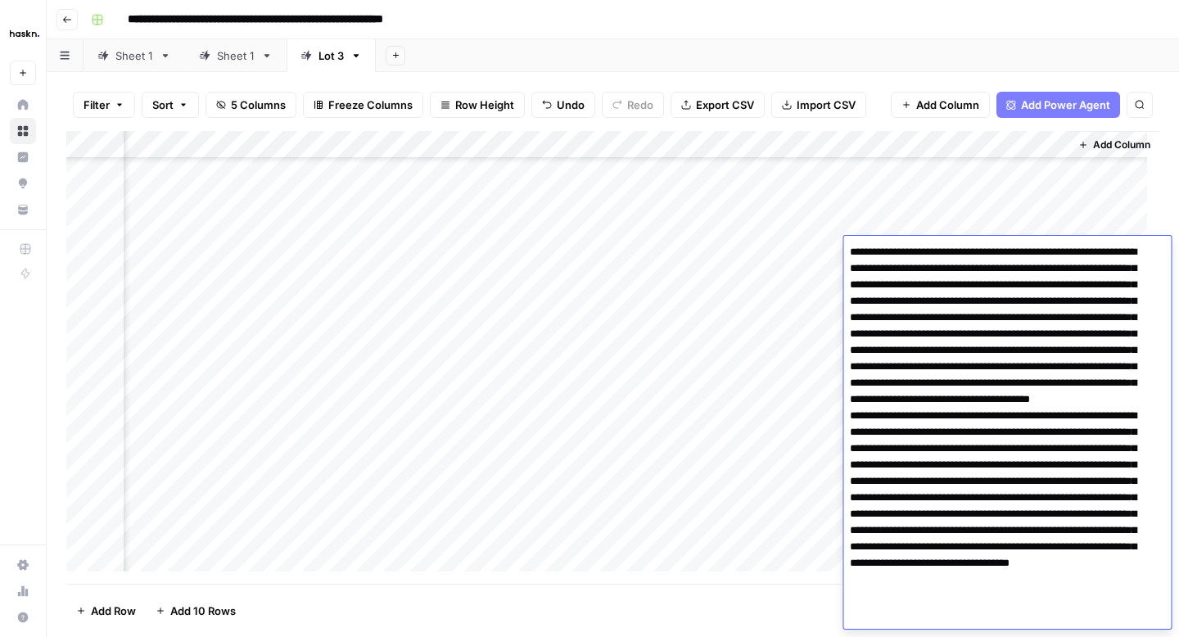
type textarea "**********"
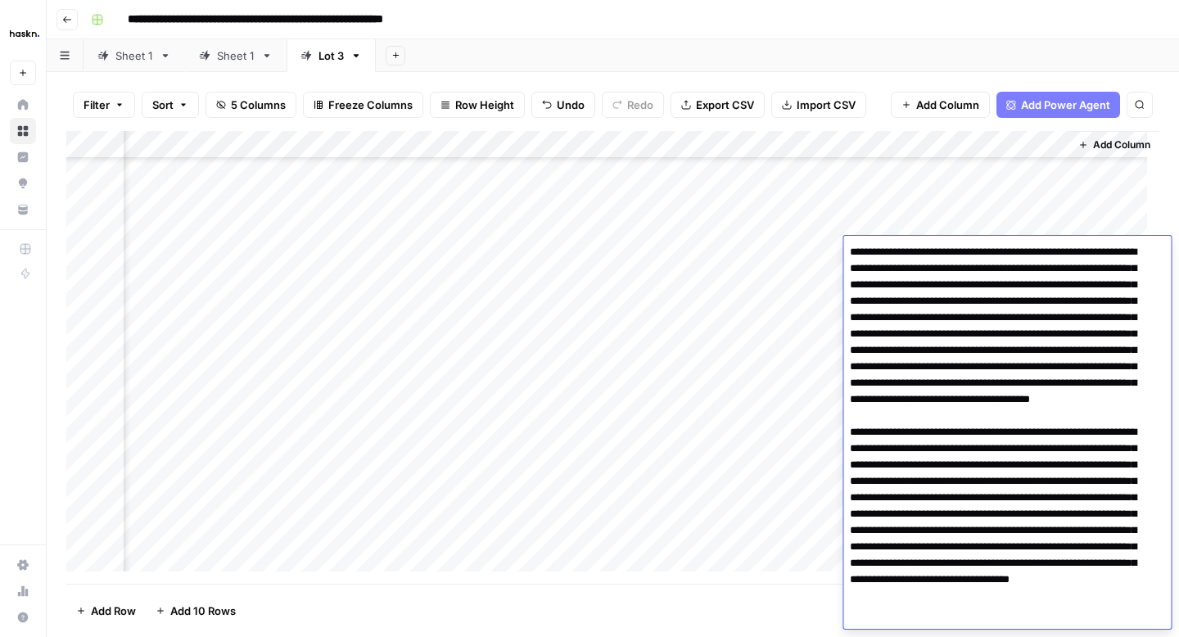
scroll to position [44, 0]
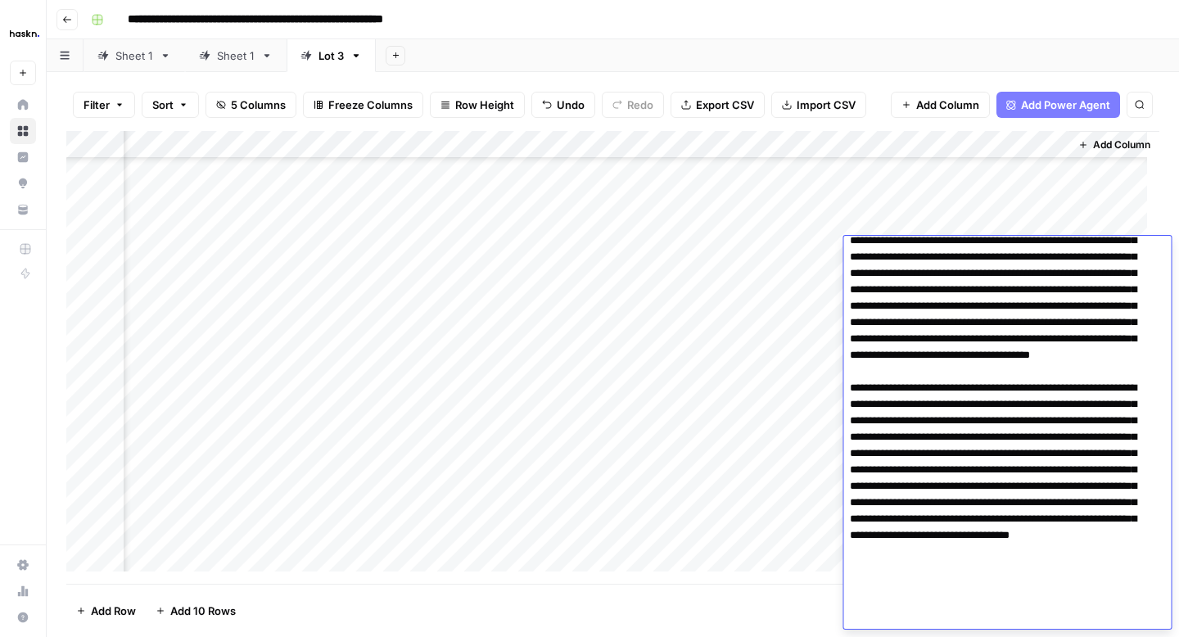
click at [806, 282] on div "Add Column" at bounding box center [612, 357] width 1093 height 453
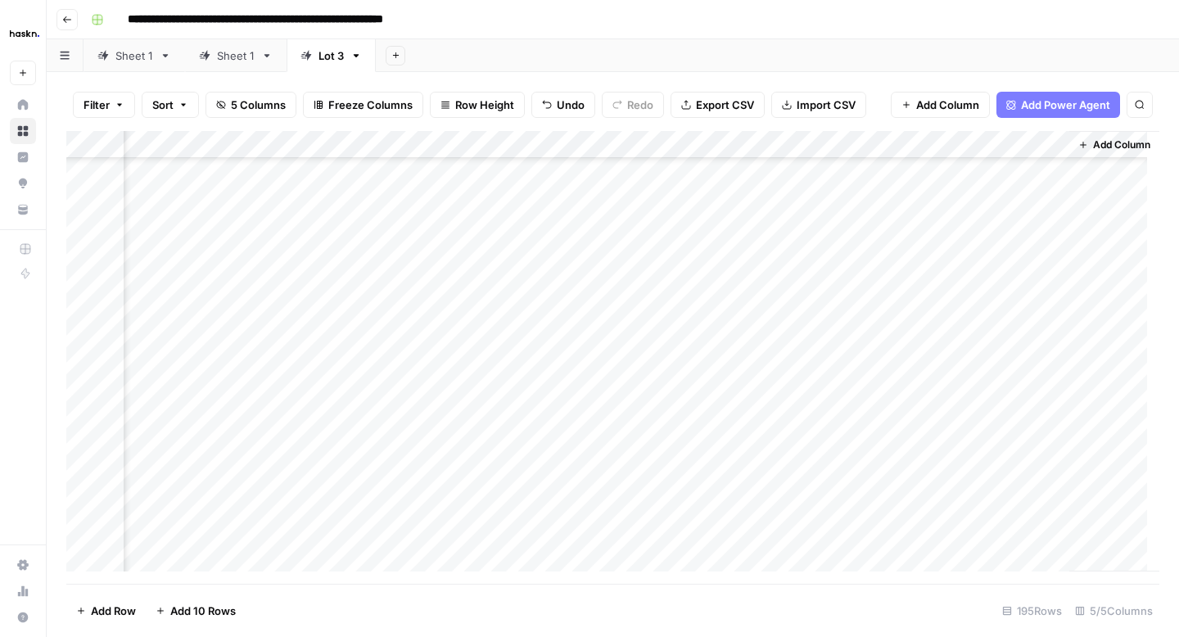
click at [944, 282] on div "Add Column" at bounding box center [612, 357] width 1093 height 453
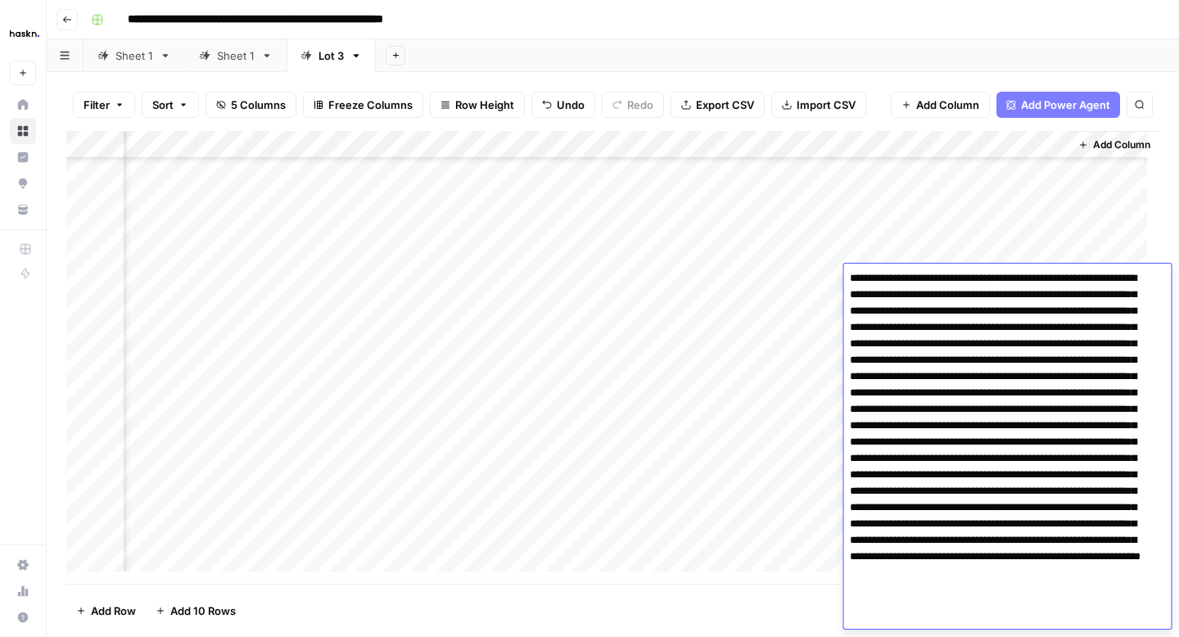
scroll to position [0, 0]
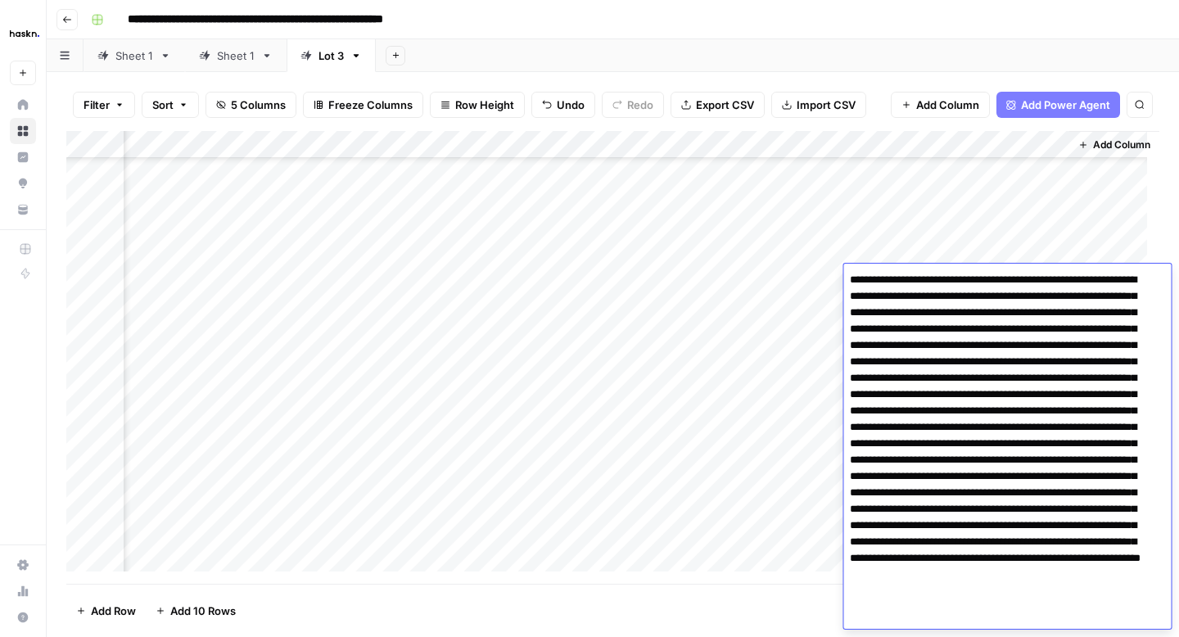
click at [991, 395] on textarea at bounding box center [1000, 460] width 315 height 383
click at [1134, 478] on textarea at bounding box center [1000, 460] width 315 height 383
type textarea "**********"
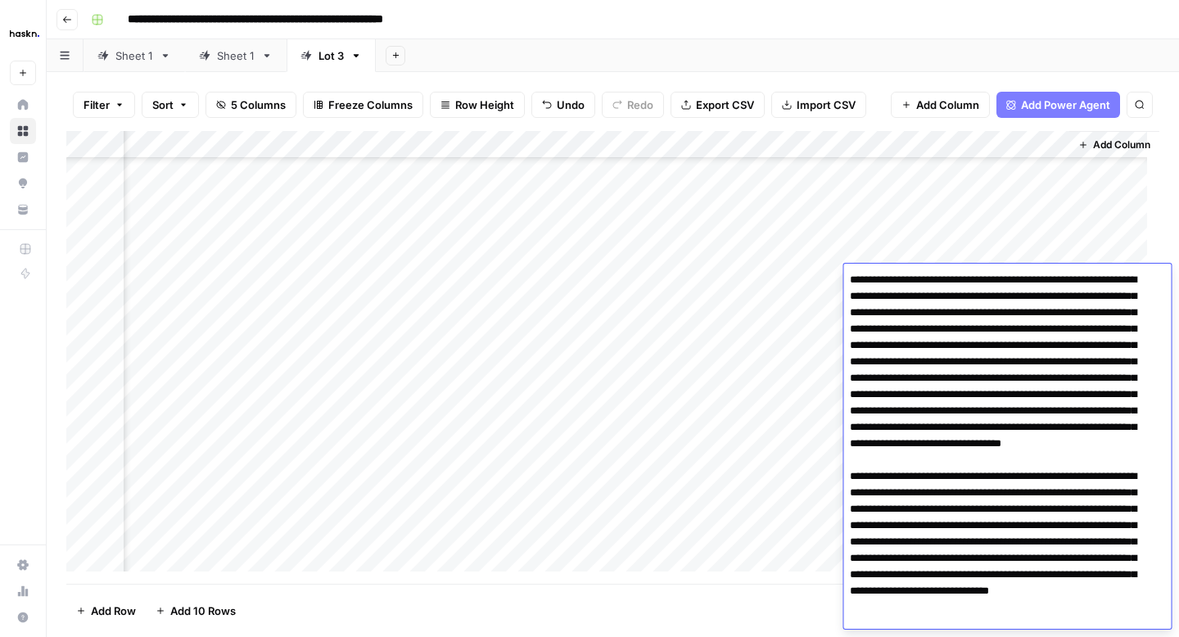
click at [824, 309] on div "Add Column" at bounding box center [612, 357] width 1093 height 453
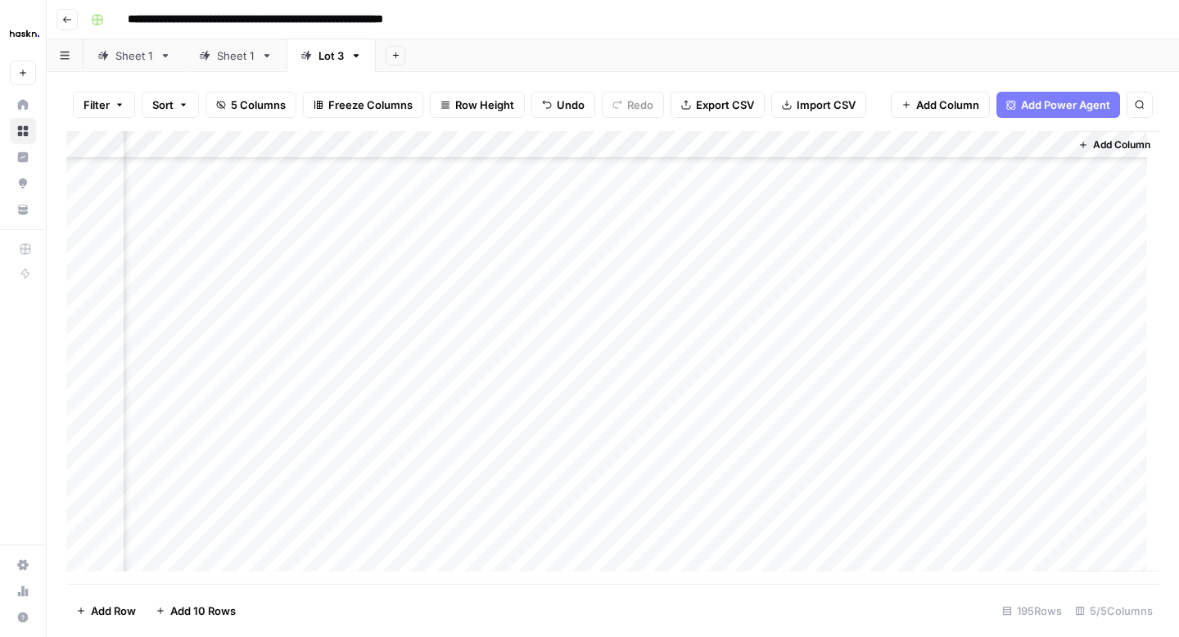
click at [922, 313] on div "Add Column" at bounding box center [612, 357] width 1093 height 453
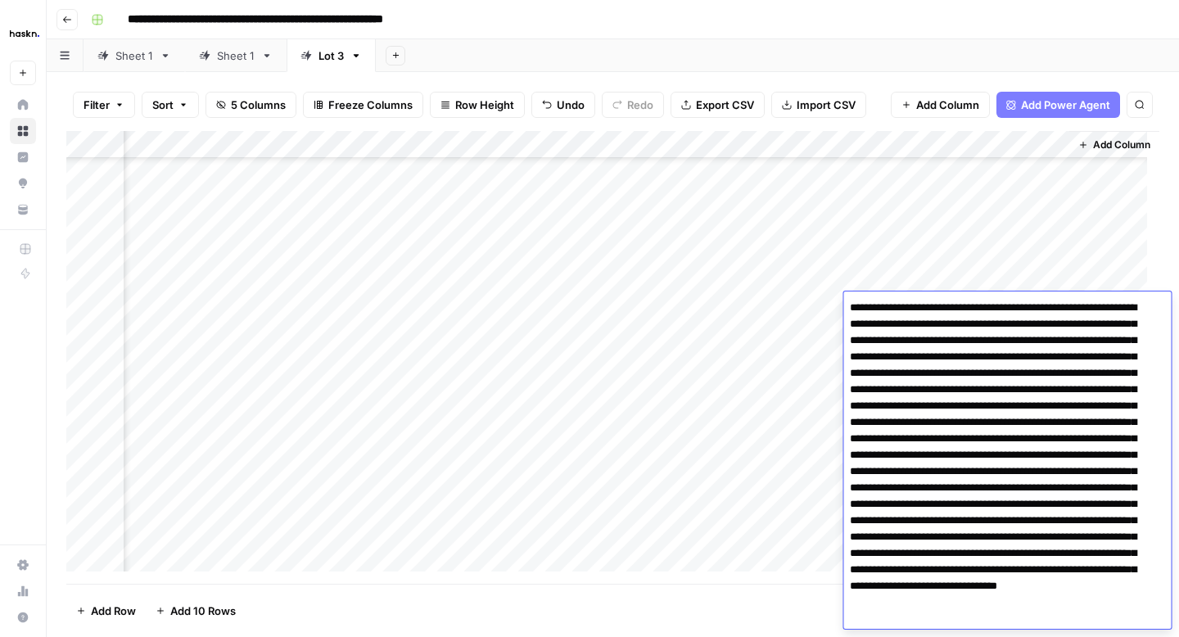
scroll to position [51, 0]
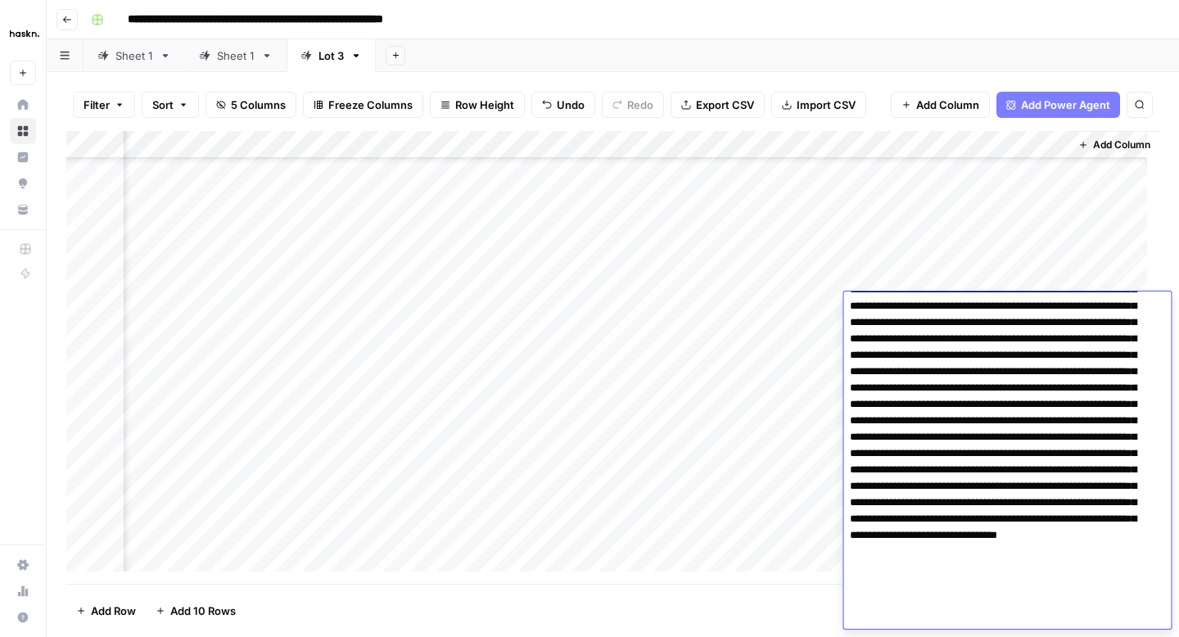
click at [1042, 487] on textarea at bounding box center [1000, 437] width 315 height 383
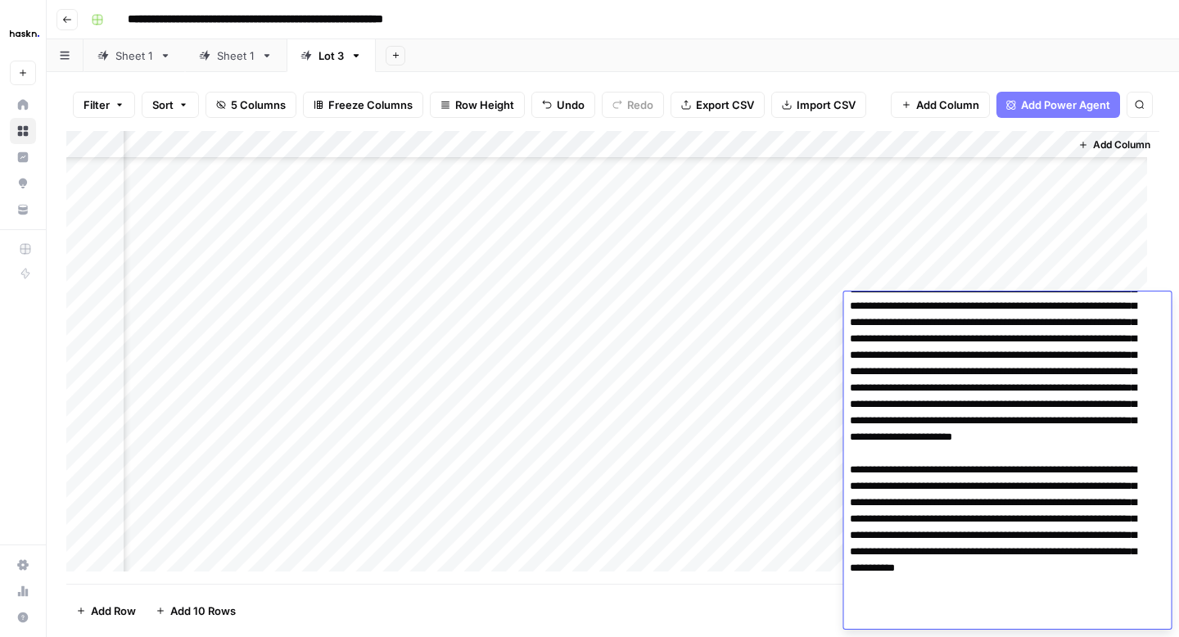
scroll to position [0, 0]
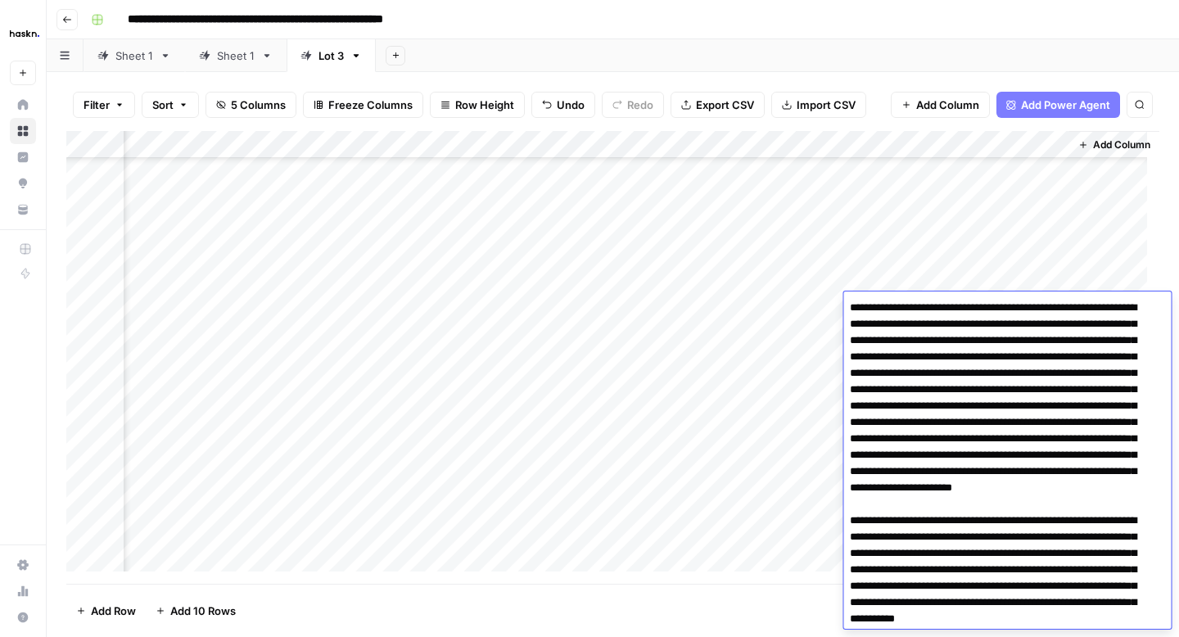
click at [852, 361] on textarea at bounding box center [1000, 496] width 315 height 400
type textarea "**********"
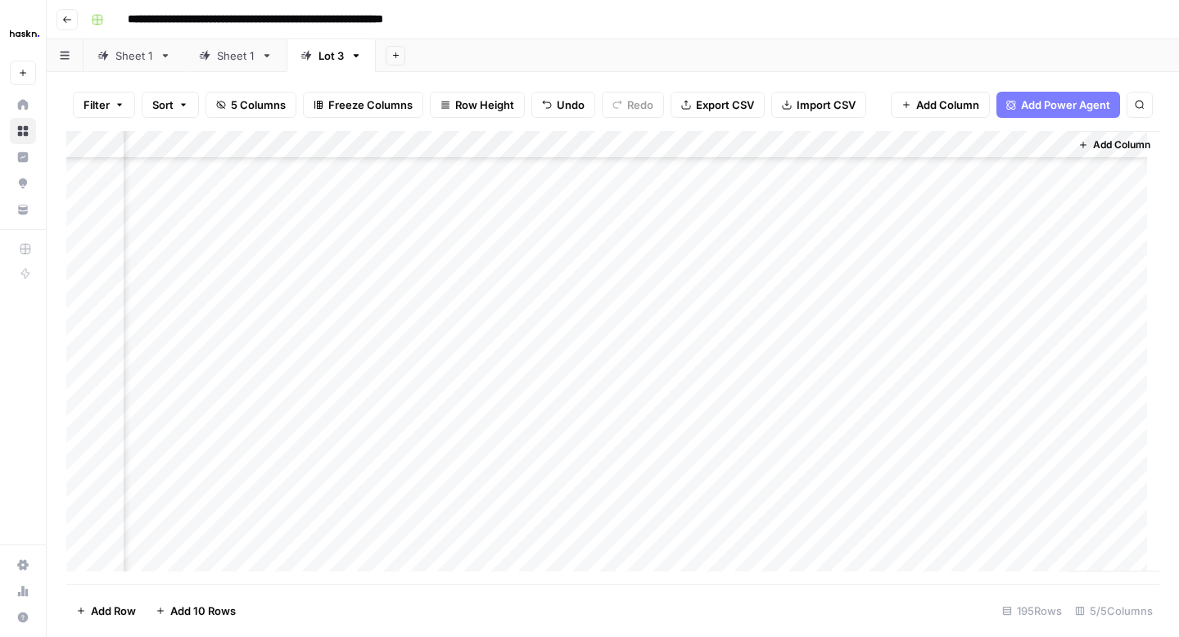
click at [773, 336] on div "Add Column" at bounding box center [612, 357] width 1093 height 453
click at [950, 337] on div "Add Column" at bounding box center [612, 357] width 1093 height 453
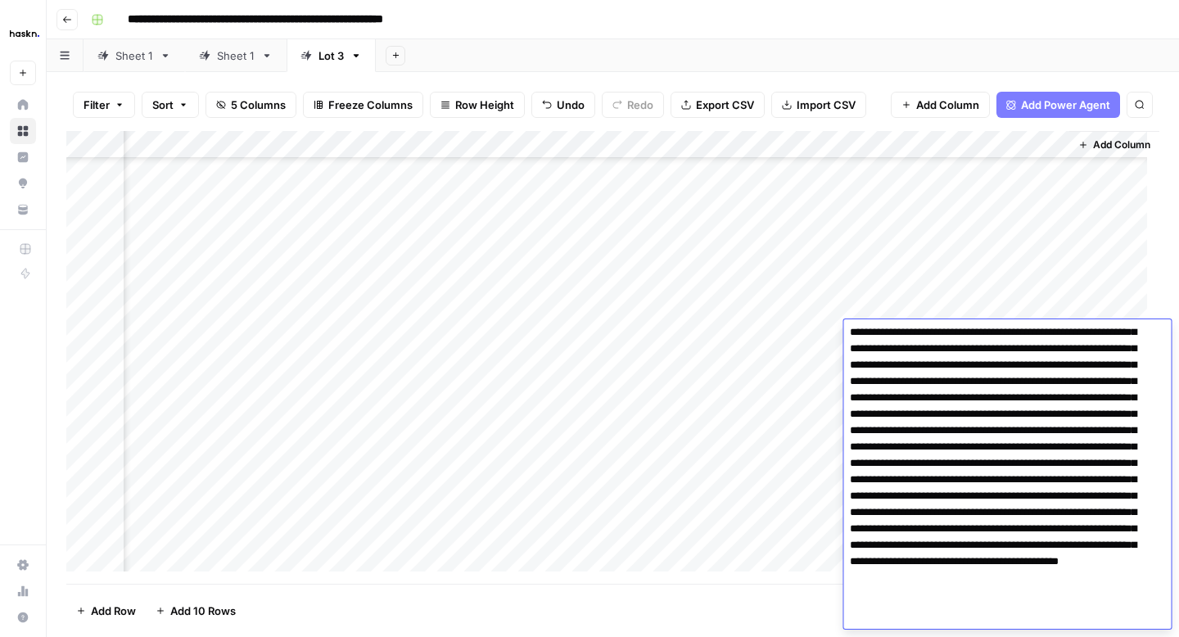
scroll to position [79, 0]
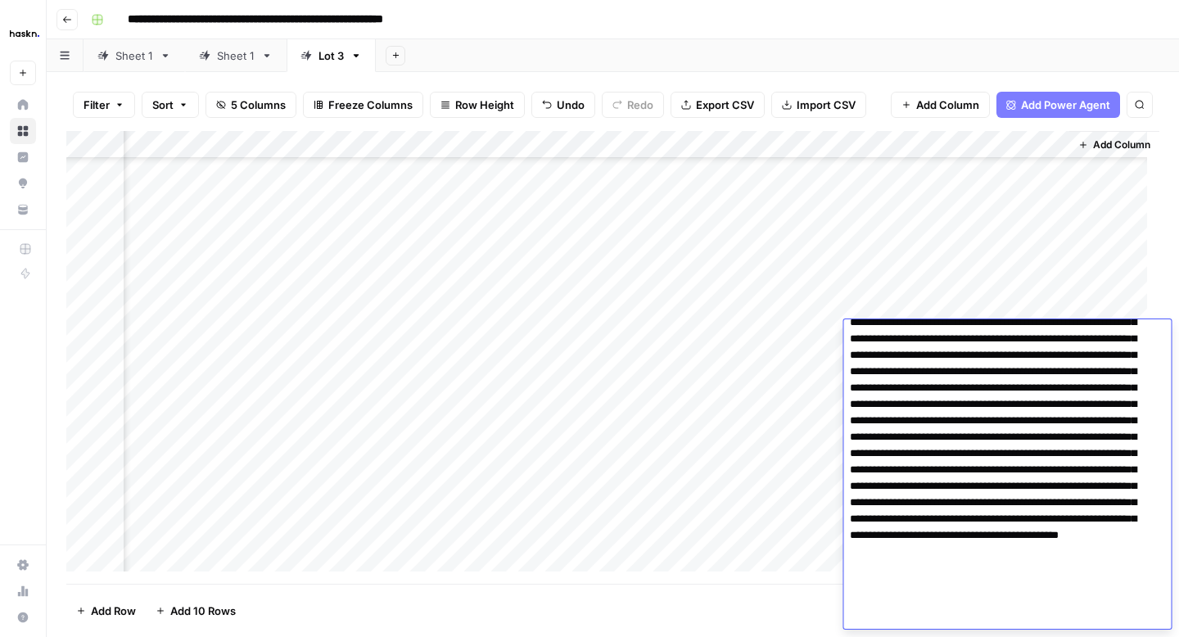
click at [1029, 403] on textarea at bounding box center [1000, 437] width 315 height 383
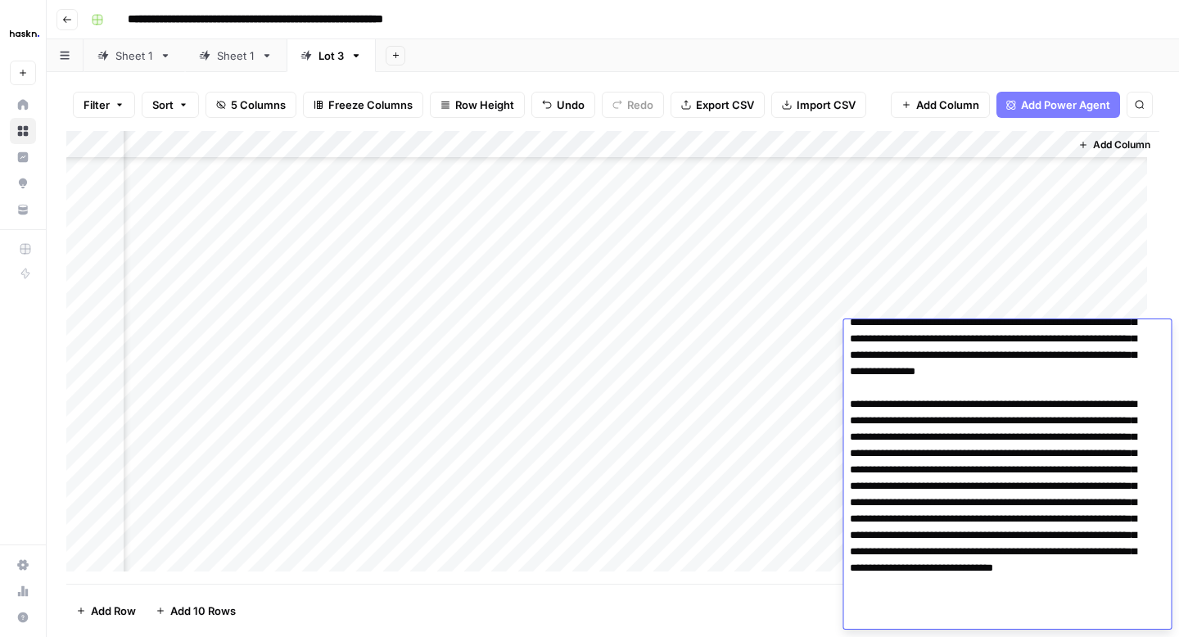
scroll to position [111, 0]
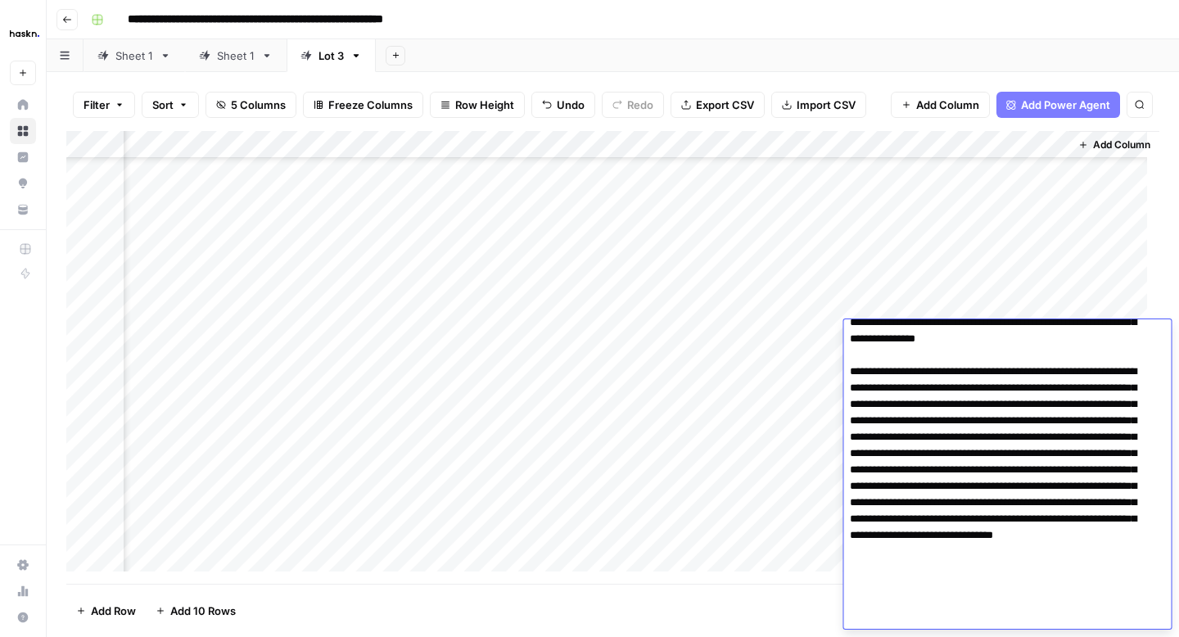
click at [1073, 523] on textarea at bounding box center [1000, 421] width 315 height 416
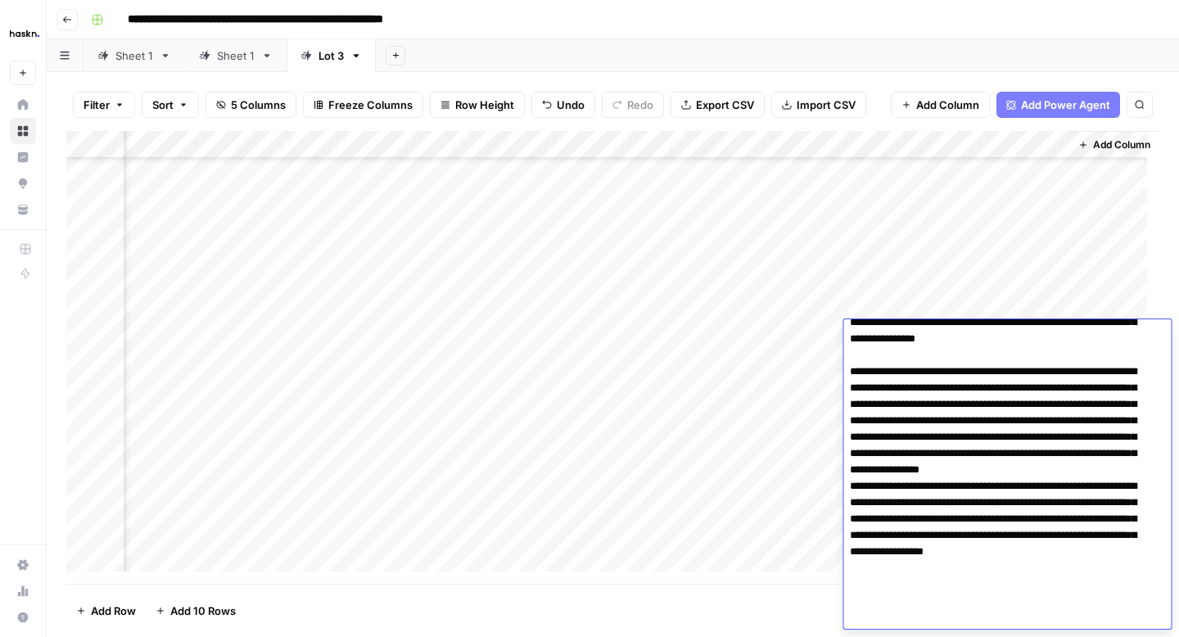
type textarea "**********"
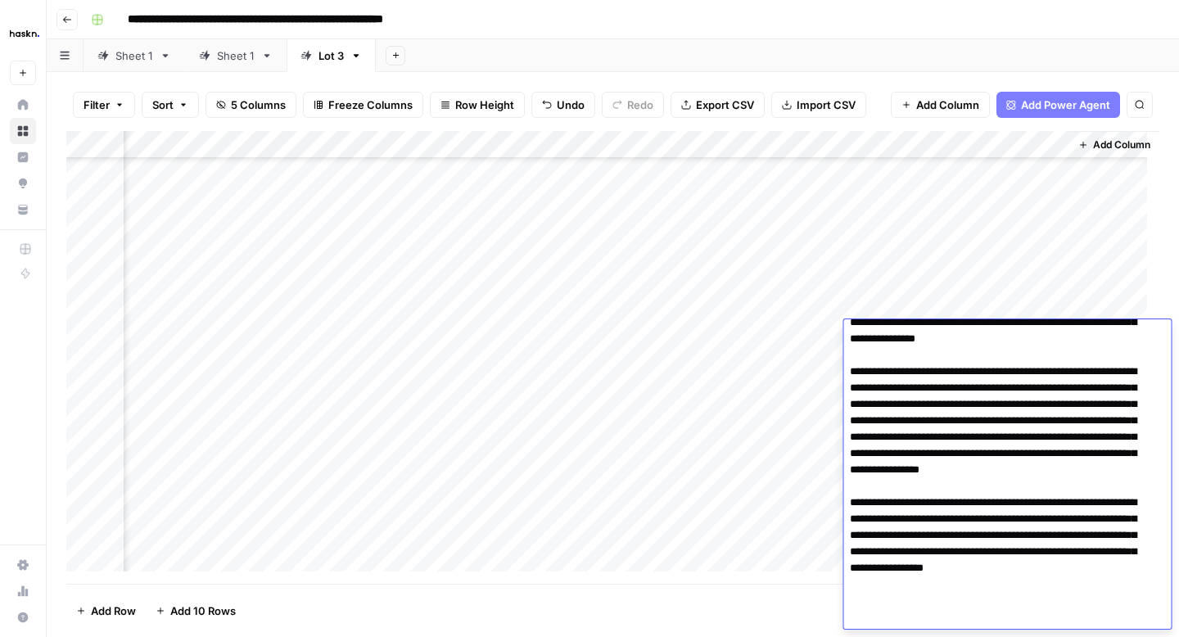
click at [807, 374] on div "Add Column" at bounding box center [612, 357] width 1093 height 453
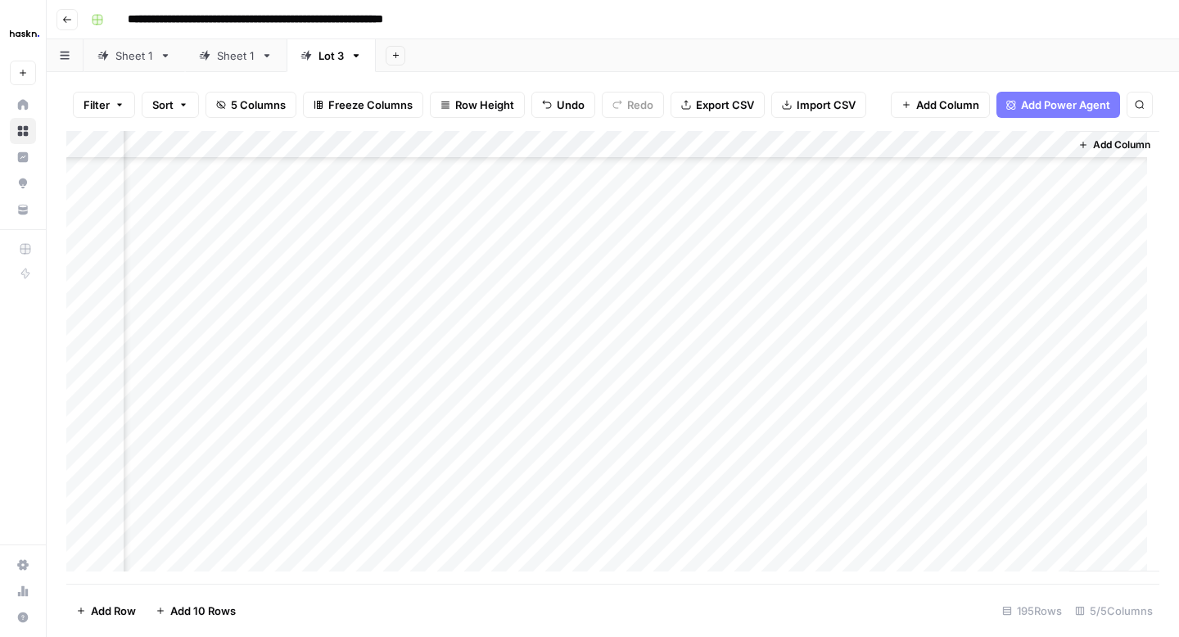
click at [942, 370] on div "Add Column" at bounding box center [612, 357] width 1093 height 453
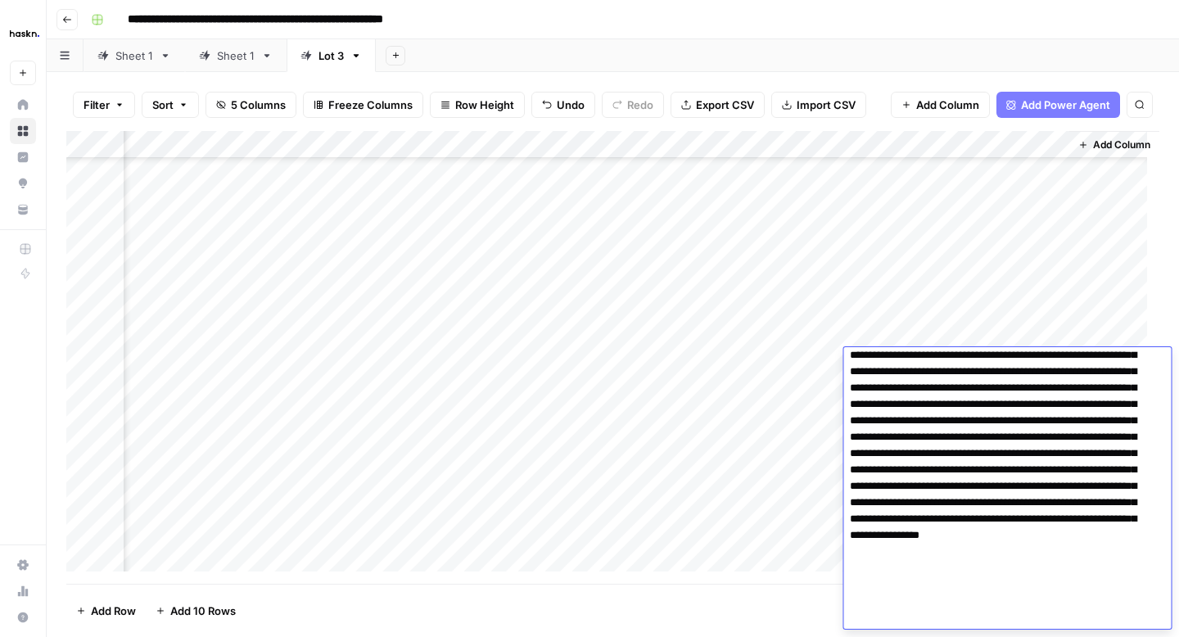
scroll to position [0, 0]
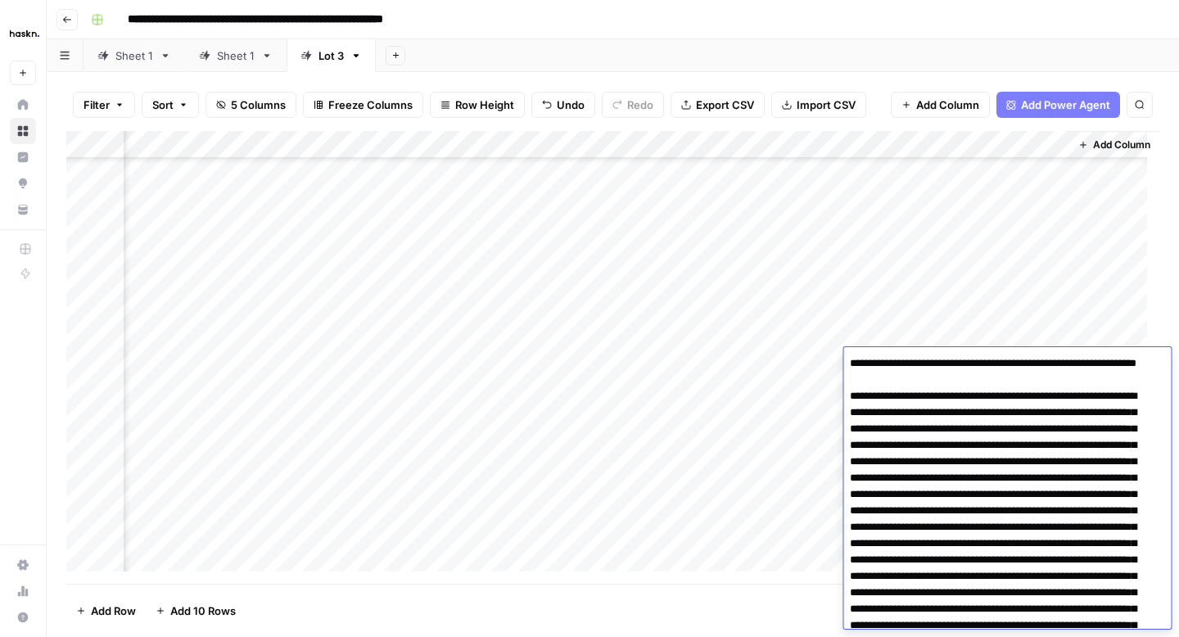
drag, startPoint x: 852, startPoint y: 412, endPoint x: 850, endPoint y: 364, distance: 48.3
click at [850, 364] on textarea at bounding box center [1000, 568] width 315 height 432
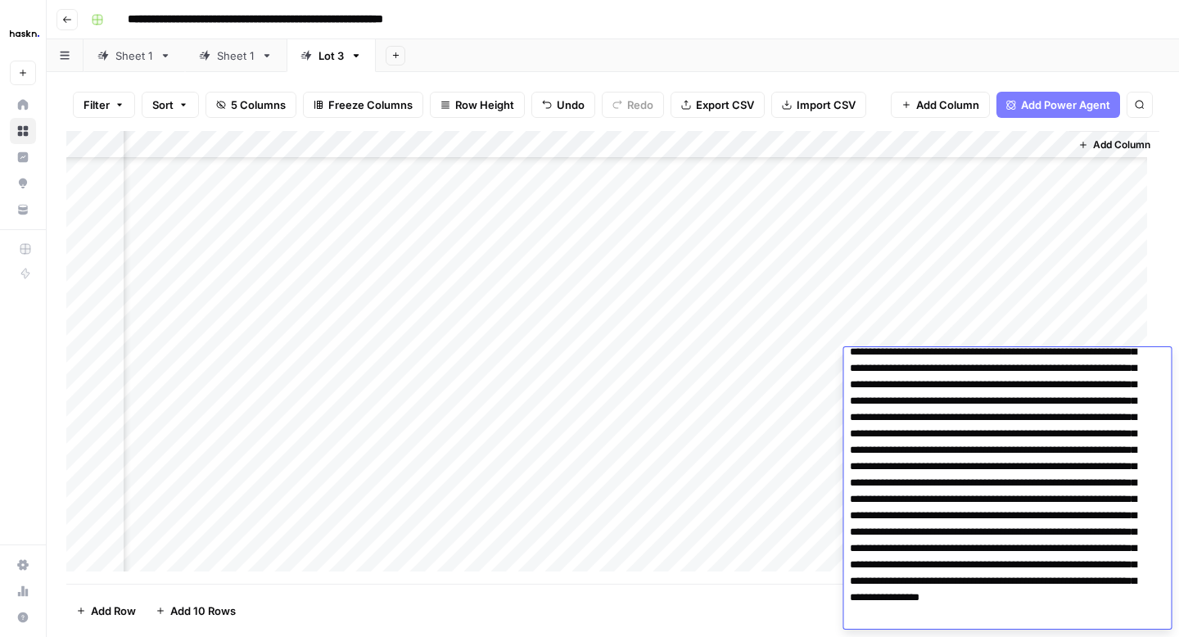
scroll to position [74, 0]
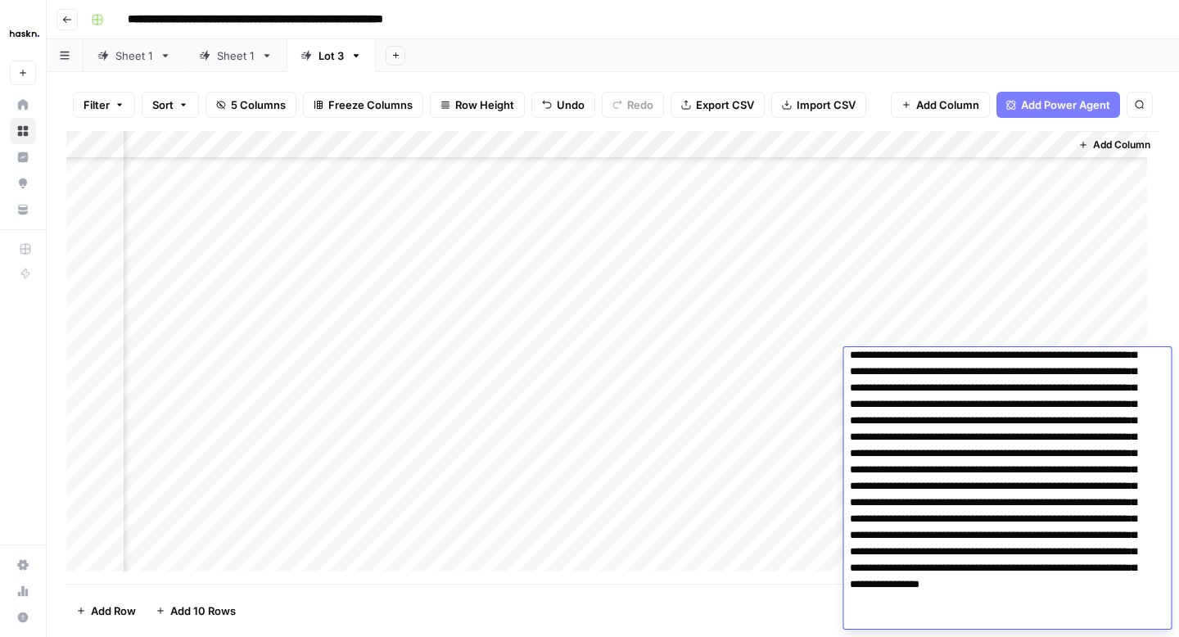
click at [1030, 422] on textarea at bounding box center [1000, 469] width 315 height 383
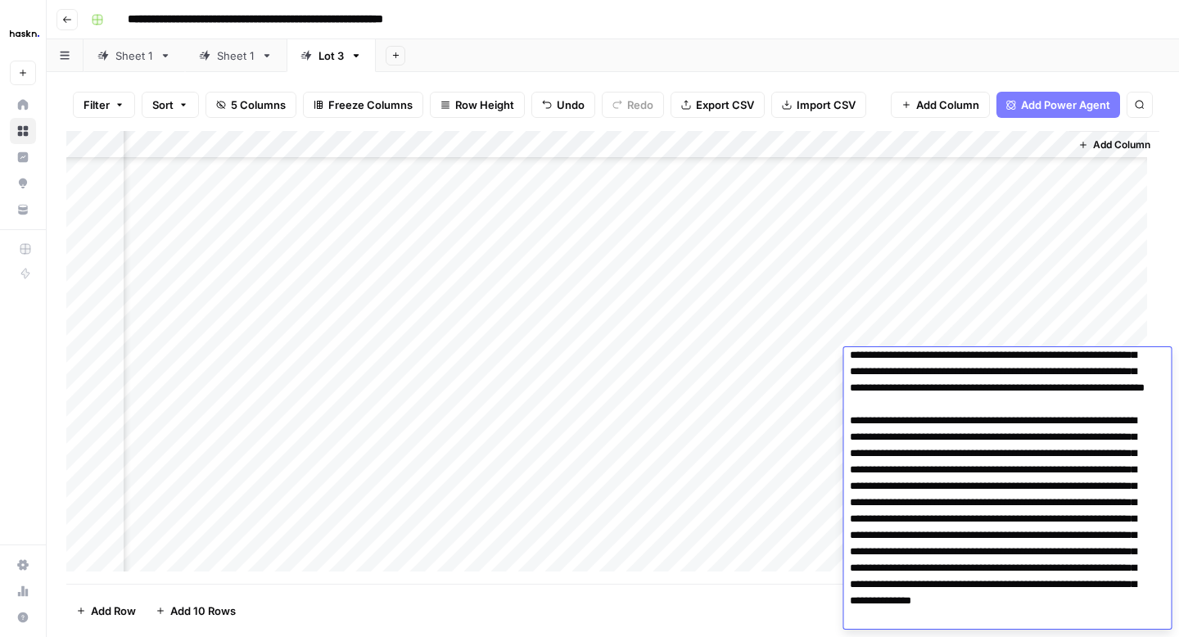
scroll to position [139, 0]
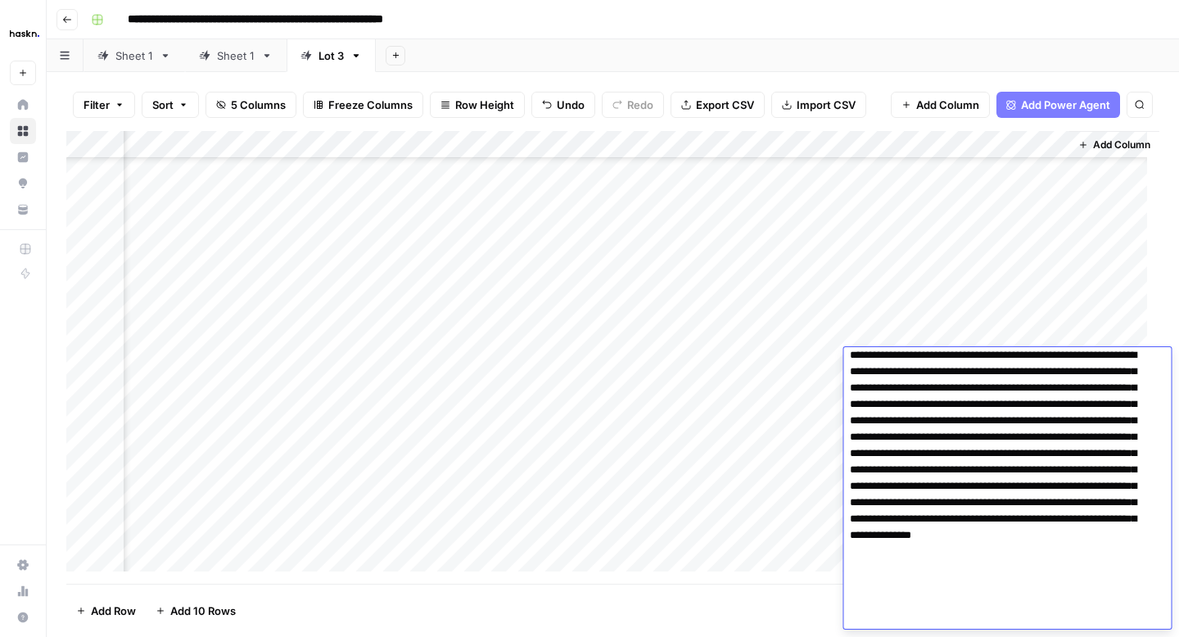
click at [1037, 534] on textarea at bounding box center [1000, 421] width 315 height 416
type textarea "**********"
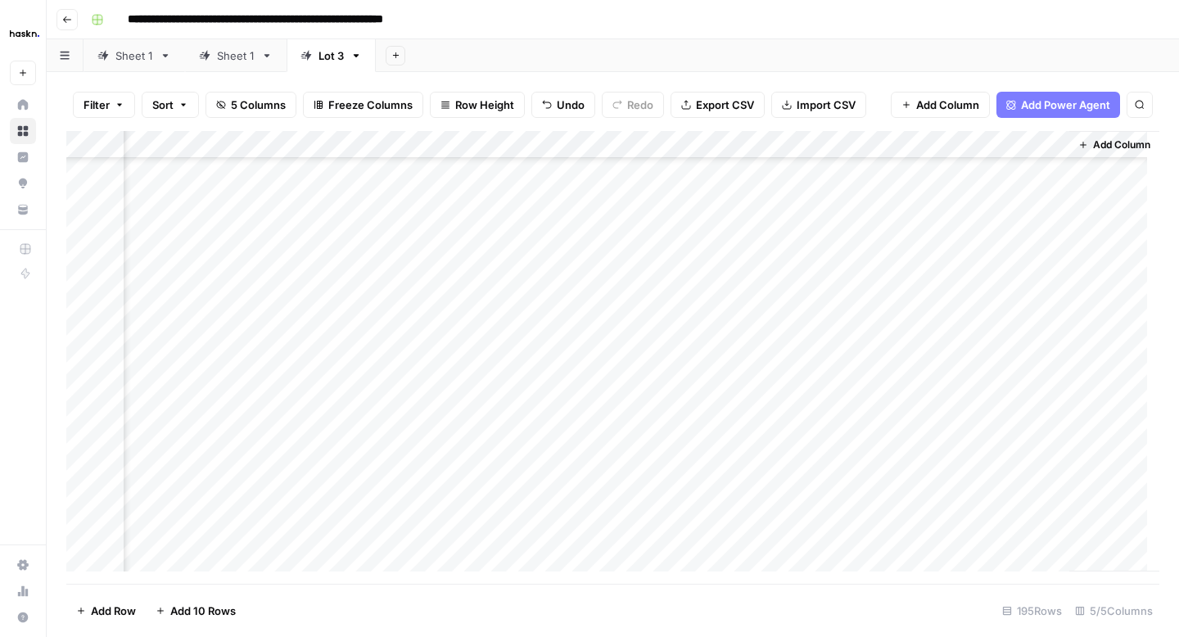
click at [815, 400] on div "Add Column" at bounding box center [612, 357] width 1093 height 453
click at [930, 397] on div "Add Column" at bounding box center [612, 357] width 1093 height 453
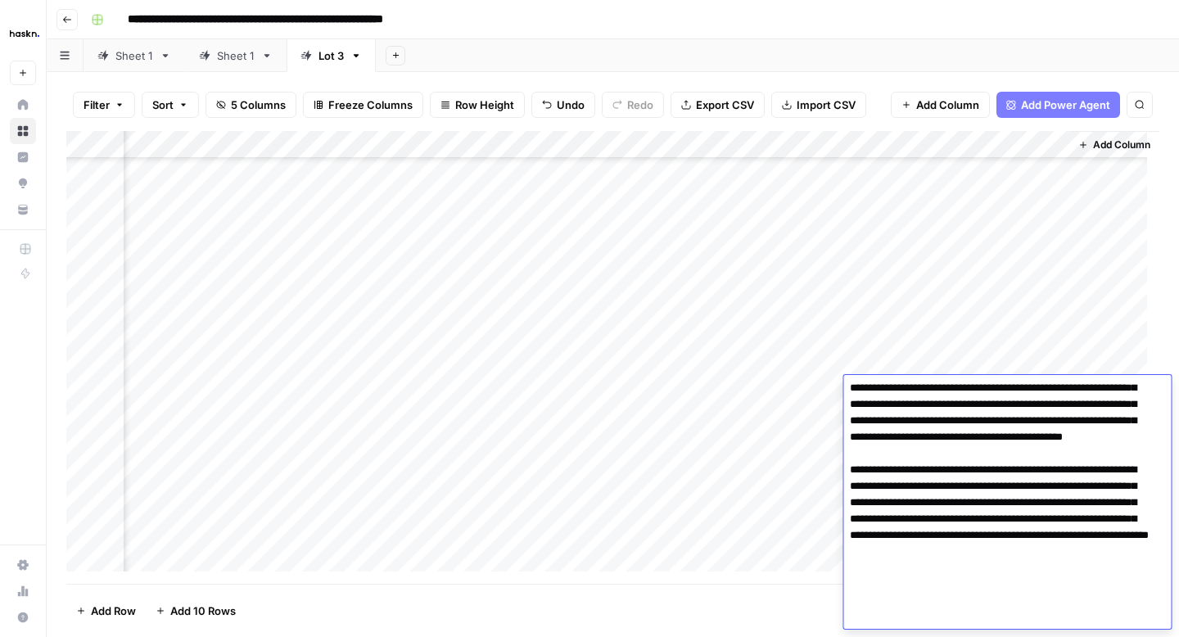
scroll to position [0, 0]
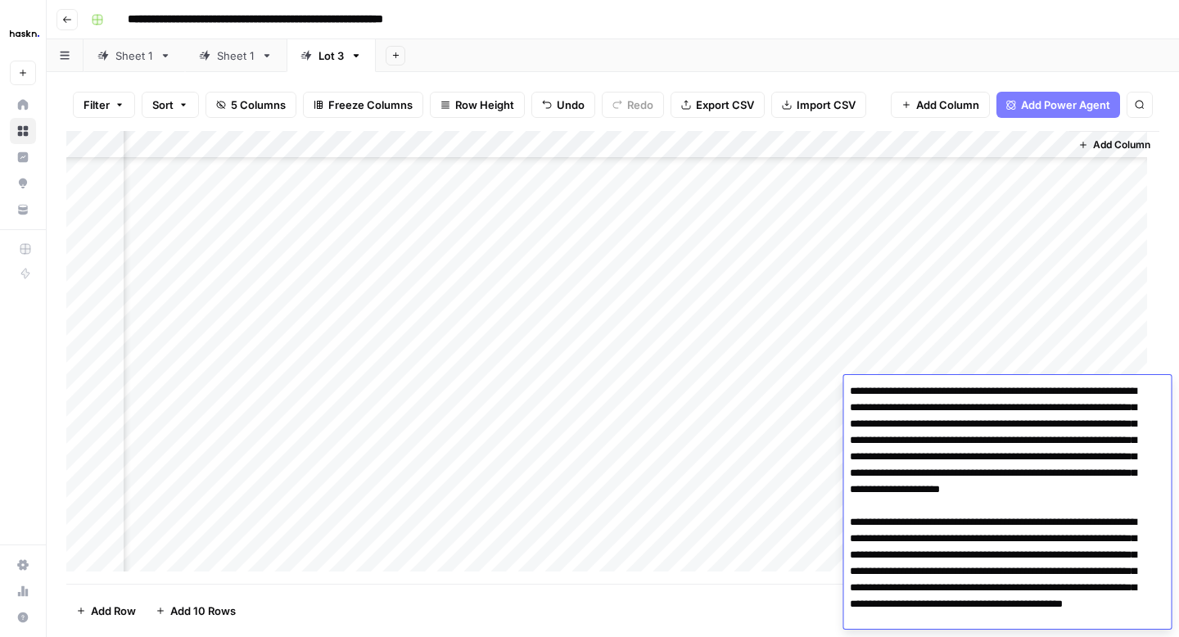
click at [826, 411] on div "Add Column" at bounding box center [612, 357] width 1093 height 453
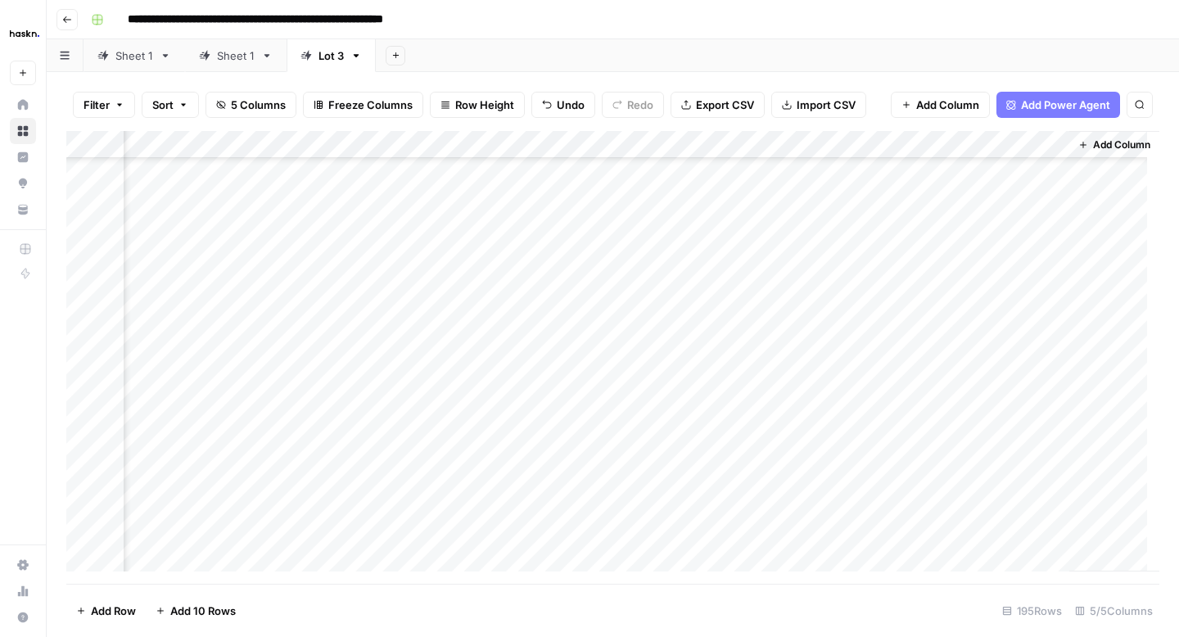
scroll to position [4709, 176]
click at [928, 228] on div "Add Column" at bounding box center [612, 357] width 1093 height 453
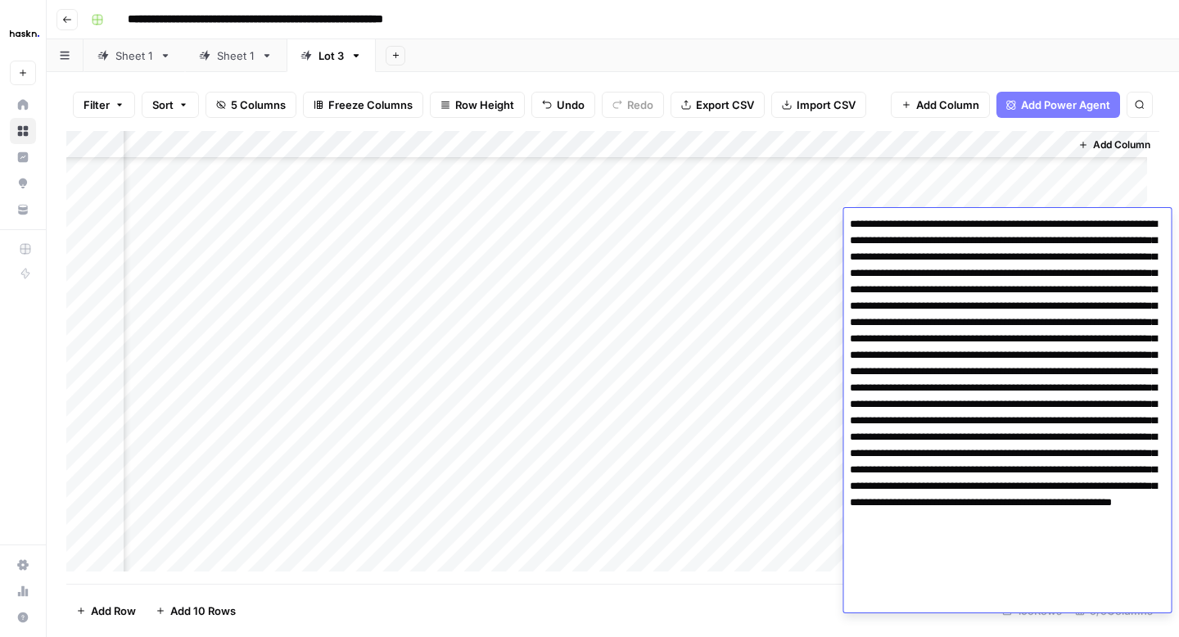
click at [934, 426] on textarea at bounding box center [1007, 404] width 328 height 383
type textarea "**********"
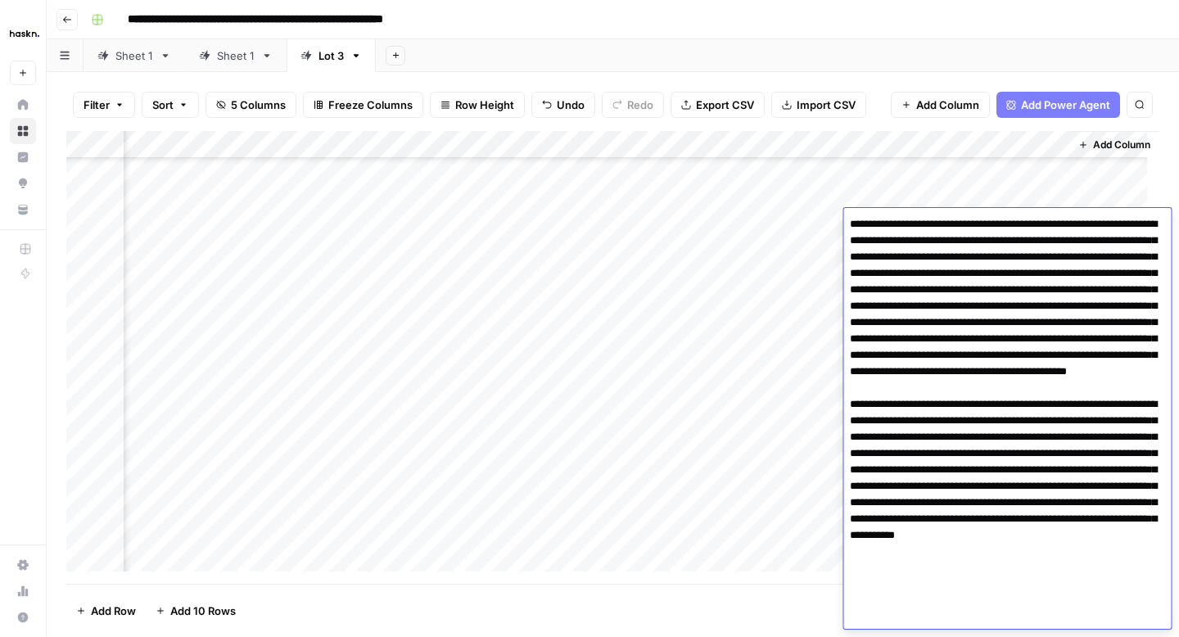
click at [819, 250] on div "Add Column" at bounding box center [612, 357] width 1093 height 453
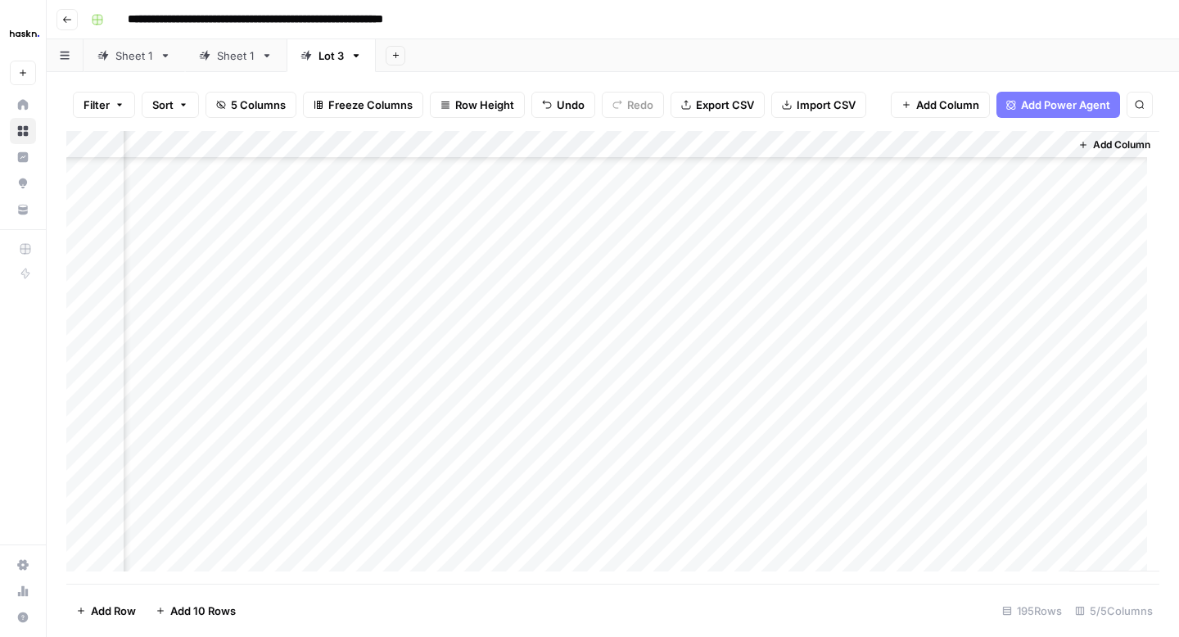
click at [947, 254] on div "Add Column" at bounding box center [612, 357] width 1093 height 453
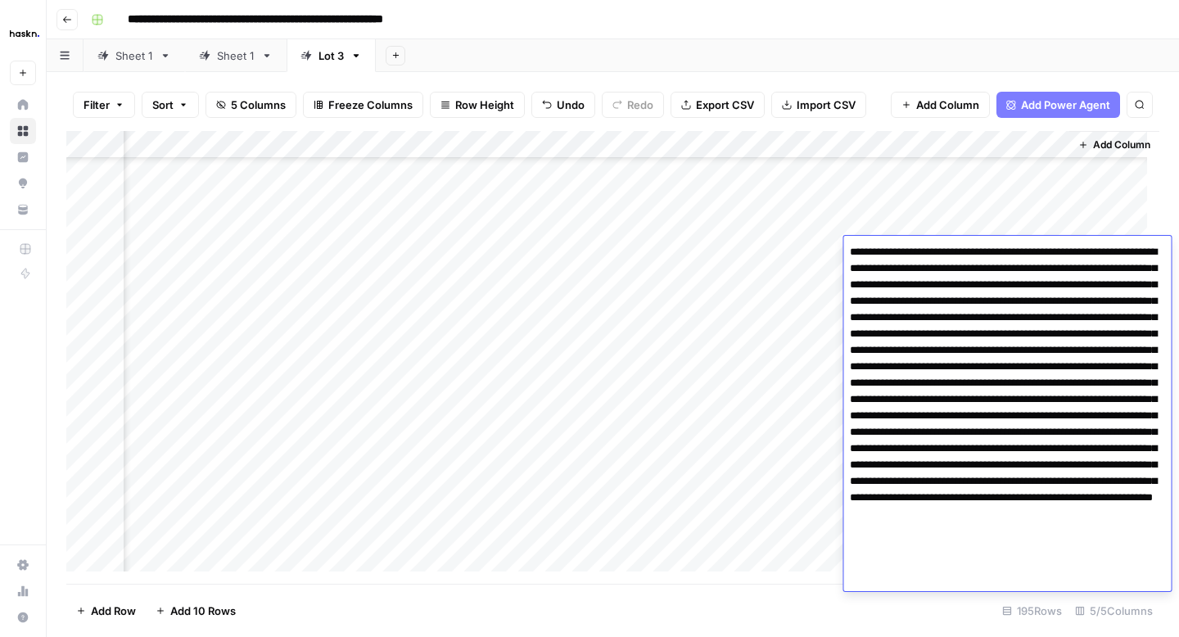
click at [889, 438] on textarea at bounding box center [1007, 416] width 328 height 350
type textarea "**********"
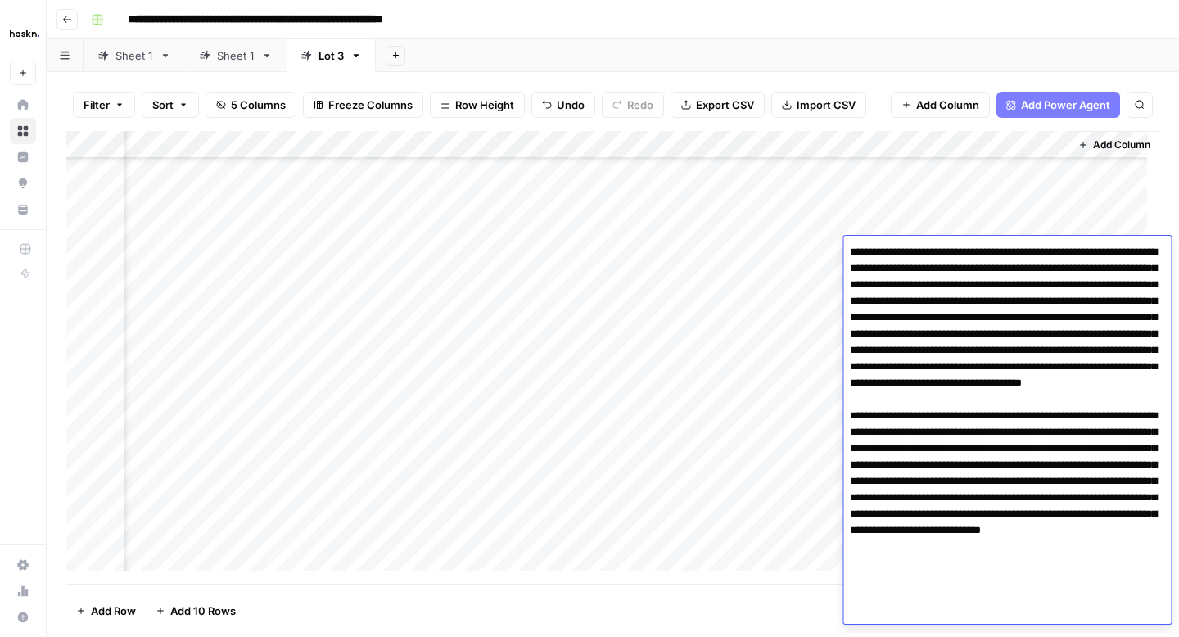
click at [805, 286] on div "Add Column" at bounding box center [612, 357] width 1093 height 453
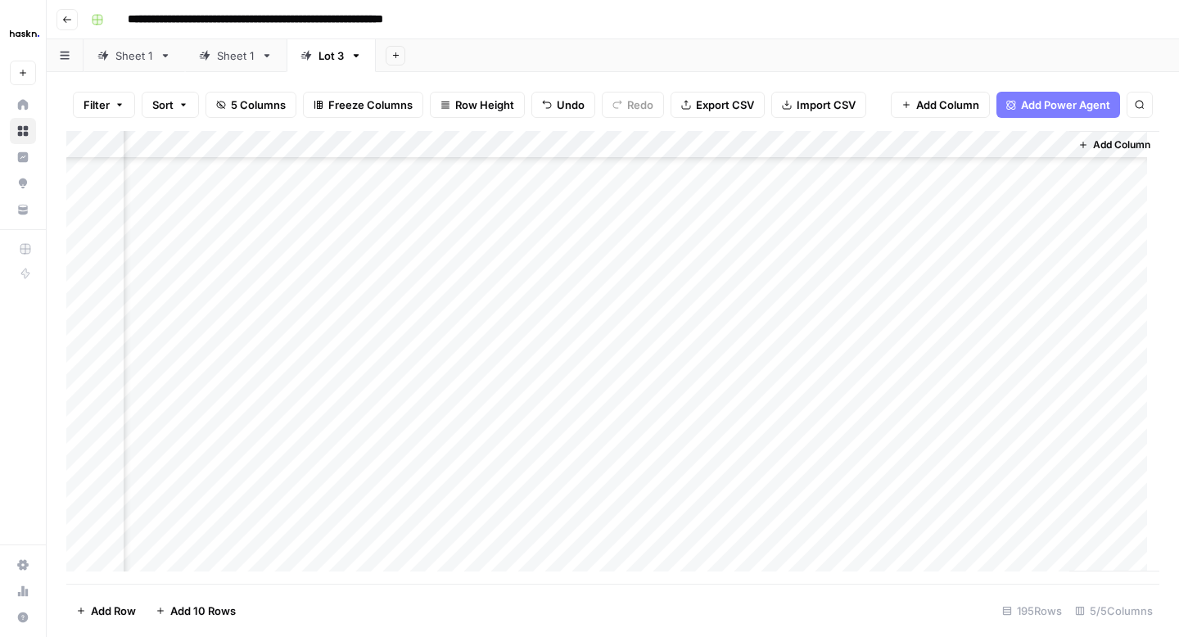
click at [942, 279] on div "Add Column" at bounding box center [612, 357] width 1093 height 453
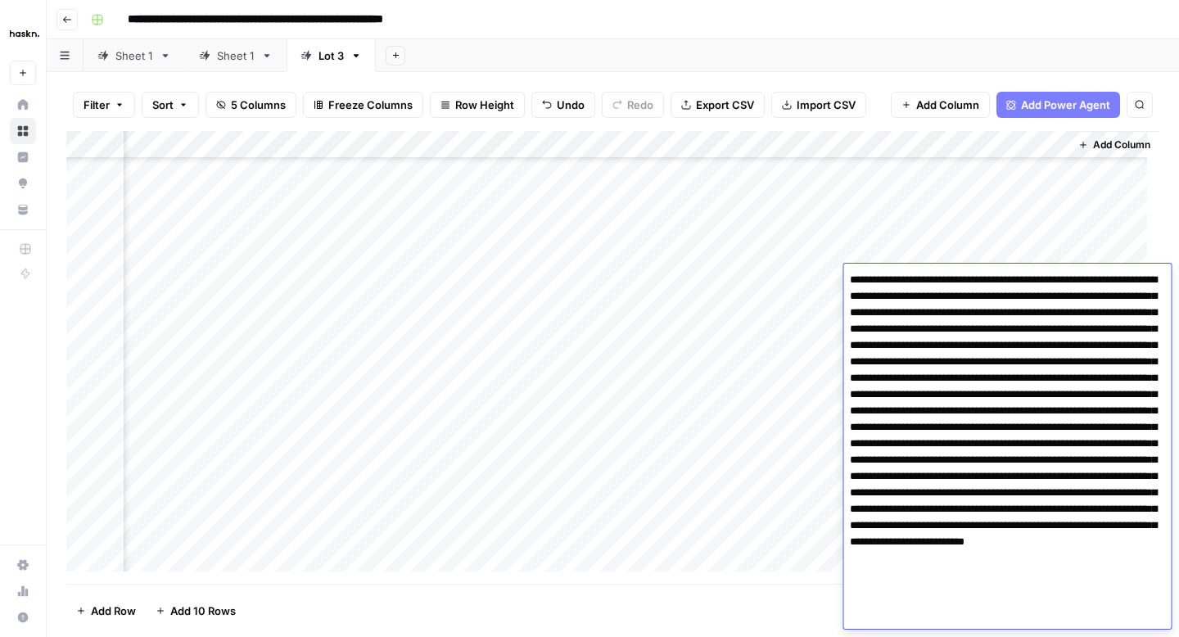
click at [1070, 398] on textarea at bounding box center [1007, 444] width 328 height 350
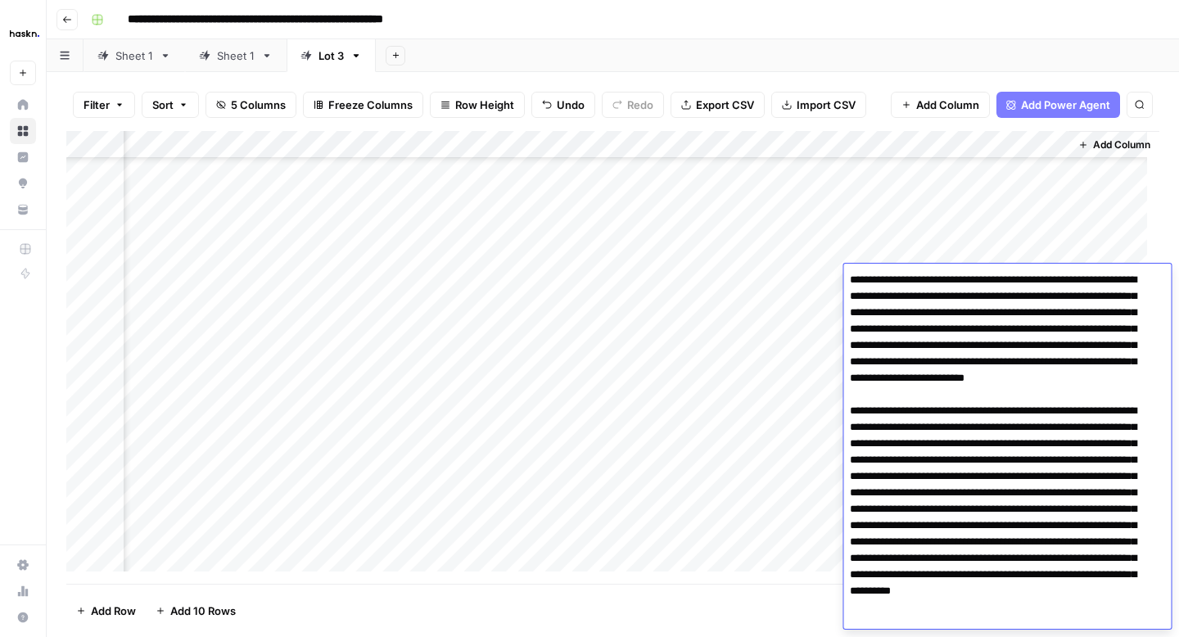
scroll to position [23, 0]
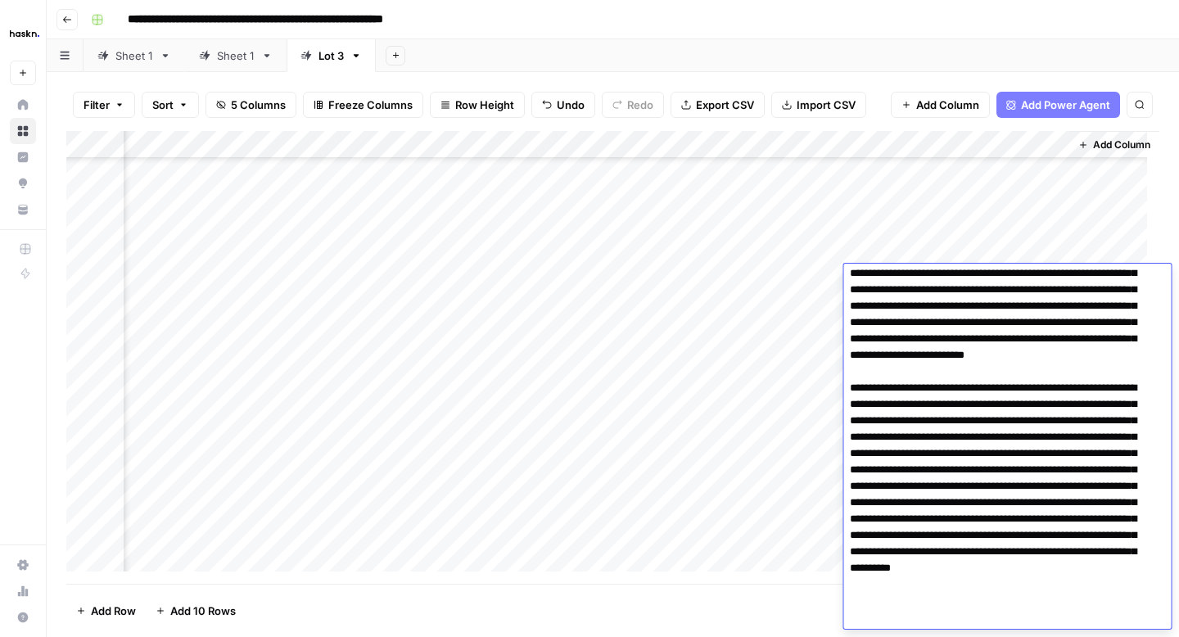
click at [973, 555] on textarea at bounding box center [1000, 437] width 315 height 383
type textarea "**********"
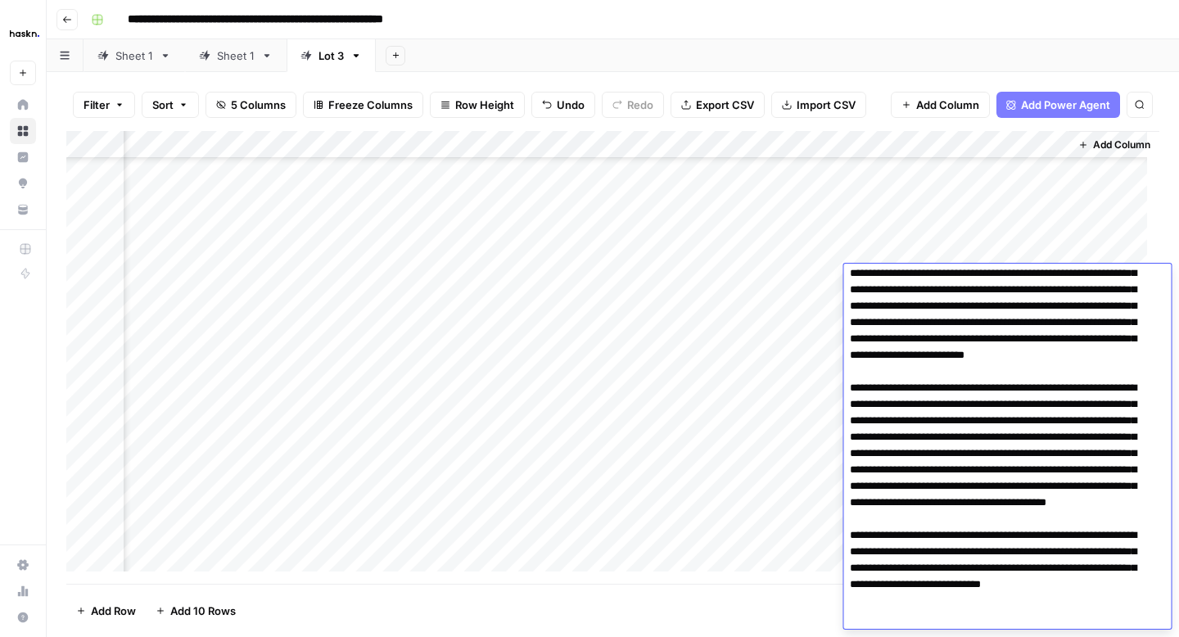
click at [807, 312] on div "Add Column" at bounding box center [612, 357] width 1093 height 453
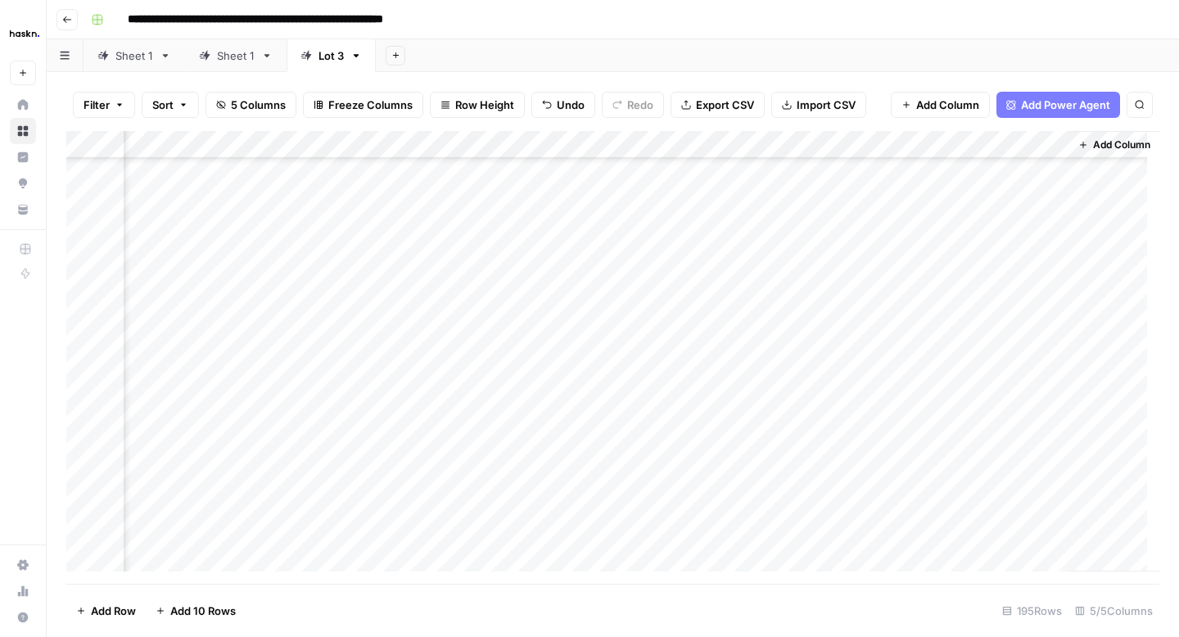
click at [952, 319] on div "Add Column" at bounding box center [612, 357] width 1093 height 453
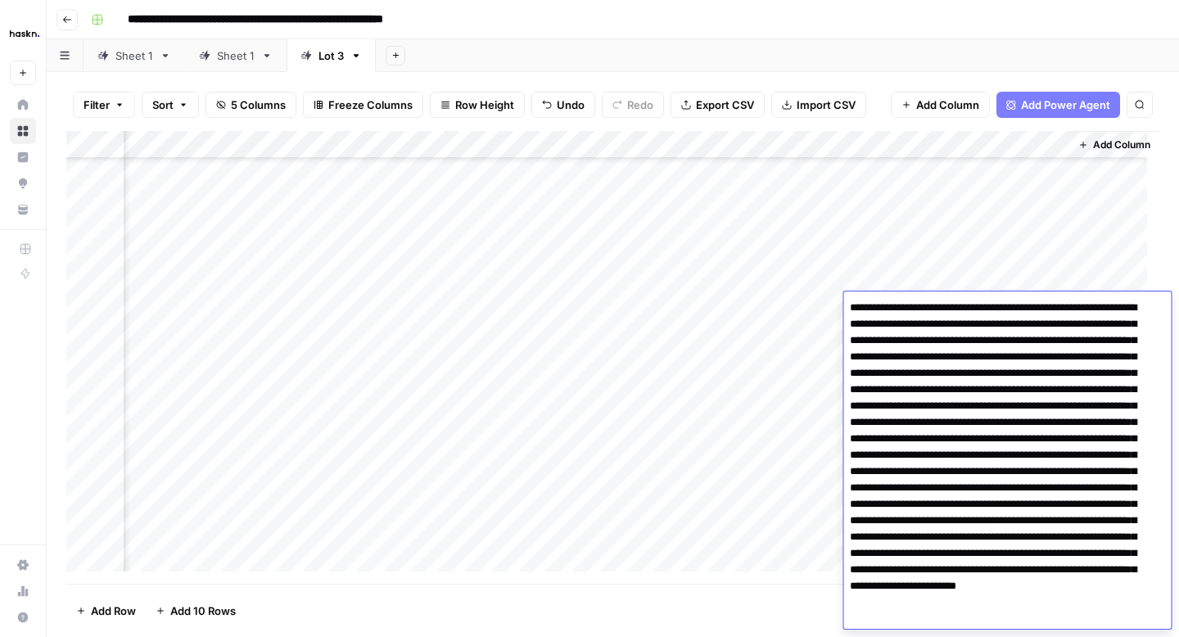
scroll to position [34, 0]
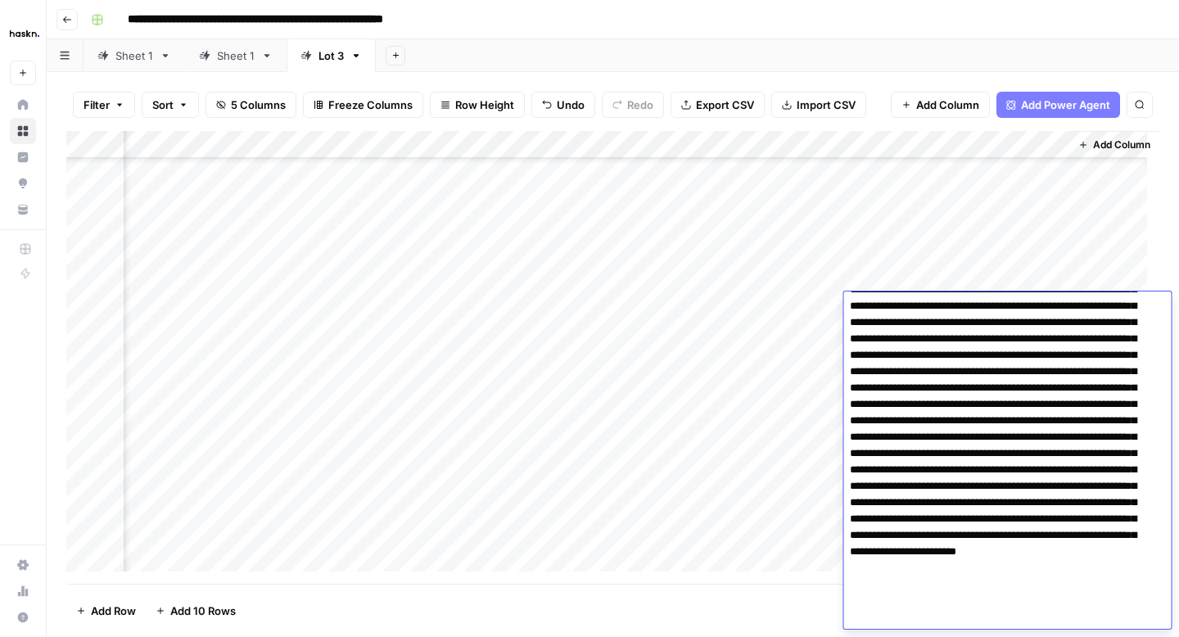
click at [919, 452] on textarea at bounding box center [1000, 445] width 315 height 367
type textarea "**********"
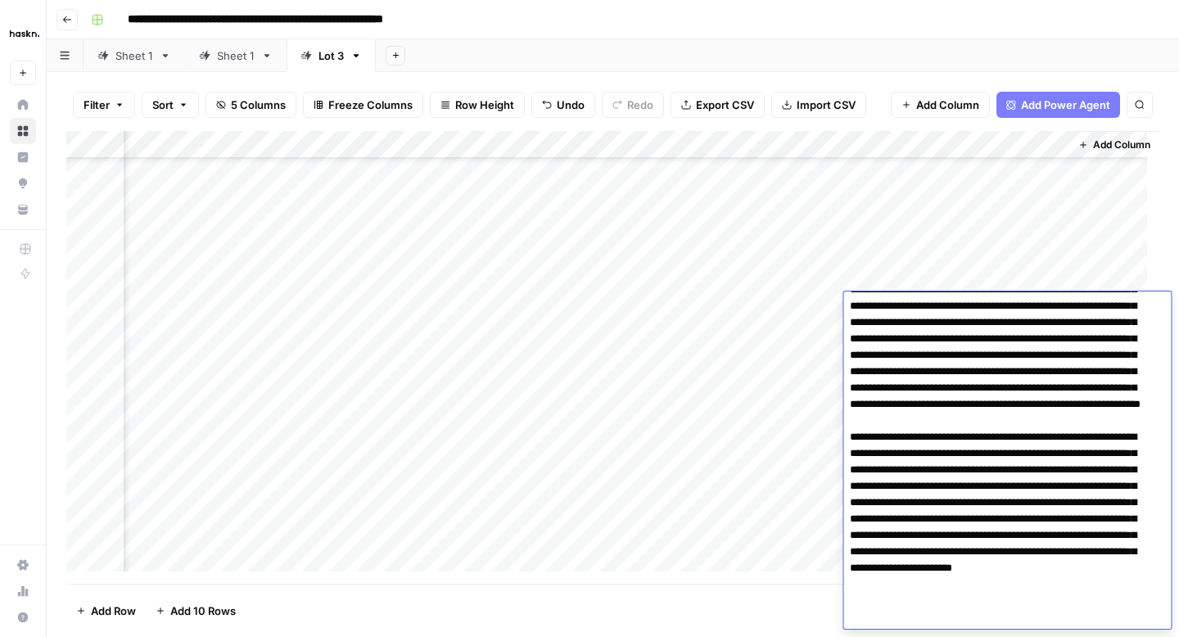
click at [823, 332] on div "Add Column" at bounding box center [612, 357] width 1093 height 453
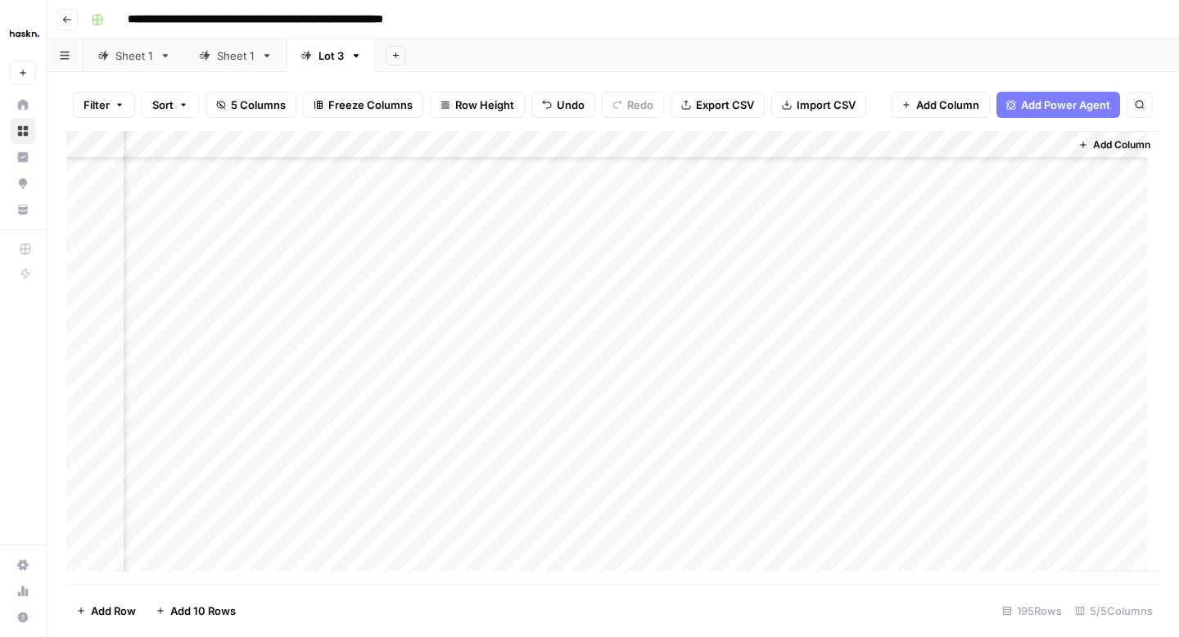
click at [941, 333] on div "Add Column" at bounding box center [612, 357] width 1093 height 453
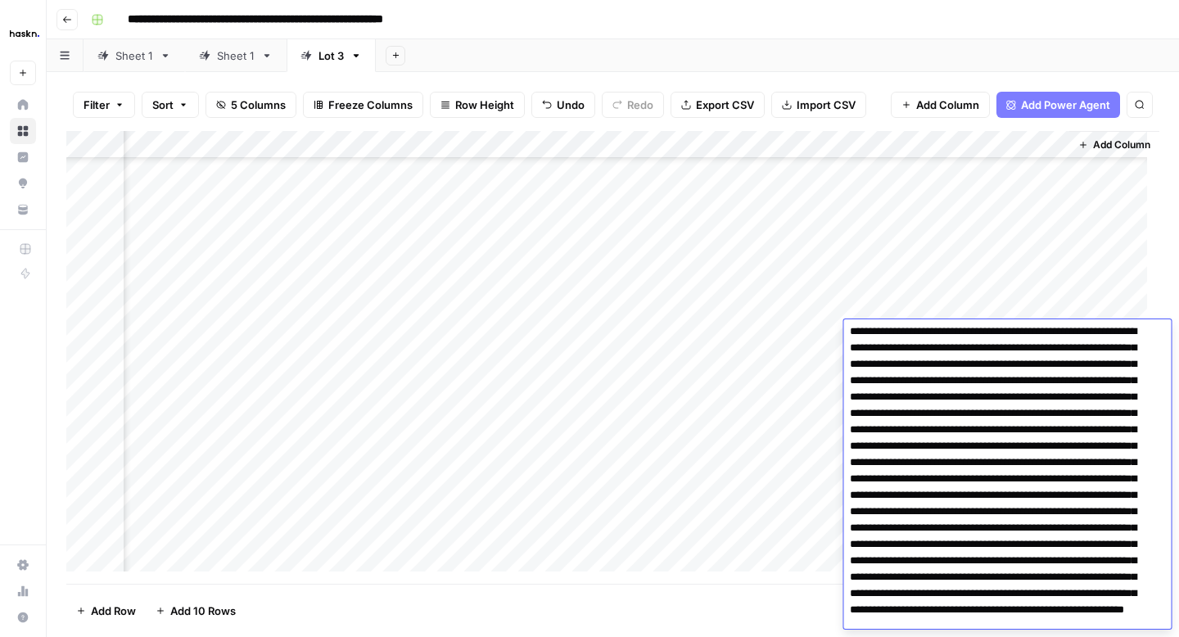
scroll to position [79, 0]
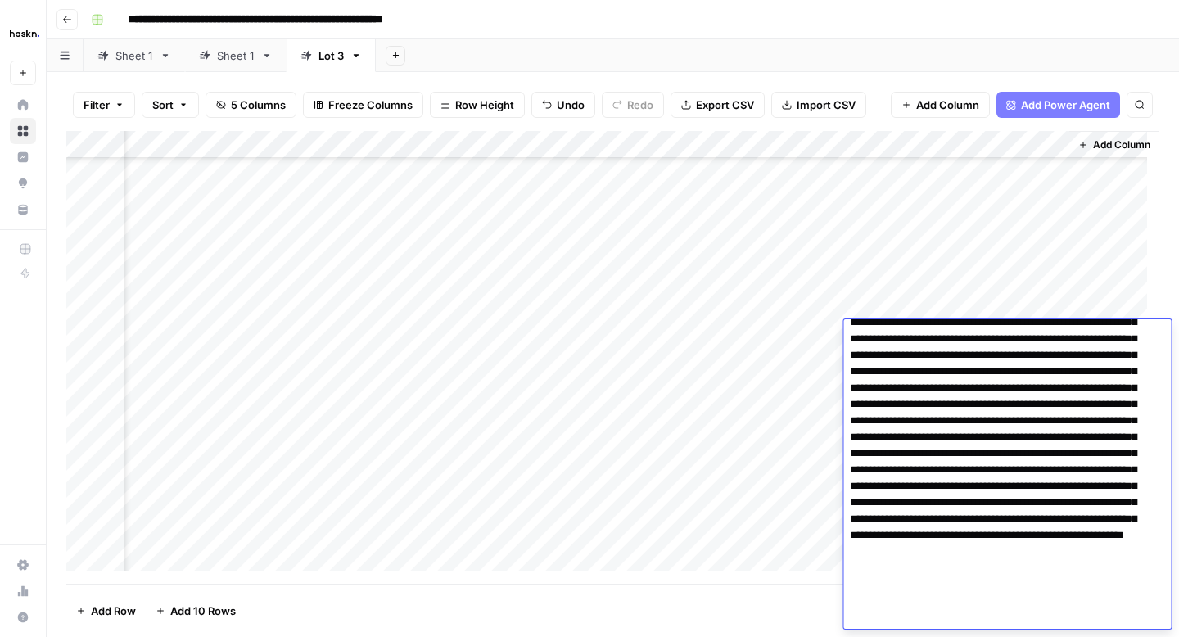
click at [824, 371] on div "Add Column" at bounding box center [612, 357] width 1093 height 453
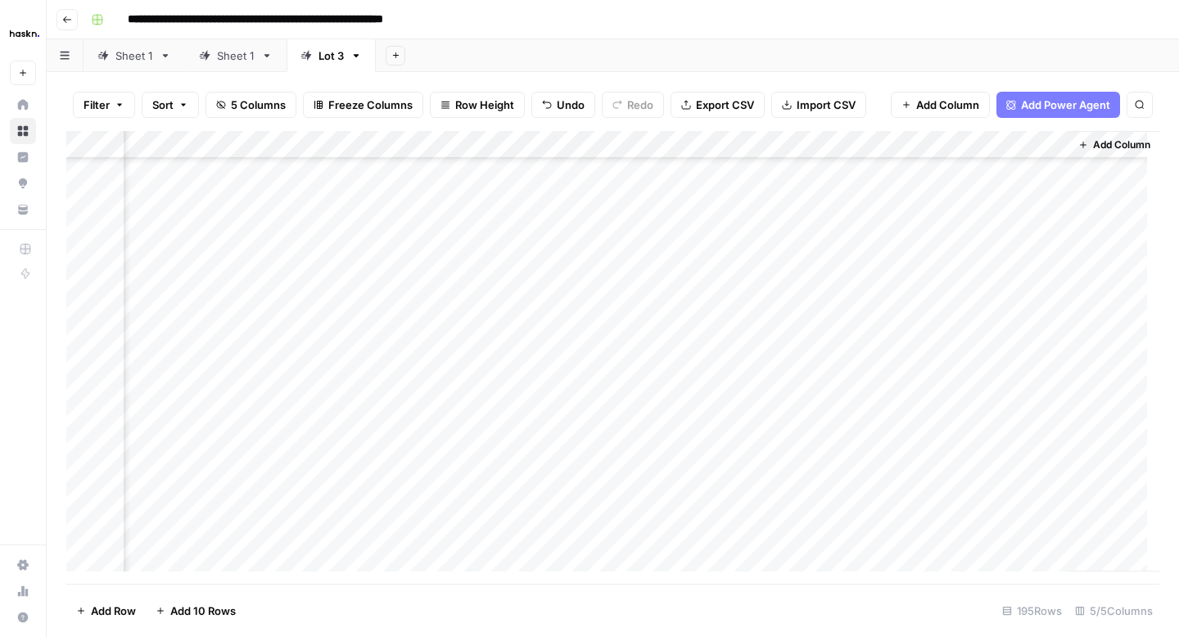
click at [933, 373] on div "Add Column" at bounding box center [612, 357] width 1093 height 453
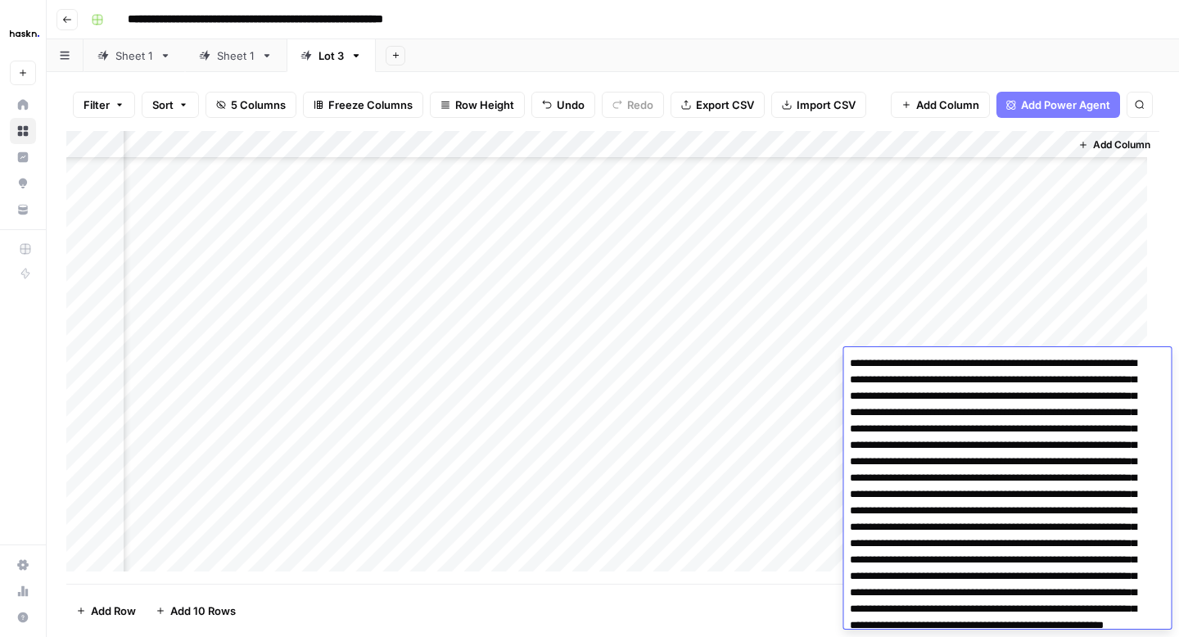
scroll to position [74, 0]
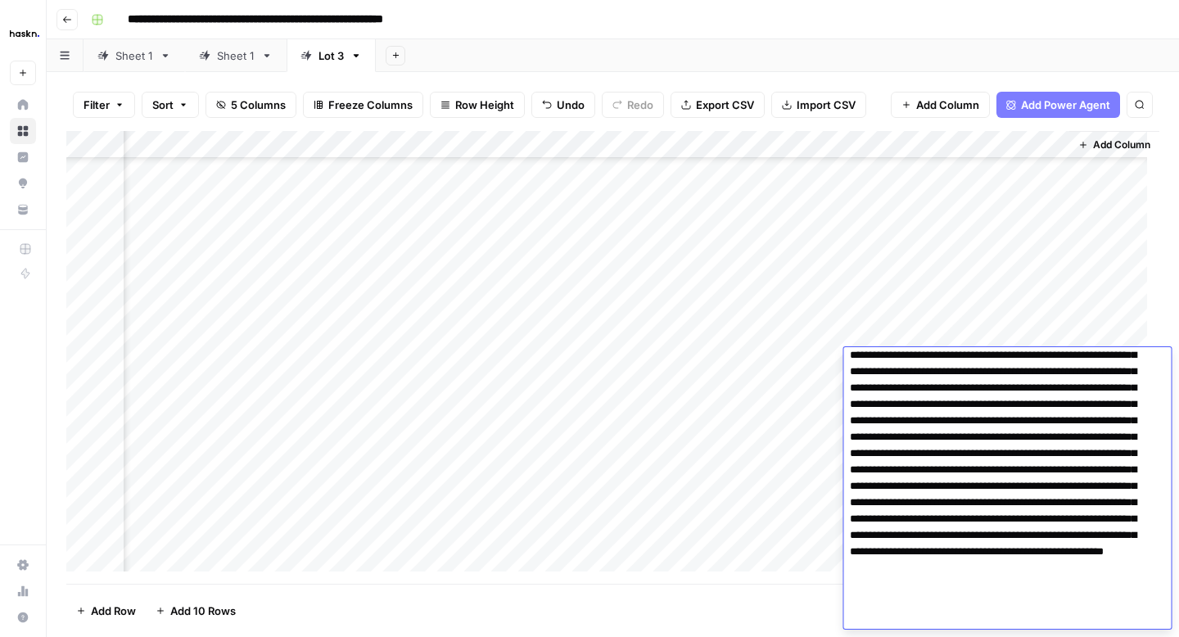
click at [915, 519] on textarea at bounding box center [1000, 453] width 315 height 350
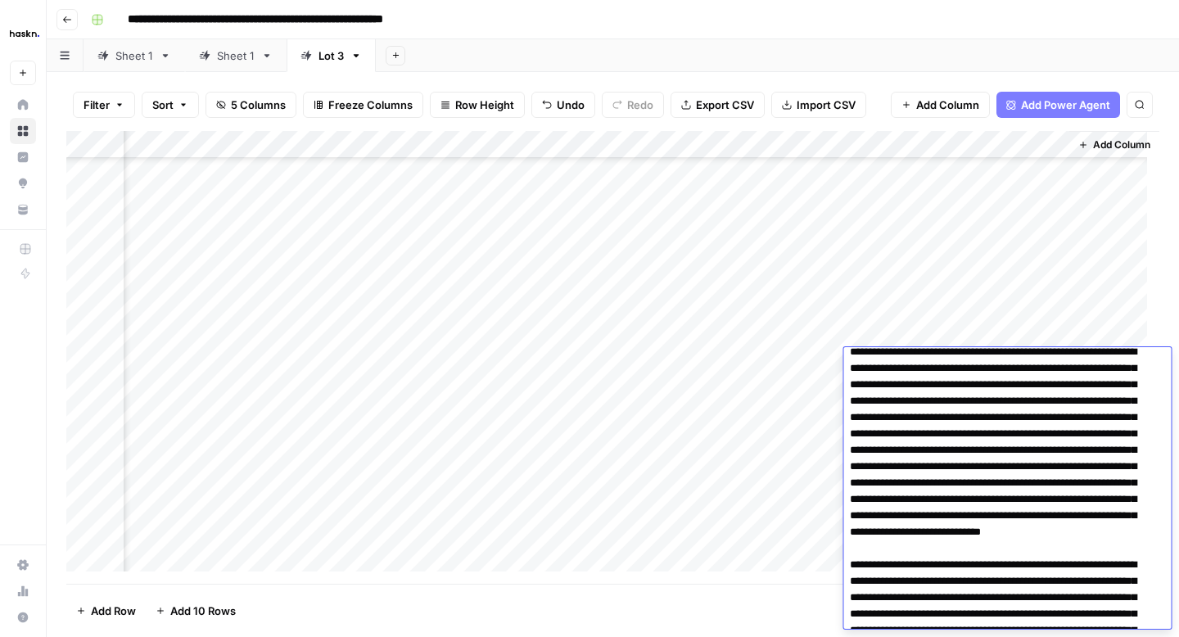
scroll to position [0, 0]
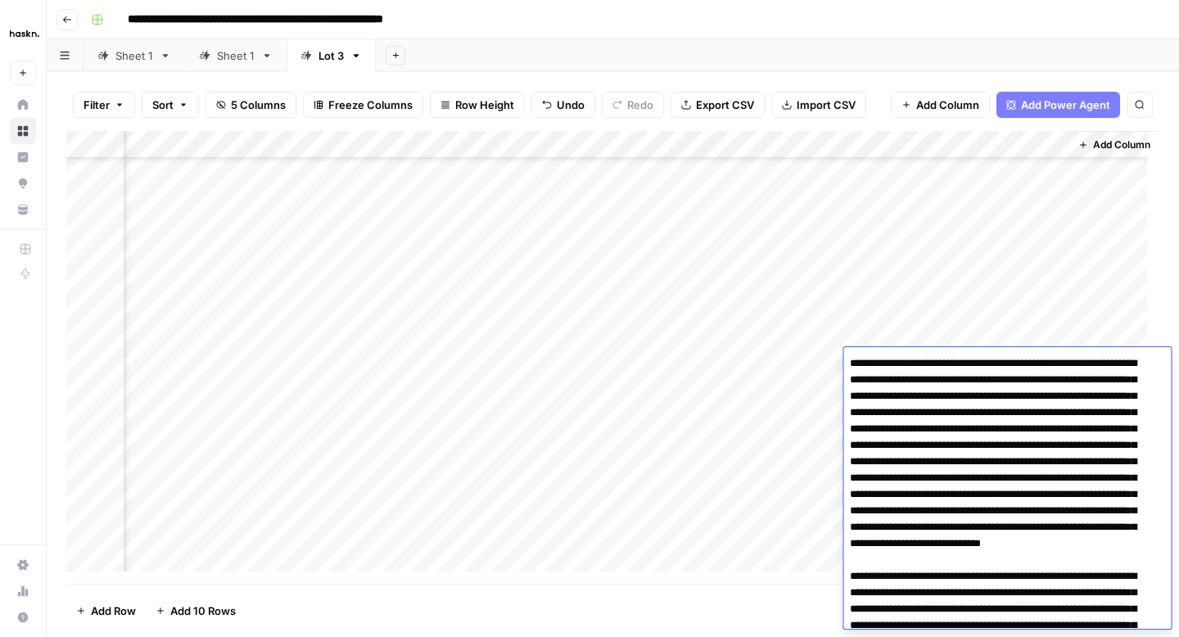
click at [938, 495] on textarea at bounding box center [1000, 543] width 315 height 383
type textarea "**********"
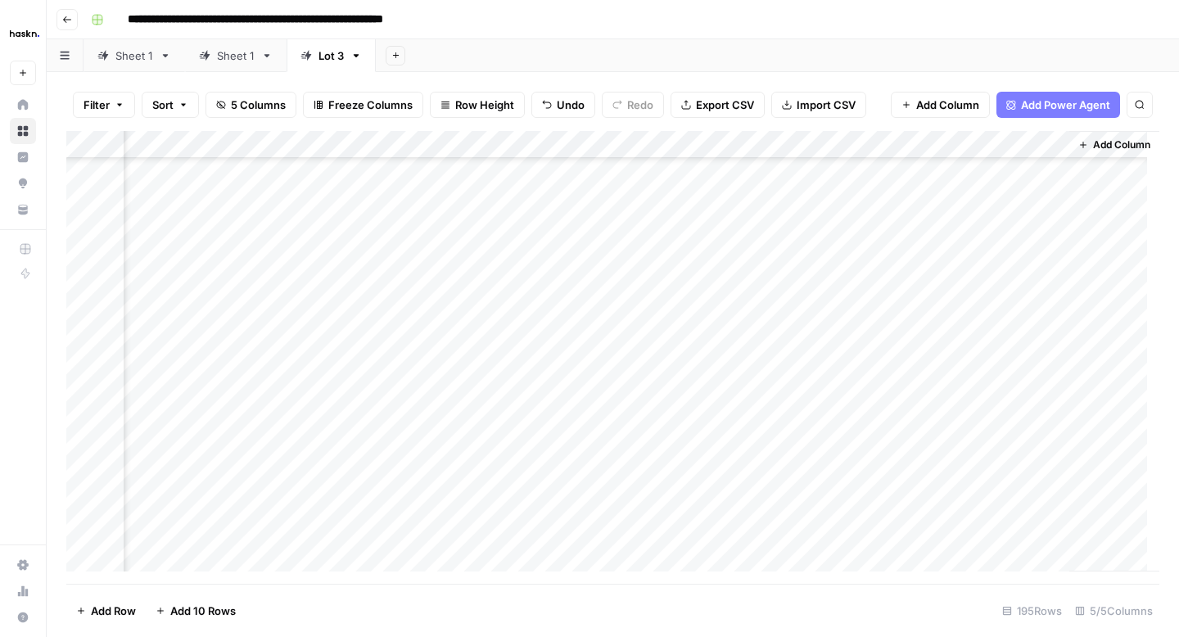
click at [818, 382] on div "Add Column" at bounding box center [612, 357] width 1093 height 453
click at [943, 395] on div "Add Column" at bounding box center [612, 357] width 1093 height 453
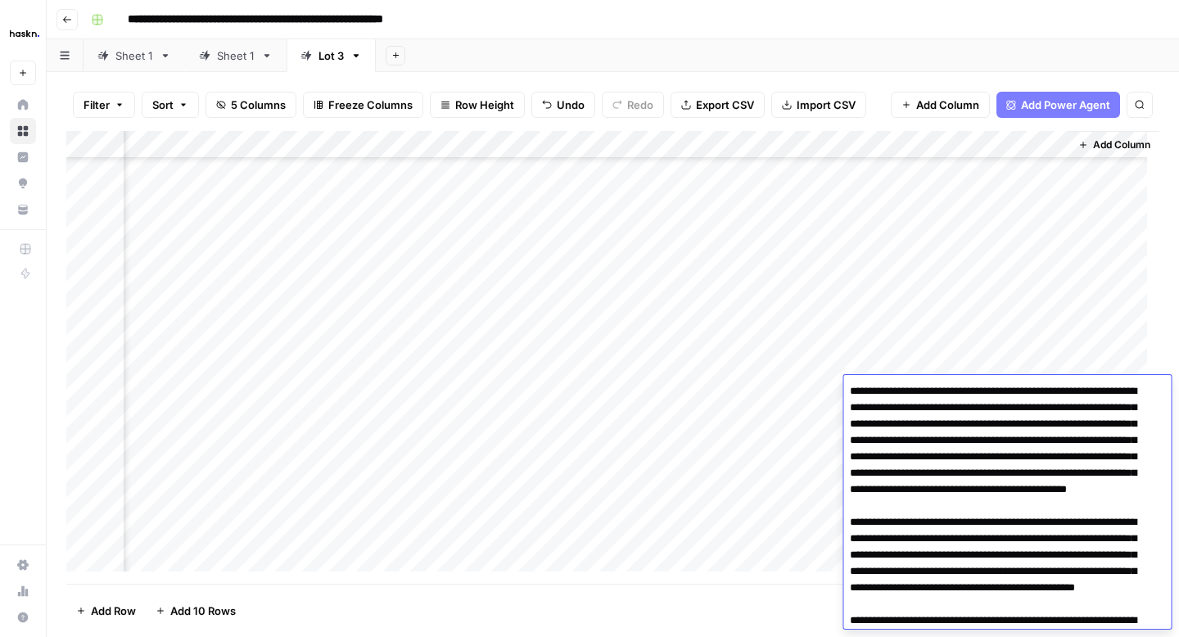
click at [825, 418] on div "Add Column" at bounding box center [612, 357] width 1093 height 453
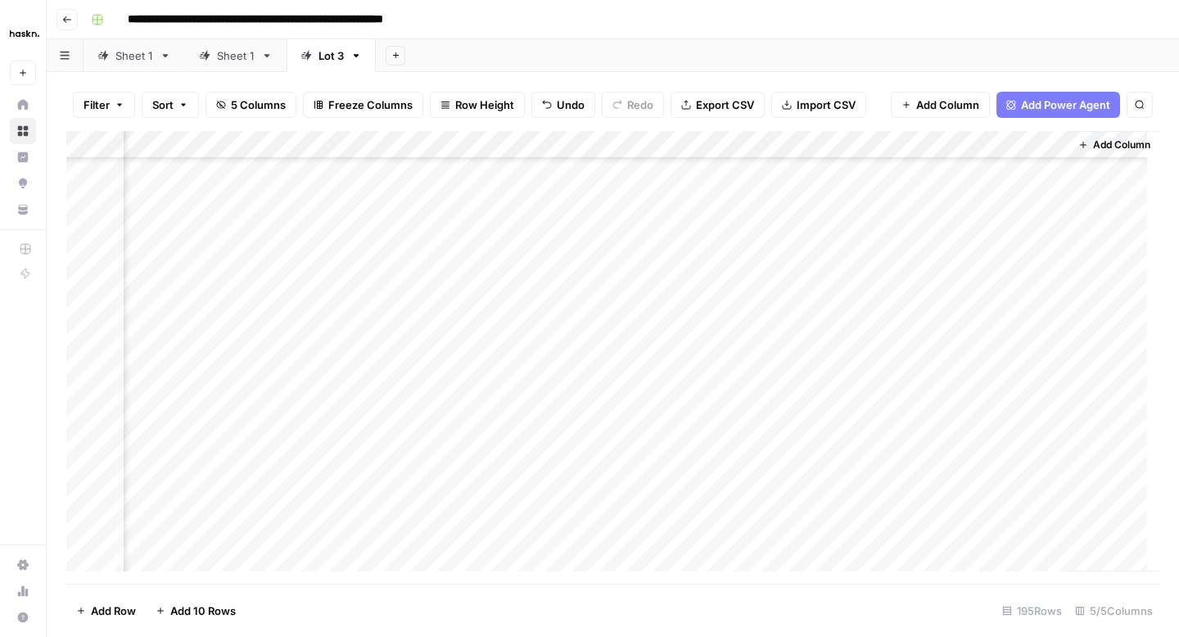
scroll to position [4922, 176]
click at [960, 196] on div "Add Column" at bounding box center [612, 357] width 1093 height 453
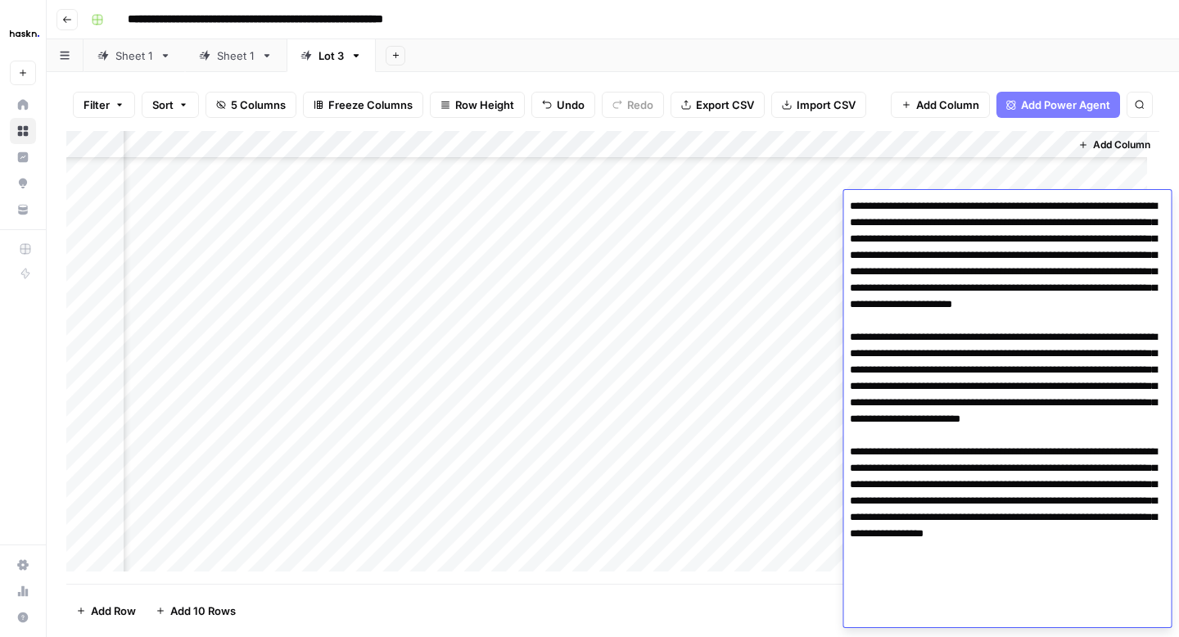
click at [818, 242] on div "Add Column" at bounding box center [612, 357] width 1093 height 453
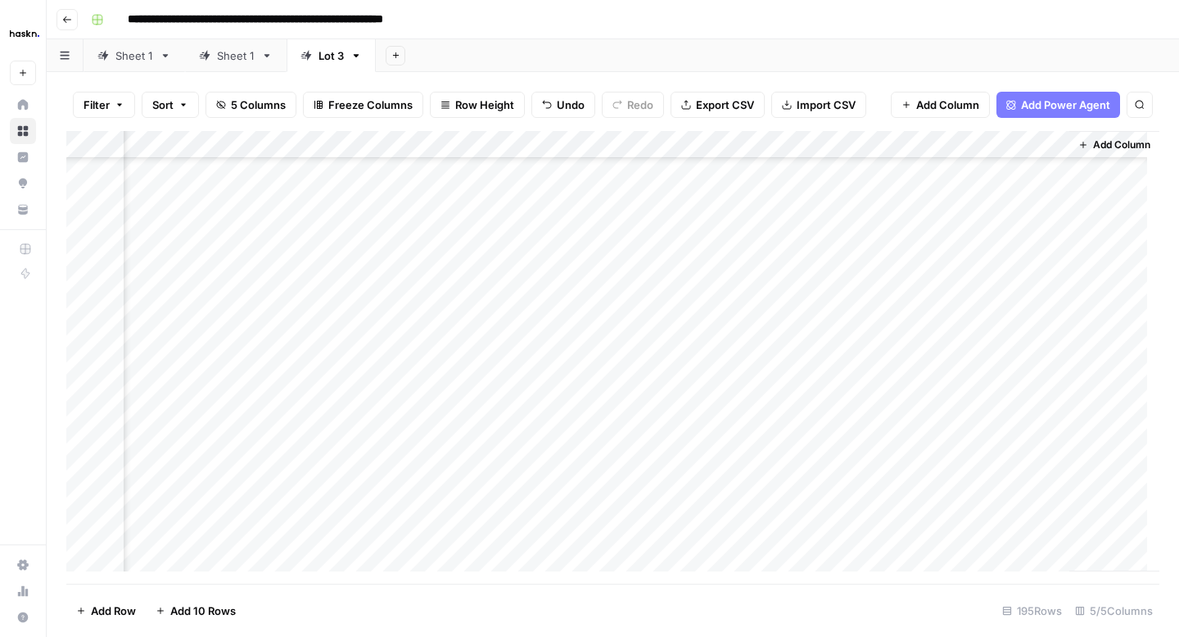
click at [925, 237] on div "Add Column" at bounding box center [612, 357] width 1093 height 453
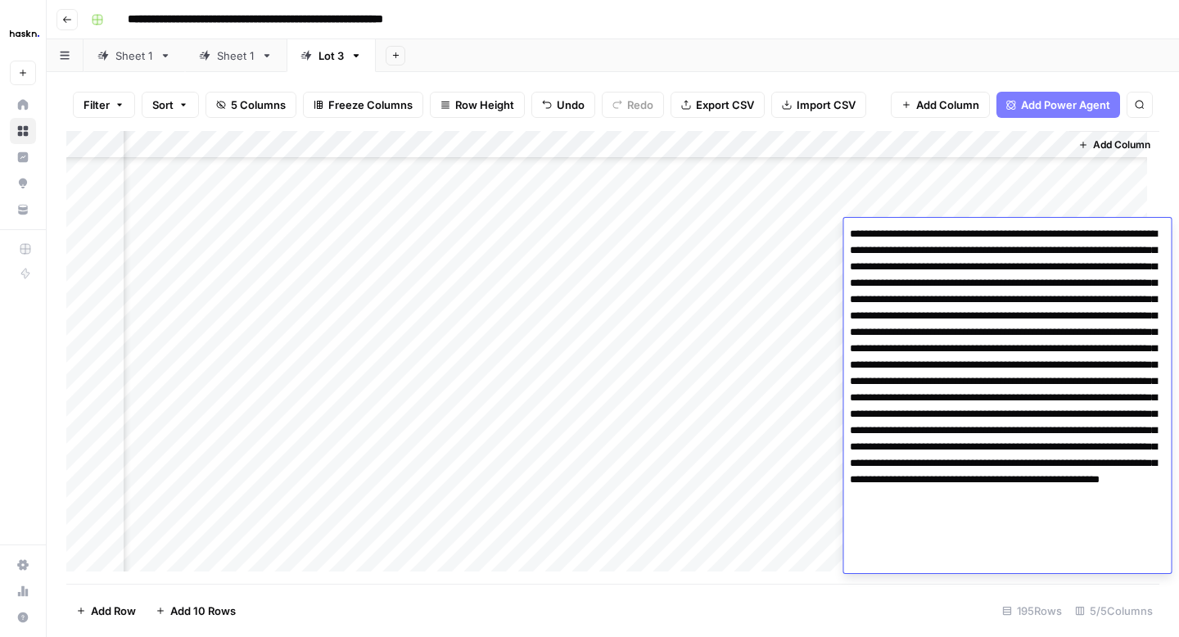
click at [980, 419] on textarea at bounding box center [1007, 398] width 328 height 350
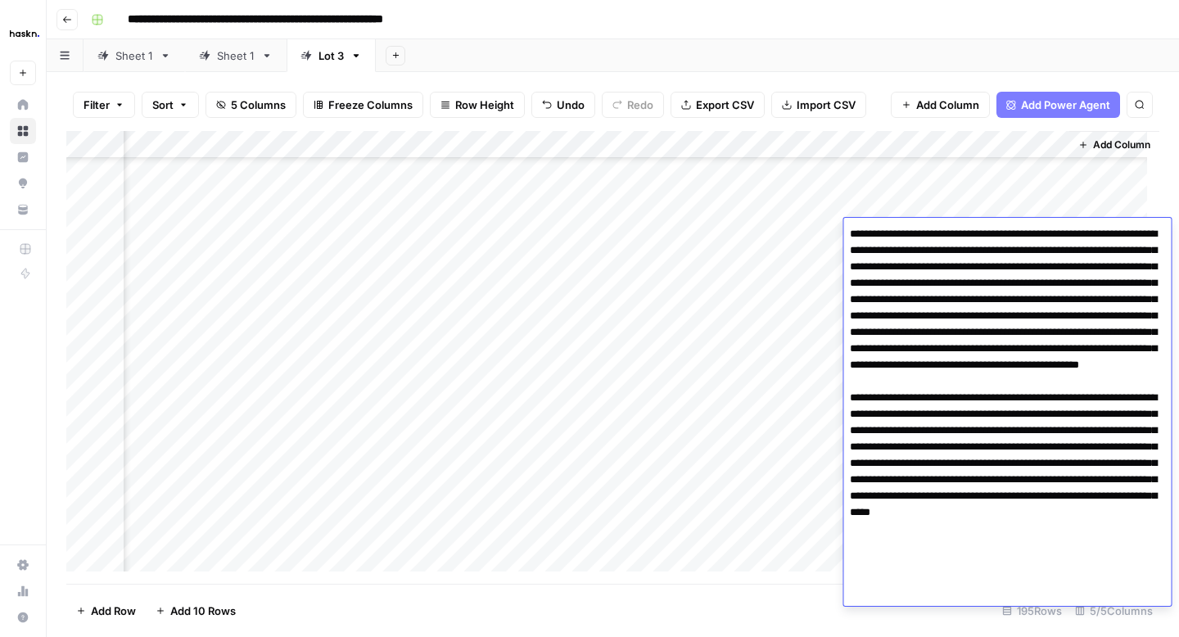
click at [908, 548] on textarea at bounding box center [1007, 414] width 328 height 383
type textarea "**********"
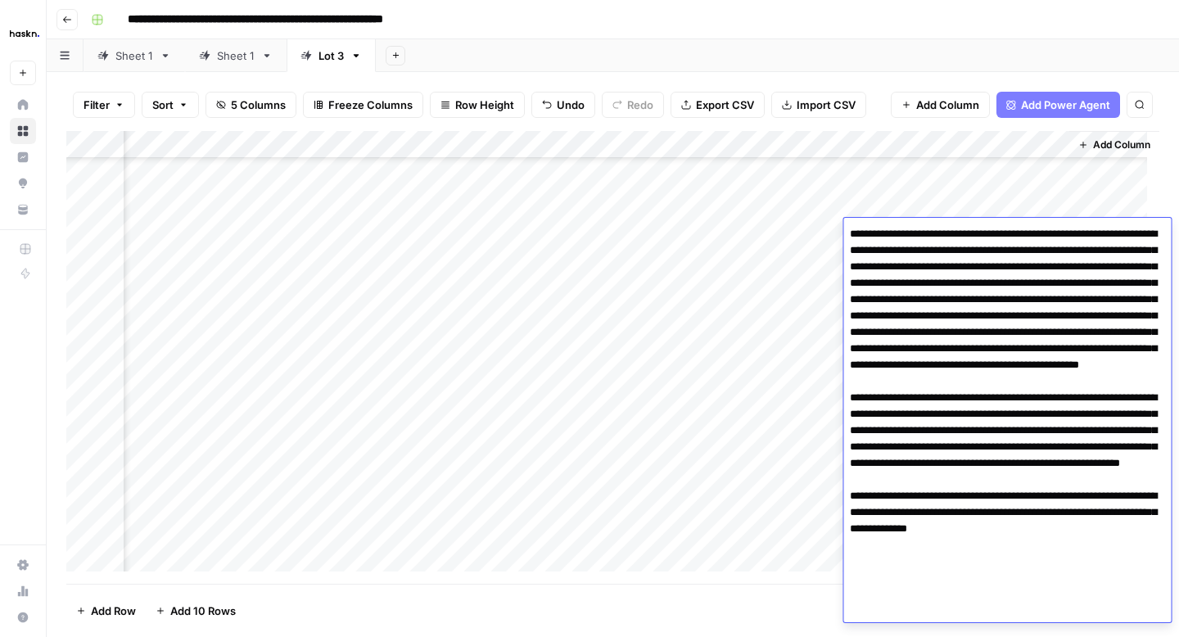
click at [827, 264] on div "Add Column" at bounding box center [612, 357] width 1093 height 453
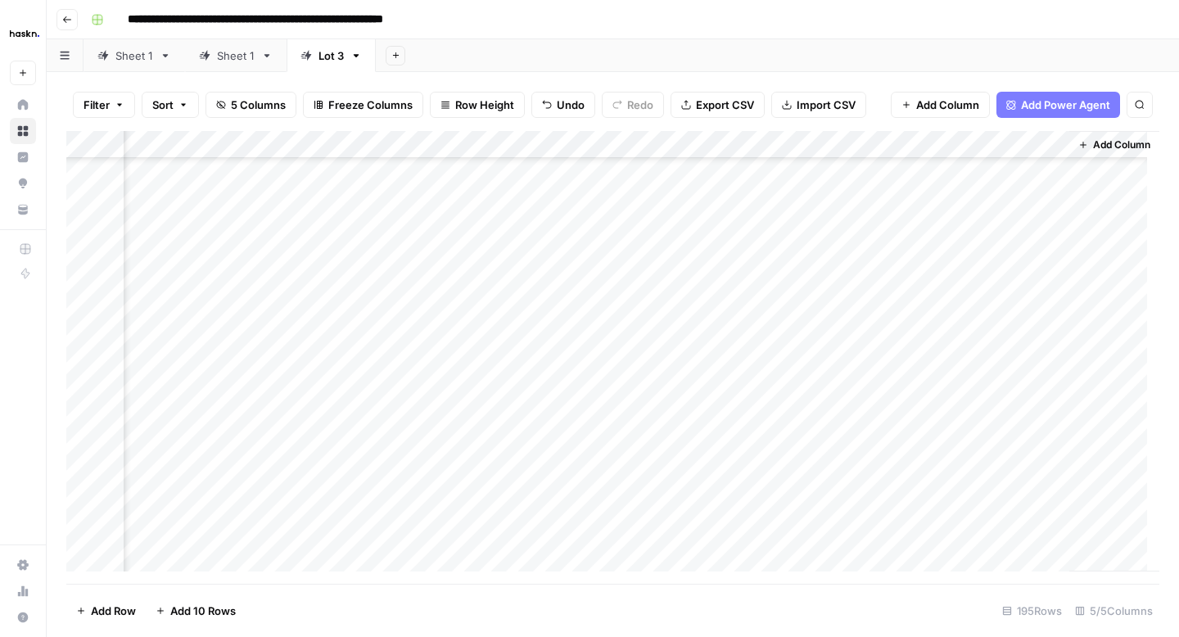
click at [933, 261] on div "Add Column" at bounding box center [612, 357] width 1093 height 453
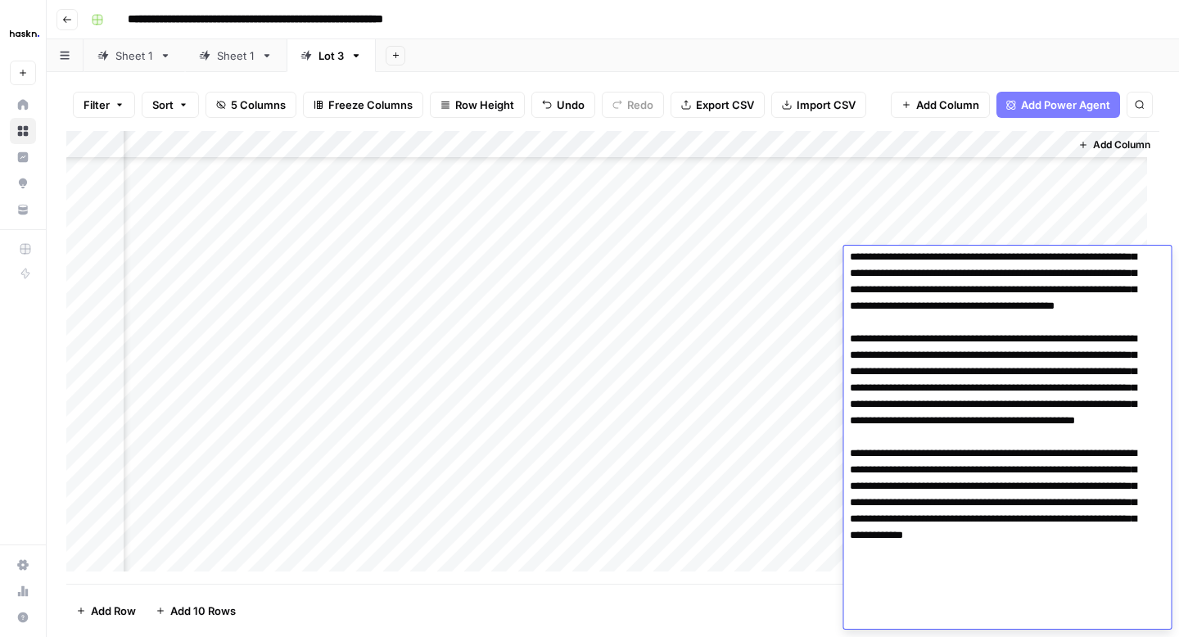
scroll to position [0, 0]
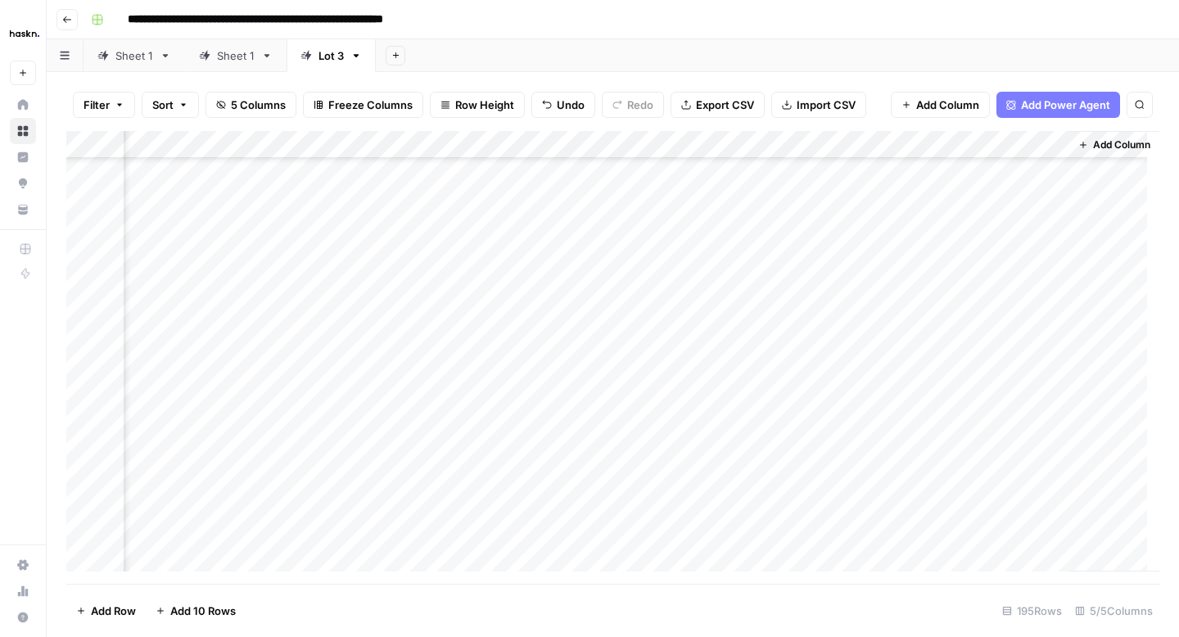
click at [820, 292] on div "Add Column" at bounding box center [612, 357] width 1093 height 453
click at [962, 288] on div "Add Column" at bounding box center [612, 357] width 1093 height 453
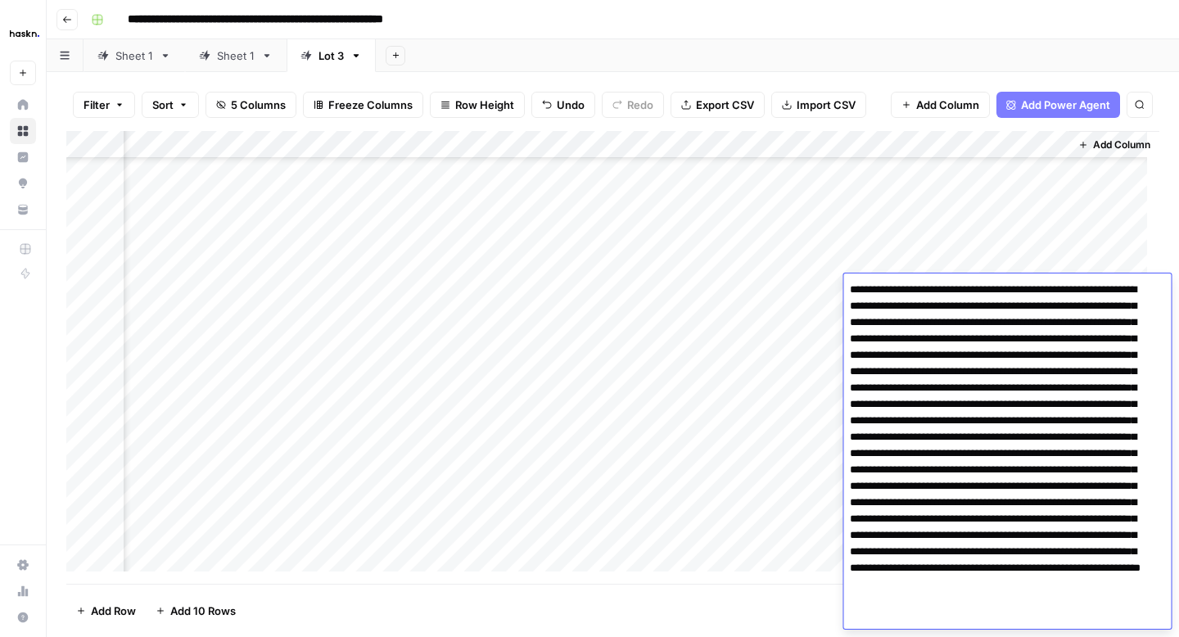
scroll to position [33, 0]
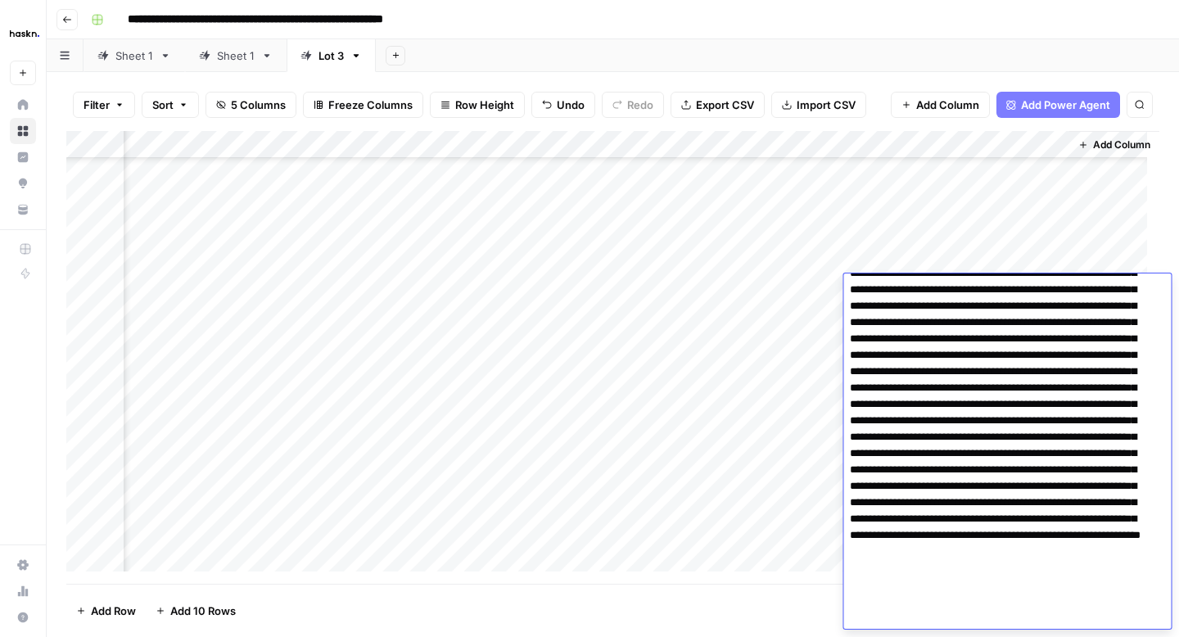
click at [974, 407] on textarea at bounding box center [1000, 437] width 315 height 383
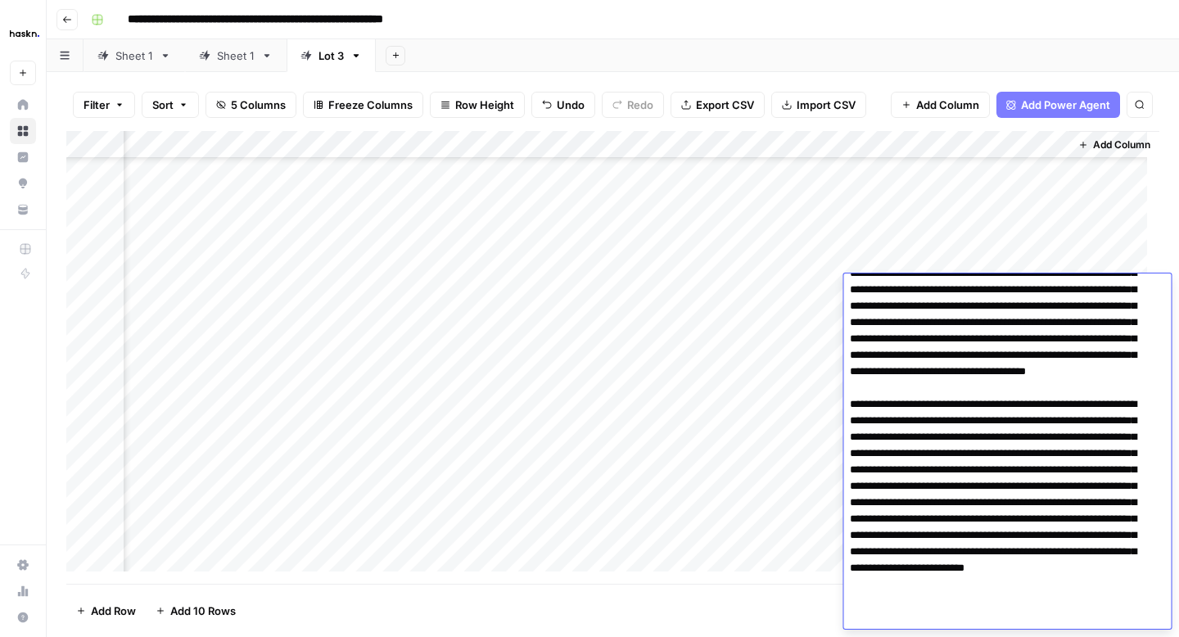
scroll to position [49, 0]
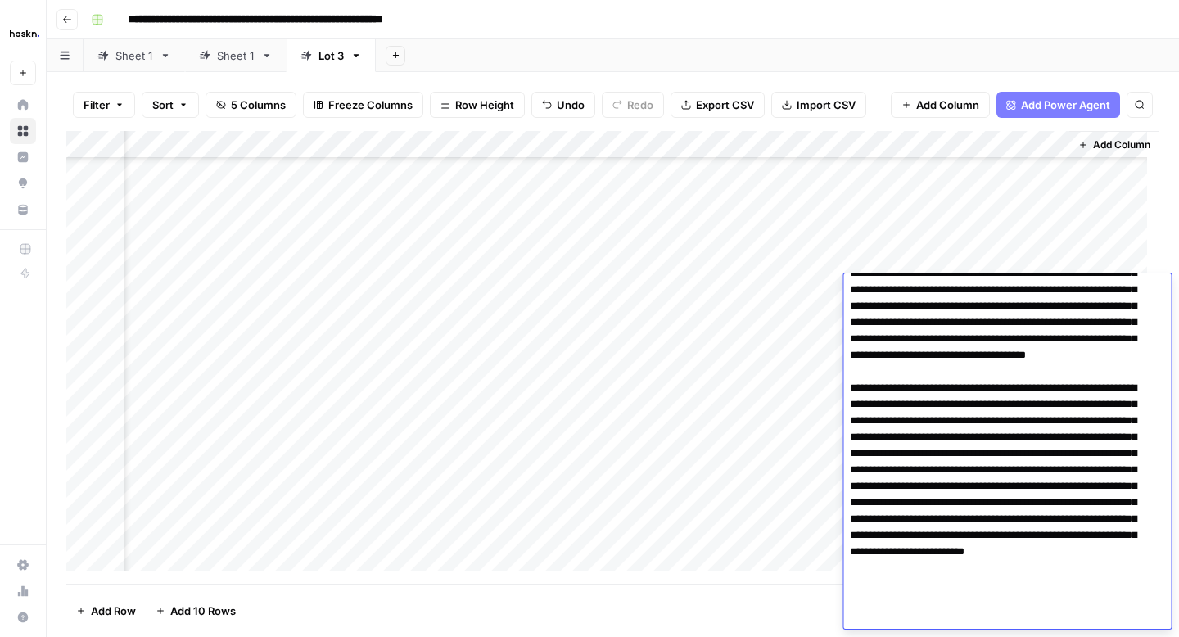
click at [848, 577] on textarea at bounding box center [1000, 429] width 315 height 400
type textarea "**********"
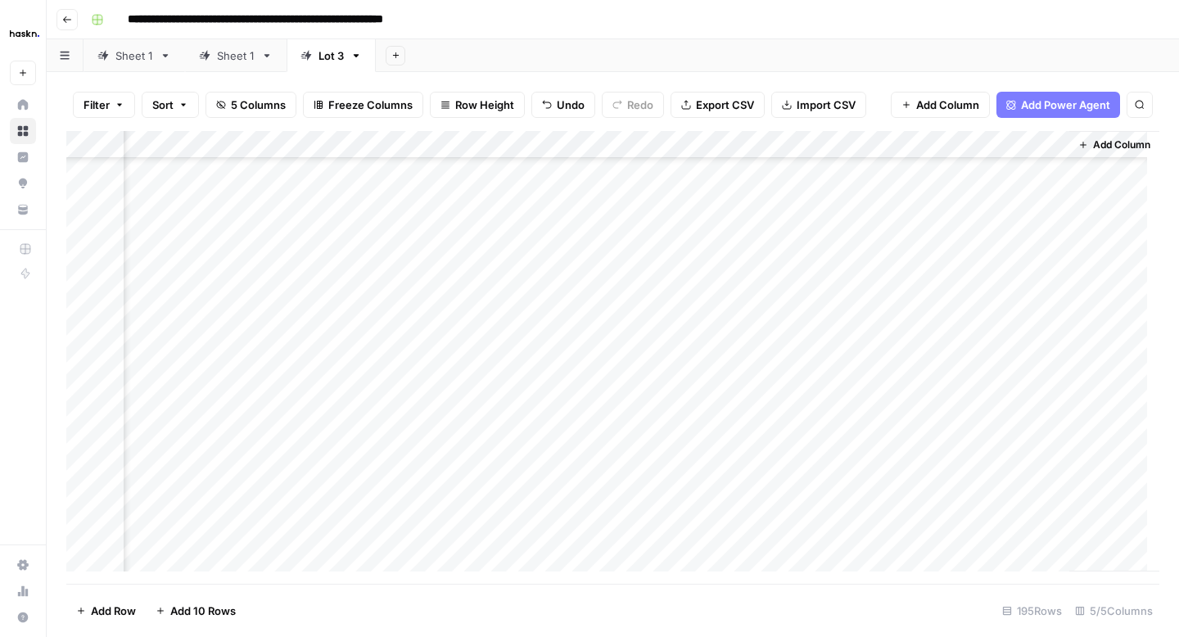
click at [820, 328] on div "Add Column" at bounding box center [612, 357] width 1093 height 453
click at [921, 328] on div "Add Column" at bounding box center [612, 357] width 1093 height 453
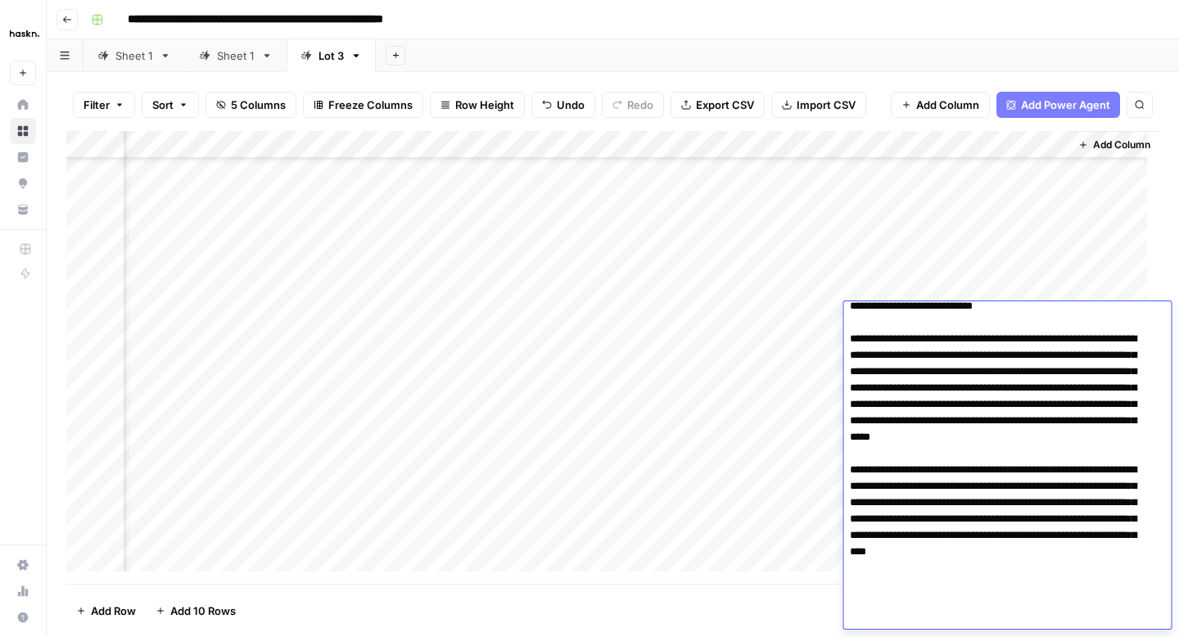
scroll to position [0, 0]
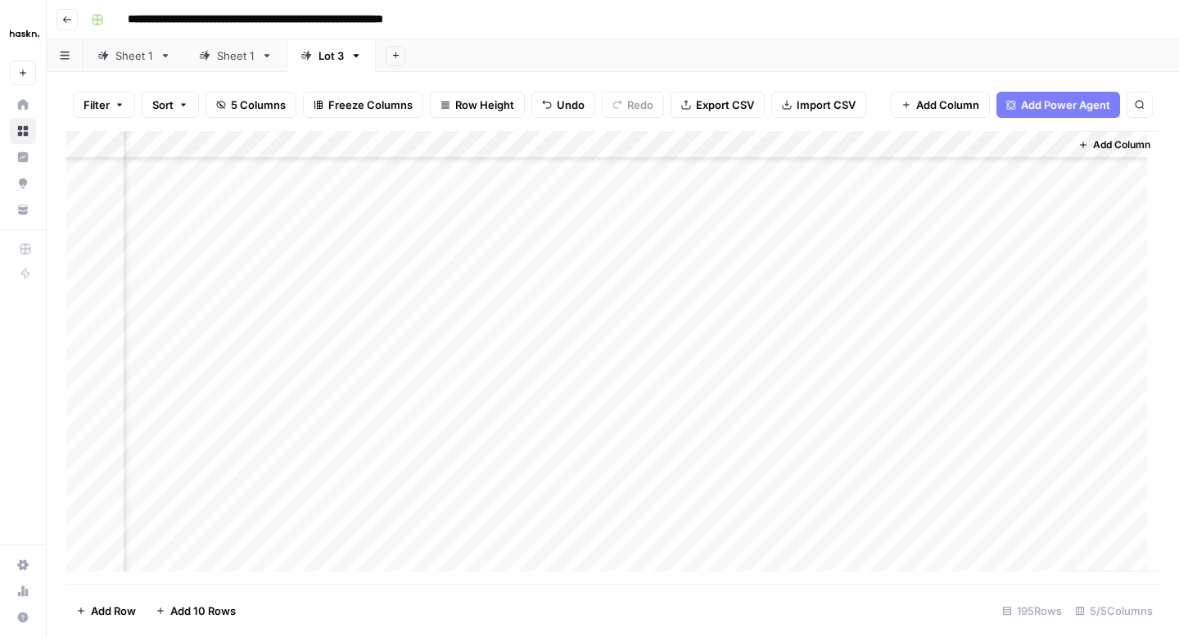
click at [824, 344] on div "Add Column" at bounding box center [612, 357] width 1093 height 453
click at [939, 346] on div "Add Column" at bounding box center [612, 357] width 1093 height 453
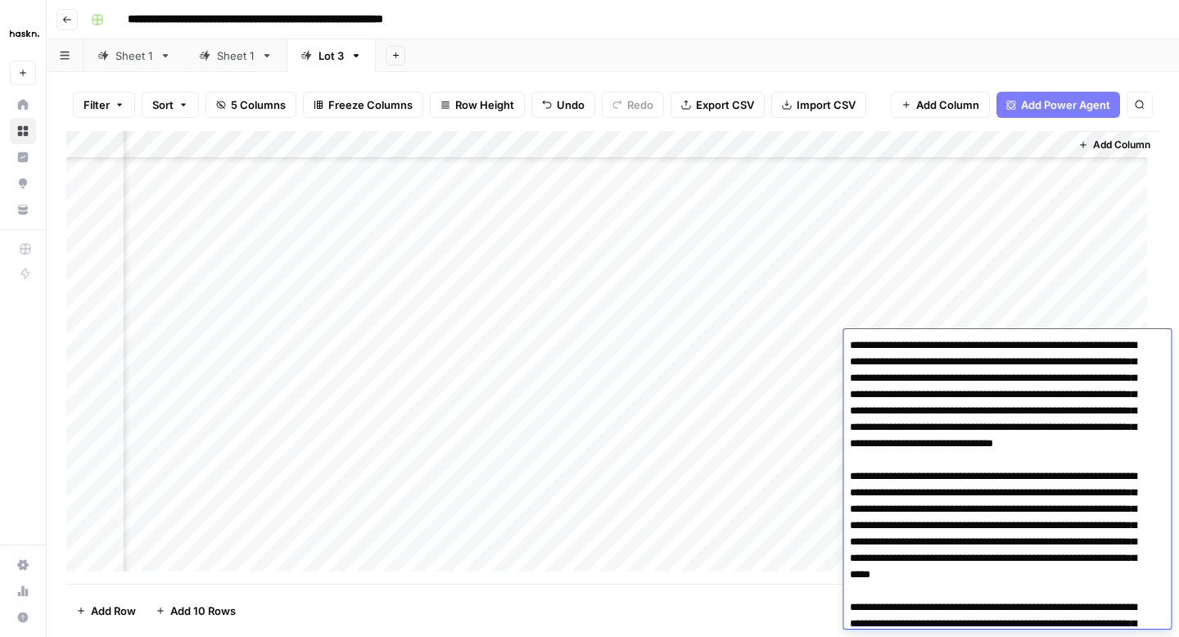
click at [807, 373] on div "Add Column" at bounding box center [612, 357] width 1093 height 453
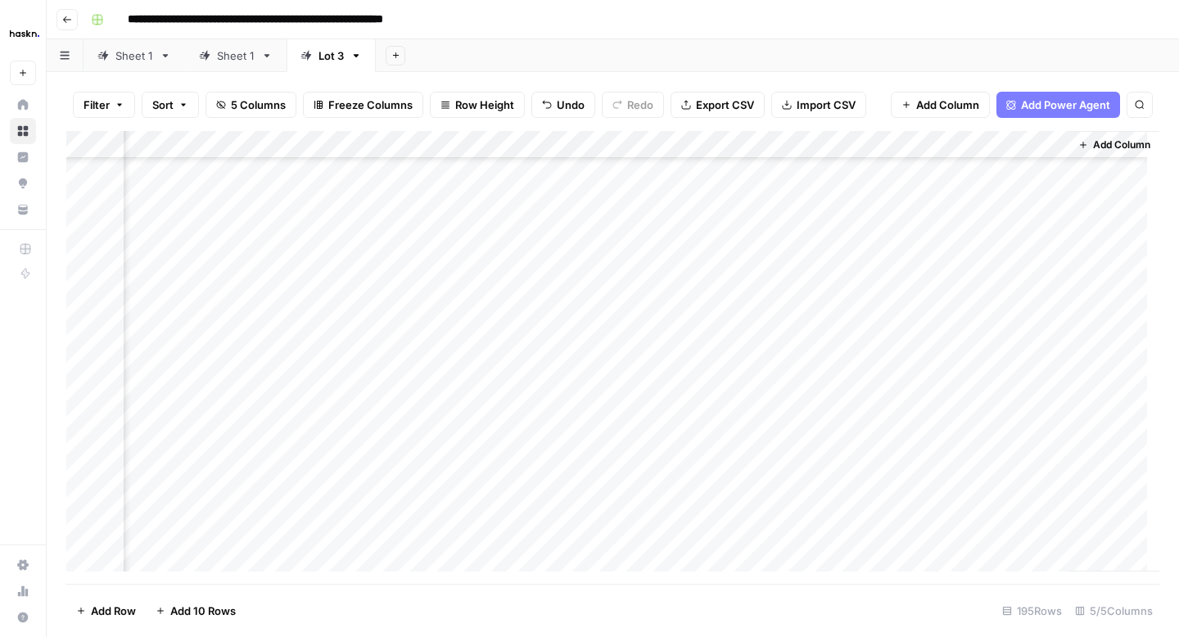
scroll to position [5042, 176]
click at [937, 258] on div "Add Column" at bounding box center [612, 357] width 1093 height 453
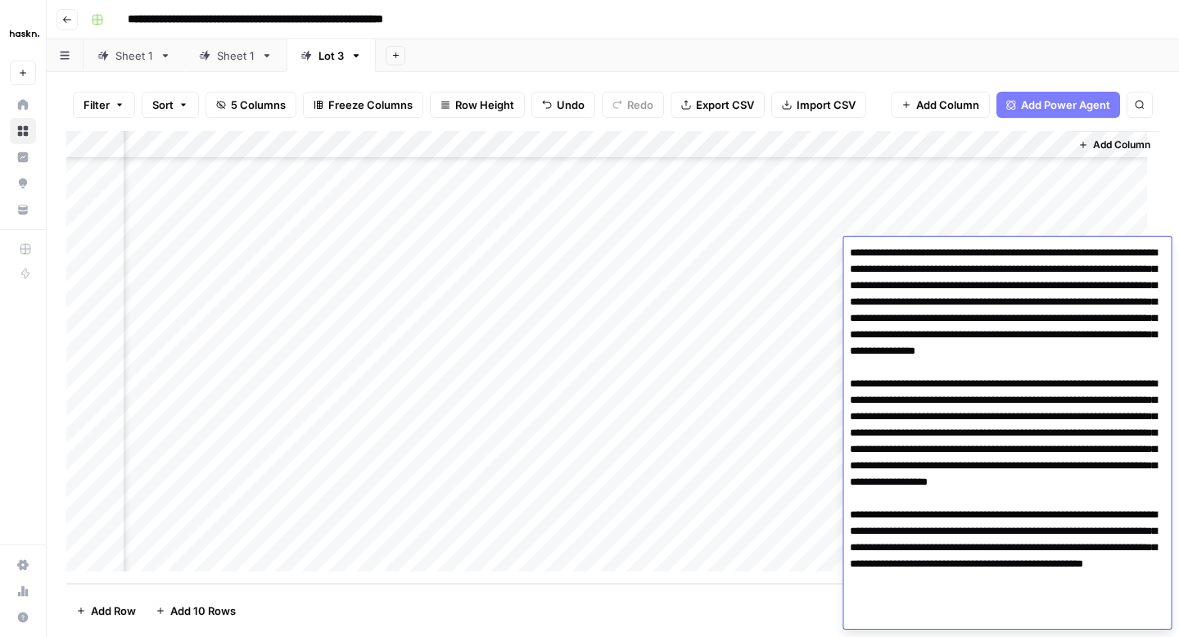
click at [814, 282] on div "Add Column" at bounding box center [612, 357] width 1093 height 453
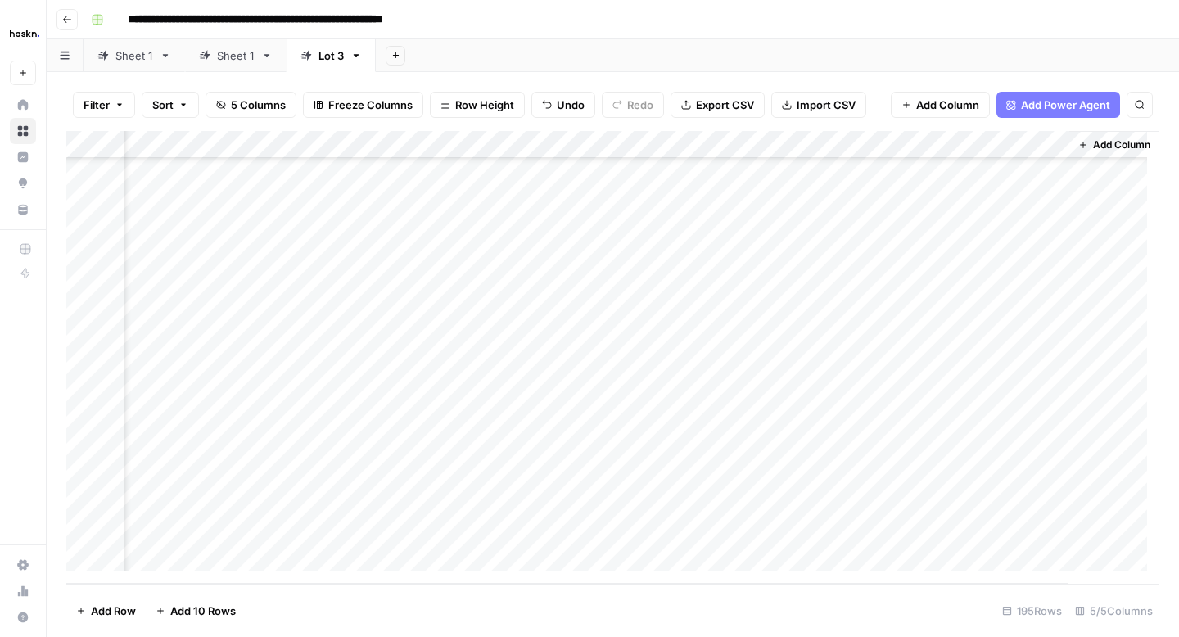
click at [922, 284] on div "Add Column" at bounding box center [612, 357] width 1093 height 453
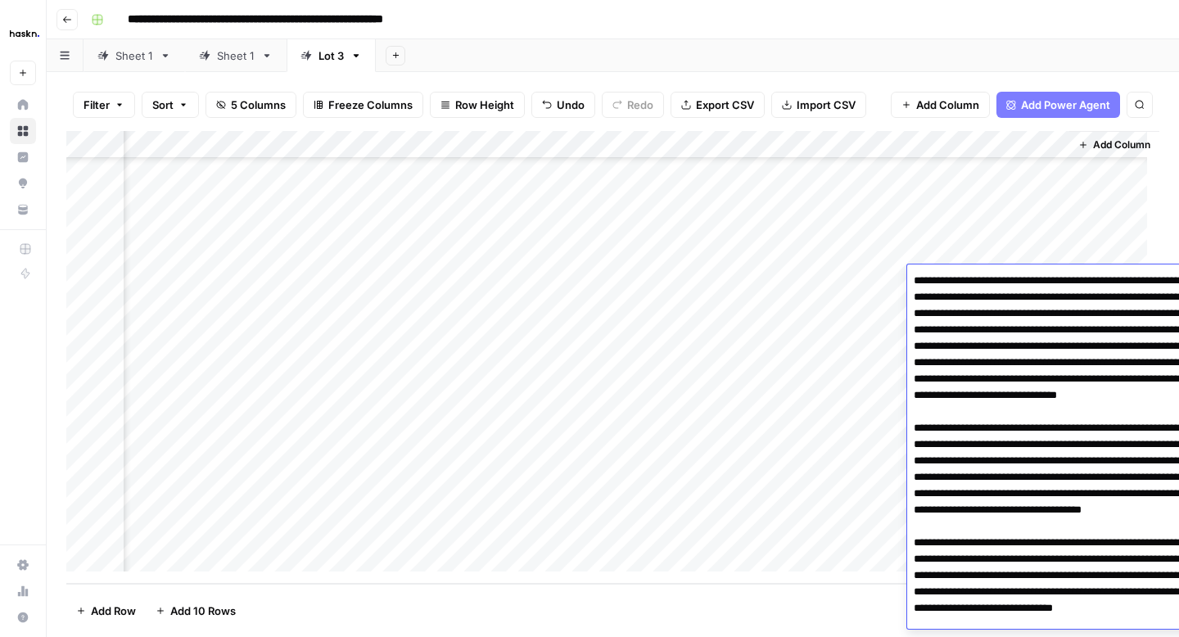
scroll to position [56, 0]
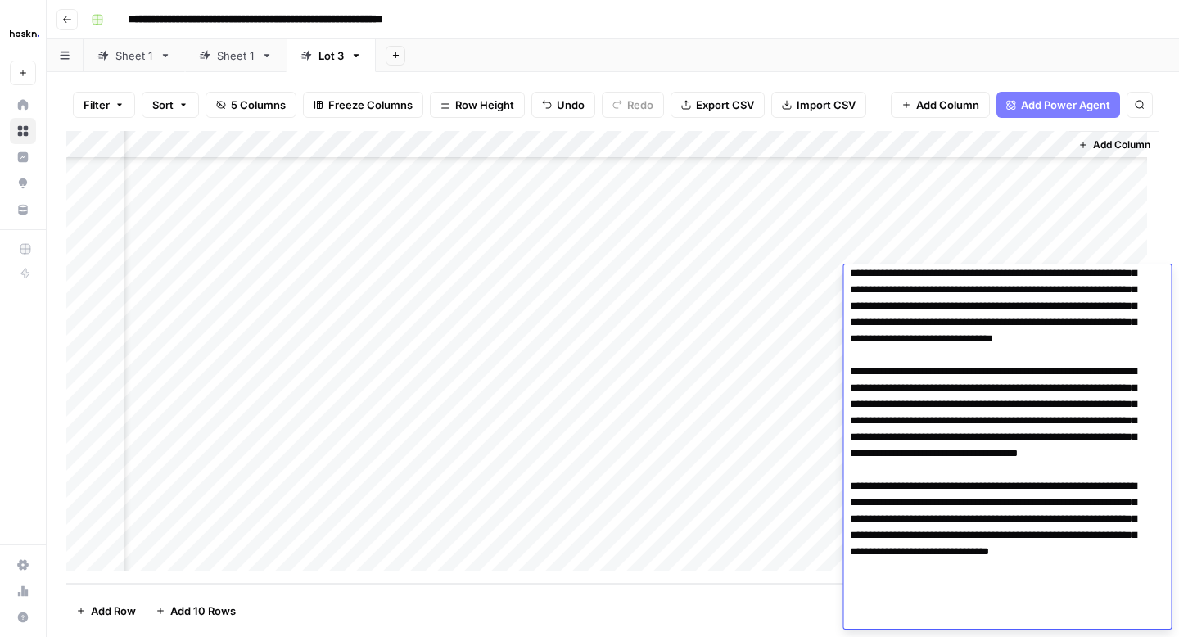
click at [810, 312] on div "Add Column" at bounding box center [612, 357] width 1093 height 453
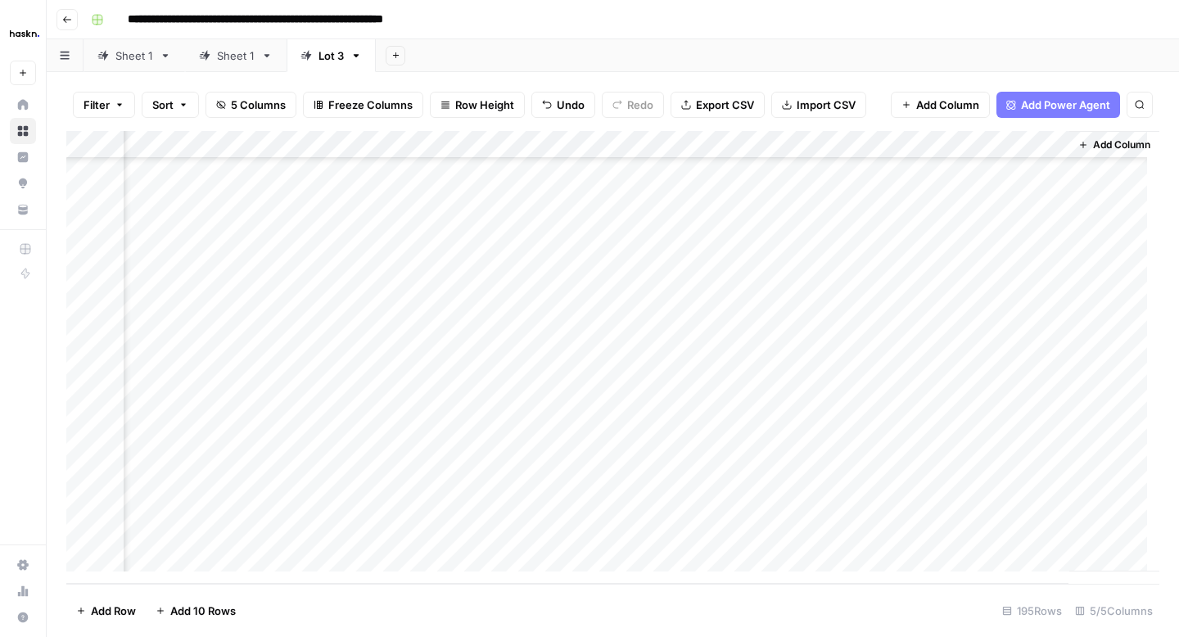
click at [948, 310] on div "Add Column" at bounding box center [612, 357] width 1093 height 453
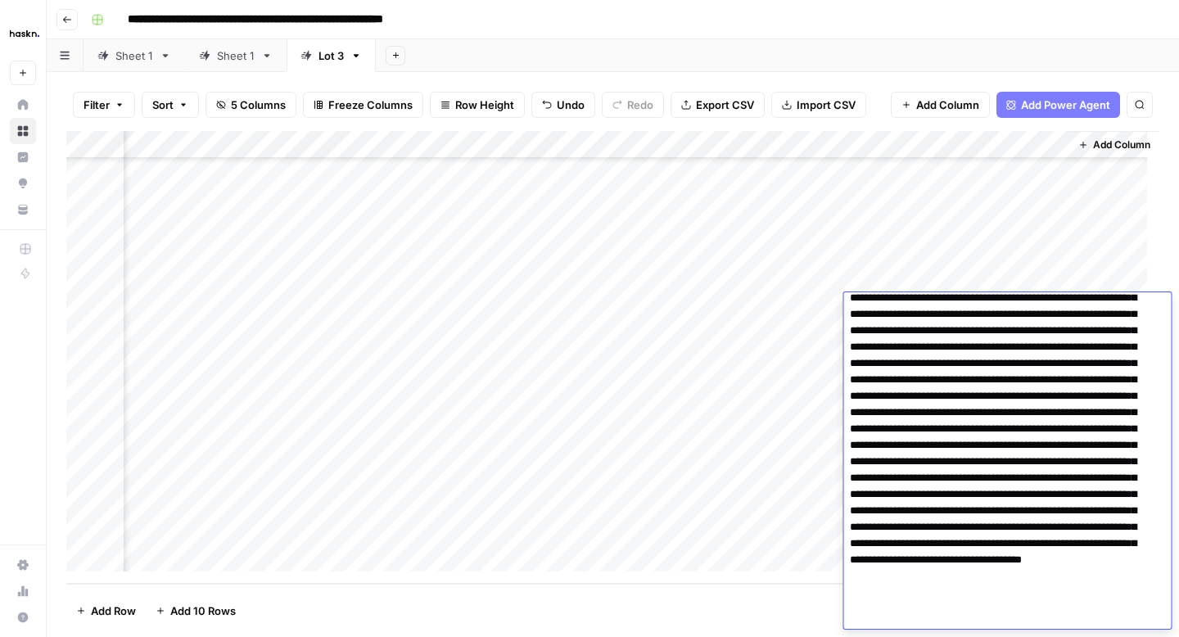
scroll to position [35, 0]
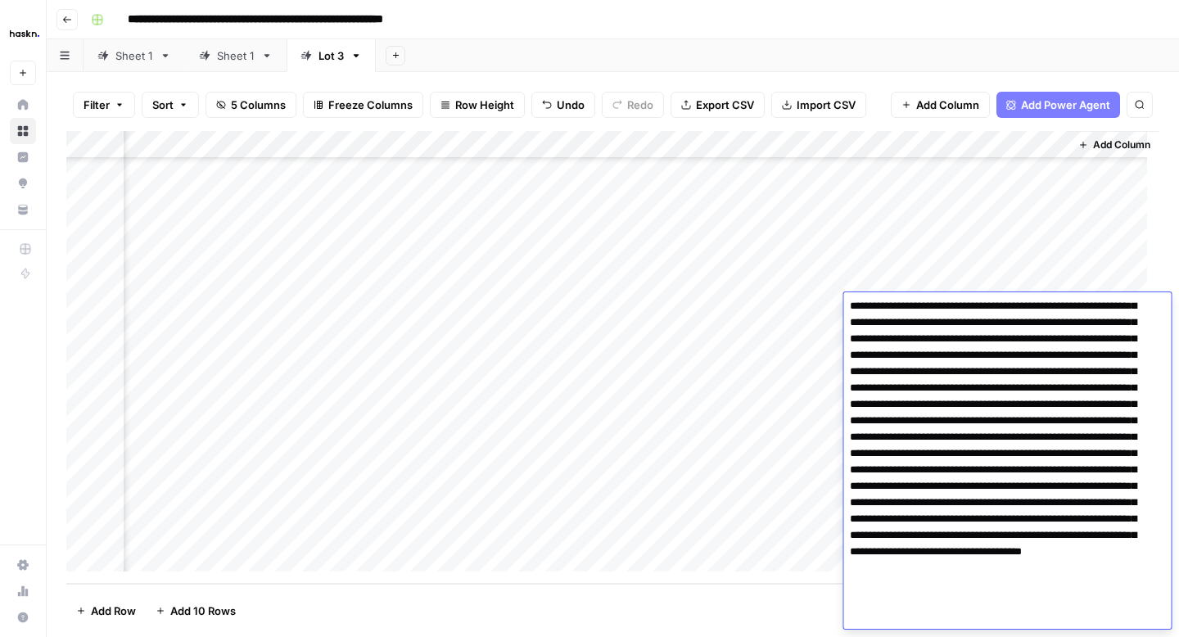
click at [1051, 388] on textarea at bounding box center [1000, 445] width 315 height 367
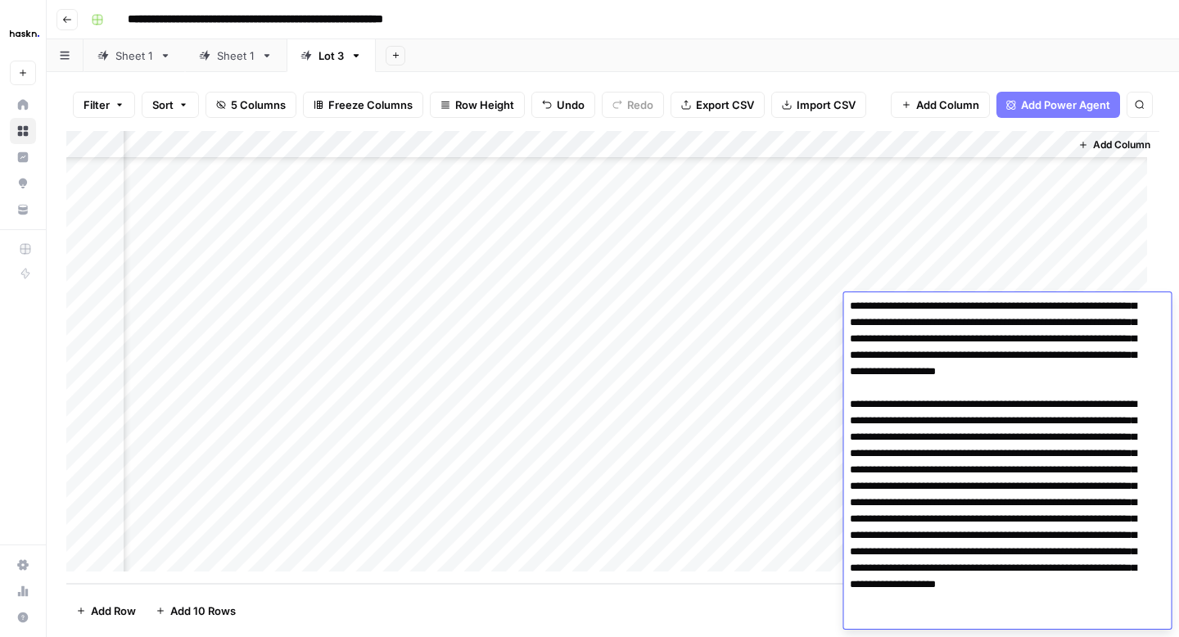
scroll to position [52, 0]
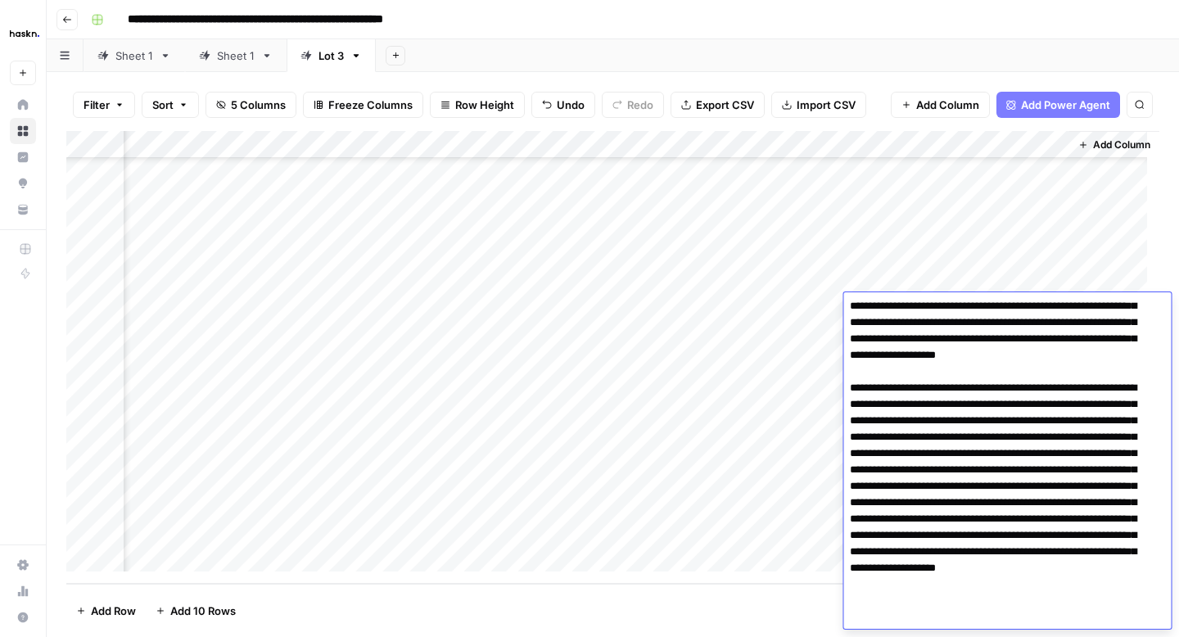
click at [940, 531] on textarea at bounding box center [1000, 437] width 315 height 383
type textarea "**********"
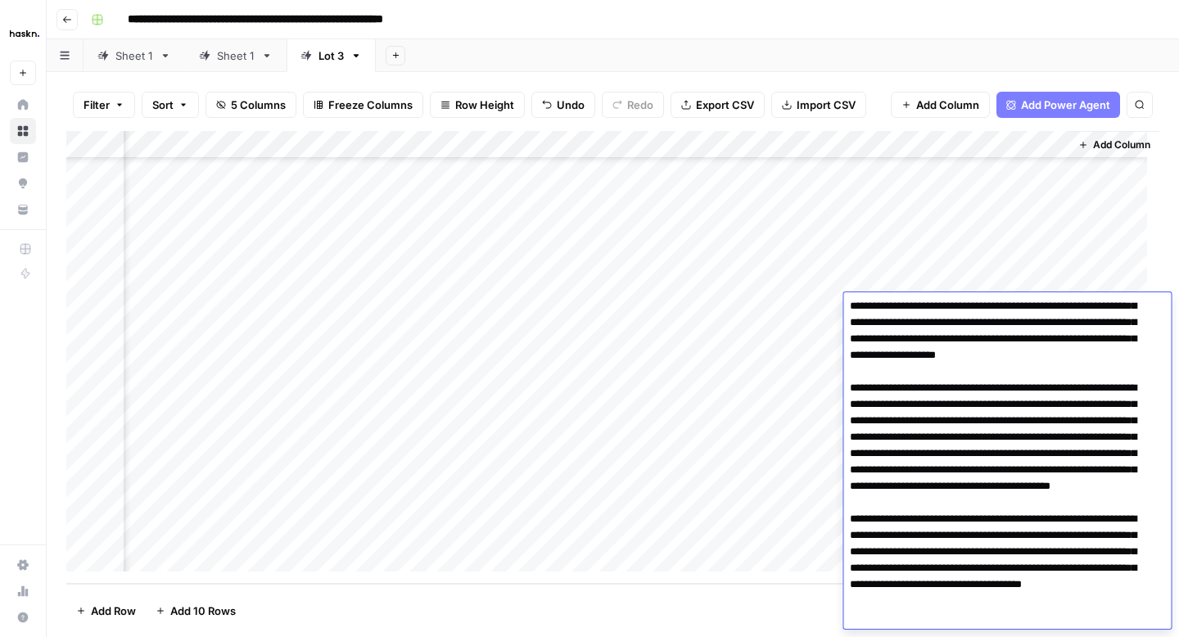
click at [832, 332] on div "Add Column" at bounding box center [612, 357] width 1093 height 453
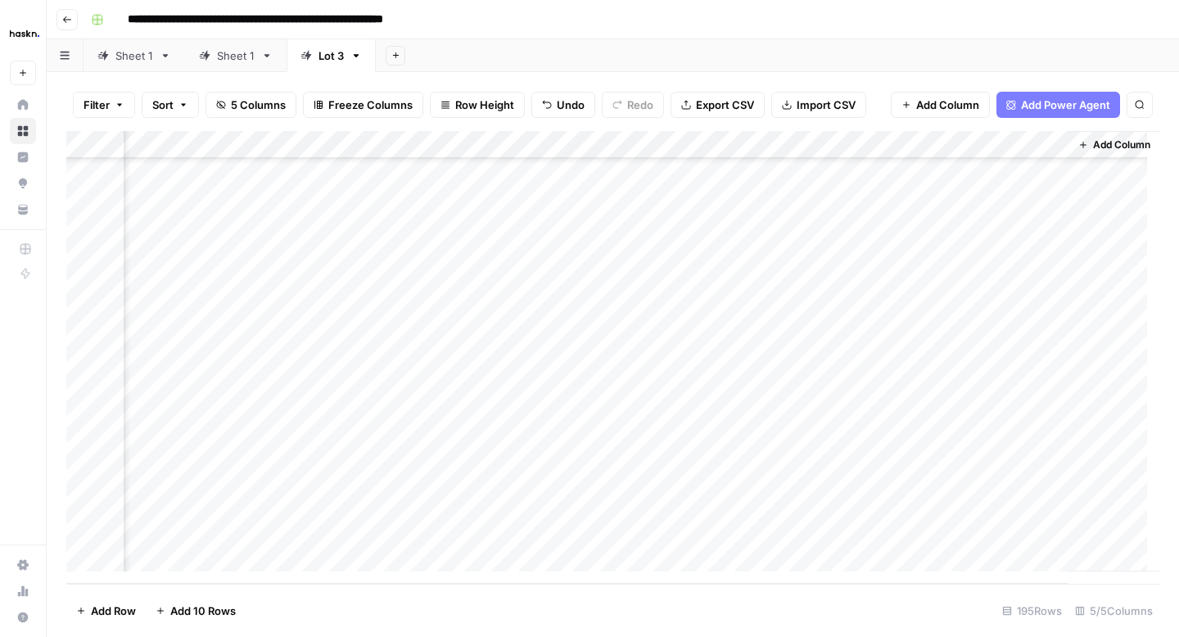
click at [942, 336] on div "Add Column" at bounding box center [612, 357] width 1093 height 453
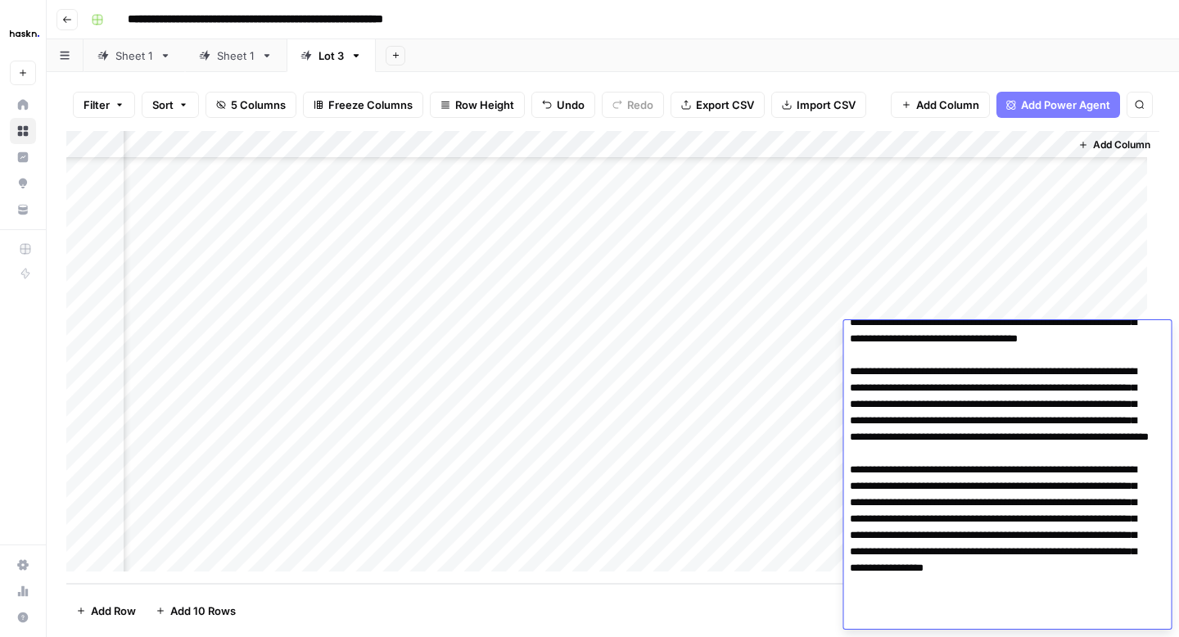
scroll to position [0, 0]
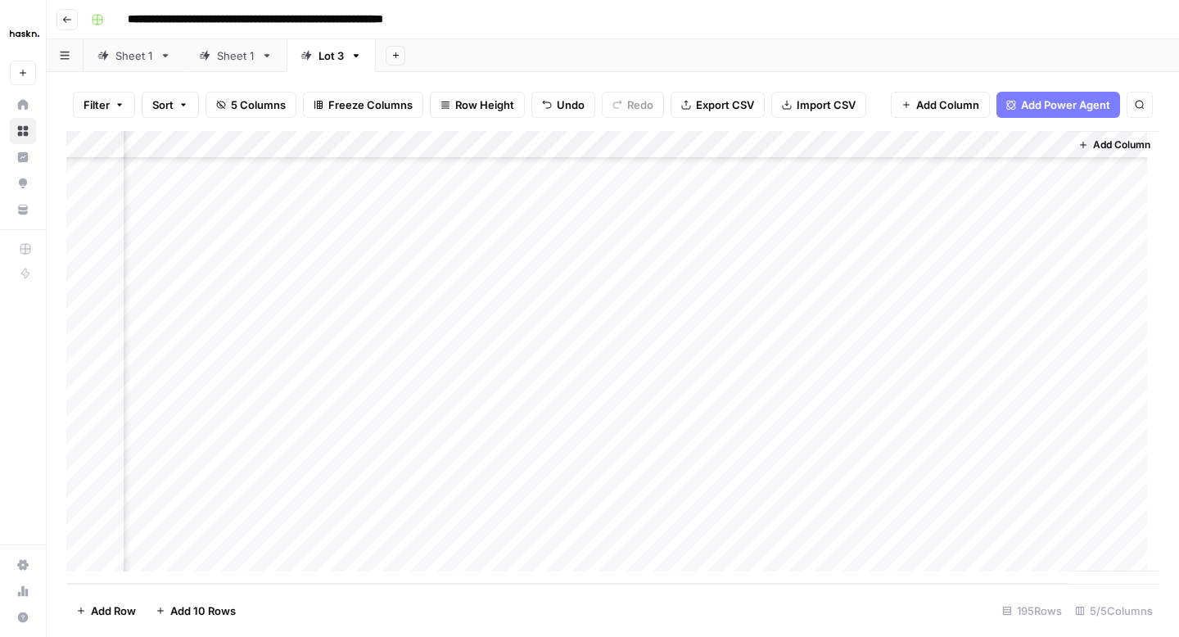
click at [829, 364] on div "Add Column" at bounding box center [612, 357] width 1093 height 453
click at [949, 364] on div "Add Column" at bounding box center [612, 357] width 1093 height 453
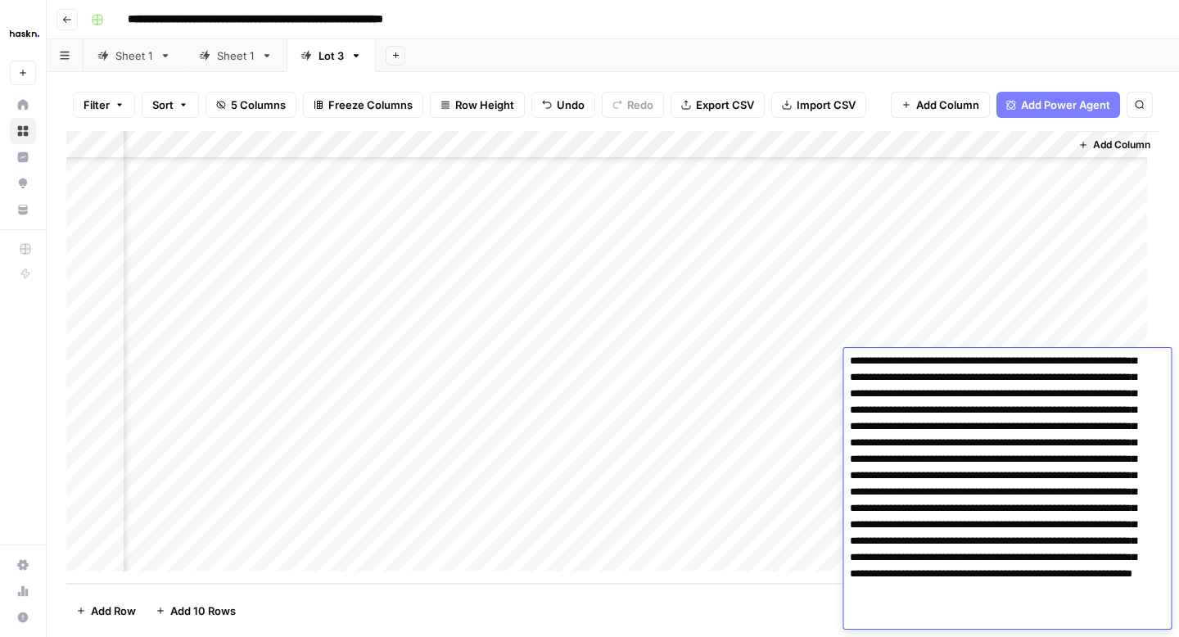
scroll to position [54, 0]
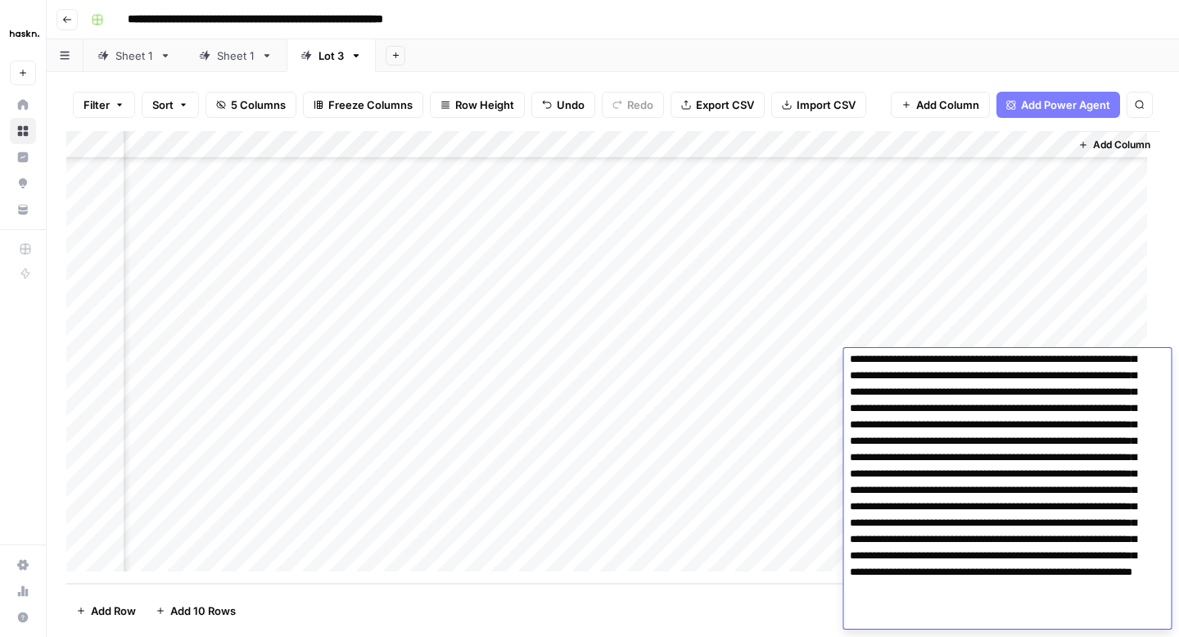
click at [888, 453] on textarea at bounding box center [1000, 474] width 315 height 350
type textarea "**********"
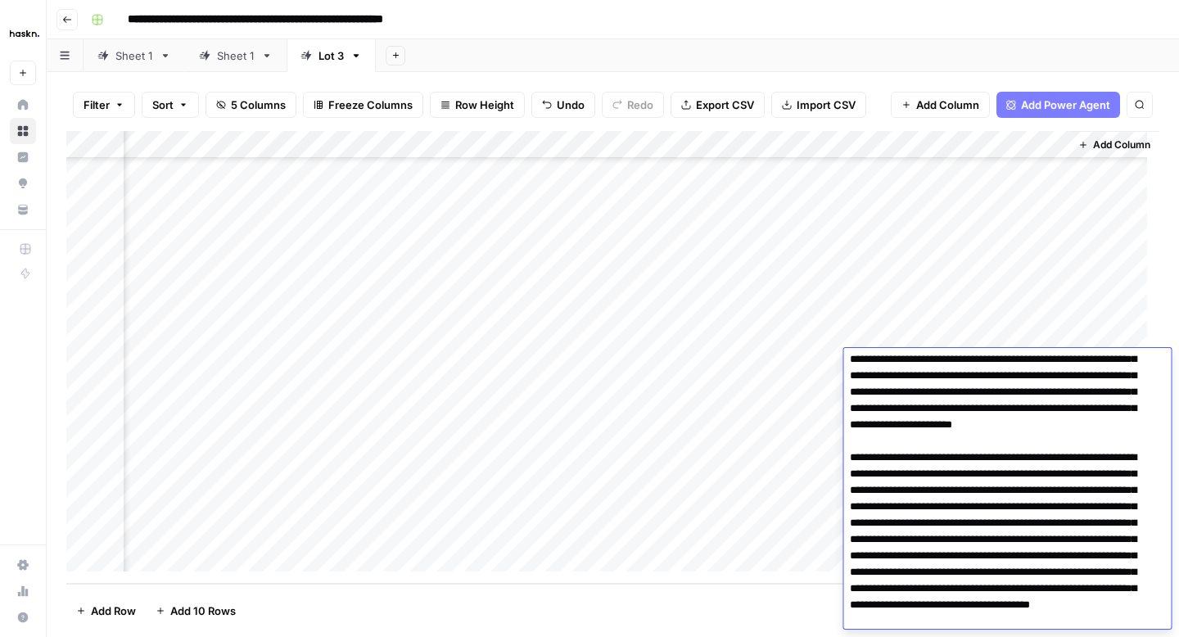
scroll to position [107, 0]
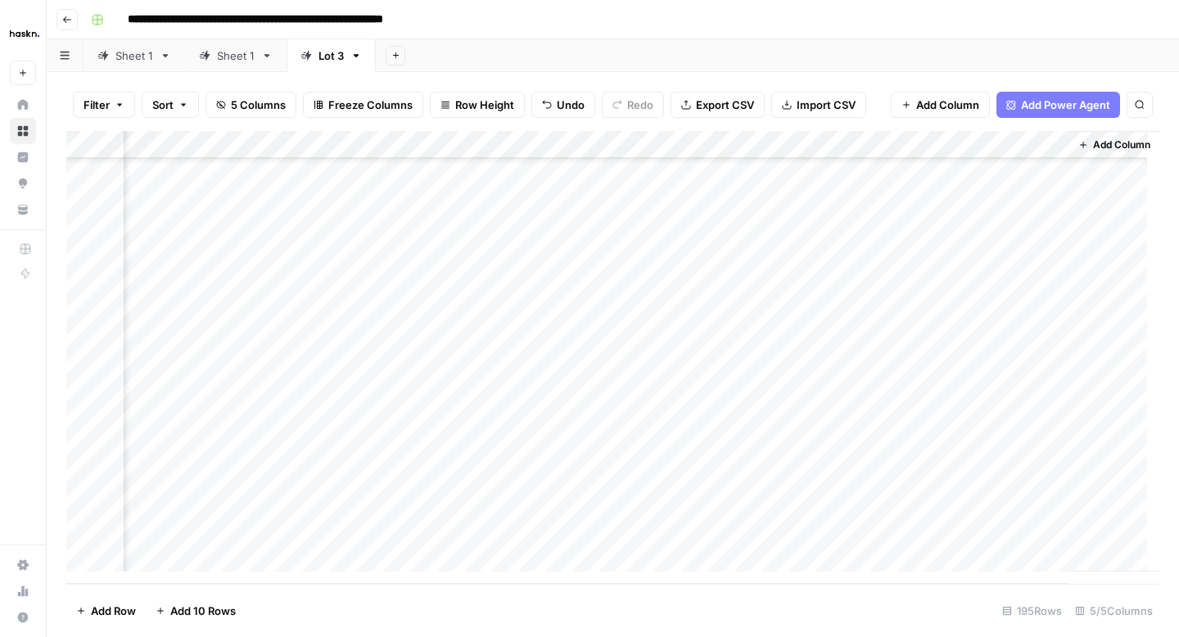
click at [825, 394] on div "Add Column" at bounding box center [612, 357] width 1093 height 453
click at [942, 396] on div "Add Column" at bounding box center [612, 357] width 1093 height 453
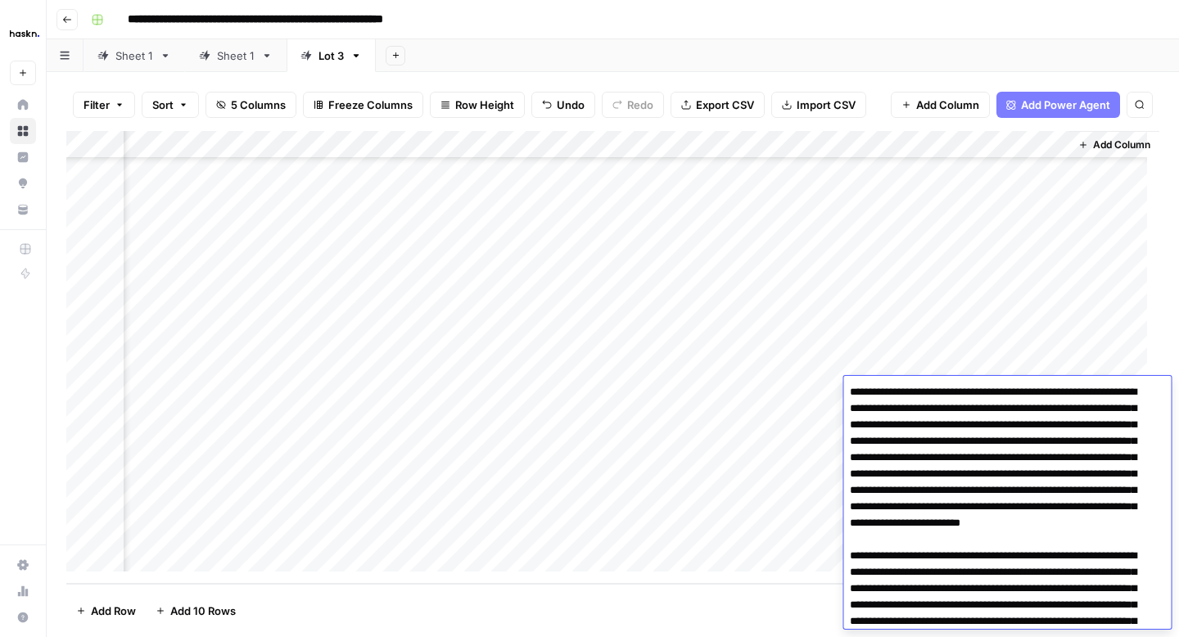
scroll to position [119, 0]
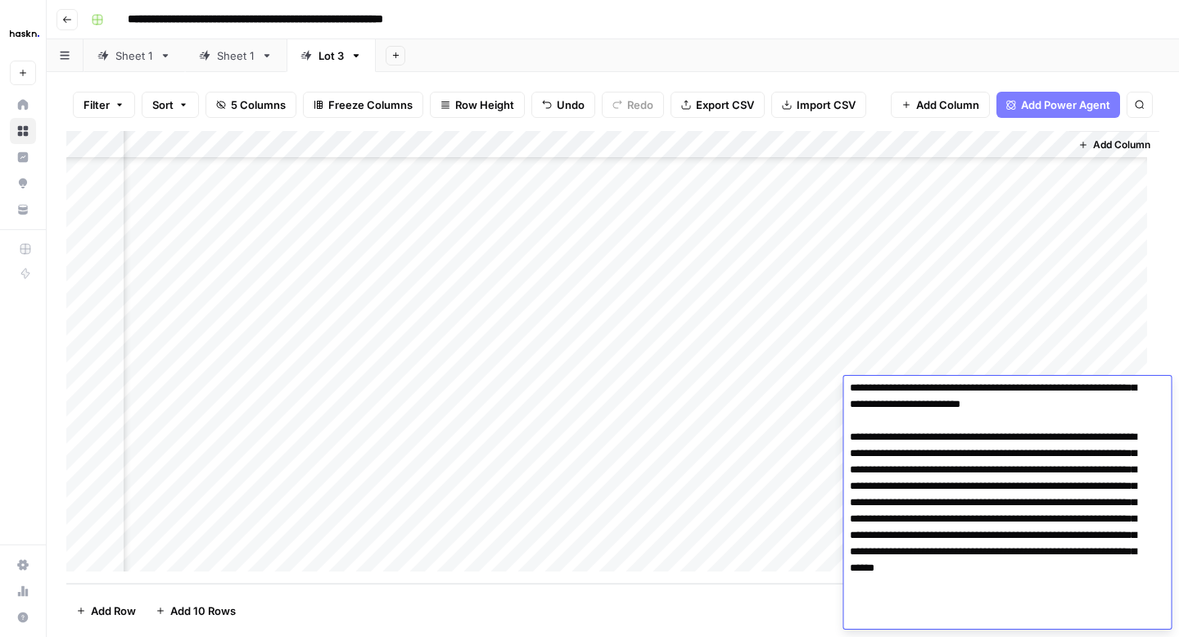
click at [819, 422] on div "Add Column" at bounding box center [612, 357] width 1093 height 453
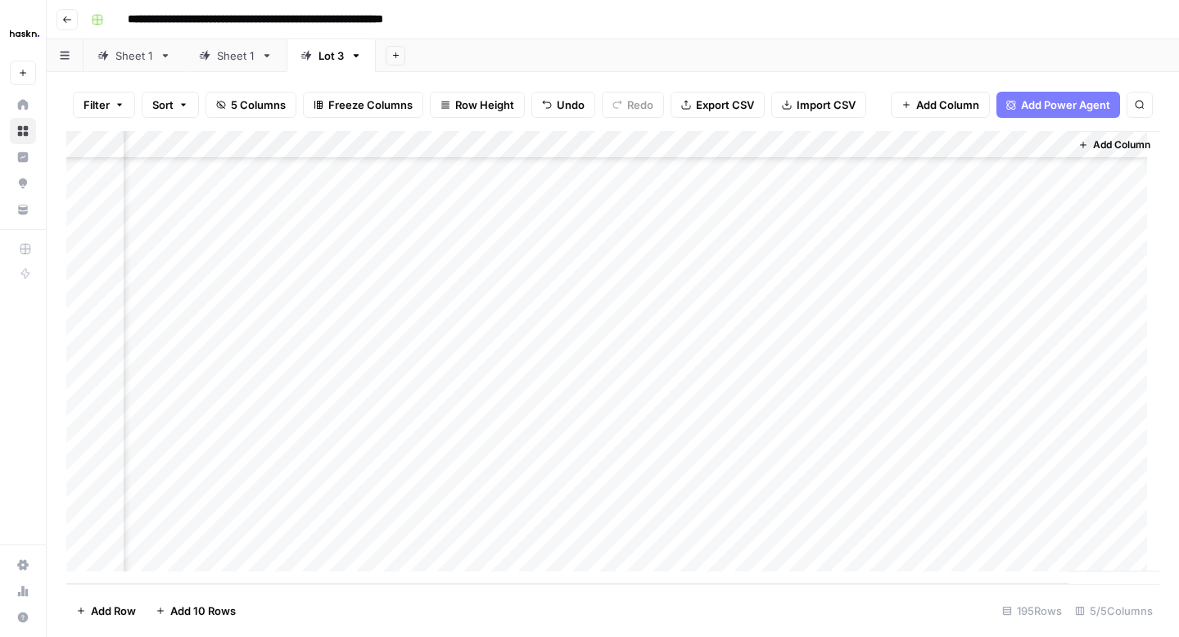
click at [957, 422] on div "Add Column" at bounding box center [612, 357] width 1093 height 453
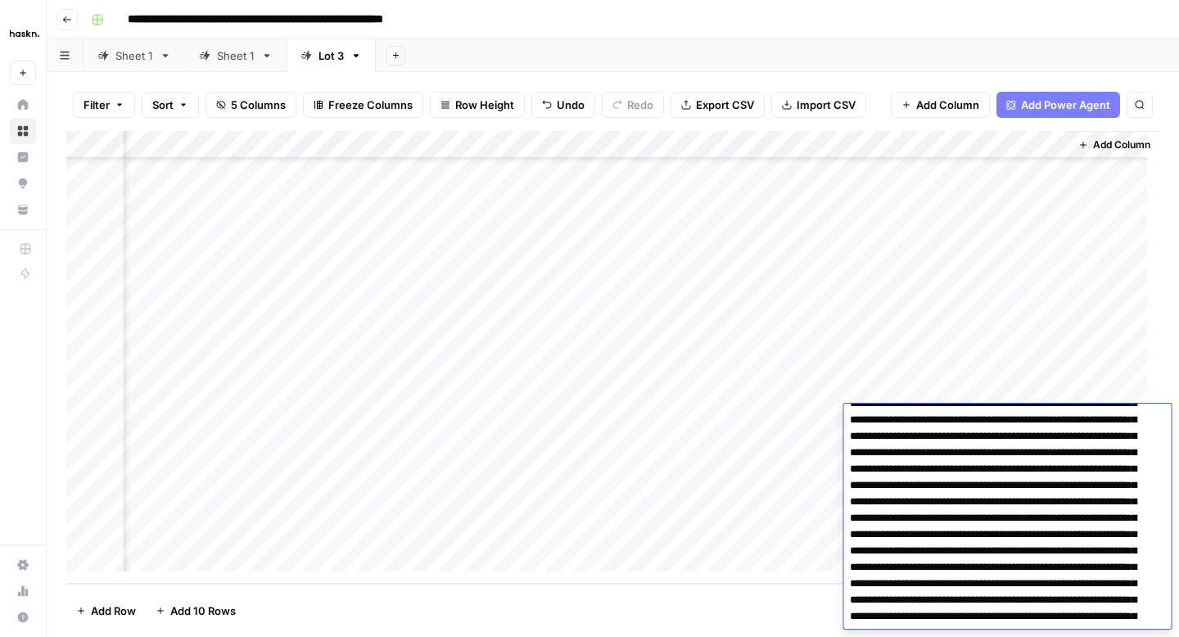
scroll to position [96, 0]
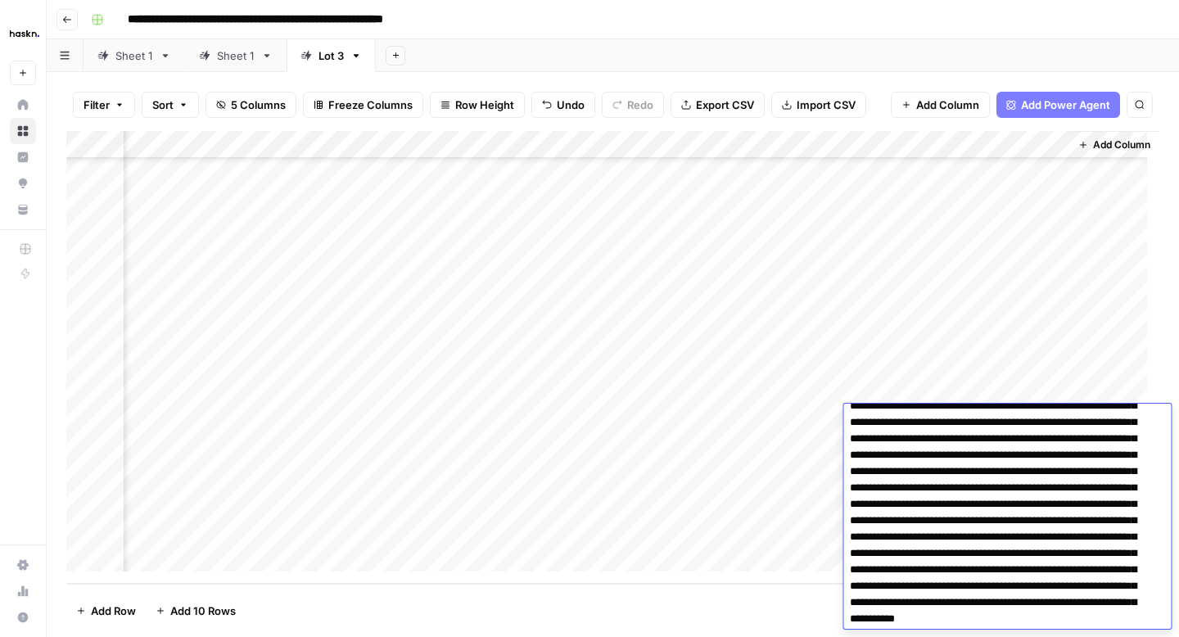
click at [1130, 485] on textarea at bounding box center [1000, 504] width 315 height 383
type textarea "**********"
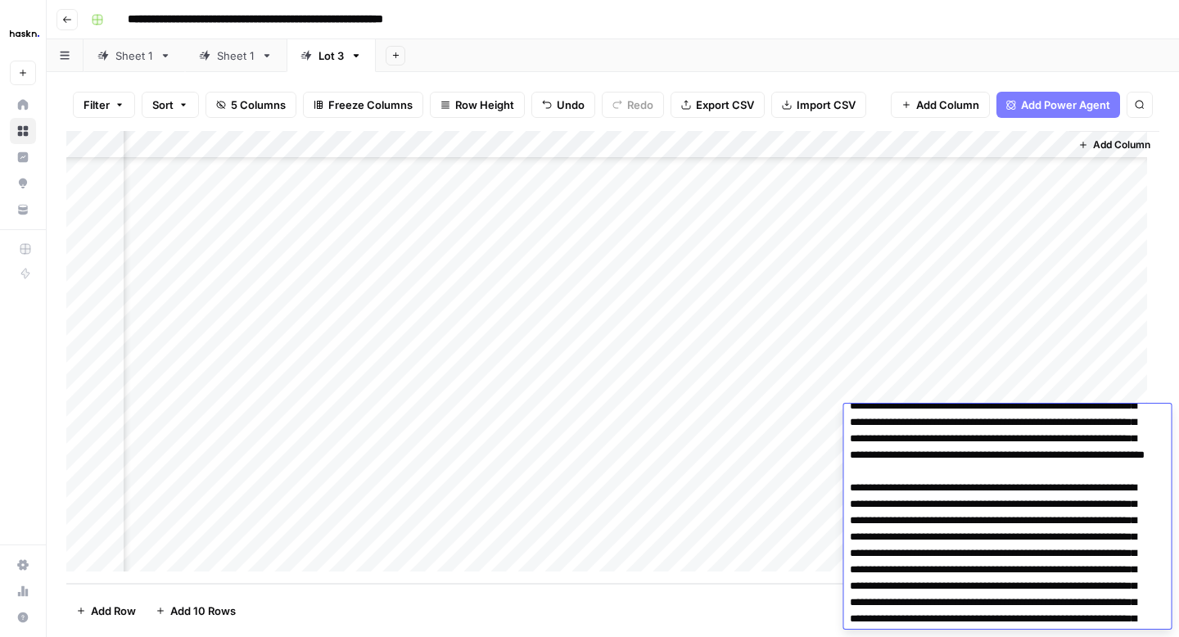
scroll to position [179, 0]
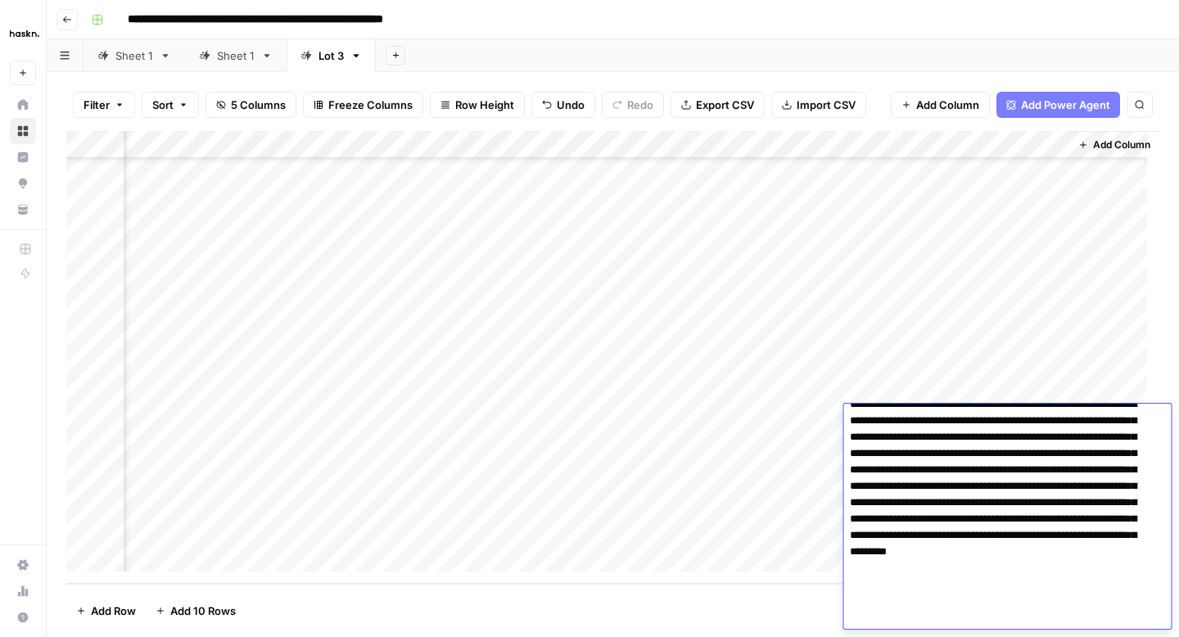
click at [825, 443] on div "Add Column" at bounding box center [612, 357] width 1093 height 453
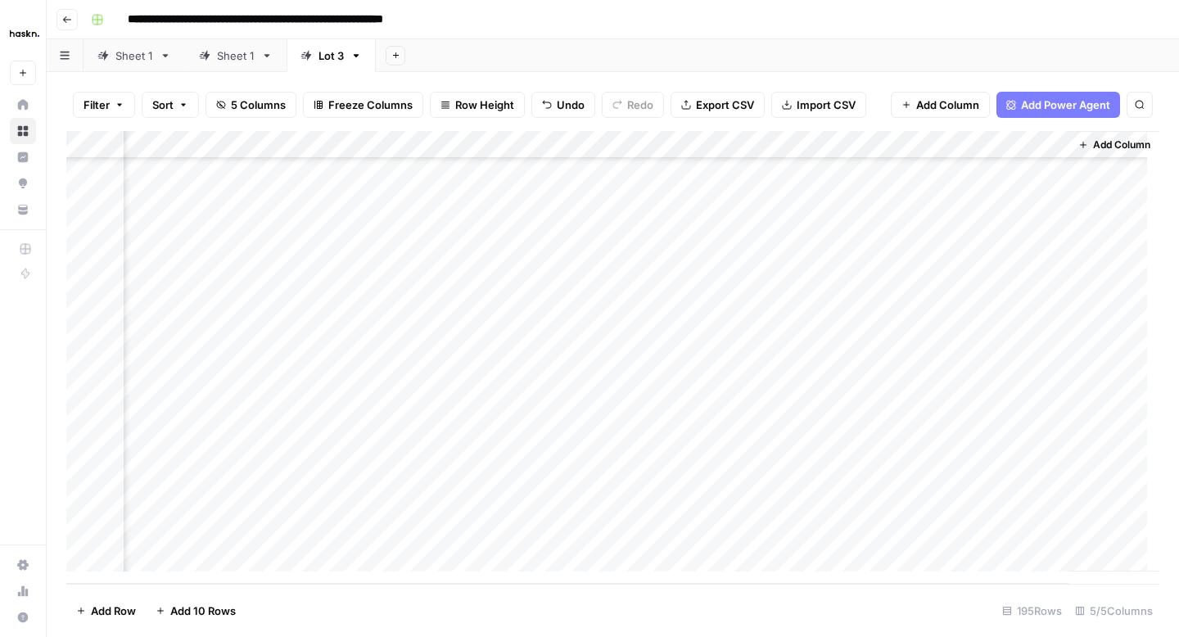
click at [958, 445] on div "Add Column" at bounding box center [612, 357] width 1093 height 453
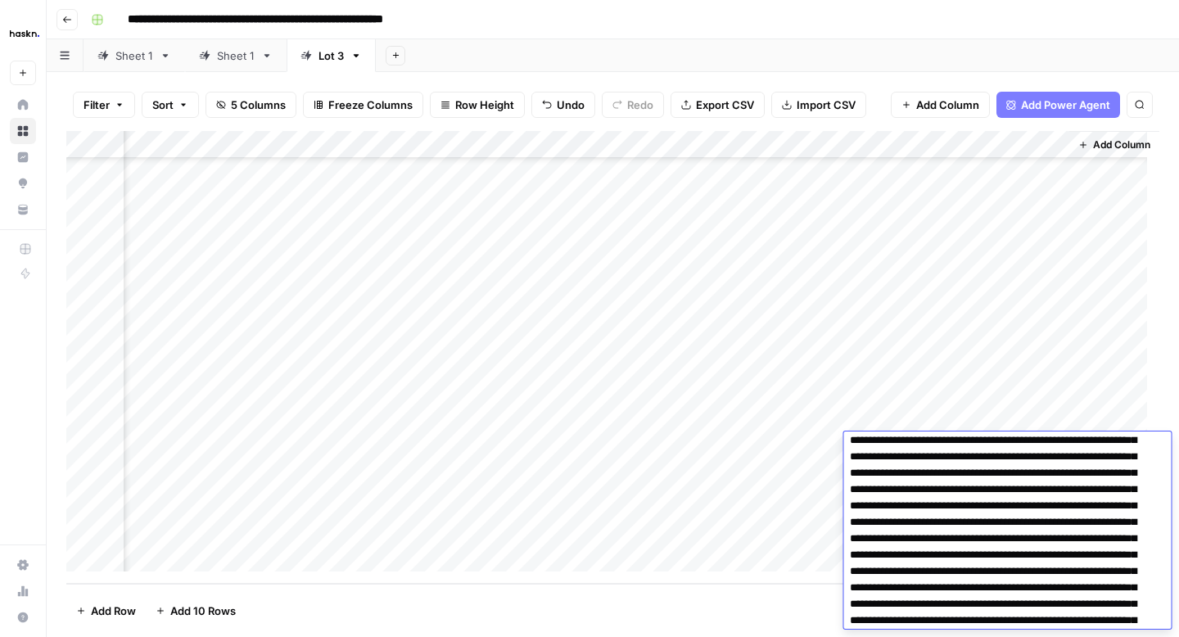
scroll to position [82, 0]
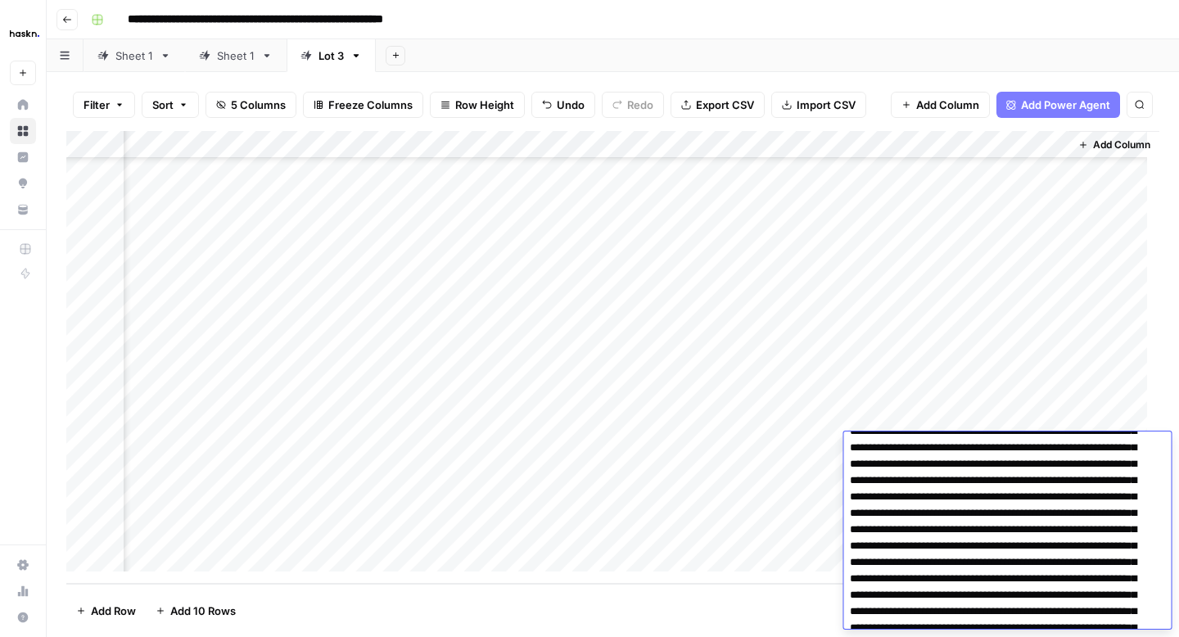
click at [990, 526] on textarea at bounding box center [1000, 546] width 315 height 383
type textarea "**********"
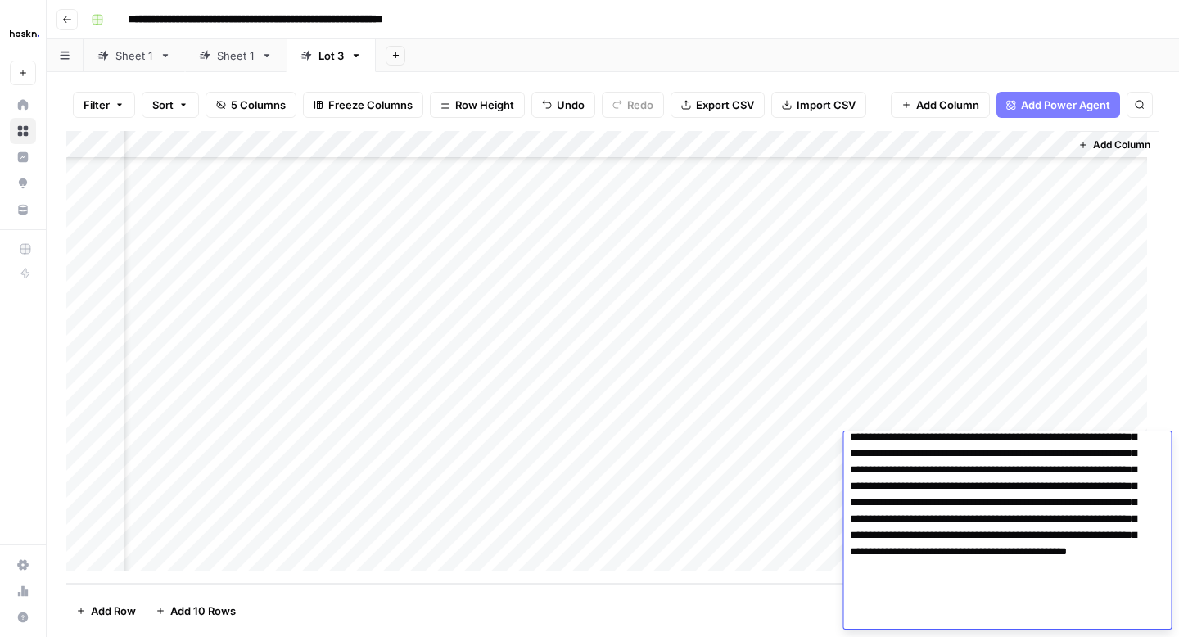
click at [820, 477] on div "Add Column" at bounding box center [612, 357] width 1093 height 453
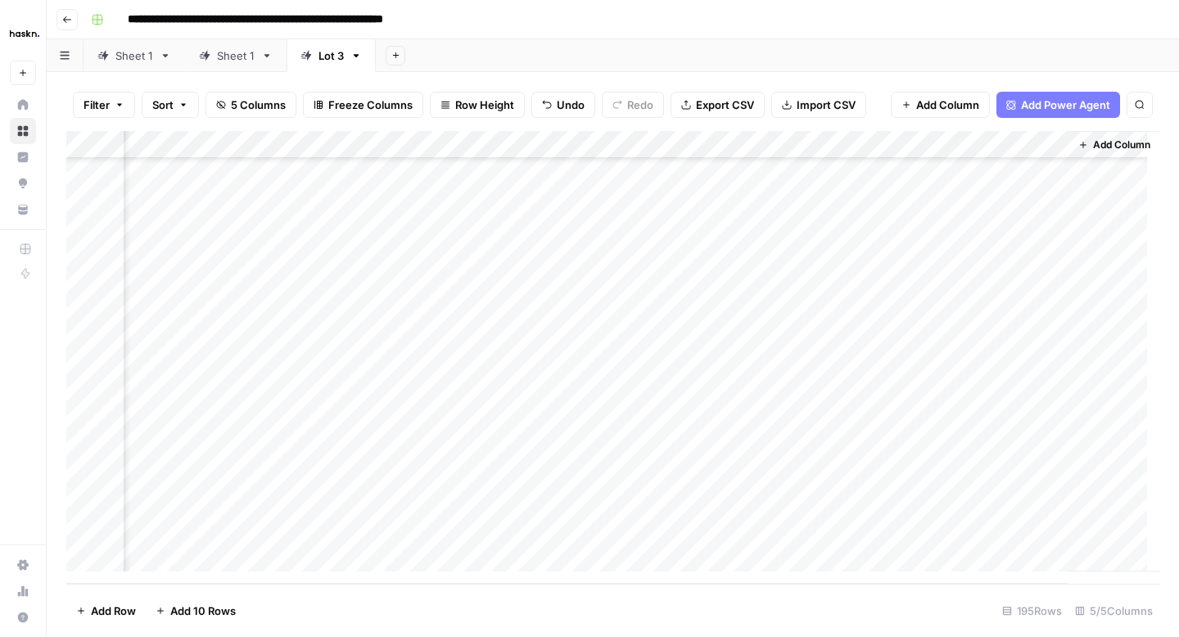
click at [960, 471] on div "Add Column" at bounding box center [612, 357] width 1093 height 453
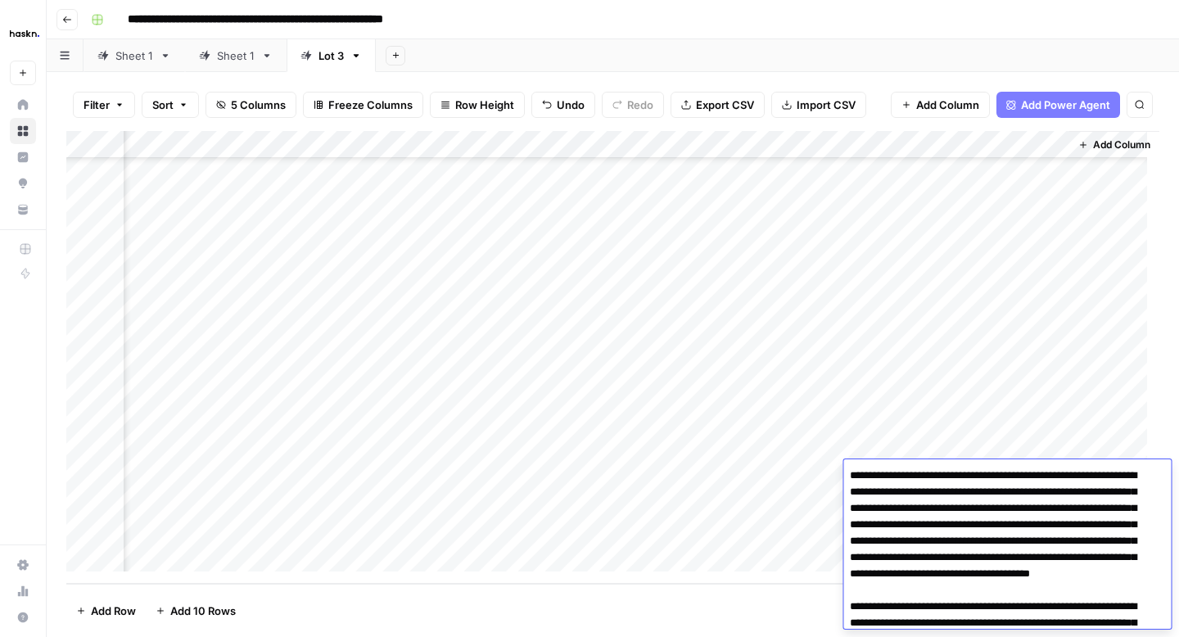
scroll to position [268, 0]
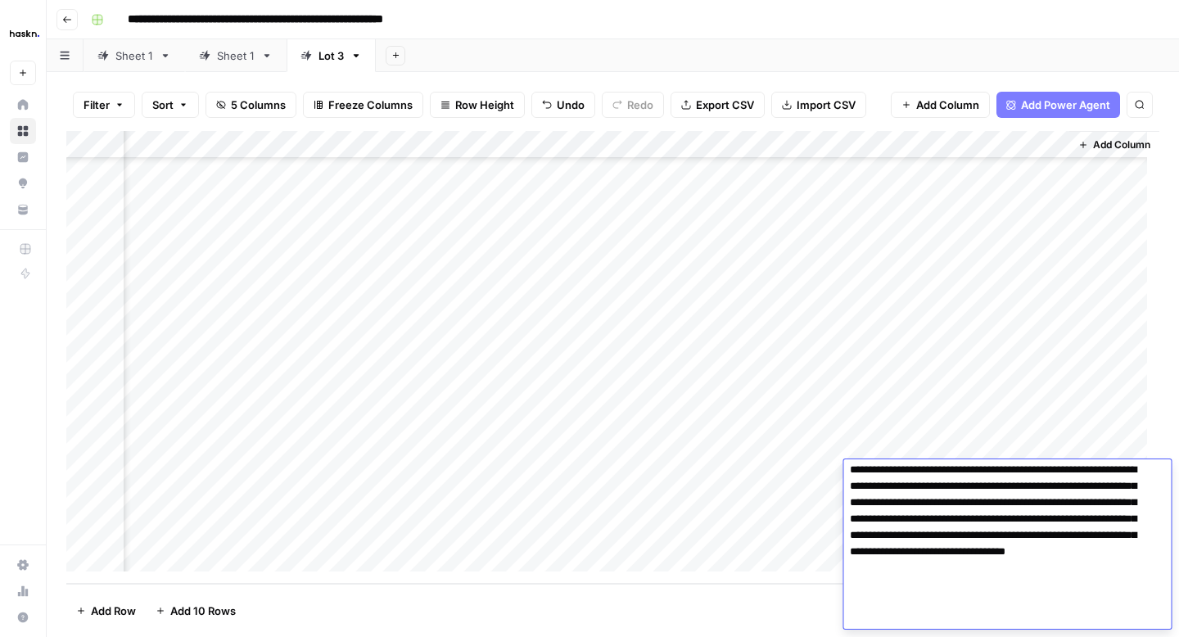
click at [811, 509] on div "Add Column" at bounding box center [612, 357] width 1093 height 453
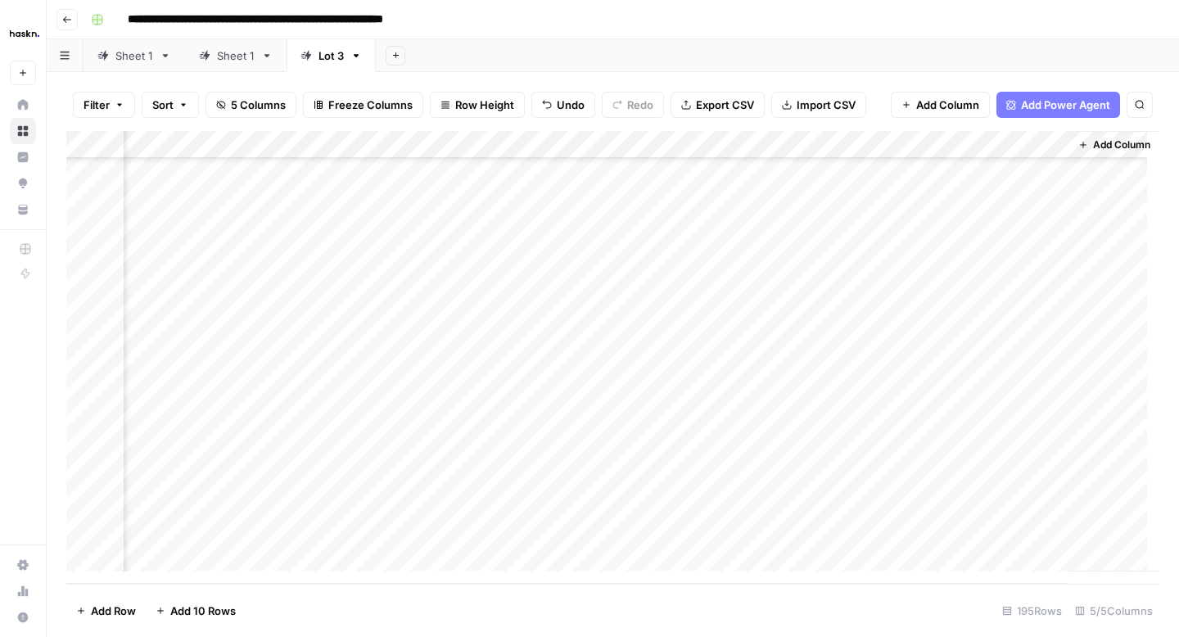
click at [937, 512] on div "Add Column" at bounding box center [612, 357] width 1093 height 453
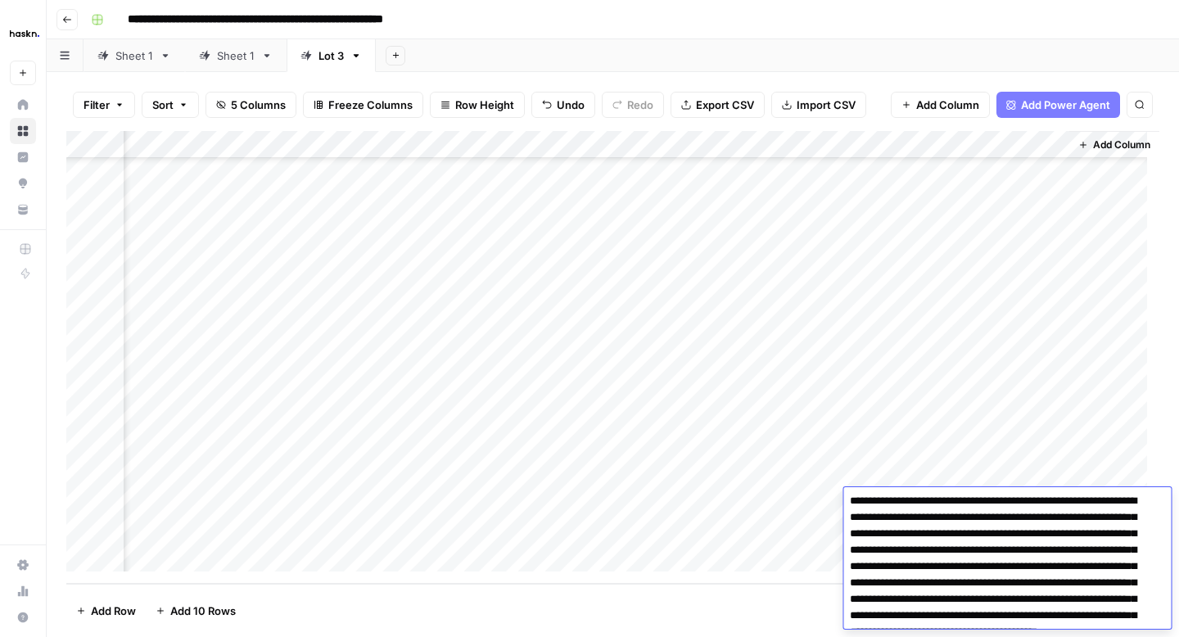
scroll to position [246, 0]
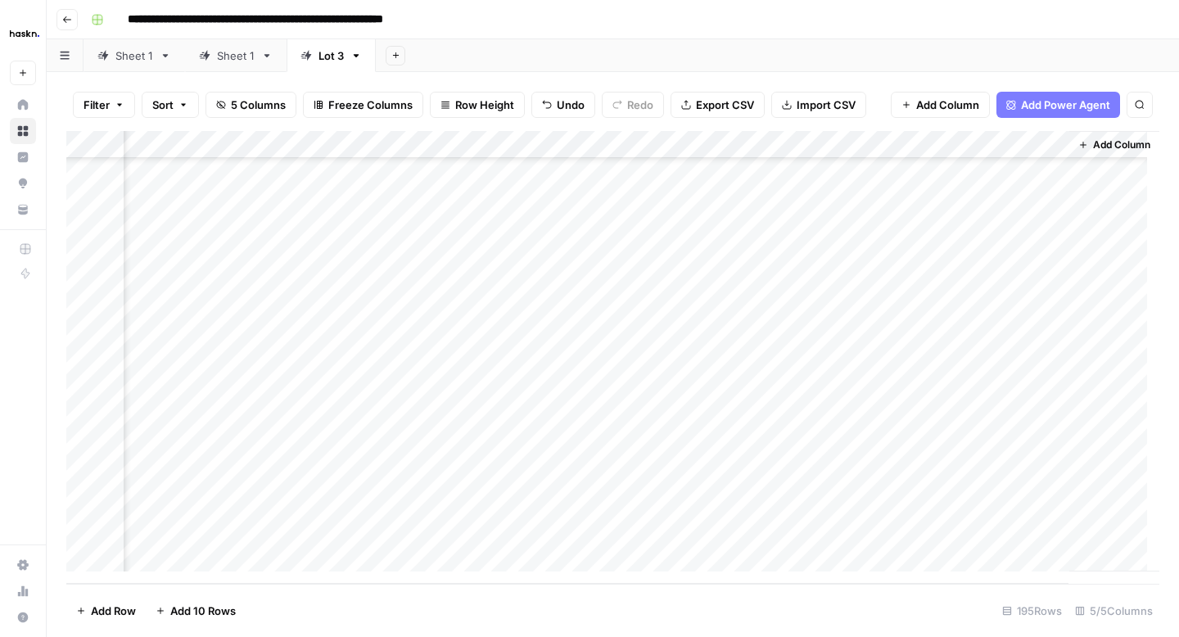
click at [811, 532] on div "Add Column" at bounding box center [612, 357] width 1093 height 453
click at [963, 530] on div "Add Column" at bounding box center [612, 357] width 1093 height 453
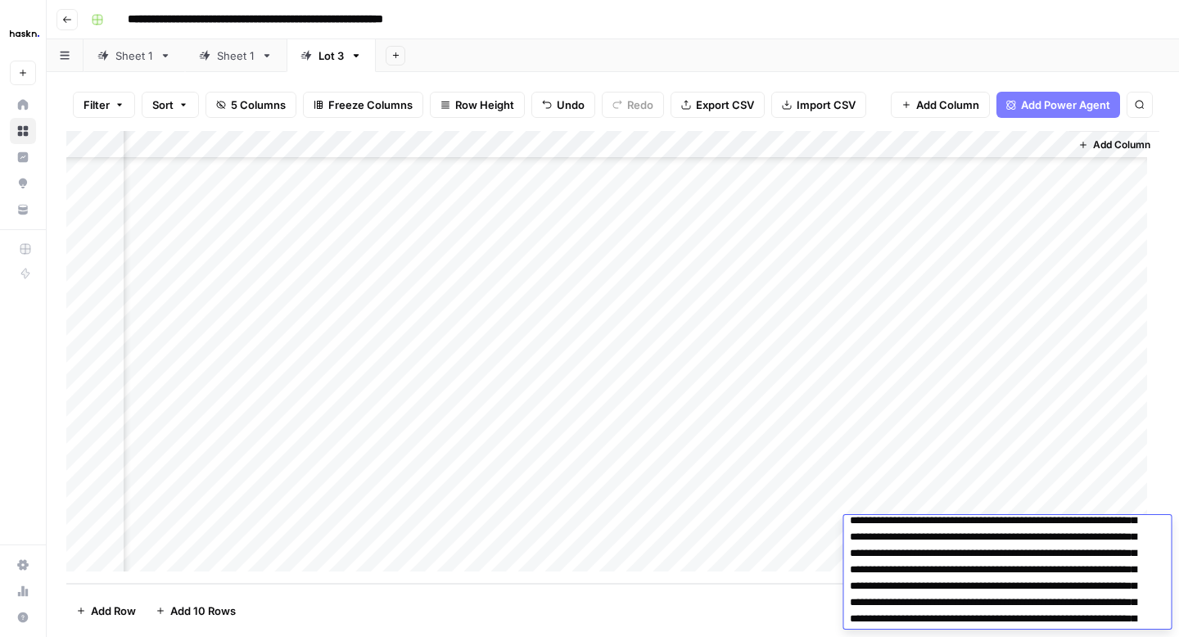
scroll to position [258, 0]
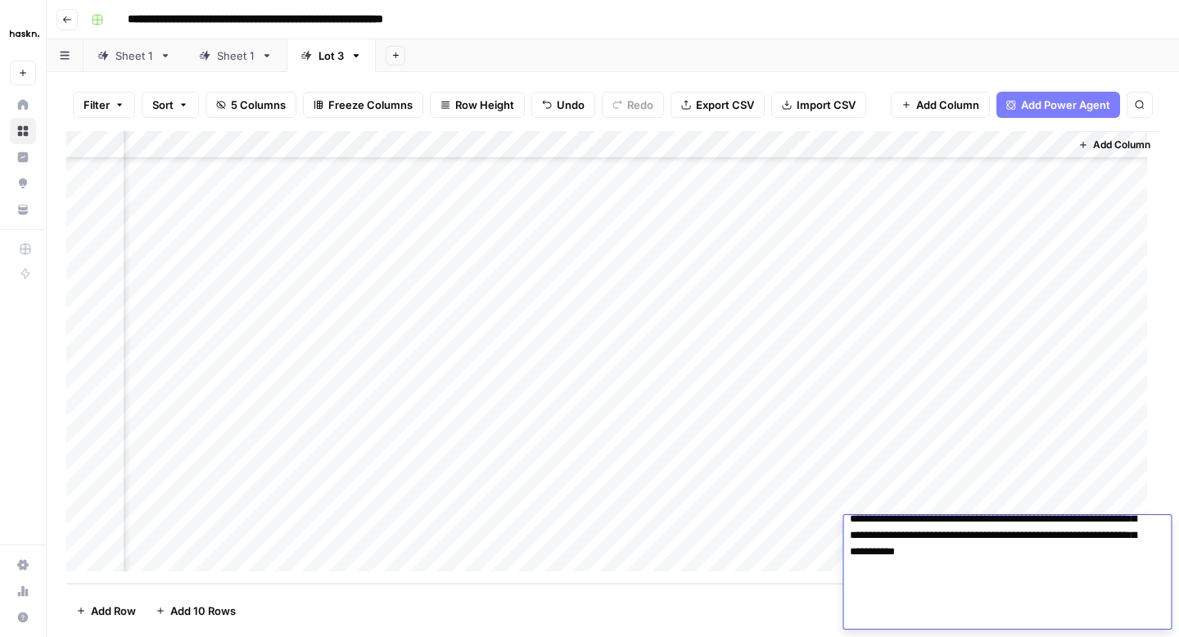
click at [921, 536] on textarea at bounding box center [1000, 445] width 315 height 367
type textarea "**********"
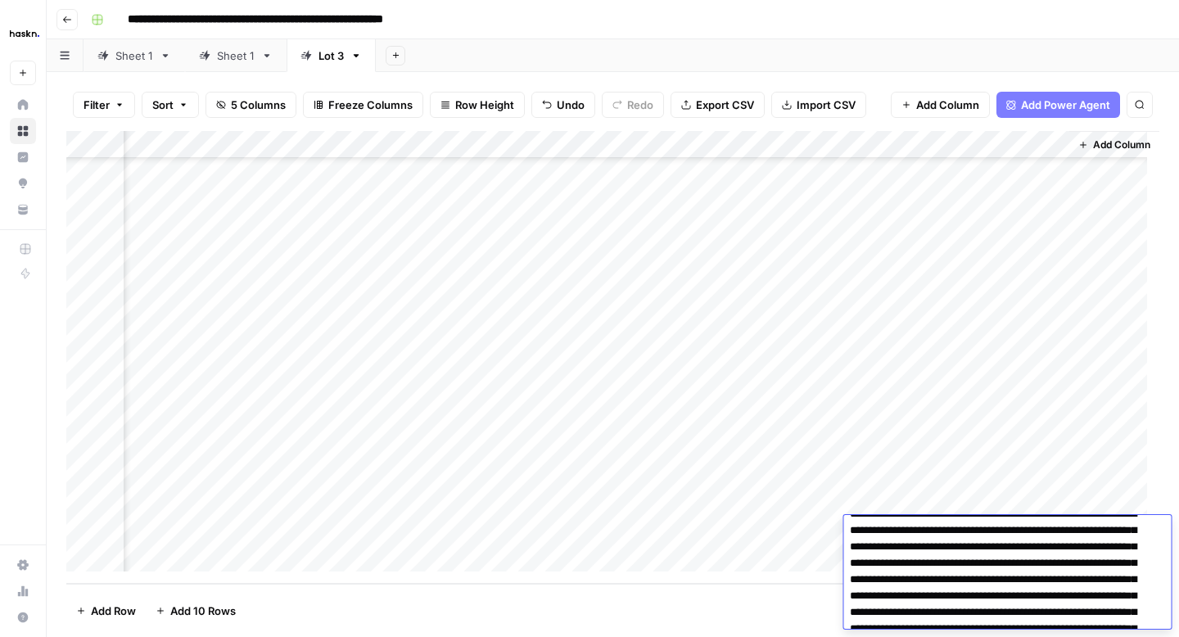
scroll to position [0, 0]
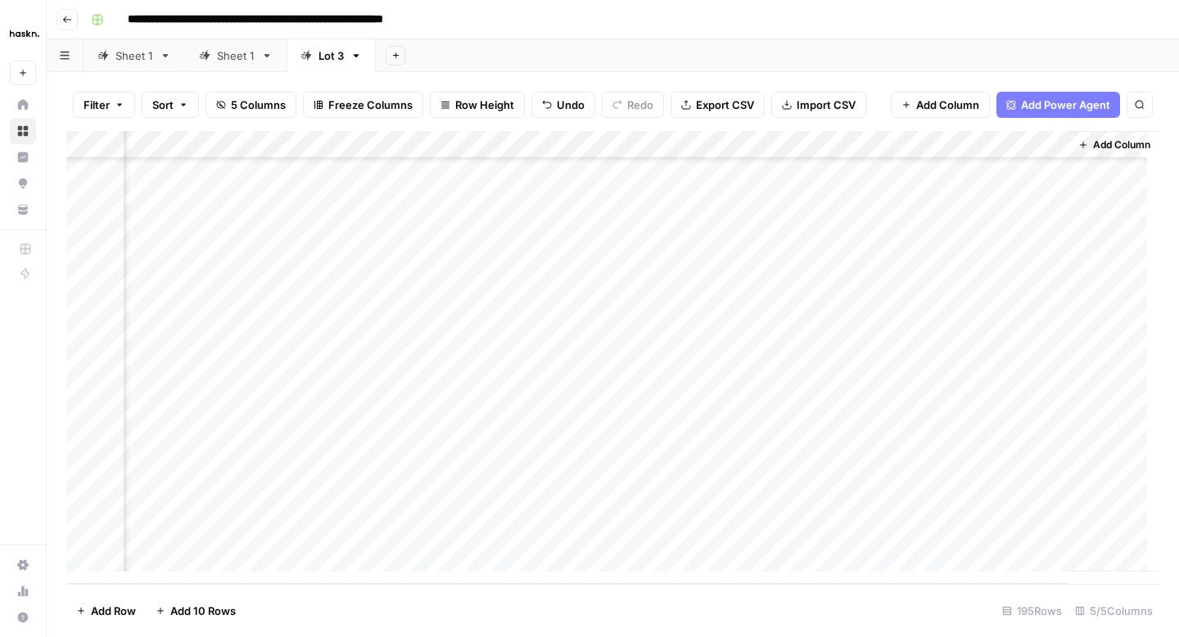
click at [990, 323] on div "Add Column" at bounding box center [612, 357] width 1093 height 453
click at [856, 165] on div "Add Column" at bounding box center [612, 357] width 1093 height 453
click at [951, 171] on div "Add Column" at bounding box center [612, 357] width 1093 height 453
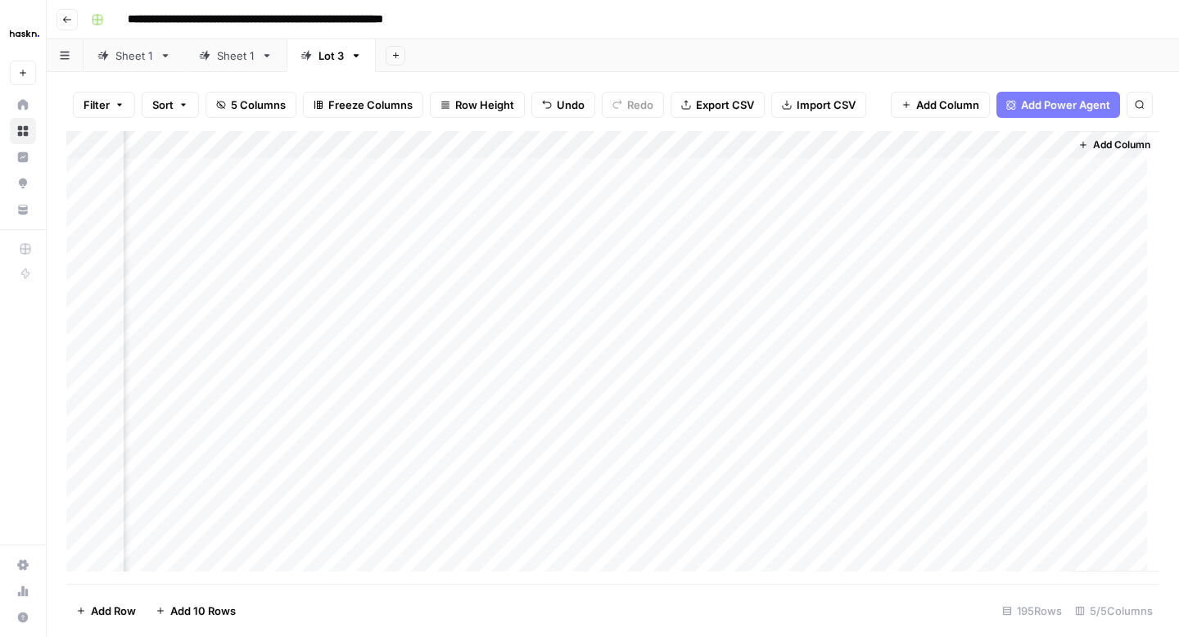
scroll to position [5042, 176]
click at [78, 20] on header "**********" at bounding box center [613, 19] width 1132 height 39
click at [72, 23] on button "Go back" at bounding box center [66, 19] width 21 height 21
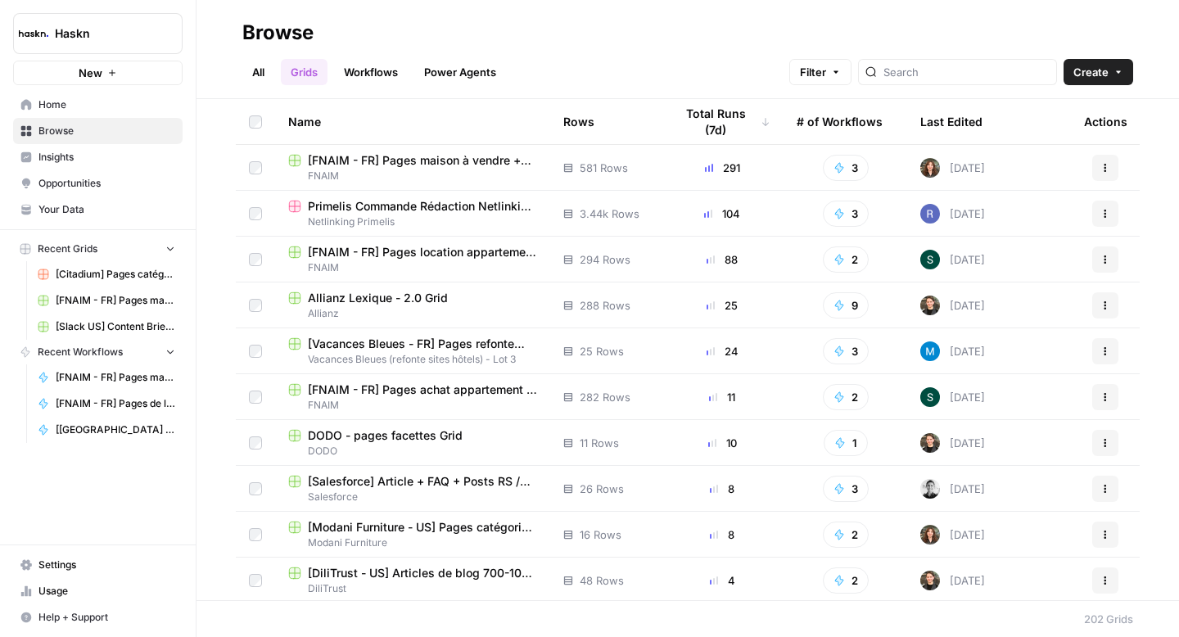
click at [266, 76] on link "All" at bounding box center [258, 72] width 32 height 26
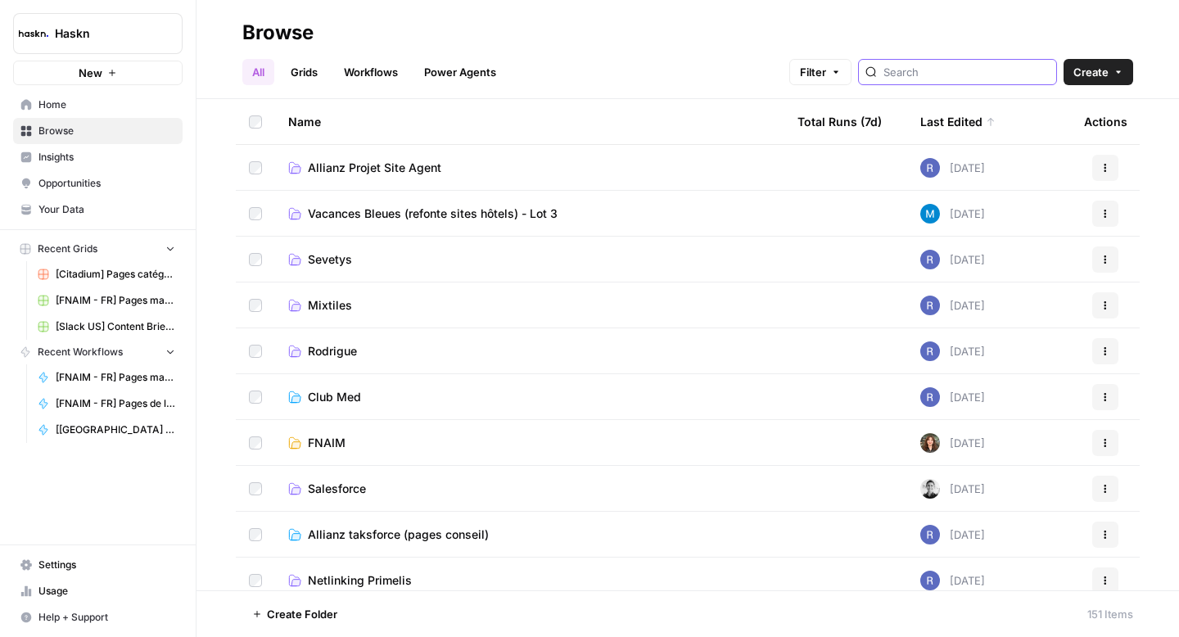
click at [942, 77] on input "search" at bounding box center [966, 72] width 166 height 16
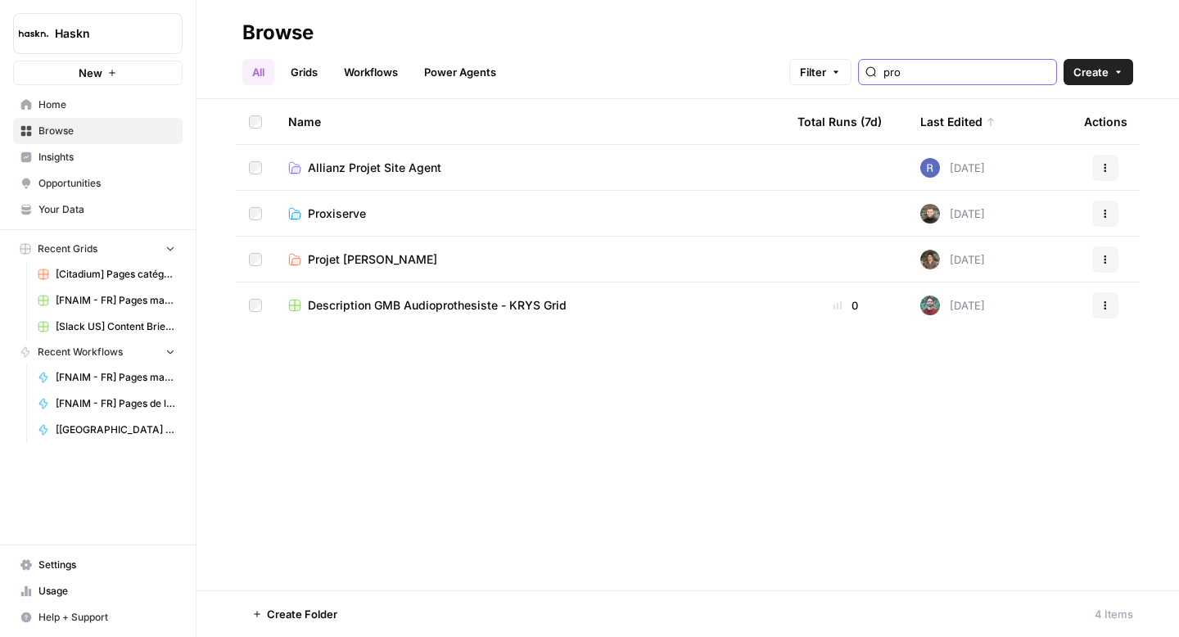
type input "pro"
click at [346, 208] on span "Proxiserve" at bounding box center [337, 214] width 58 height 16
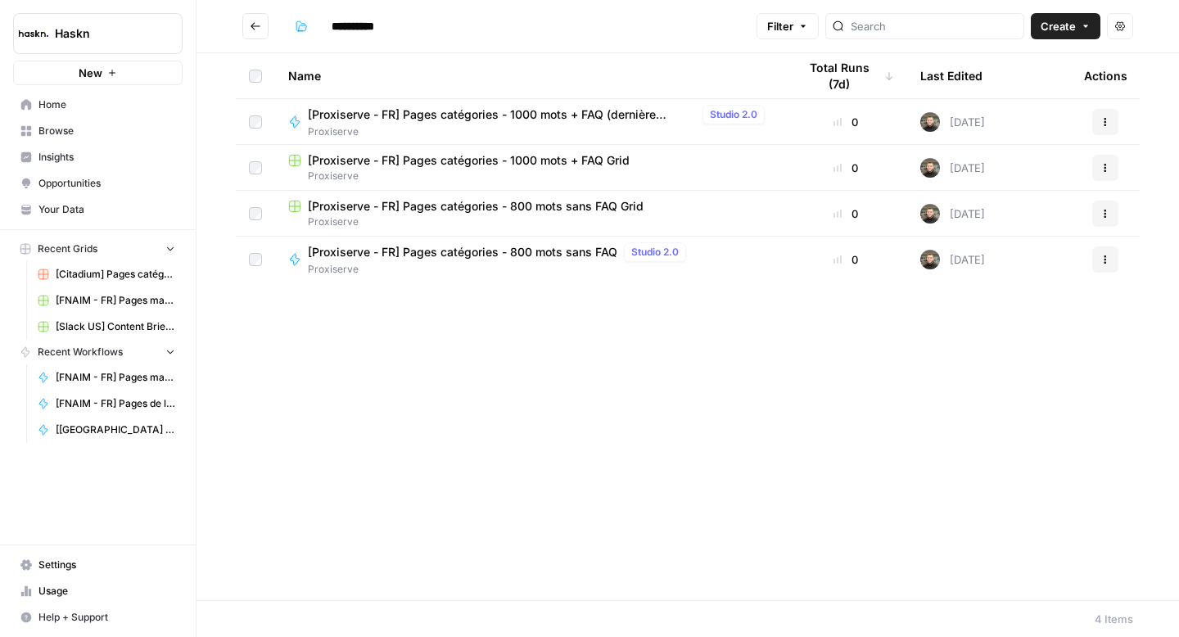
click at [395, 205] on span "[Proxiserve - FR] Pages catégories - 800 mots sans FAQ Grid" at bounding box center [476, 206] width 336 height 16
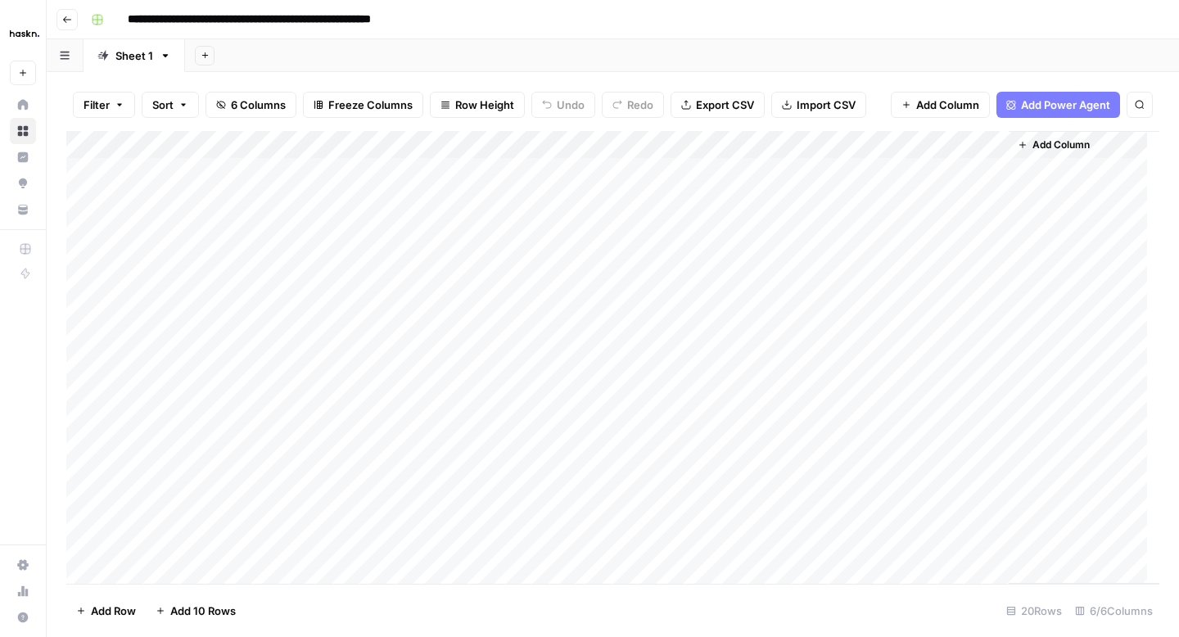
scroll to position [158, 0]
click at [204, 566] on div "Add Column" at bounding box center [612, 357] width 1093 height 453
click at [202, 481] on div "Add Column" at bounding box center [612, 357] width 1093 height 453
click at [194, 543] on div "Add Column" at bounding box center [612, 357] width 1093 height 453
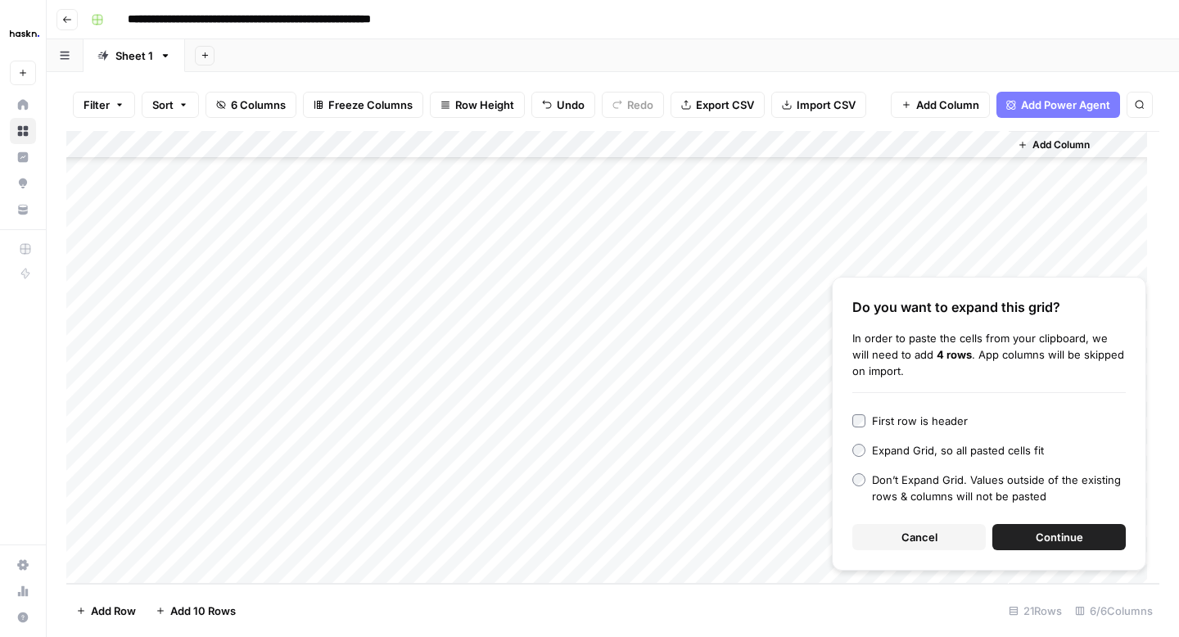
click at [1028, 536] on button "Continue" at bounding box center [1058, 537] width 133 height 26
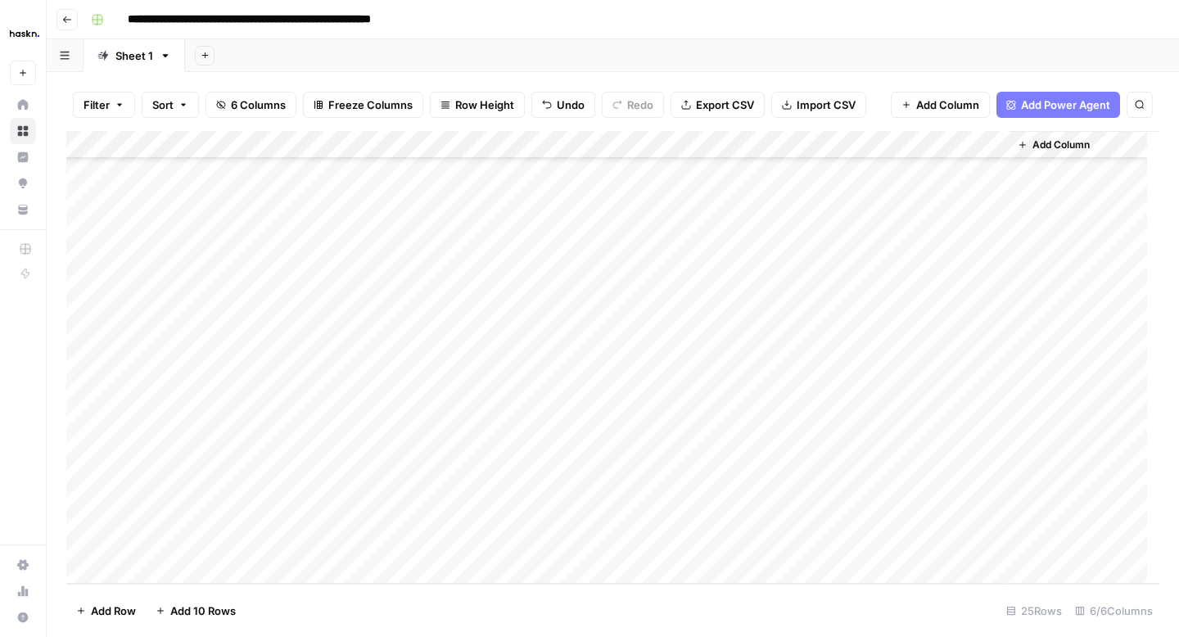
click at [350, 437] on div "Add Column" at bounding box center [612, 357] width 1093 height 453
click at [502, 436] on div "Add Column" at bounding box center [612, 357] width 1093 height 453
click at [589, 431] on div "Add Column" at bounding box center [612, 357] width 1093 height 453
click at [785, 432] on div "Add Column" at bounding box center [612, 357] width 1093 height 453
click at [787, 462] on div "Add Column" at bounding box center [612, 357] width 1093 height 453
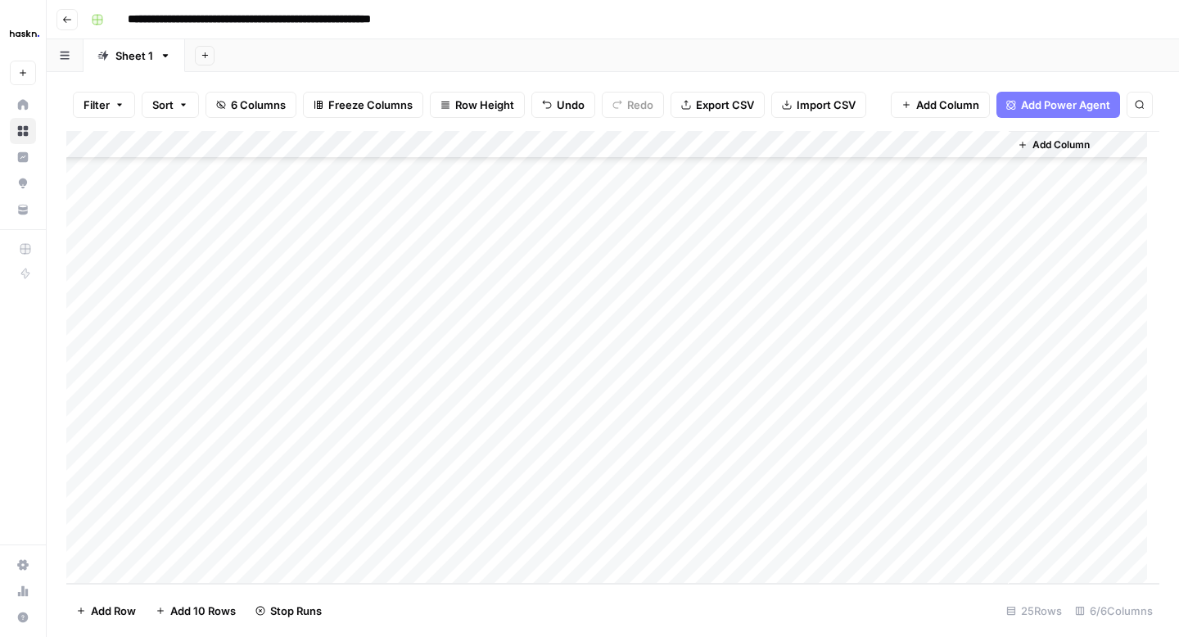
click at [783, 490] on div "Add Column" at bounding box center [612, 357] width 1093 height 453
click at [784, 515] on div "Add Column" at bounding box center [612, 357] width 1093 height 453
click at [784, 540] on div "Add Column" at bounding box center [612, 357] width 1093 height 453
click at [969, 399] on div "Add Column" at bounding box center [612, 357] width 1093 height 453
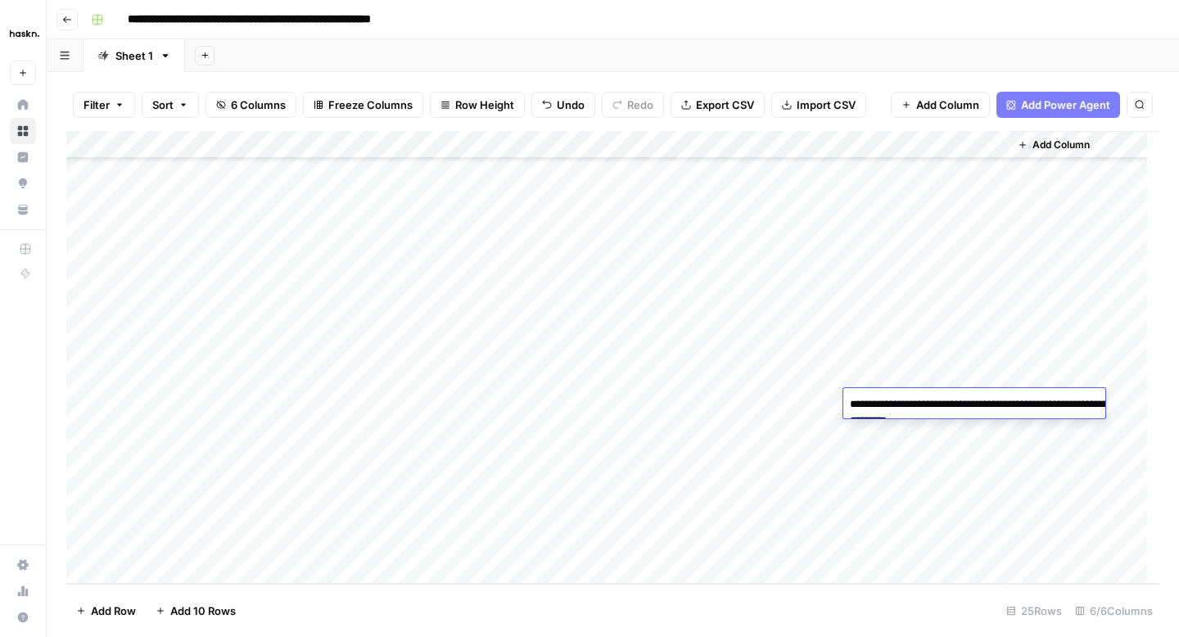
click at [943, 406] on textarea "**********" at bounding box center [1007, 412] width 328 height 39
click at [628, 377] on div "Add Column" at bounding box center [612, 357] width 1093 height 453
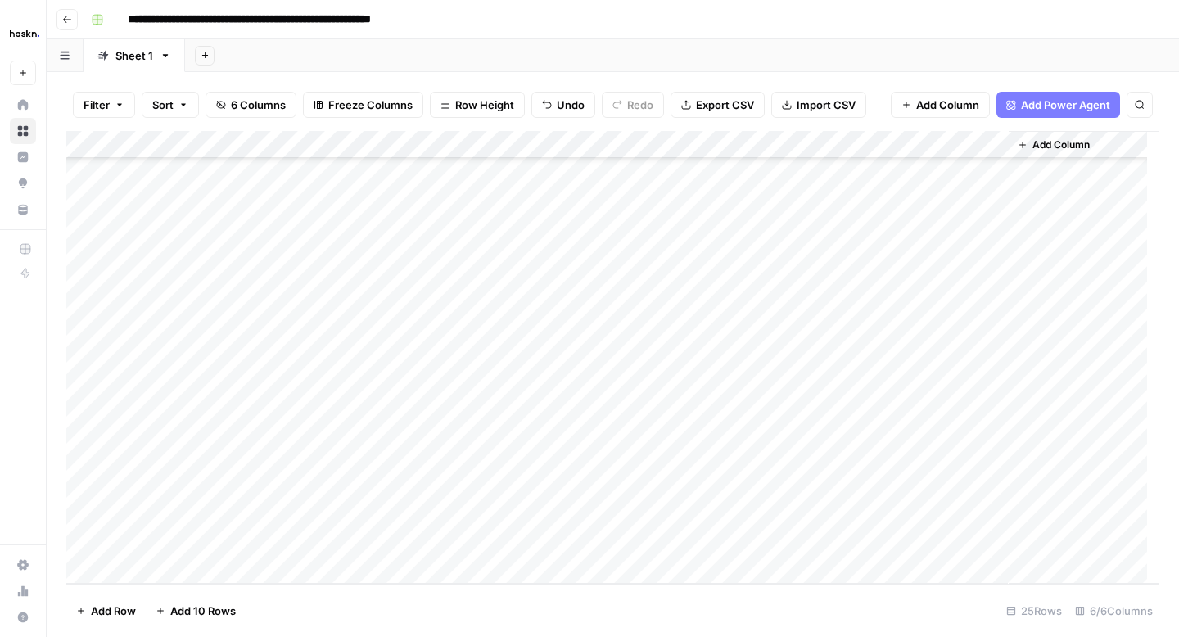
click at [918, 264] on div "Add Column" at bounding box center [612, 357] width 1093 height 453
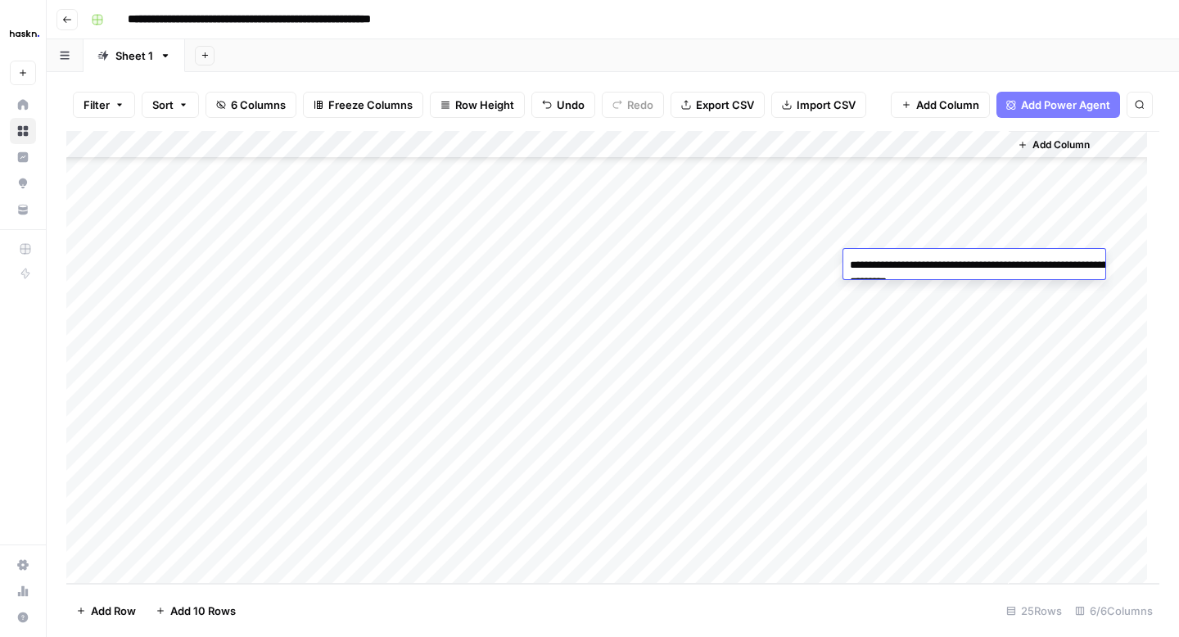
click at [918, 264] on textarea "**********" at bounding box center [1007, 273] width 328 height 39
click at [972, 436] on div "Add Column" at bounding box center [612, 357] width 1093 height 453
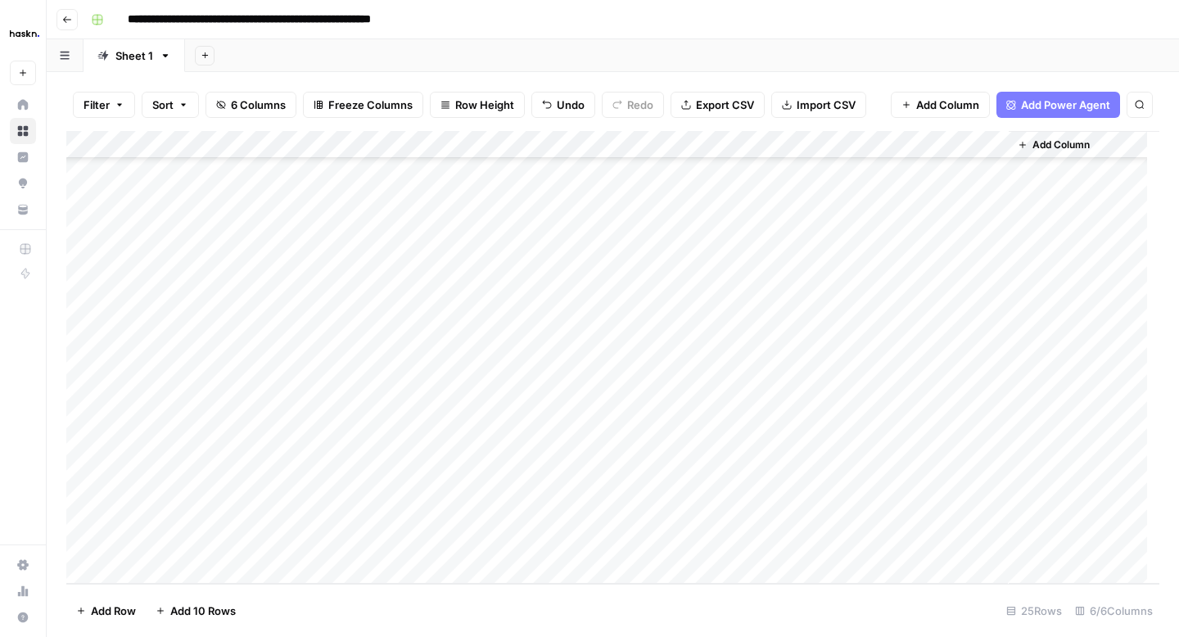
click at [960, 436] on div "Add Column" at bounding box center [612, 357] width 1093 height 453
click at [941, 437] on textarea "**********" at bounding box center [1007, 440] width 328 height 39
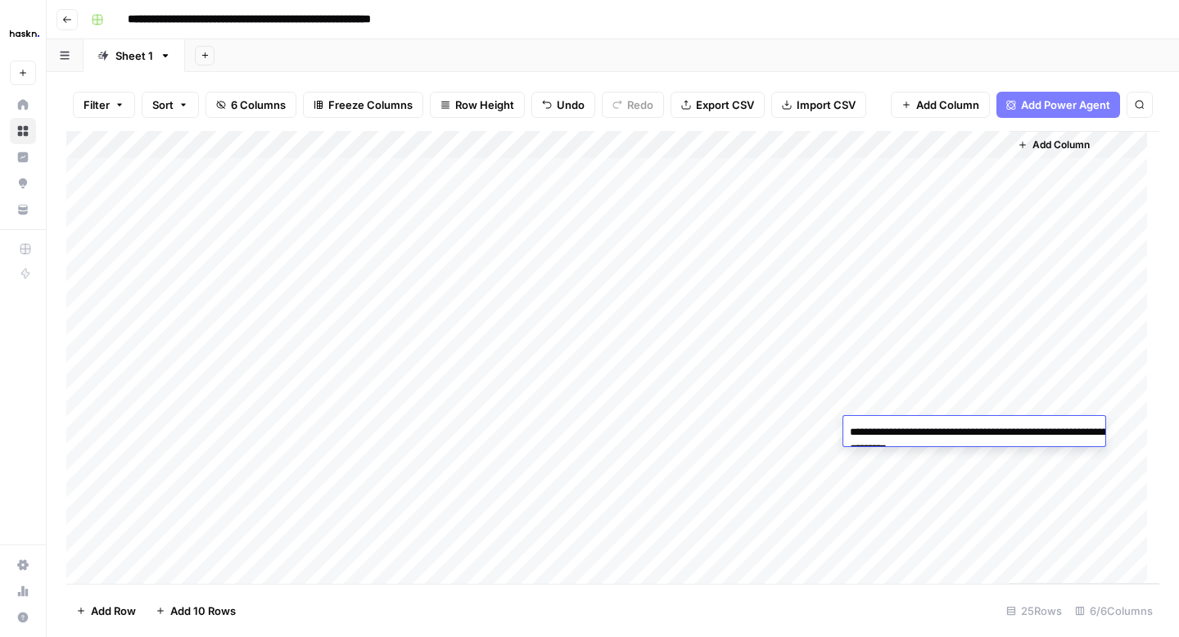
click at [518, 176] on div "Add Column" at bounding box center [612, 357] width 1093 height 453
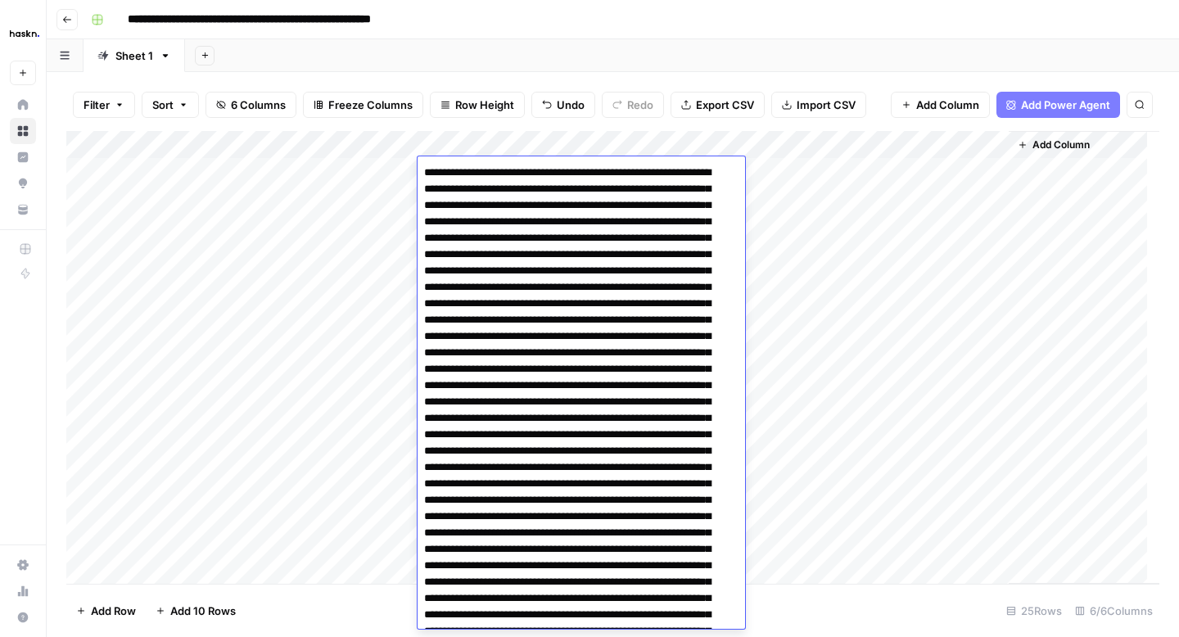
scroll to position [1242, 0]
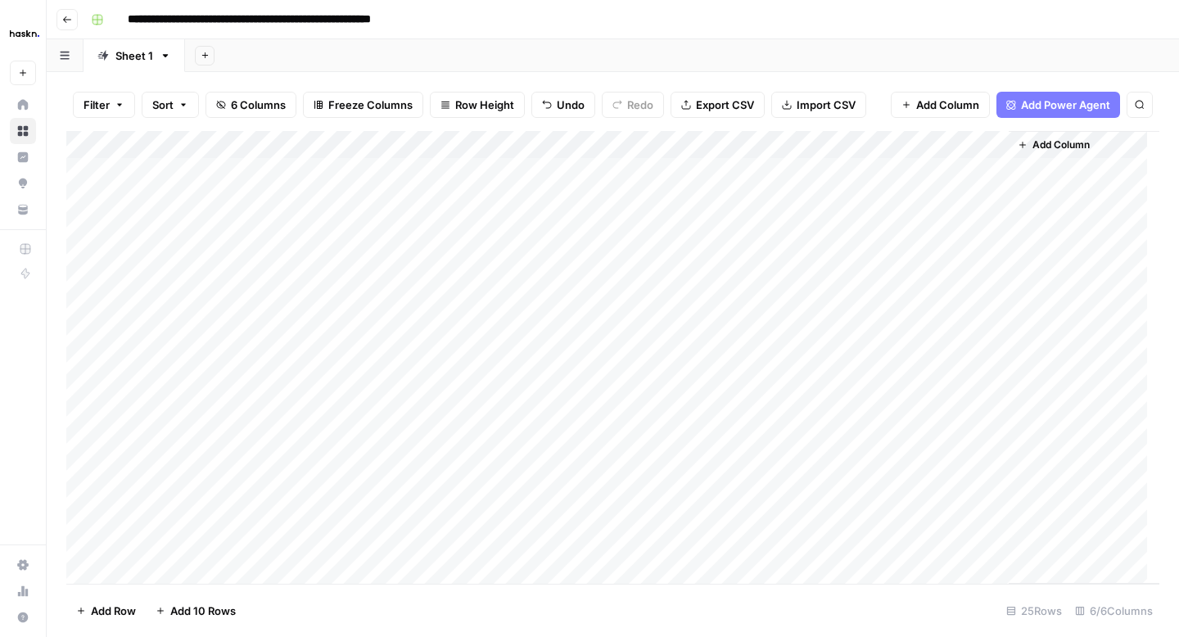
click at [391, 175] on div "Add Column" at bounding box center [612, 357] width 1093 height 453
click at [456, 433] on div "Add Column" at bounding box center [612, 357] width 1093 height 453
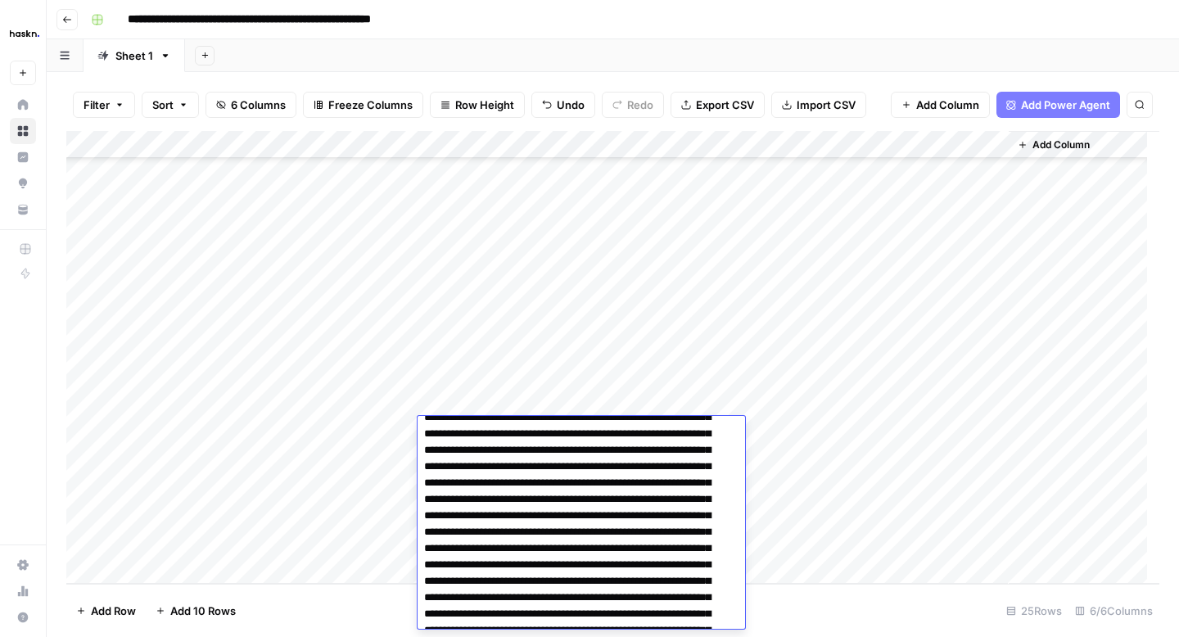
scroll to position [0, 0]
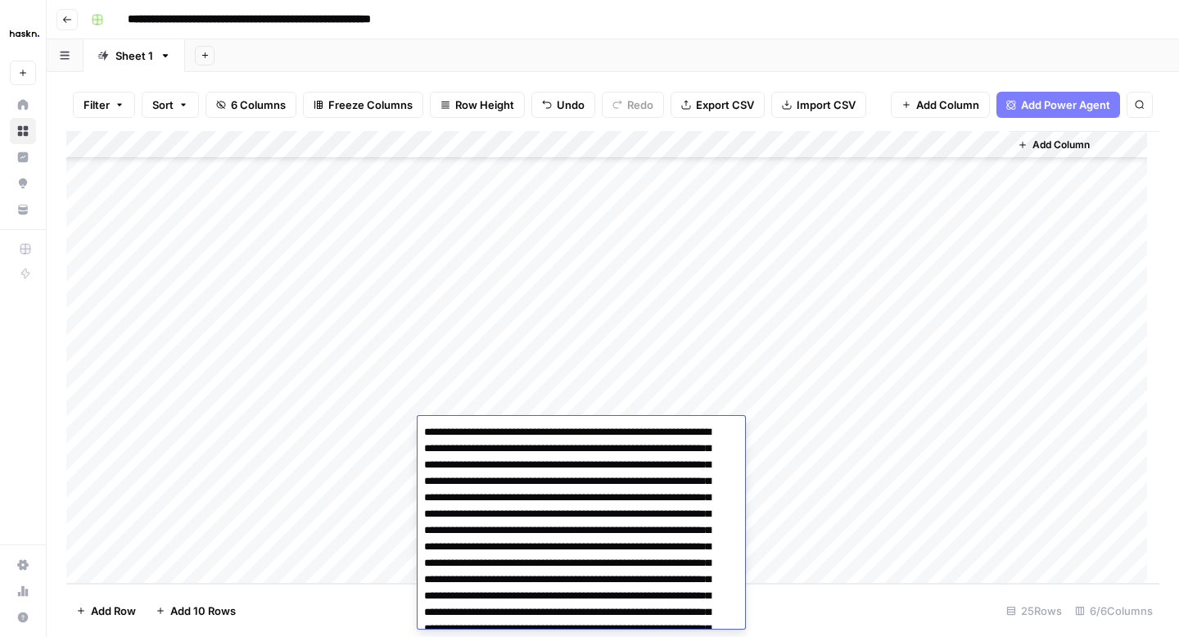
click at [930, 463] on div "Add Column" at bounding box center [612, 357] width 1093 height 453
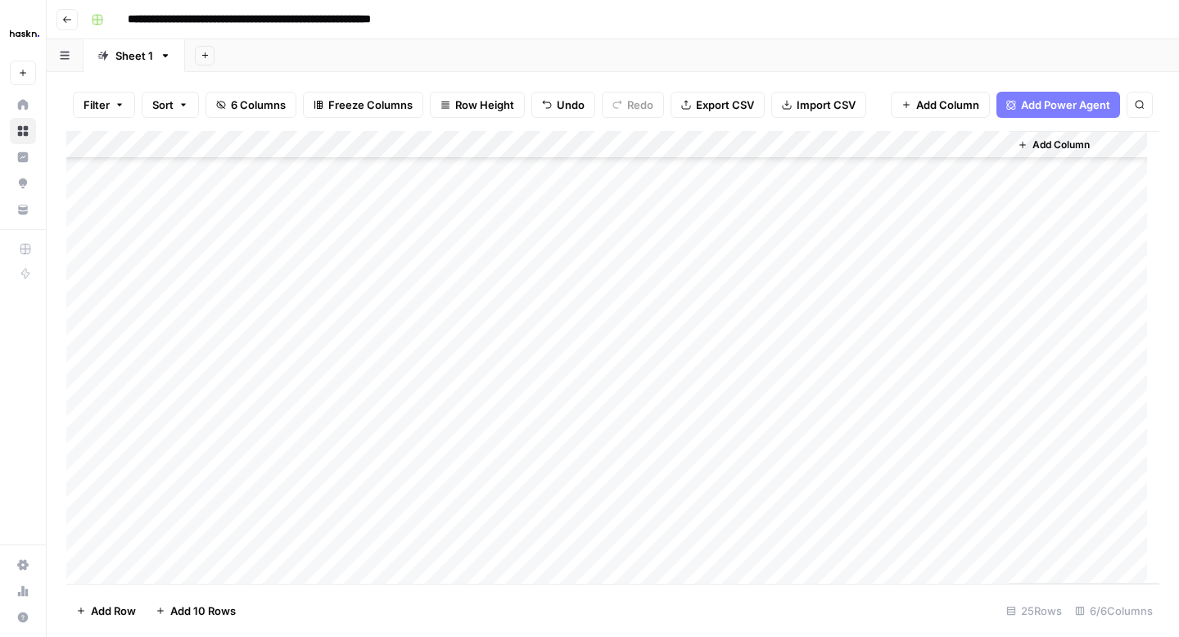
scroll to position [297, 0]
click at [956, 427] on div "Add Column" at bounding box center [612, 357] width 1093 height 453
click at [956, 427] on textarea "**********" at bounding box center [1024, 440] width 328 height 39
click at [890, 488] on div "Add Column" at bounding box center [612, 357] width 1093 height 453
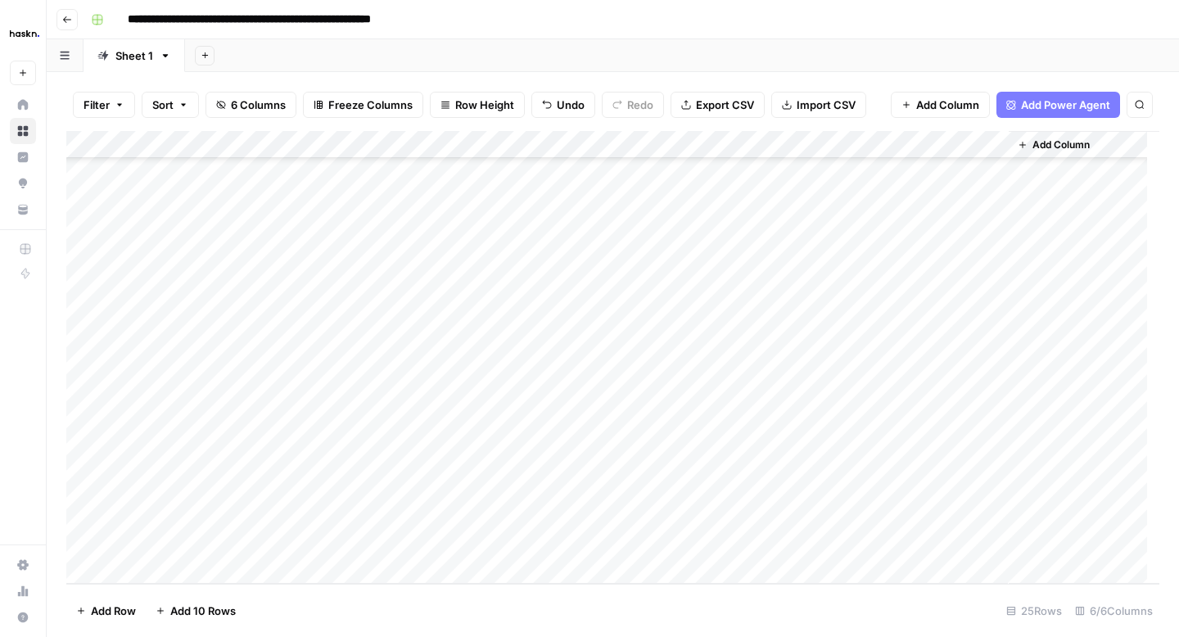
click at [928, 461] on div "Add Column" at bounding box center [612, 357] width 1093 height 453
click at [931, 434] on div "Add Column" at bounding box center [612, 357] width 1093 height 453
click at [907, 516] on div "Add Column" at bounding box center [612, 357] width 1093 height 453
click at [892, 541] on div "Add Column" at bounding box center [612, 357] width 1093 height 453
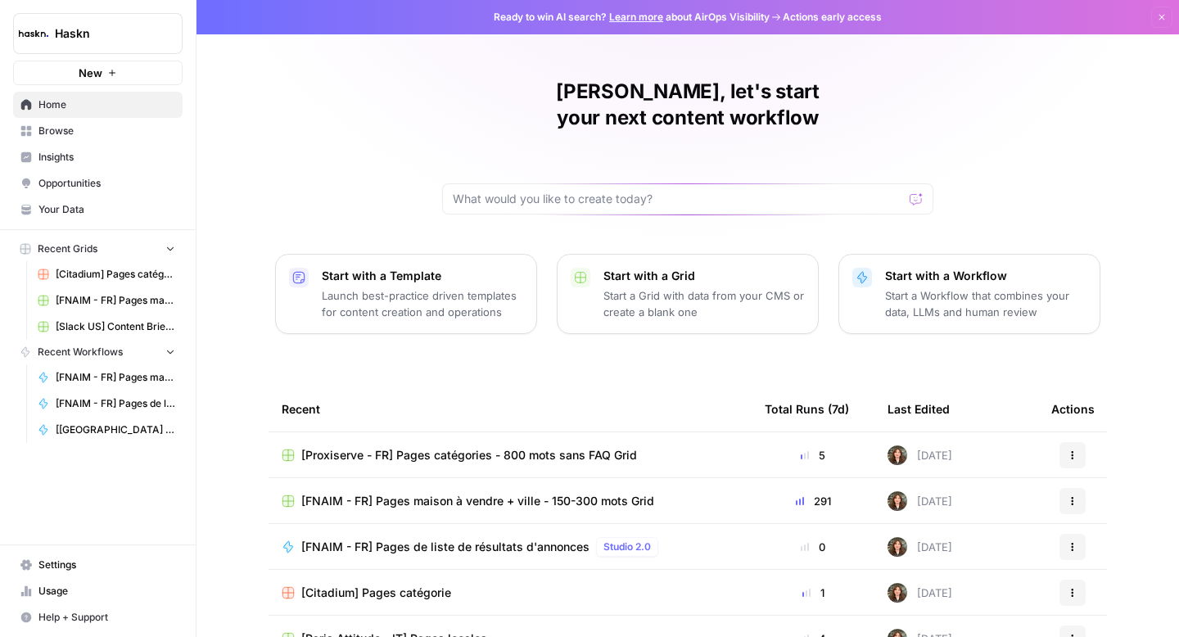
click at [61, 136] on span "Browse" at bounding box center [106, 131] width 137 height 15
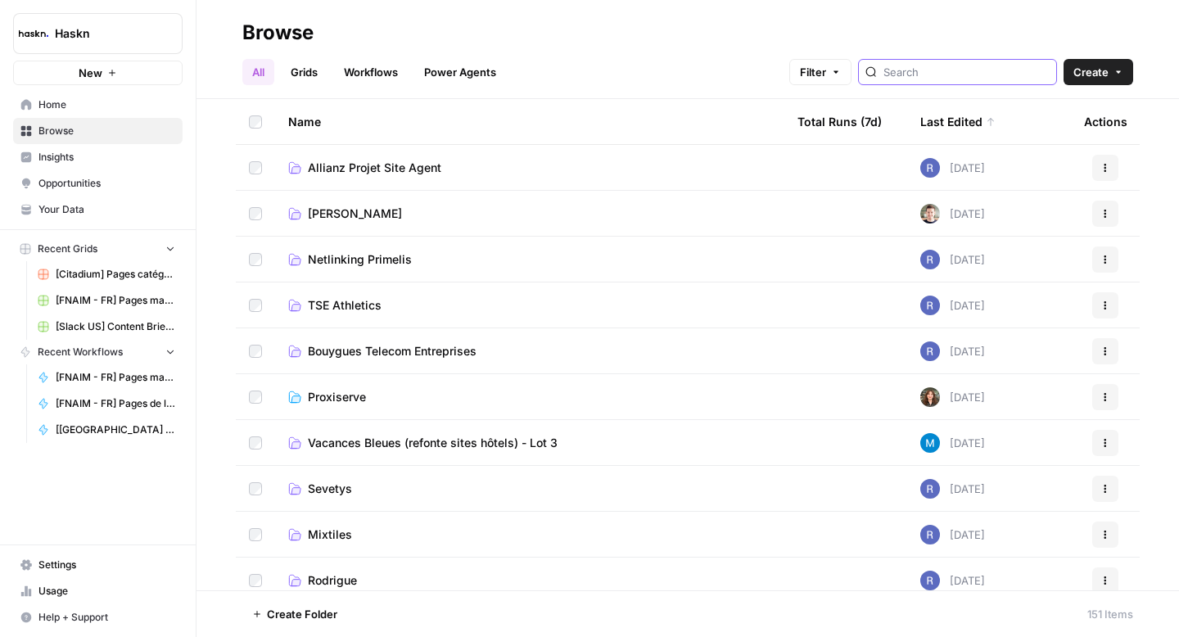
click at [977, 69] on input "search" at bounding box center [966, 72] width 166 height 16
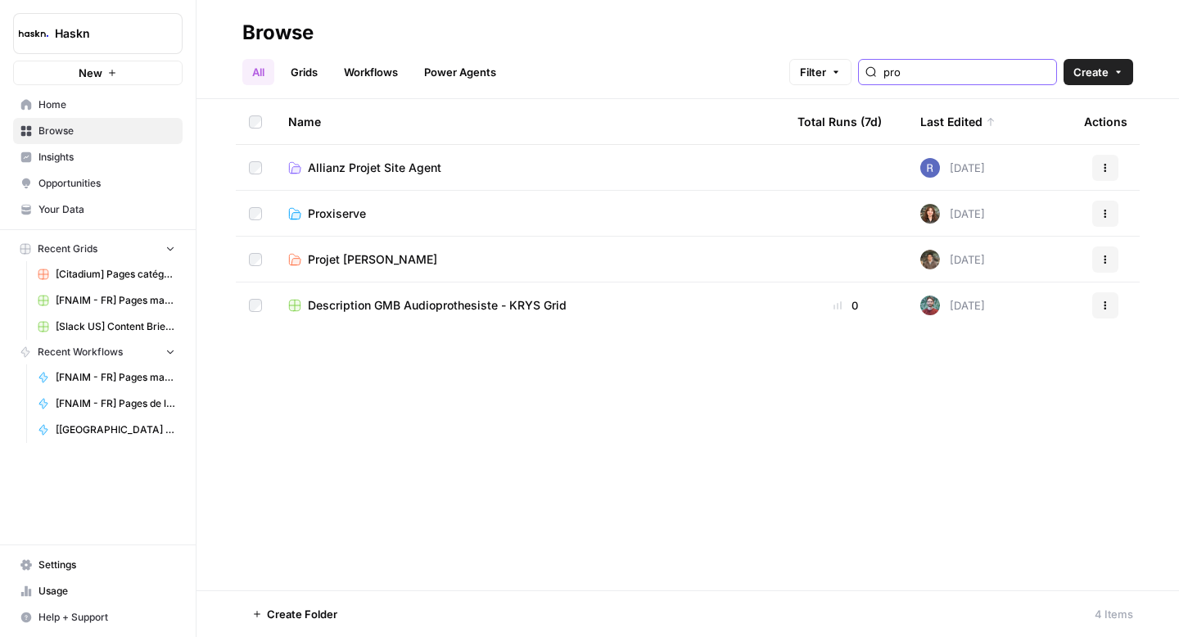
type input "pro"
click at [338, 219] on span "Proxiserve" at bounding box center [337, 214] width 58 height 16
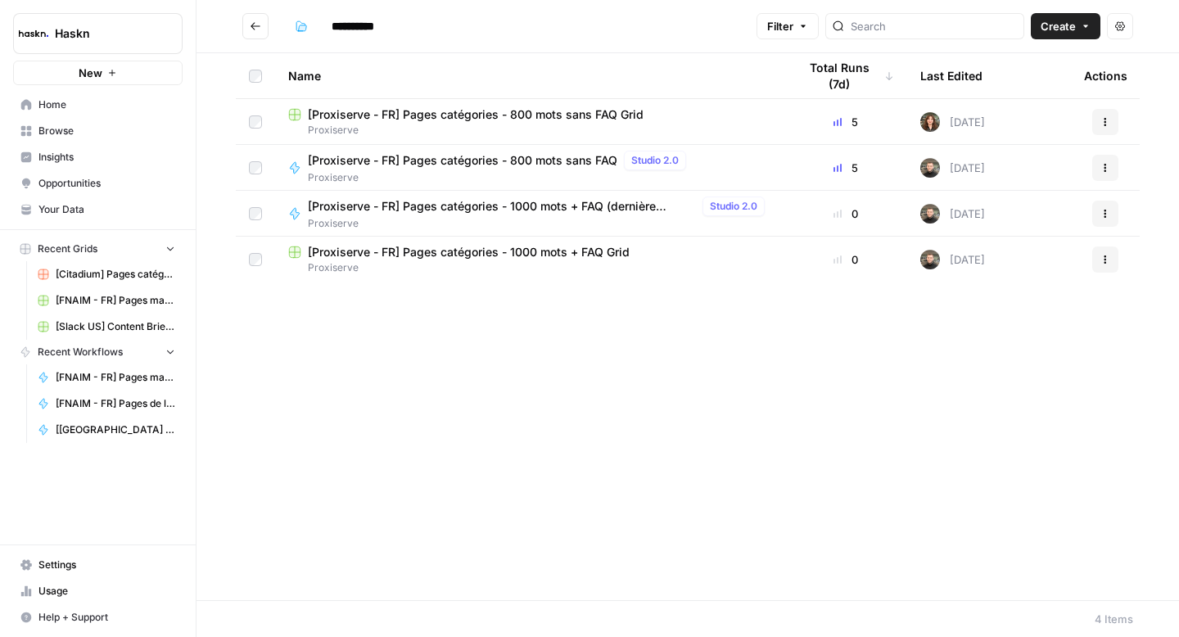
click at [424, 163] on span "[Proxiserve - FR] Pages catégories - 800 mots sans FAQ" at bounding box center [463, 160] width 310 height 16
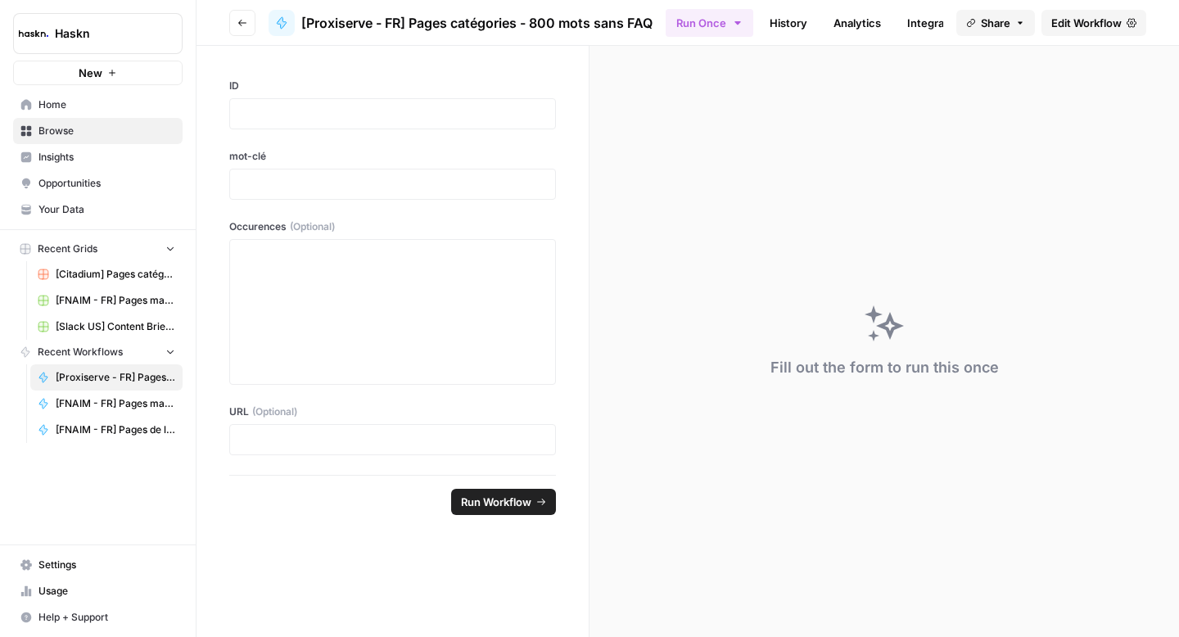
click at [1091, 25] on span "Edit Workflow" at bounding box center [1086, 23] width 70 height 16
